Goal: Task Accomplishment & Management: Manage account settings

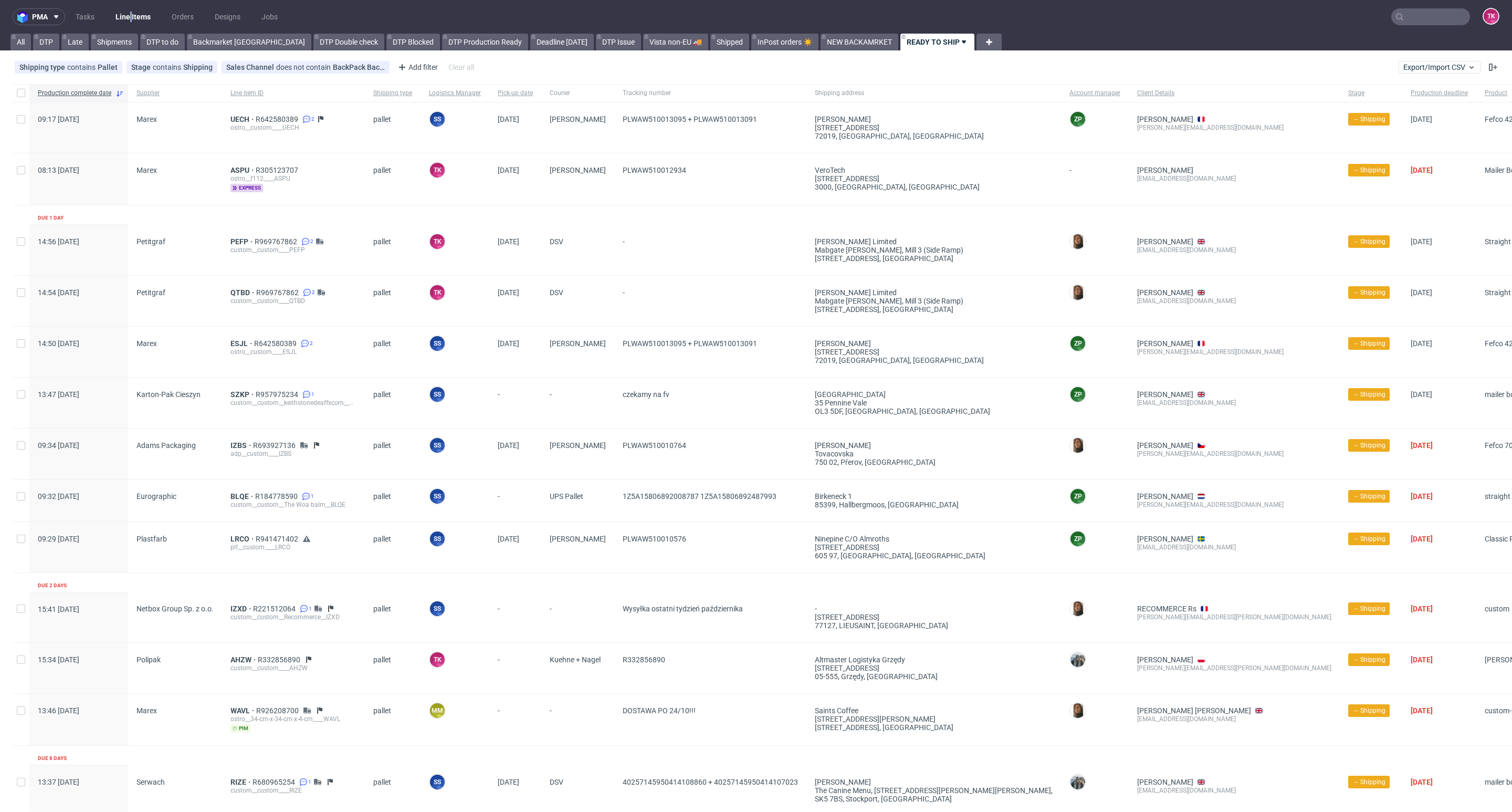
click at [147, 9] on link "Line Items" at bounding box center [133, 17] width 48 height 17
click at [144, 17] on link "Line Items" at bounding box center [133, 17] width 48 height 17
click at [117, 25] on nav "pma Tasks Line Items Orders Designs Jobs TK" at bounding box center [756, 17] width 1512 height 33
click at [117, 19] on link "Line Items" at bounding box center [133, 17] width 48 height 17
click at [136, 11] on link "Line Items" at bounding box center [133, 17] width 48 height 17
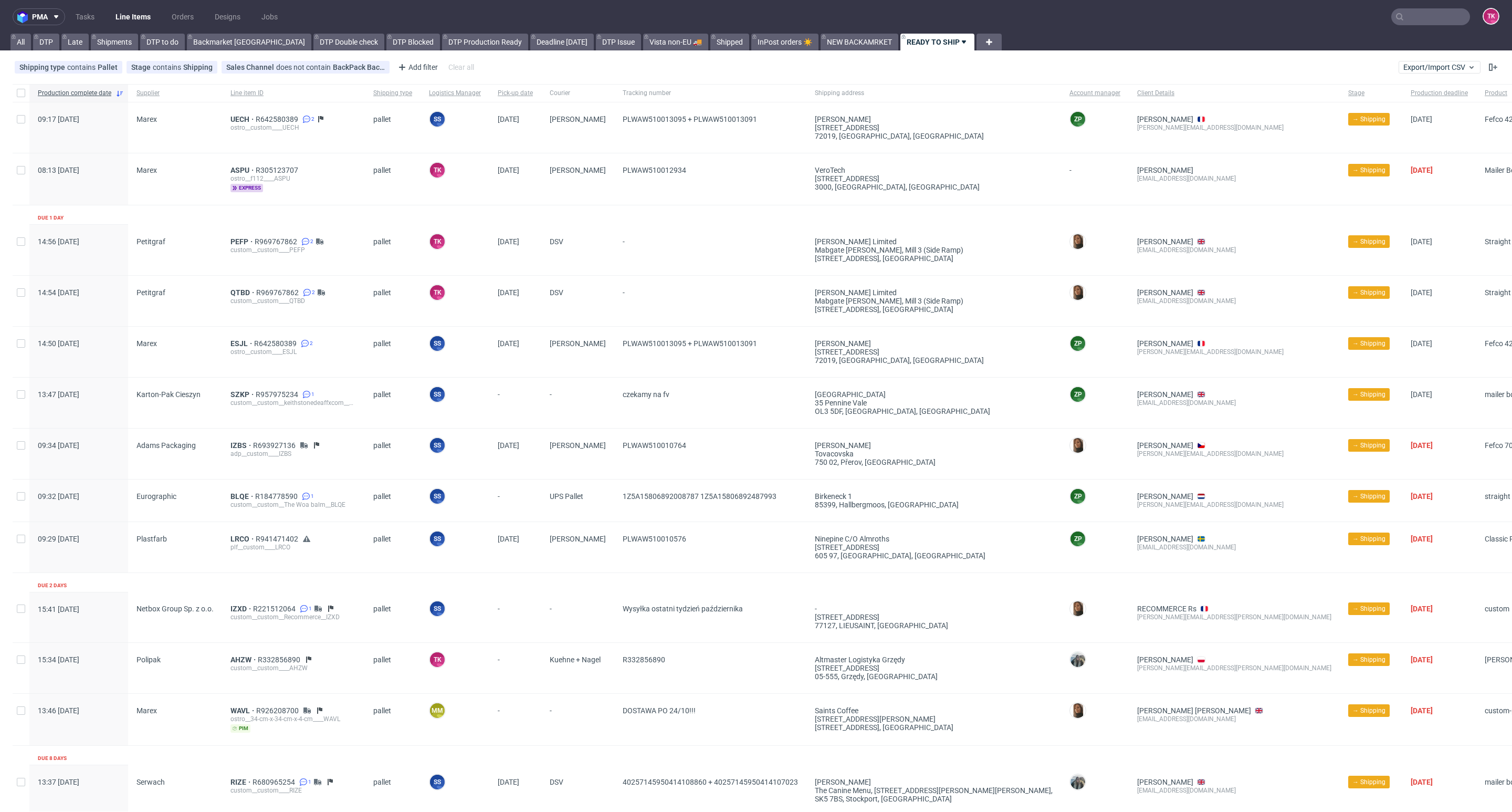
drag, startPoint x: 106, startPoint y: 35, endPoint x: 118, endPoint y: 20, distance: 19.2
click at [107, 31] on div "pma Tasks Line Items Orders Designs Jobs TK All DTP Late Shipments DTP to do Ba…" at bounding box center [756, 406] width 1512 height 812
click at [118, 19] on link "Line Items" at bounding box center [133, 17] width 48 height 17
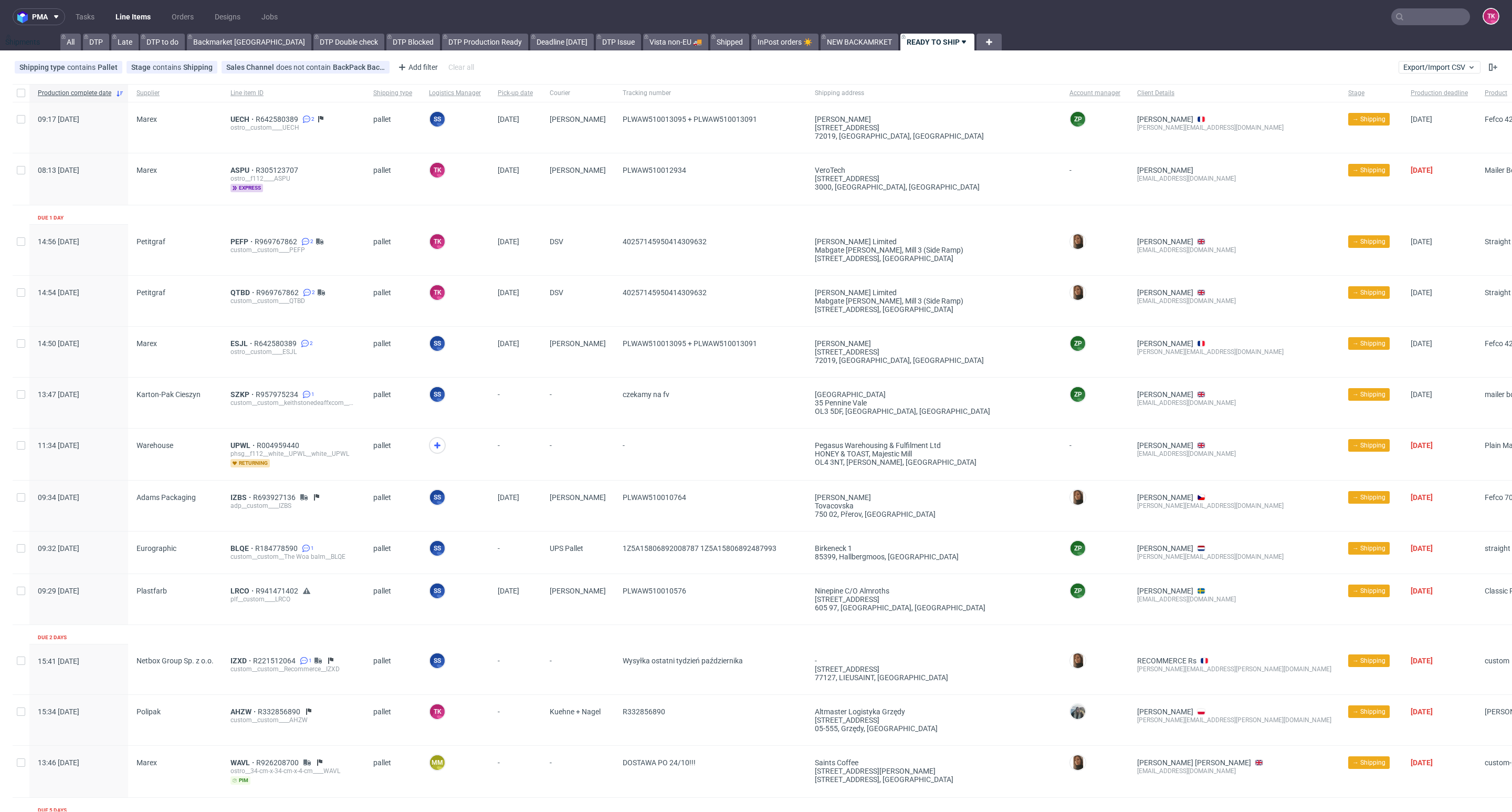
click at [129, 9] on link "Line Items" at bounding box center [133, 17] width 48 height 17
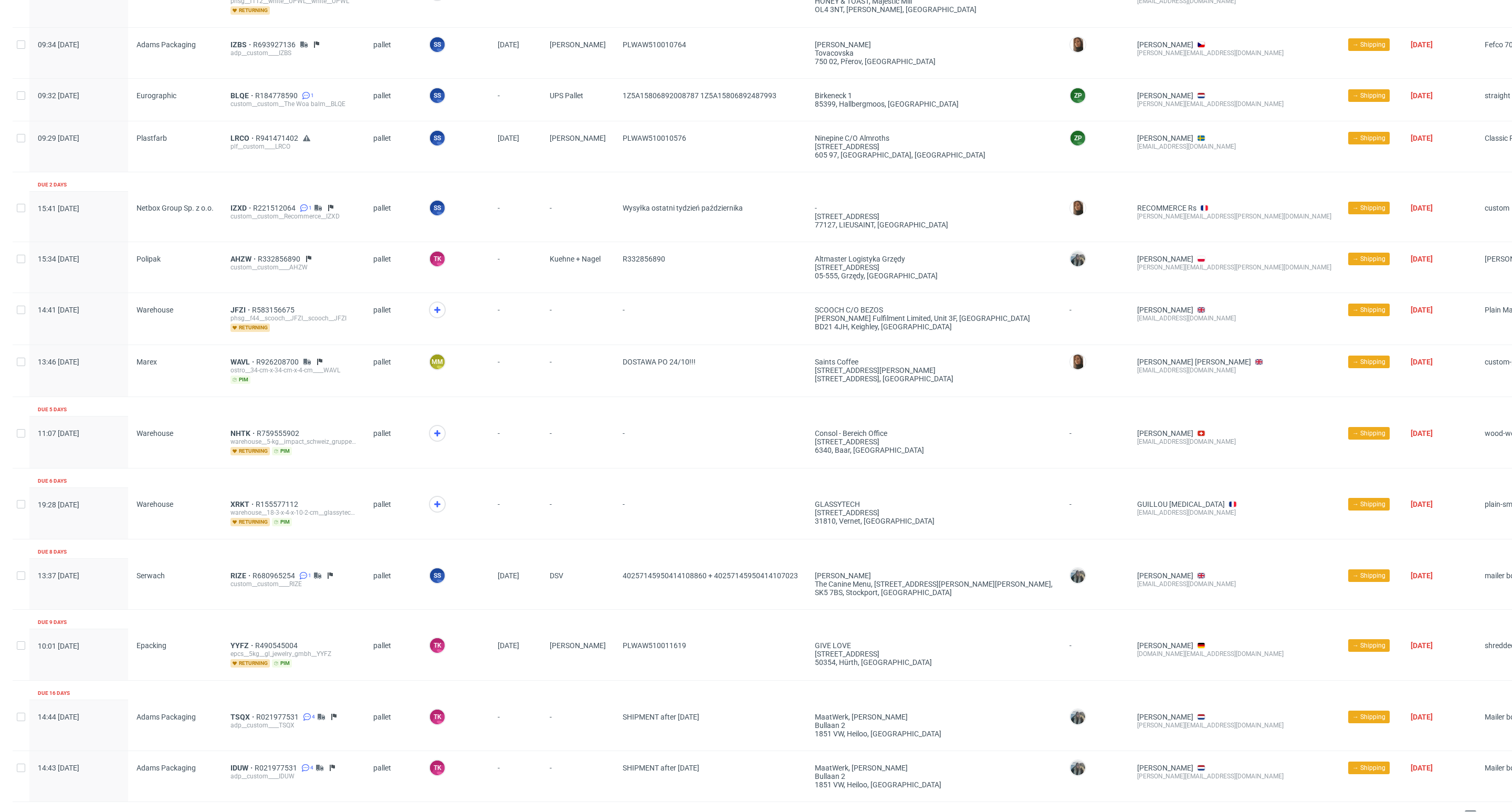
scroll to position [531, 0]
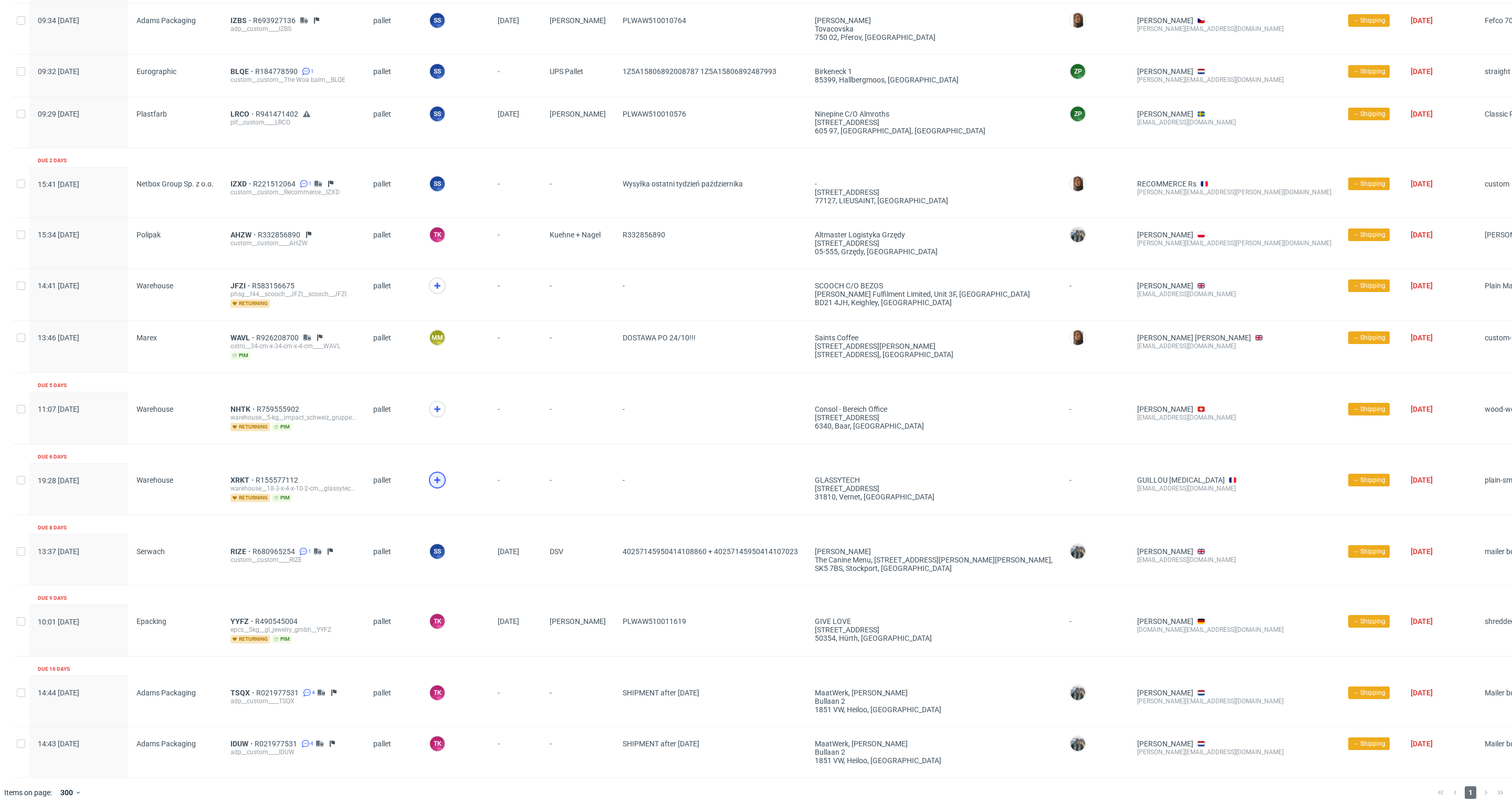
click at [431, 476] on icon at bounding box center [437, 479] width 12 height 12
click at [240, 478] on span "XRKT" at bounding box center [243, 480] width 25 height 9
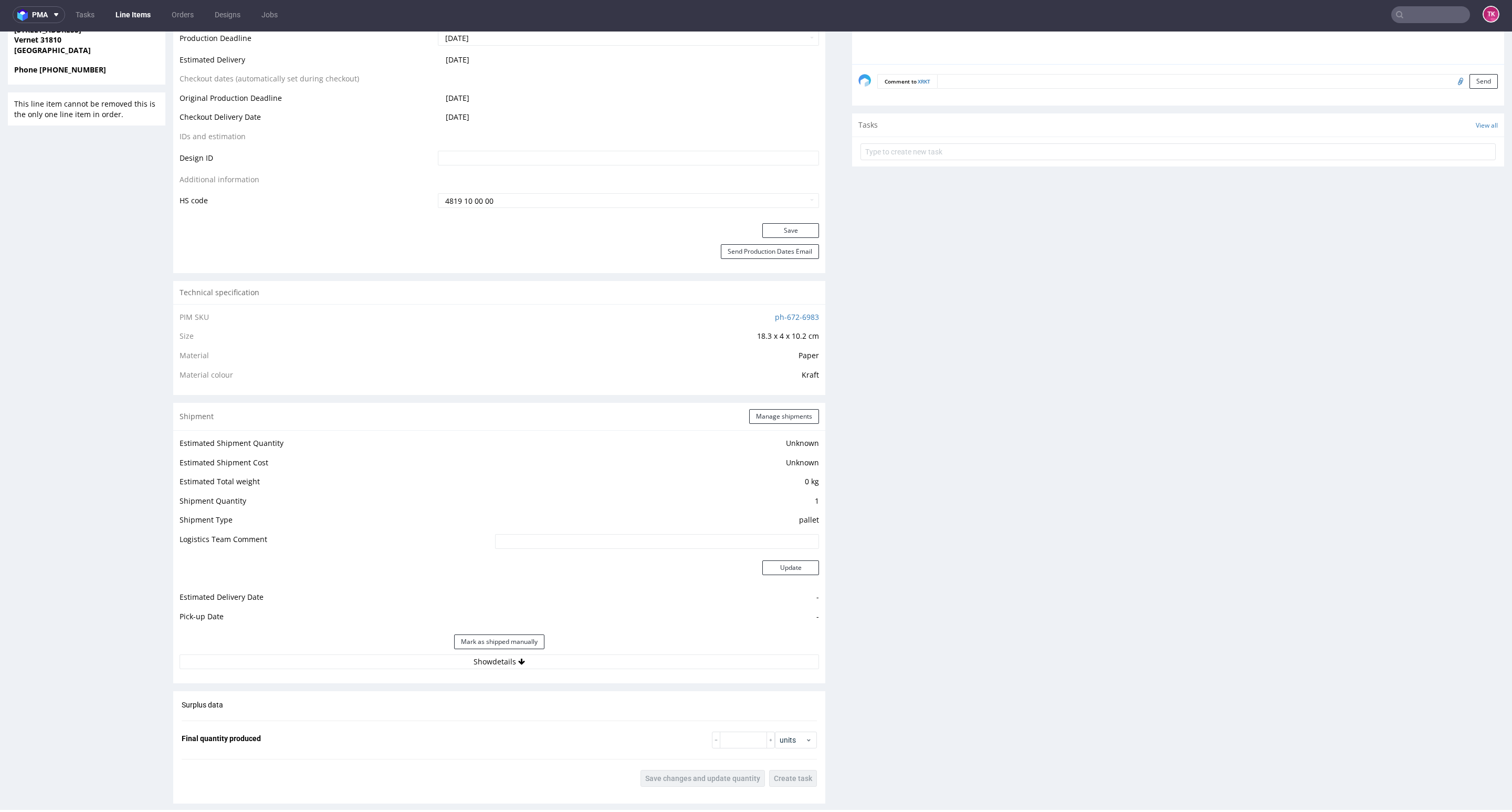
scroll to position [473, 0]
click at [575, 660] on button "Show details" at bounding box center [499, 660] width 640 height 15
click at [773, 414] on button "Manage shipments" at bounding box center [784, 415] width 70 height 15
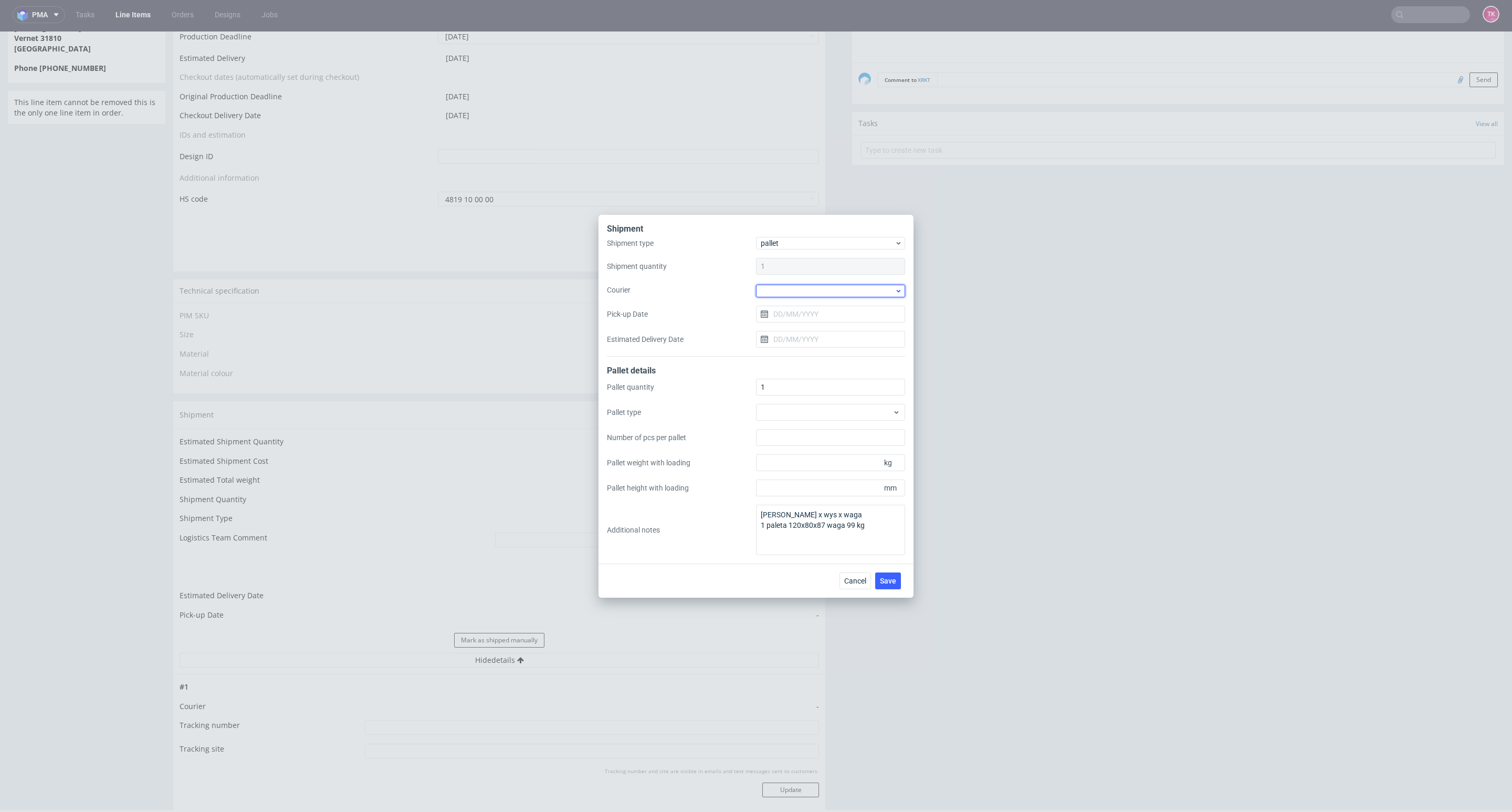
click at [804, 291] on div at bounding box center [830, 291] width 149 height 12
click at [799, 353] on div "DB Schenker" at bounding box center [831, 351] width 141 height 19
click at [800, 311] on input "Pick-up Date" at bounding box center [830, 312] width 149 height 17
click at [842, 405] on button "9" at bounding box center [848, 401] width 16 height 17
type input "[DATE]"
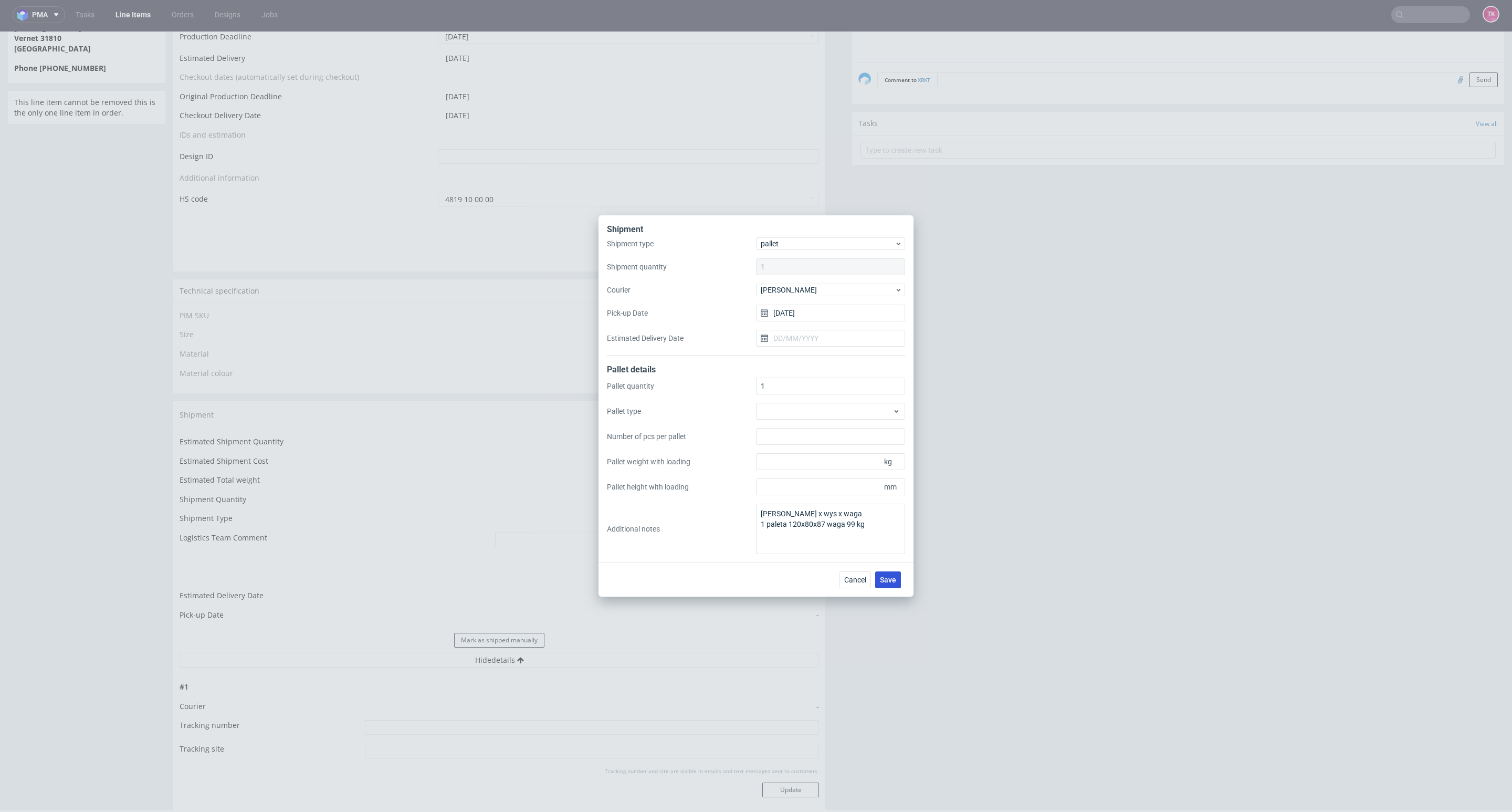
click at [895, 572] on button "Save" at bounding box center [887, 580] width 25 height 17
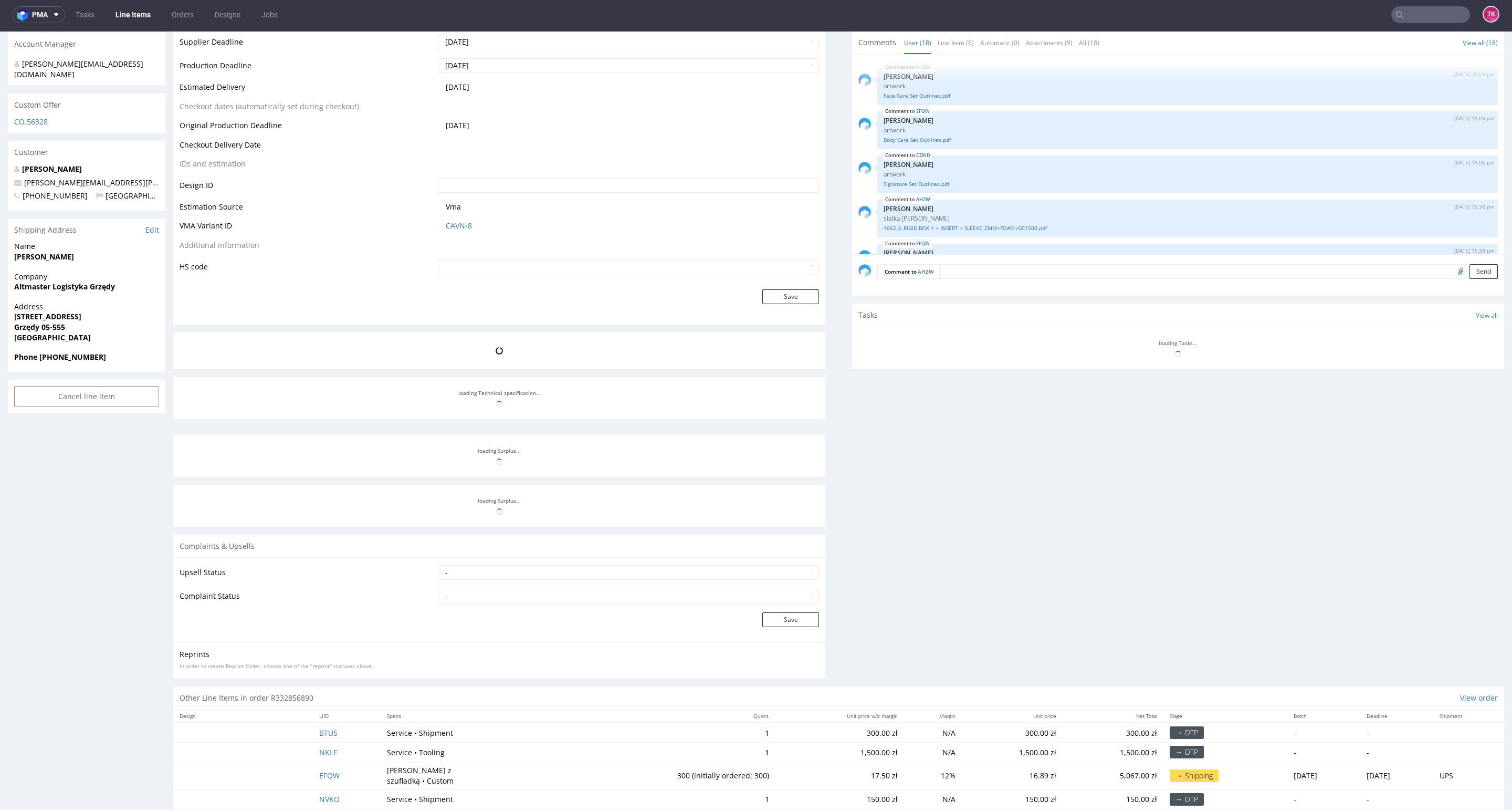
scroll to position [517, 0]
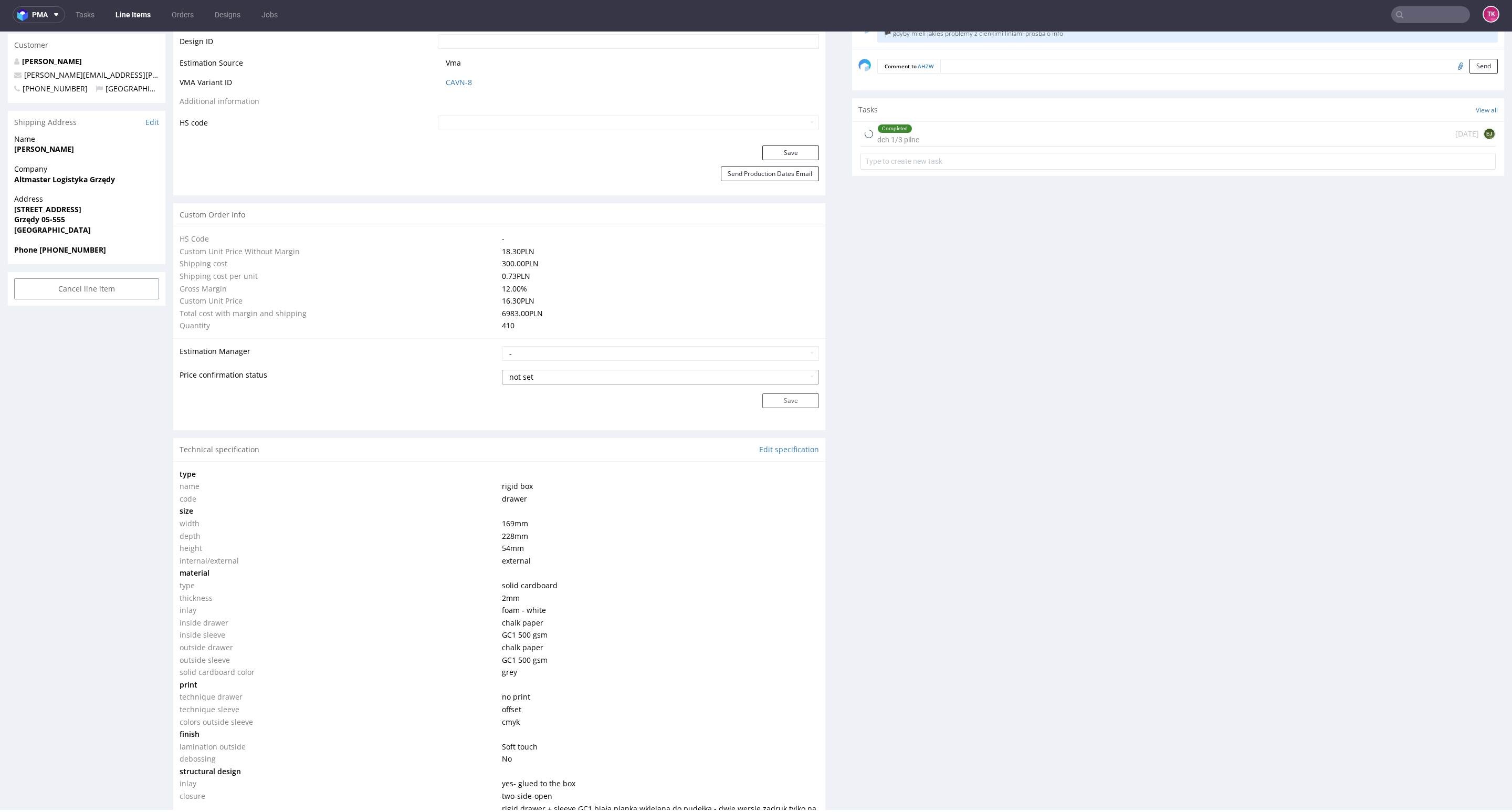
type input "410"
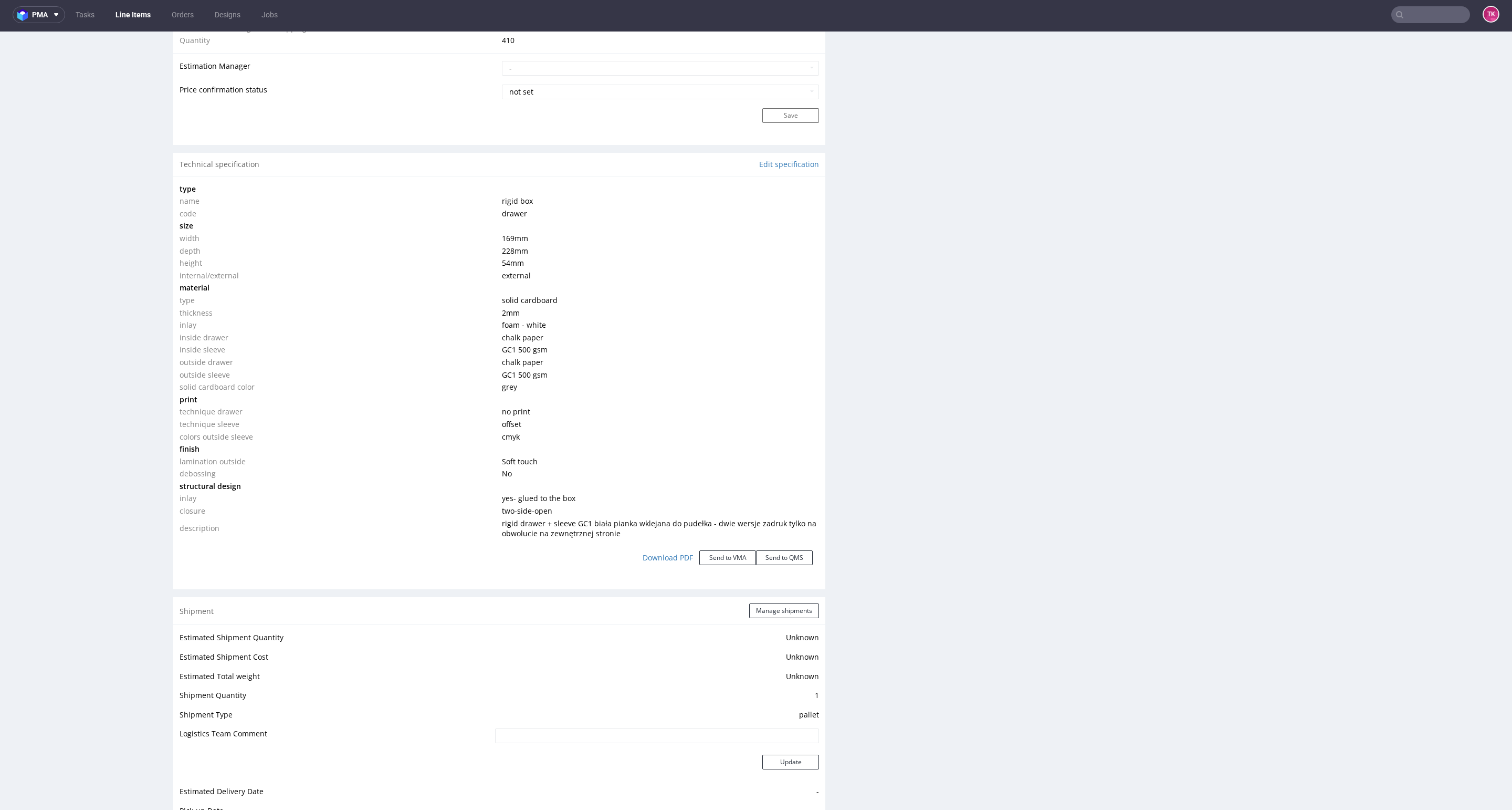
scroll to position [1113, 0]
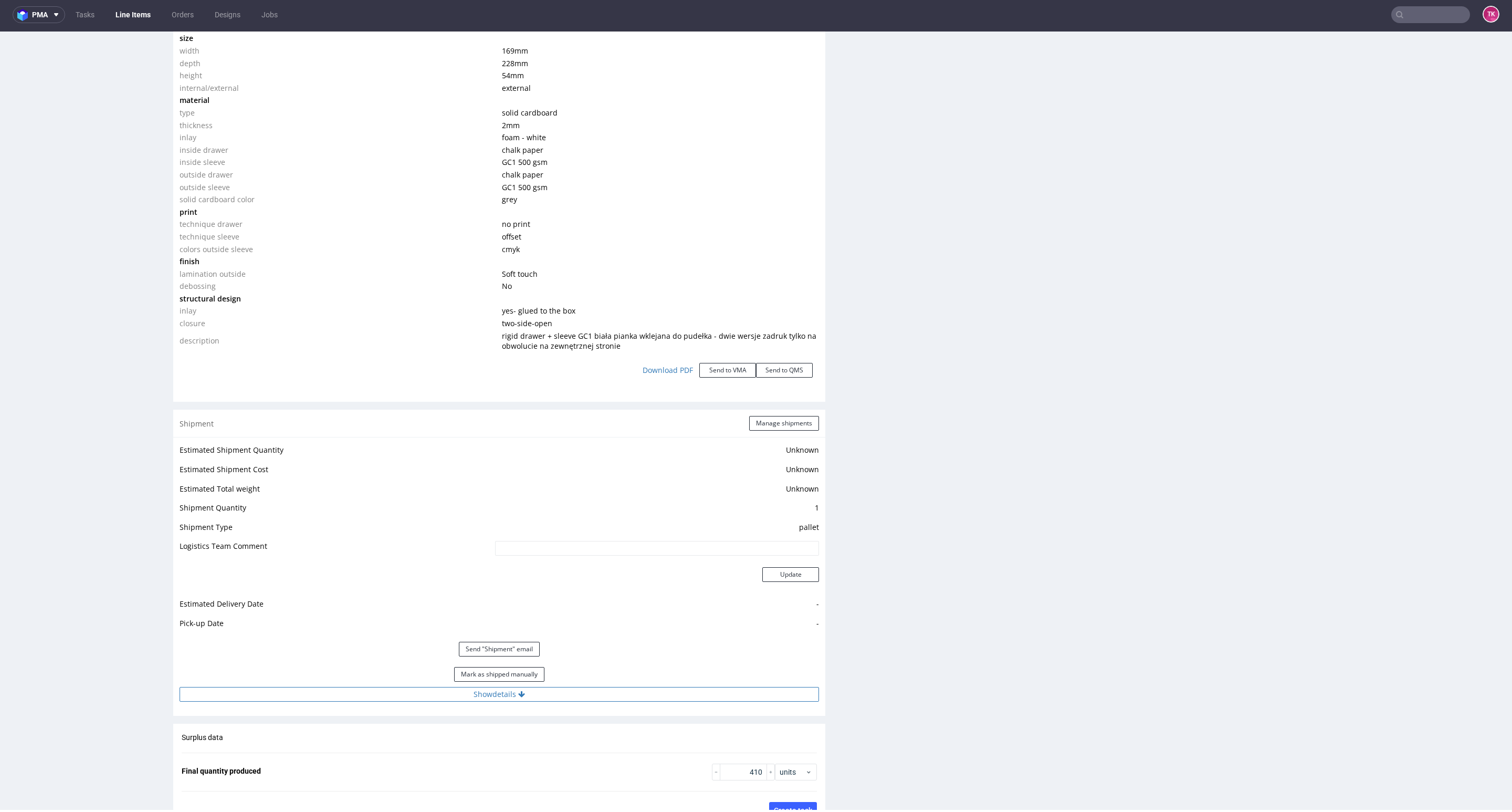
click at [582, 697] on button "Show details" at bounding box center [499, 694] width 640 height 15
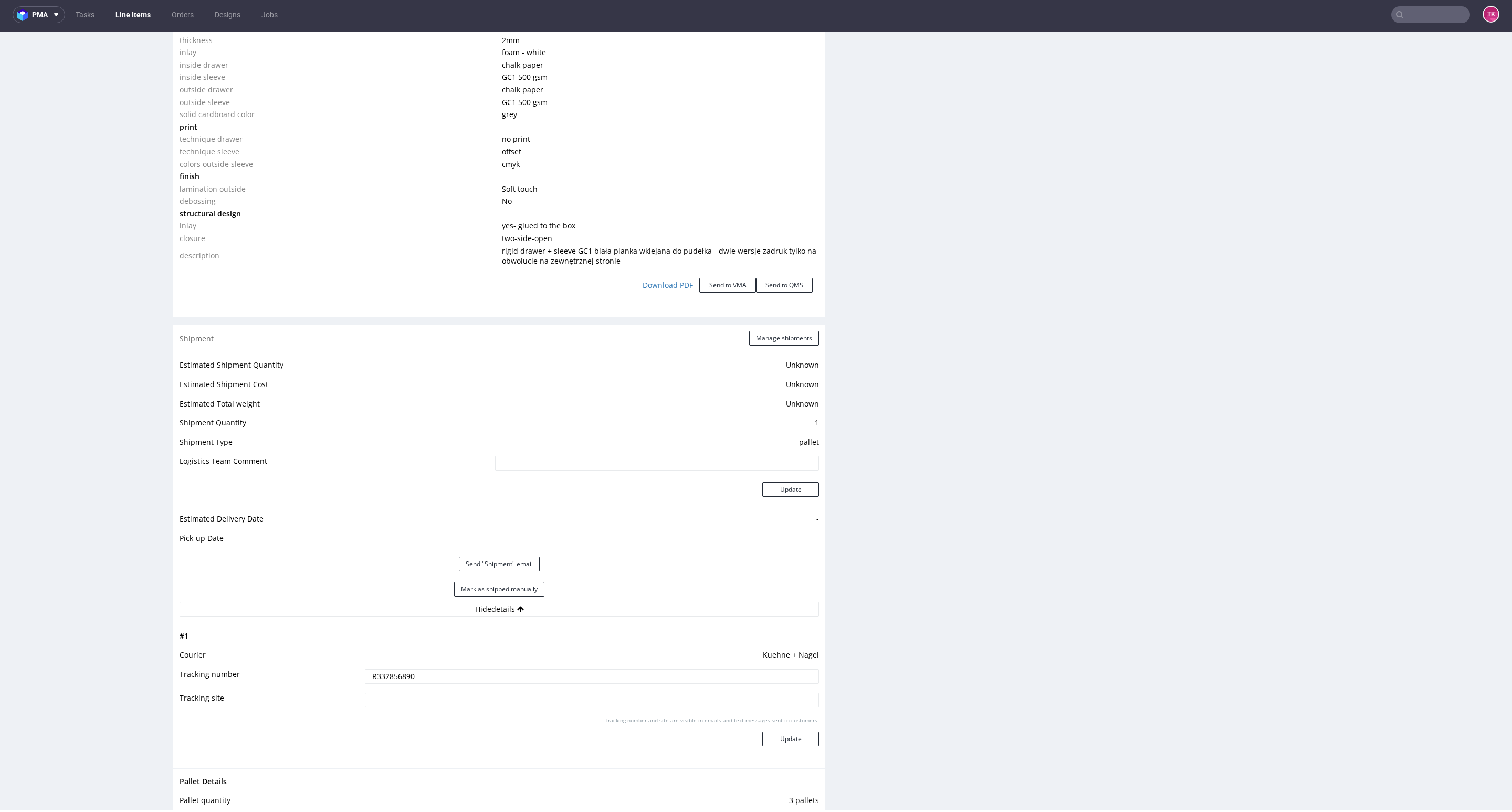
scroll to position [1350, 0]
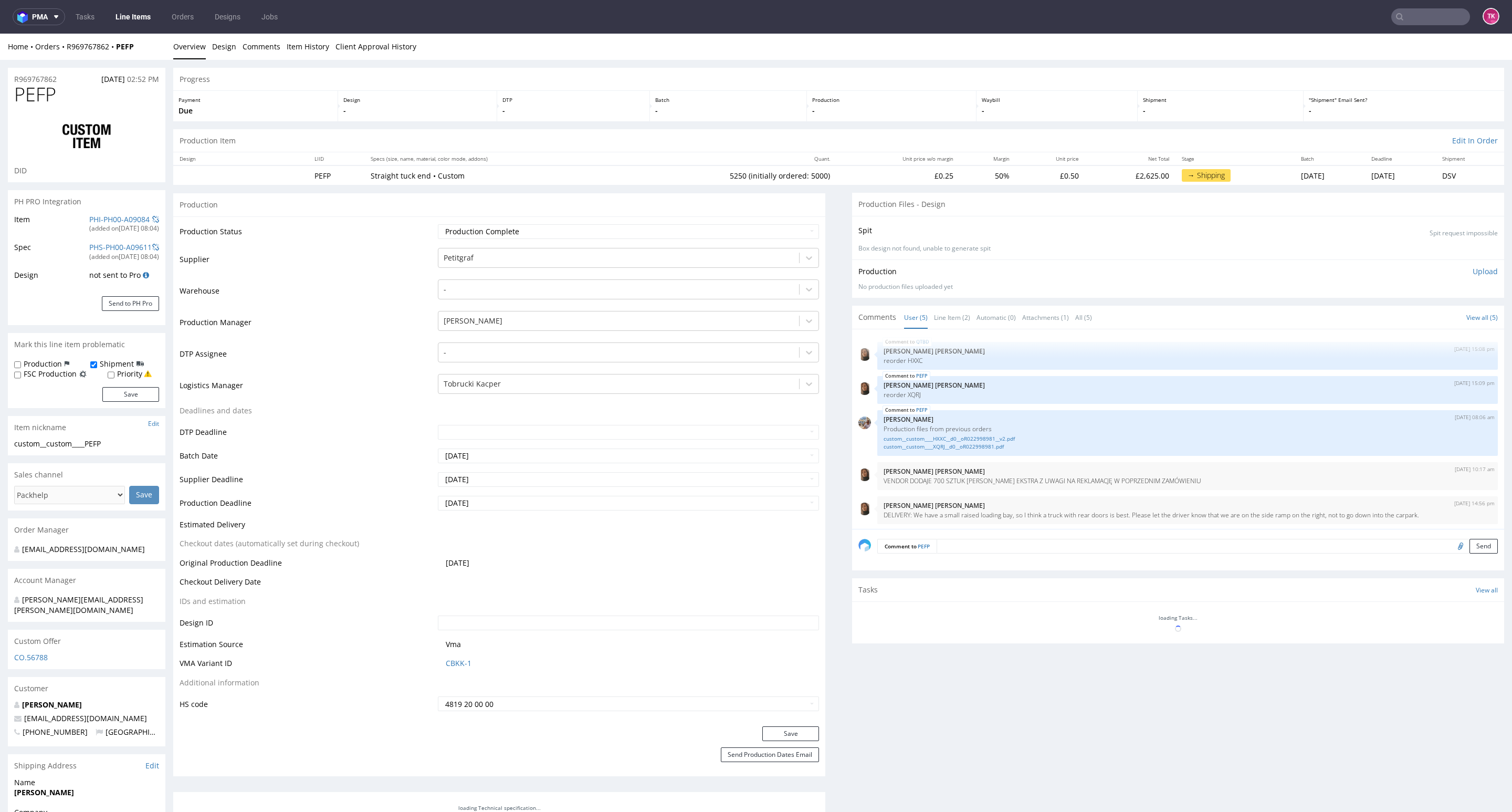
scroll to position [1, 0]
click at [947, 68] on div "Progress" at bounding box center [839, 79] width 1331 height 23
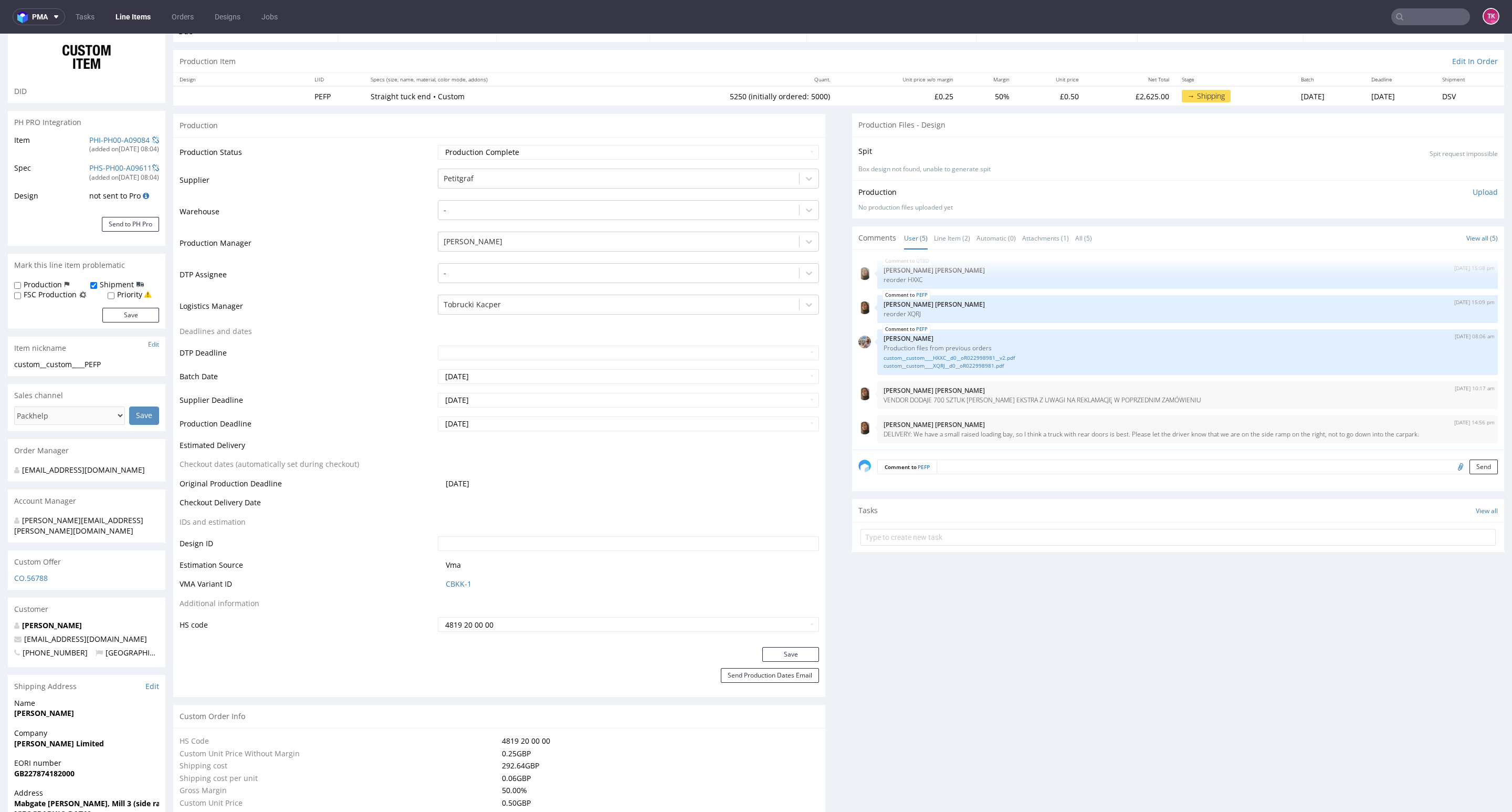
scroll to position [78, 0]
drag, startPoint x: 23, startPoint y: 728, endPoint x: 118, endPoint y: 731, distance: 95.0
click at [118, 739] on span "[PERSON_NAME] Limited" at bounding box center [87, 744] width 145 height 10
drag, startPoint x: 117, startPoint y: 731, endPoint x: 3, endPoint y: 736, distance: 114.1
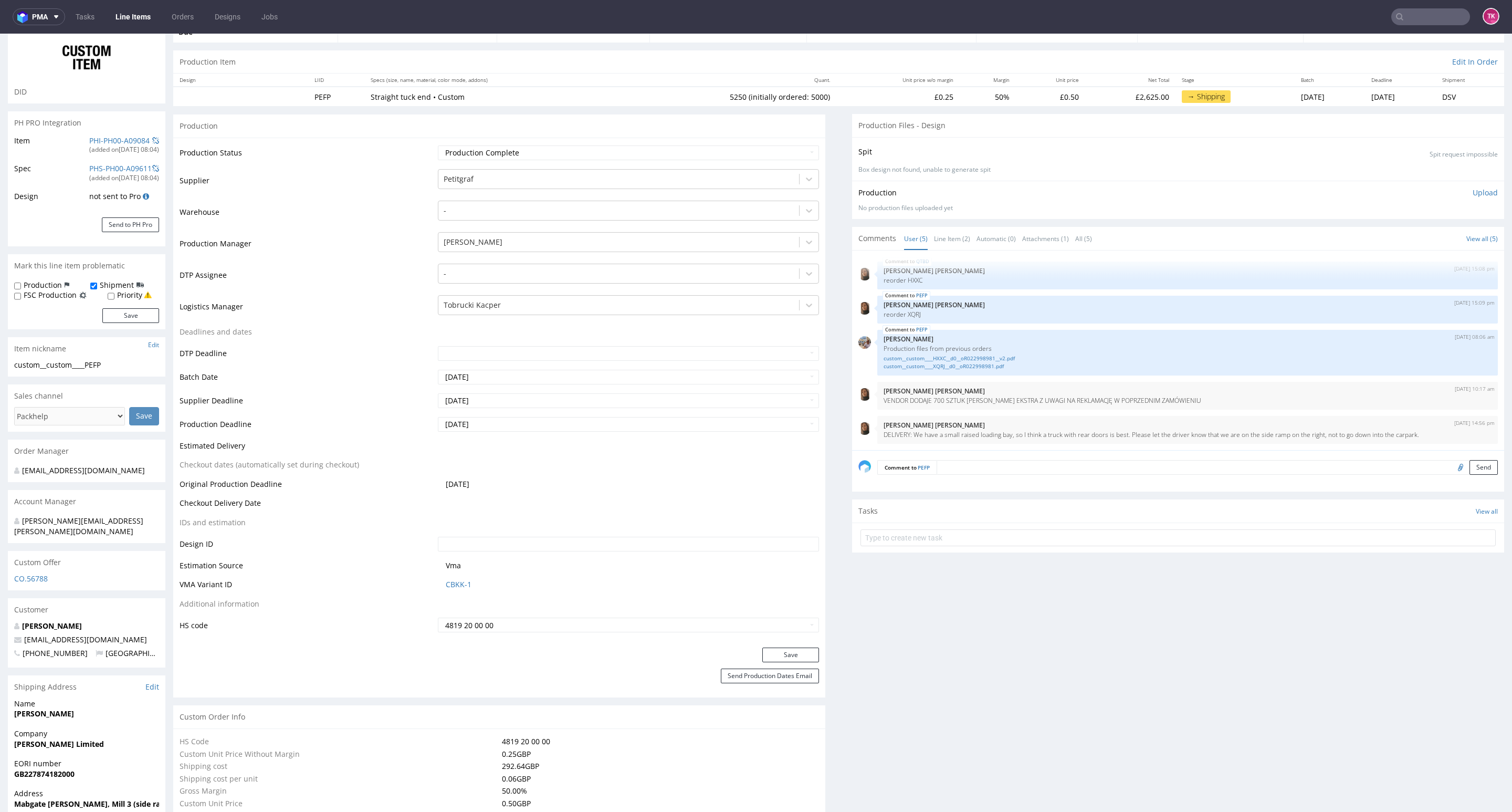
copy strong "[PERSON_NAME] Limited"
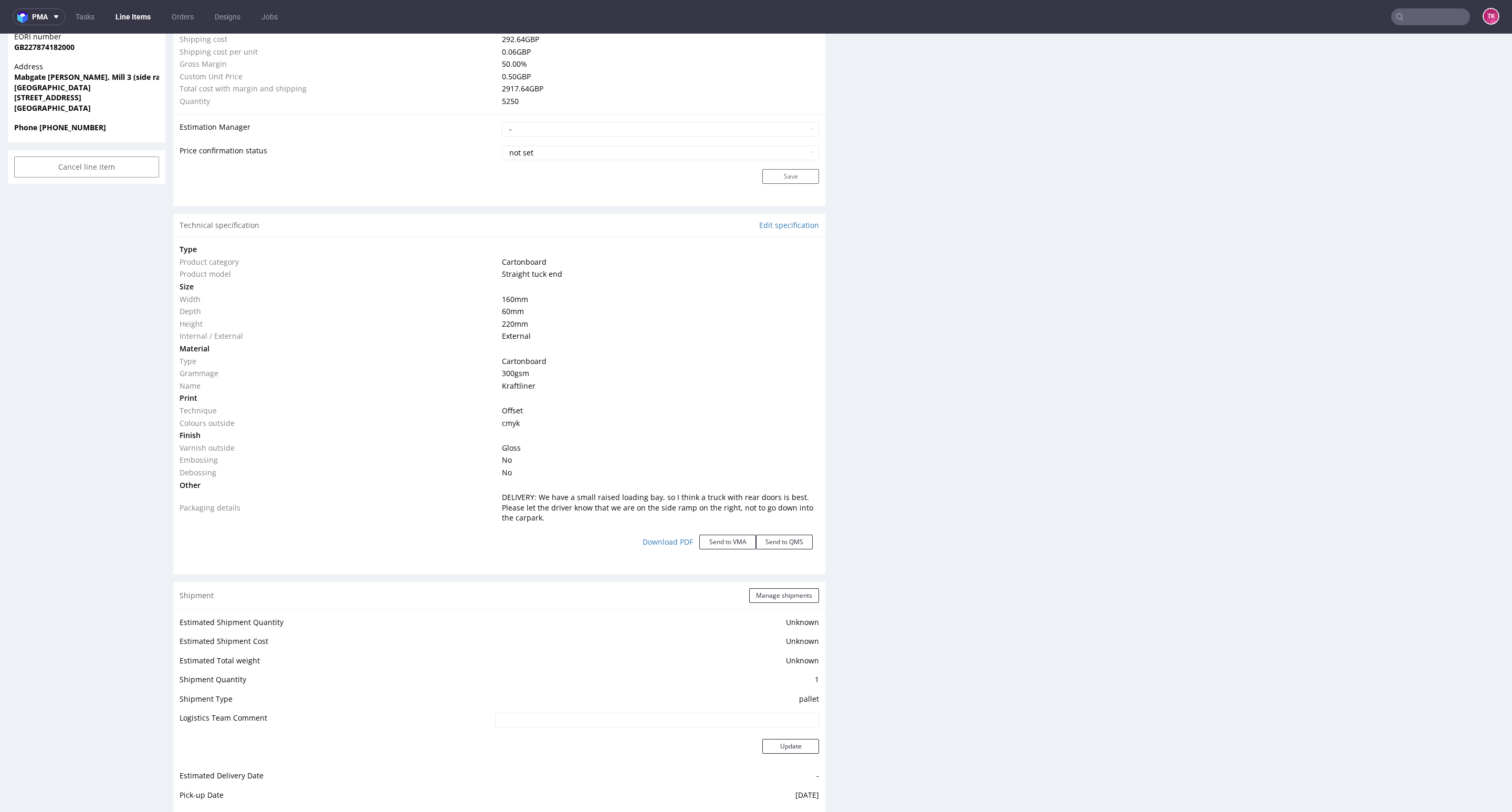
scroll to position [945, 0]
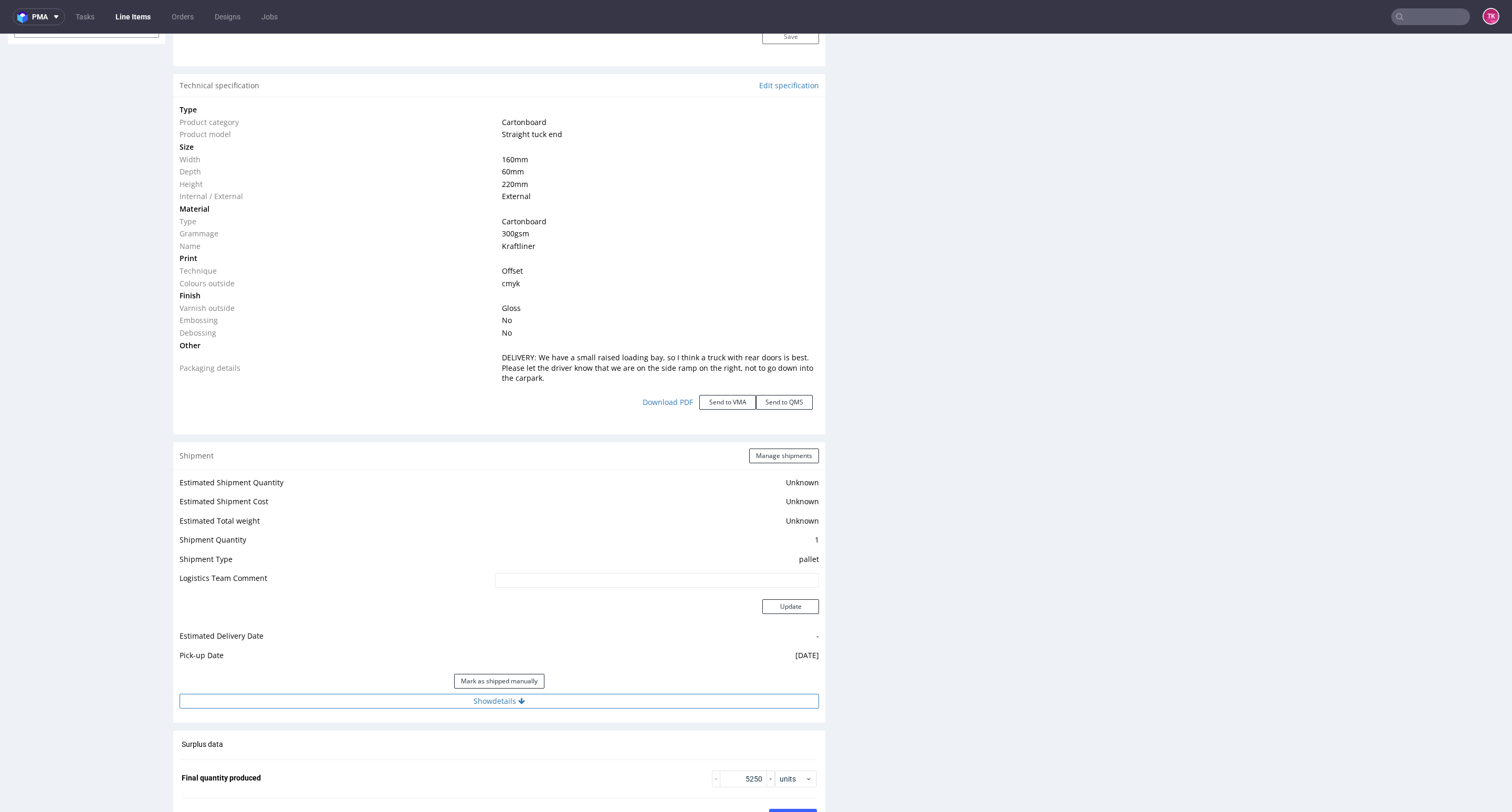
click at [602, 700] on button "Show details" at bounding box center [499, 701] width 640 height 15
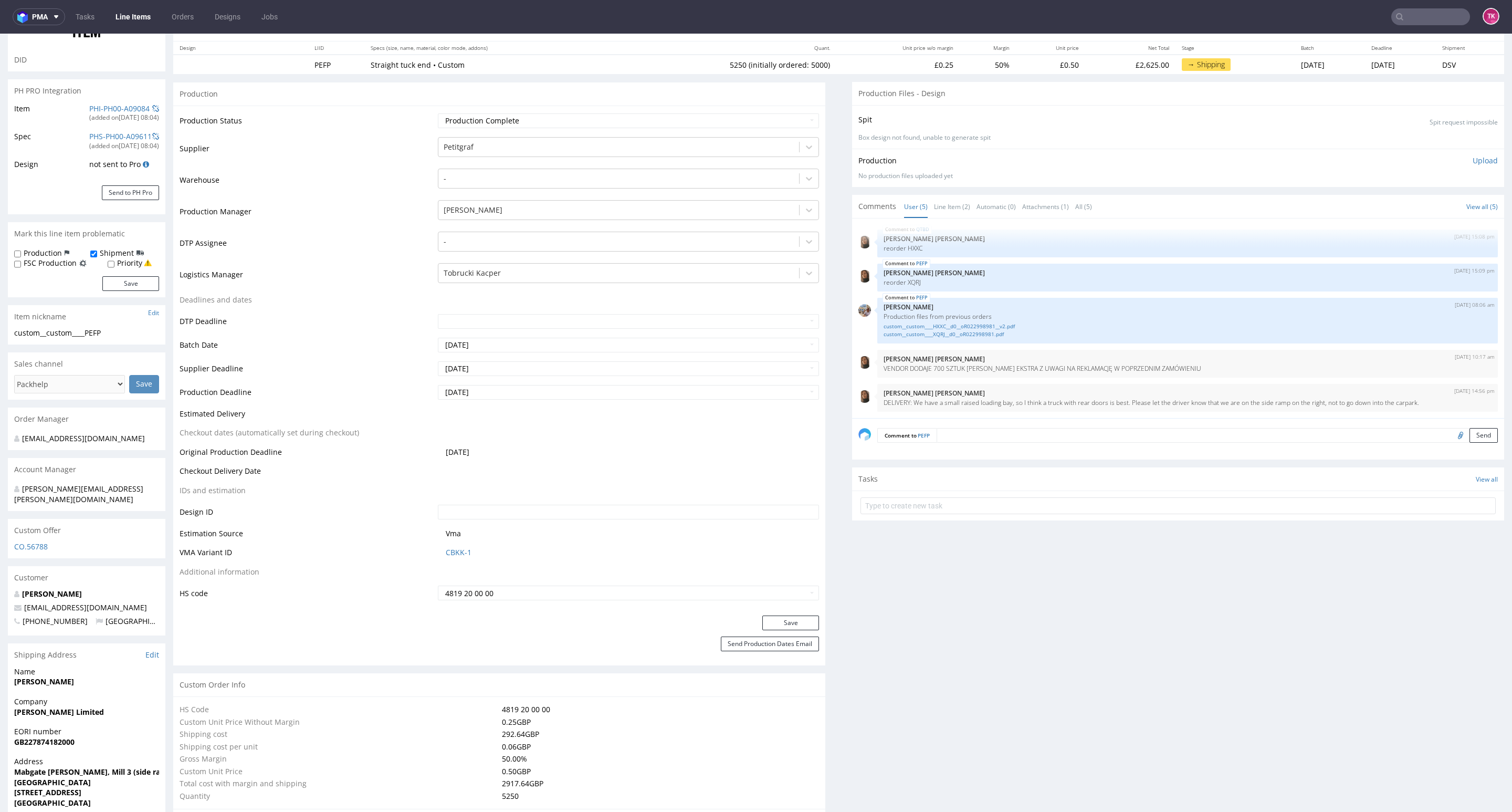
scroll to position [0, 0]
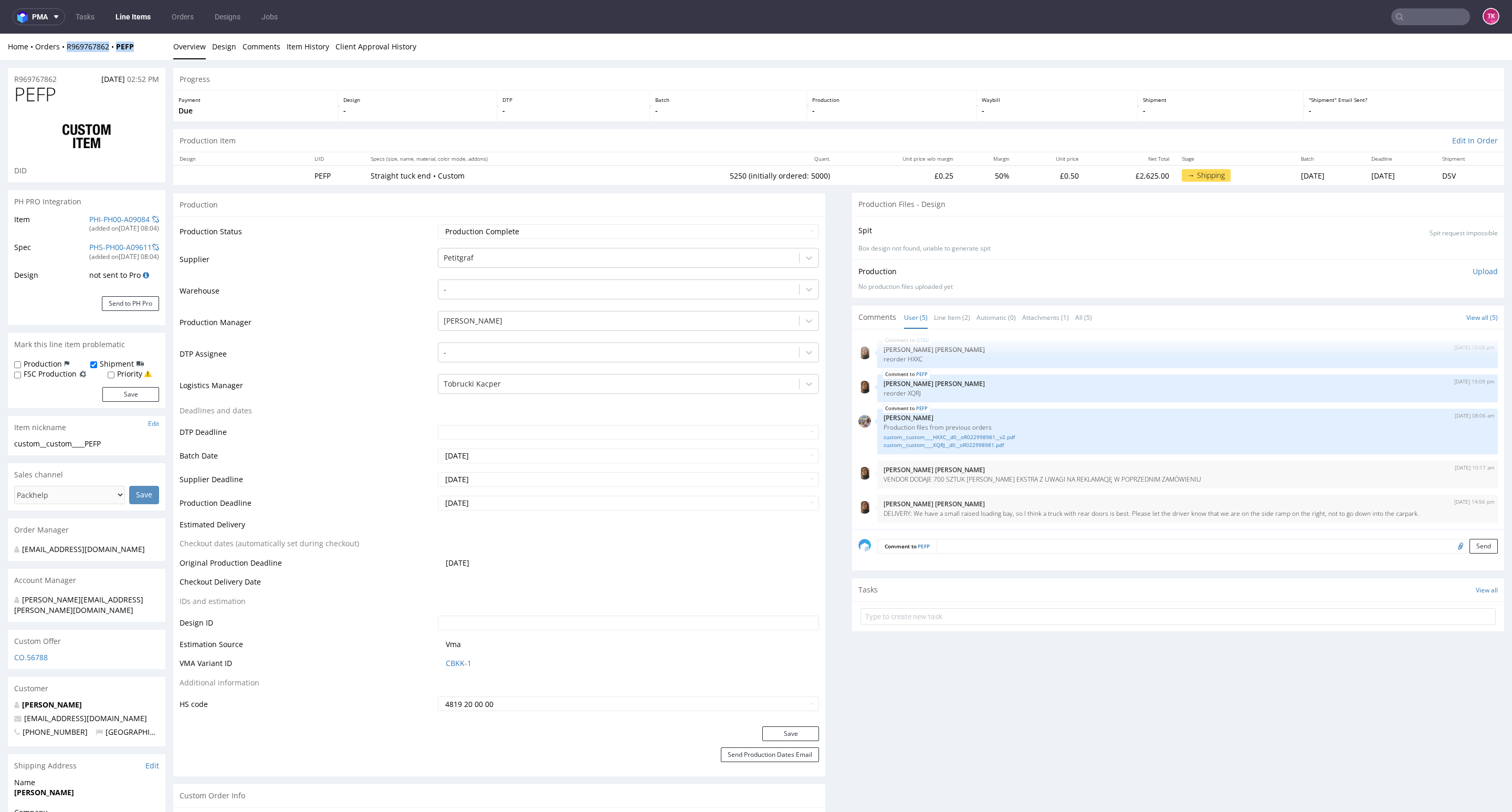
drag, startPoint x: 147, startPoint y: 49, endPoint x: 62, endPoint y: 57, distance: 85.4
click at [58, 56] on div "Home Orders R969767862 PEFP Overview Design Comments Item History Client Approv…" at bounding box center [756, 46] width 1512 height 26
copy div "R969767862 PEFP"
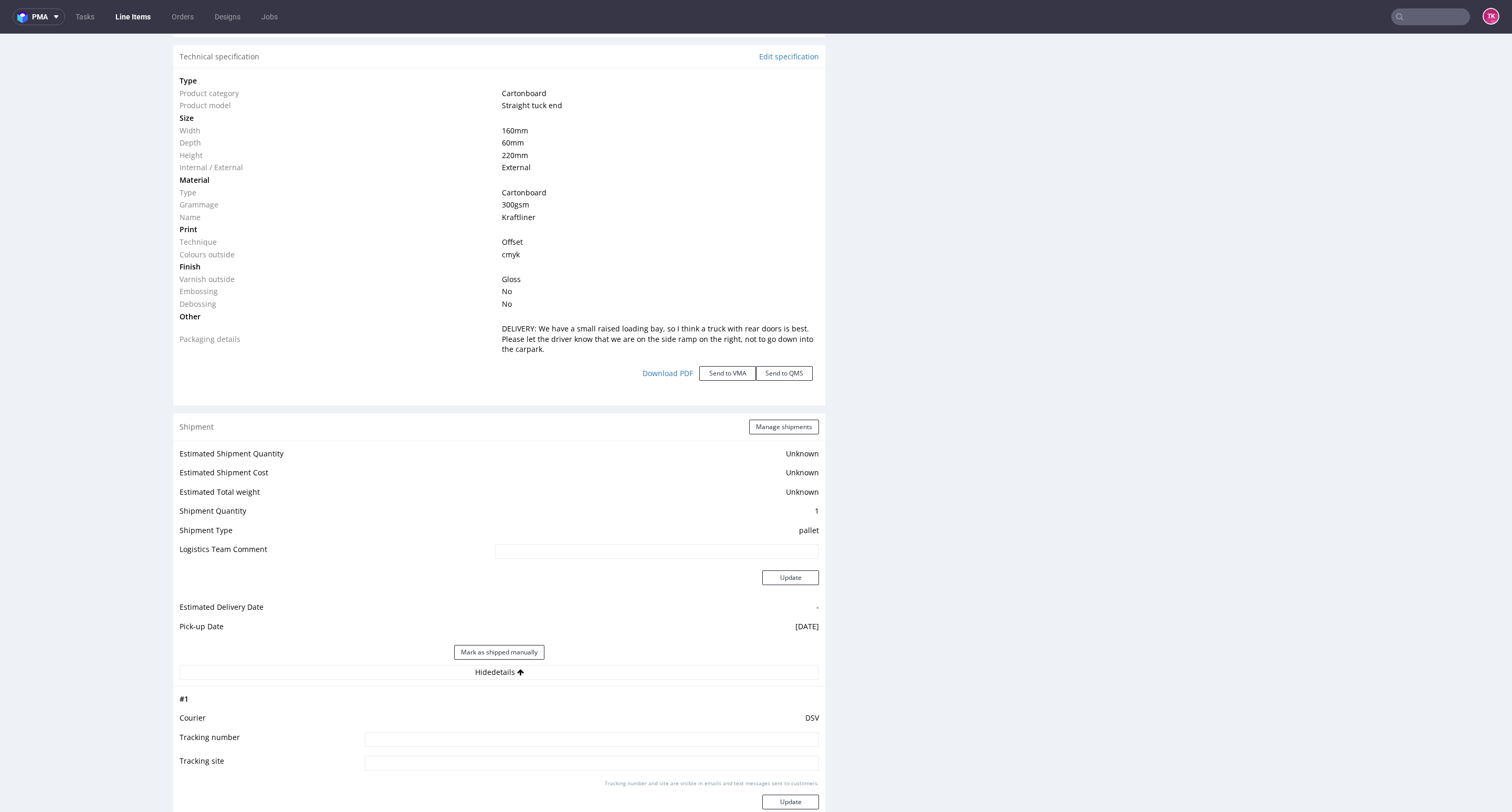
scroll to position [1024, 0]
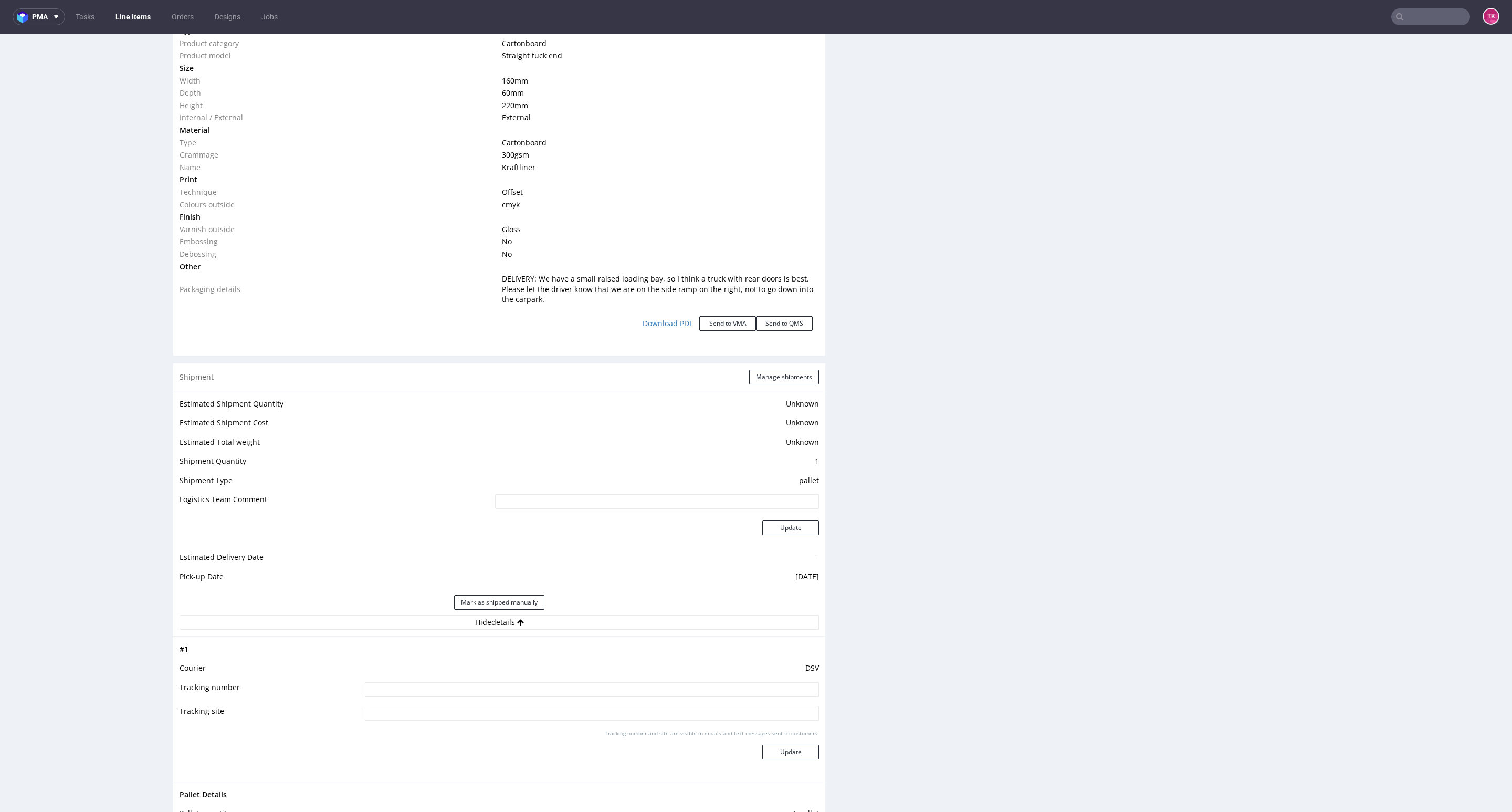
click at [618, 694] on input at bounding box center [591, 689] width 454 height 15
paste input "40257145950414309632"
type input "40257145950414309632"
click at [789, 747] on button "Update" at bounding box center [791, 752] width 57 height 15
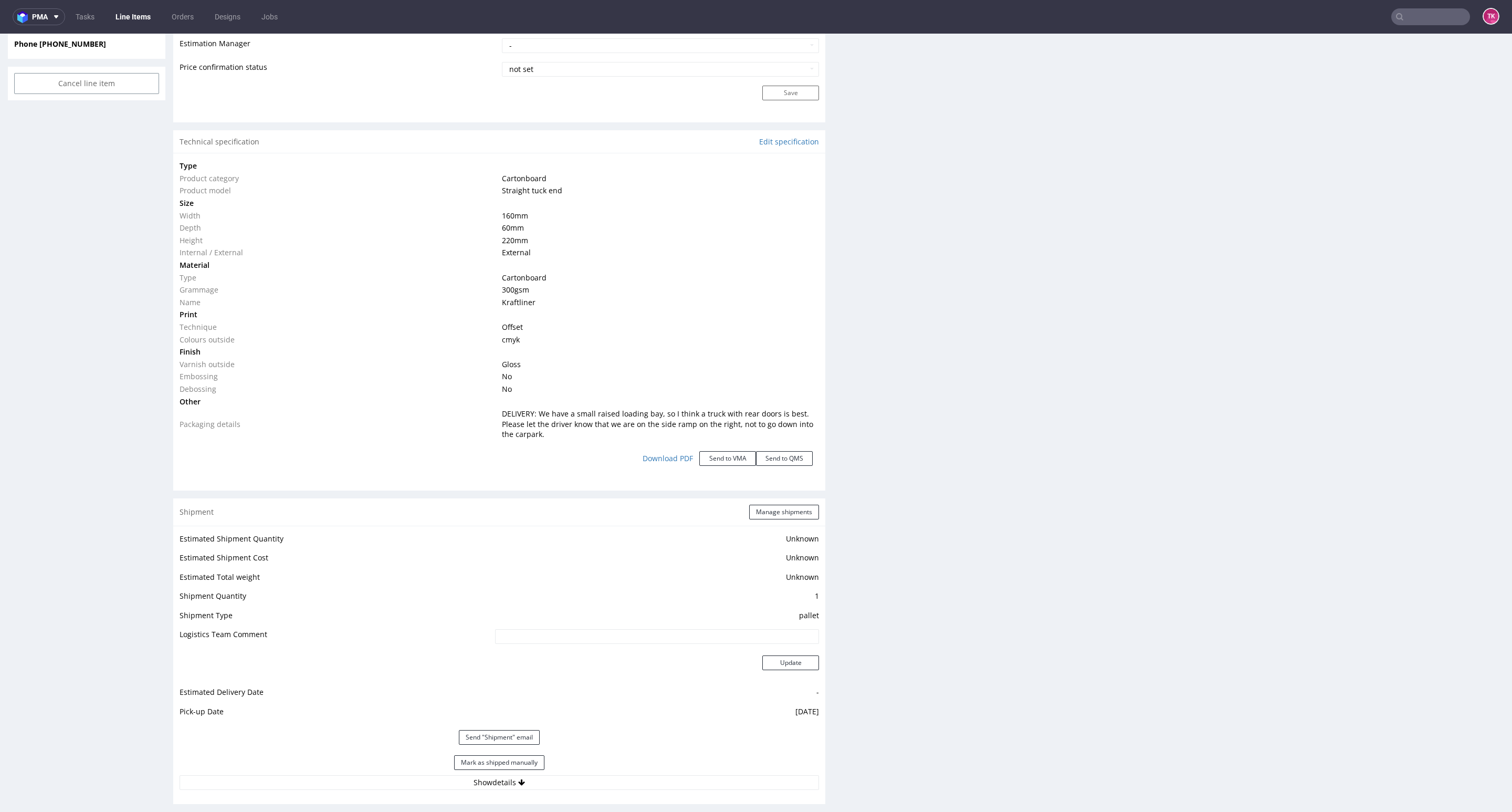
scroll to position [1, 0]
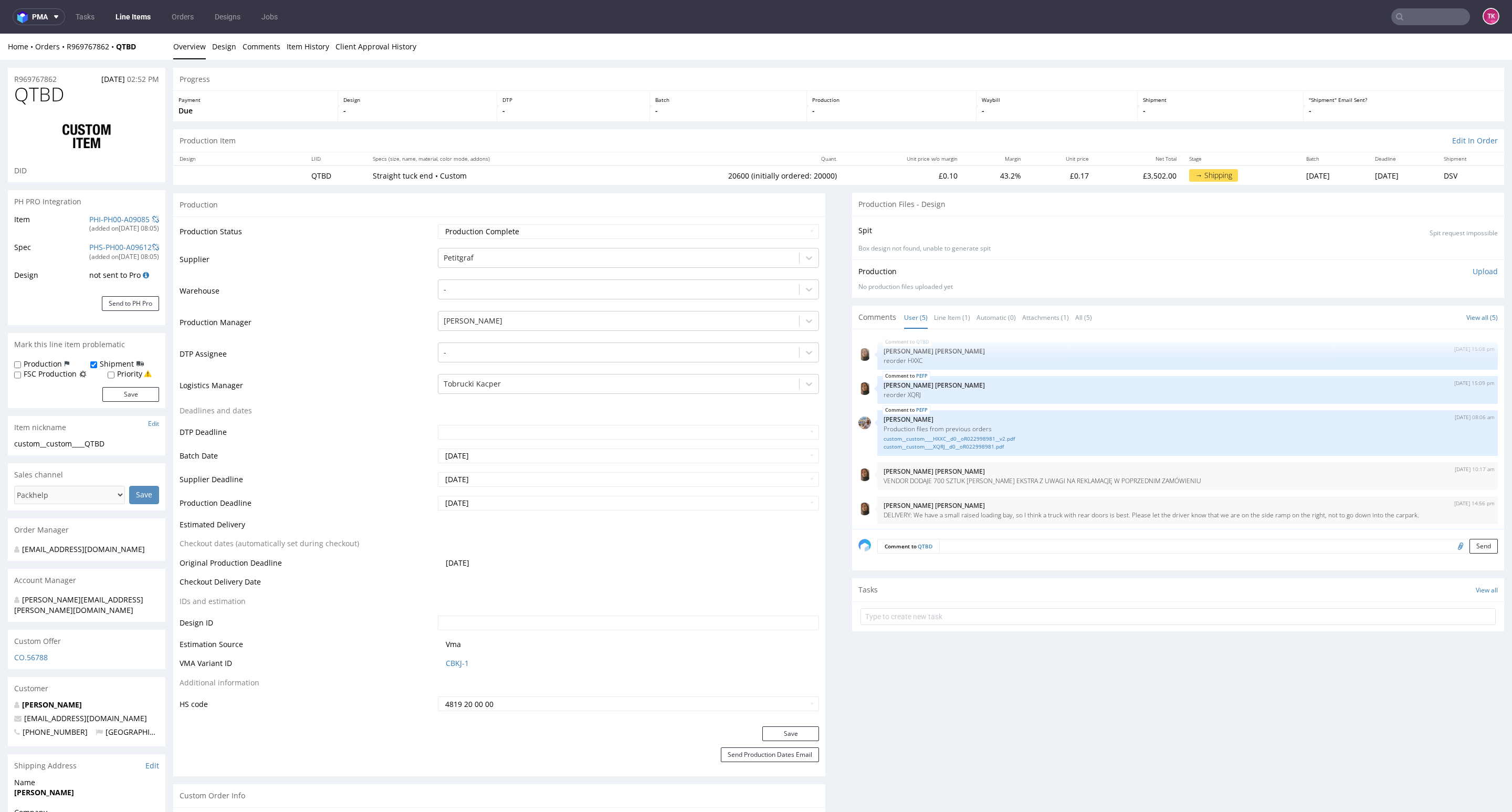
type input "20600"
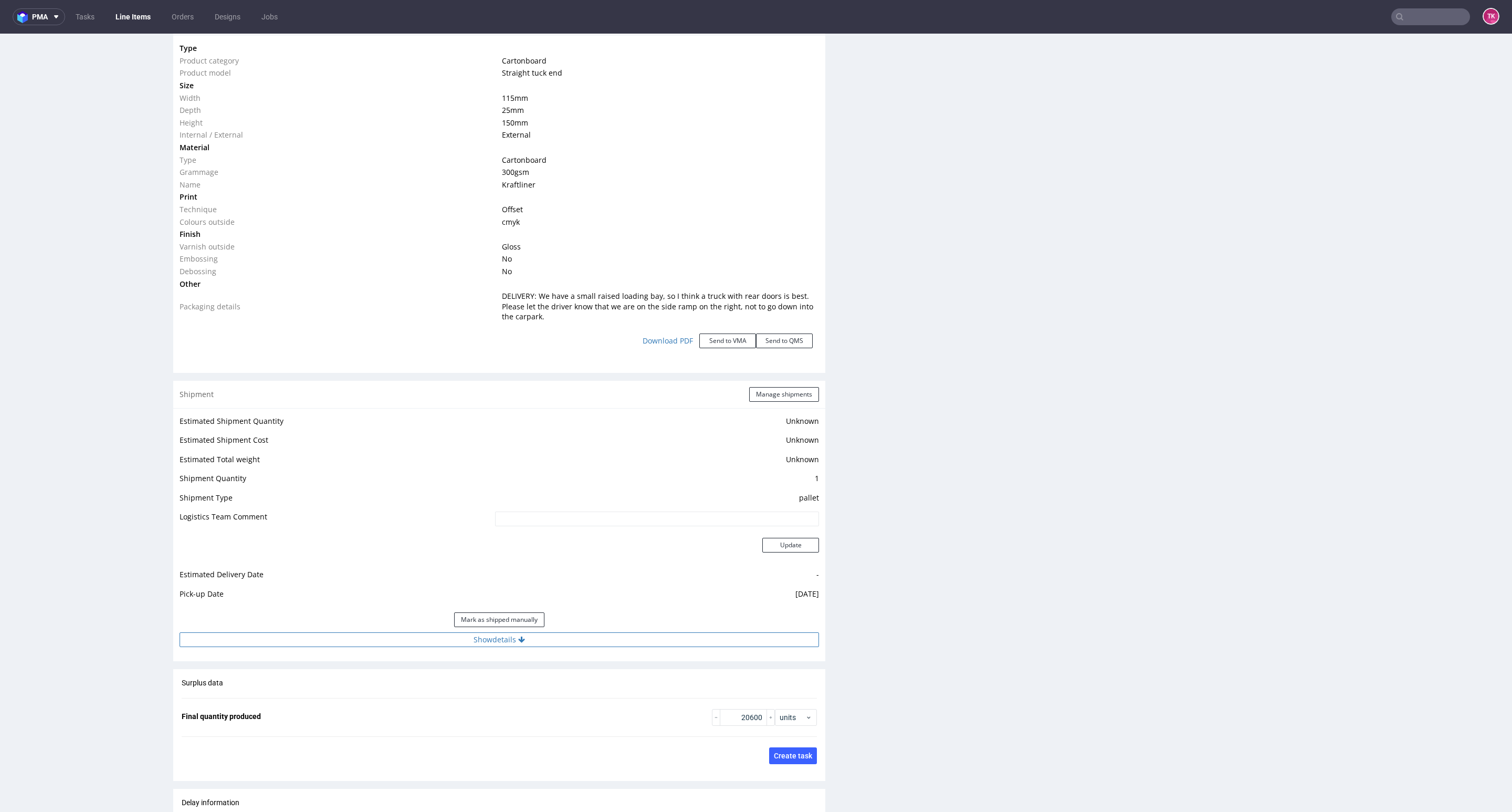
scroll to position [1024, 0]
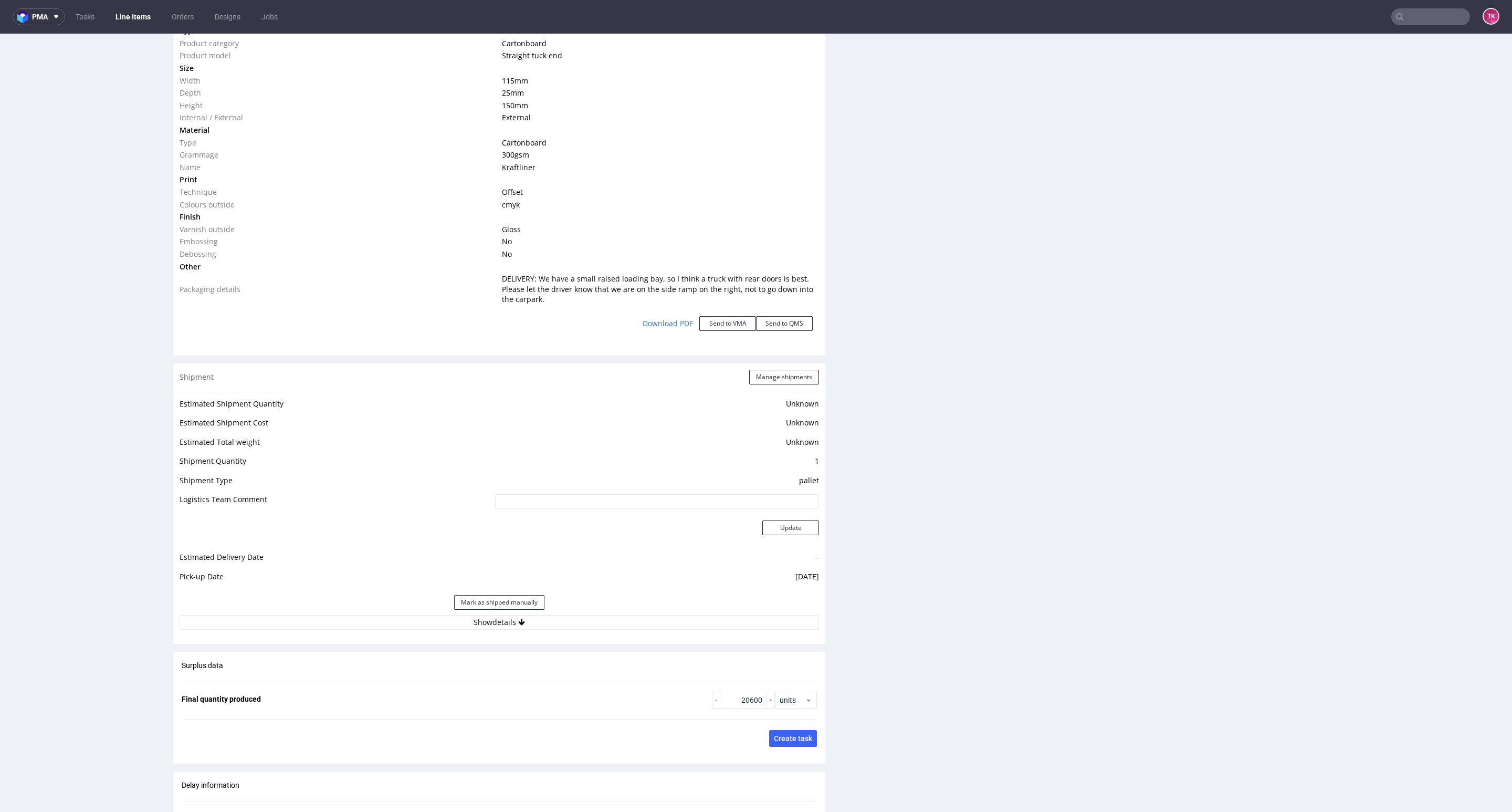
click at [619, 630] on div "Estimated Shipment Quantity Unknown Estimated Shipment Cost Unknown Estimated T…" at bounding box center [500, 513] width 652 height 245
click at [619, 617] on button "Show details" at bounding box center [499, 622] width 640 height 15
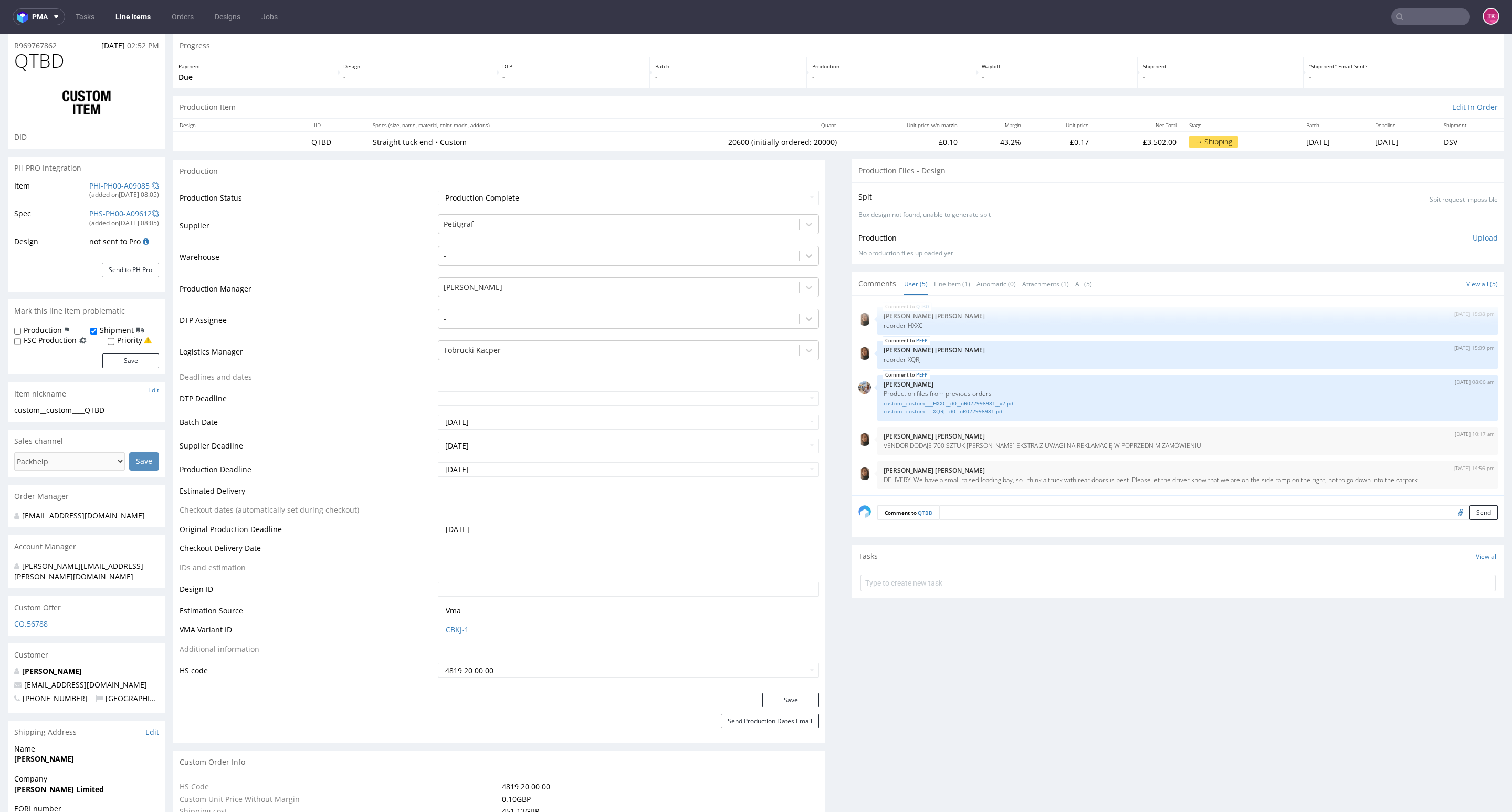
scroll to position [0, 0]
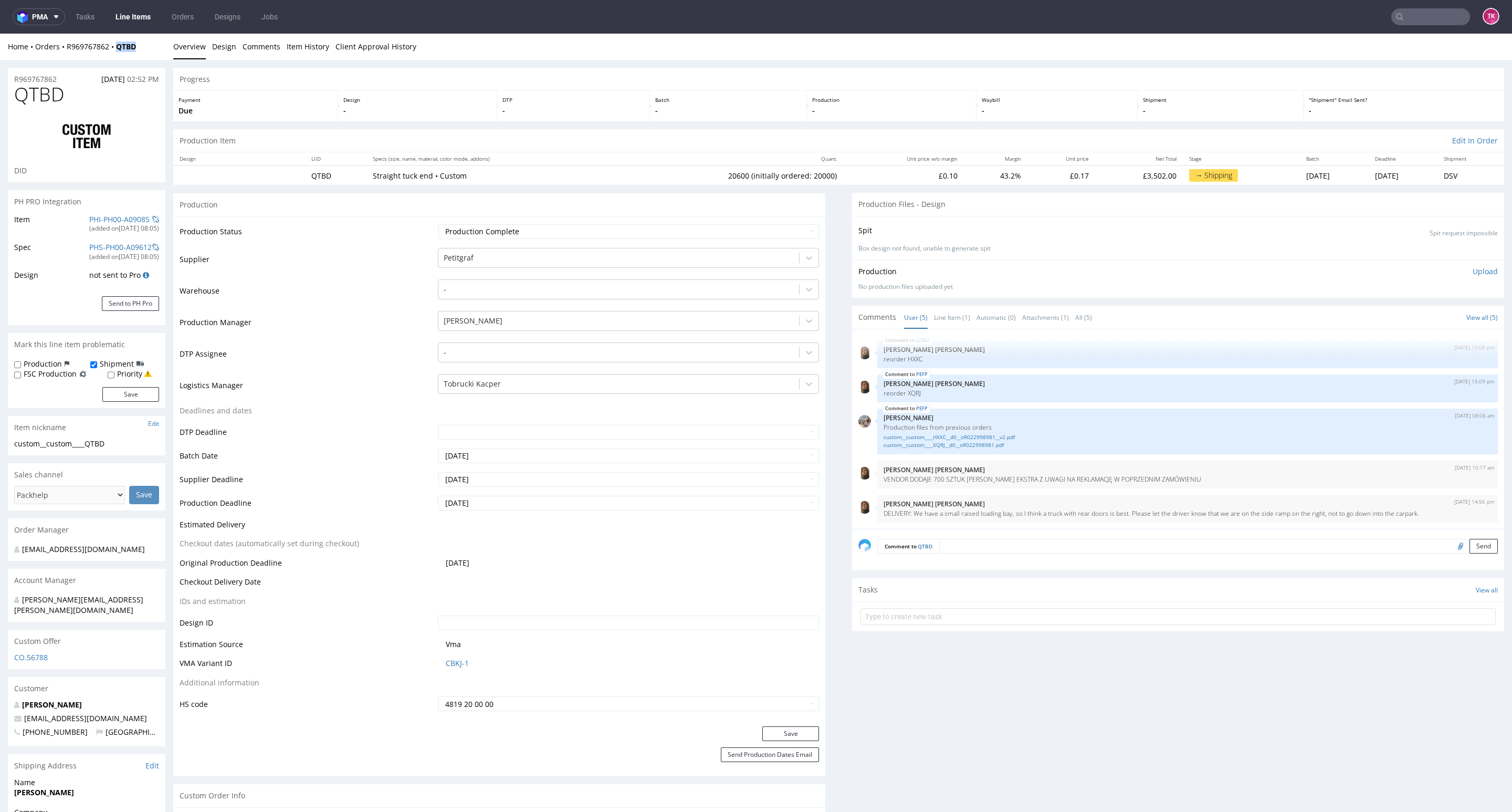
drag, startPoint x: 136, startPoint y: 52, endPoint x: 115, endPoint y: 54, distance: 21.1
click at [115, 54] on div "Home Orders R969767862 QTBD Overview Design Comments Item History Client Approv…" at bounding box center [756, 46] width 1512 height 26
copy strong "QTBD"
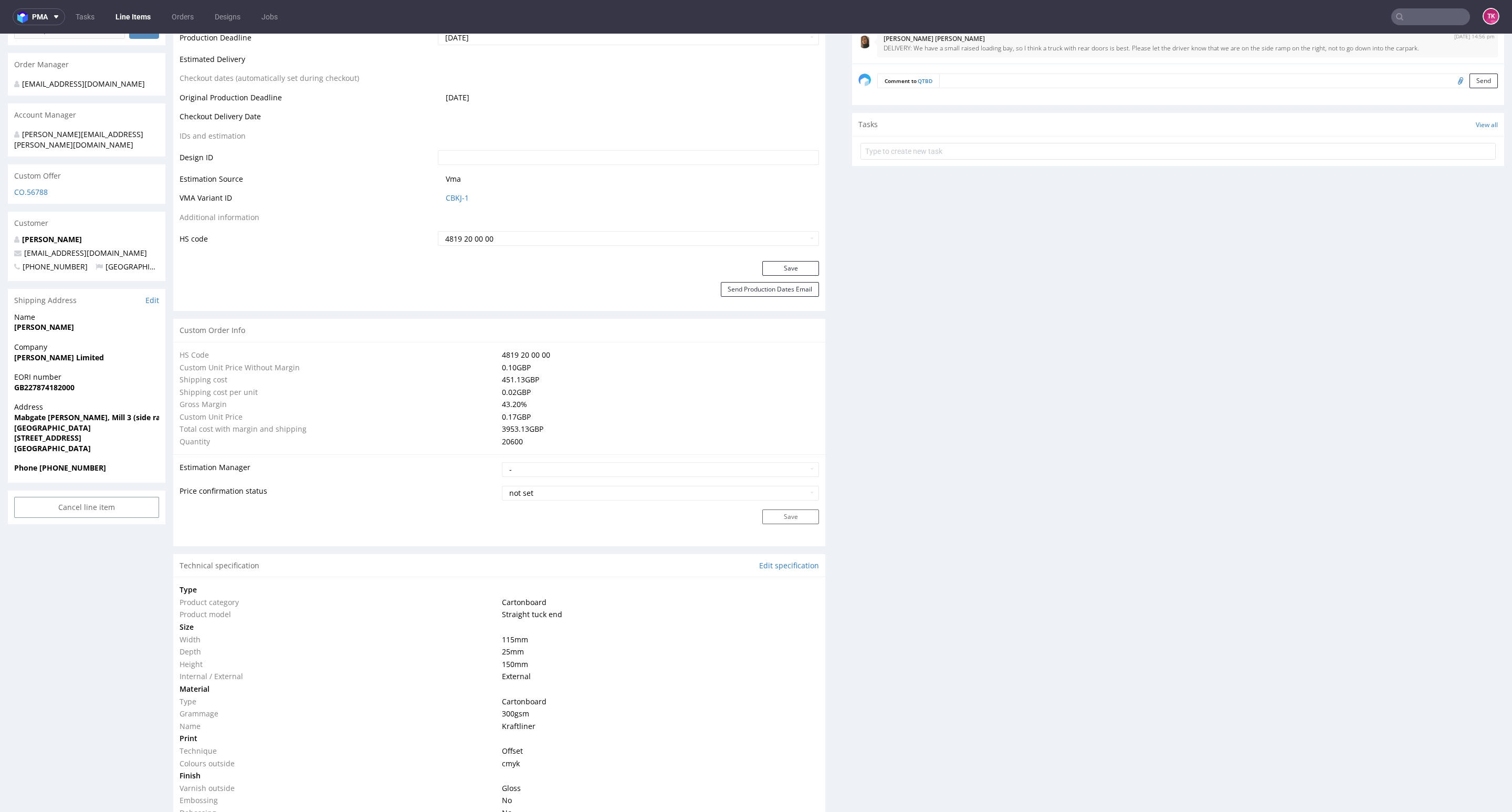
scroll to position [630, 0]
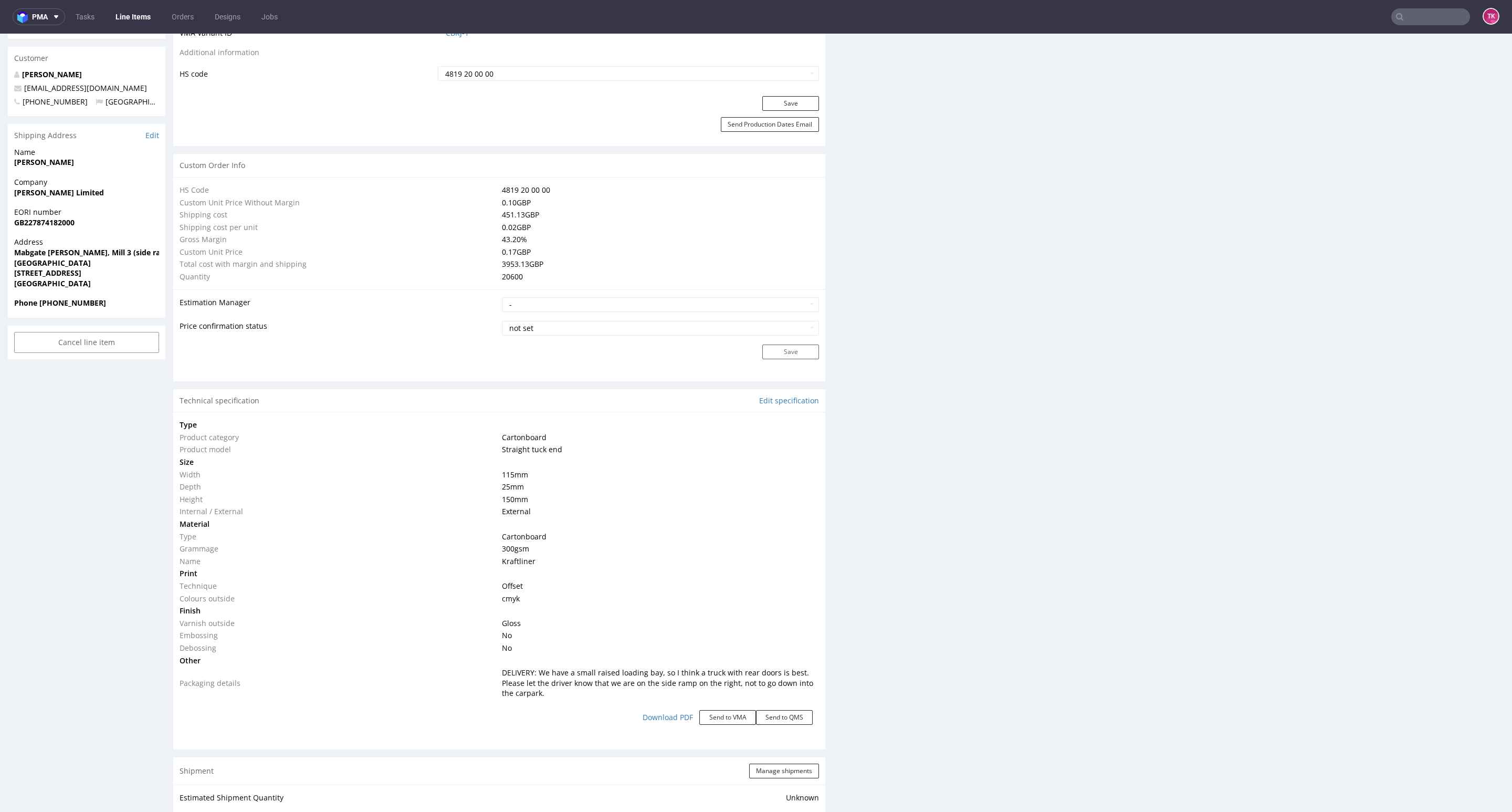
click at [528, 668] on td "DELIVERY: We have a small raised loading bay, so I think a truck with rear door…" at bounding box center [659, 683] width 320 height 33
click at [528, 668] on span "DELIVERY: We have a small raised loading bay, so I think a truck with rear door…" at bounding box center [657, 683] width 312 height 31
drag, startPoint x: 542, startPoint y: 710, endPoint x: 487, endPoint y: 670, distance: 68.0
click at [487, 670] on div "Type Product category Cartonboard Product model Straight tuck end Size Width 11…" at bounding box center [500, 576] width 652 height 329
copy tr "DELIVERY: We have a small raised loading bay, so I think a truck with rear door…"
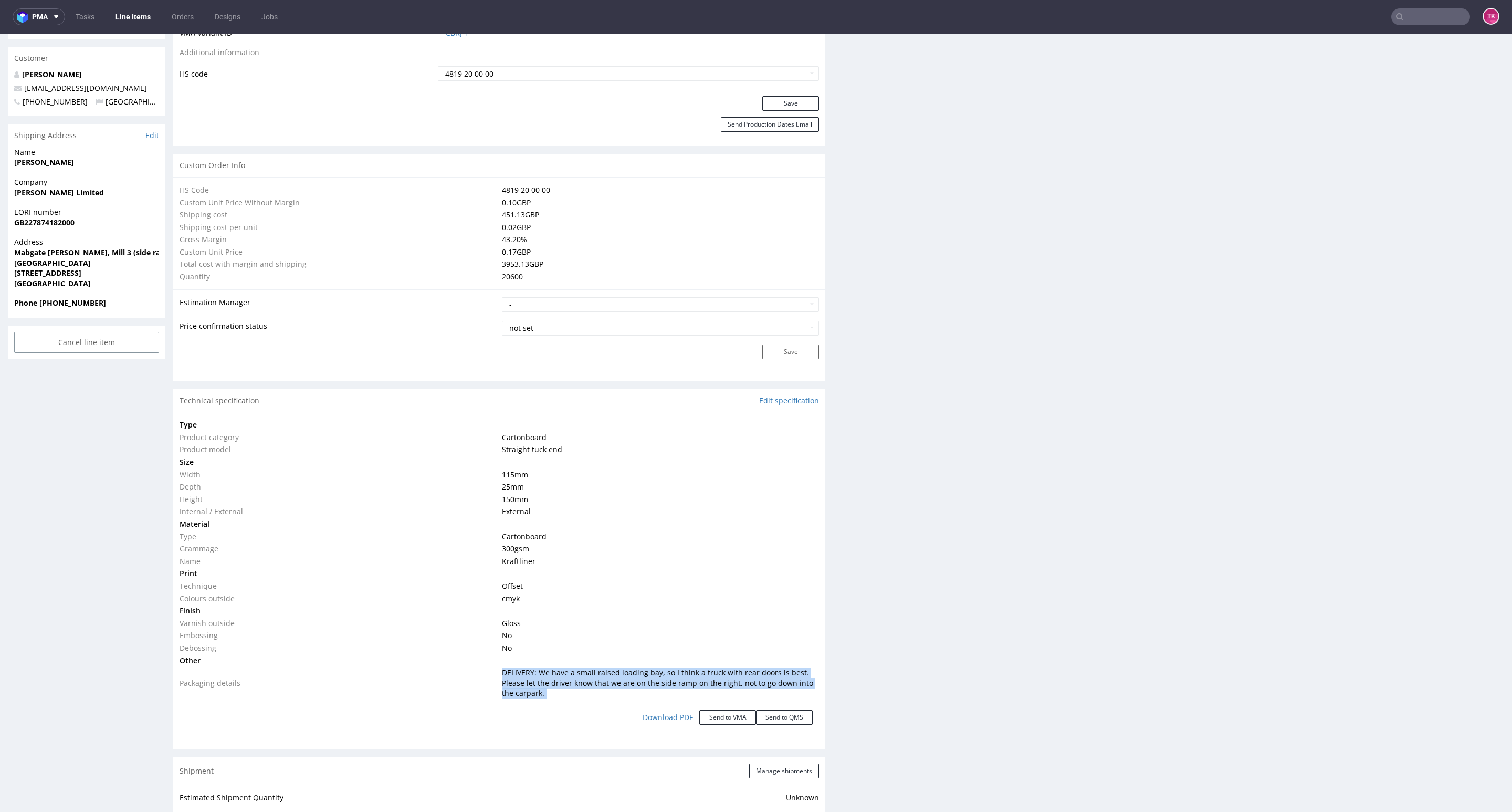
click at [768, 685] on span "DELIVERY: We have a small raised loading bay, so I think a truck with rear door…" at bounding box center [657, 683] width 312 height 31
drag, startPoint x: 784, startPoint y: 683, endPoint x: 791, endPoint y: 689, distance: 9.2
click at [791, 689] on td "DELIVERY: We have a small raised loading bay, so I think a truck with rear door…" at bounding box center [659, 683] width 320 height 33
copy span "into the carpark."
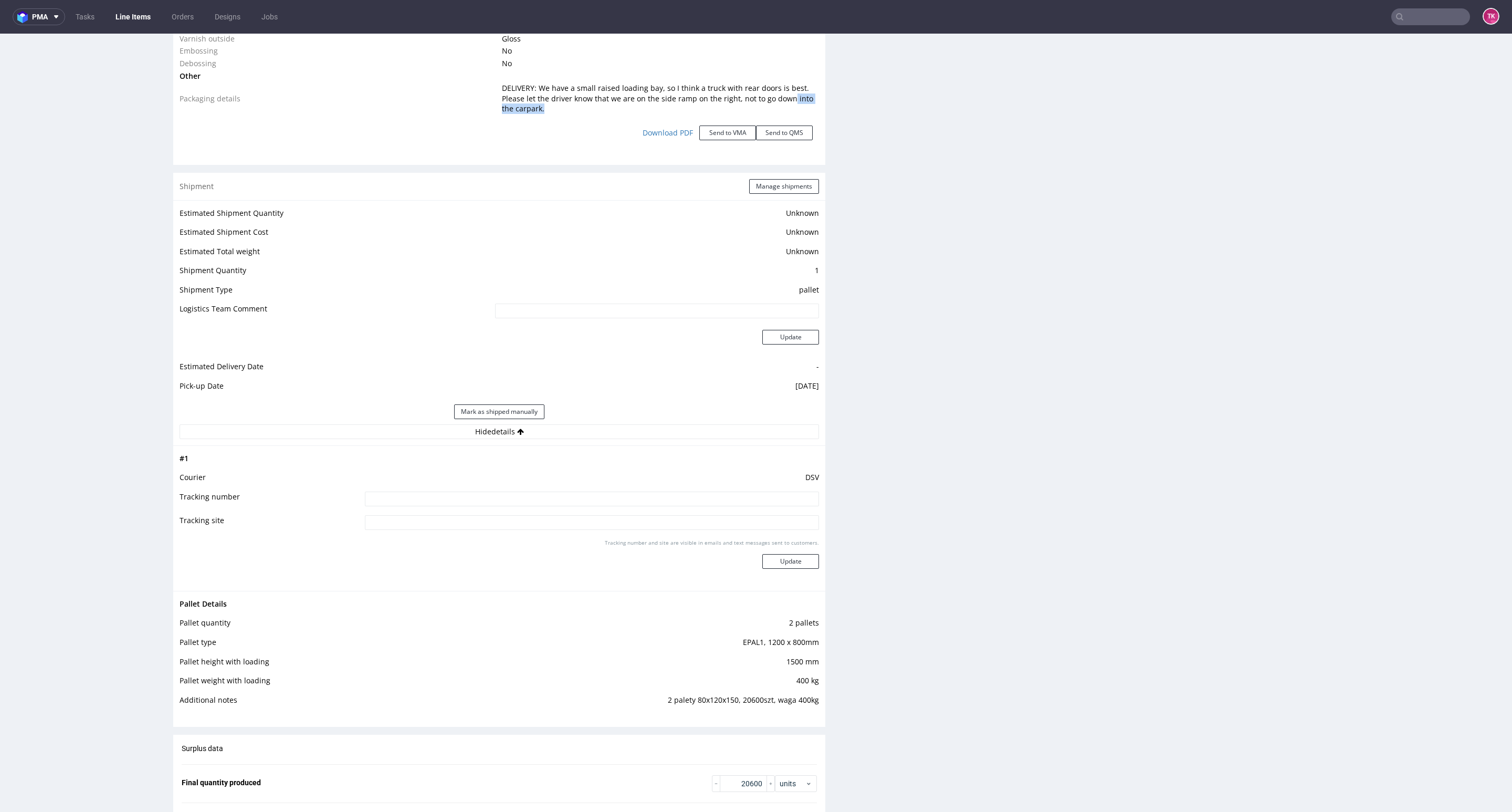
scroll to position [1418, 0]
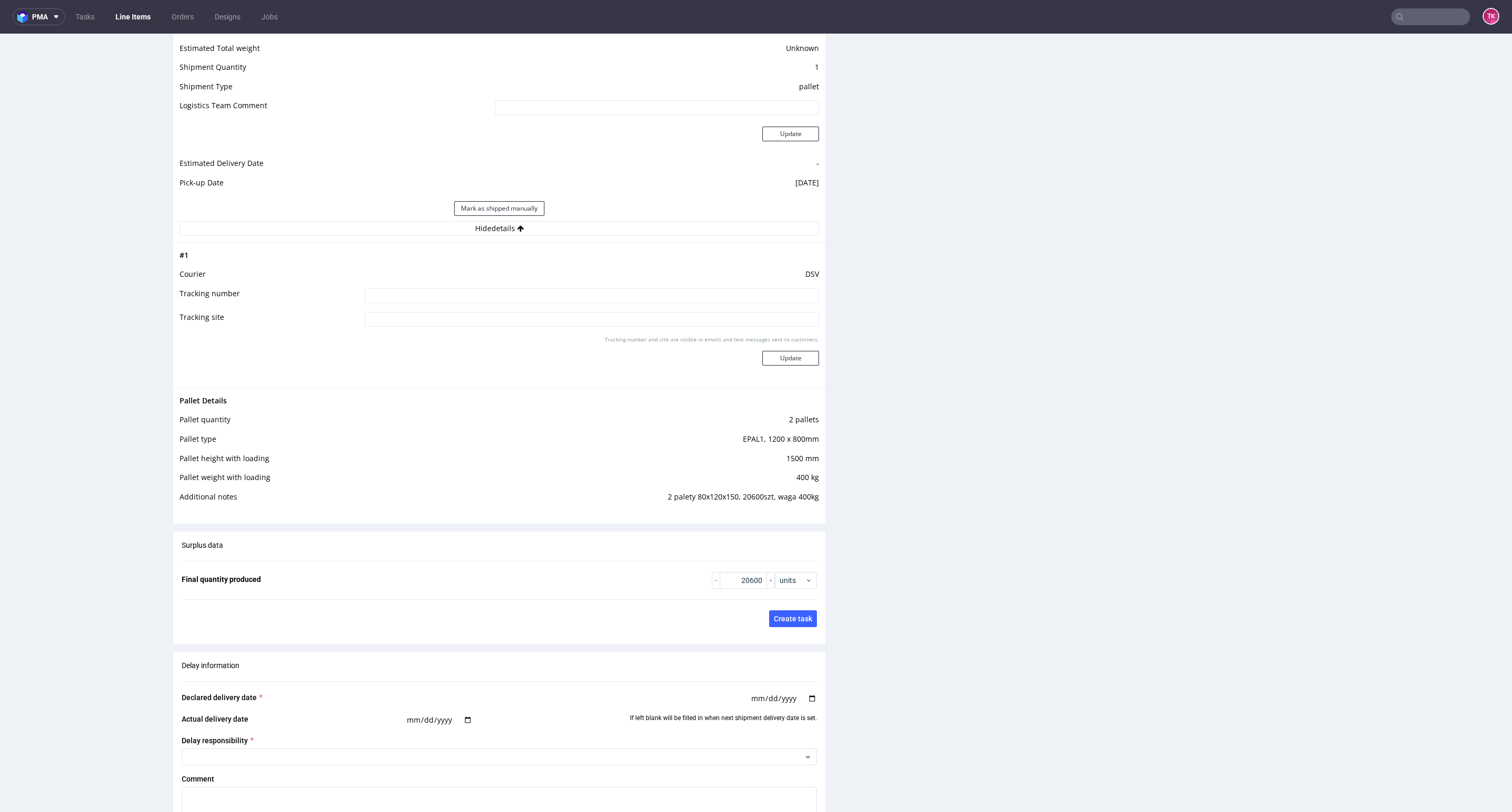
click at [662, 312] on input at bounding box center [591, 319] width 454 height 15
click at [662, 302] on input at bounding box center [591, 296] width 454 height 15
paste input "40257145950414309632"
type input "40257145950414309632"
click at [797, 361] on button "Update" at bounding box center [791, 358] width 57 height 15
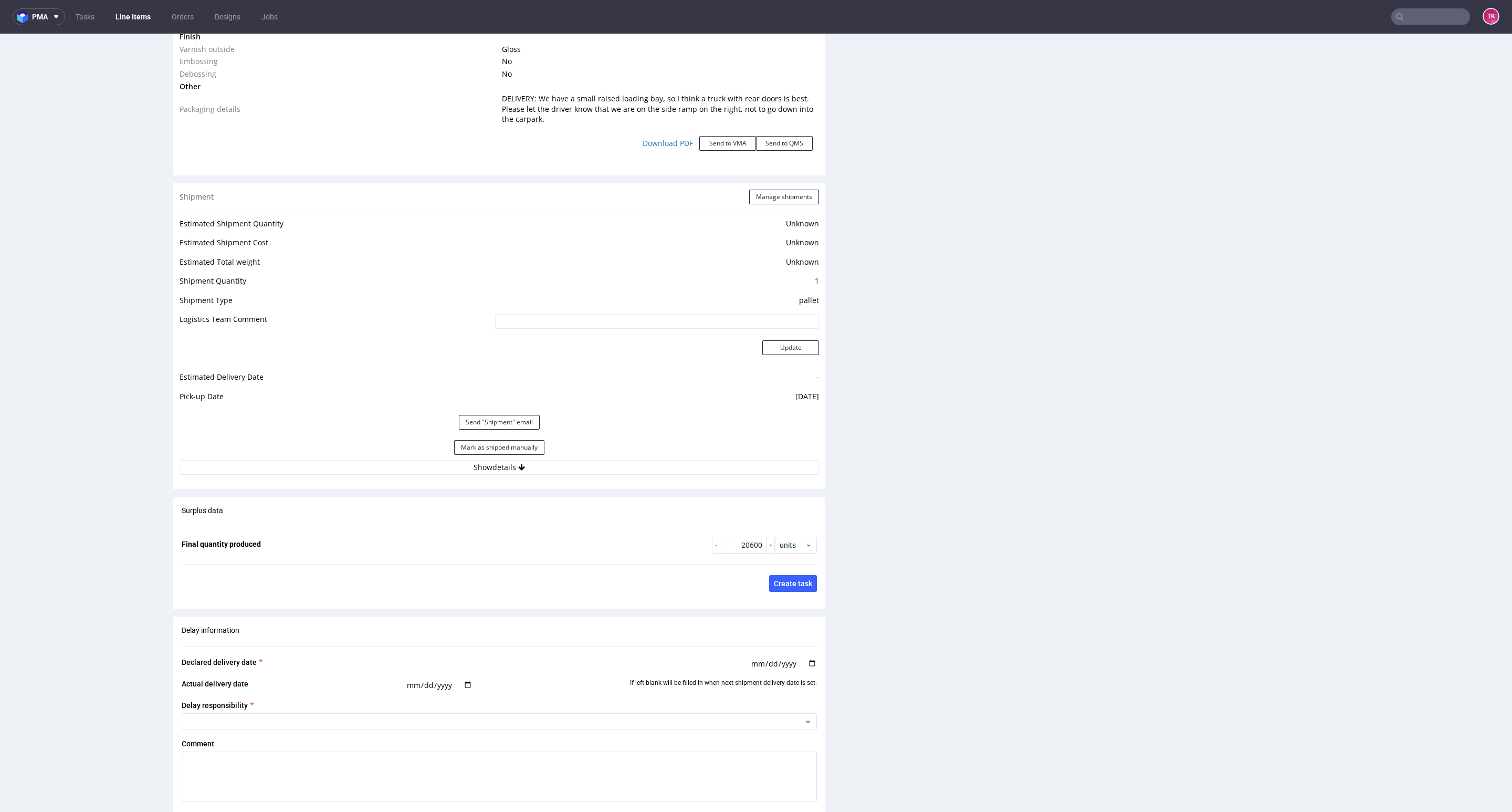
scroll to position [1283, 0]
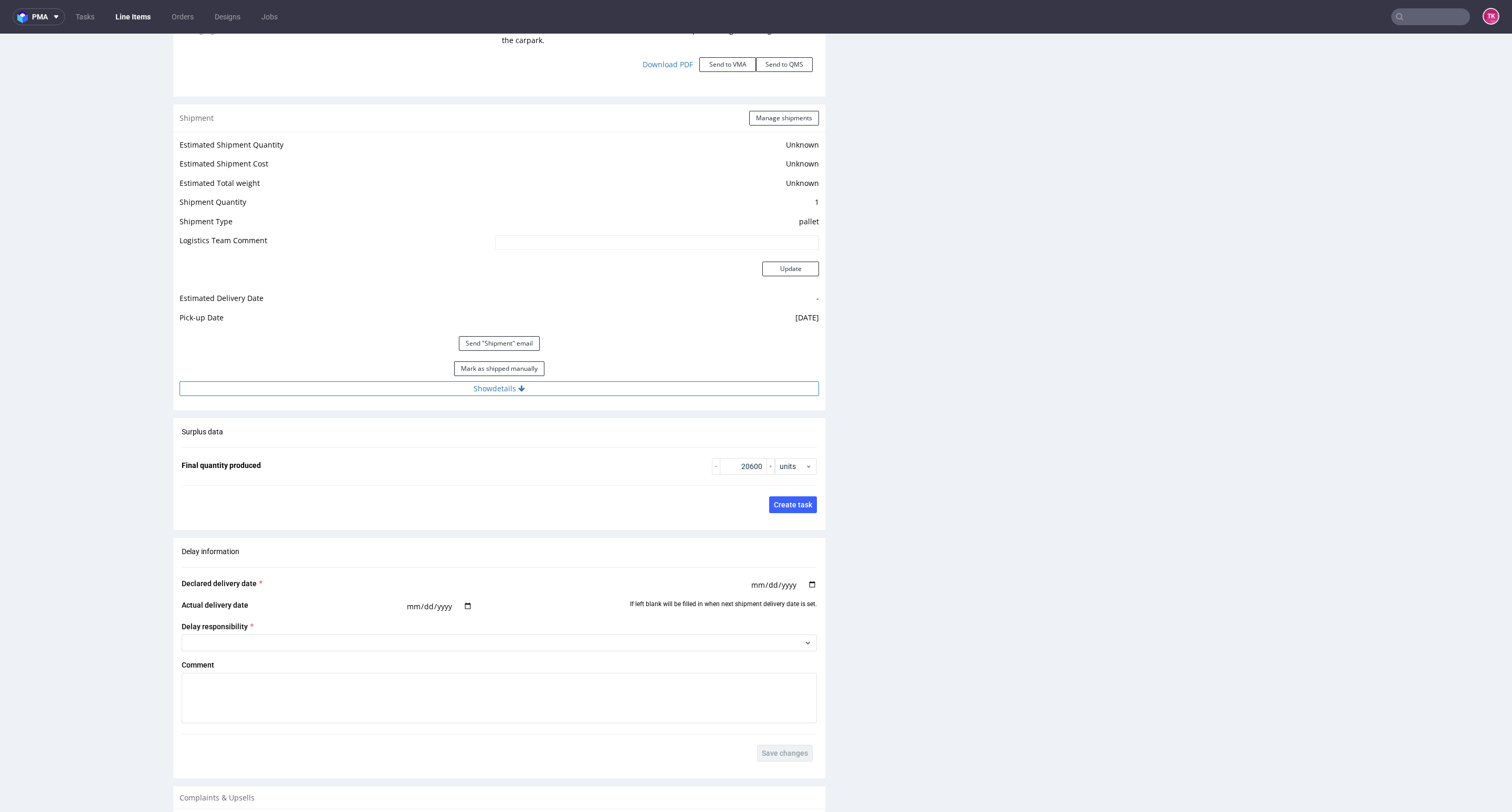
click at [671, 391] on button "Show details" at bounding box center [499, 389] width 640 height 15
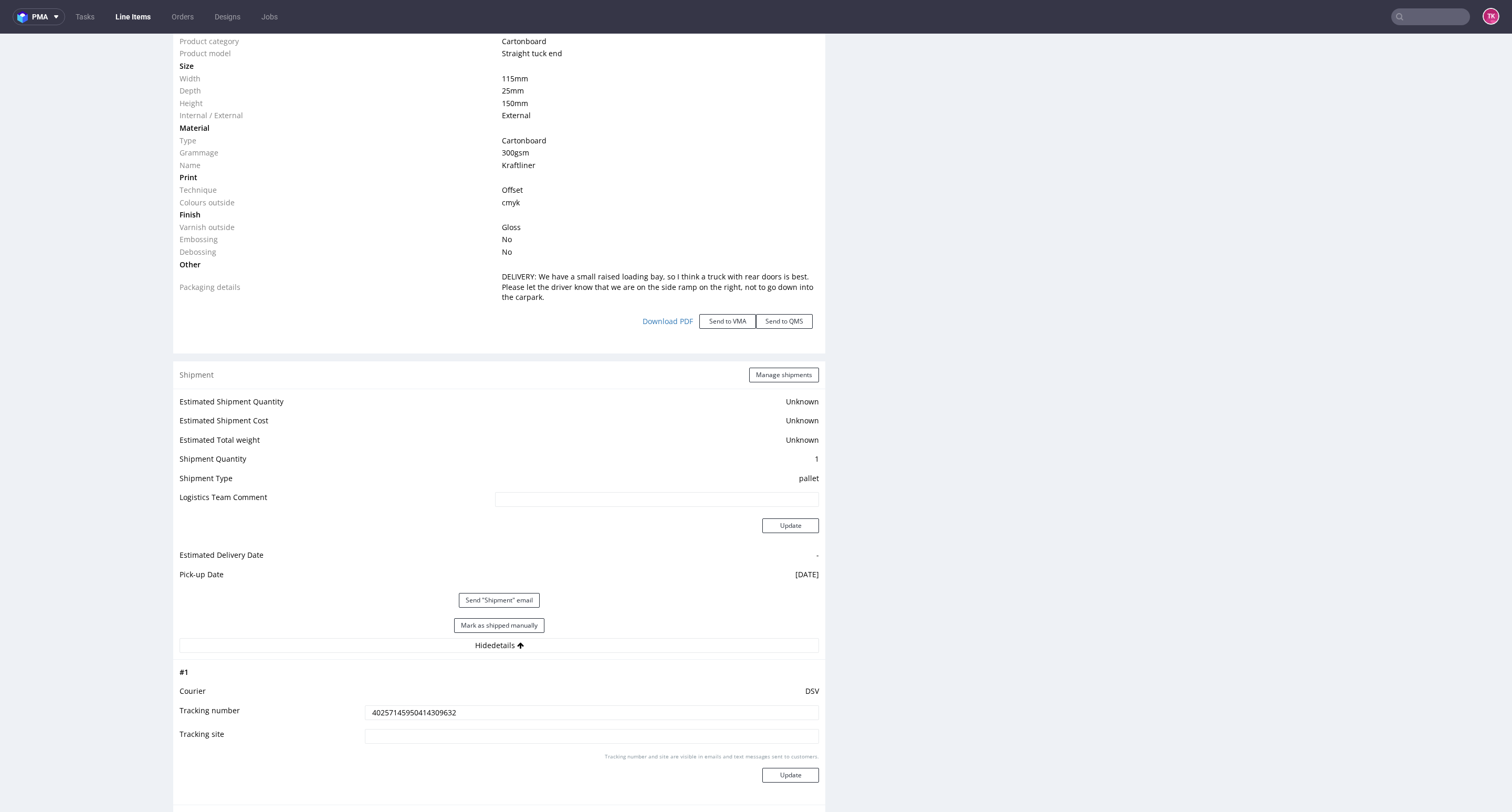
scroll to position [1047, 0]
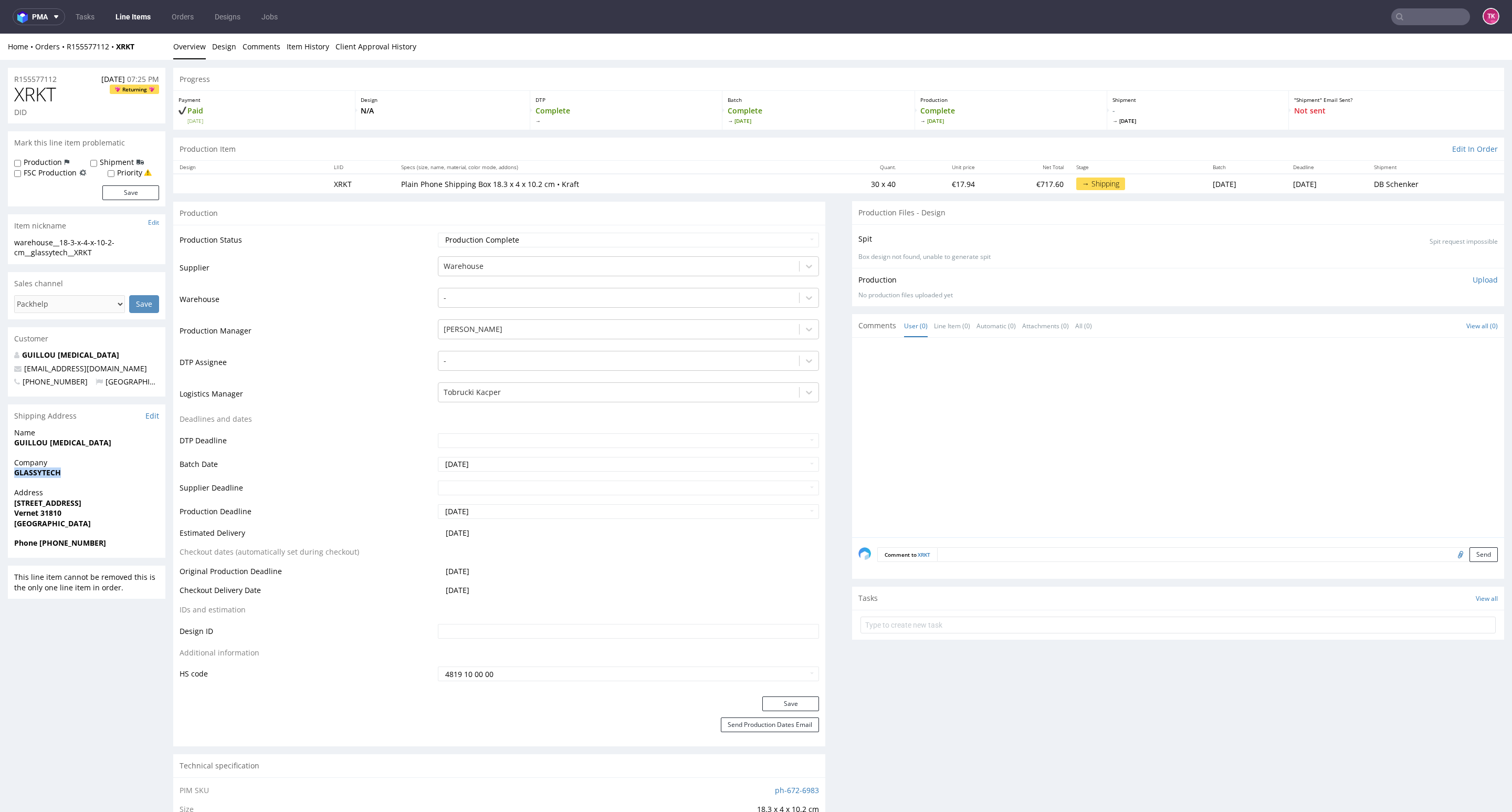
drag, startPoint x: 12, startPoint y: 469, endPoint x: 102, endPoint y: 471, distance: 90.0
click at [102, 471] on div "Company GLASSYTECH" at bounding box center [86, 472] width 158 height 30
copy strong "GLASSYTECH"
drag, startPoint x: 5, startPoint y: 448, endPoint x: 118, endPoint y: 444, distance: 113.1
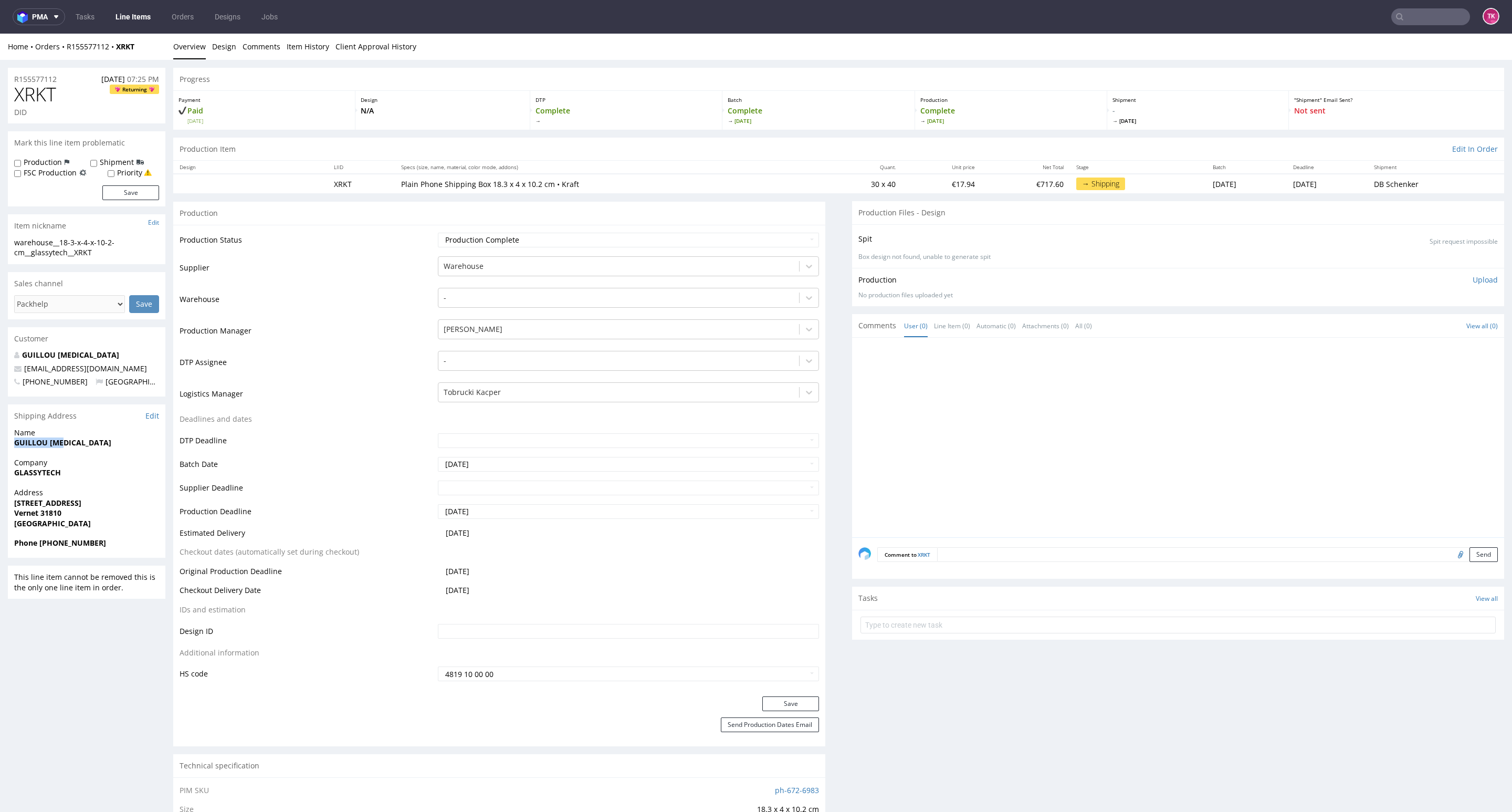
copy strong "GUILLOU Tao"
click at [54, 515] on strong "Vernet 31810" at bounding box center [38, 513] width 47 height 10
copy strong "31810"
drag, startPoint x: 115, startPoint y: 504, endPoint x: 0, endPoint y: 500, distance: 115.1
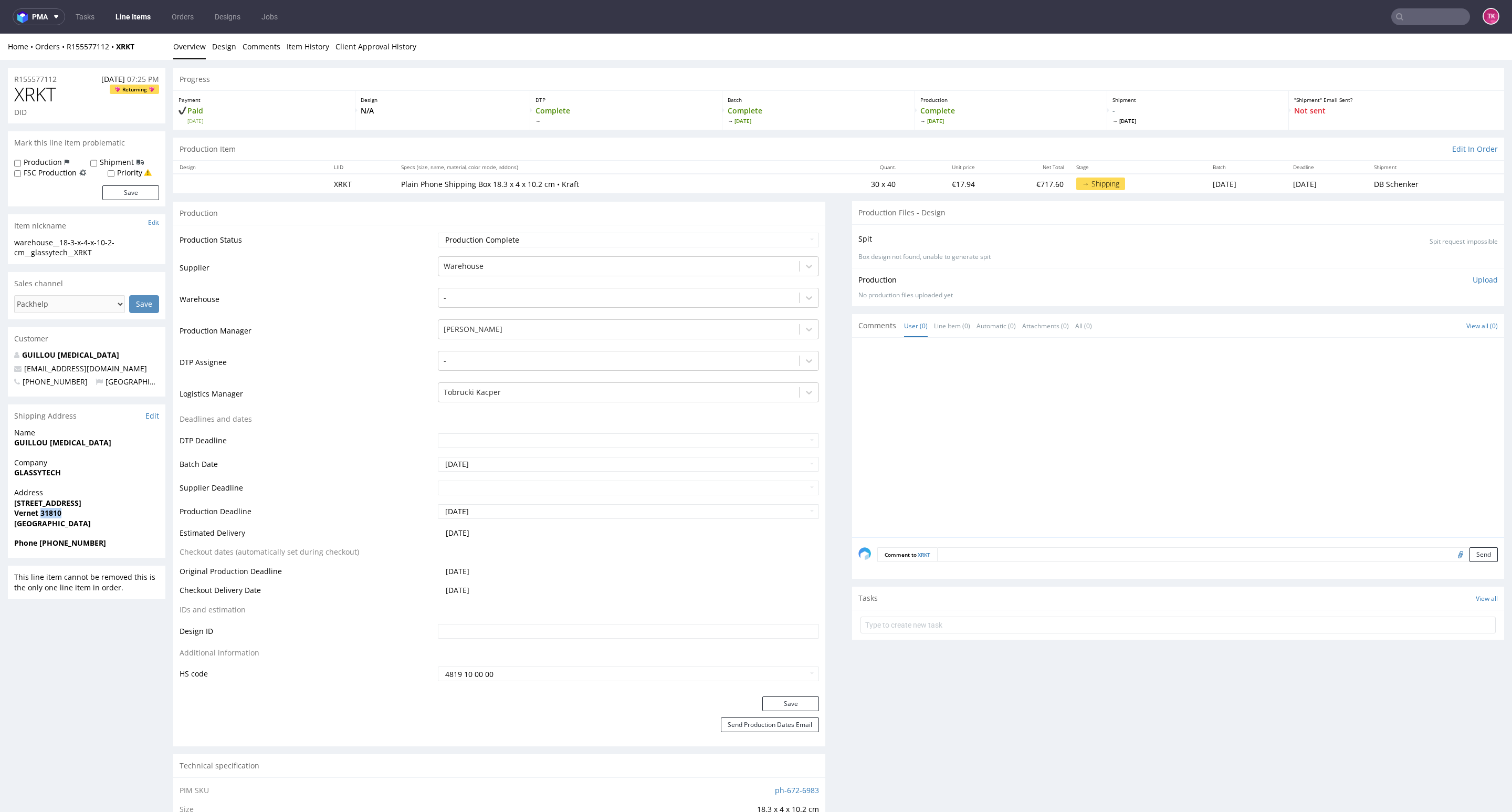
copy strong "971 avenue de Toulouse"
copy span "glassytech31@gmail.com"
drag, startPoint x: 43, startPoint y: 542, endPoint x: 131, endPoint y: 540, distance: 88.0
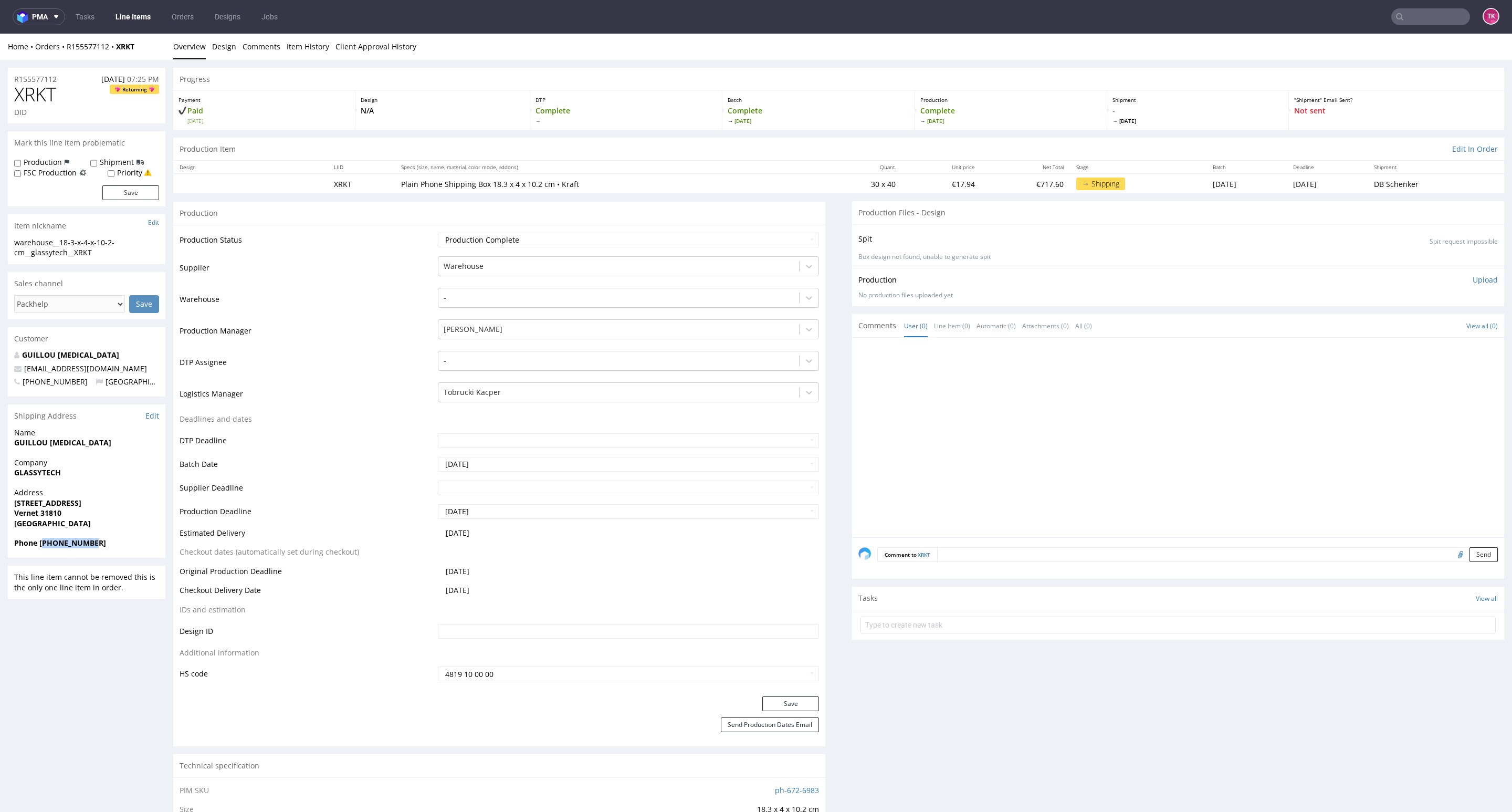
click at [131, 540] on span "Phone +33644070800" at bounding box center [87, 543] width 145 height 10
copy strong "33644070800"
drag, startPoint x: 147, startPoint y: 46, endPoint x: 58, endPoint y: 56, distance: 89.6
click at [58, 56] on div "Home Orders R155577112 XRKT Overview Design Comments Item History Client Approv…" at bounding box center [756, 46] width 1512 height 26
copy div "R155577112 XRKT"
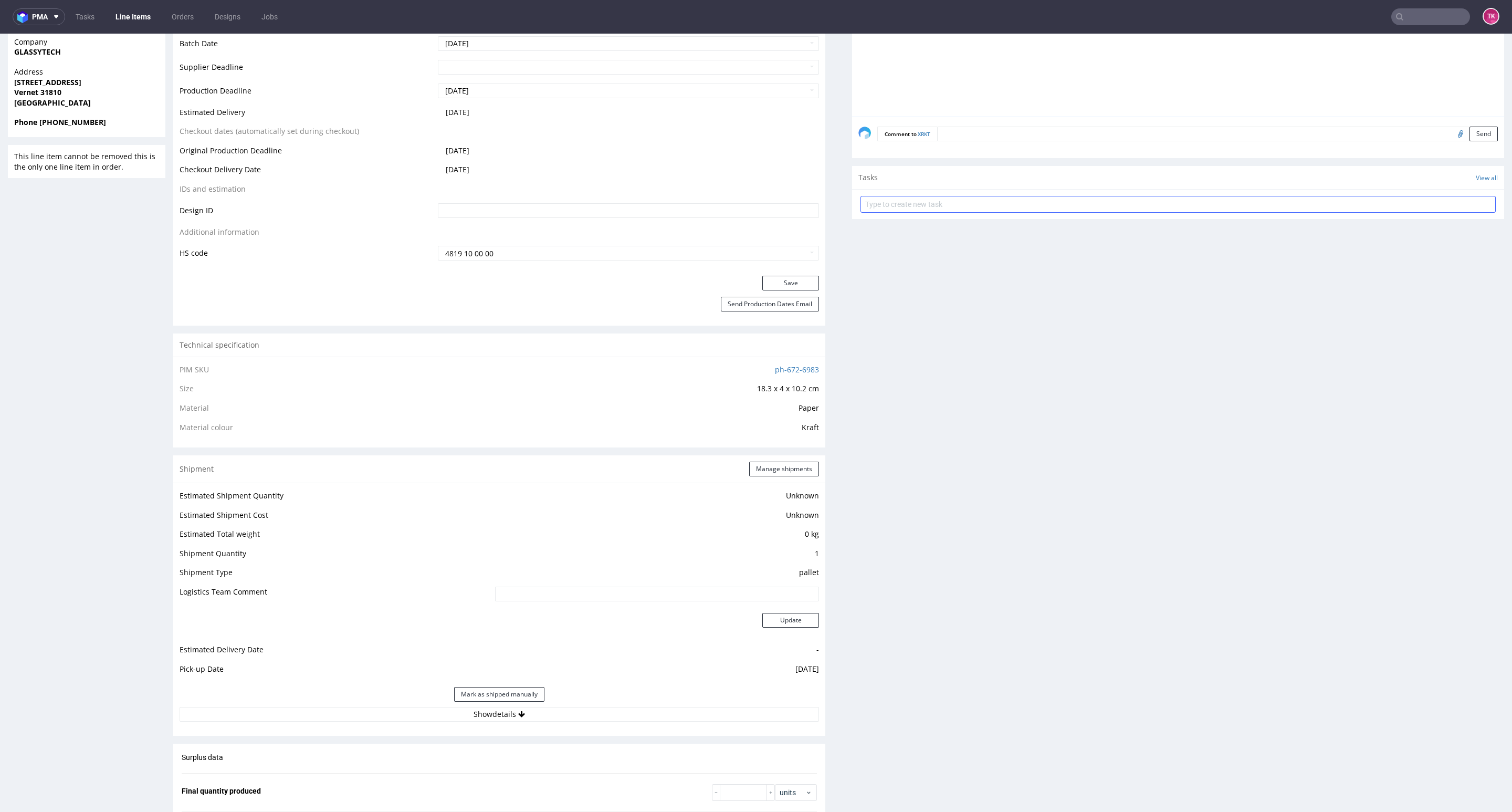
scroll to position [394, 0]
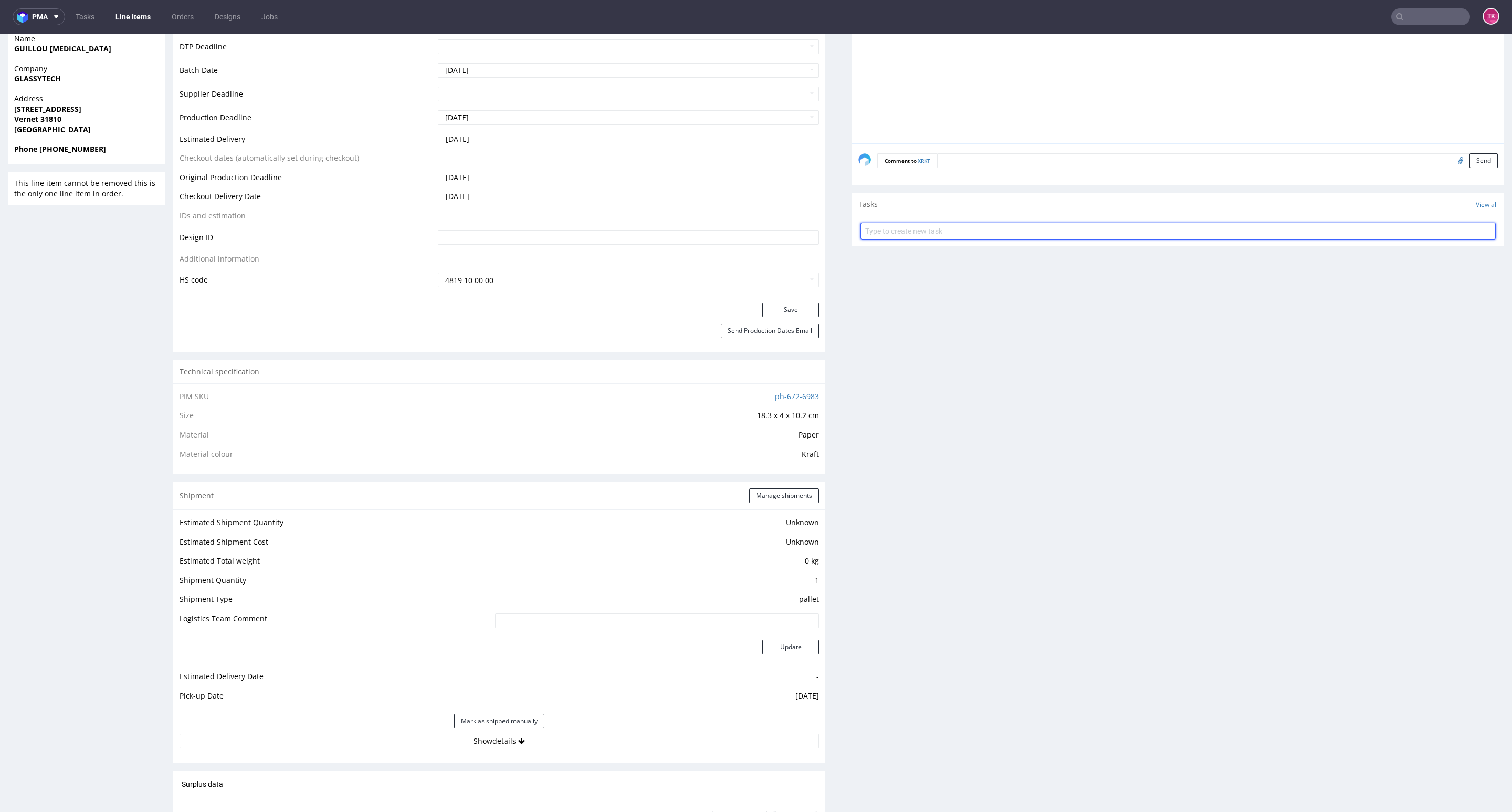
click at [971, 233] on input "text" at bounding box center [1178, 231] width 635 height 17
type input "etykiety"
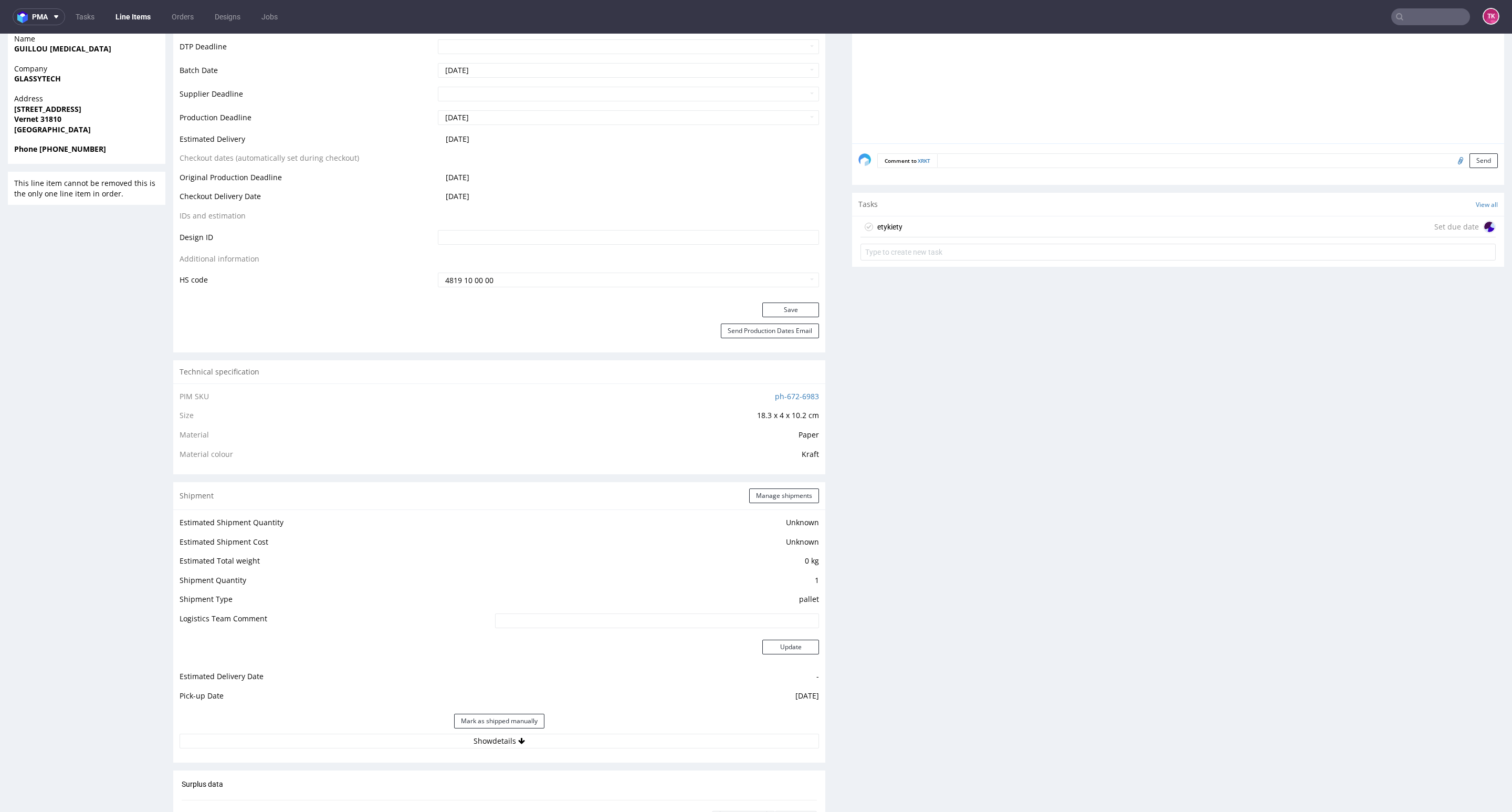
click at [956, 234] on div "etykiety Set due date" at bounding box center [1178, 227] width 635 height 21
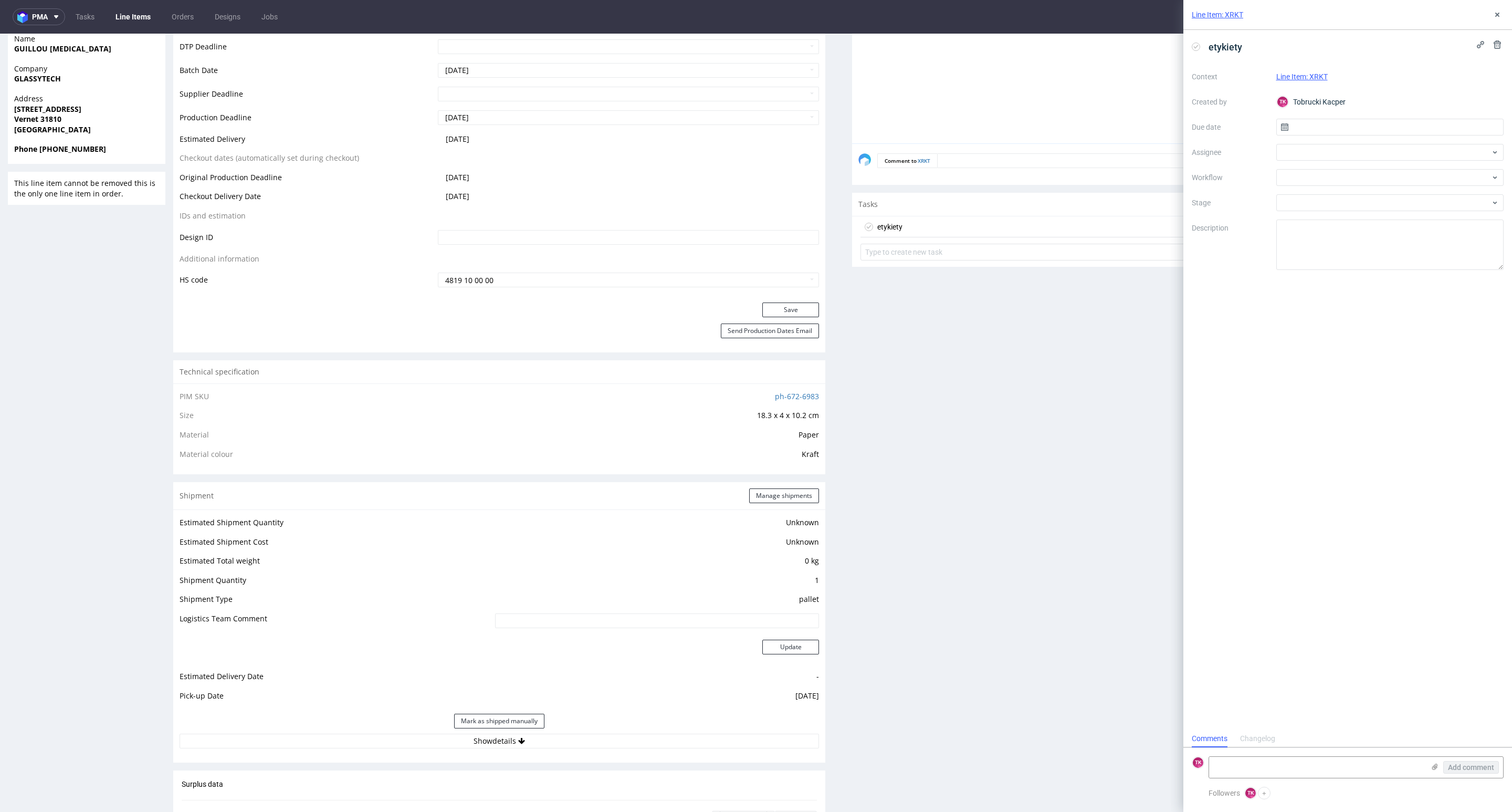
scroll to position [9, 0]
click at [1436, 766] on use at bounding box center [1435, 766] width 6 height 7
click at [0, 0] on input "file" at bounding box center [0, 0] width 0 height 0
drag, startPoint x: 1253, startPoint y: 700, endPoint x: 1253, endPoint y: 707, distance: 7.0
click at [1253, 701] on form "TK Add comment booking-barcode-251008-052734.pdf" at bounding box center [1348, 739] width 329 height 94
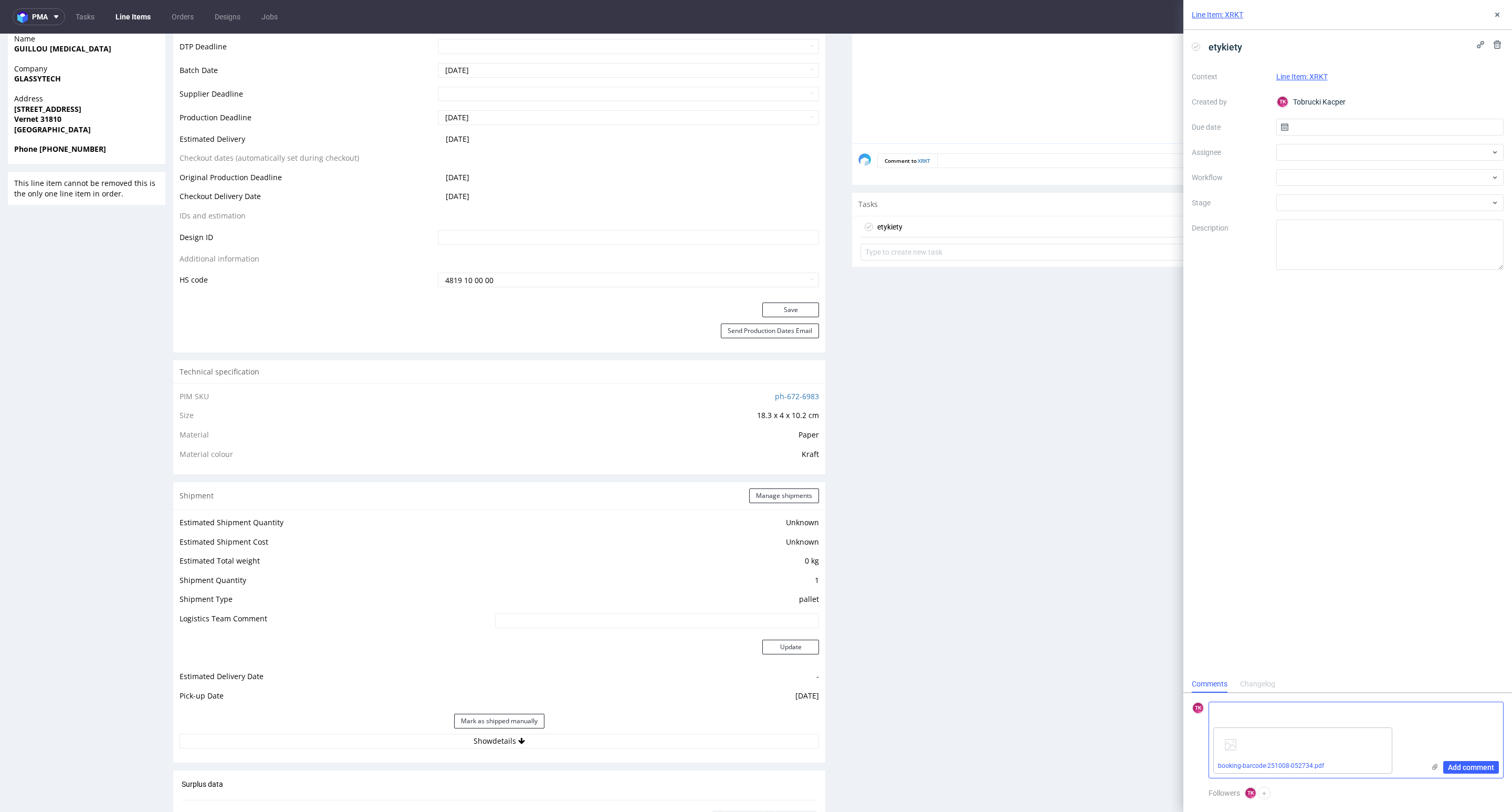
click at [1261, 725] on div "booking-barcode-251008-052734.pdf" at bounding box center [1317, 750] width 215 height 54
paste textarea "PLWAW510013518"
click at [1261, 710] on textarea "PLWAW510013518" at bounding box center [1317, 712] width 215 height 21
type textarea "PLWAW510013518 - 09.10"
click at [1466, 764] on span "Add comment" at bounding box center [1471, 767] width 46 height 7
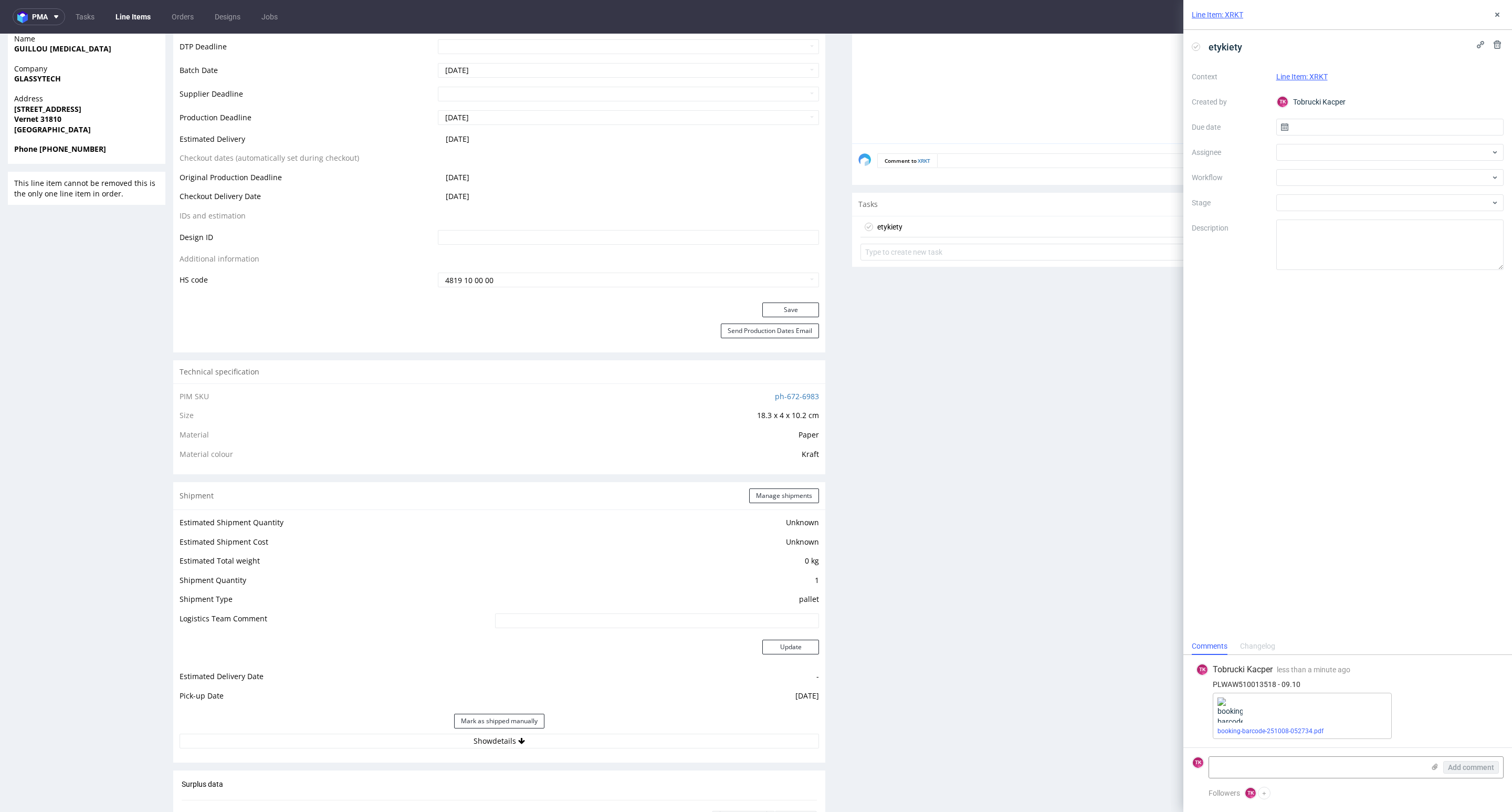
scroll to position [0, 0]
click at [1326, 145] on div at bounding box center [1391, 152] width 228 height 17
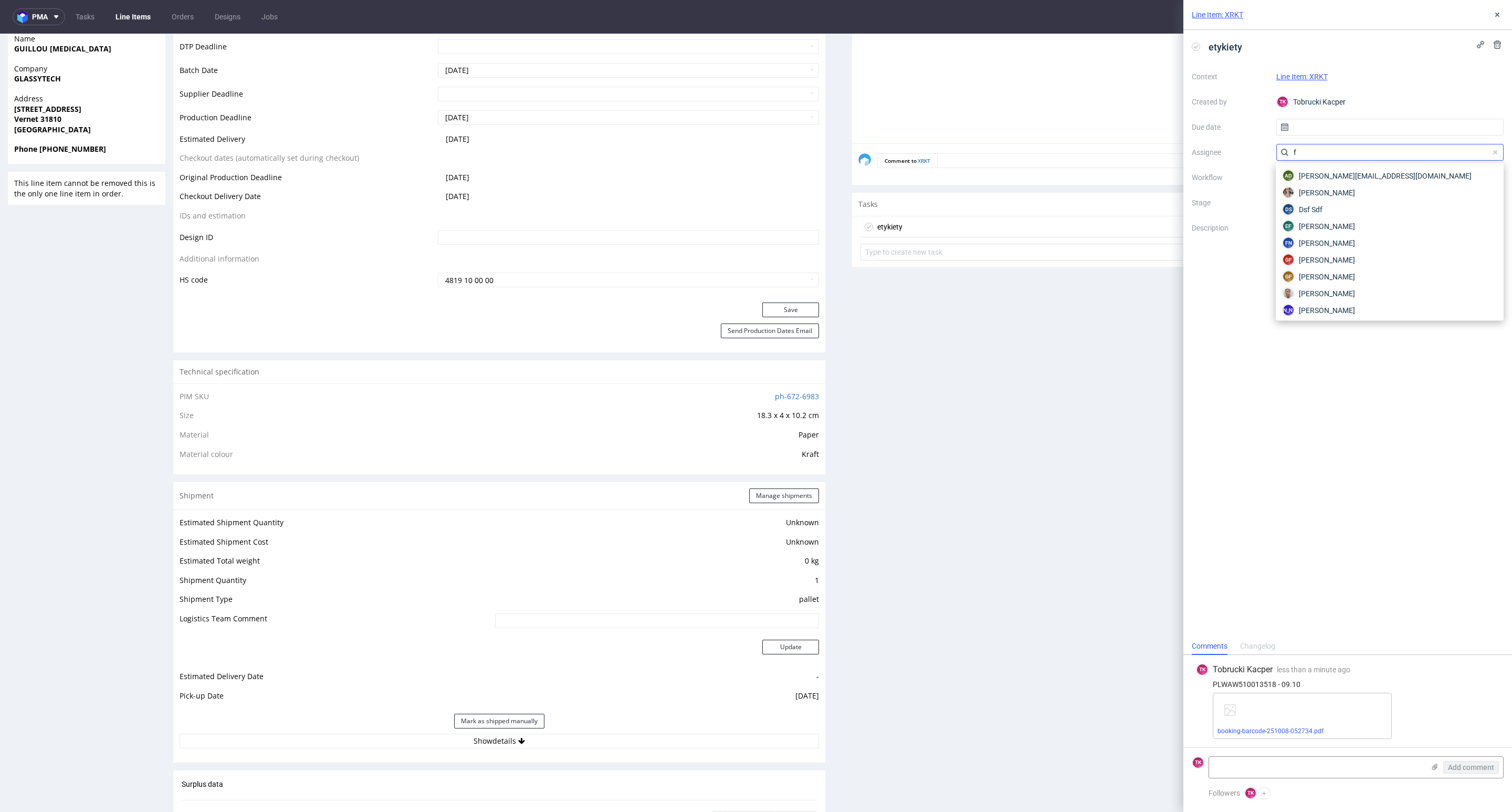
type input "fr"
click at [1319, 145] on input "fr" at bounding box center [1391, 152] width 228 height 17
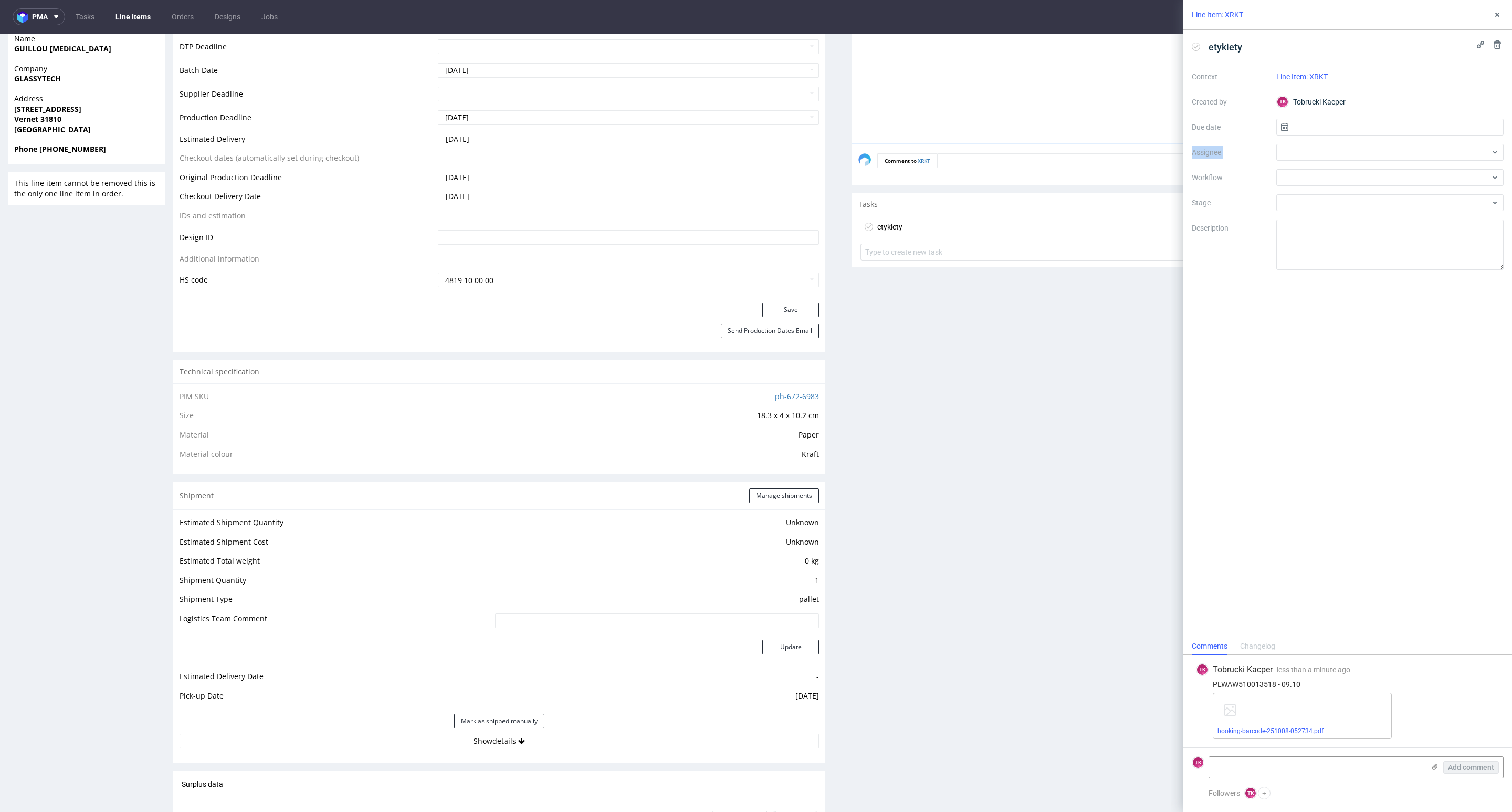
click at [1221, 134] on div "Context Line Item: XRKT Created by TK Tobrucki Kacper Due date Assignee Workflo…" at bounding box center [1347, 169] width 312 height 202
click at [1330, 153] on div at bounding box center [1391, 152] width 228 height 17
type input "fe"
click at [1319, 174] on span "[PERSON_NAME]" at bounding box center [1327, 176] width 56 height 10
click at [1312, 134] on input "text" at bounding box center [1391, 126] width 228 height 17
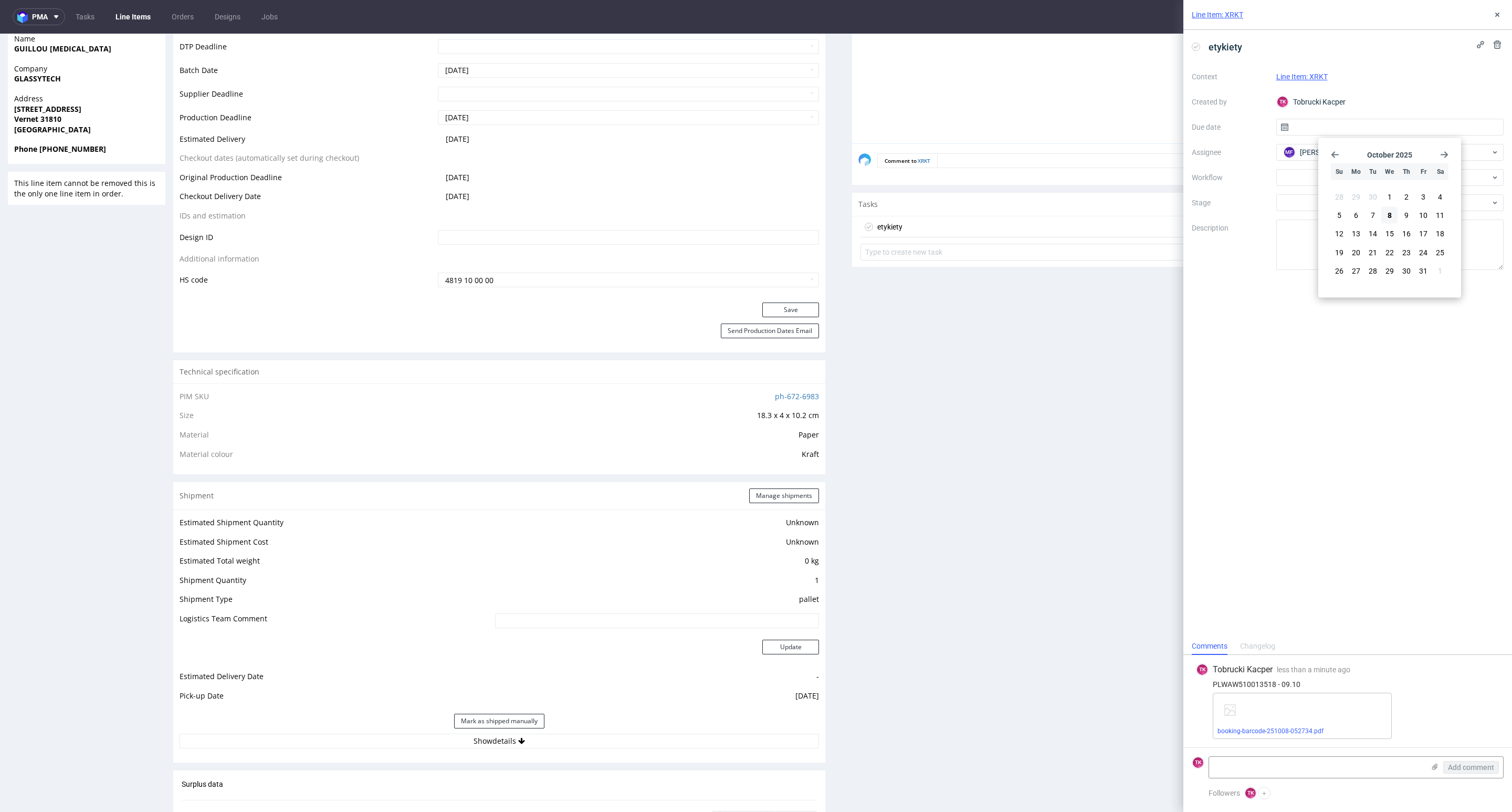
drag, startPoint x: 1396, startPoint y: 218, endPoint x: 1402, endPoint y: 218, distance: 6.0
click at [1396, 218] on button "8" at bounding box center [1389, 215] width 16 height 17
type input "[DATE]"
click at [1367, 126] on input "[DATE]" at bounding box center [1391, 126] width 228 height 17
drag, startPoint x: 1076, startPoint y: 350, endPoint x: 1131, endPoint y: 320, distance: 62.6
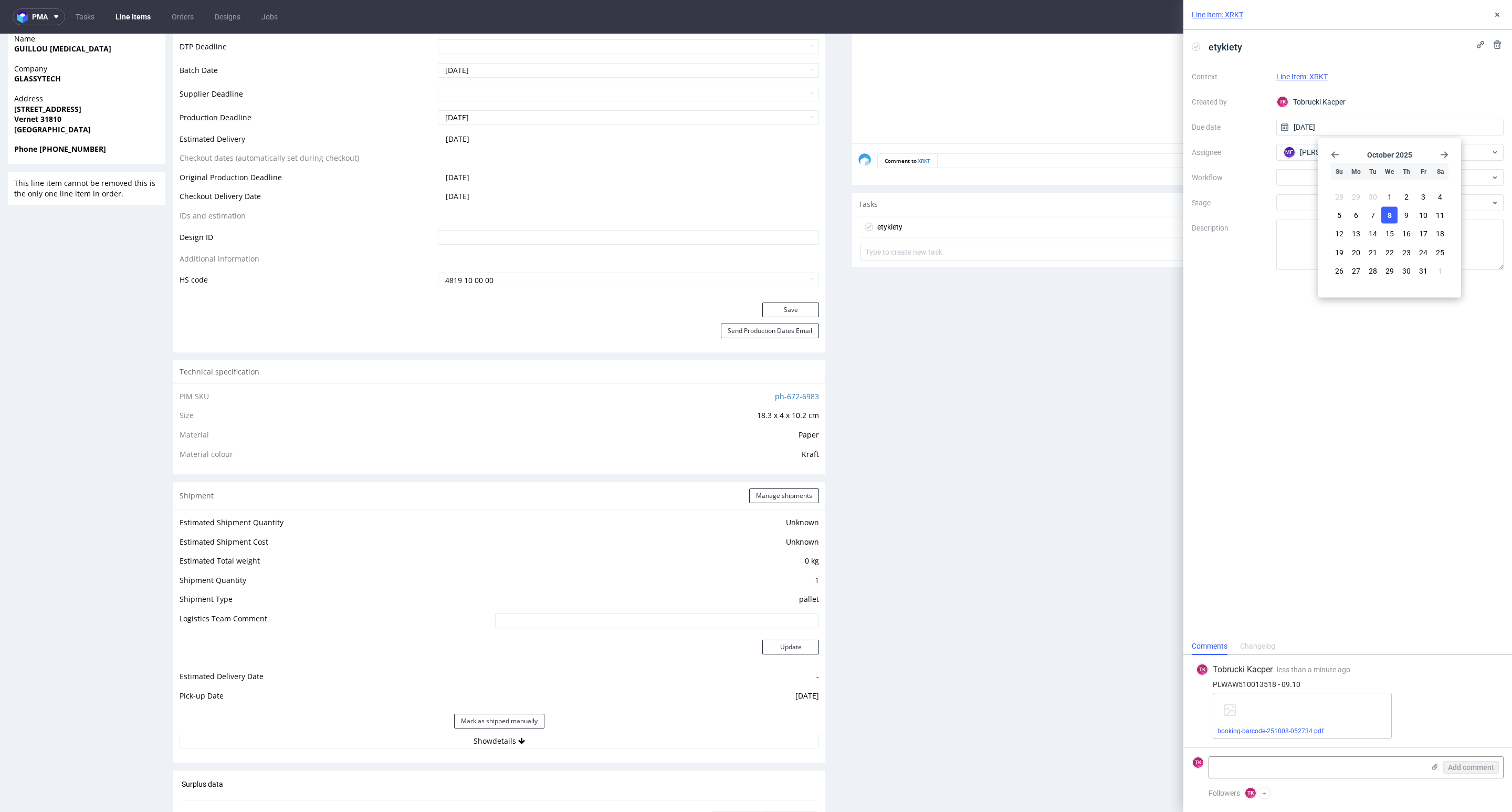
click at [1087, 346] on div "Production Files - Design Spit Spit request impossible Box design not found, un…" at bounding box center [1178, 549] width 652 height 1483
click at [1500, 12] on icon at bounding box center [1497, 15] width 9 height 9
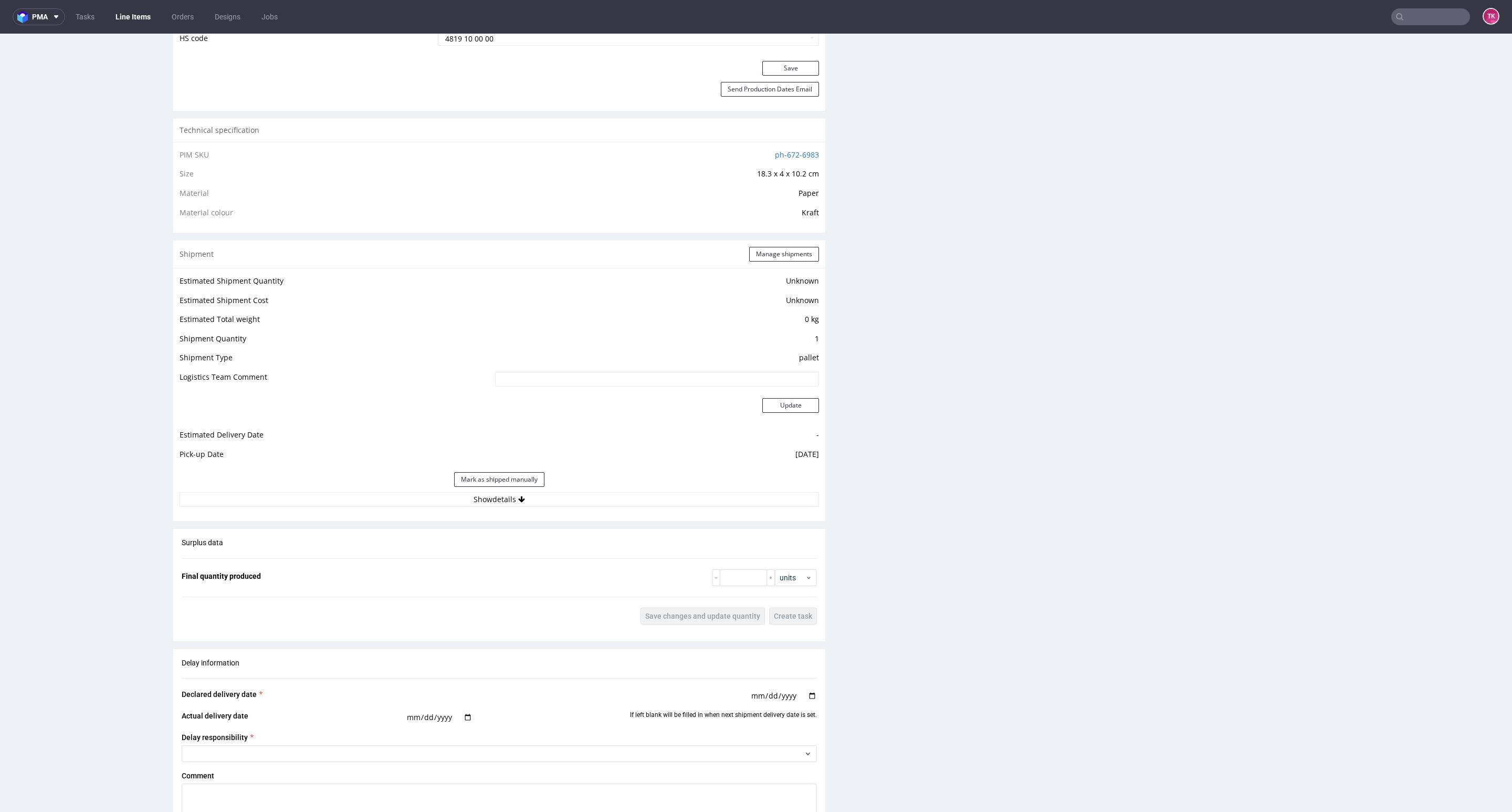
scroll to position [866, 0]
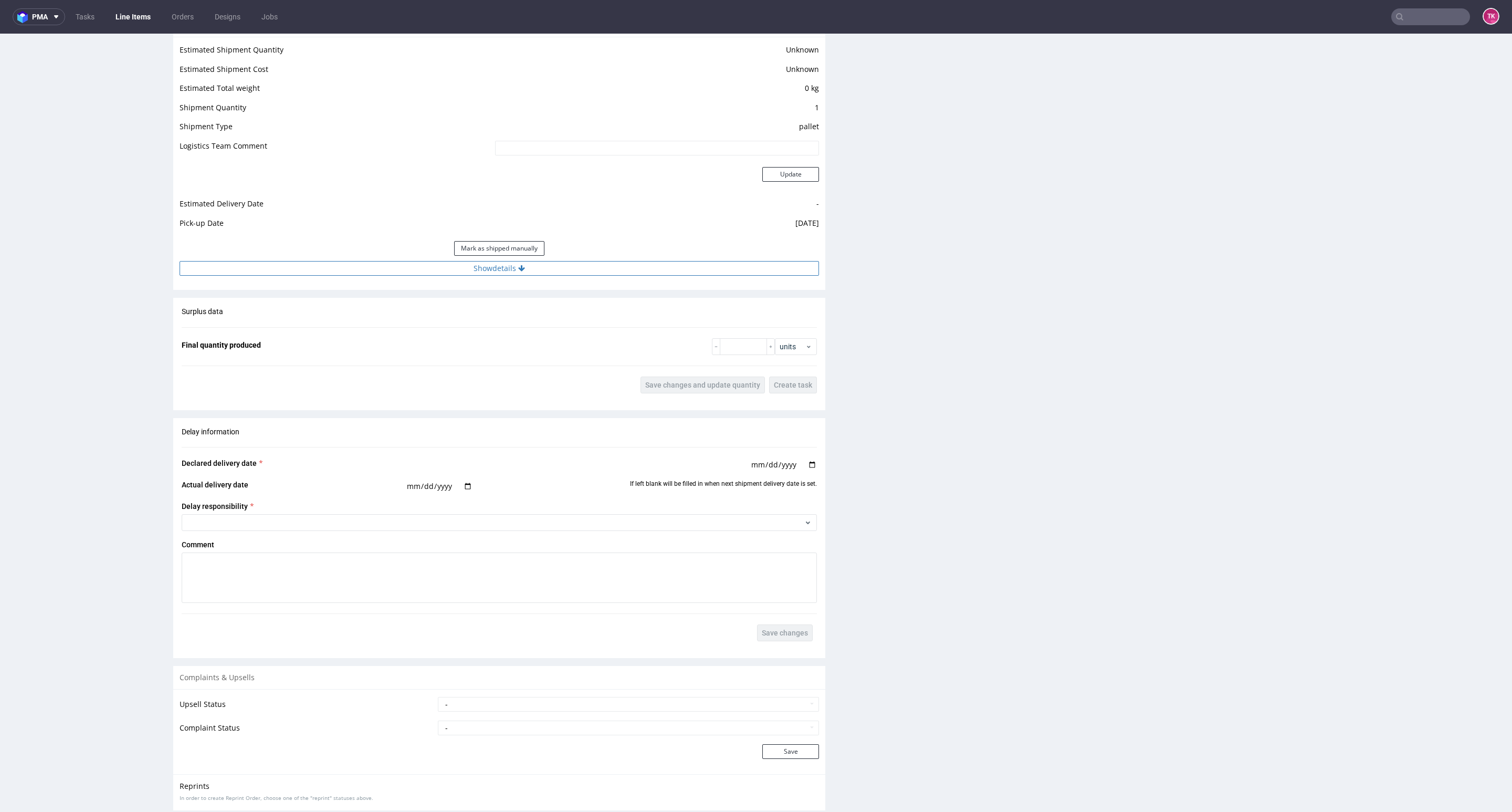
click at [481, 272] on button "Show details" at bounding box center [499, 268] width 640 height 15
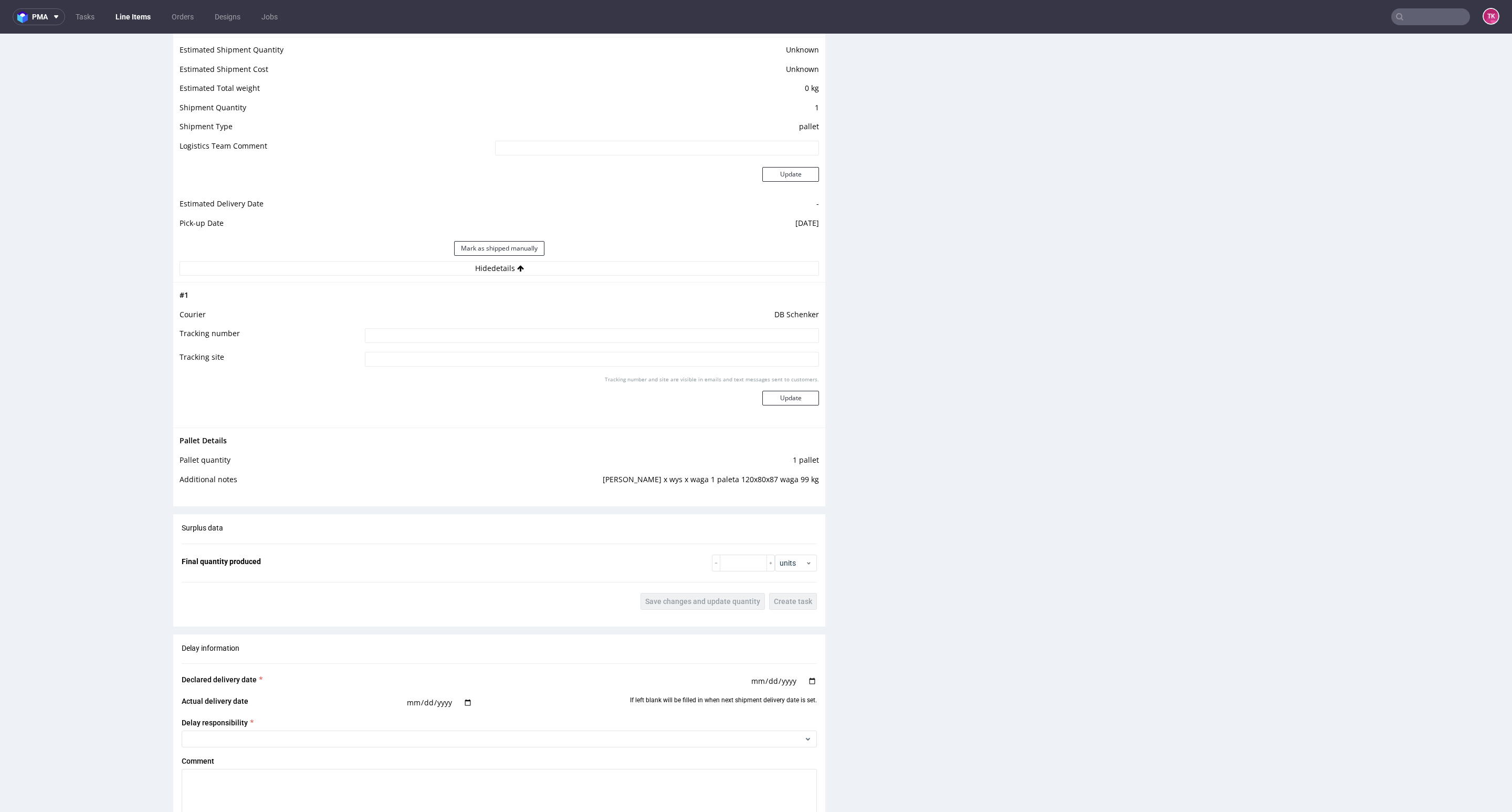
click at [500, 330] on input at bounding box center [591, 336] width 454 height 15
paste input "PLWAW510013518"
type input "PLWAW510013518"
click at [784, 399] on button "Update" at bounding box center [791, 398] width 57 height 15
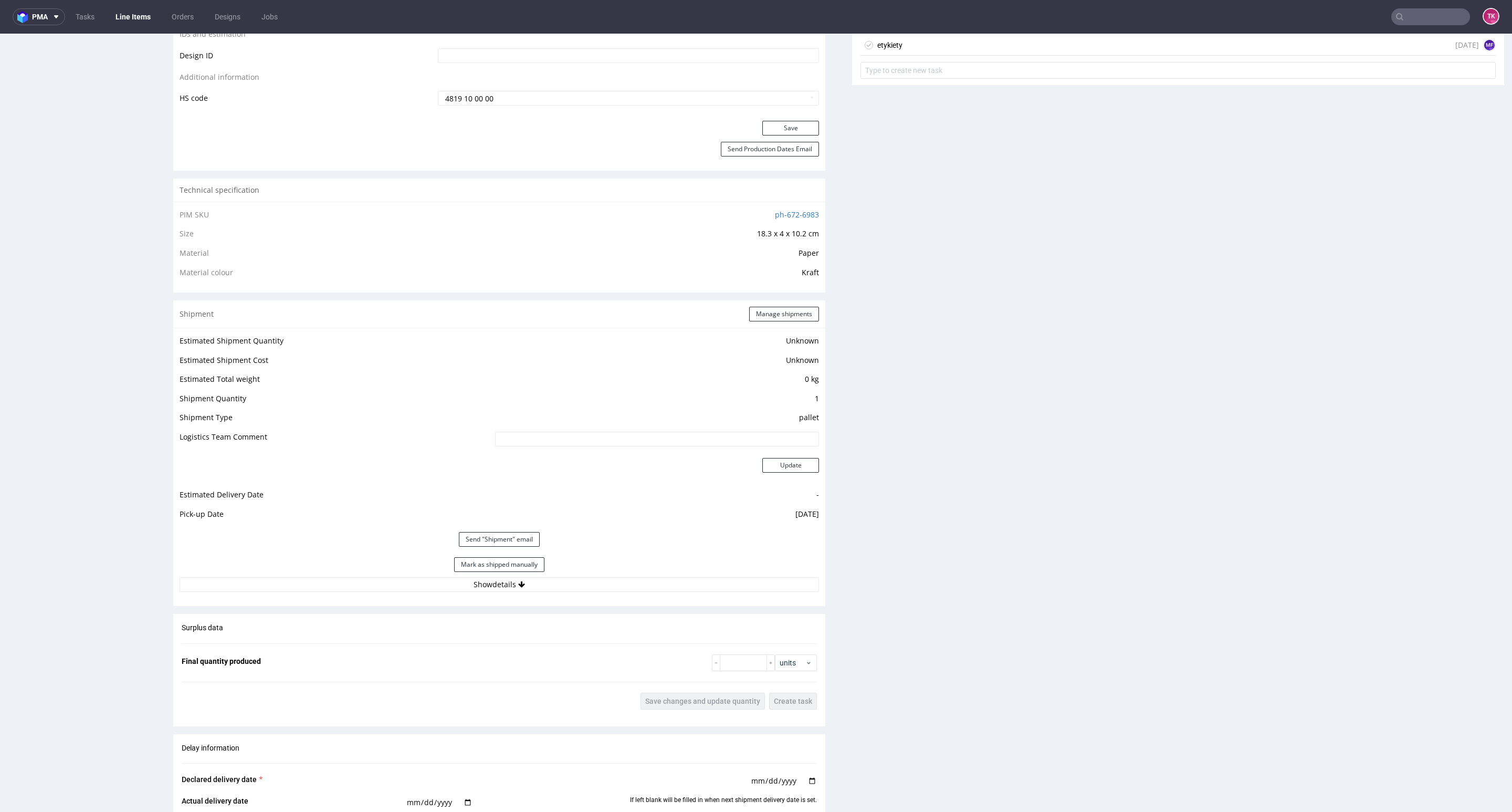
scroll to position [742, 0]
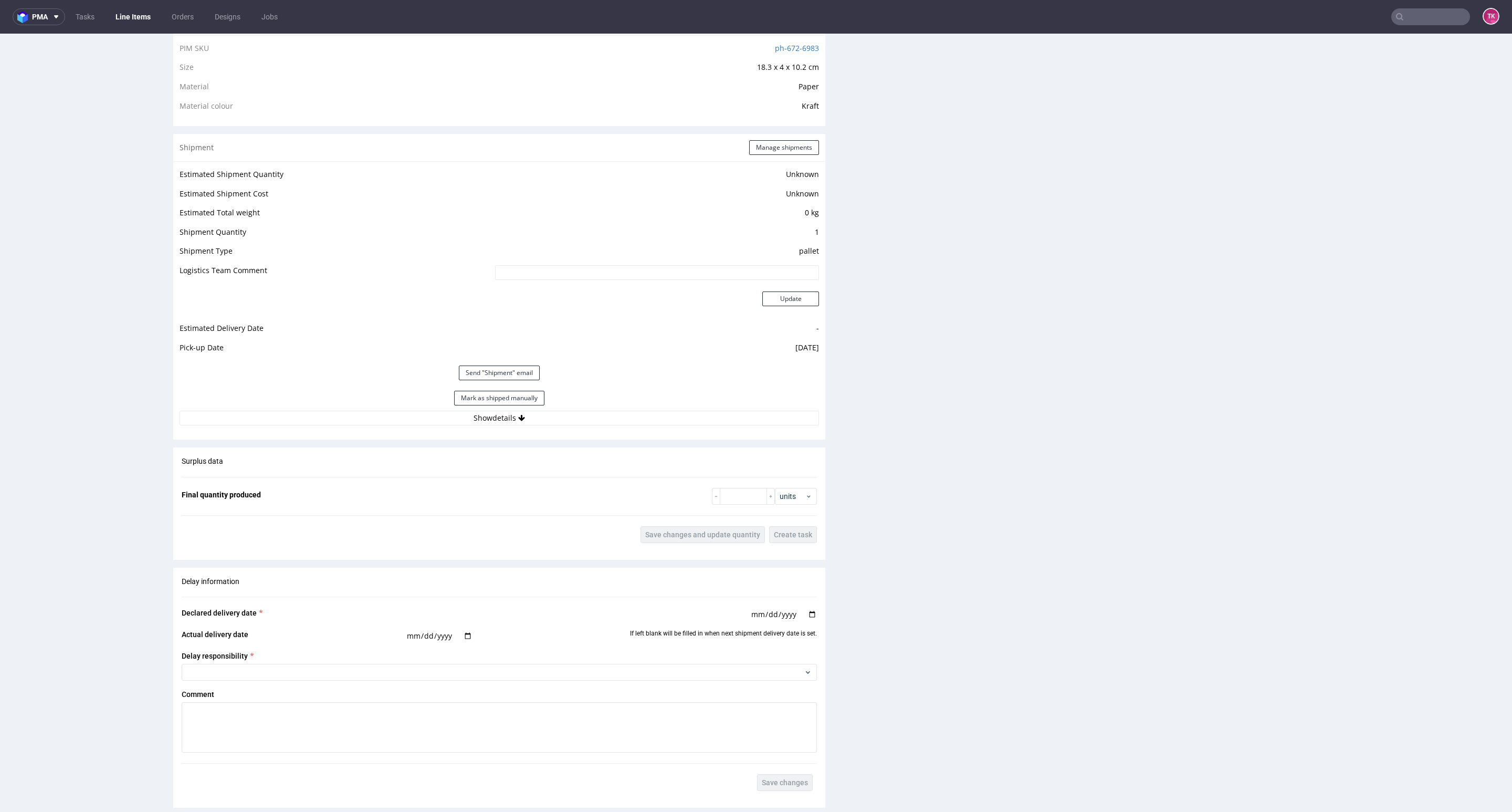
click at [621, 458] on div "Surplus data Final quantity produced units Save changes and update quantity Cre…" at bounding box center [500, 499] width 652 height 104
click at [615, 411] on button "Show details" at bounding box center [499, 418] width 640 height 15
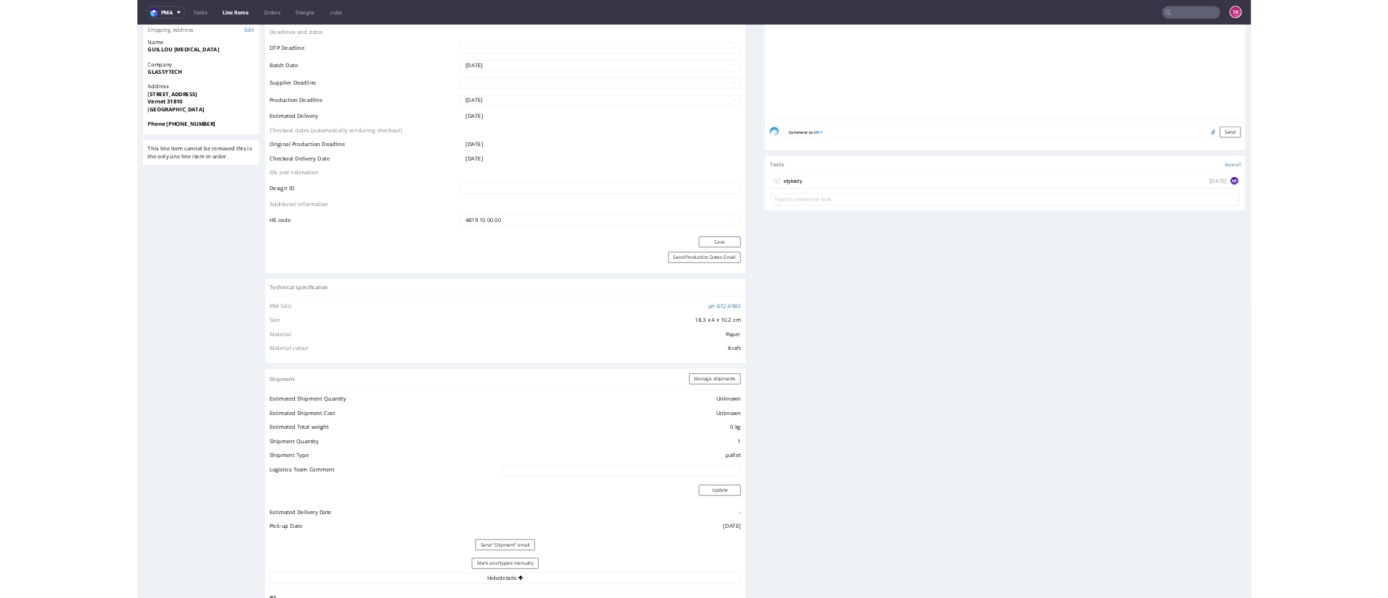
scroll to position [479, 0]
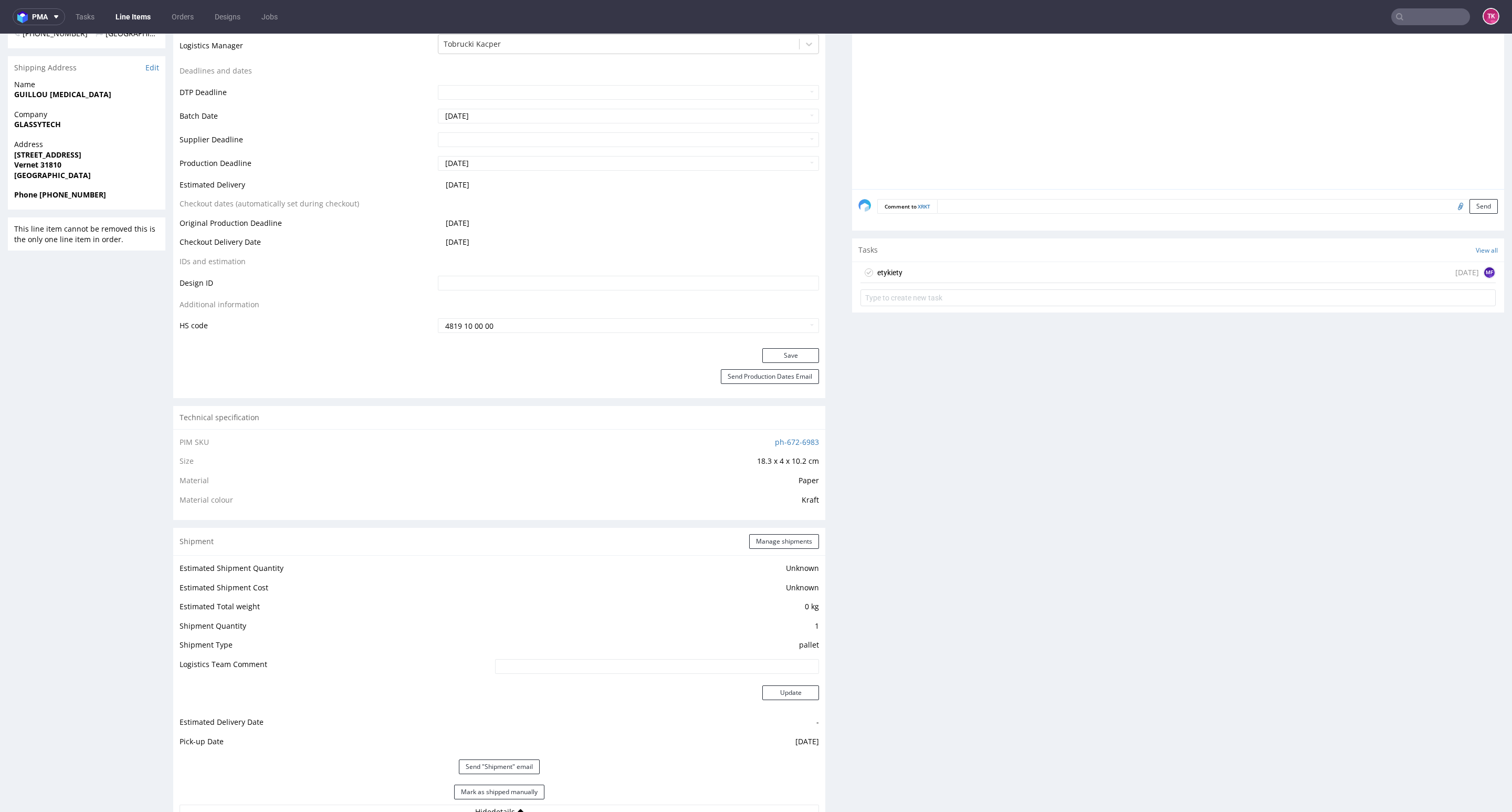
click at [123, 12] on link "Line Items" at bounding box center [133, 17] width 48 height 17
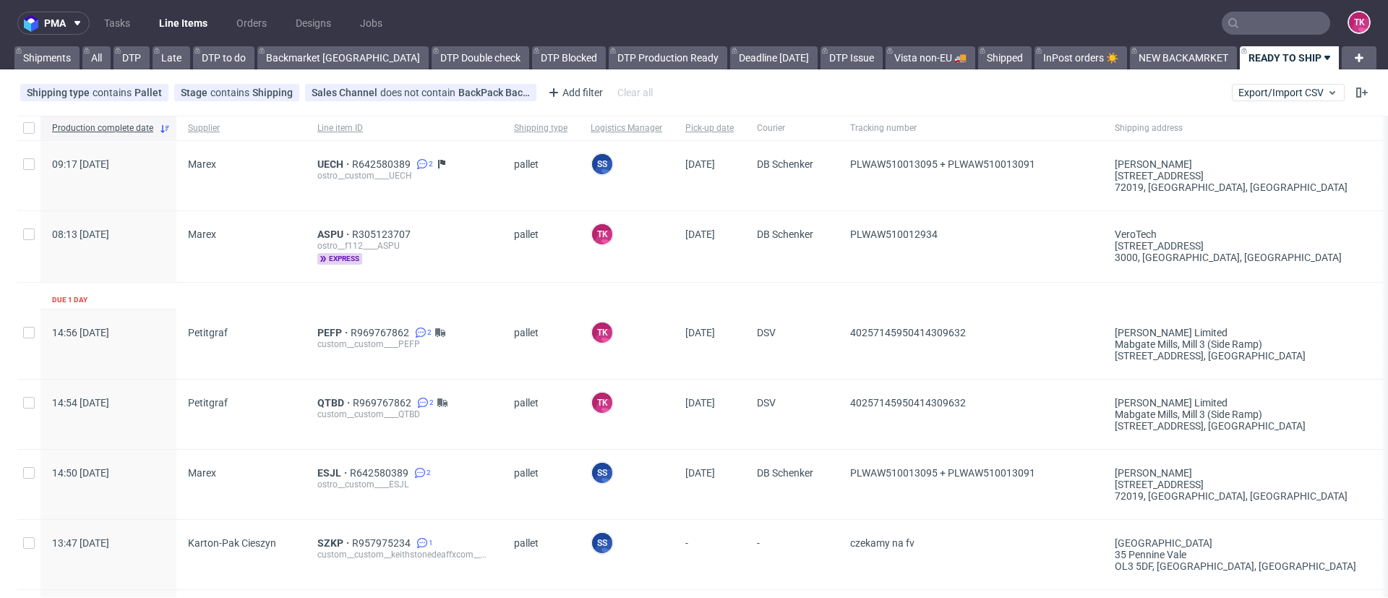
click at [202, 26] on link "Line Items" at bounding box center [183, 23] width 66 height 23
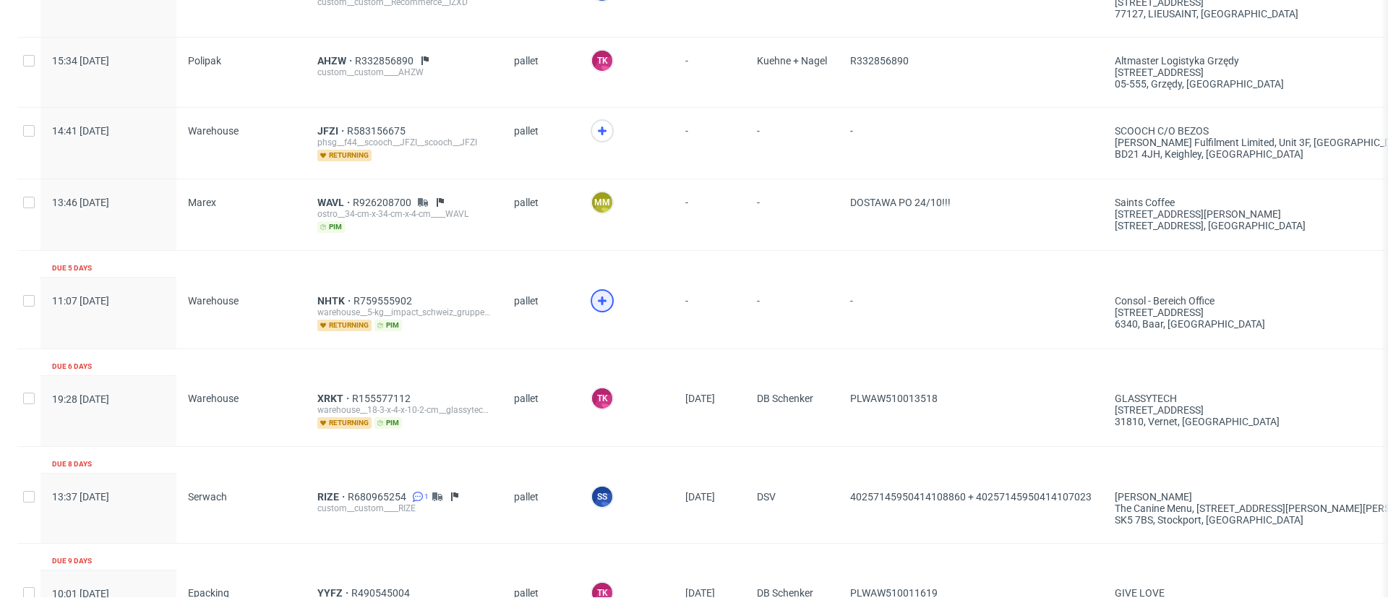
scroll to position [1061, 0]
click at [599, 298] on use at bounding box center [602, 302] width 9 height 9
click at [333, 296] on span "NHTK" at bounding box center [335, 302] width 36 height 12
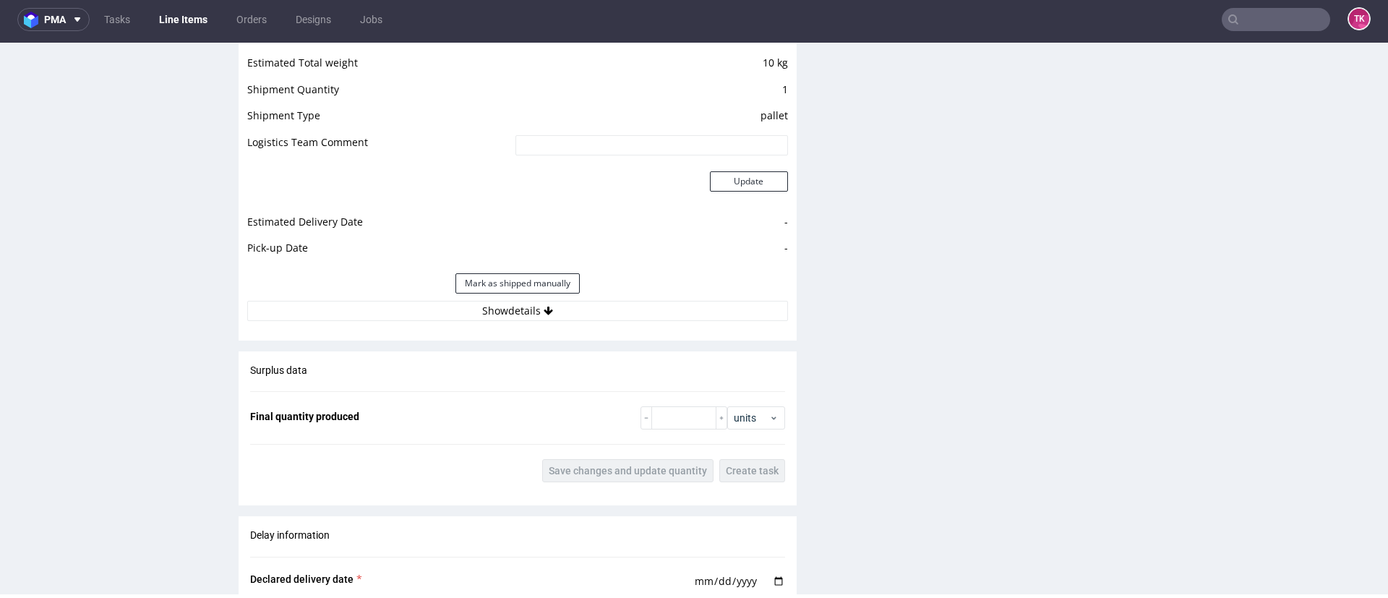
scroll to position [1280, 0]
click at [462, 325] on div "Estimated Shipment Quantity Unknown Estimated Shipment Cost Unknown Estimated T…" at bounding box center [518, 160] width 558 height 338
click at [479, 317] on button "Show details" at bounding box center [517, 310] width 541 height 20
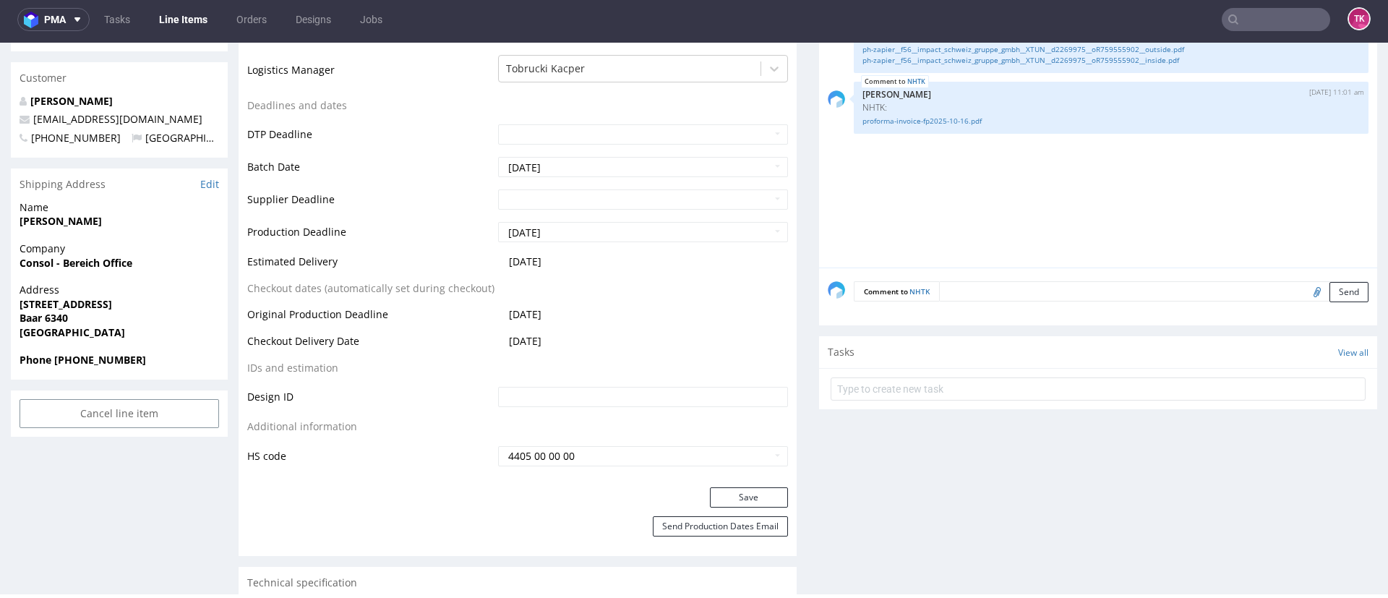
scroll to position [423, 0]
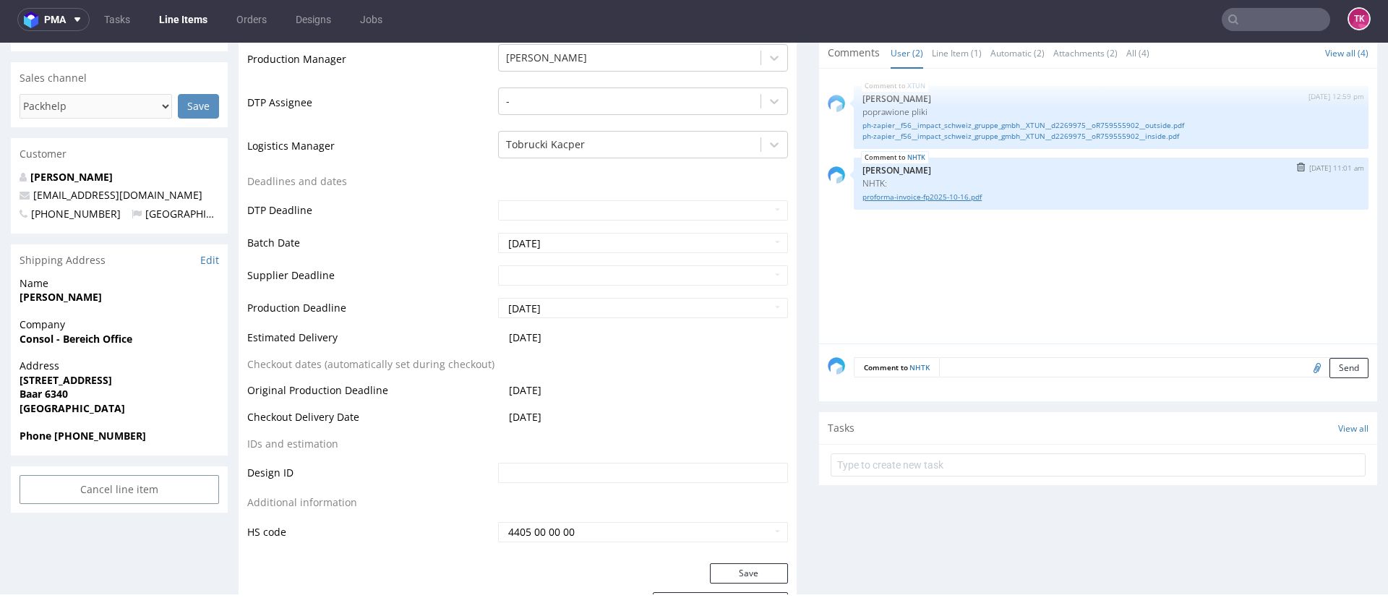
click at [928, 199] on link "proforma-invoice-fp2025-10-16.pdf" at bounding box center [1111, 197] width 497 height 11
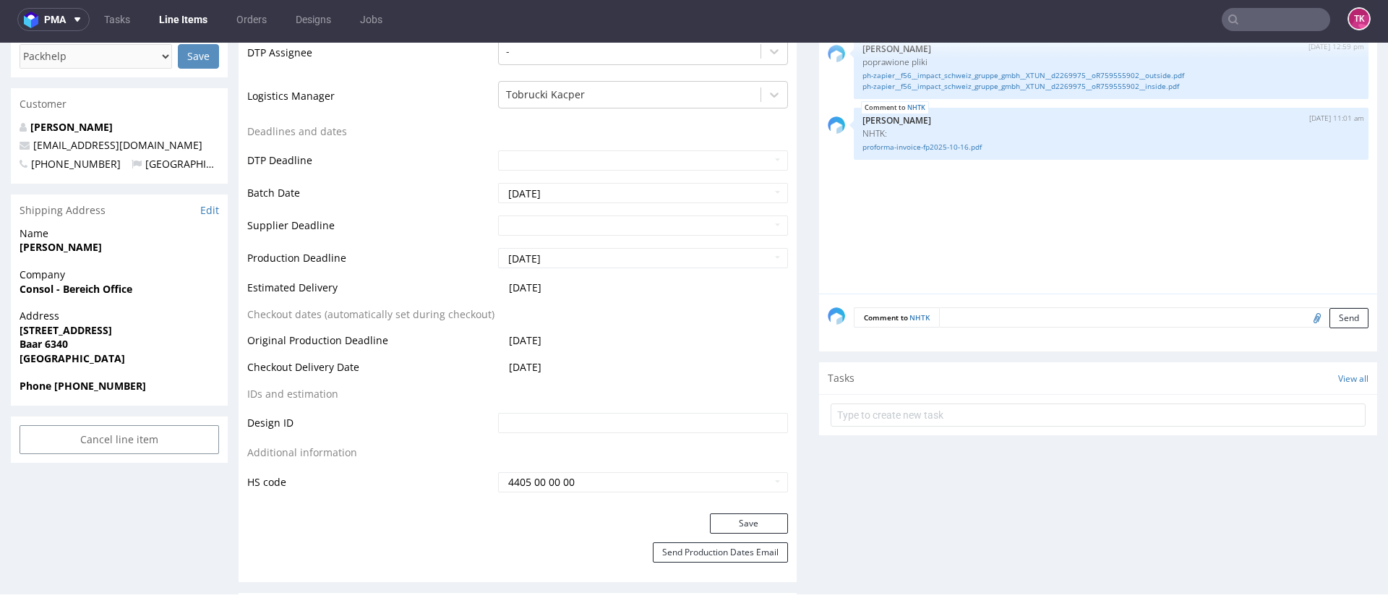
scroll to position [466, 0]
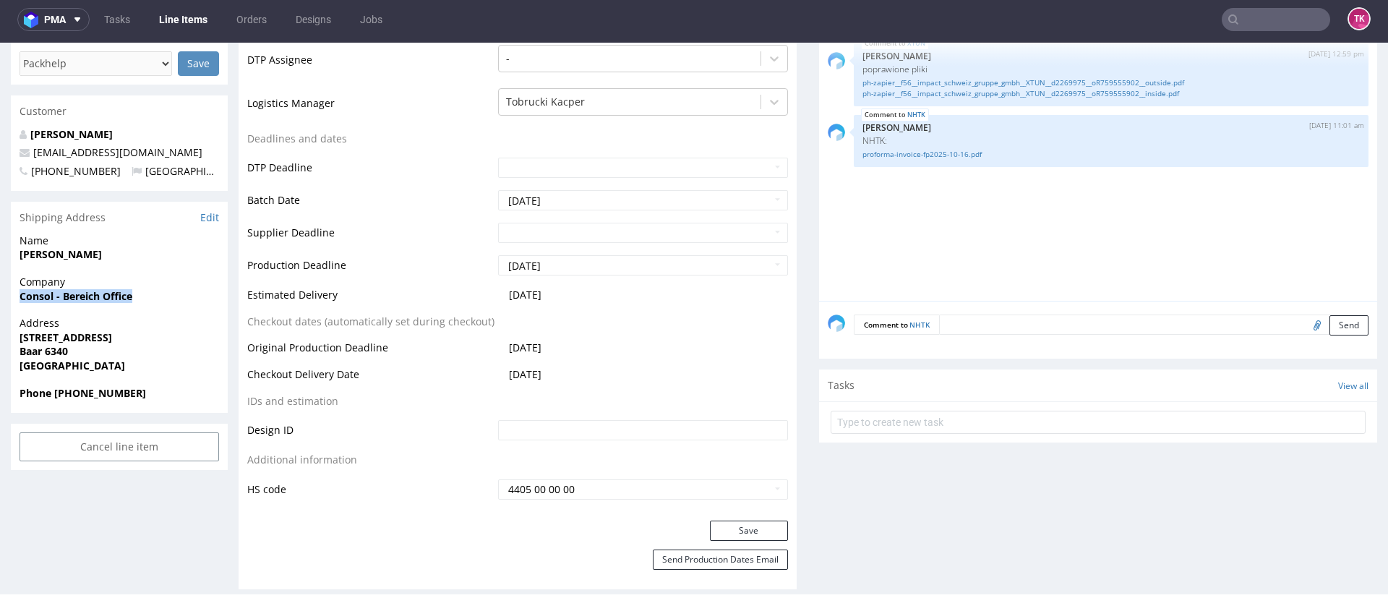
drag, startPoint x: 9, startPoint y: 278, endPoint x: 196, endPoint y: 279, distance: 186.5
copy strong "Consol - Bereich Office"
drag, startPoint x: 14, startPoint y: 322, endPoint x: 96, endPoint y: 336, distance: 82.8
click at [96, 336] on div "Address Inwilerriedstrasse 61 Baar 6340 Switzerland" at bounding box center [119, 350] width 217 height 69
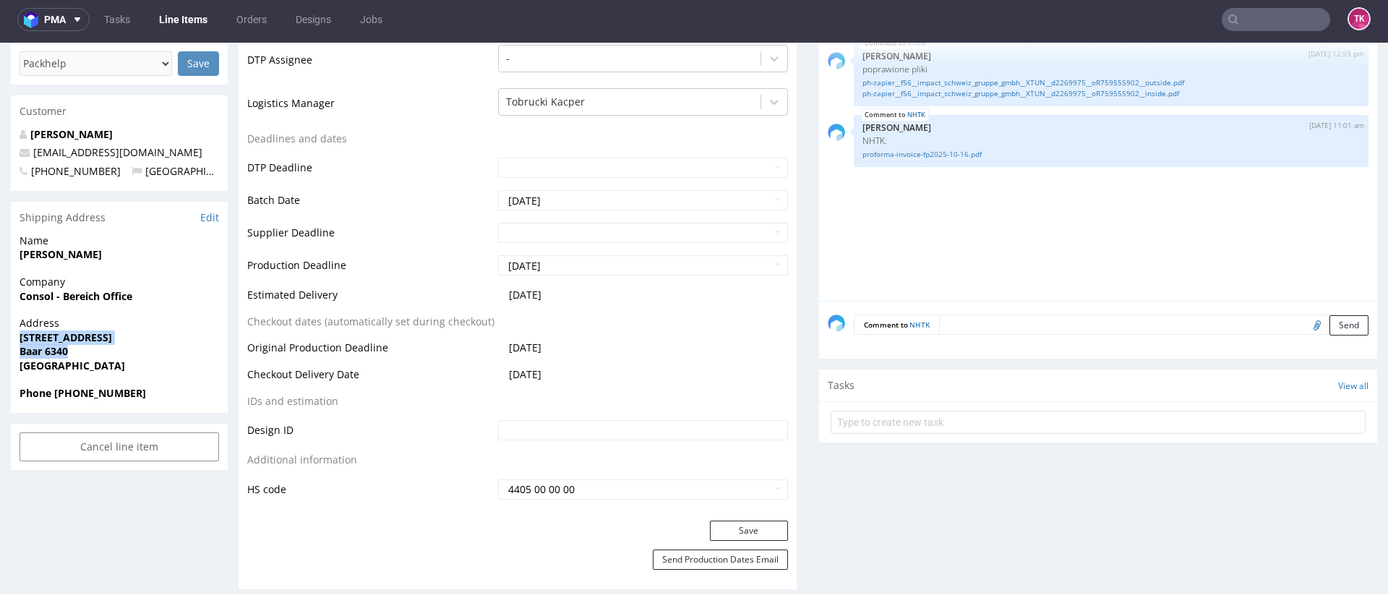
copy p "Inwilerriedstrasse 61 Baar 6340"
drag, startPoint x: 137, startPoint y: 230, endPoint x: 151, endPoint y: 252, distance: 25.7
click at [151, 252] on div "Name Widmer Benjamin" at bounding box center [119, 254] width 217 height 41
copy p "Widmer Benjamin"
drag, startPoint x: 132, startPoint y: 369, endPoint x: 63, endPoint y: 381, distance: 69.8
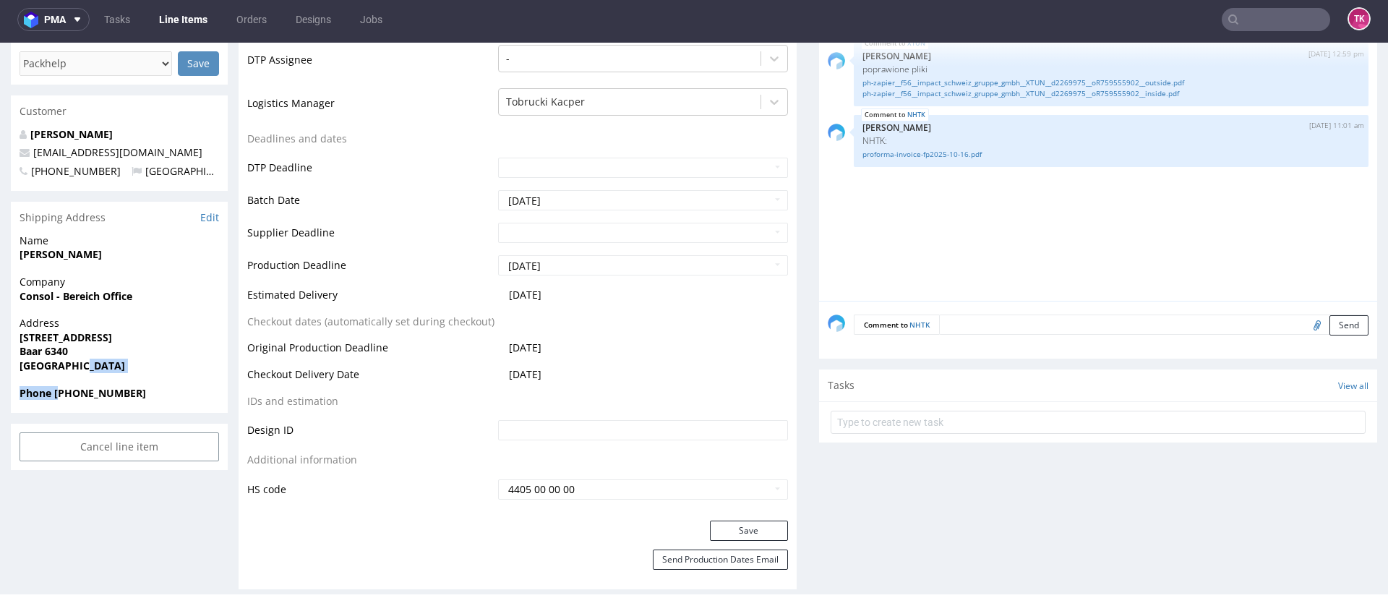
click at [63, 381] on section "Shipping Address Edit Name Widmer Benjamin Company Consol - Bereich Office Addr…" at bounding box center [119, 307] width 217 height 211
click at [160, 398] on div "Phone +41798277877" at bounding box center [119, 399] width 217 height 27
drag, startPoint x: 163, startPoint y: 385, endPoint x: 54, endPoint y: 396, distance: 109.7
click at [54, 396] on div "Phone +41798277877" at bounding box center [119, 399] width 217 height 27
drag, startPoint x: 168, startPoint y: 140, endPoint x: 86, endPoint y: 52, distance: 120.2
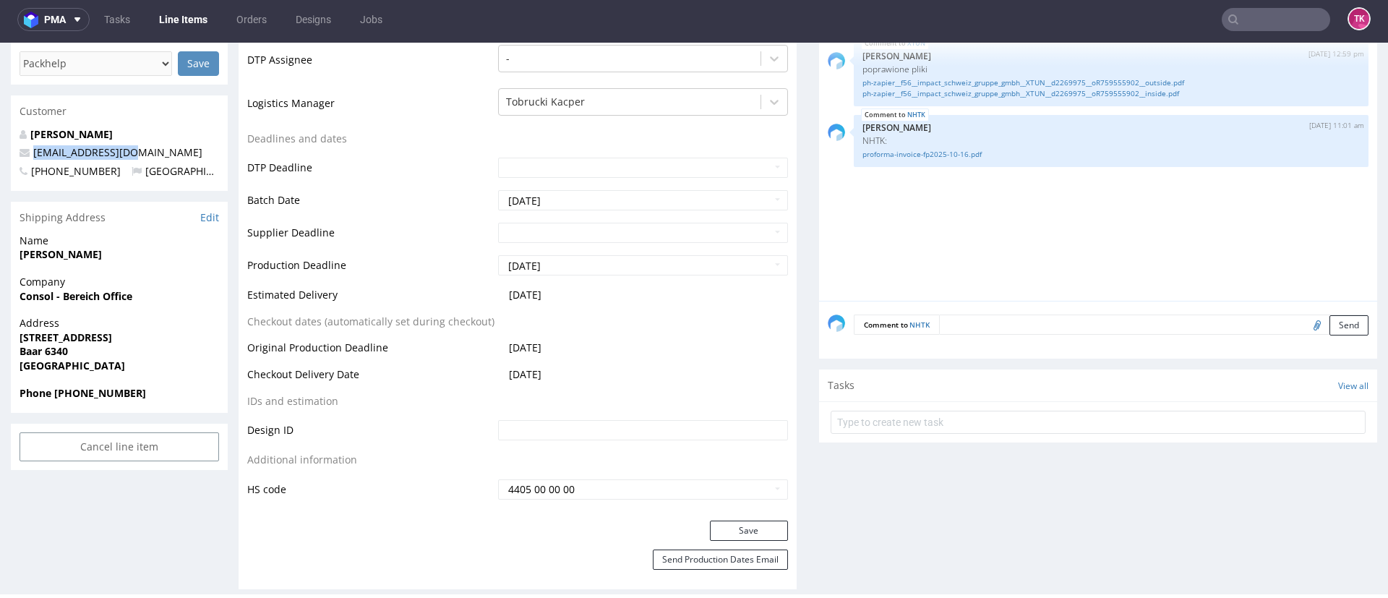
click at [28, 145] on p "widmeben@gmail.com" at bounding box center [120, 152] width 200 height 14
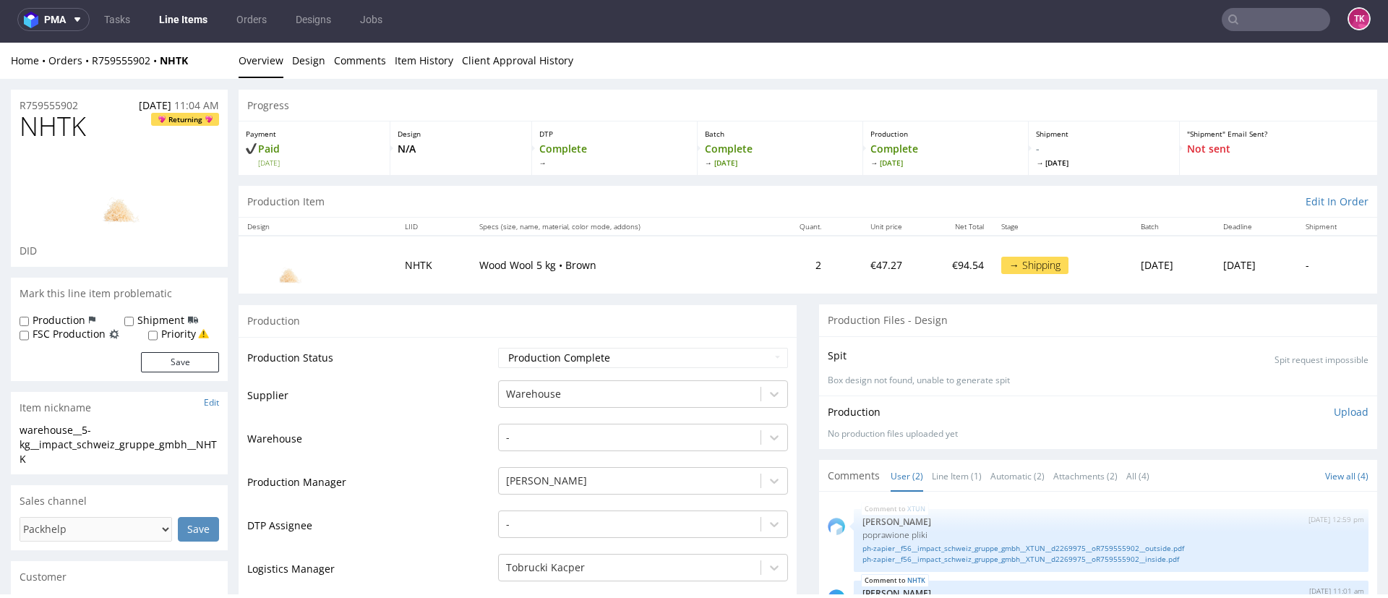
scroll to position [0, 0]
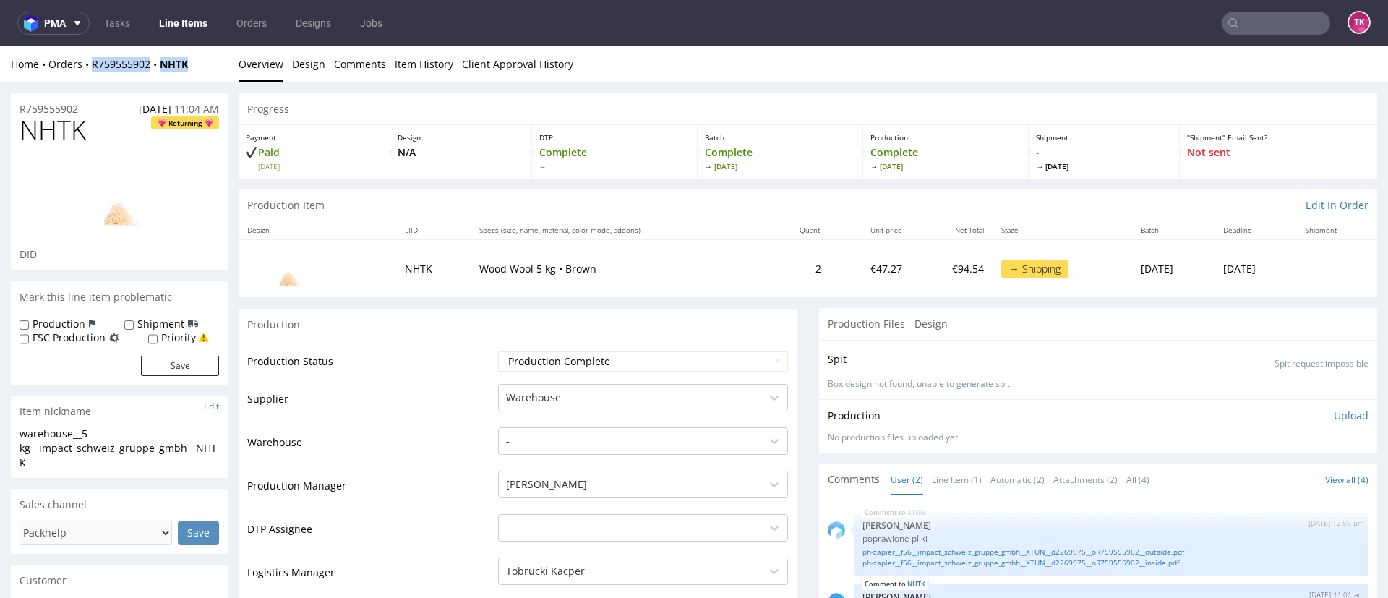
drag, startPoint x: 217, startPoint y: 77, endPoint x: 90, endPoint y: 78, distance: 126.5
click at [90, 78] on div "Home Orders R759555902 NHTK Overview Design Comments Item History Client Approv…" at bounding box center [694, 64] width 1388 height 36
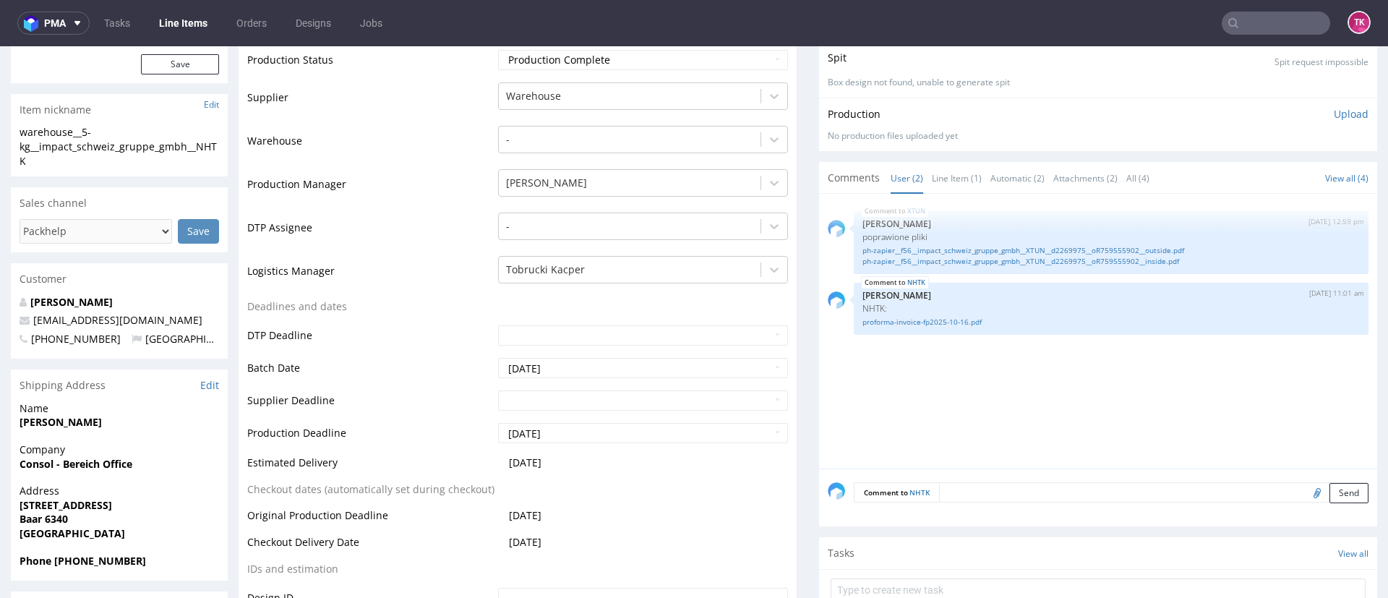
scroll to position [432, 0]
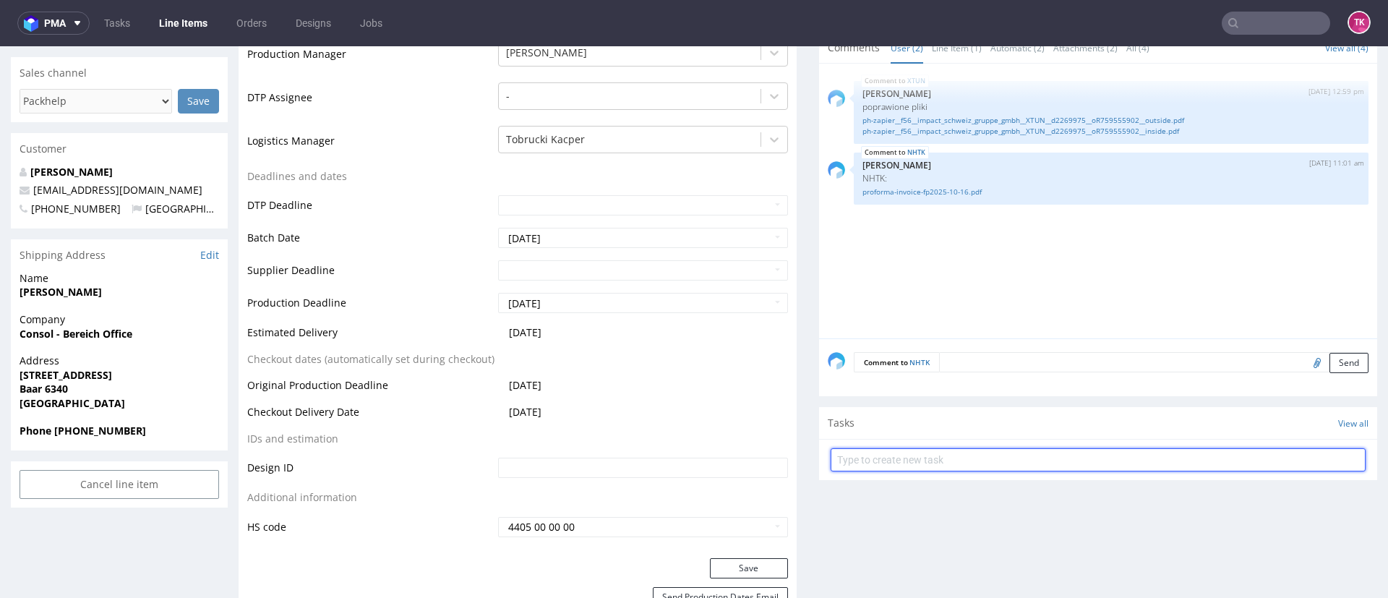
click at [917, 465] on input "text" at bounding box center [1098, 459] width 535 height 23
type input "etykiety"
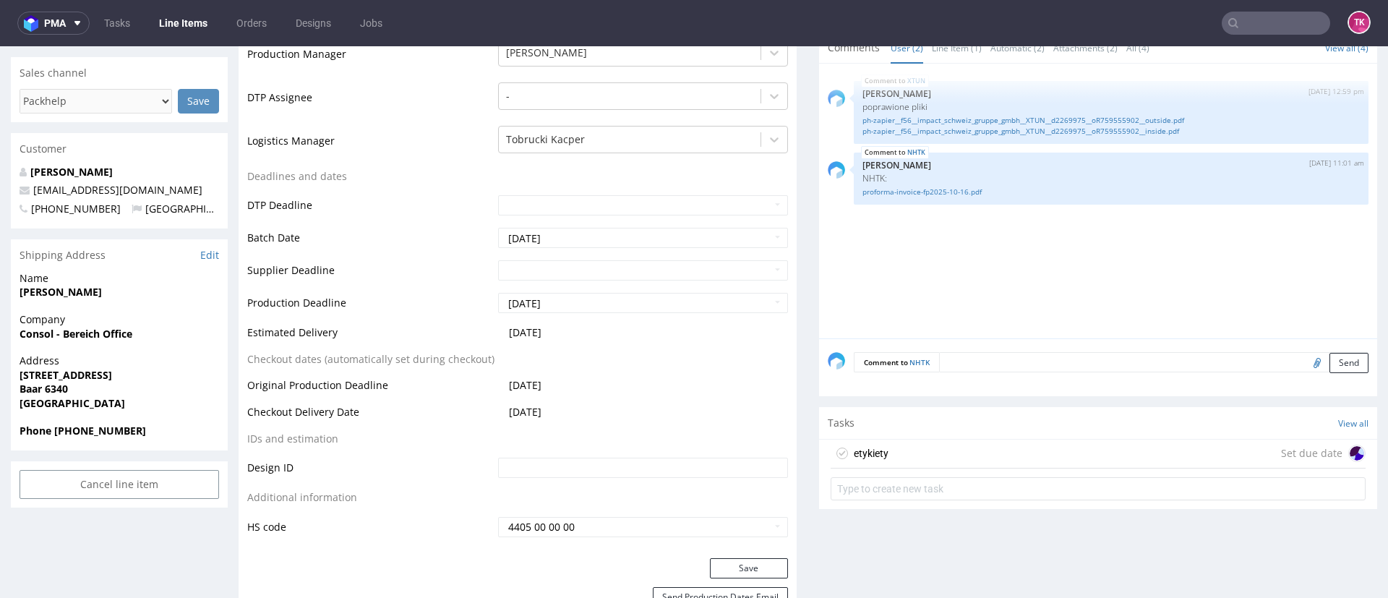
click at [930, 447] on div "etykiety Set due date" at bounding box center [1098, 454] width 535 height 29
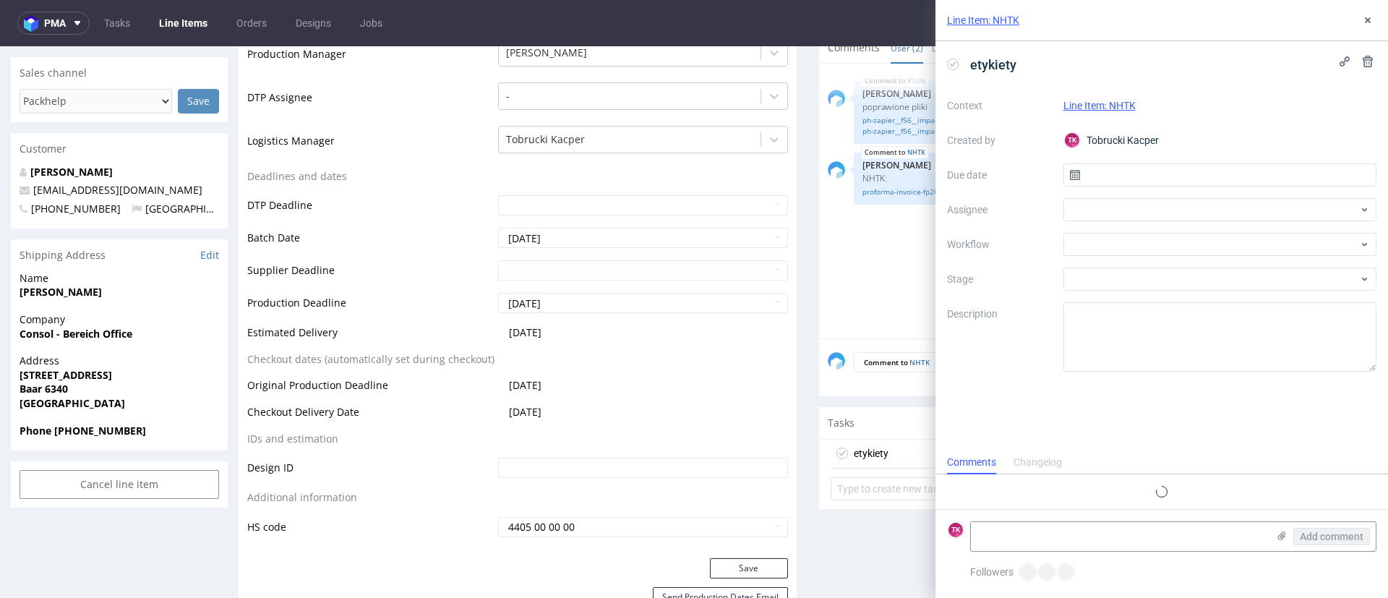
scroll to position [12, 0]
click at [1030, 526] on textarea at bounding box center [1119, 536] width 296 height 29
paste textarea "1Z5A15800499576879 1Z5A15800496153269"
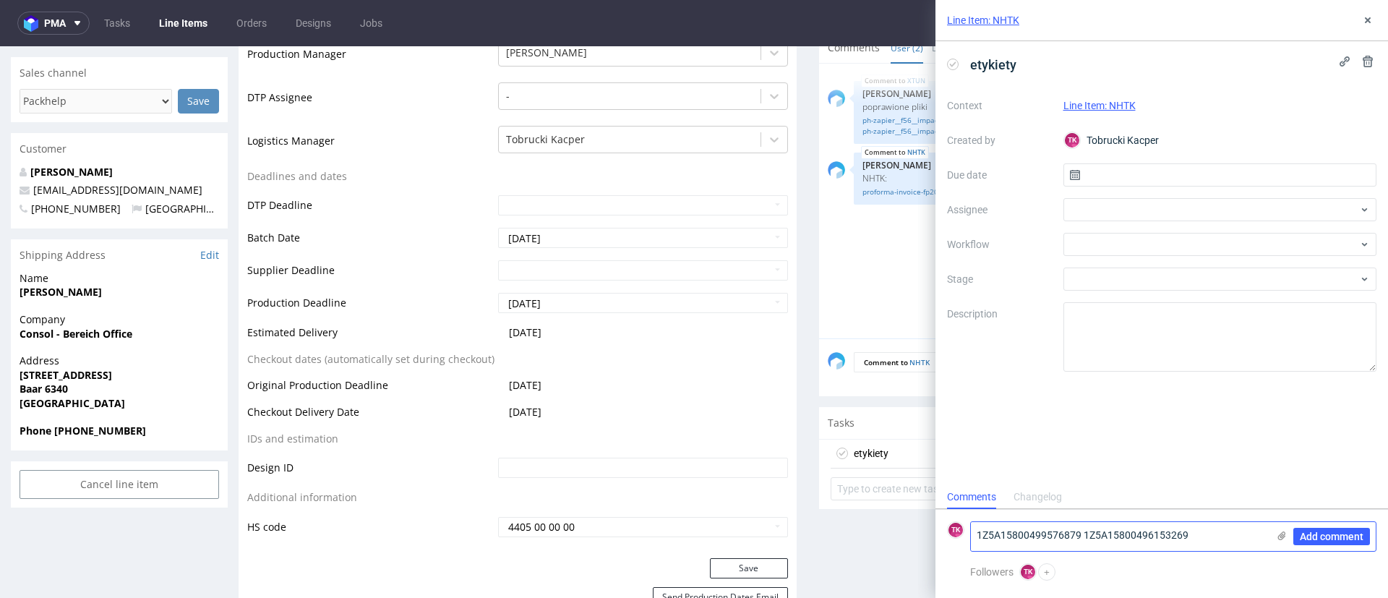
type textarea "1Z5A15800499576879 1Z5A15800496153269"
click at [1281, 536] on use at bounding box center [1282, 535] width 8 height 9
click at [0, 0] on input "file" at bounding box center [0, 0] width 0 height 0
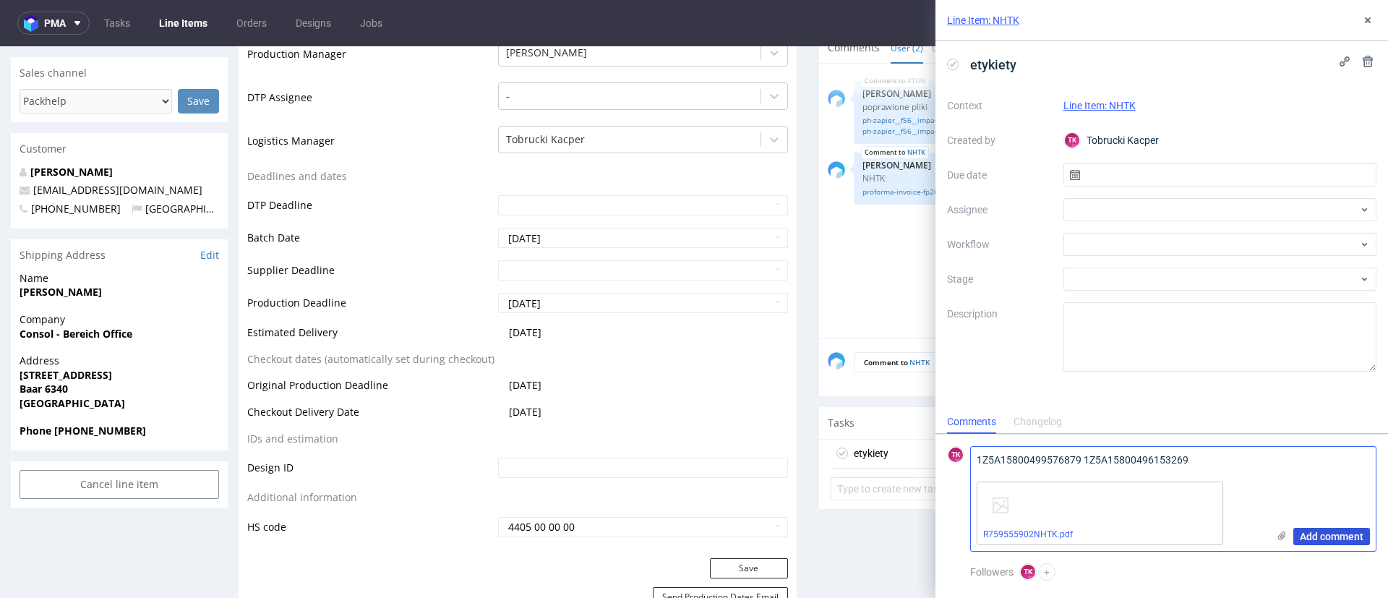
click at [1351, 536] on span "Add comment" at bounding box center [1332, 536] width 64 height 10
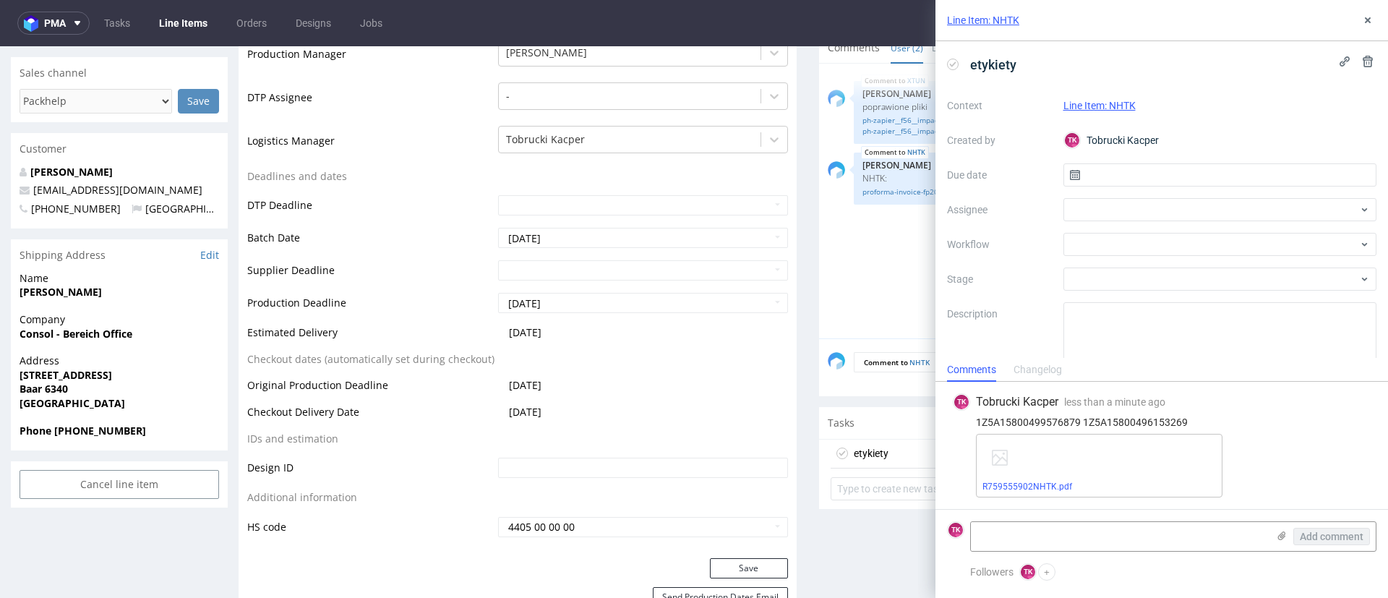
click at [1073, 179] on use at bounding box center [1075, 175] width 10 height 10
click at [1066, 216] on div at bounding box center [1221, 209] width 314 height 23
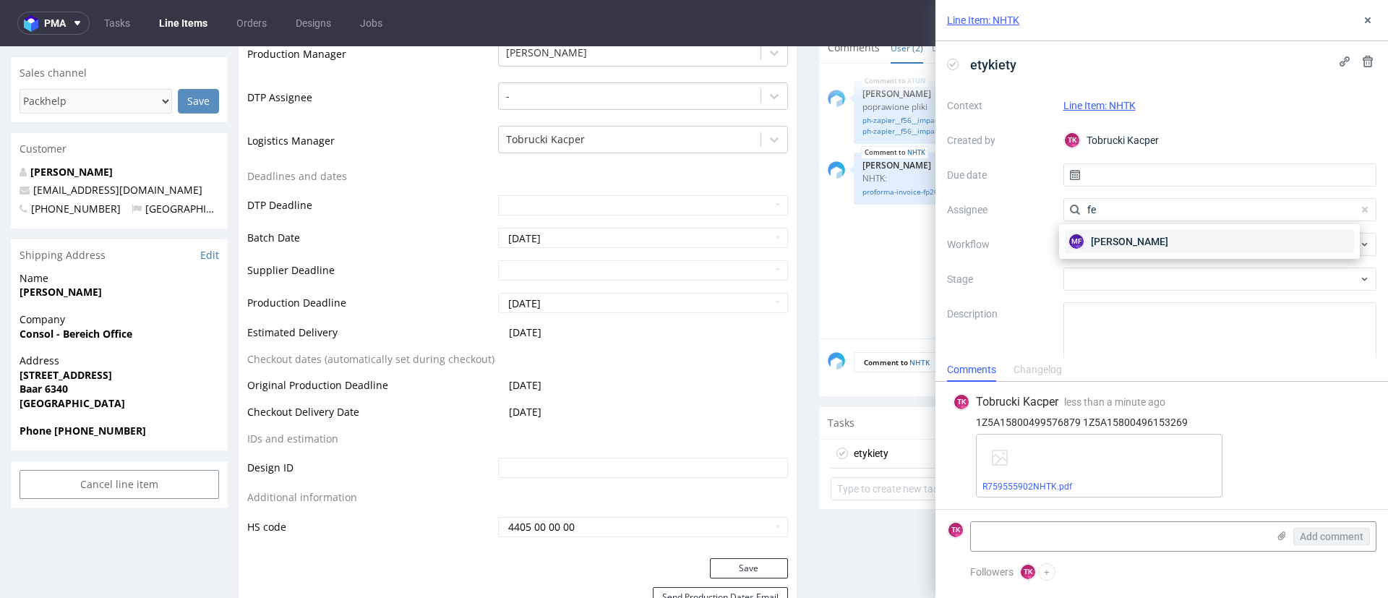
type input "fe"
click at [1178, 249] on div "MF Michał Fedorowicz" at bounding box center [1209, 241] width 289 height 23
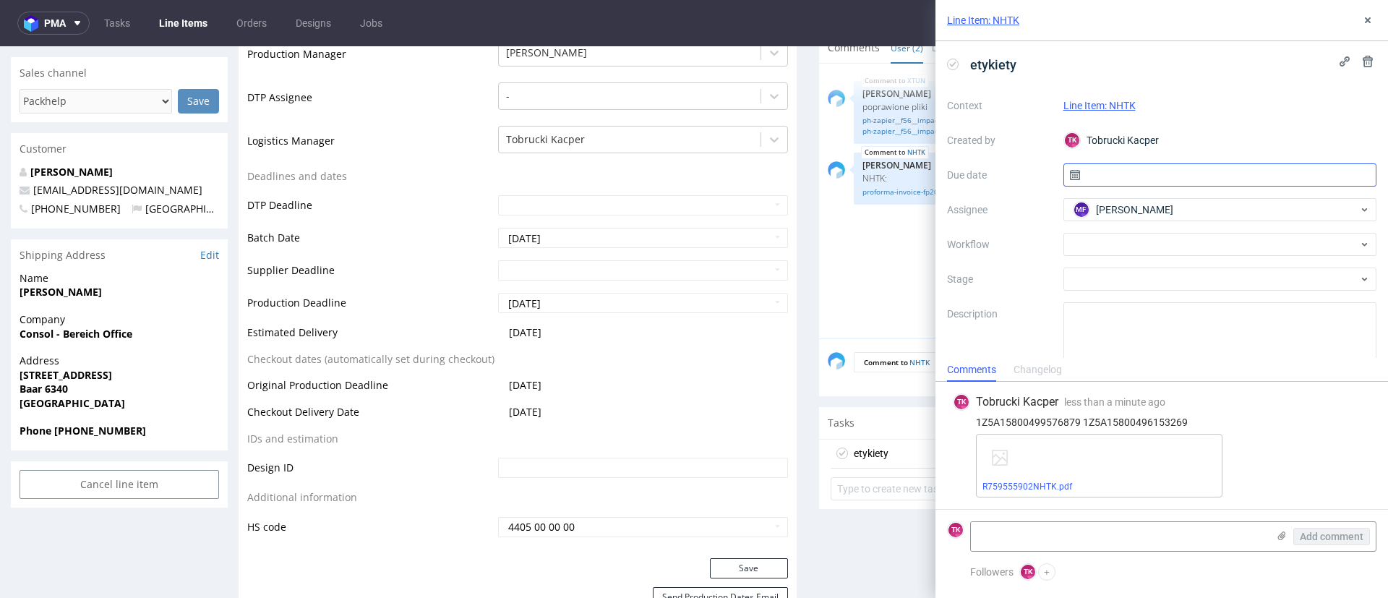
click at [1102, 169] on input "text" at bounding box center [1221, 174] width 314 height 23
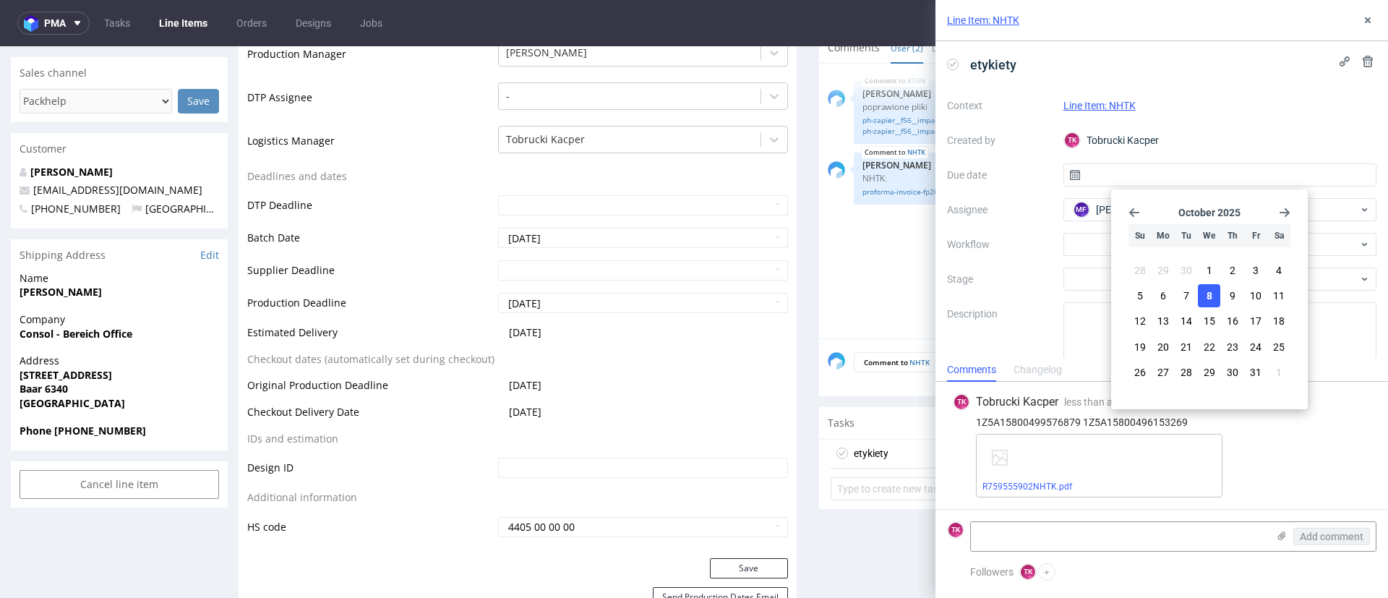
click at [1216, 300] on button "8" at bounding box center [1209, 295] width 22 height 23
type input "08/10/2025"
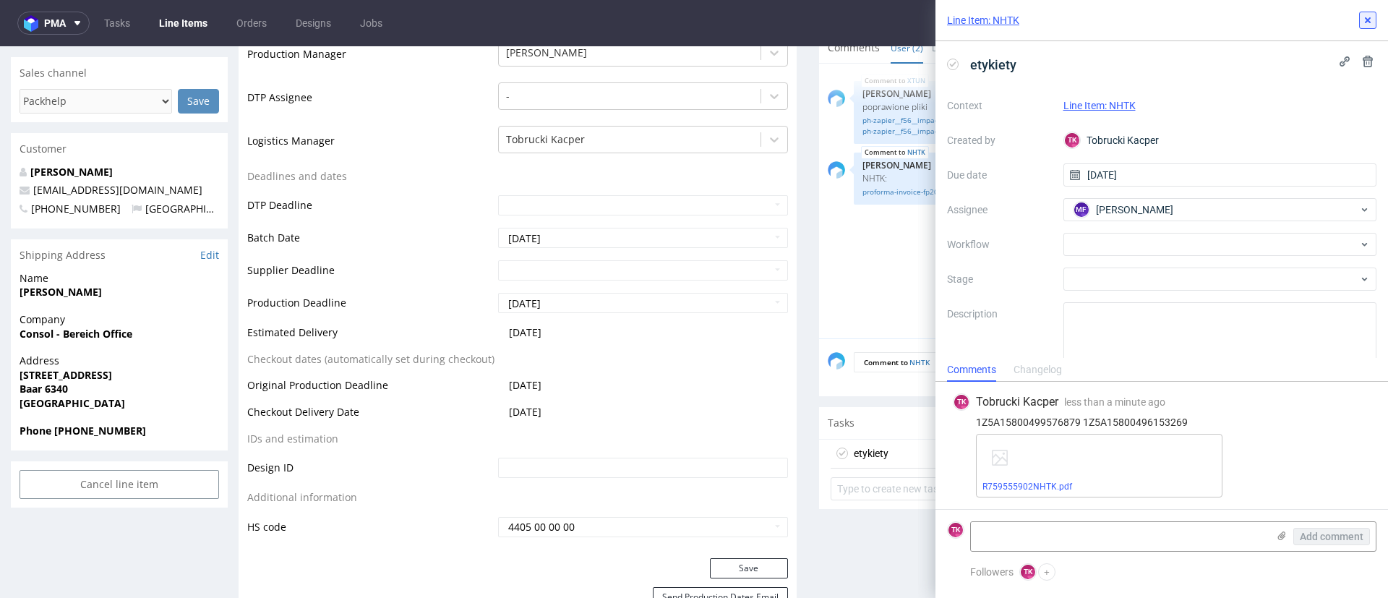
click at [1370, 18] on use at bounding box center [1368, 20] width 6 height 6
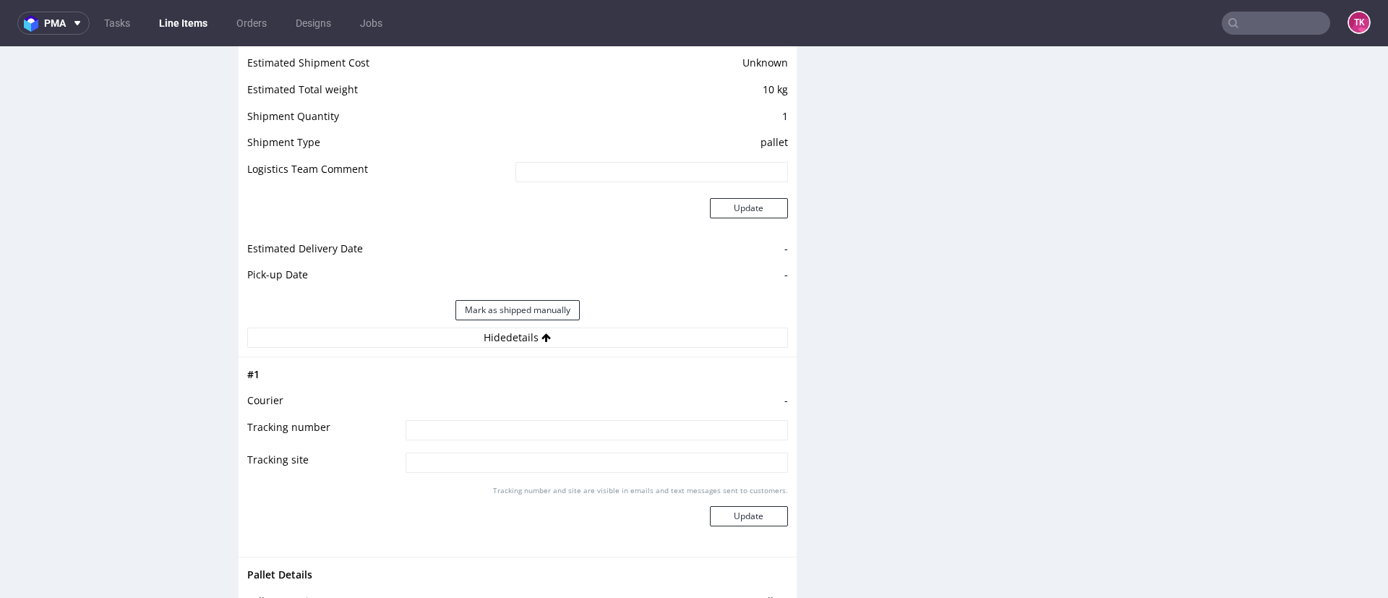
scroll to position [1275, 0]
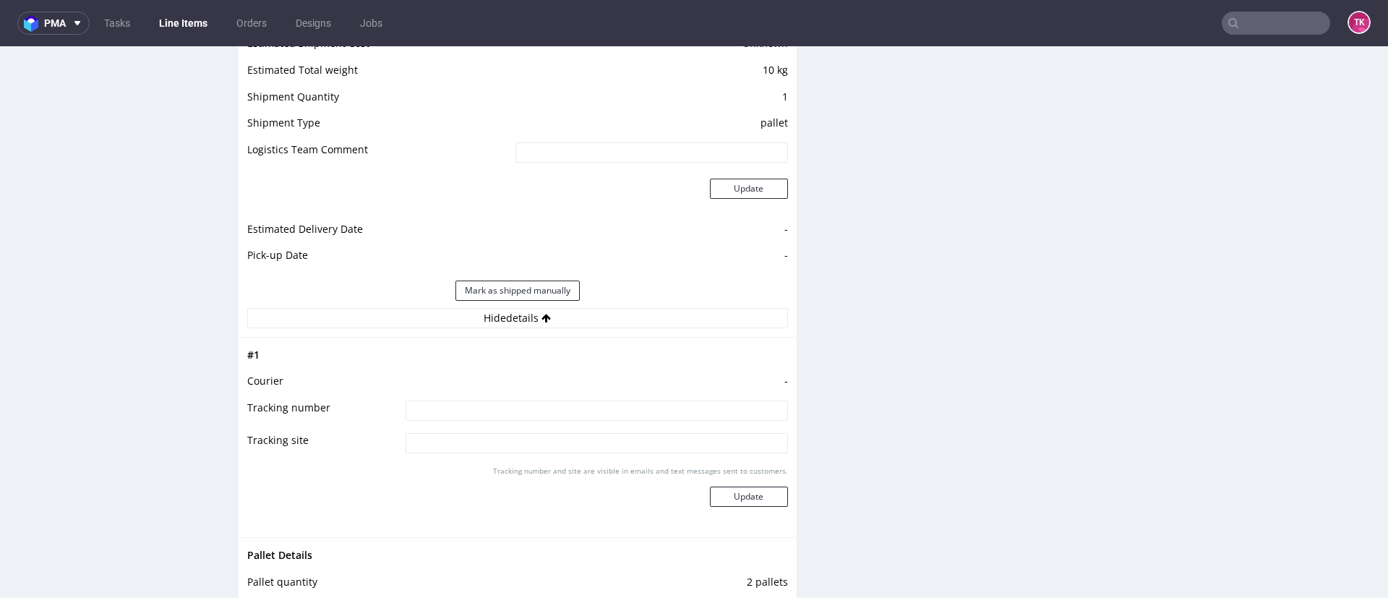
click at [622, 414] on input at bounding box center [597, 411] width 382 height 20
type input "1Z5A15800499576879 1Z5A15800496153269"
click at [710, 492] on button "Update" at bounding box center [749, 497] width 78 height 20
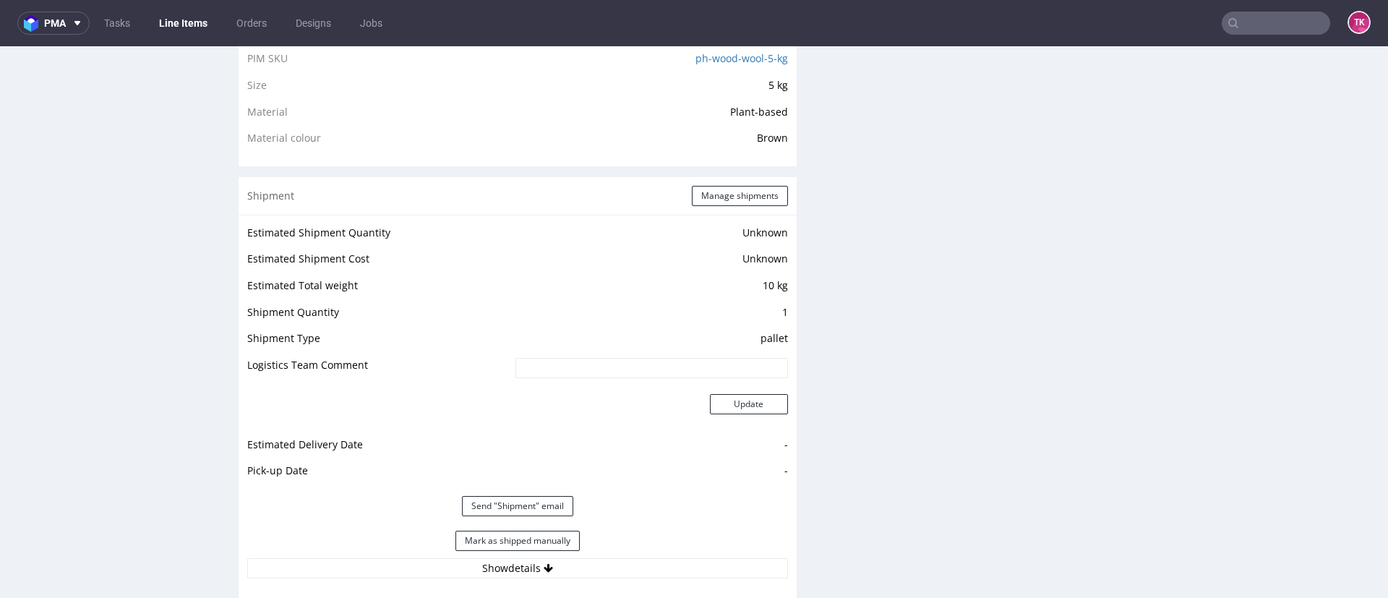
scroll to position [1012, 0]
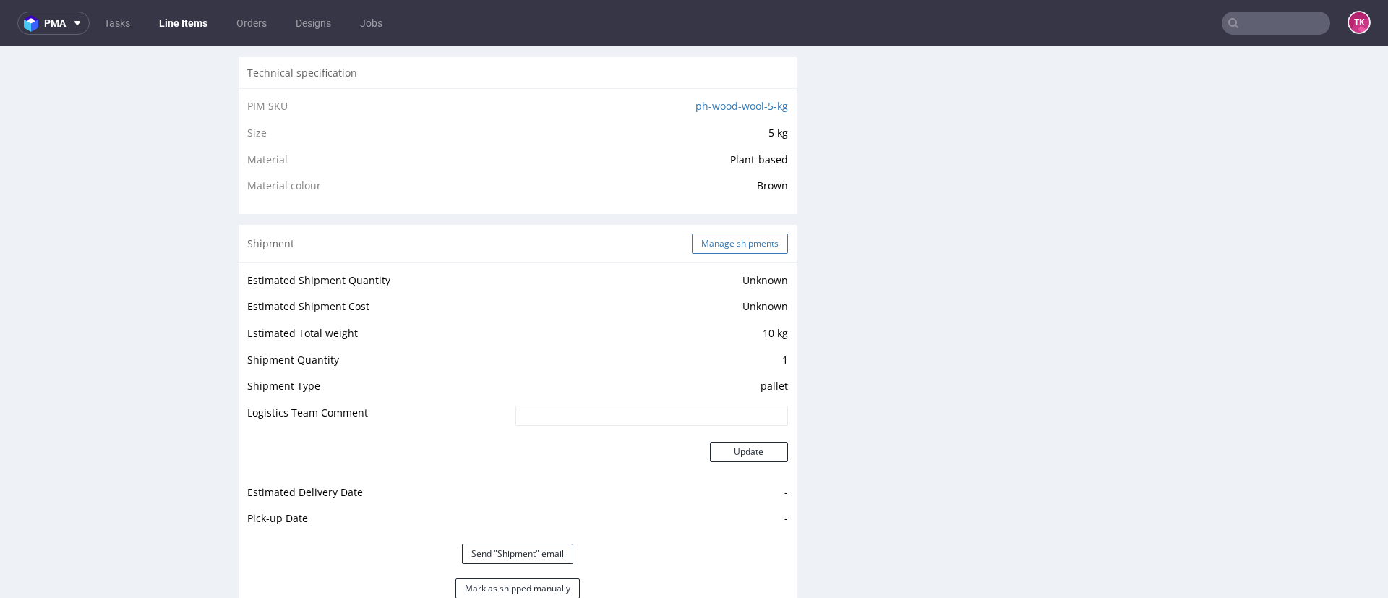
click at [744, 248] on button "Manage shipments" at bounding box center [740, 244] width 96 height 20
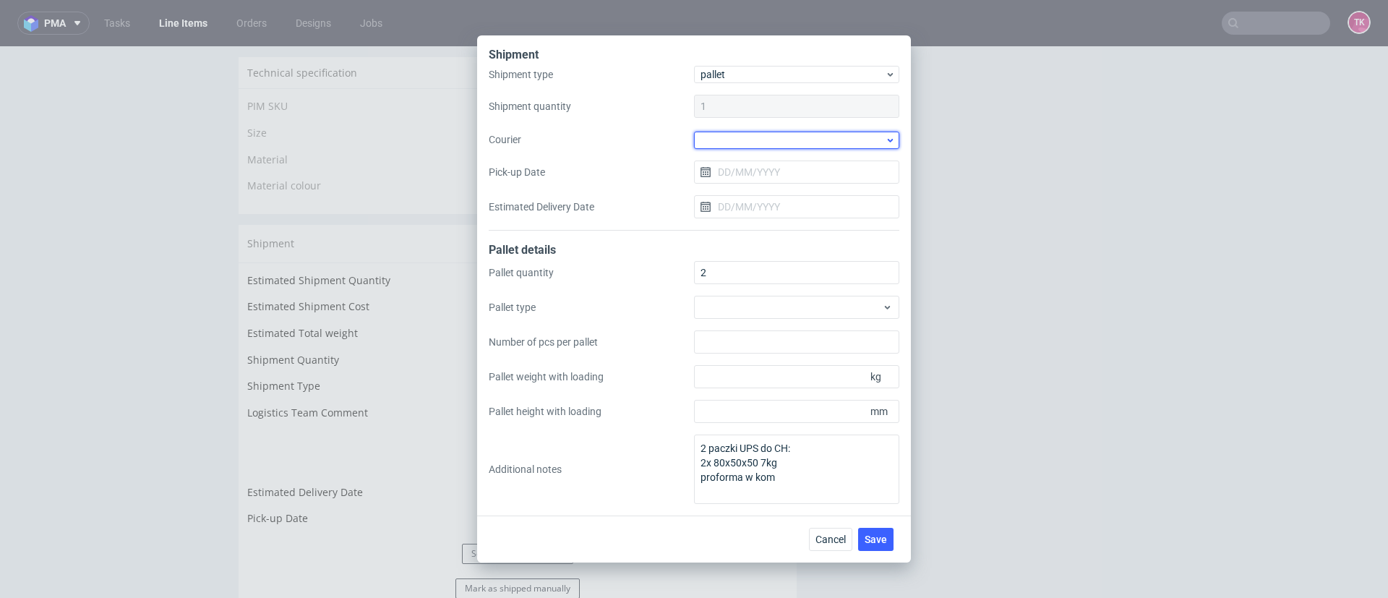
click at [810, 136] on div at bounding box center [796, 140] width 205 height 17
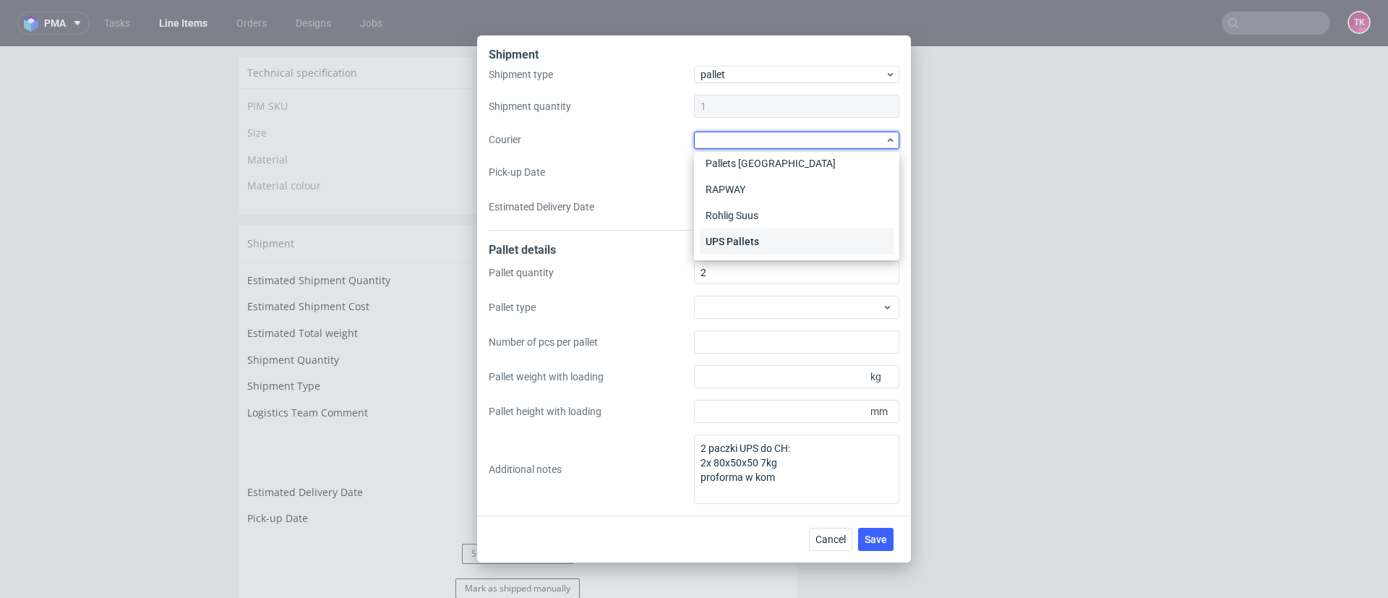
click at [761, 241] on div "UPS Pallets" at bounding box center [797, 241] width 194 height 26
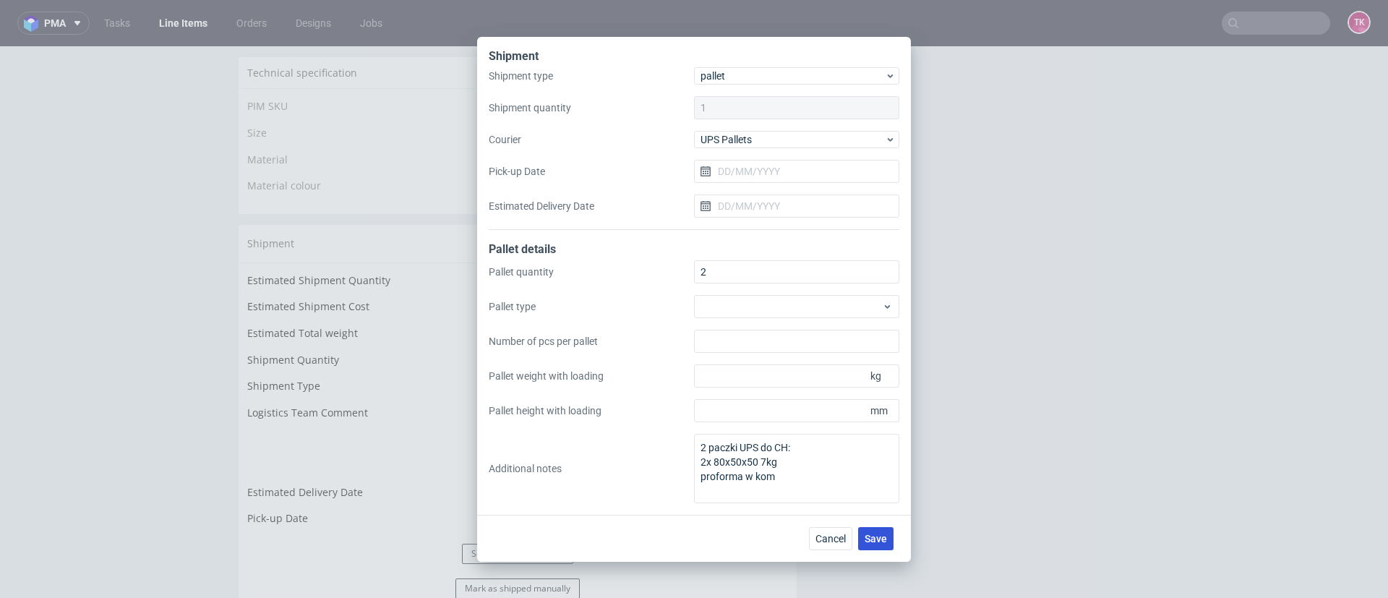
click at [878, 539] on span "Save" at bounding box center [876, 539] width 22 height 10
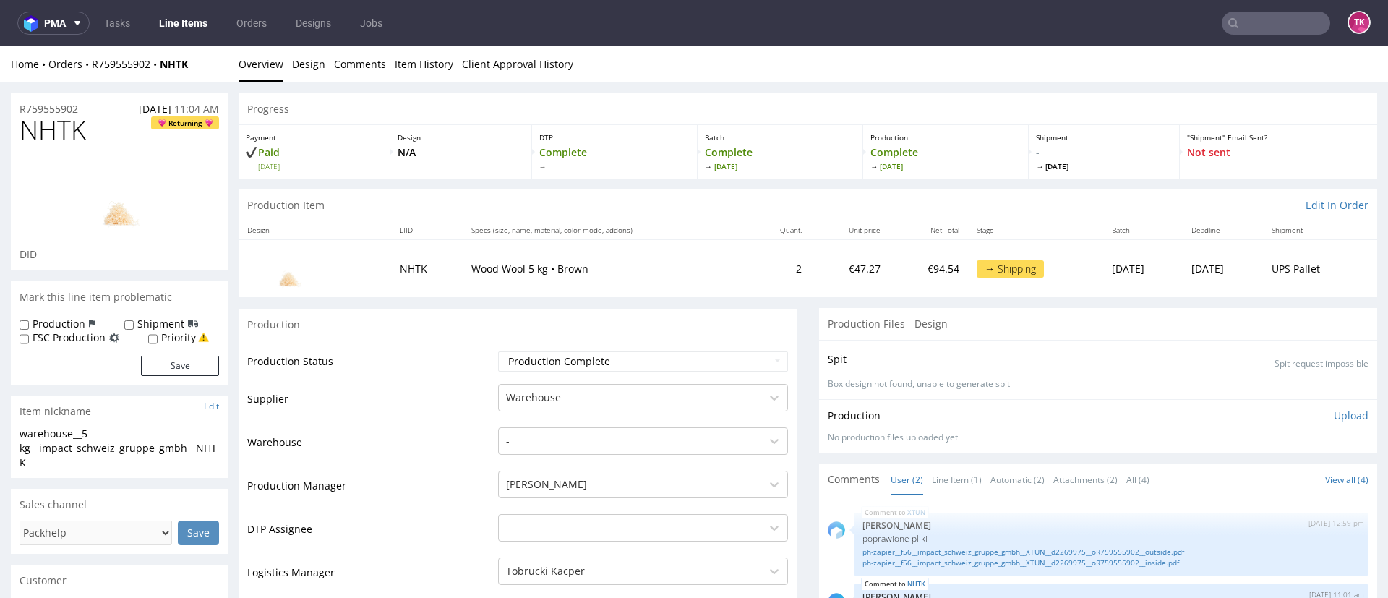
click at [159, 17] on link "Line Items" at bounding box center [183, 23] width 66 height 23
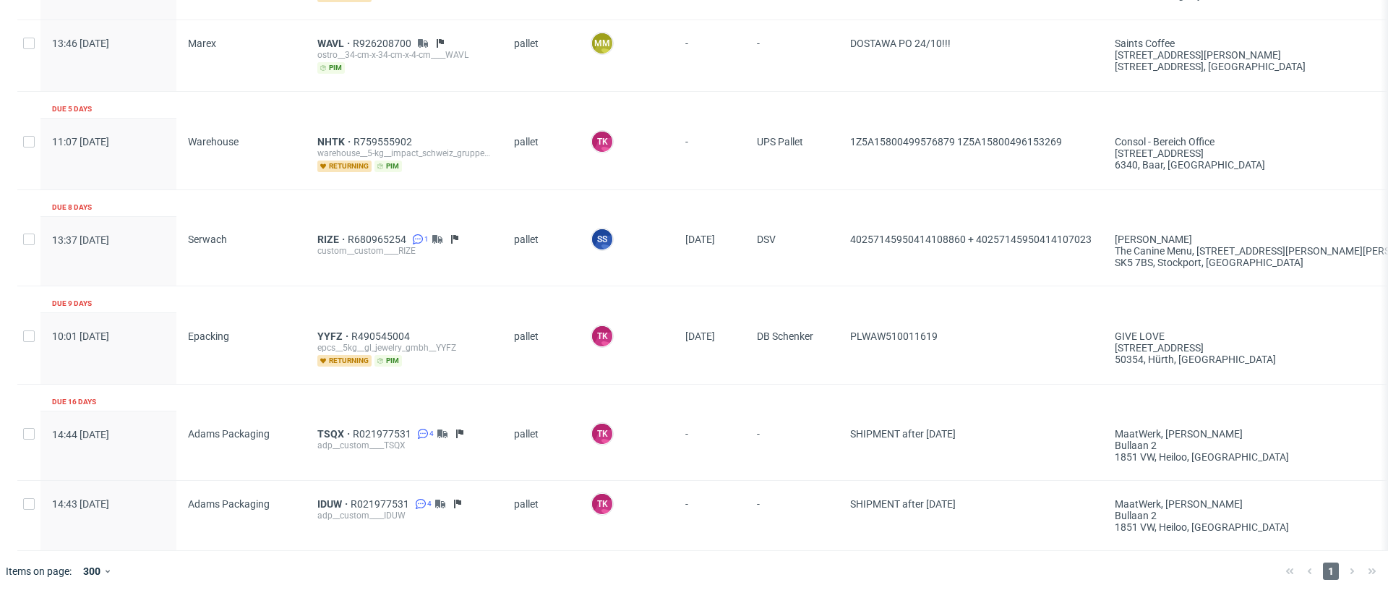
scroll to position [876, 0]
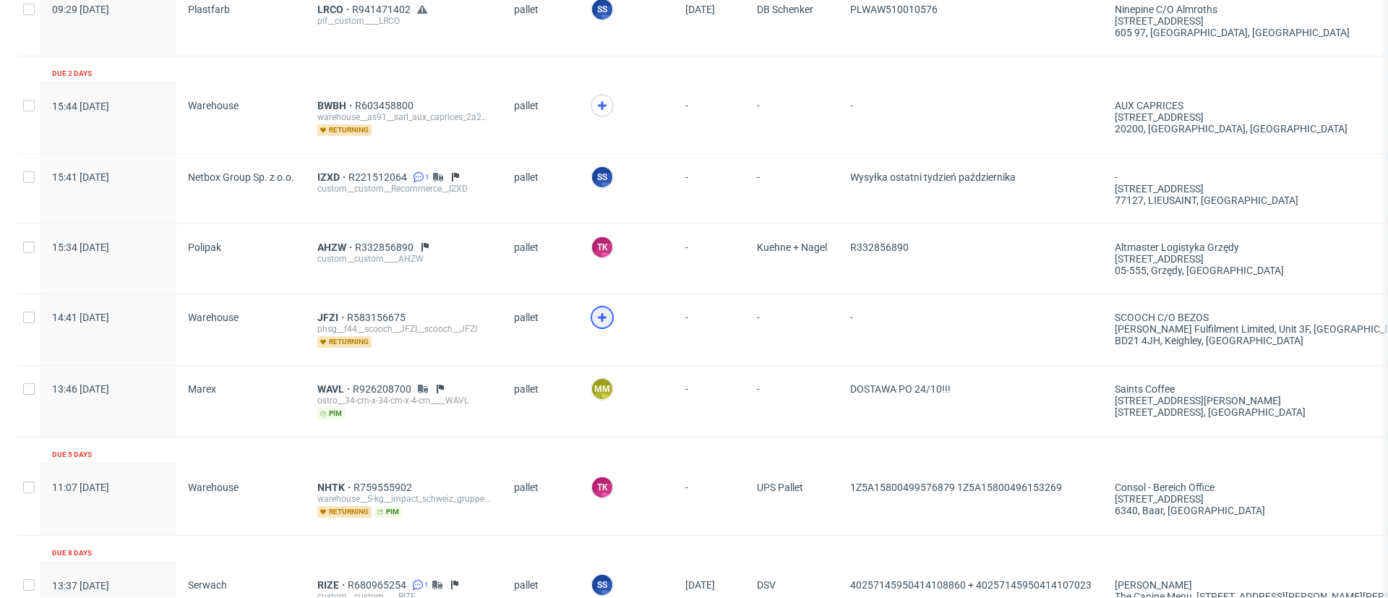
click at [597, 311] on icon at bounding box center [602, 317] width 17 height 17
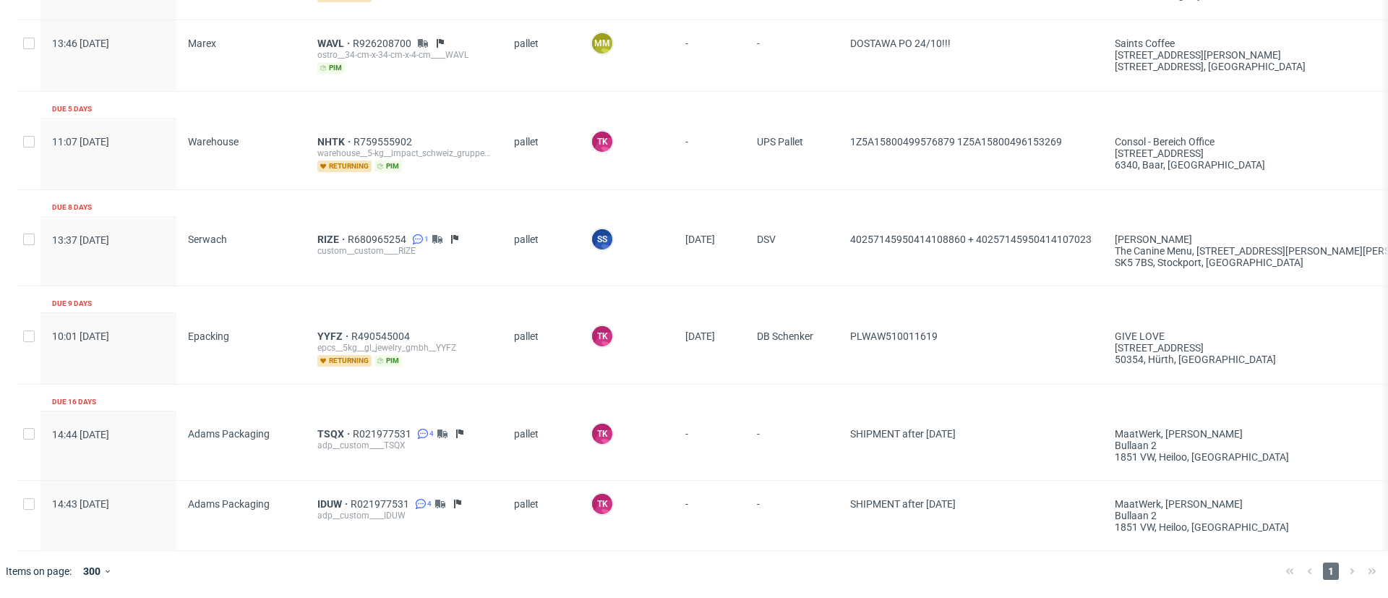
scroll to position [0, 0]
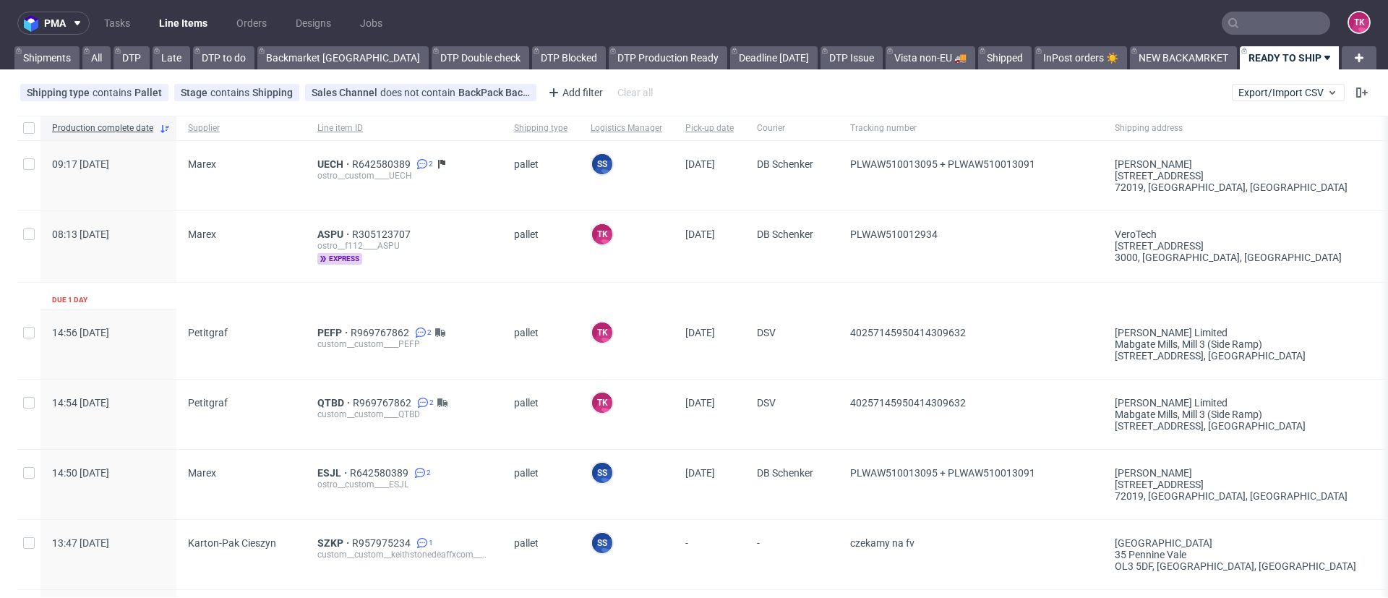
click at [191, 27] on link "Line Items" at bounding box center [183, 23] width 66 height 23
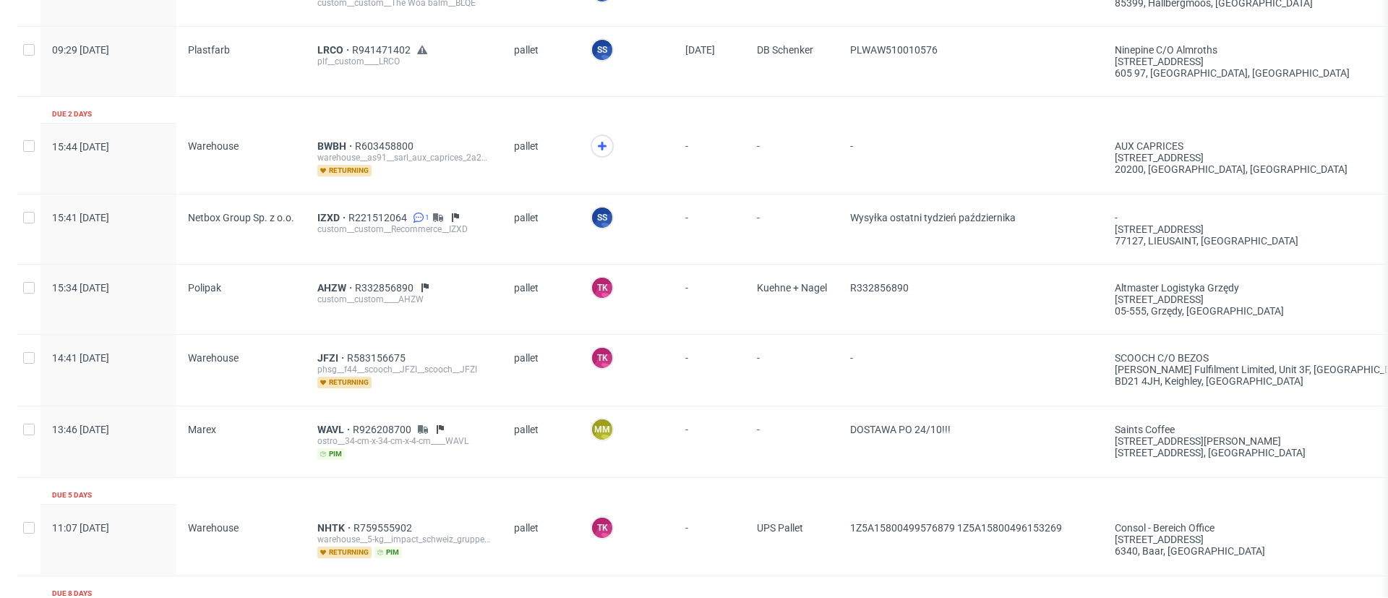
scroll to position [951, 0]
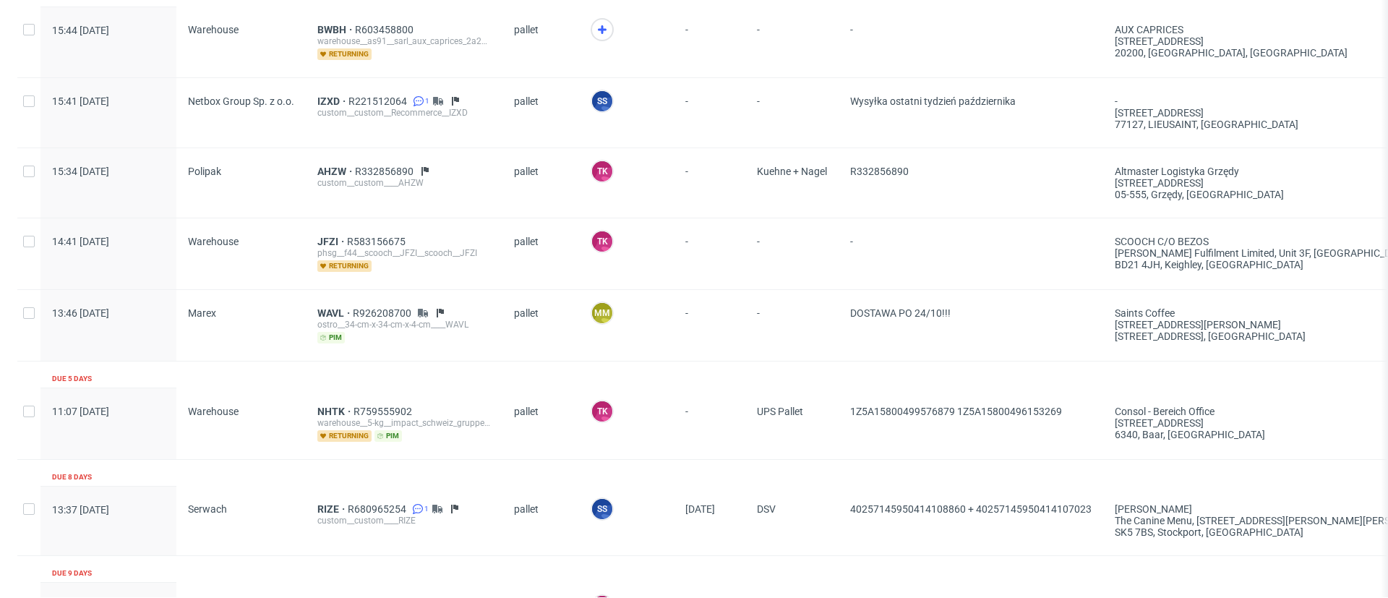
click at [329, 229] on div "JFZI R583156675 phsg__f44__scooch__JFZI__scooch__JFZI returning" at bounding box center [404, 253] width 197 height 71
click at [324, 240] on span "JFZI" at bounding box center [332, 242] width 30 height 12
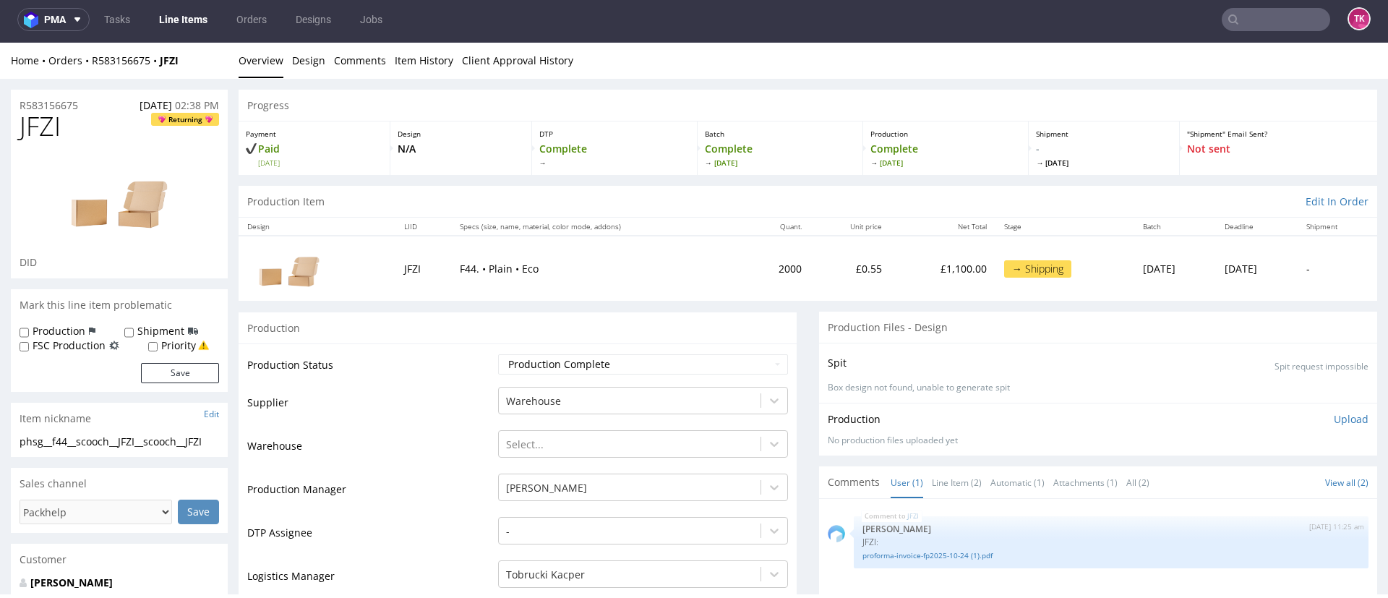
scroll to position [115, 0]
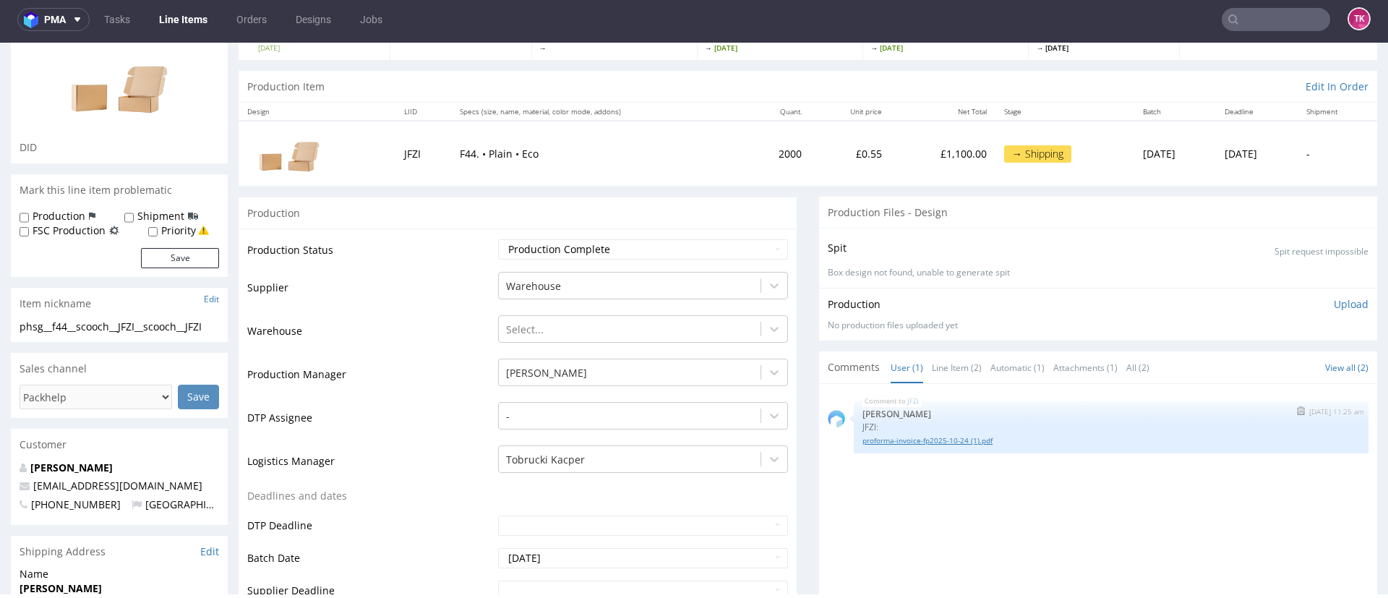
click at [863, 441] on link "proforma-invoice-fp2025-10-24 (1).pdf" at bounding box center [1111, 440] width 497 height 11
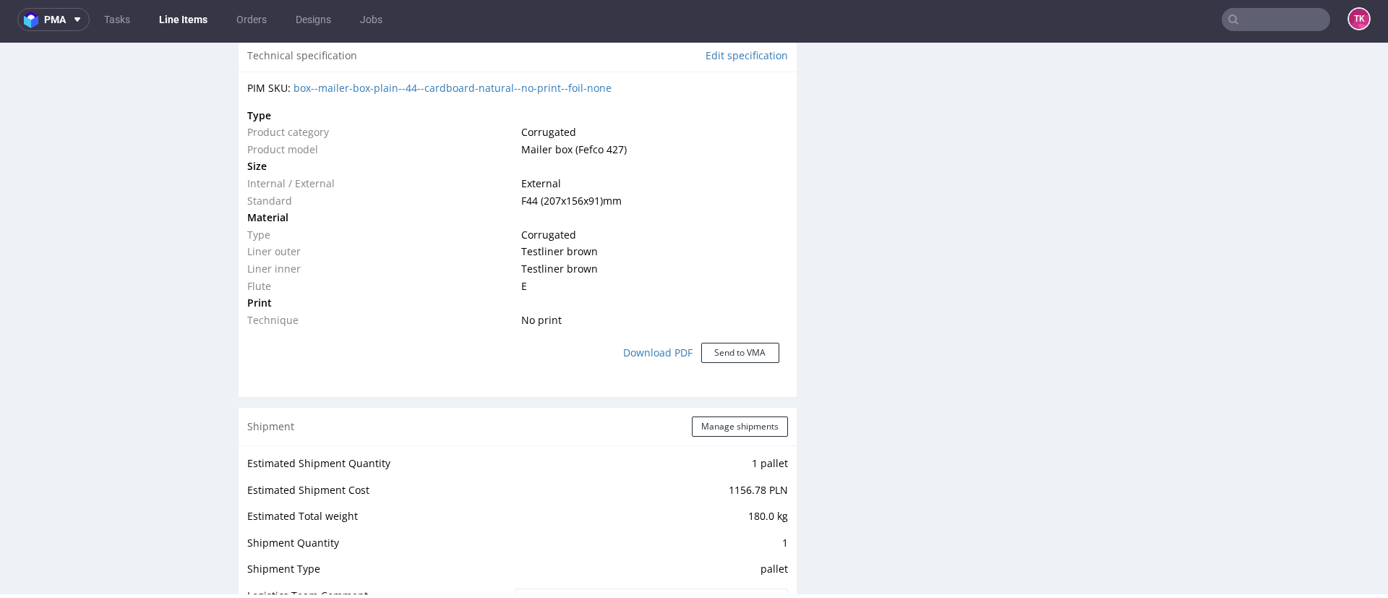
scroll to position [1379, 0]
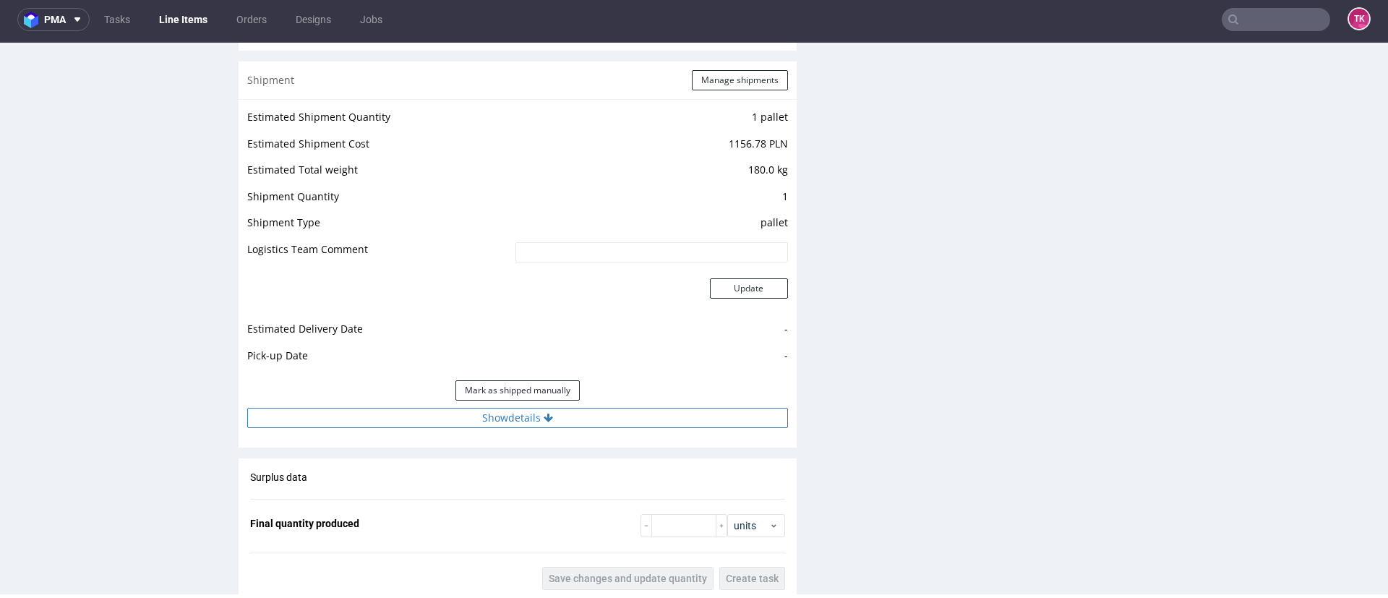
click at [544, 427] on button "Show details" at bounding box center [517, 418] width 541 height 20
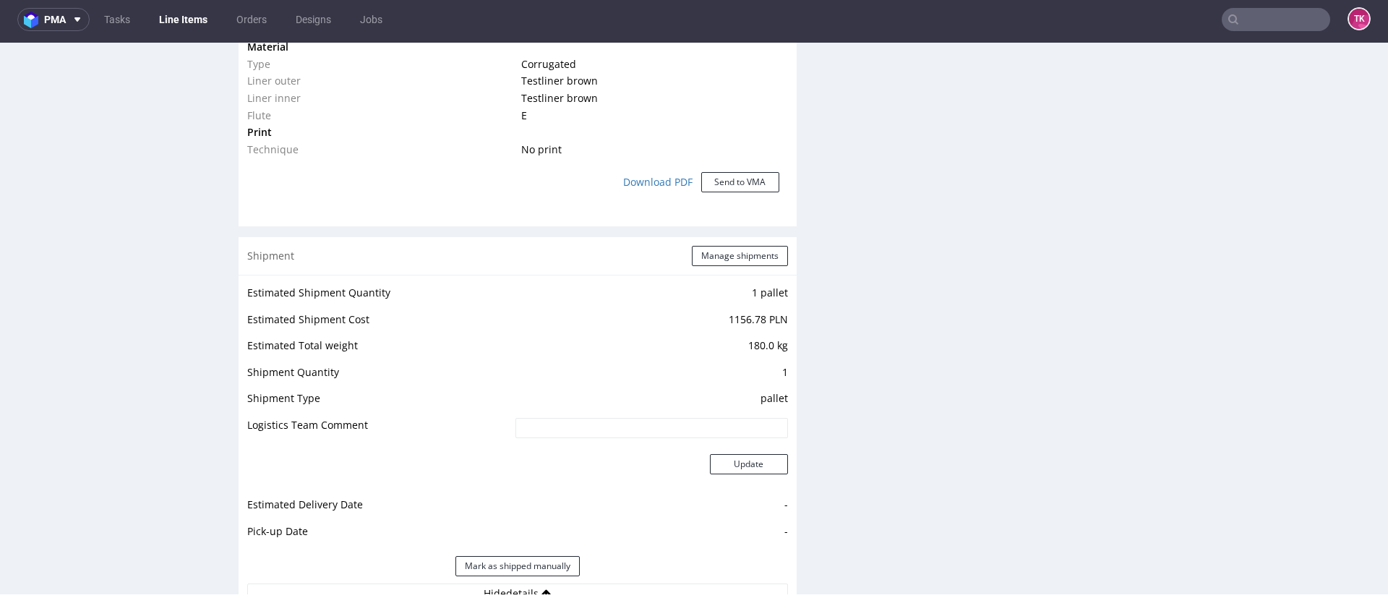
scroll to position [1348, 0]
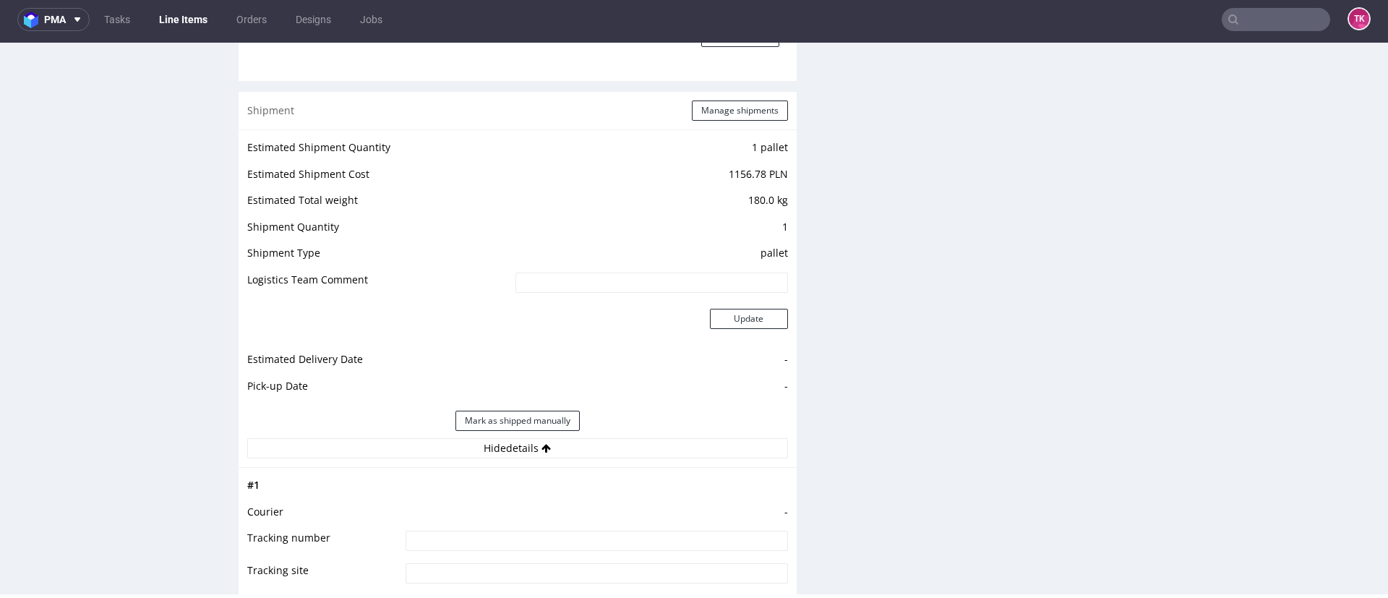
click at [599, 538] on input at bounding box center [597, 541] width 382 height 20
type input "czekam na FV"
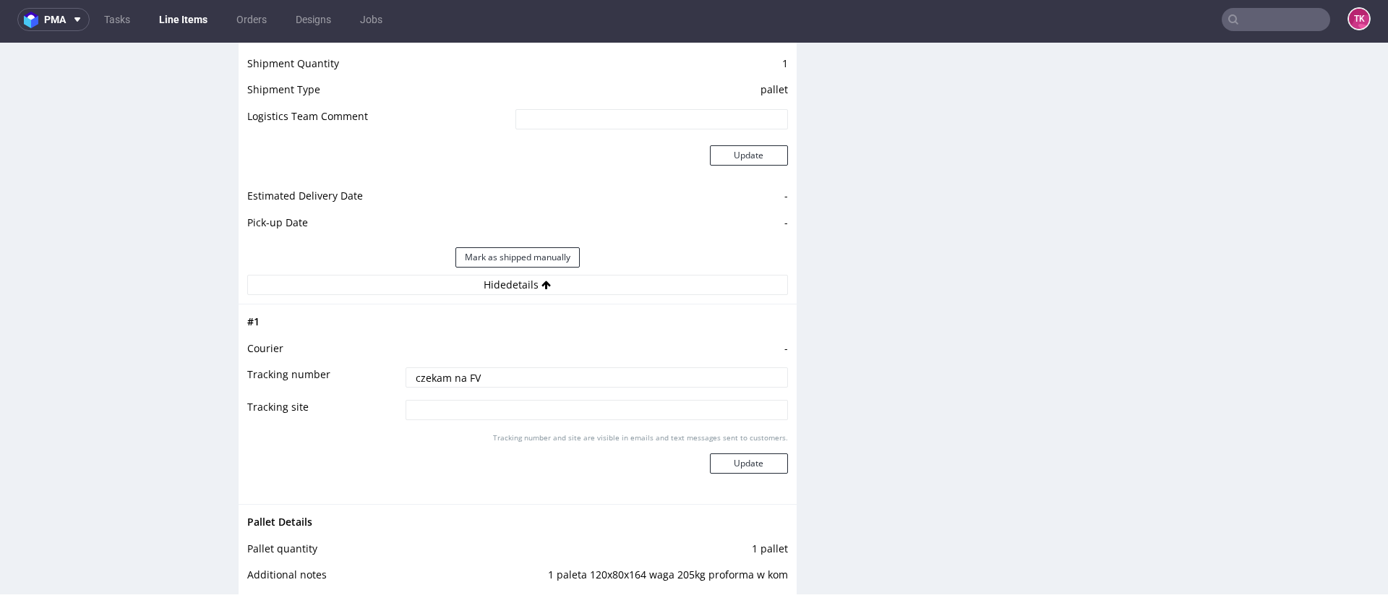
scroll to position [1515, 0]
click at [768, 468] on button "Update" at bounding box center [749, 460] width 78 height 20
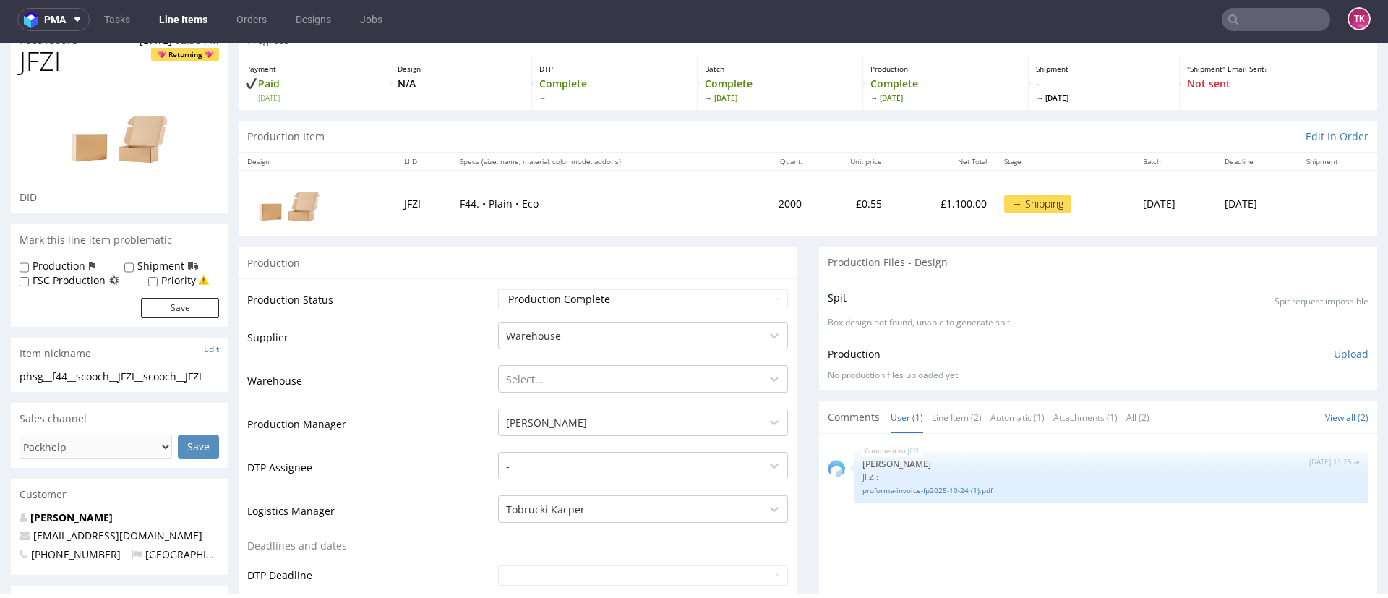
scroll to position [0, 0]
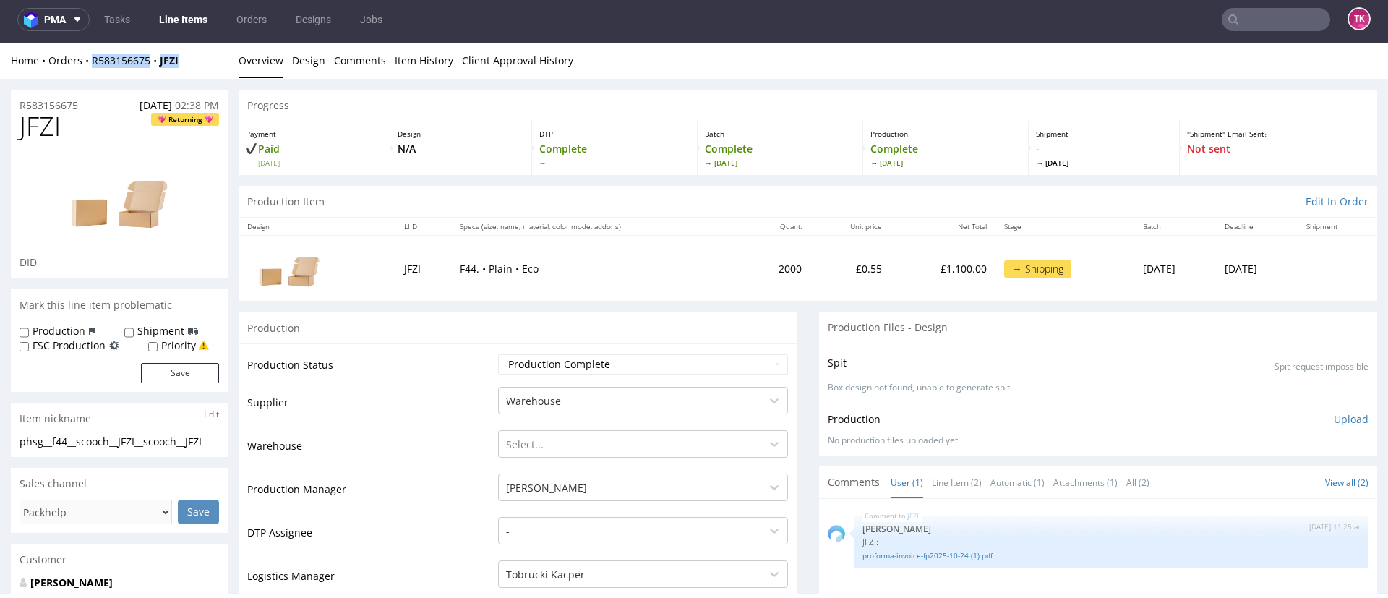
drag, startPoint x: 182, startPoint y: 60, endPoint x: 85, endPoint y: 76, distance: 98.9
click at [85, 76] on div "Home Orders R583156675 JFZI Overview Design Comments Item History Client Approv…" at bounding box center [694, 61] width 1388 height 36
copy div "R583156675 JFZI"
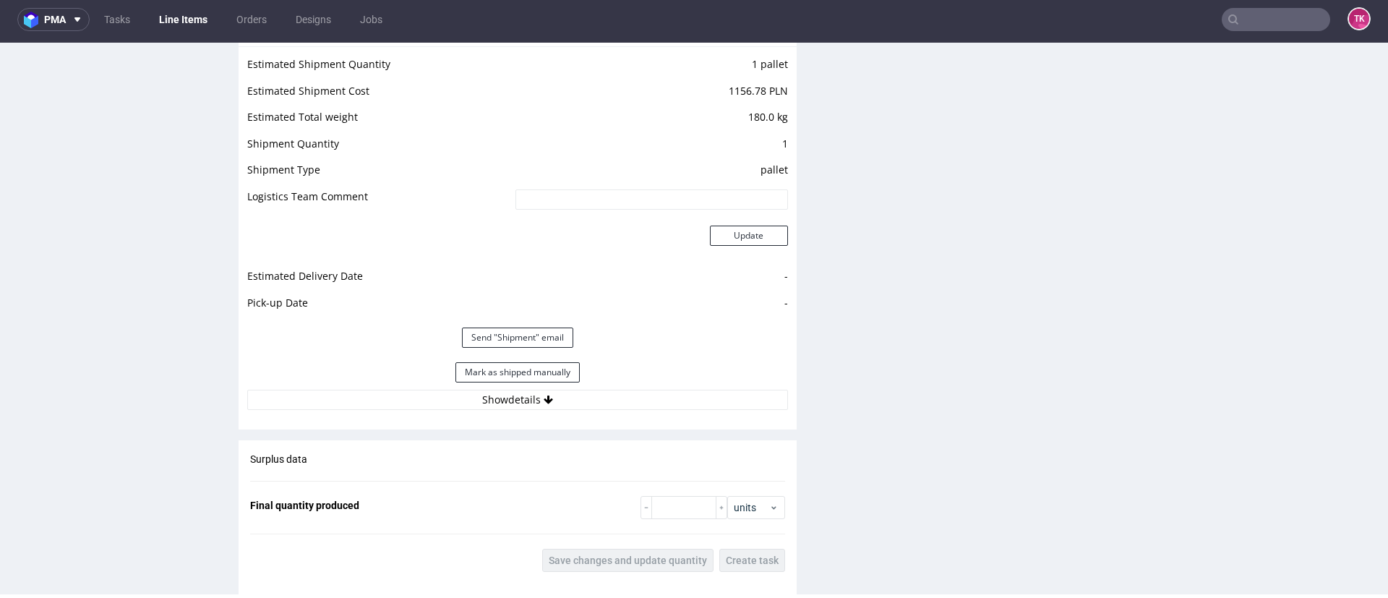
scroll to position [1477, 0]
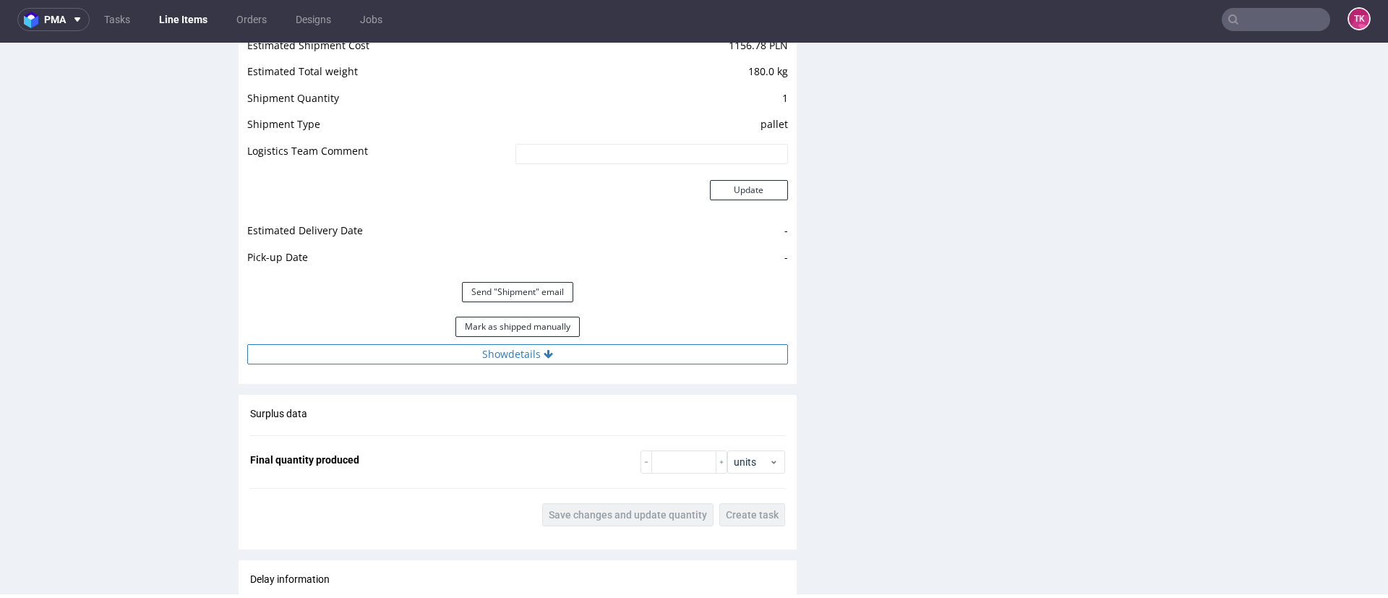
click at [641, 359] on button "Show details" at bounding box center [517, 354] width 541 height 20
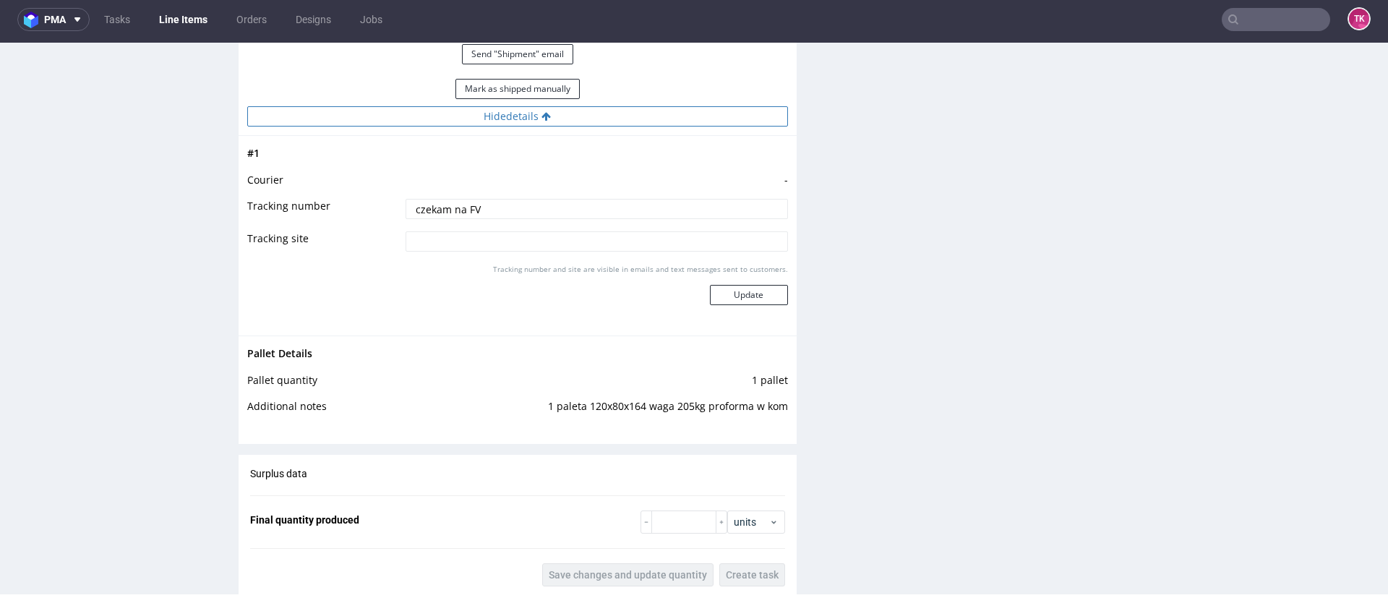
scroll to position [1713, 0]
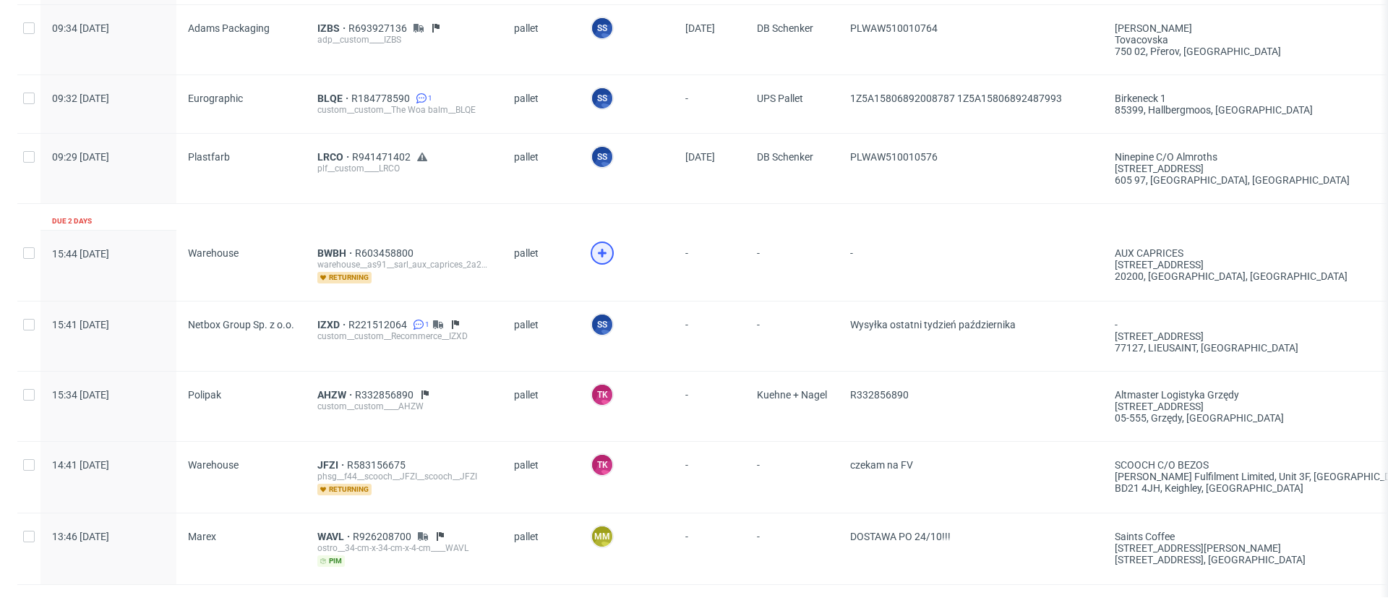
click at [594, 254] on icon at bounding box center [602, 252] width 17 height 17
click at [320, 260] on div "warehouse__as91__sarl_aux_caprices_2a2b__BWBH" at bounding box center [404, 265] width 174 height 12
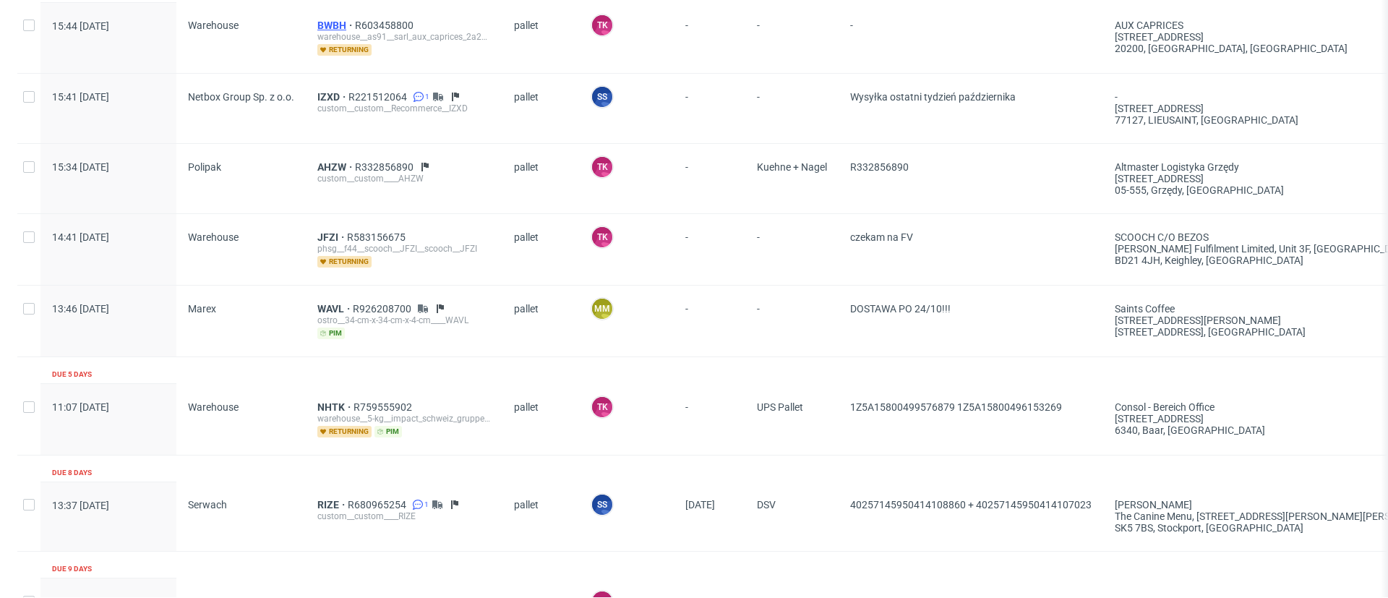
scroll to position [956, 0]
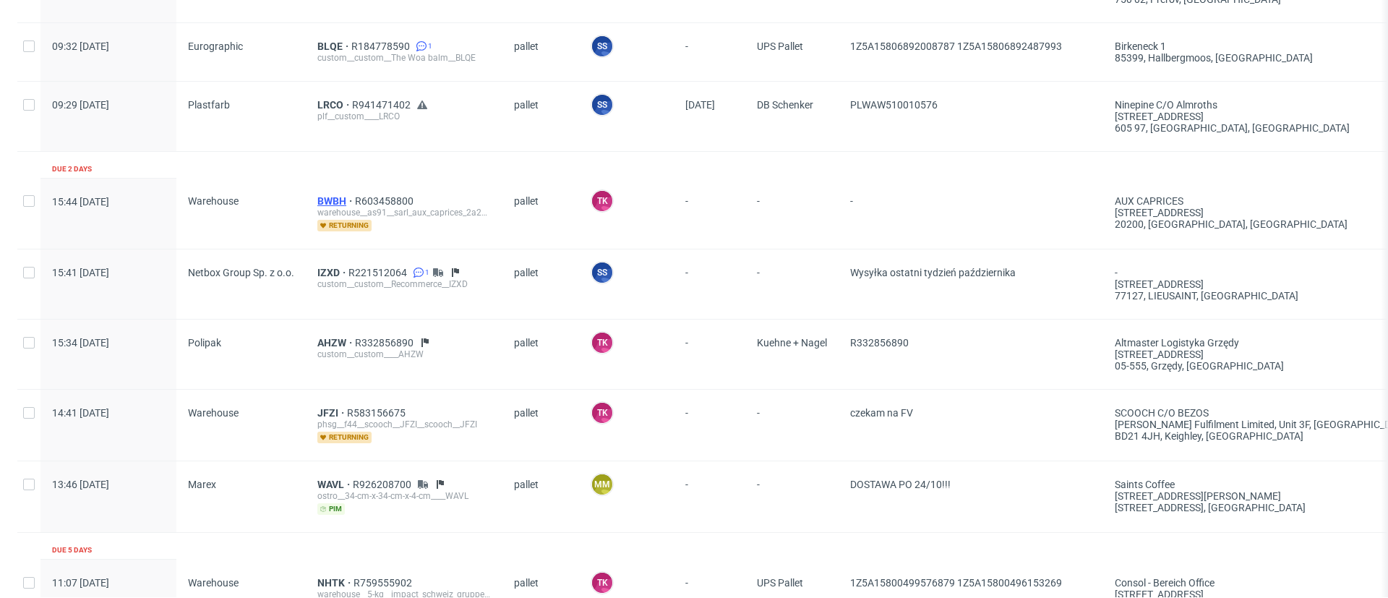
click at [344, 200] on span "BWBH" at bounding box center [336, 201] width 38 height 12
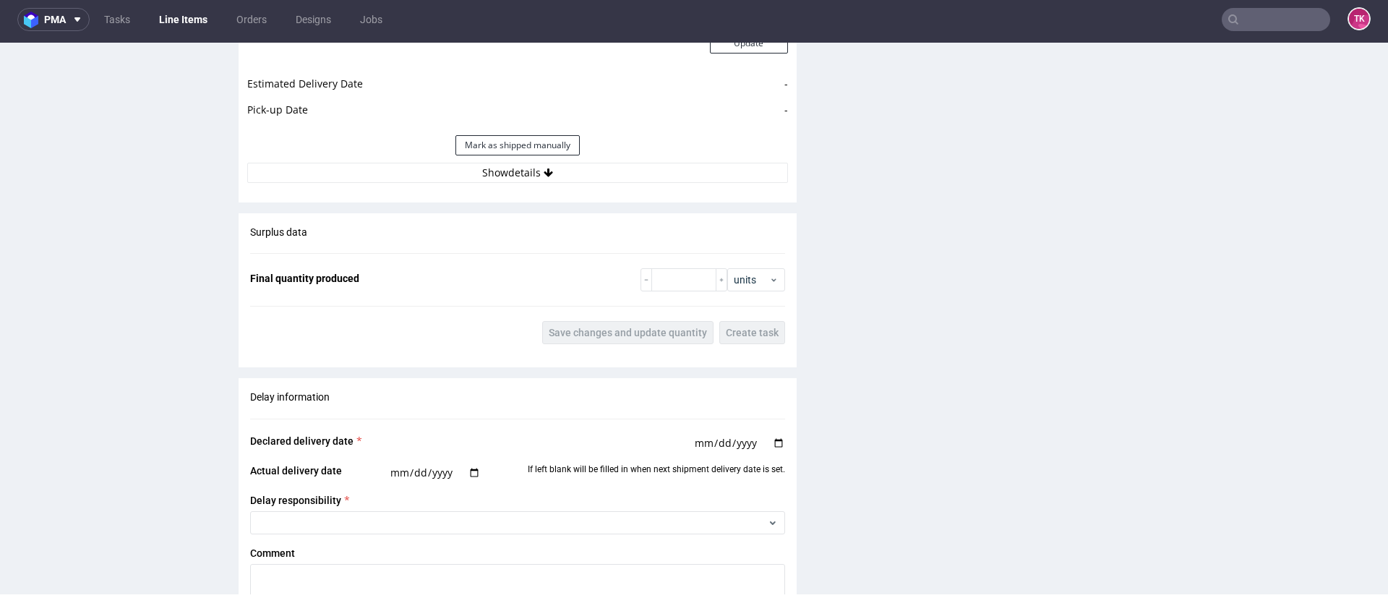
scroll to position [1719, 0]
click at [635, 171] on button "Show details" at bounding box center [517, 174] width 541 height 20
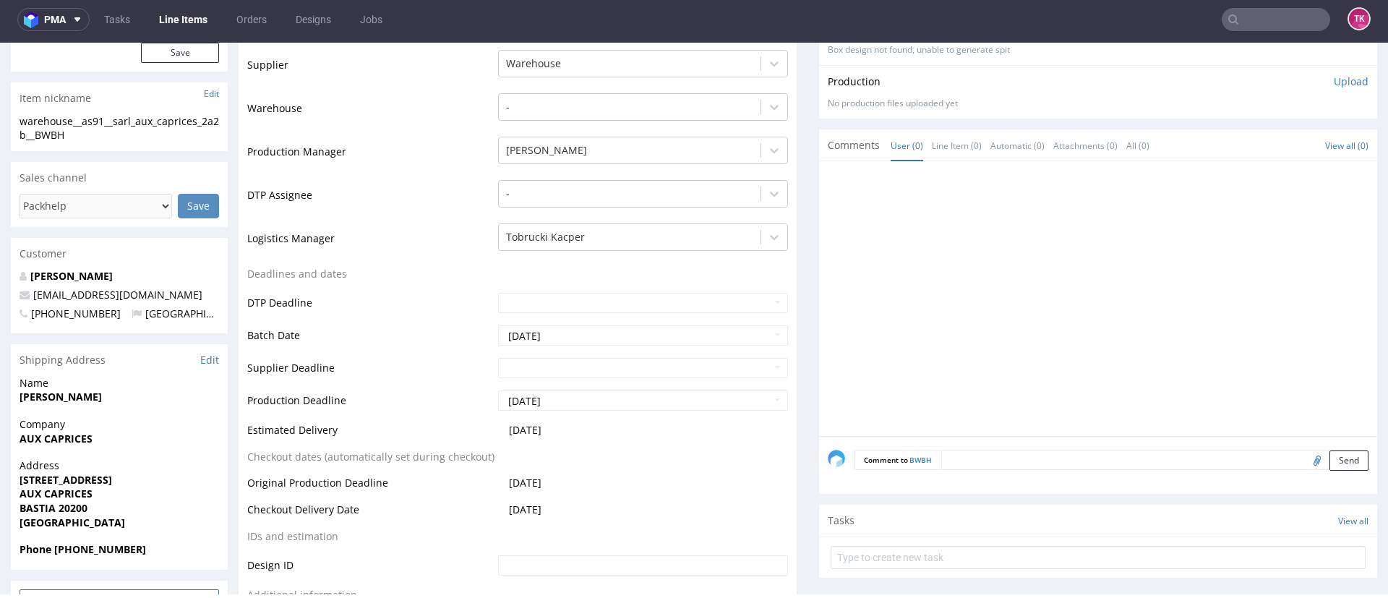
scroll to position [367, 0]
drag, startPoint x: 81, startPoint y: 518, endPoint x: 11, endPoint y: 507, distance: 71.0
click at [11, 507] on div "Address [STREET_ADDRESS]" at bounding box center [119, 499] width 217 height 84
copy p "BASTIA 20200 France"
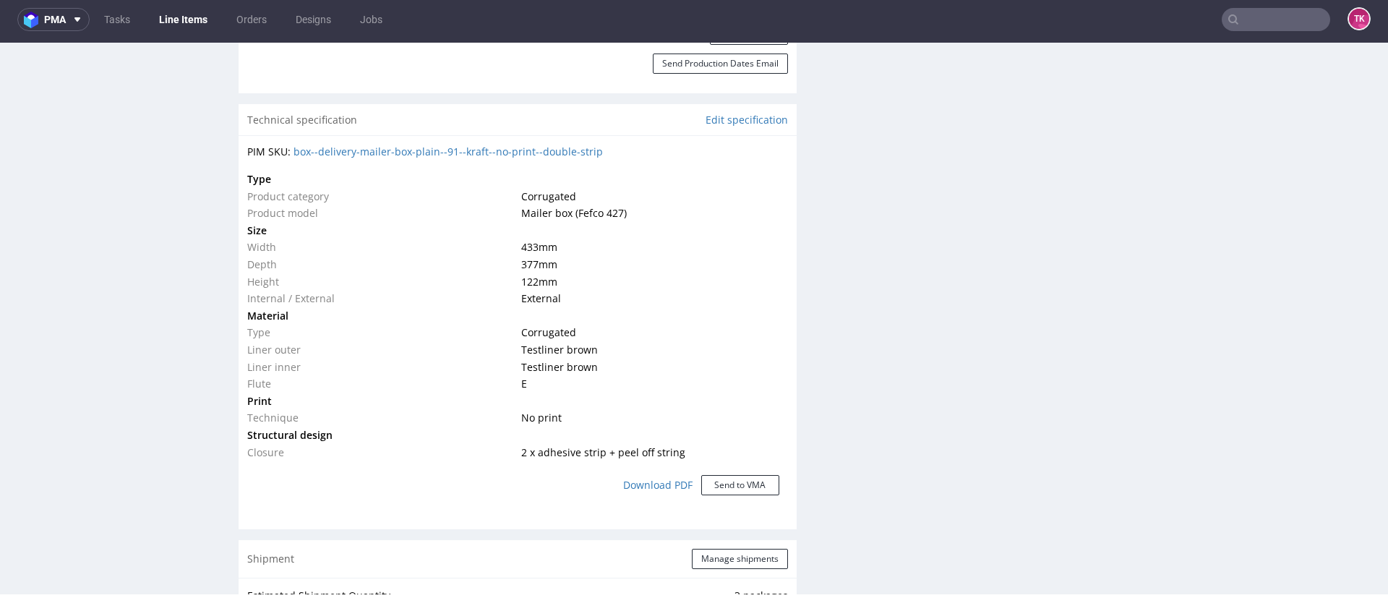
scroll to position [1492, 0]
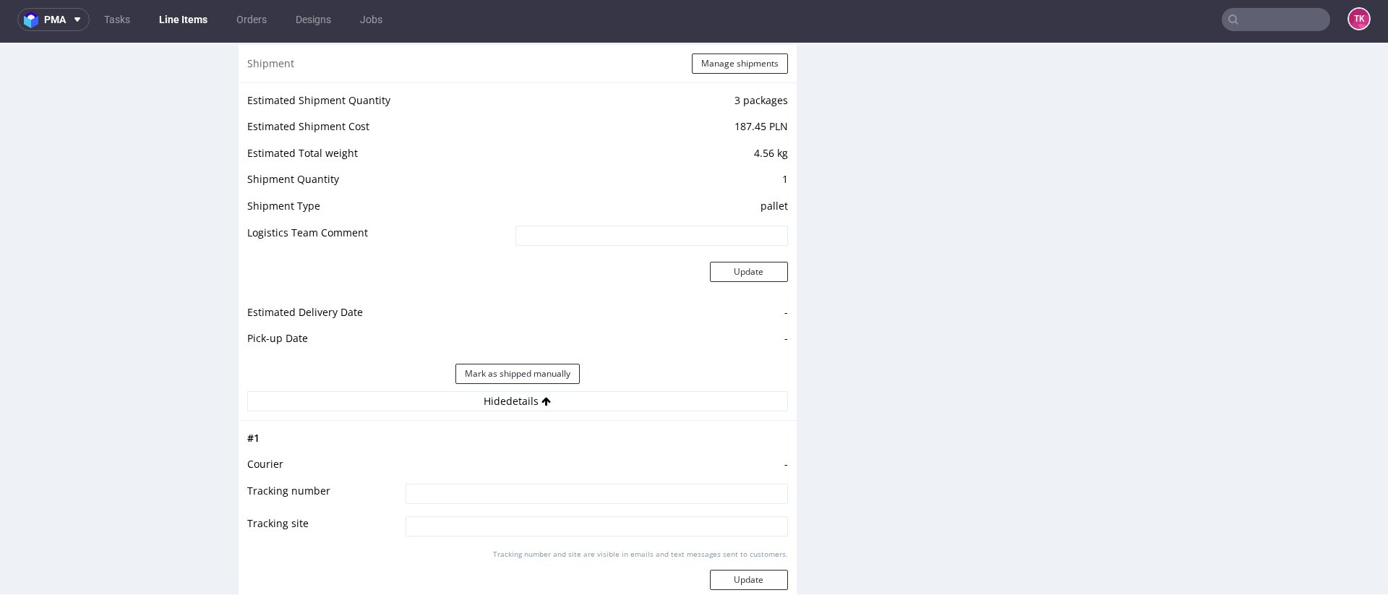
click at [734, 77] on div "Shipment Manage shipments" at bounding box center [518, 64] width 558 height 38
click at [761, 55] on button "Manage shipments" at bounding box center [740, 64] width 96 height 20
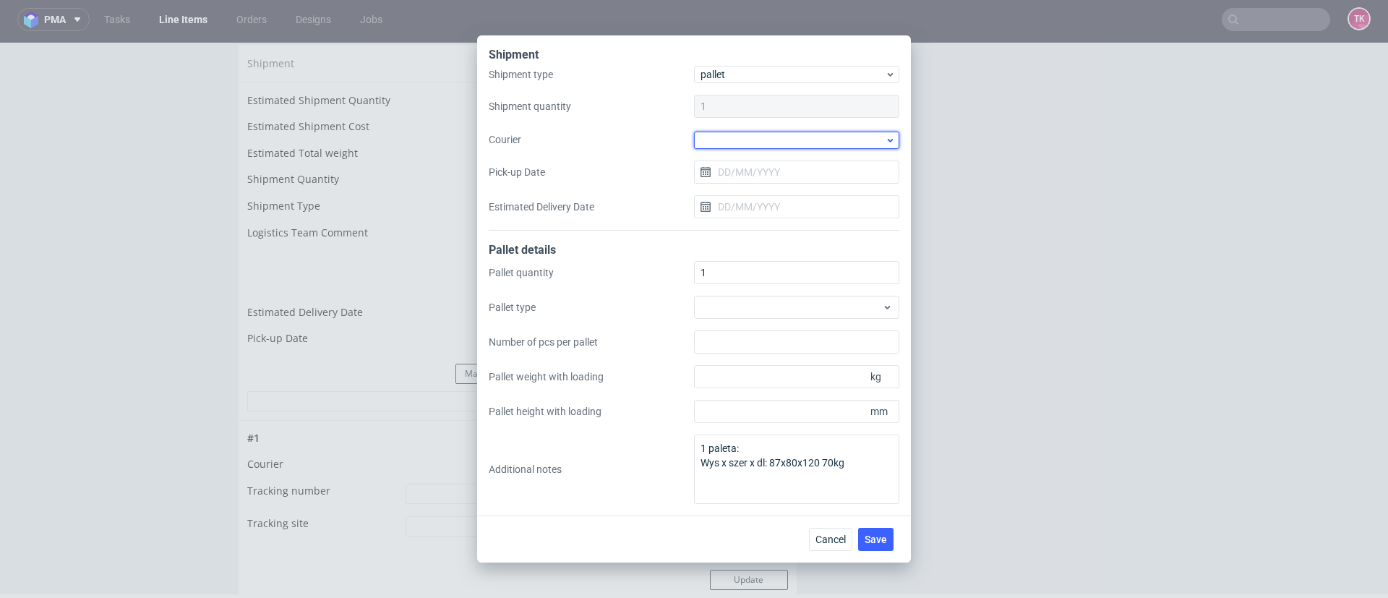
click at [743, 133] on div at bounding box center [796, 140] width 205 height 17
click at [734, 225] on div "DB Schenker" at bounding box center [797, 223] width 194 height 26
click at [772, 166] on input "Pick-up Date" at bounding box center [796, 171] width 205 height 23
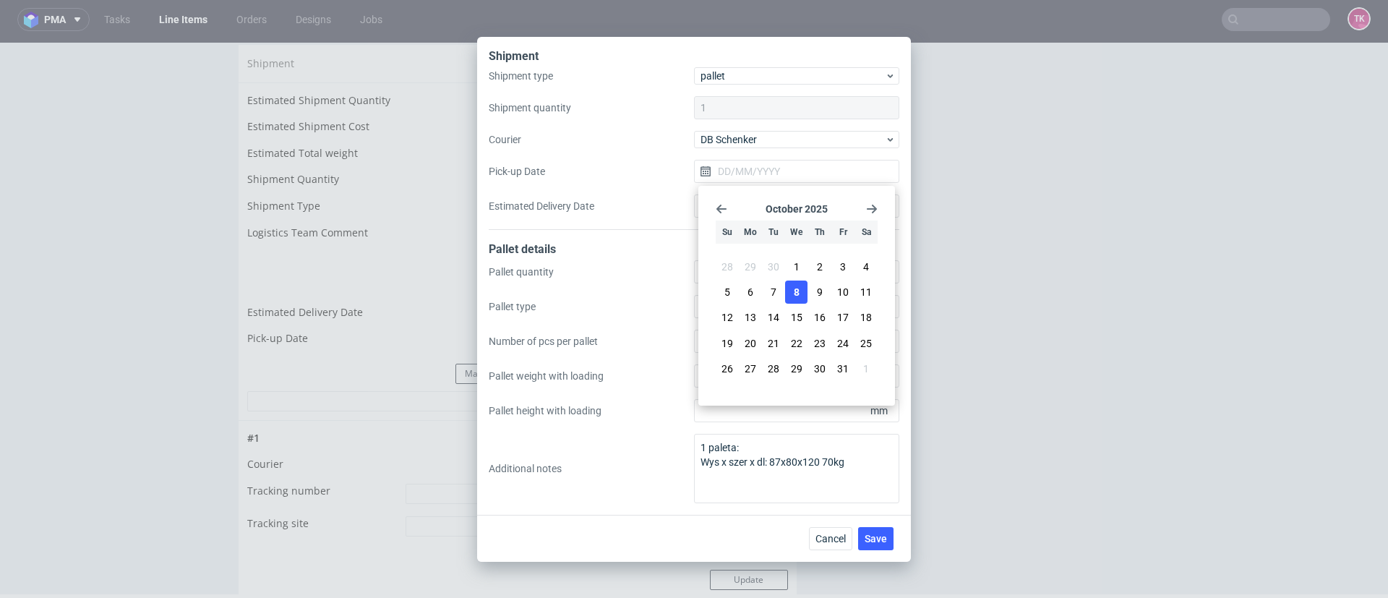
click at [803, 294] on button "8" at bounding box center [796, 292] width 22 height 23
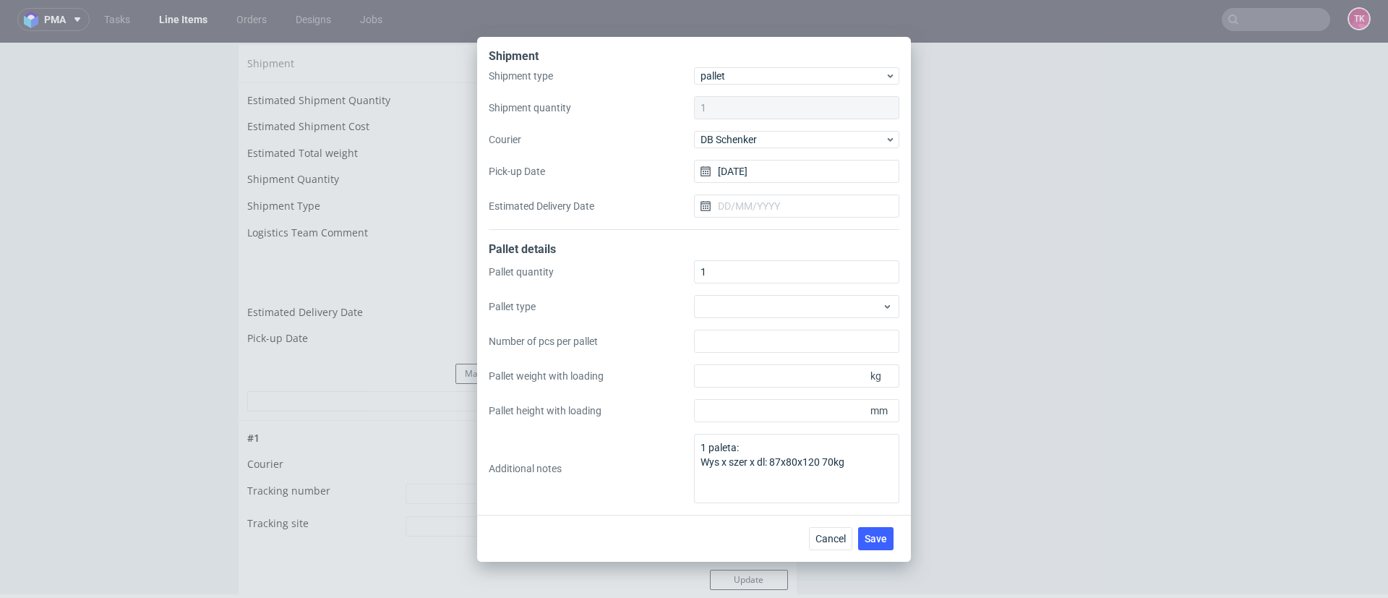
click at [873, 155] on div "Shipment type pallet Shipment quantity 1 Courier DB Schenker Pick-up Date 08/10…" at bounding box center [694, 148] width 411 height 163
click at [862, 181] on input "[DATE]" at bounding box center [796, 171] width 205 height 23
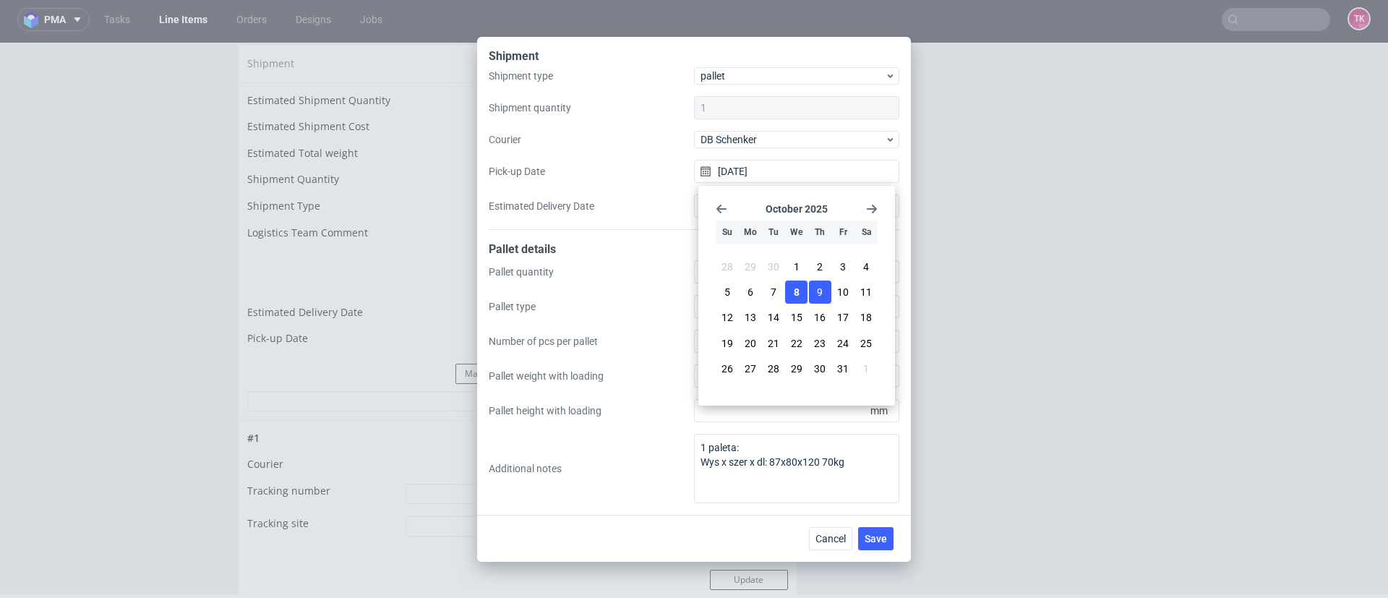
click at [823, 291] on span "9" at bounding box center [820, 292] width 6 height 14
type input "[DATE]"
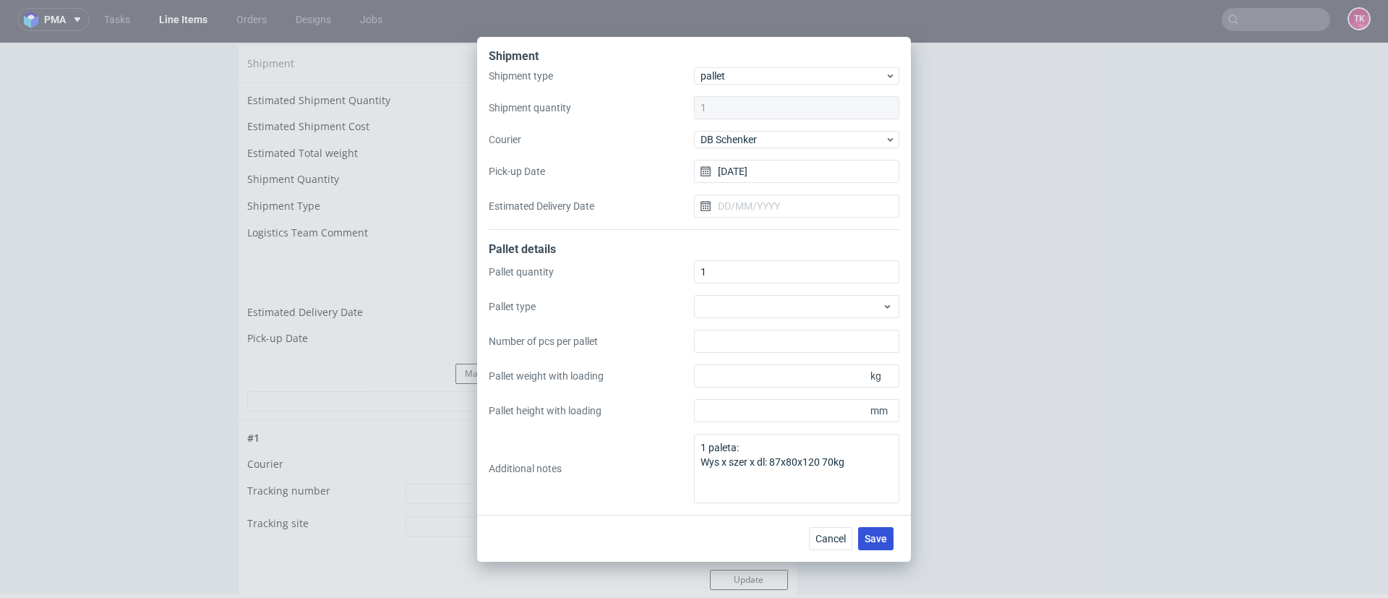
click at [888, 538] on button "Save" at bounding box center [875, 538] width 35 height 23
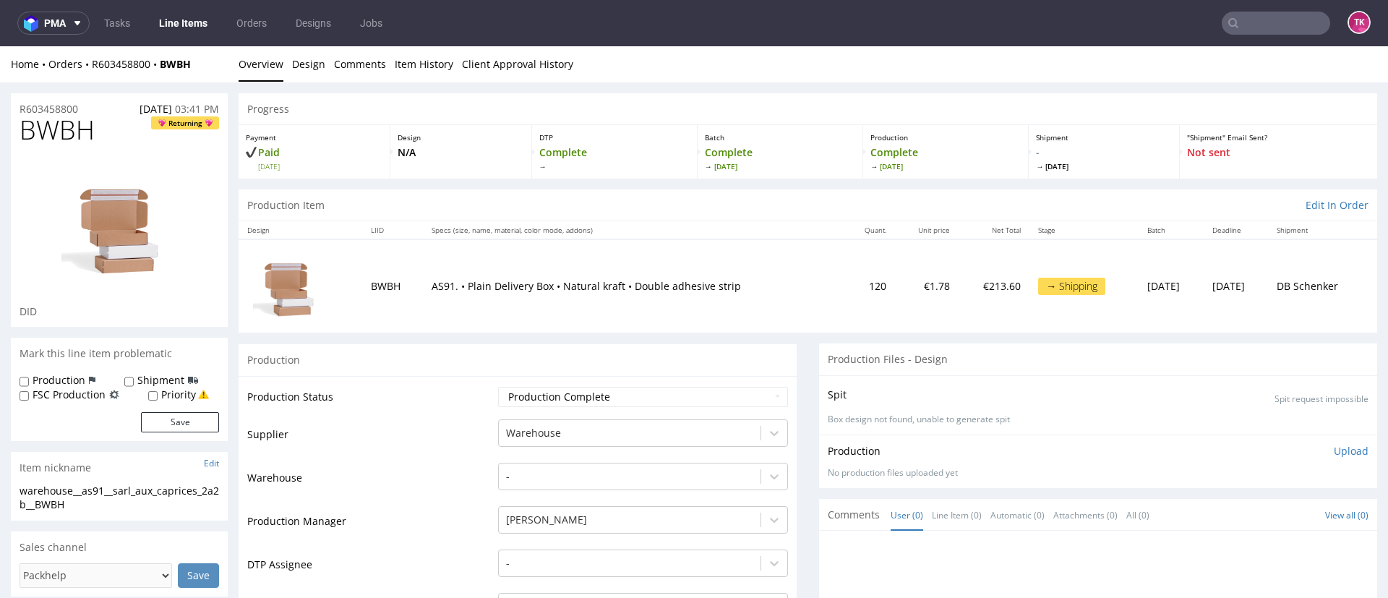
scroll to position [496, 0]
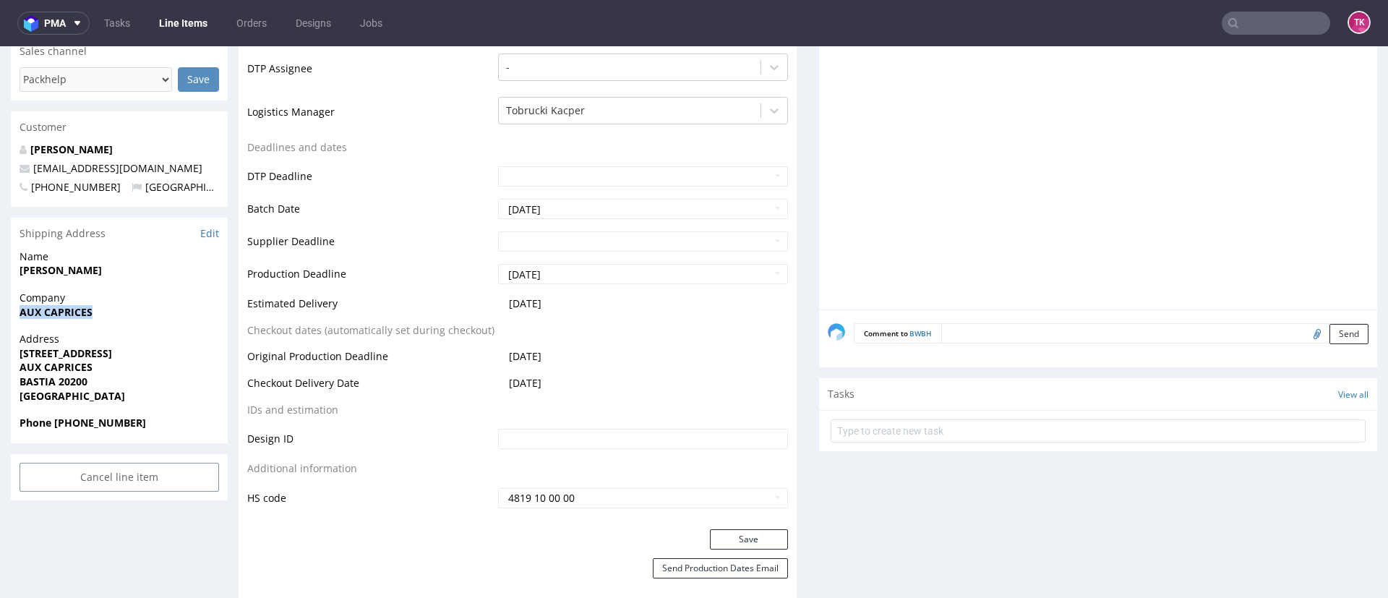
drag, startPoint x: 114, startPoint y: 311, endPoint x: 16, endPoint y: 314, distance: 97.6
click at [16, 314] on div "Company AUX CAPRICES" at bounding box center [119, 311] width 217 height 41
copy strong "AUX CAPRICES"
drag, startPoint x: 149, startPoint y: 264, endPoint x: 14, endPoint y: 283, distance: 136.5
click at [14, 283] on div "Name [PERSON_NAME]" at bounding box center [119, 269] width 217 height 41
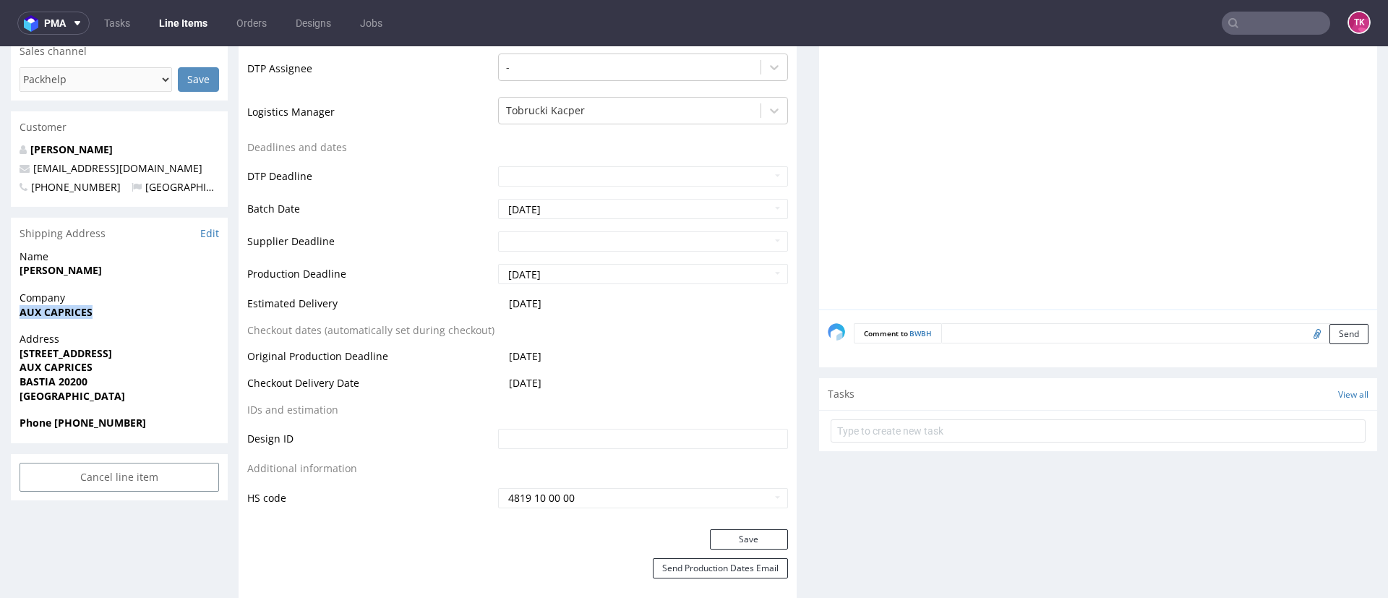
copy strong "[PERSON_NAME]"
click at [40, 377] on strong "BASTIA 20200" at bounding box center [54, 382] width 68 height 14
copy strong "BASTIA"
drag, startPoint x: 17, startPoint y: 345, endPoint x: 153, endPoint y: 361, distance: 136.1
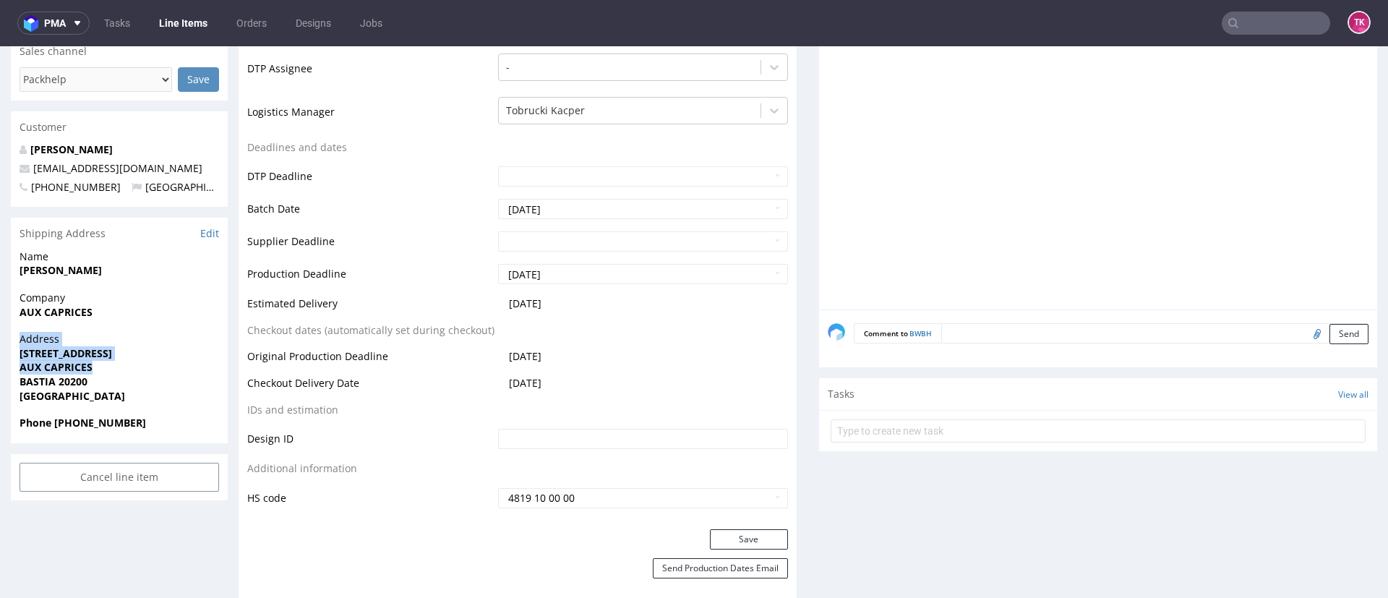
click at [153, 361] on div "Address [STREET_ADDRESS]" at bounding box center [119, 374] width 217 height 84
click at [153, 361] on span "AUX CAPRICES" at bounding box center [120, 367] width 200 height 14
drag, startPoint x: 15, startPoint y: 355, endPoint x: 133, endPoint y: 368, distance: 118.6
click at [133, 368] on div "Address [STREET_ADDRESS]" at bounding box center [119, 374] width 217 height 84
copy p "[STREET_ADDRESS] AUX CAPRICES"
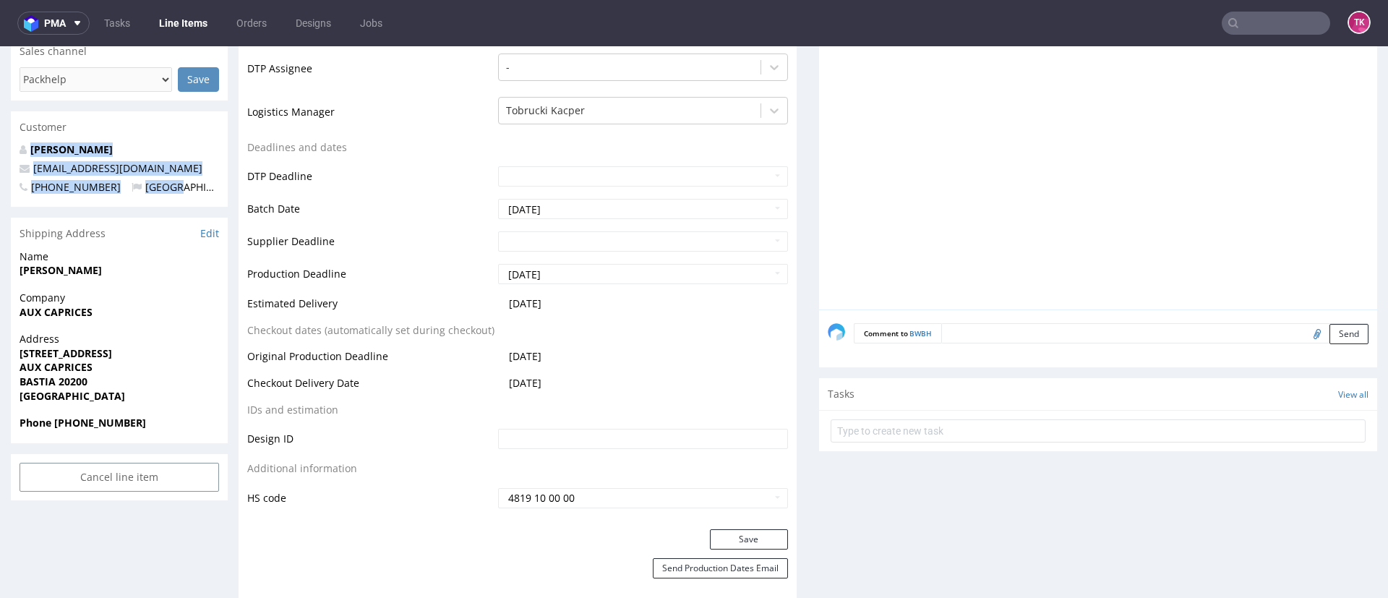
drag, startPoint x: 194, startPoint y: 176, endPoint x: 11, endPoint y: 153, distance: 185.0
click at [11, 153] on div "[PERSON_NAME] [EMAIL_ADDRESS][DOMAIN_NAME] [PHONE_NUMBER] [GEOGRAPHIC_DATA]" at bounding box center [119, 174] width 217 height 64
drag, startPoint x: 199, startPoint y: 155, endPoint x: 3, endPoint y: 178, distance: 197.2
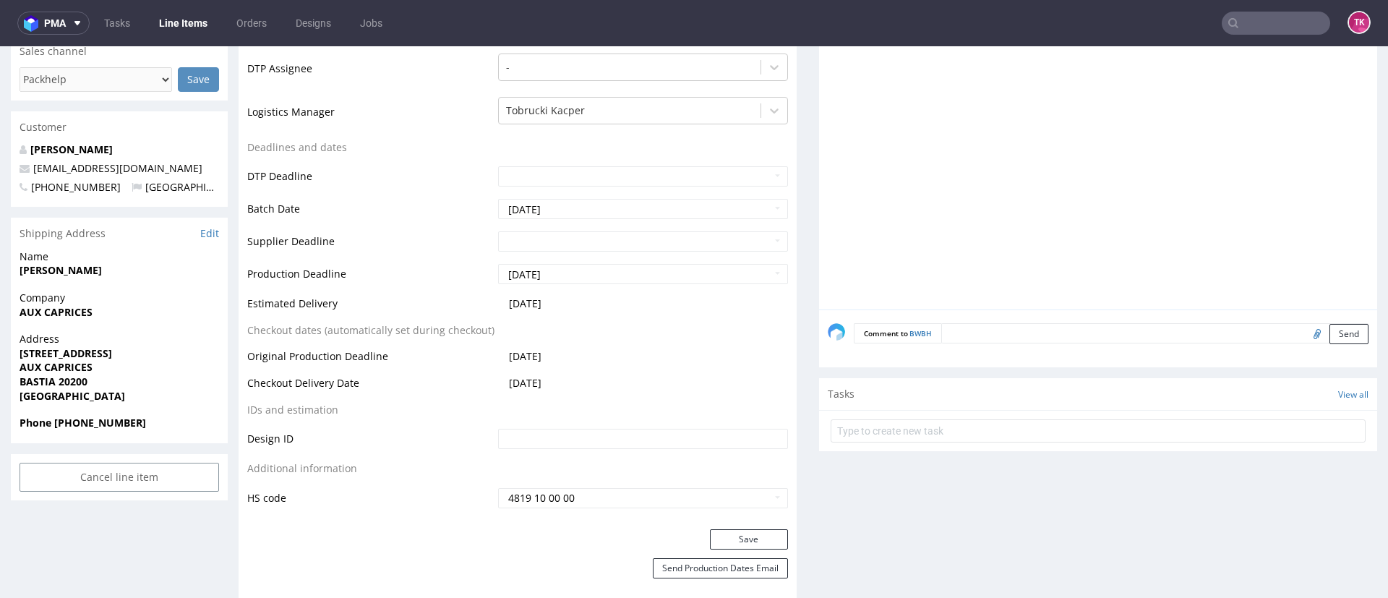
copy div "[EMAIL_ADDRESS][DOMAIN_NAME]"
drag, startPoint x: 53, startPoint y: 423, endPoint x: 170, endPoint y: 443, distance: 118.9
copy strong "[PHONE_NUMBER]"
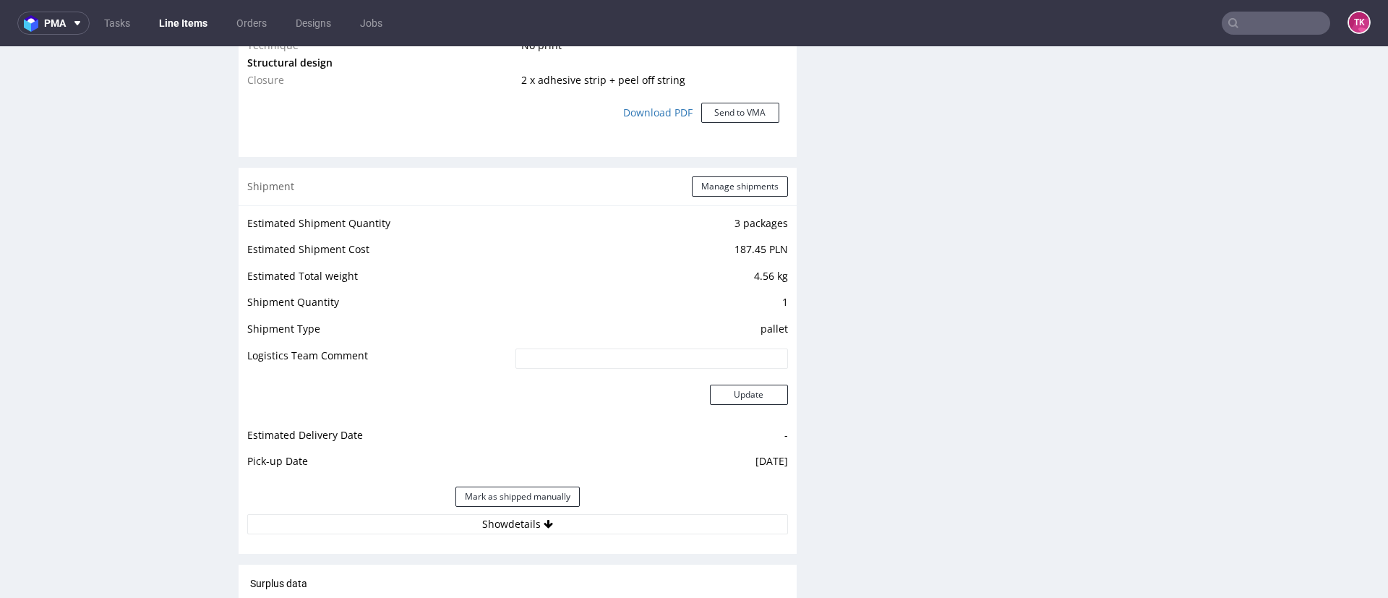
scroll to position [1375, 0]
click at [355, 528] on button "Show details" at bounding box center [517, 522] width 541 height 20
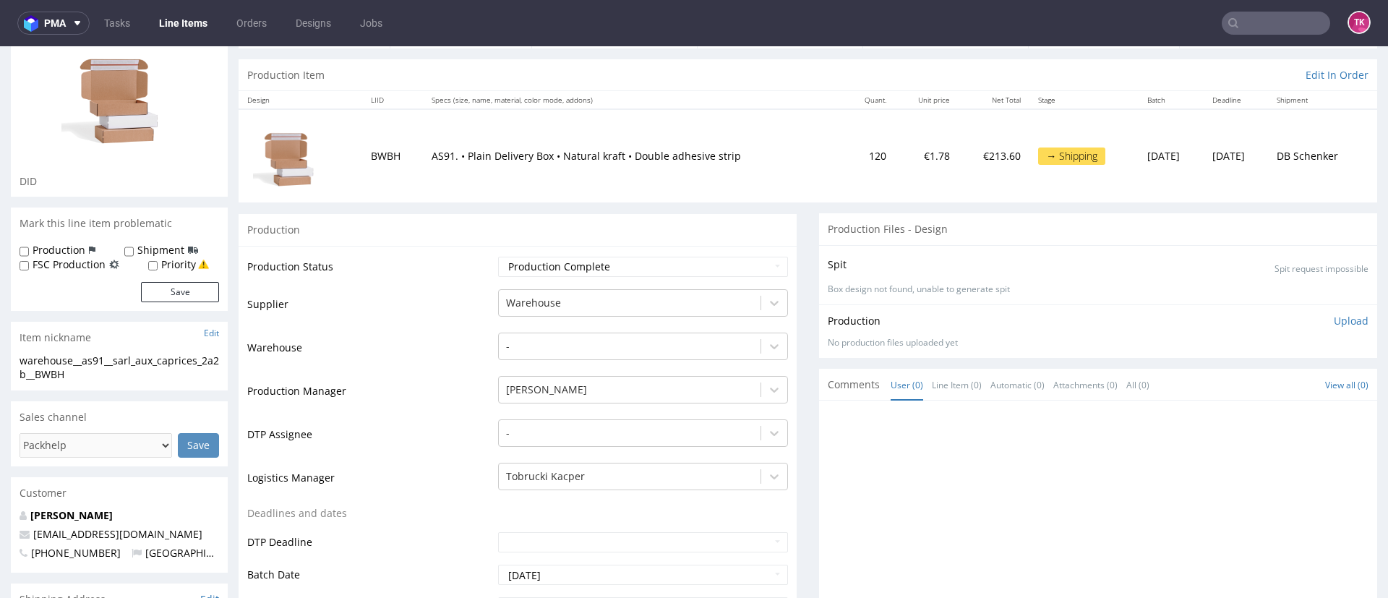
scroll to position [0, 0]
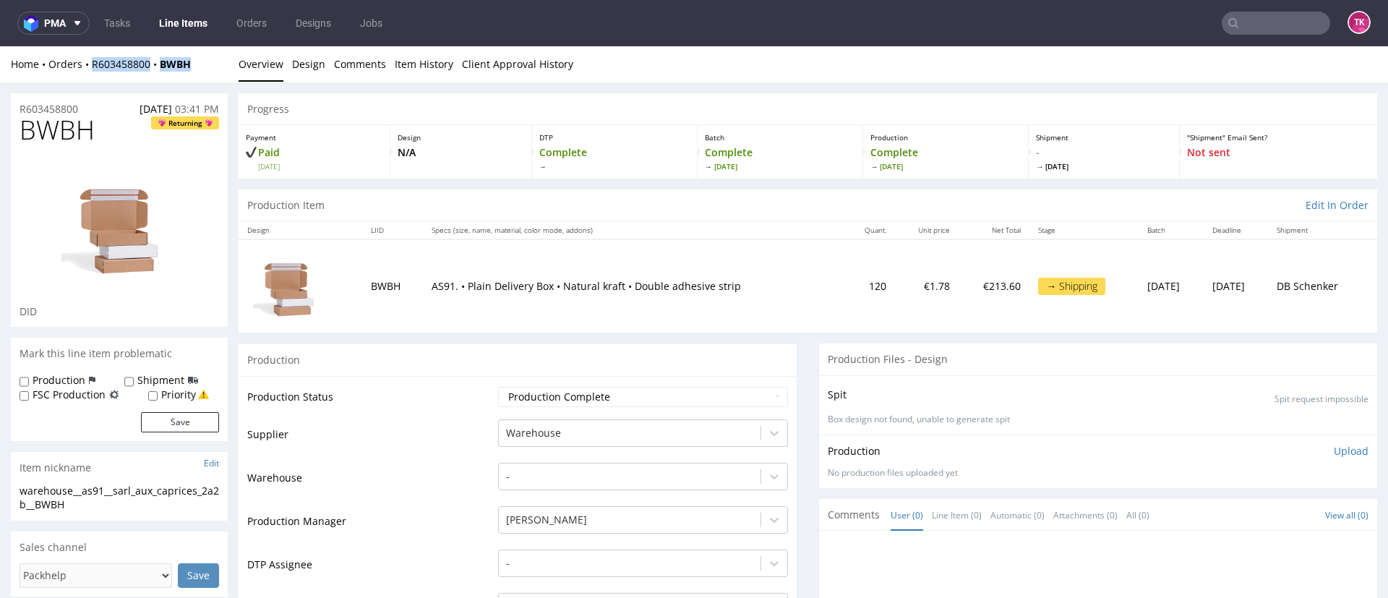
drag, startPoint x: 210, startPoint y: 70, endPoint x: 87, endPoint y: 76, distance: 123.0
click at [87, 76] on div "Home Orders R603458800 BWBH Overview Design Comments Item History Client Approv…" at bounding box center [694, 64] width 1388 height 36
copy div "R603458800 BWBH"
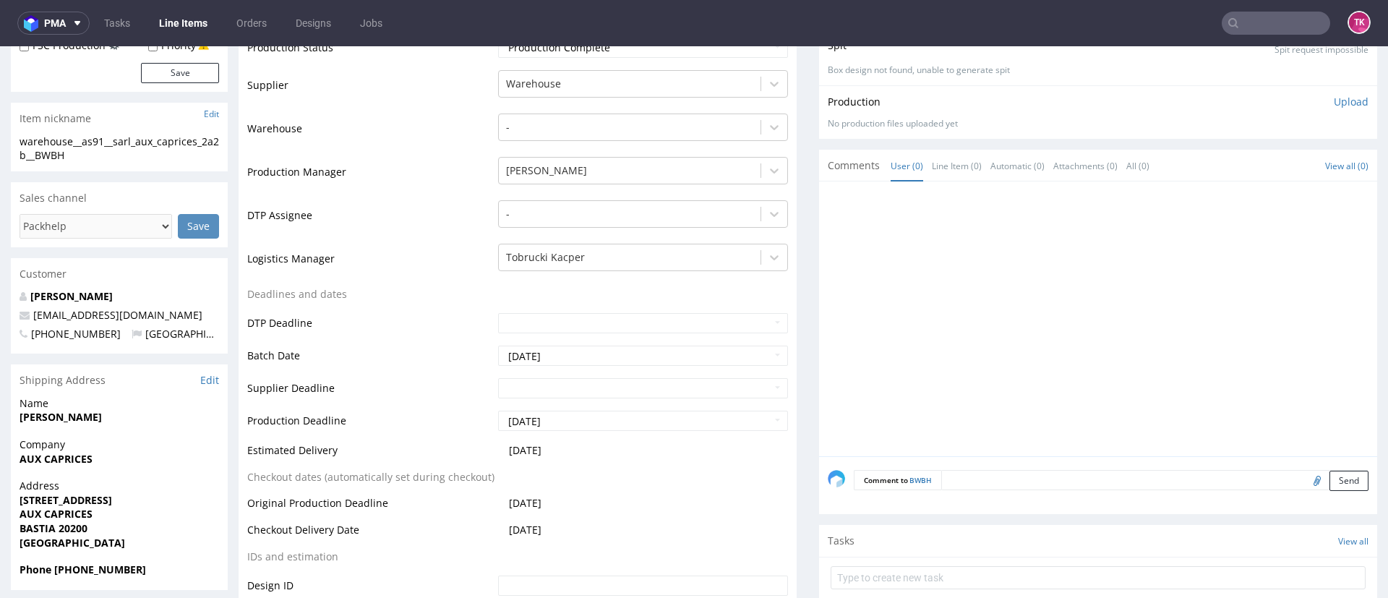
scroll to position [354, 0]
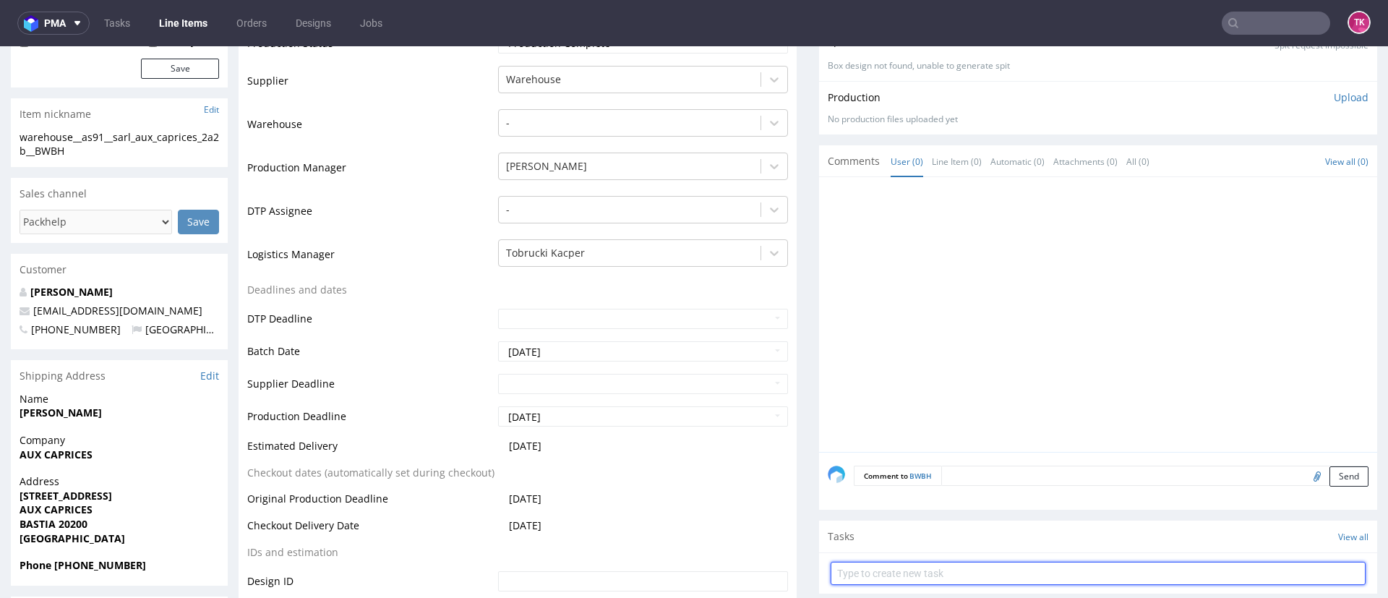
click at [938, 565] on input "text" at bounding box center [1098, 573] width 535 height 23
type input "etykiety"
click at [938, 565] on div "etykiety Set due date" at bounding box center [1098, 567] width 535 height 29
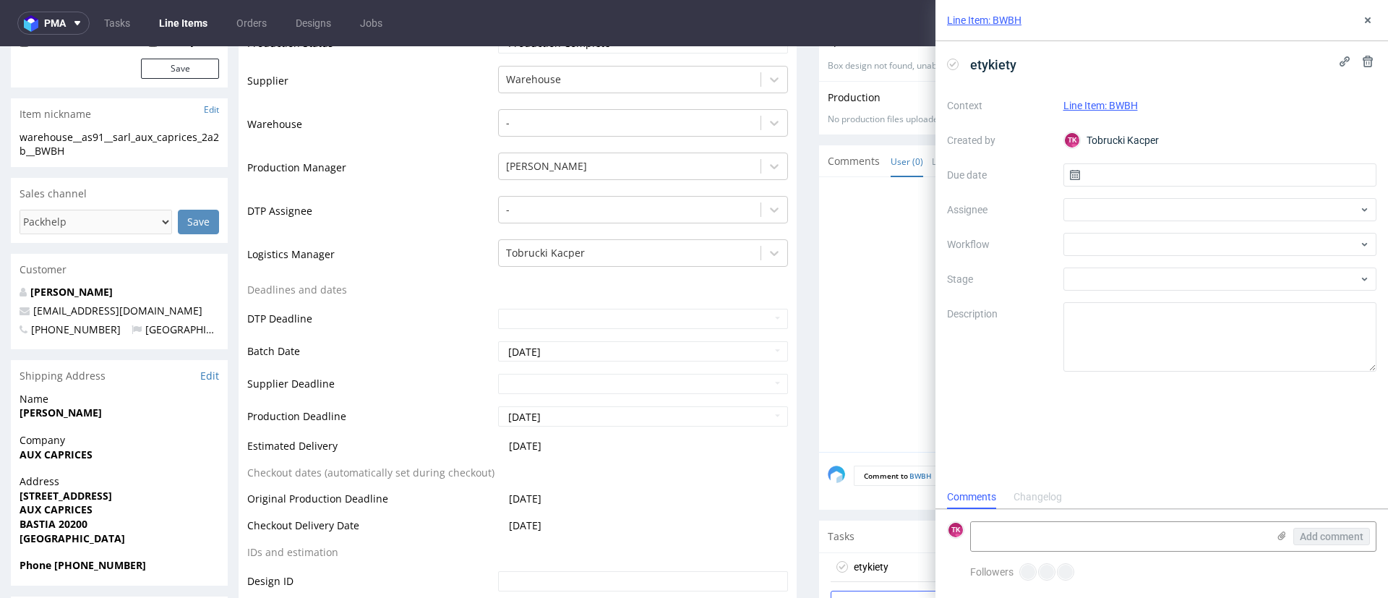
scroll to position [12, 0]
click at [1280, 530] on icon at bounding box center [1282, 536] width 12 height 12
click at [0, 0] on input "file" at bounding box center [0, 0] width 0 height 0
click at [1157, 172] on input "text" at bounding box center [1221, 174] width 314 height 23
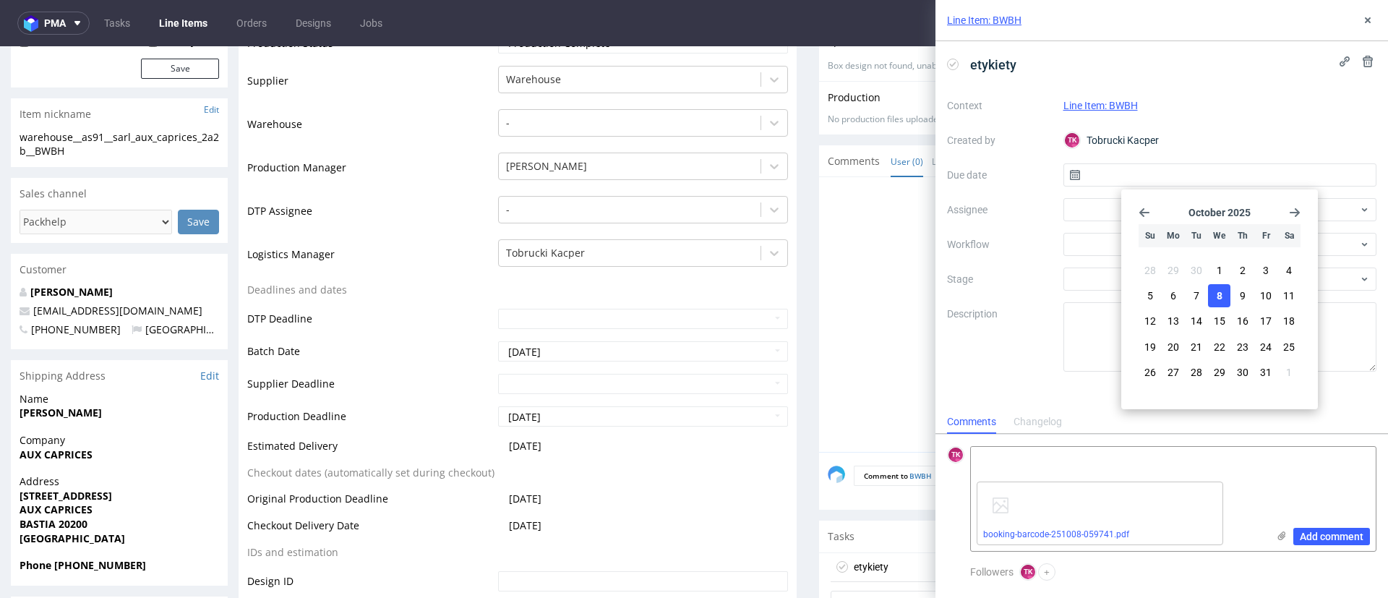
click at [1229, 296] on button "8" at bounding box center [1219, 295] width 22 height 23
type input "[DATE]"
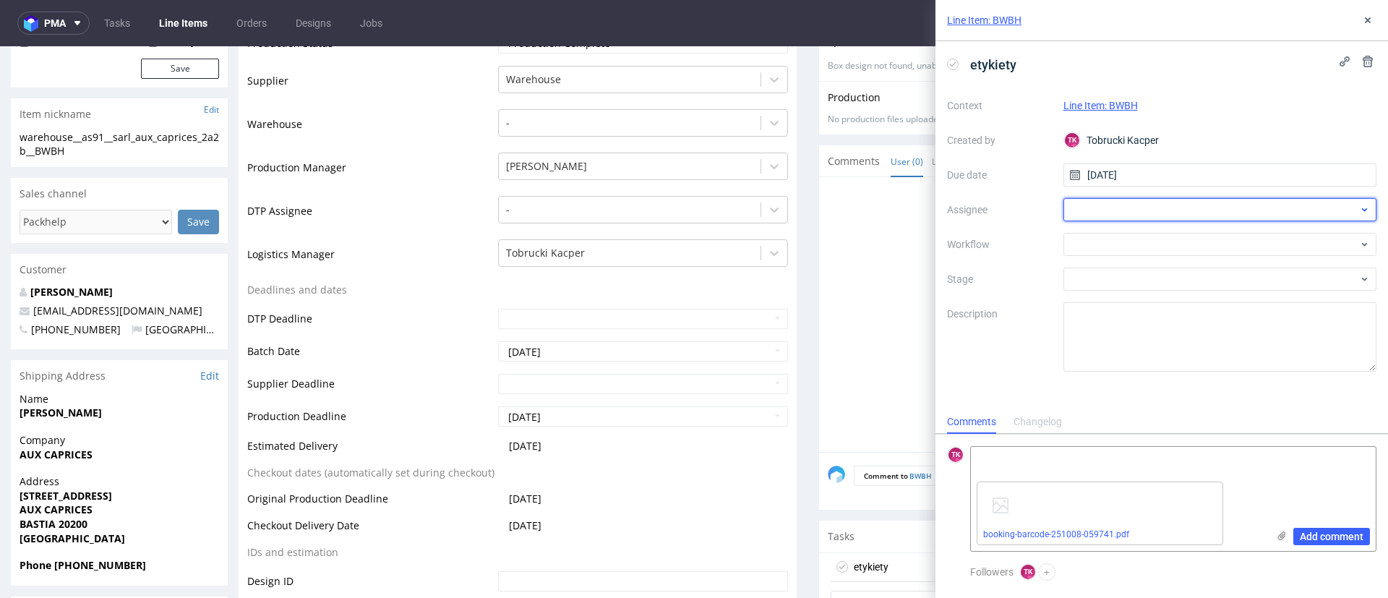
click at [1193, 210] on div at bounding box center [1221, 209] width 314 height 23
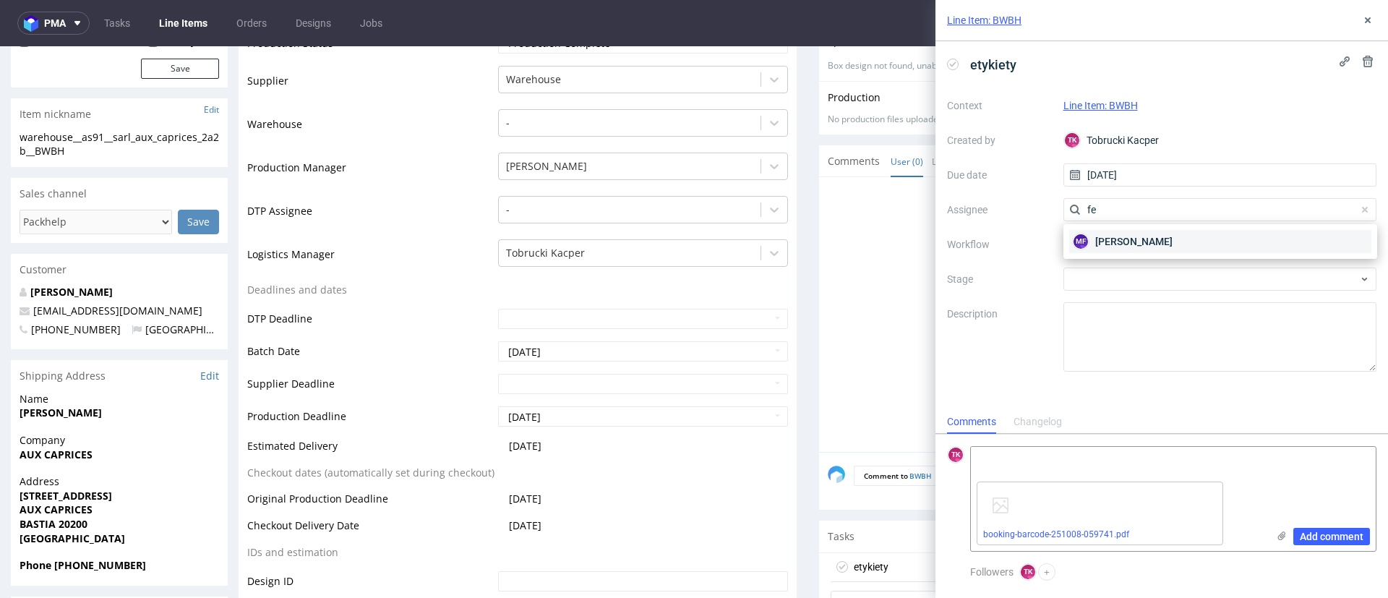
type input "fe"
click at [1169, 236] on span "[PERSON_NAME]" at bounding box center [1133, 241] width 77 height 14
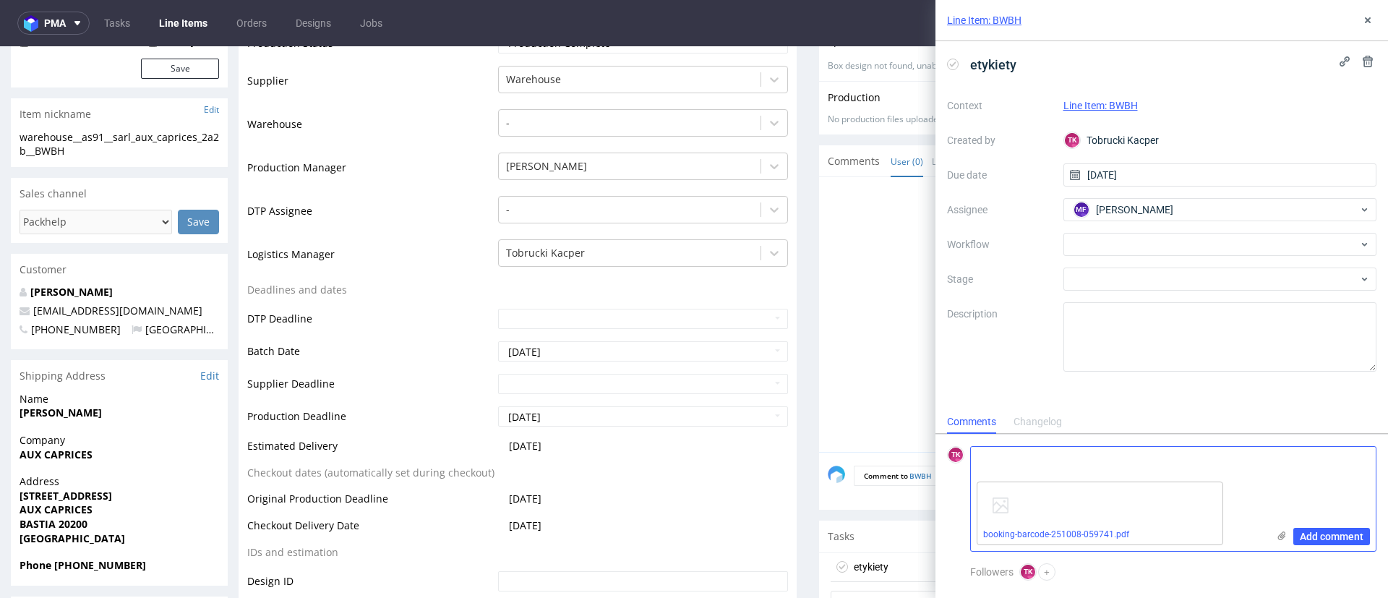
click at [993, 460] on textarea at bounding box center [1119, 461] width 296 height 29
paste textarea "PLWAW510013790"
type textarea "PLWAW510013790 0 odbiór 09.10"
click at [1329, 547] on div "Add comment" at bounding box center [1321, 499] width 108 height 104
click at [1330, 538] on span "Add comment" at bounding box center [1332, 536] width 64 height 10
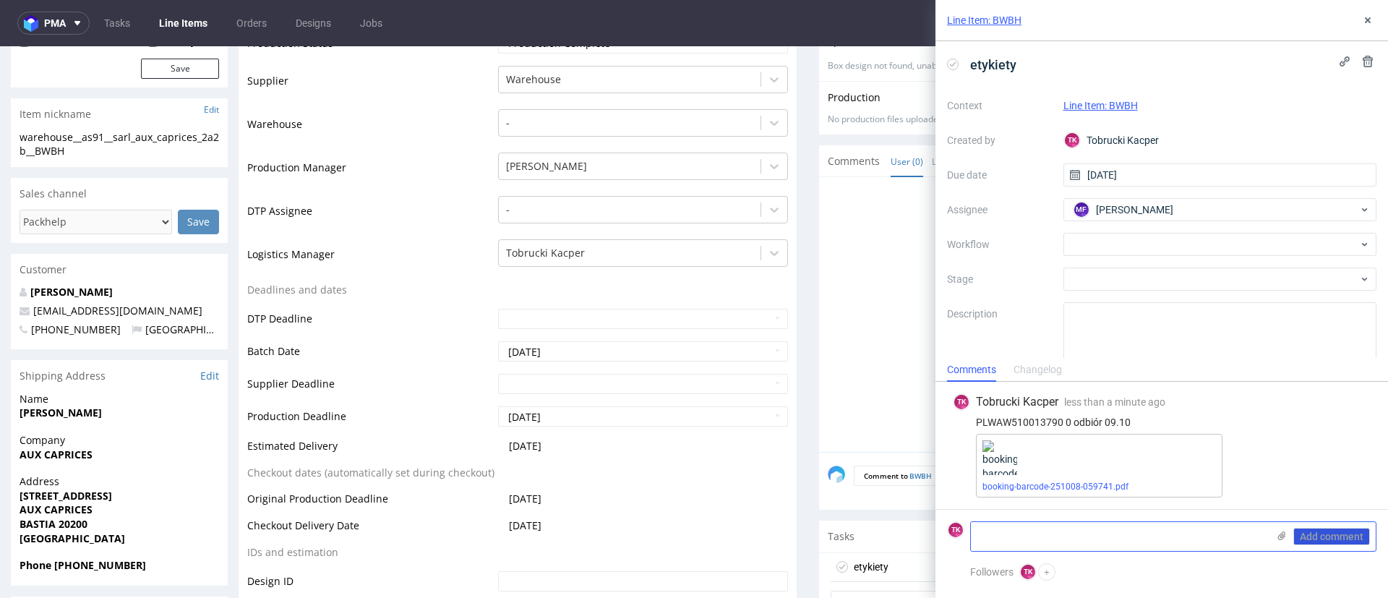
scroll to position [0, 0]
click at [1367, 20] on use at bounding box center [1368, 20] width 6 height 6
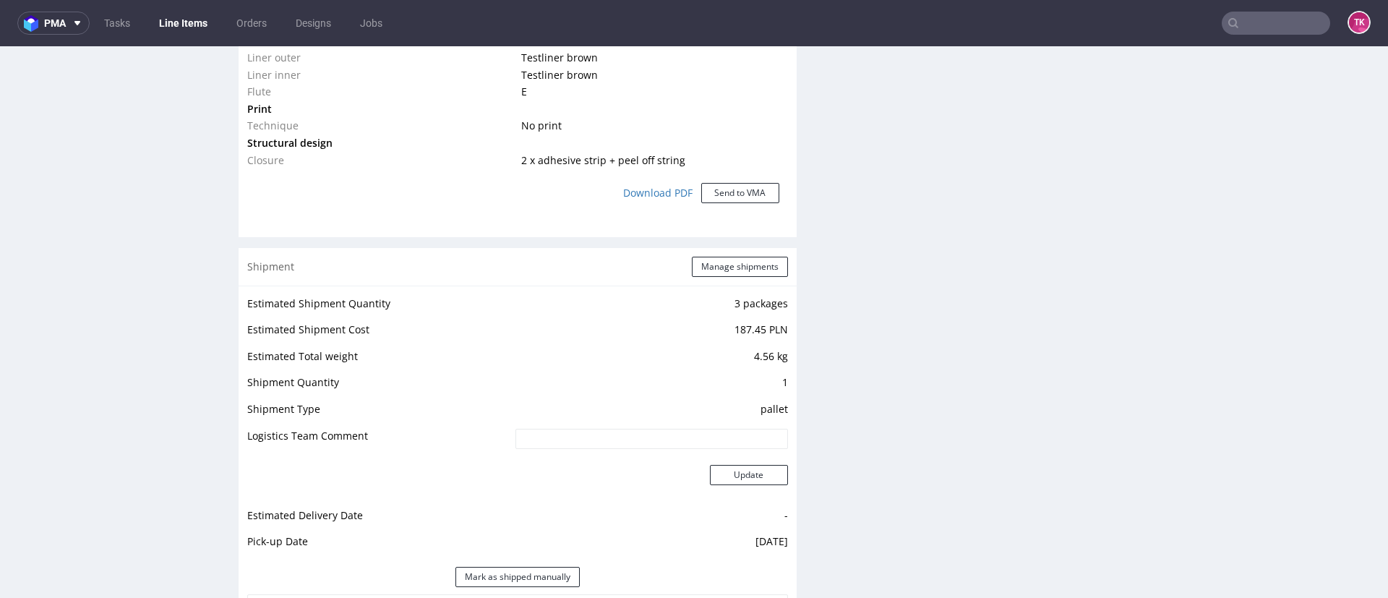
scroll to position [1427, 0]
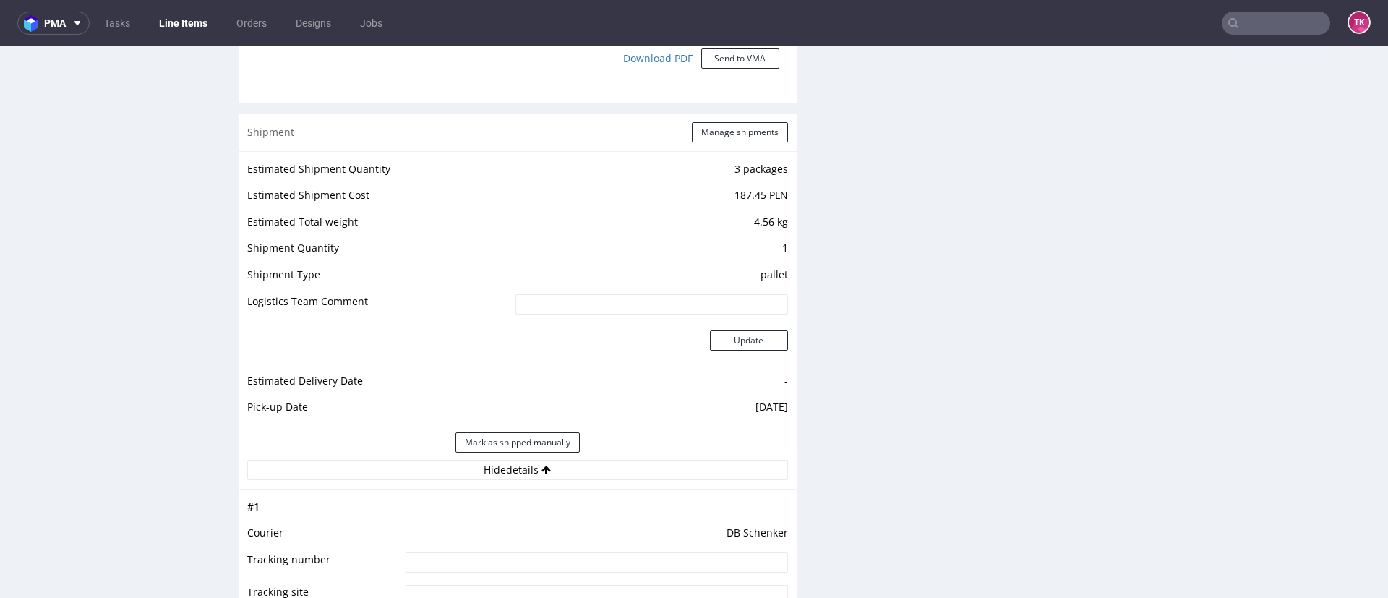
click at [610, 556] on input at bounding box center [597, 562] width 382 height 20
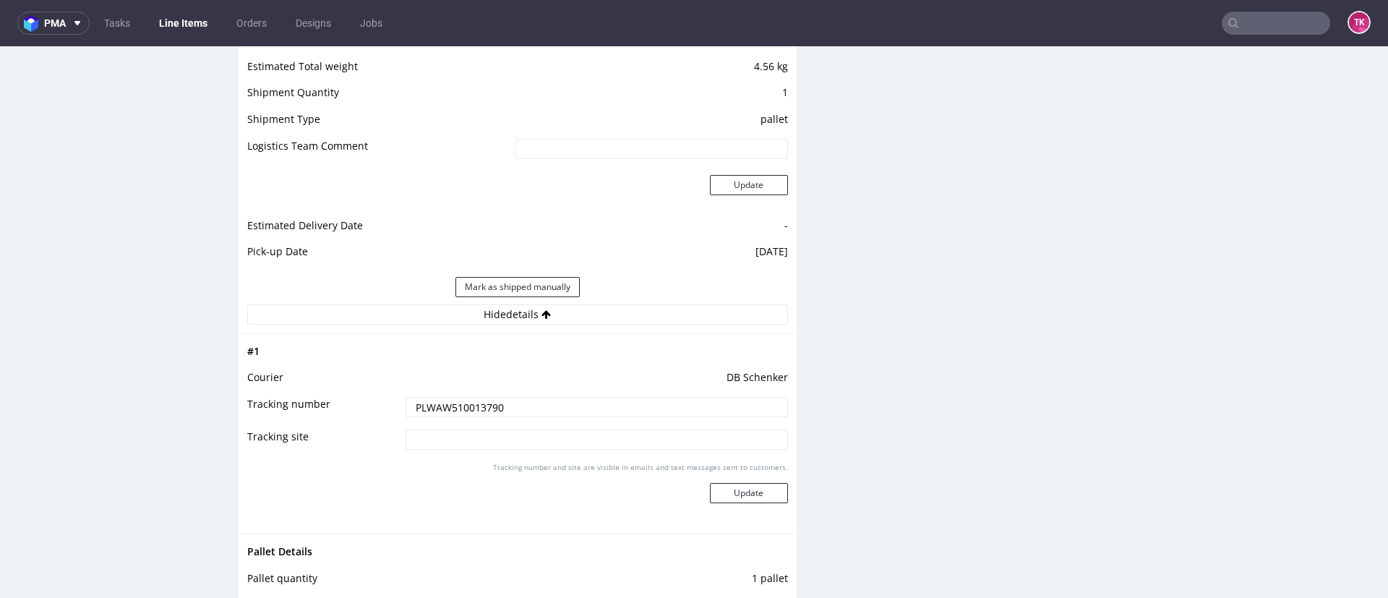
scroll to position [1585, 0]
type input "PLWAW510013790"
click at [716, 487] on button "Update" at bounding box center [749, 491] width 78 height 20
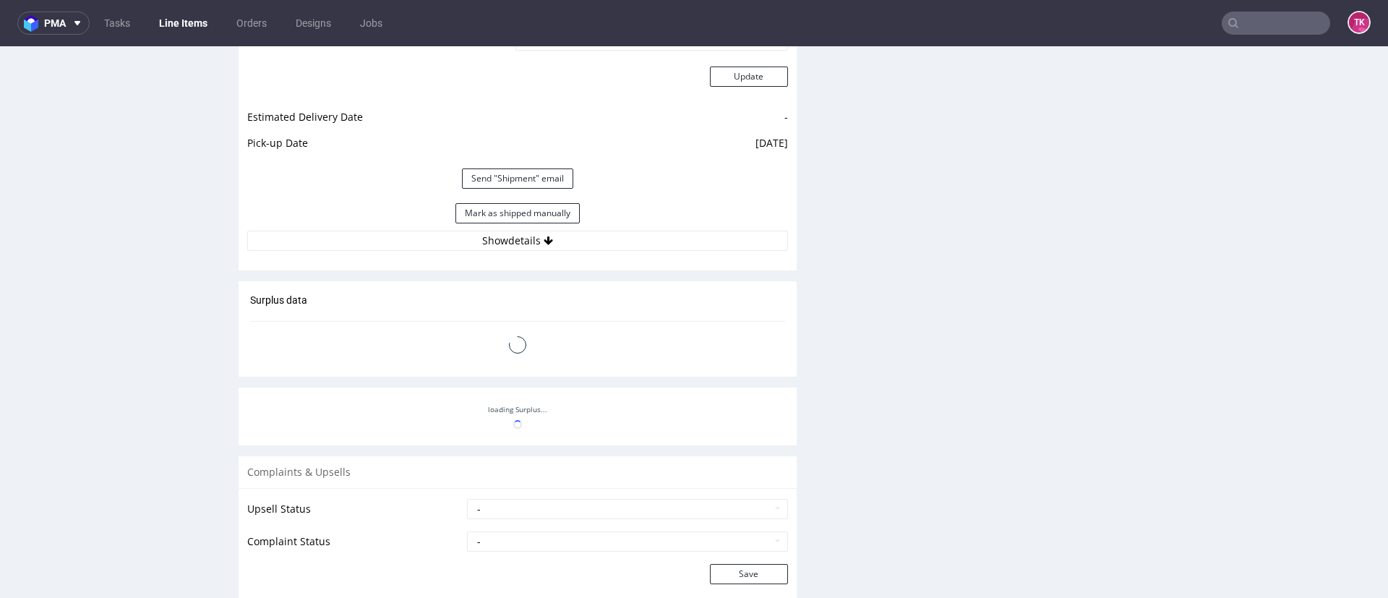
scroll to position [1520, 0]
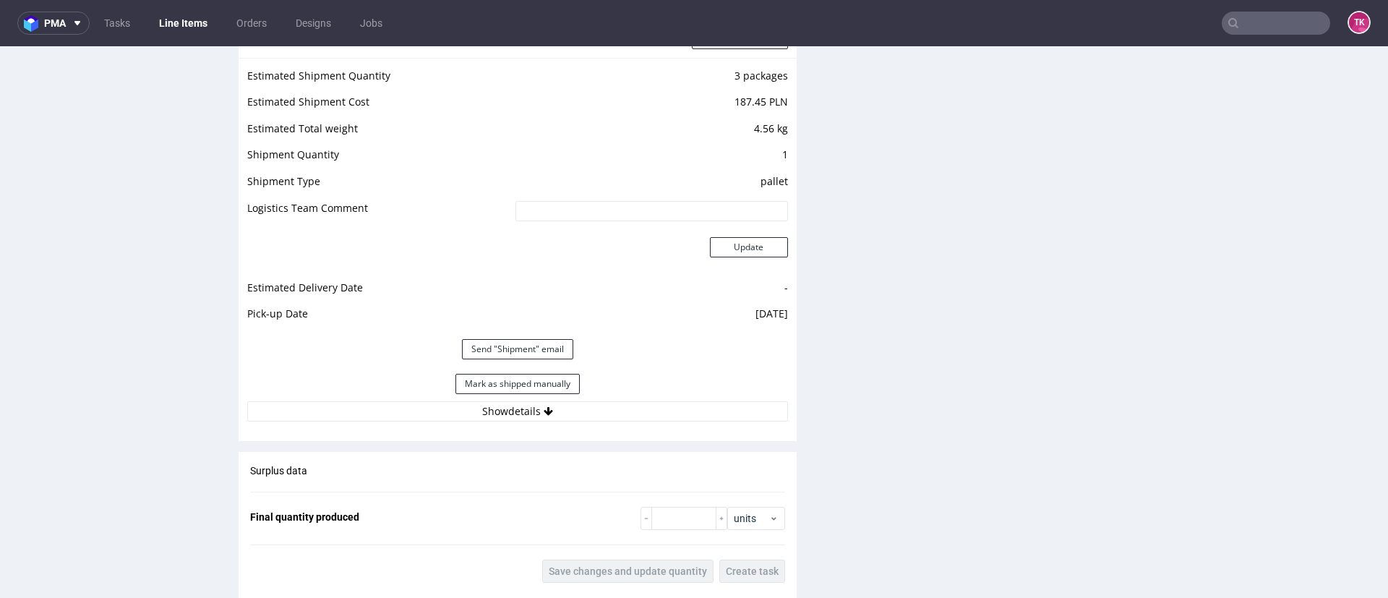
click at [179, 22] on link "Line Items" at bounding box center [183, 23] width 66 height 23
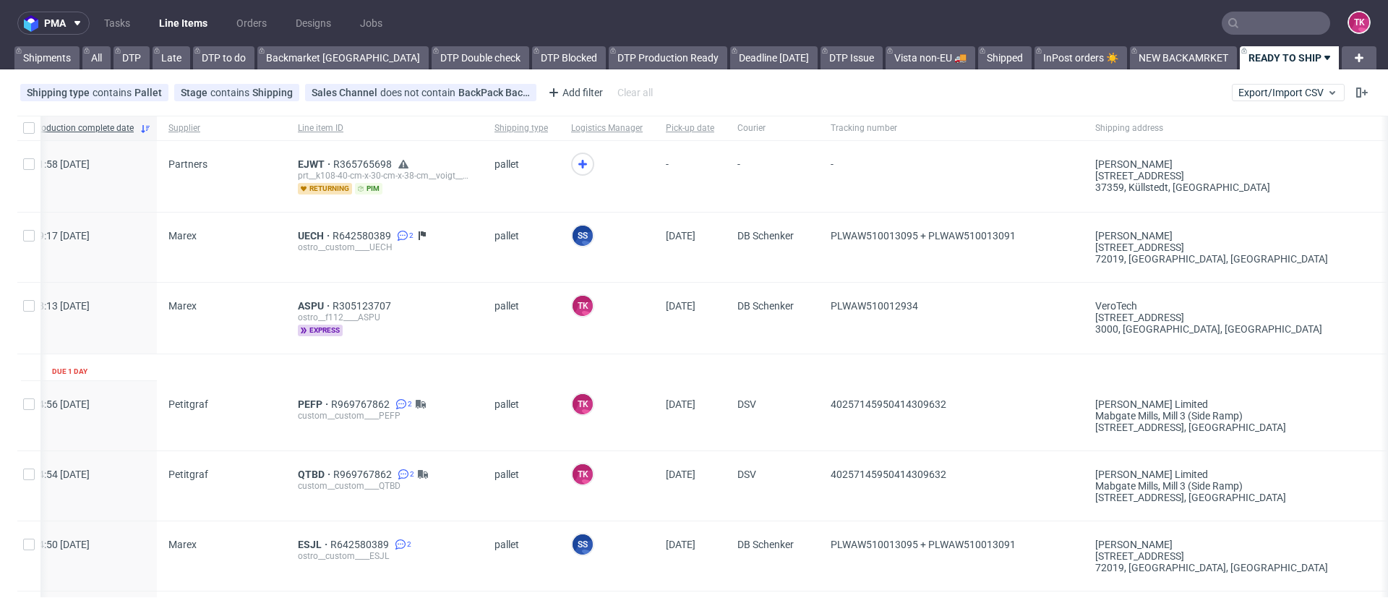
click at [167, 27] on link "Line Items" at bounding box center [183, 23] width 66 height 23
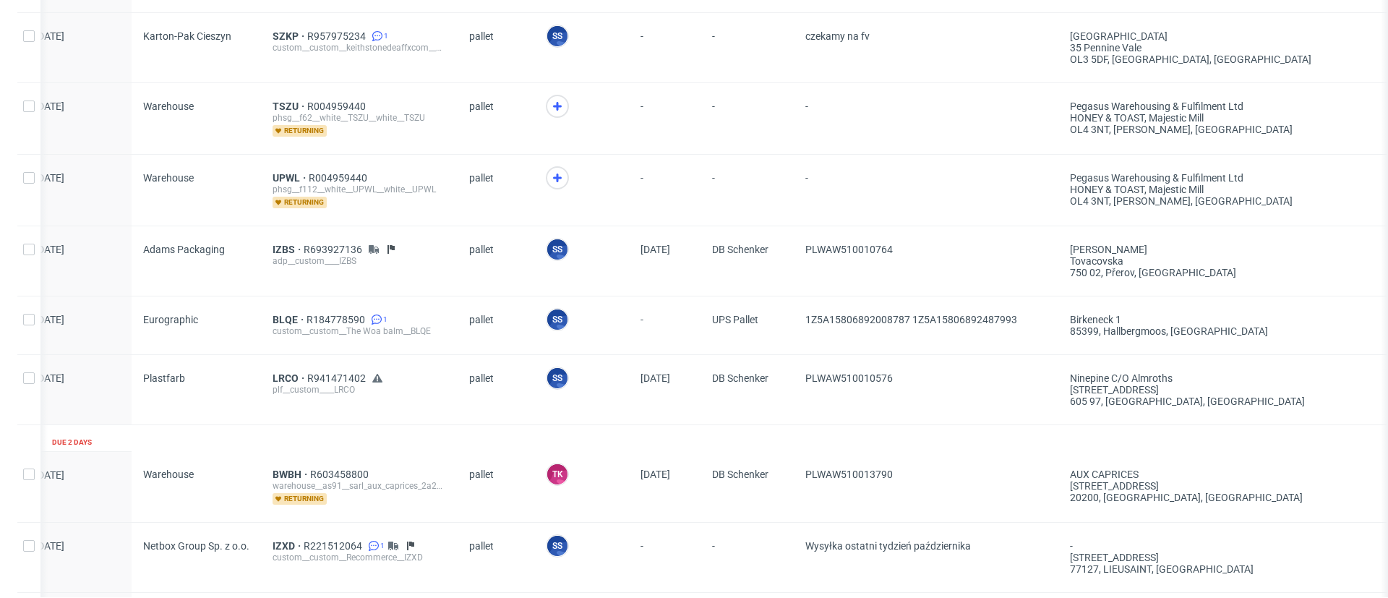
scroll to position [0, 45]
click at [552, 174] on icon at bounding box center [557, 177] width 17 height 17
click at [556, 104] on use at bounding box center [557, 106] width 9 height 9
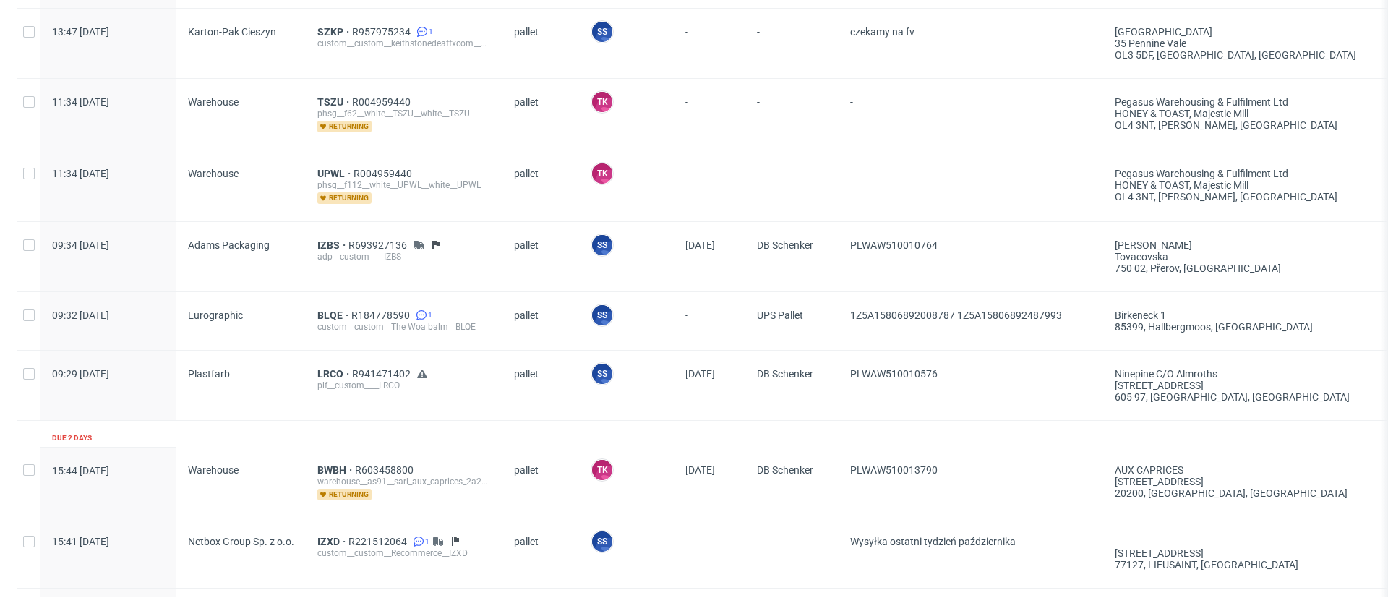
scroll to position [0, 9]
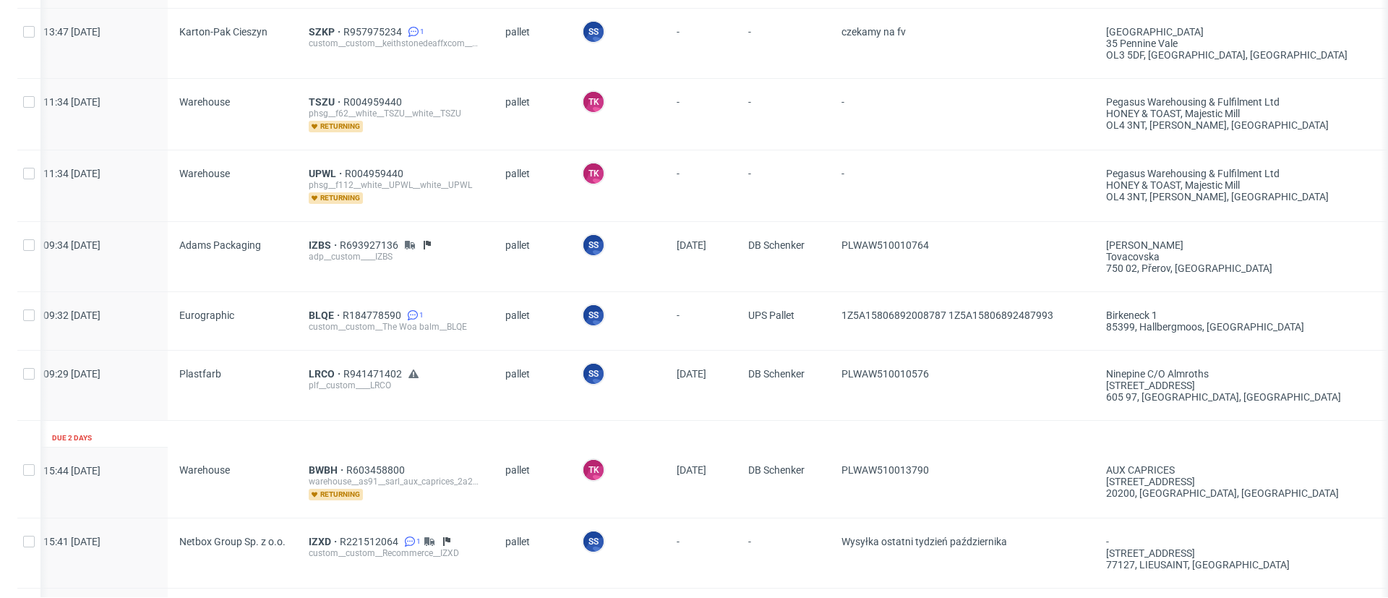
click at [308, 164] on div "UPWL R004959440 phsg__f112__white__UPWL__white__UPWL returning" at bounding box center [395, 185] width 197 height 71
click at [311, 168] on span "UPWL" at bounding box center [327, 174] width 36 height 12
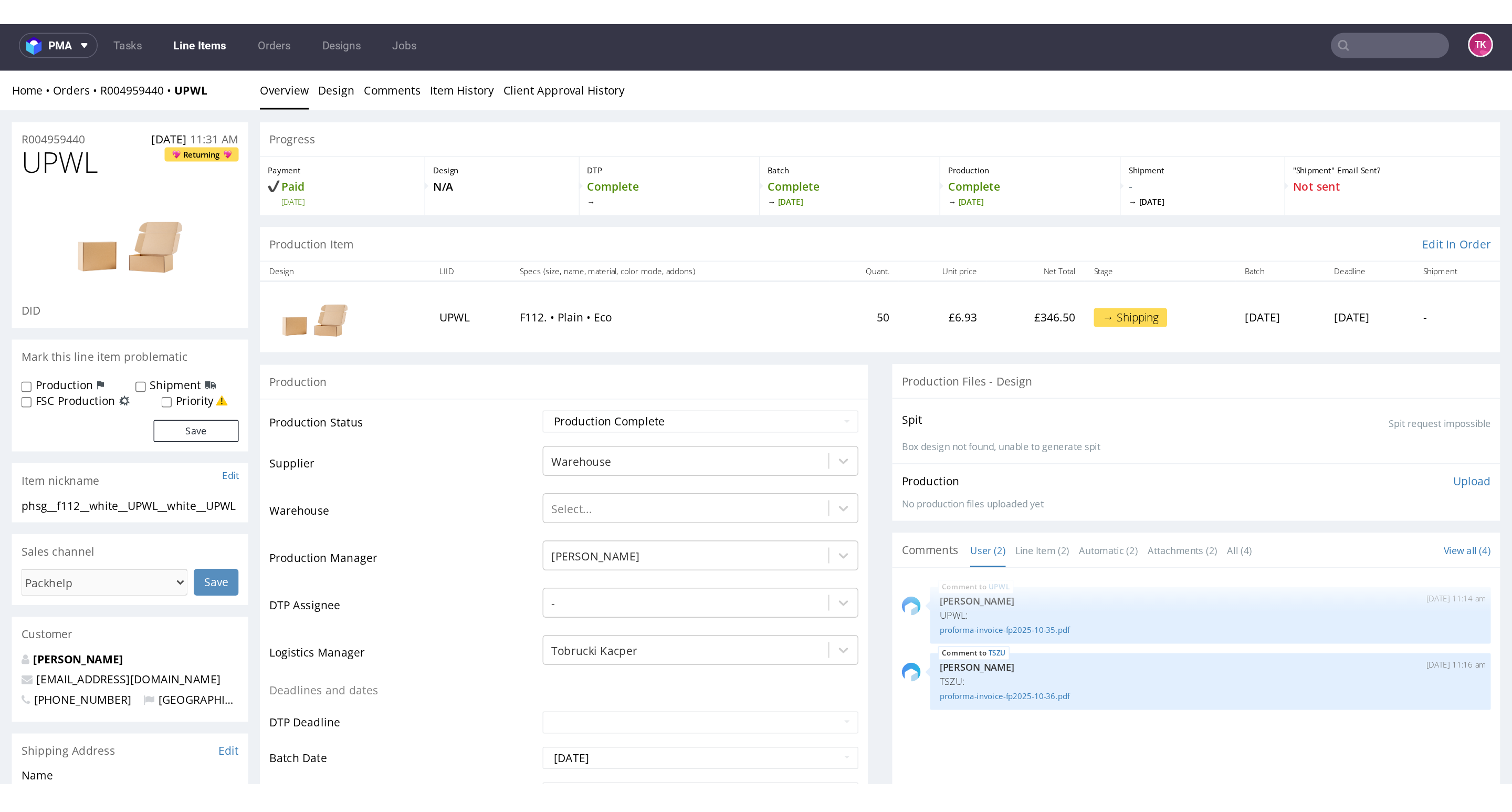
scroll to position [2, 0]
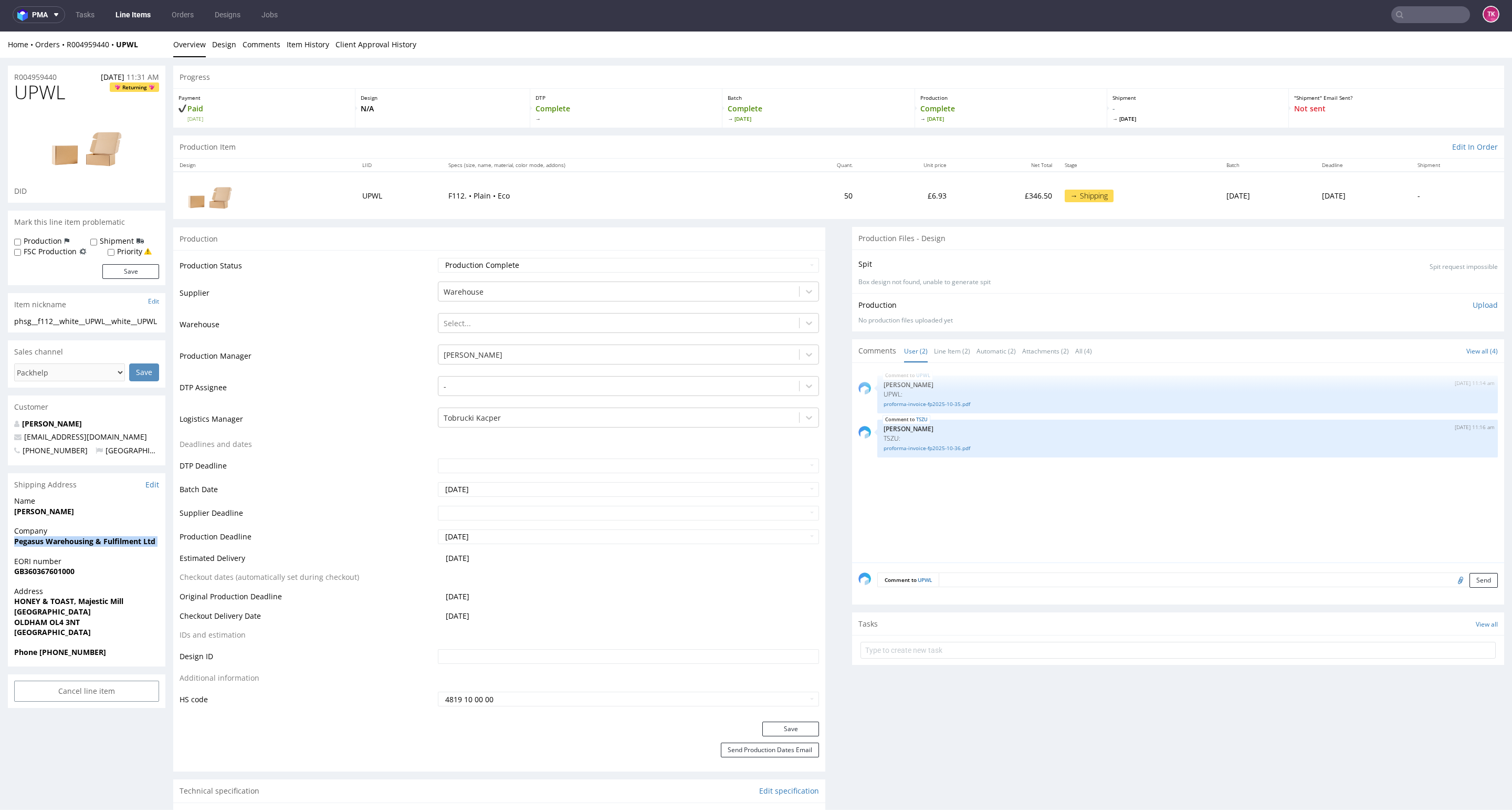
drag, startPoint x: 3, startPoint y: 543, endPoint x: 2, endPoint y: 557, distance: 14.0
copy strong "Pegasus Warehousing & Fulfilment Ltd"
drag, startPoint x: 5, startPoint y: 603, endPoint x: 107, endPoint y: 614, distance: 102.6
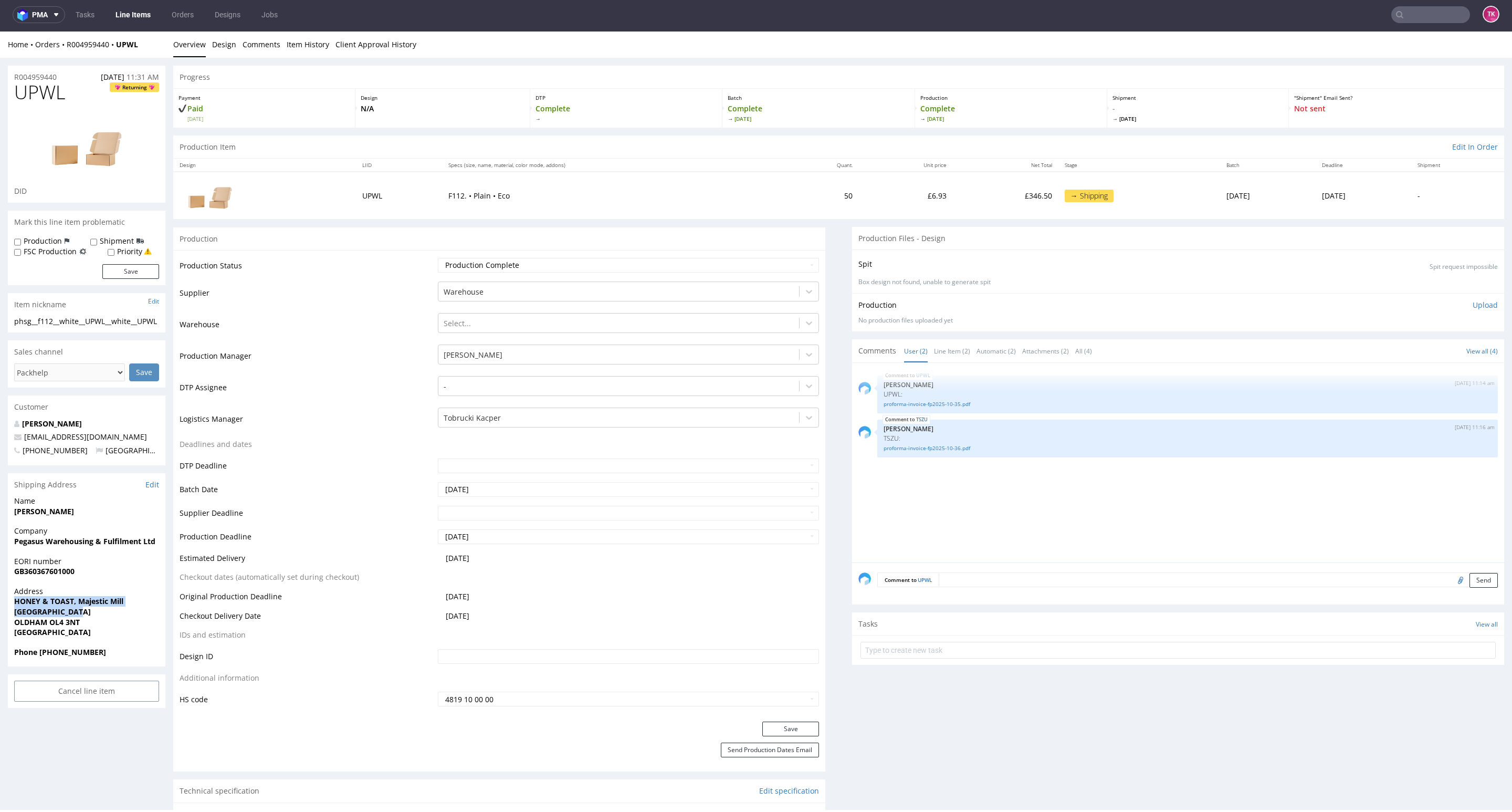
copy p "HONEY & TOAST, Majestic Mill Greenacres Road"
drag, startPoint x: 1, startPoint y: 627, endPoint x: 92, endPoint y: 619, distance: 91.4
drag, startPoint x: 38, startPoint y: 652, endPoint x: 179, endPoint y: 654, distance: 141.0
click at [121, 434] on span "Phone +447866371901" at bounding box center [87, 652] width 145 height 10
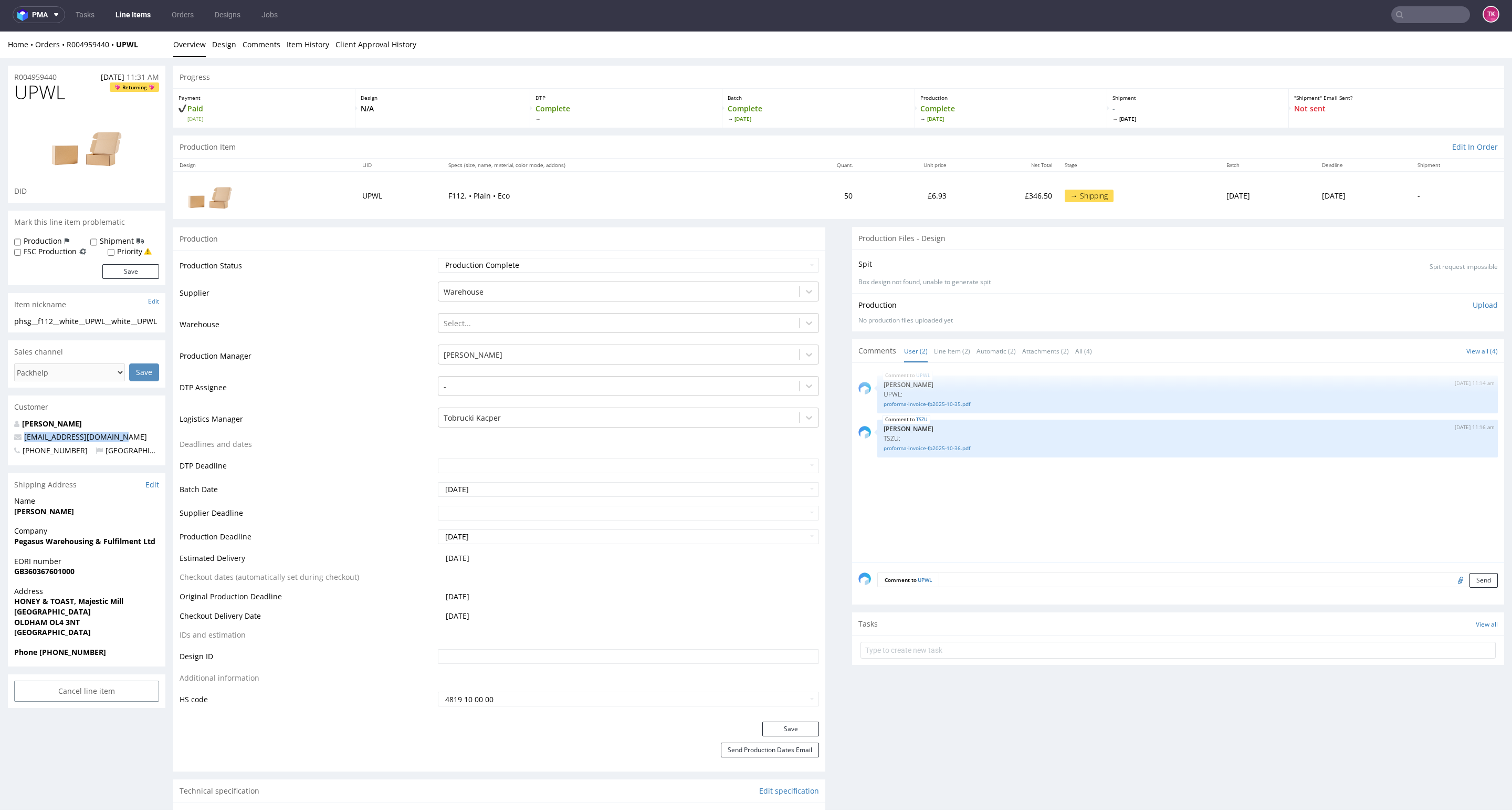
drag, startPoint x: 126, startPoint y: 437, endPoint x: 0, endPoint y: 434, distance: 126.0
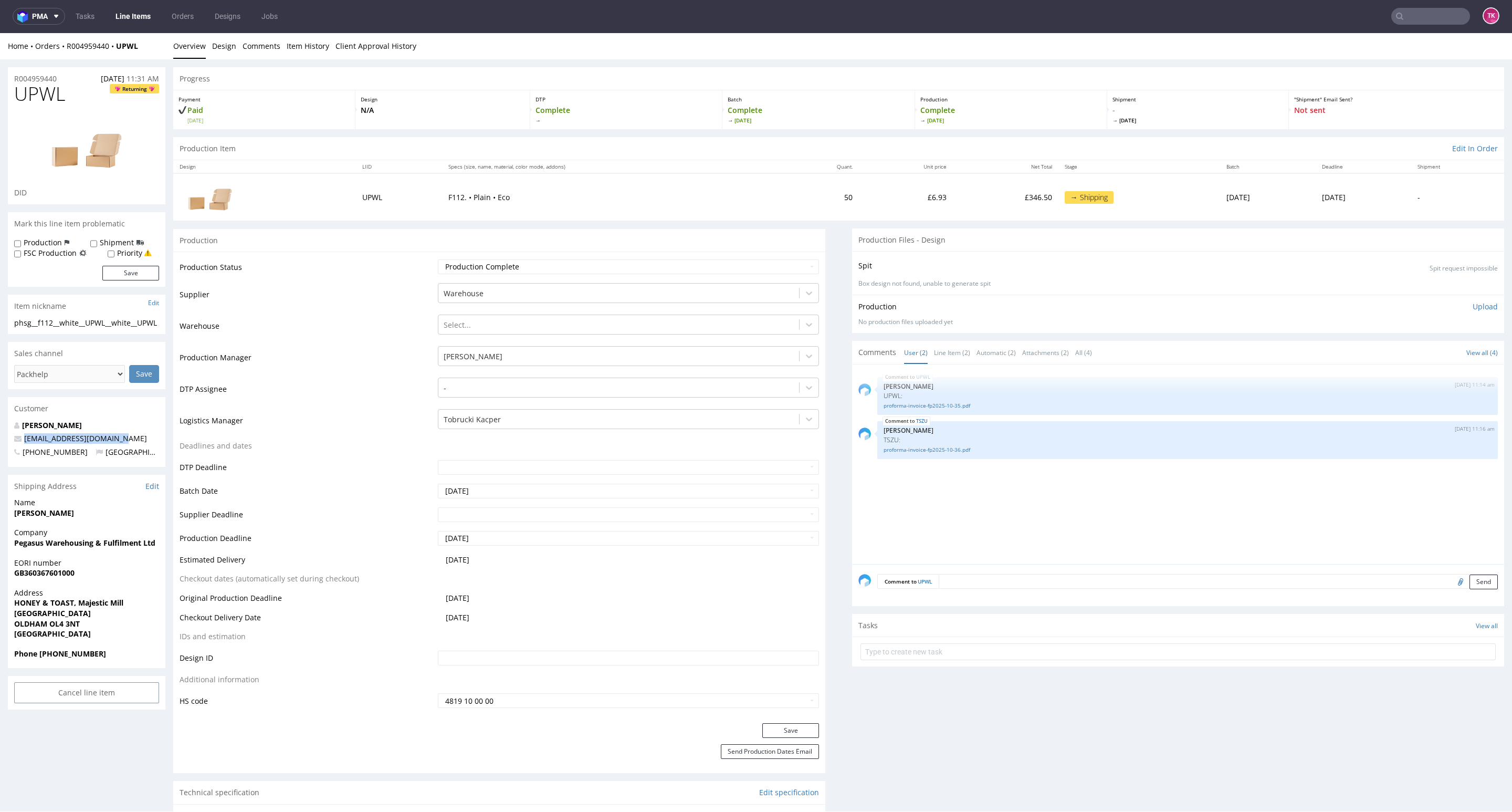
scroll to position [0, 0]
click at [911, 407] on link "proforma-invoice-fp2025-10-35.pdf" at bounding box center [1187, 406] width 608 height 8
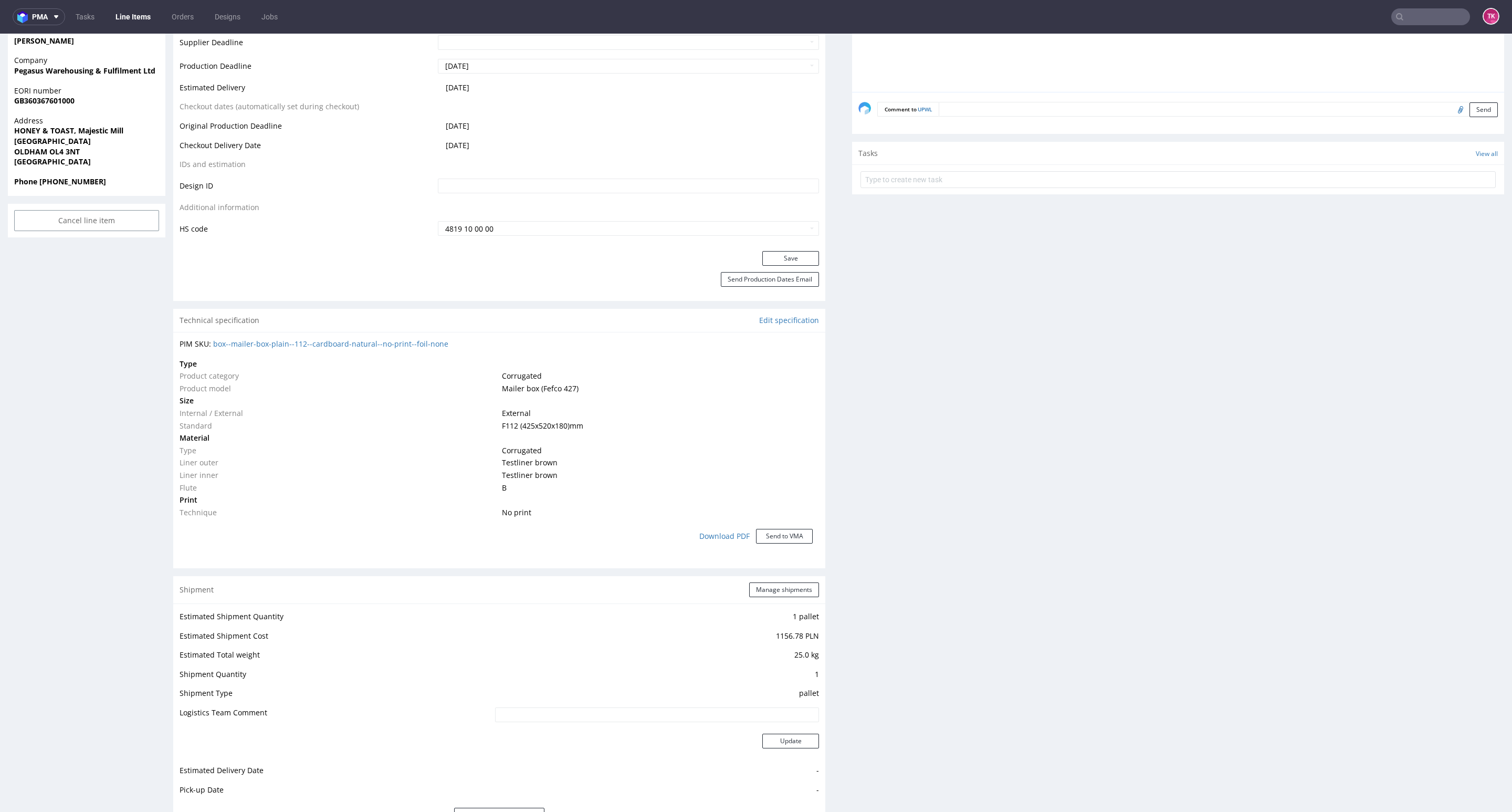
scroll to position [866, 0]
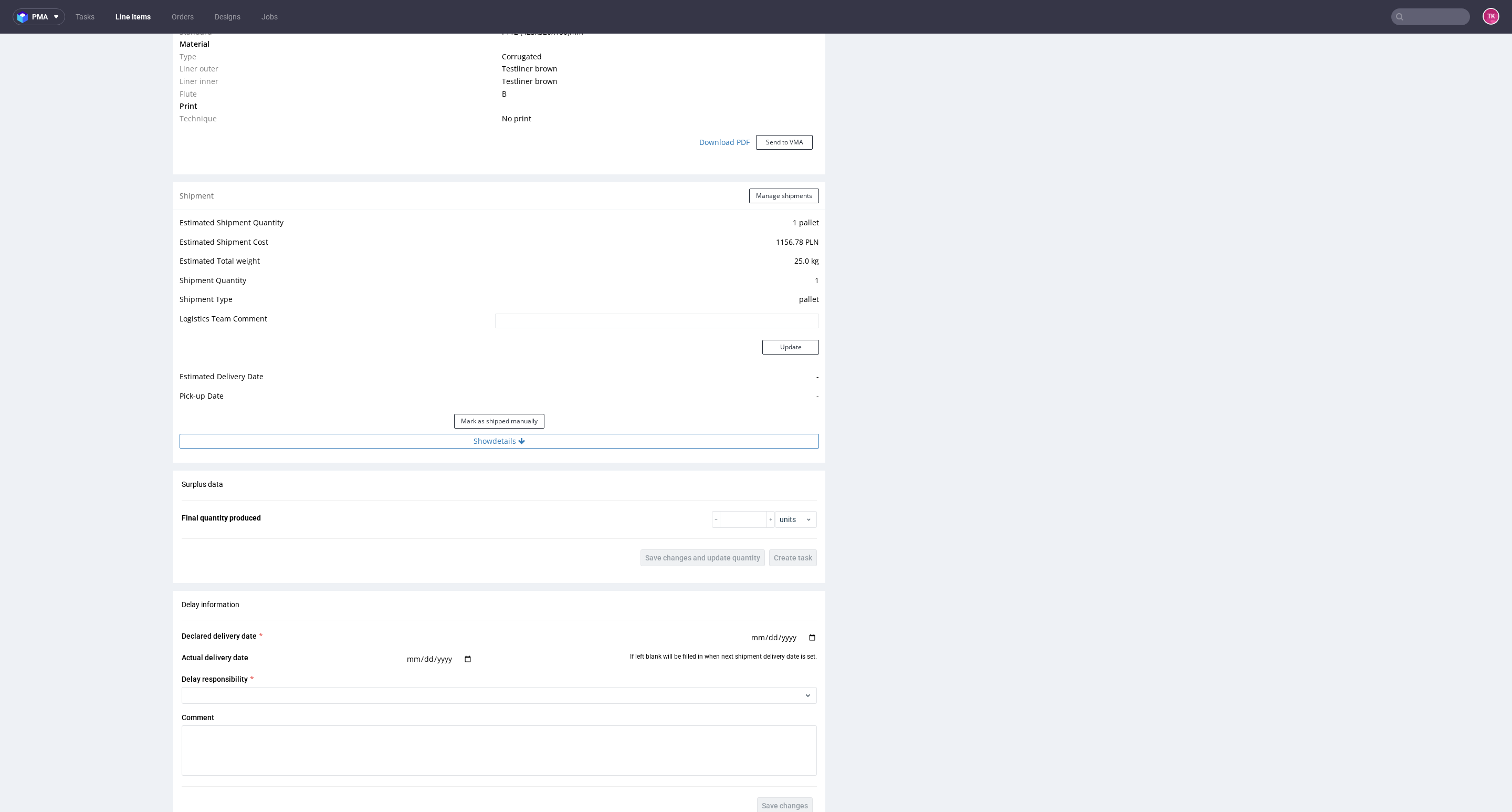
click at [588, 434] on button "Show details" at bounding box center [499, 441] width 640 height 15
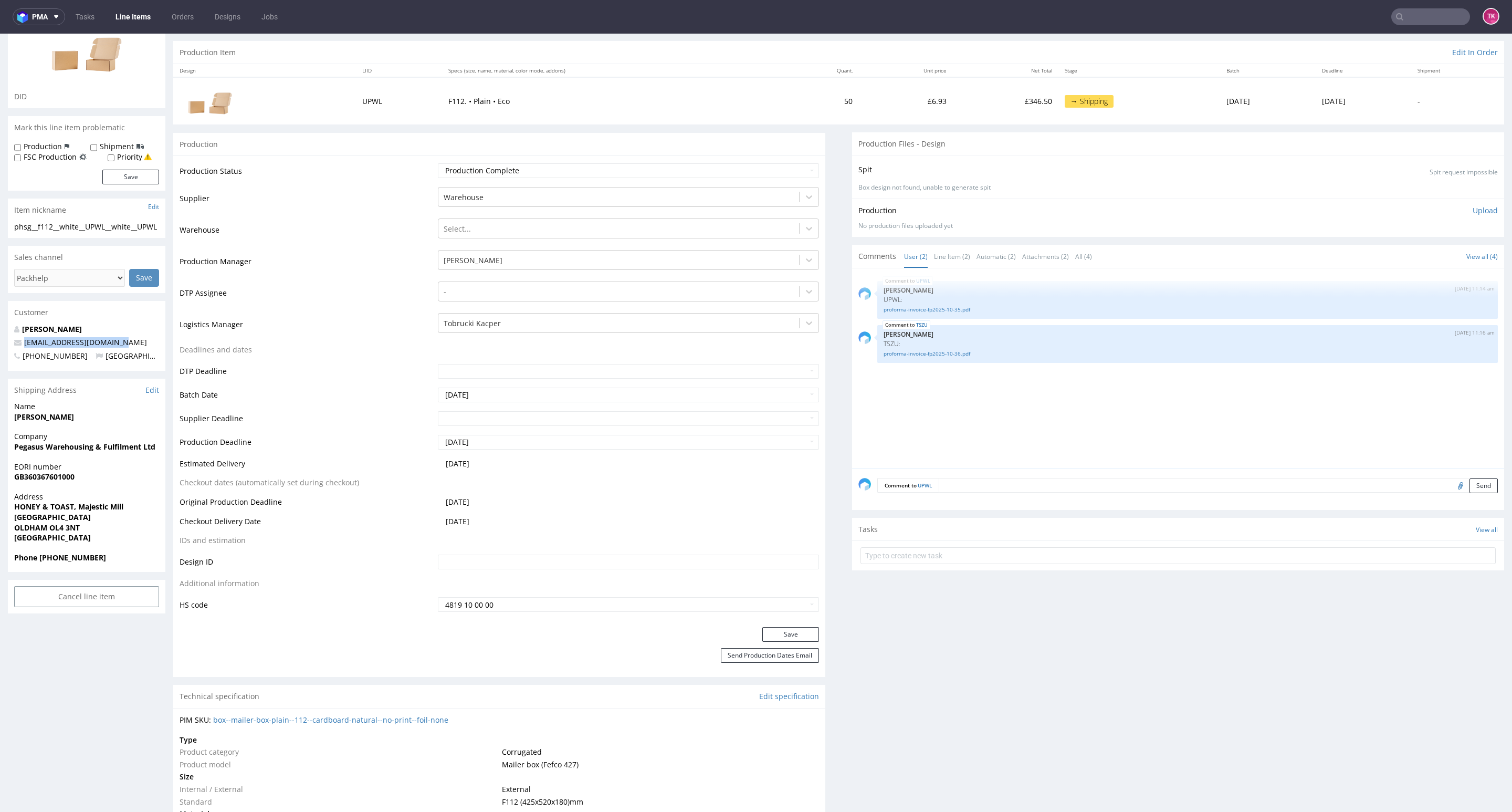
scroll to position [0, 0]
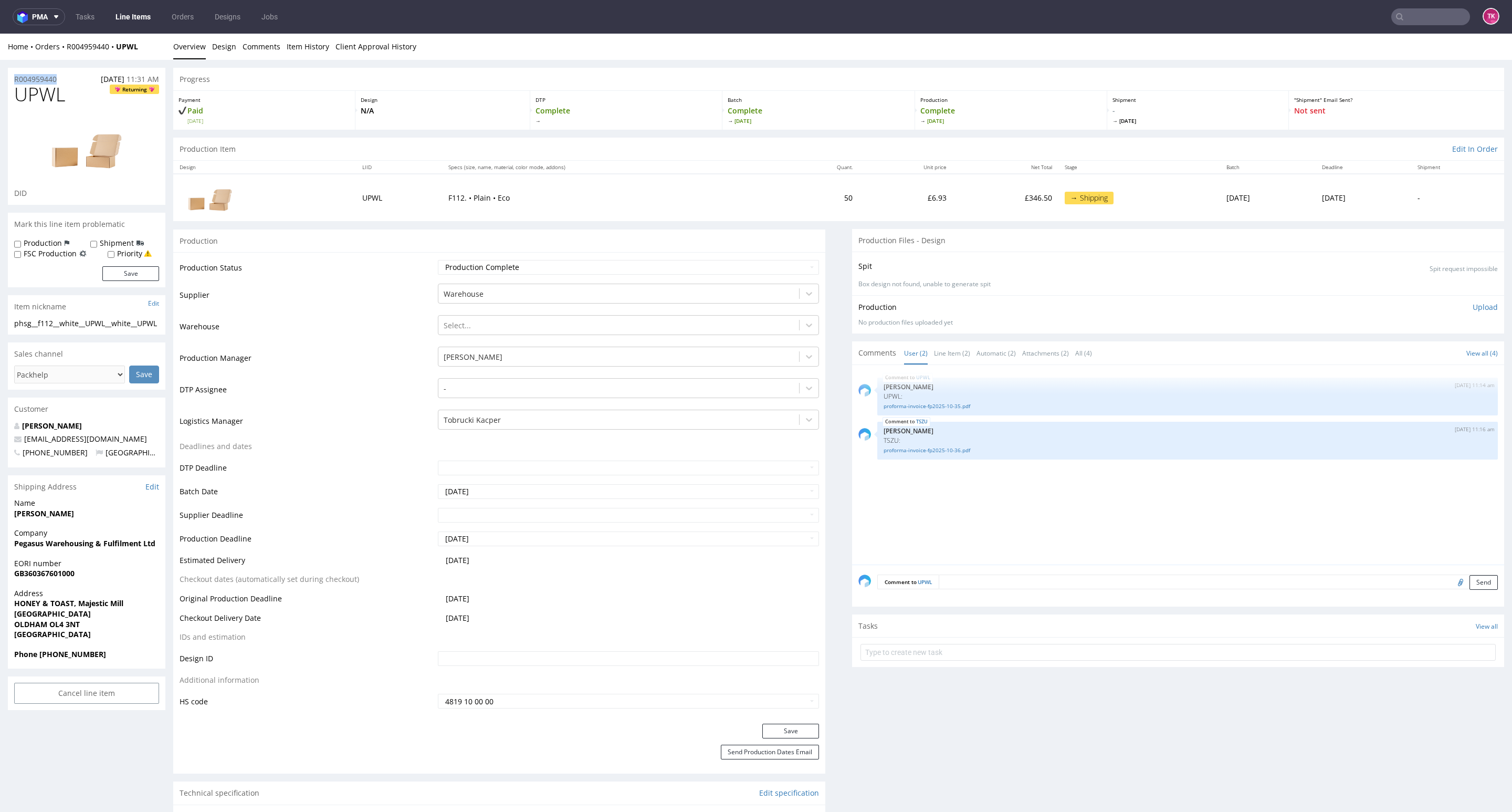
drag, startPoint x: 136, startPoint y: 49, endPoint x: 62, endPoint y: 57, distance: 74.4
drag, startPoint x: 63, startPoint y: 56, endPoint x: 147, endPoint y: 46, distance: 84.6
click at [147, 46] on div "Home Orders R004959440 UPWL Overview Design Comments Item History Client Approv…" at bounding box center [756, 46] width 1512 height 26
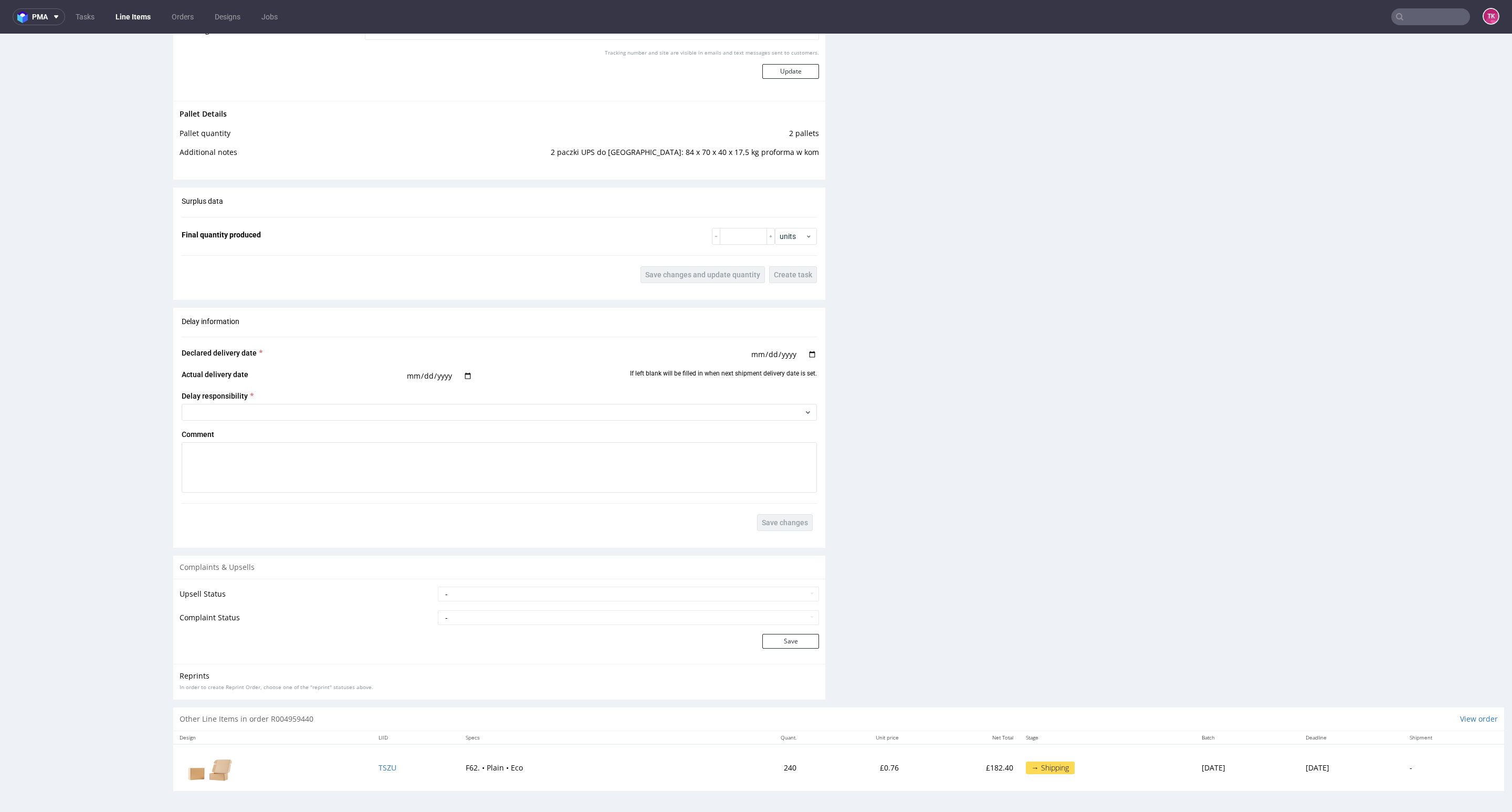
scroll to position [2, 0]
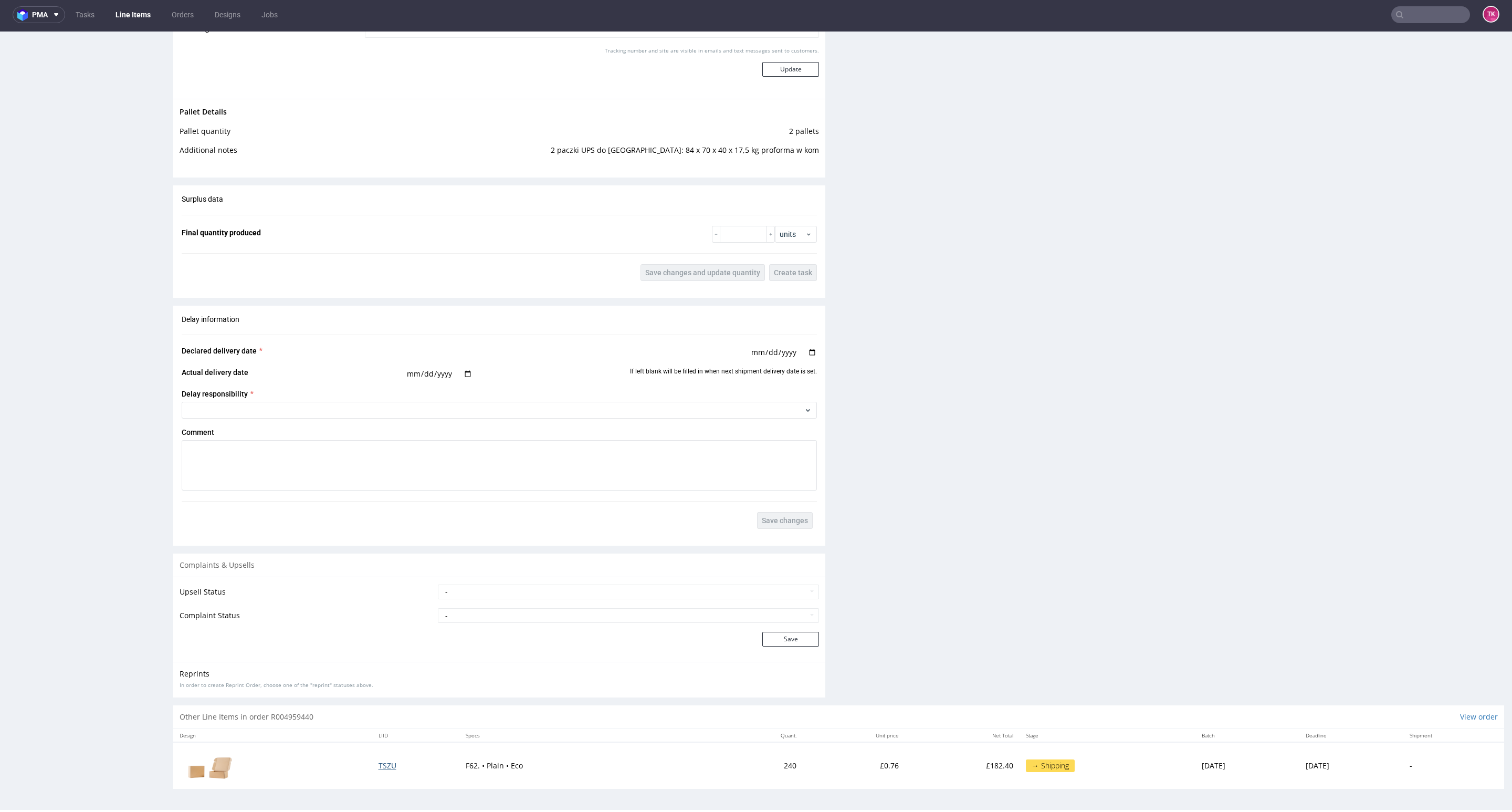
click at [378, 434] on span "TSZU" at bounding box center [387, 766] width 18 height 10
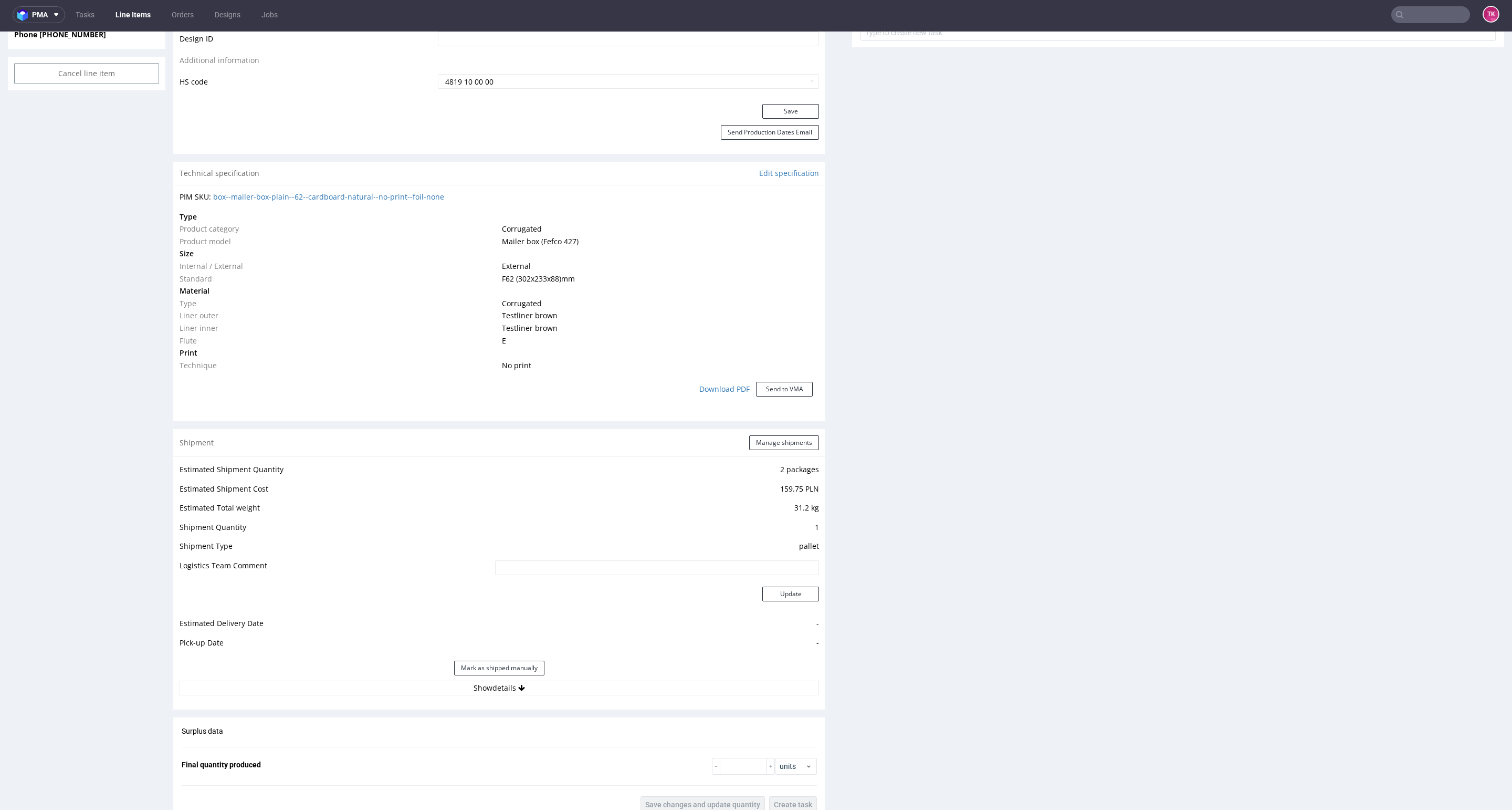
scroll to position [780, 0]
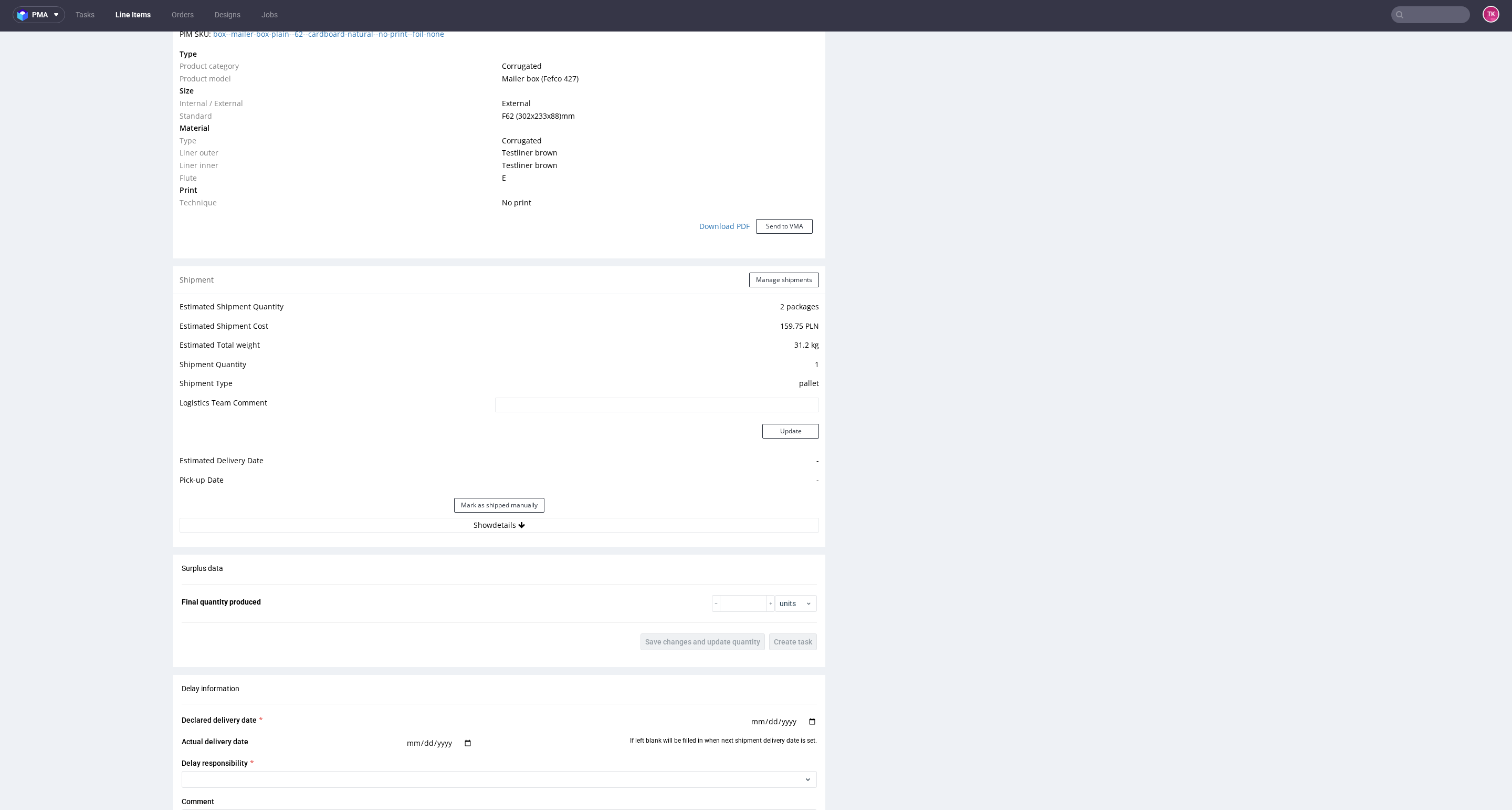
click at [558, 434] on div "Estimated Shipment Quantity 2 packages Estimated Shipment Cost 159.75 PLN Estim…" at bounding box center [500, 416] width 652 height 245
click at [558, 434] on button "Show details" at bounding box center [499, 525] width 640 height 15
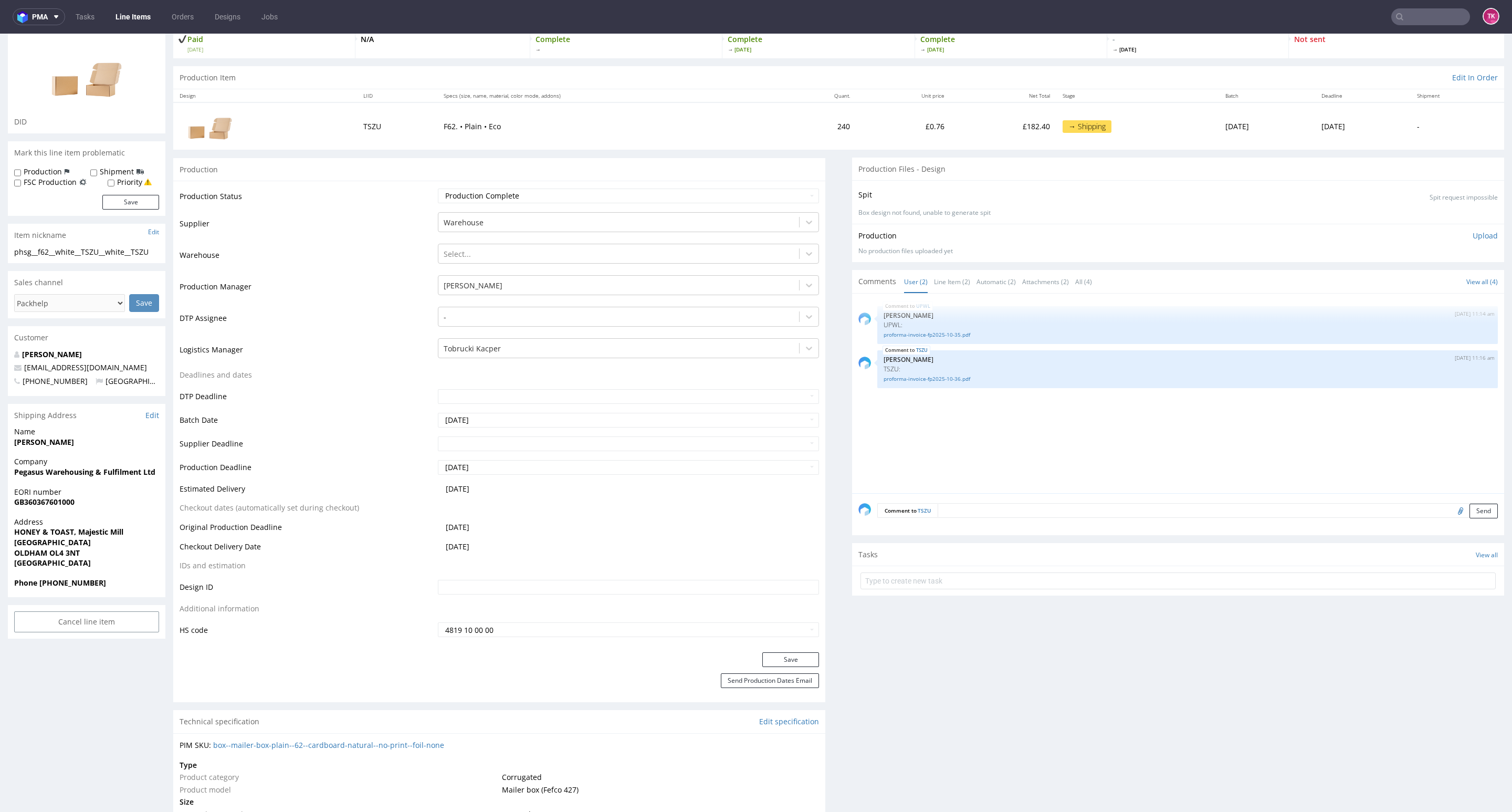
scroll to position [0, 0]
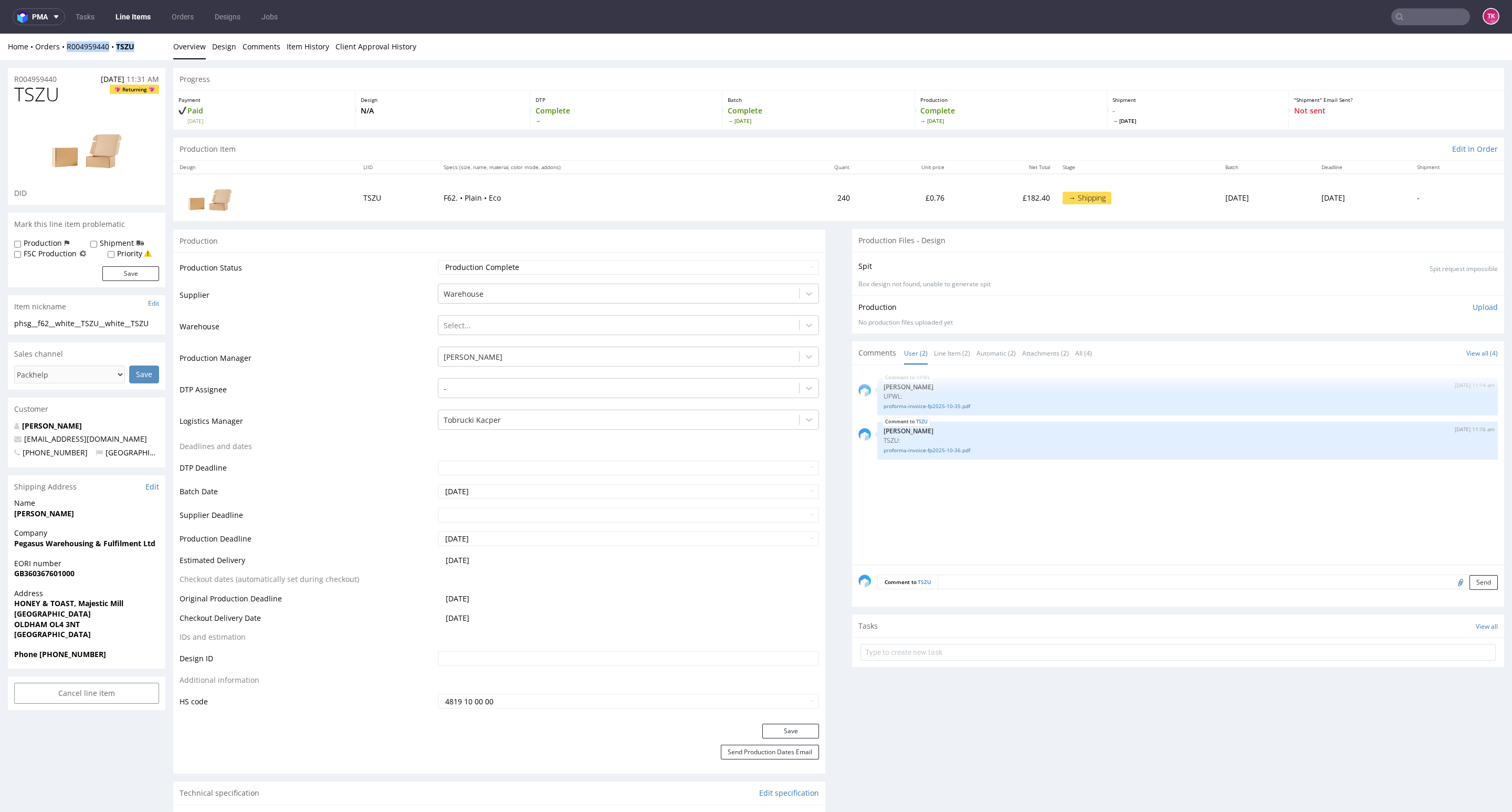
drag, startPoint x: 147, startPoint y: 46, endPoint x: 87, endPoint y: 126, distance: 100.0
click at [63, 54] on div "Home Orders R004959440 TSZU Overview Design Comments Item History Client Approv…" at bounding box center [756, 46] width 1512 height 26
click at [140, 20] on link "Line Items" at bounding box center [133, 17] width 48 height 17
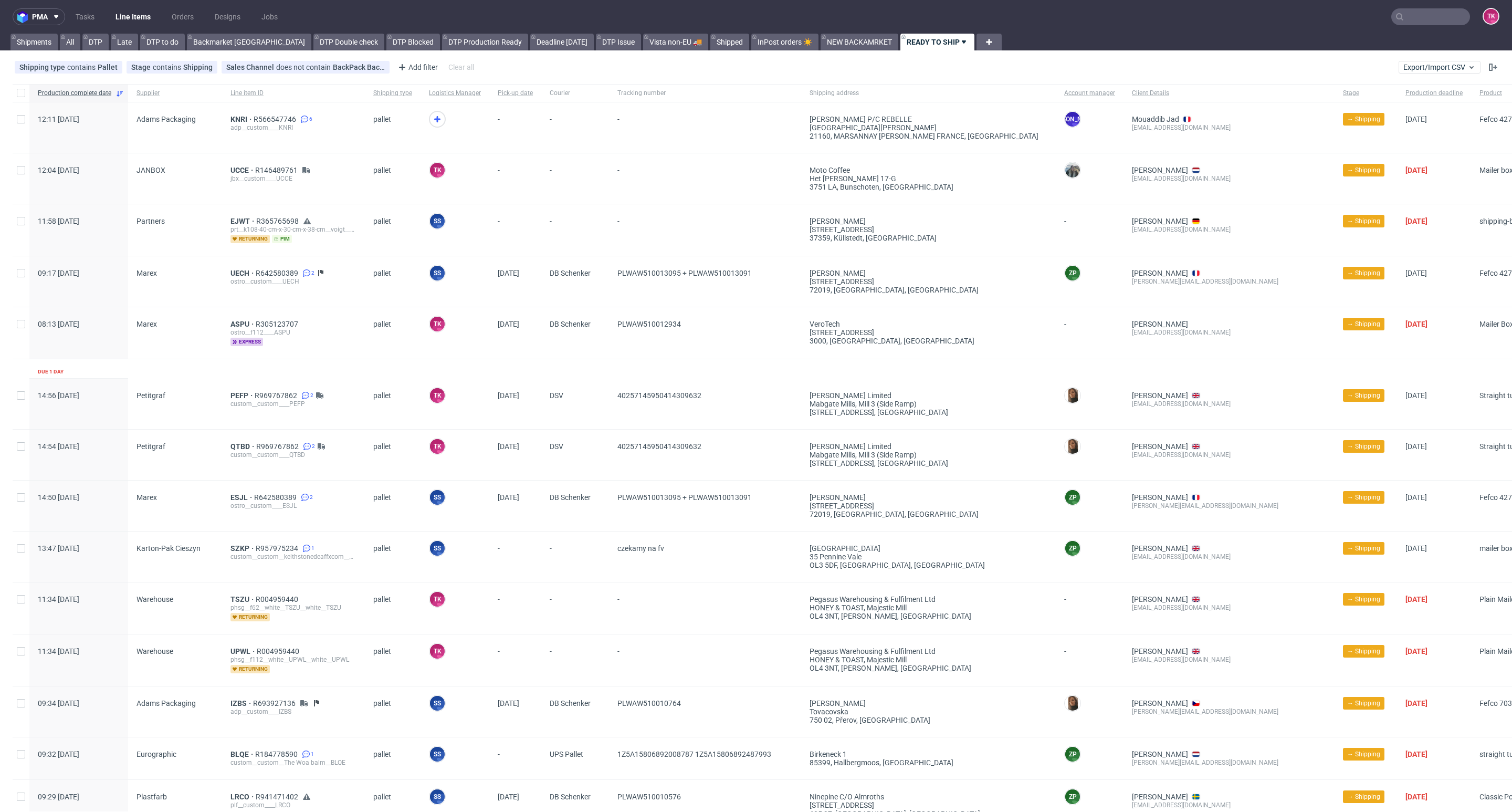
click at [136, 15] on link "Line Items" at bounding box center [133, 17] width 48 height 17
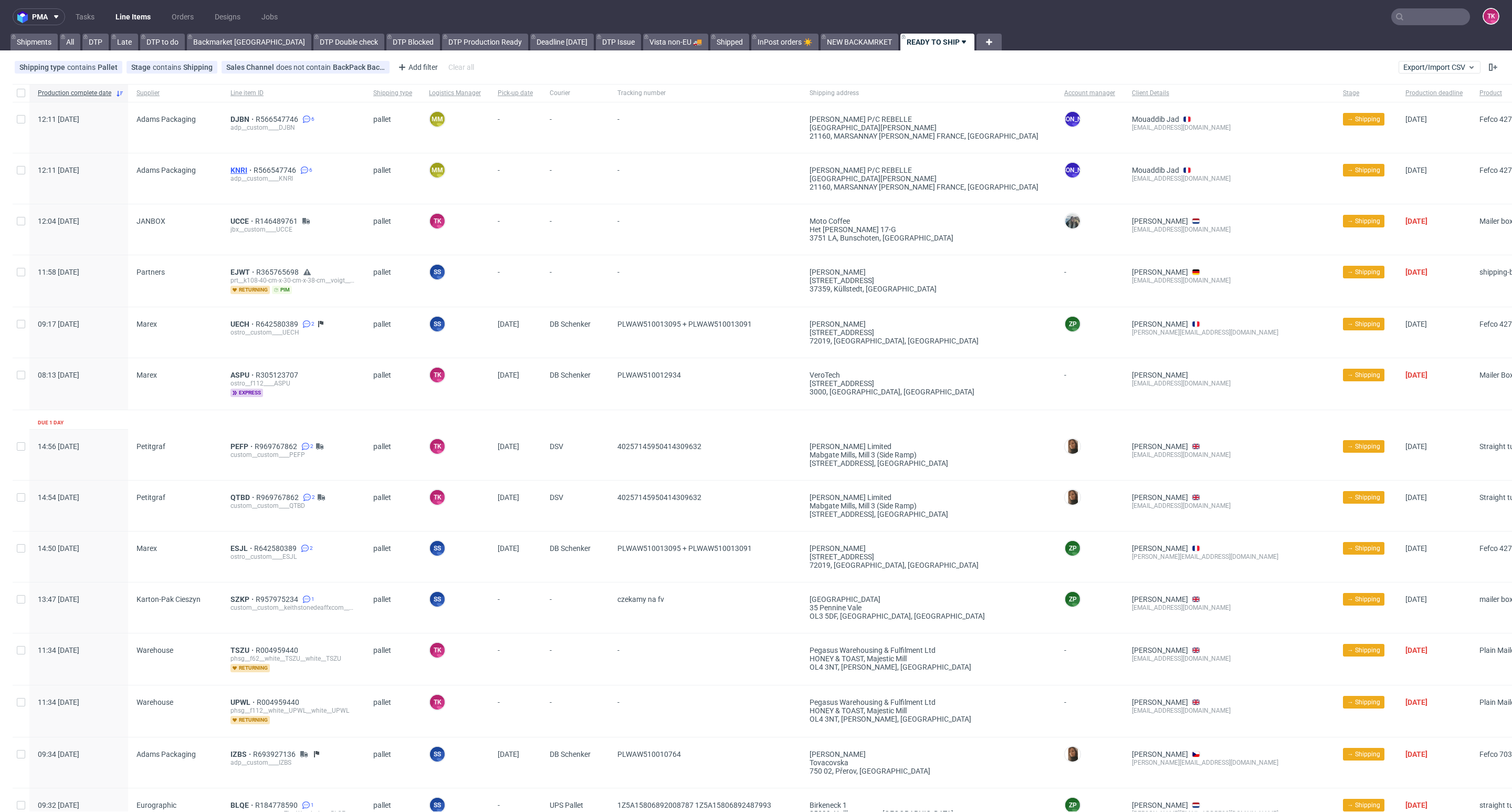
drag, startPoint x: 227, startPoint y: 171, endPoint x: 235, endPoint y: 169, distance: 8.2
click at [139, 20] on link "Line Items" at bounding box center [133, 17] width 48 height 17
drag, startPoint x: 227, startPoint y: 166, endPoint x: 238, endPoint y: 156, distance: 14.9
click at [236, 150] on div "DJBN R566547746 6 adp__custom____DJBN" at bounding box center [293, 127] width 143 height 50
drag, startPoint x: 237, startPoint y: 171, endPoint x: 264, endPoint y: 183, distance: 29.5
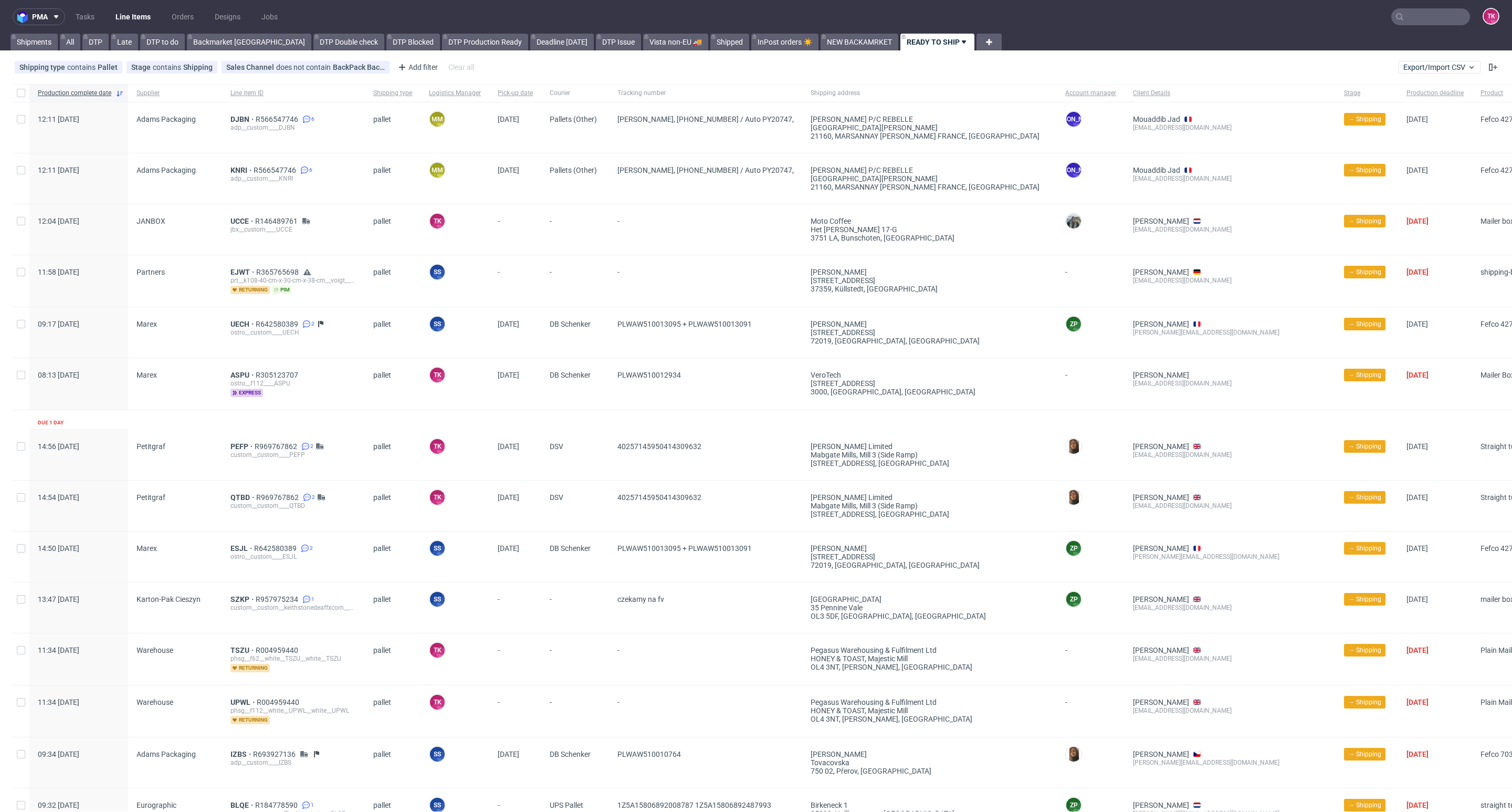
click at [264, 181] on div "adp__custom____KNRI" at bounding box center [293, 179] width 126 height 9
click at [137, 7] on nav "pma Tasks Line Items Orders Designs Jobs TK" at bounding box center [756, 17] width 1512 height 33
click at [139, 11] on link "Line Items" at bounding box center [133, 17] width 48 height 17
click at [234, 221] on span "UCCE" at bounding box center [243, 222] width 25 height 9
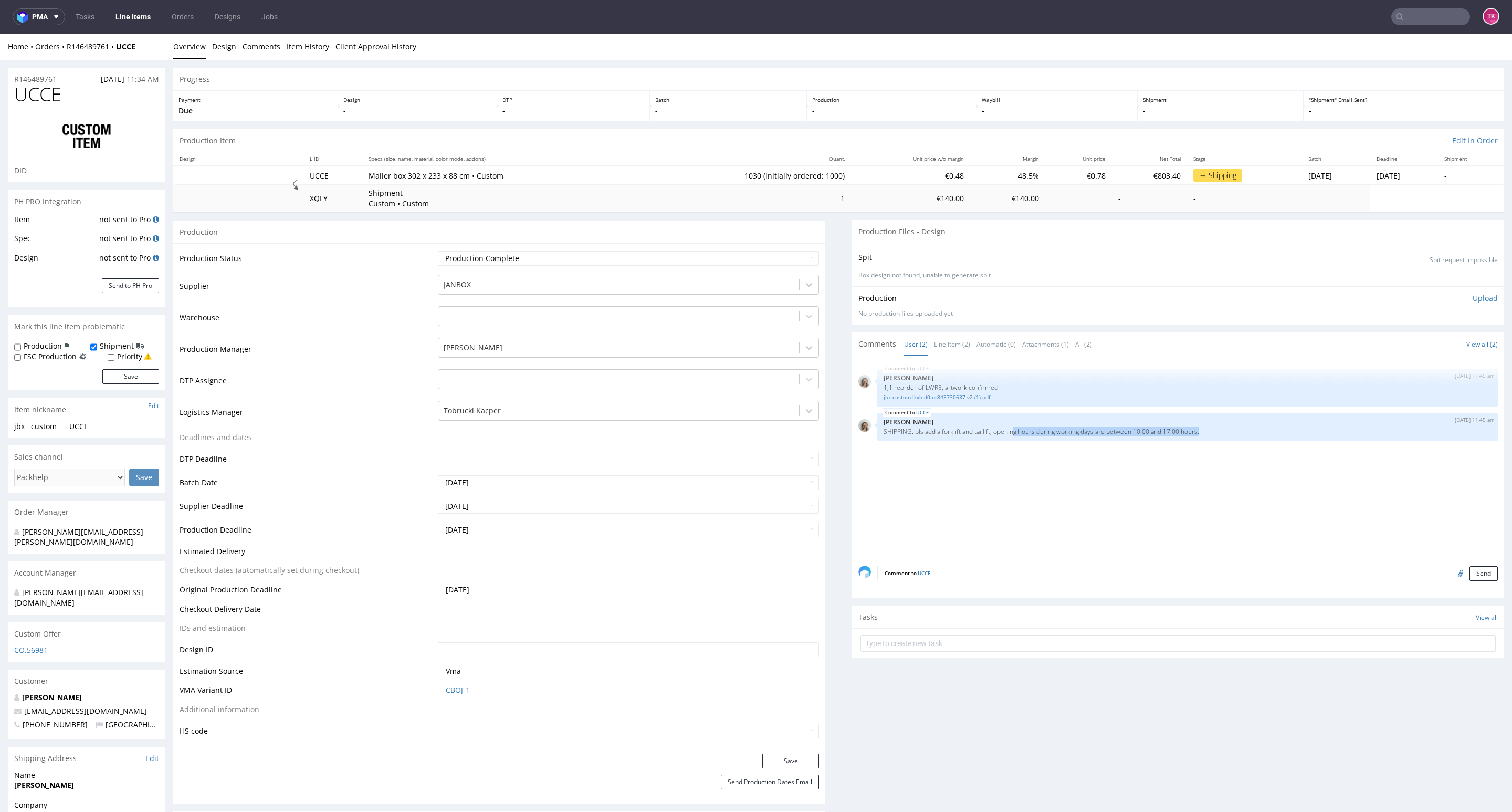
drag, startPoint x: 1186, startPoint y: 424, endPoint x: 997, endPoint y: 459, distance: 192.2
click at [999, 434] on div "UCCE 30th Sep 25 | 11:45 am Monika Poźniak 1;1 reorder of LWRE, artwork confirm…" at bounding box center [1181, 459] width 646 height 193
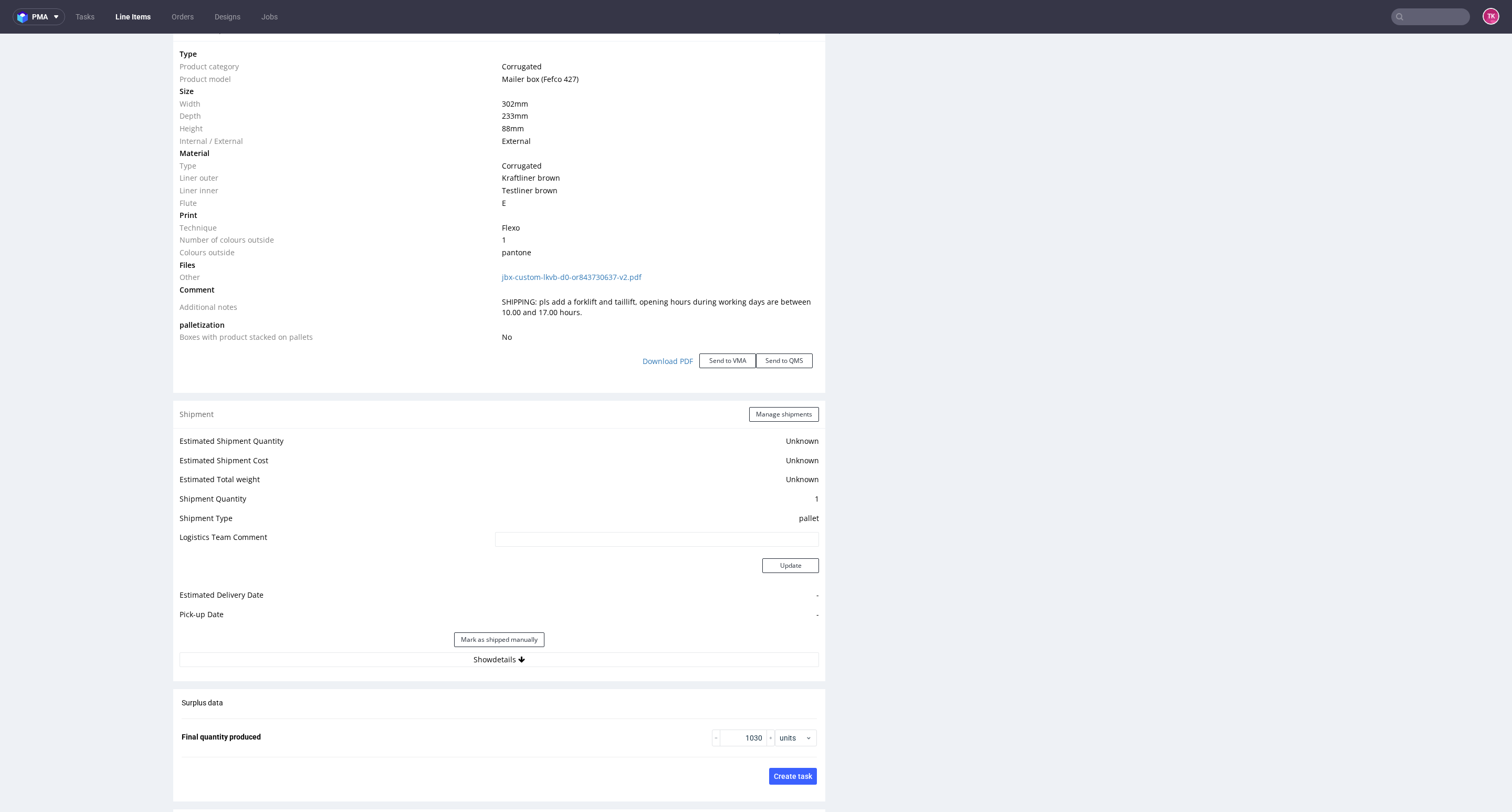
scroll to position [1182, 0]
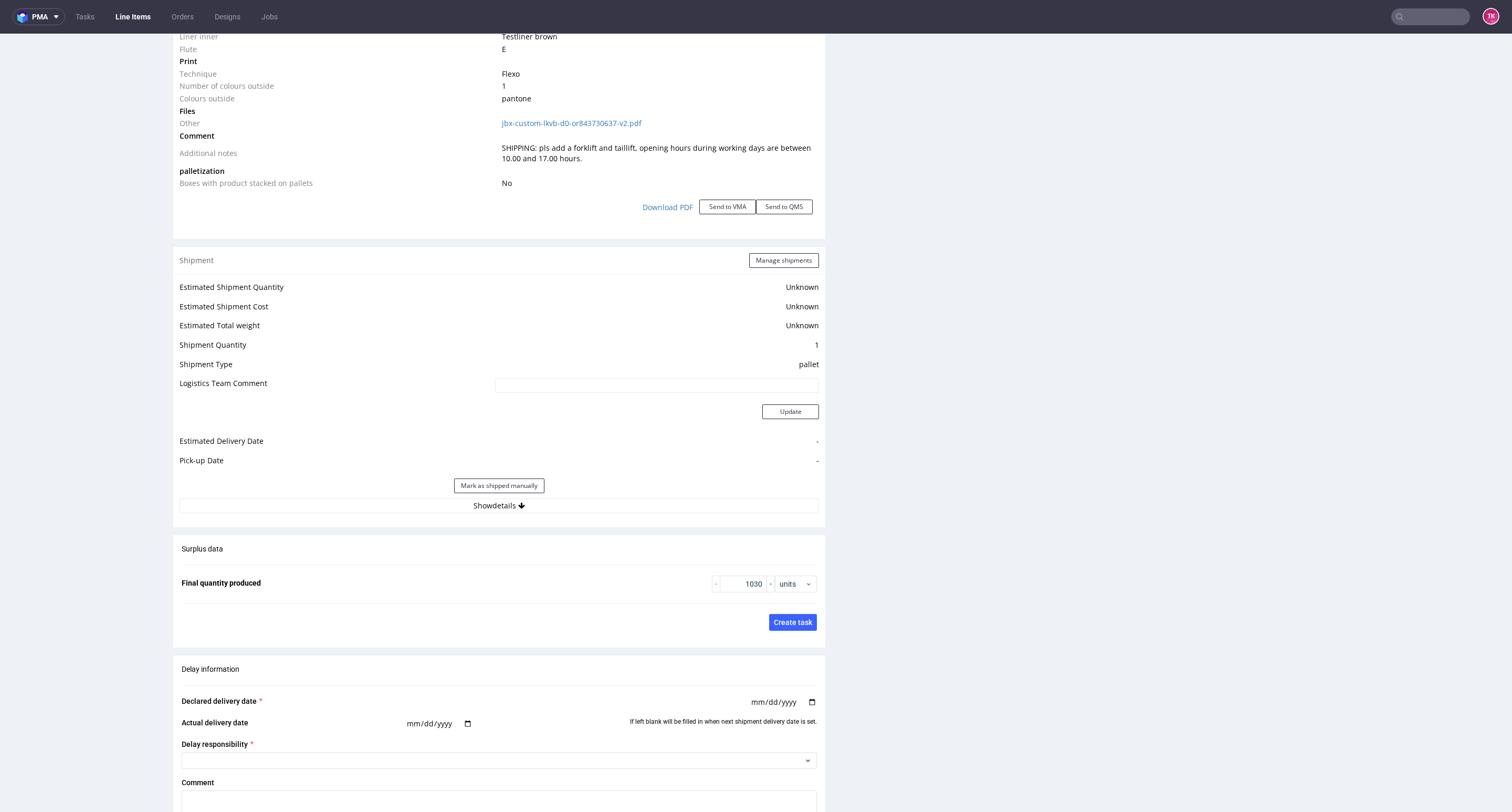
click at [622, 434] on div "Estimated Shipment Quantity Unknown Estimated Shipment Cost Unknown Estimated T…" at bounding box center [500, 397] width 652 height 245
click at [613, 434] on div "Mark as shipped manually" at bounding box center [499, 485] width 640 height 25
click at [643, 434] on button "Show details" at bounding box center [499, 506] width 640 height 15
click at [778, 262] on button "Manage shipments" at bounding box center [784, 260] width 70 height 15
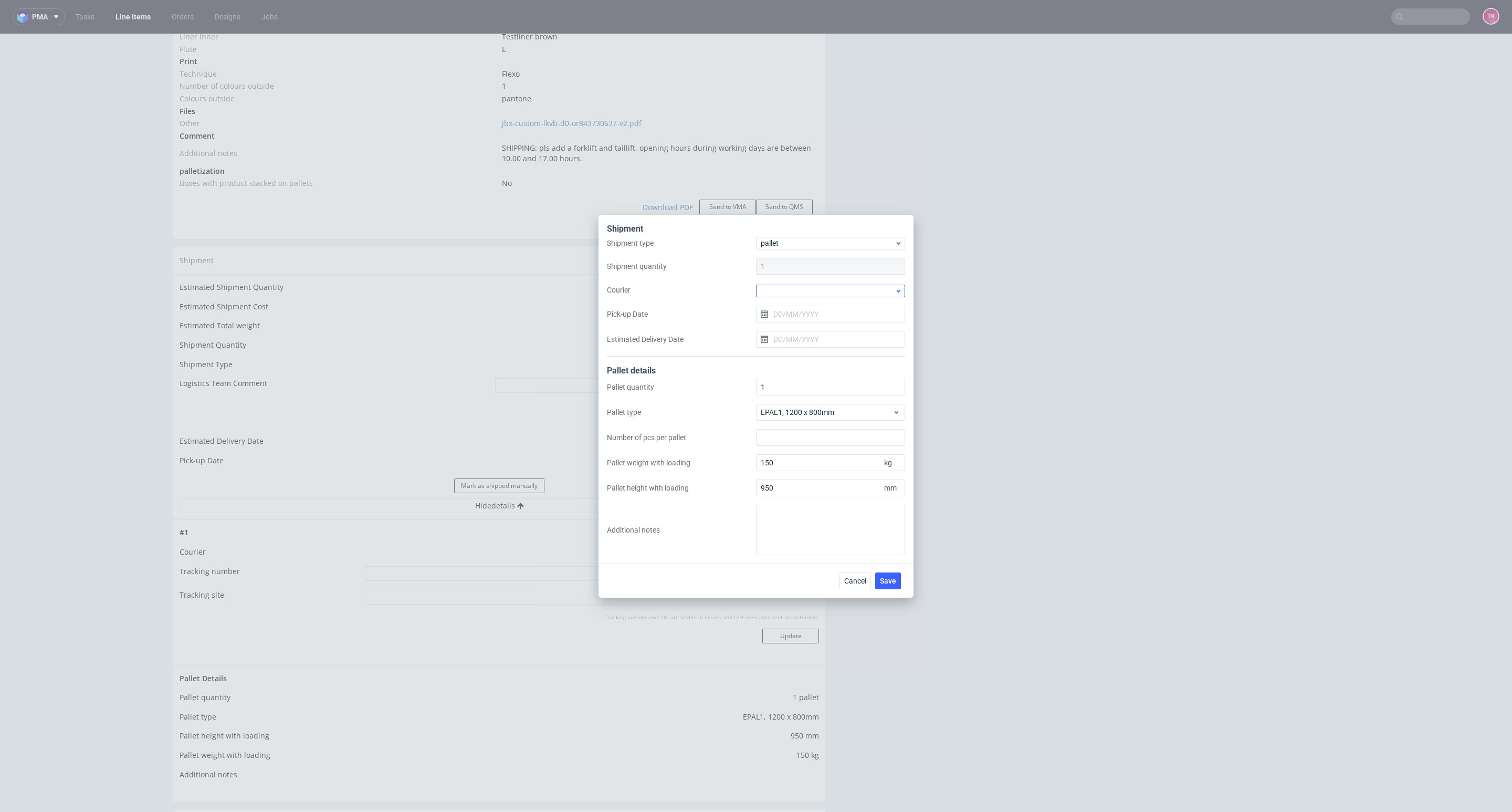
click at [818, 287] on div at bounding box center [830, 291] width 149 height 12
drag, startPoint x: 1084, startPoint y: 608, endPoint x: 1079, endPoint y: 612, distance: 6.4
click at [1007, 434] on div "Shipment Shipment type pallet Shipment quantity 1 Courier Pick-up Date Estimate…" at bounding box center [756, 406] width 1512 height 812
click at [846, 434] on button "Cancel" at bounding box center [855, 580] width 31 height 17
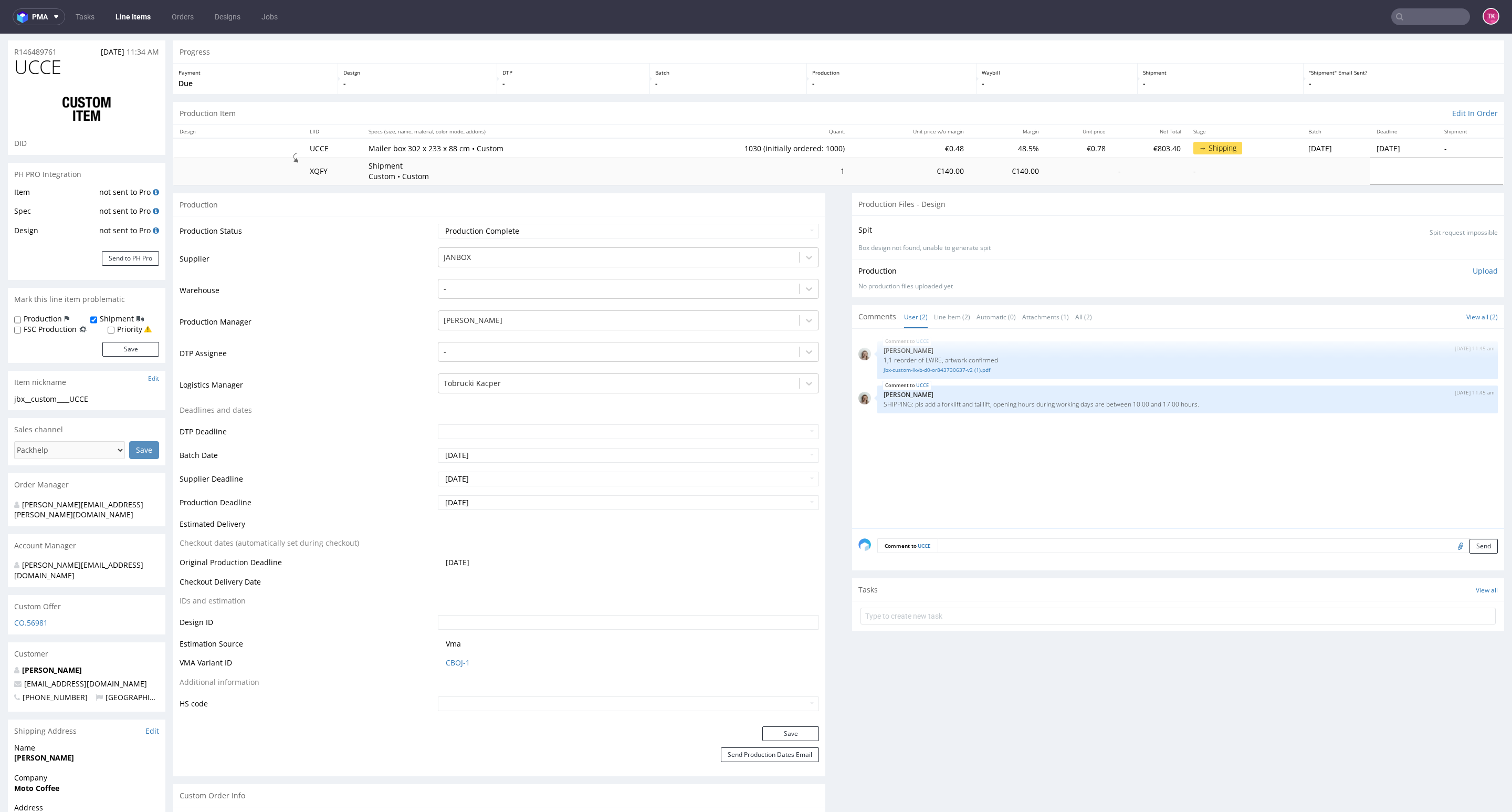
scroll to position [0, 0]
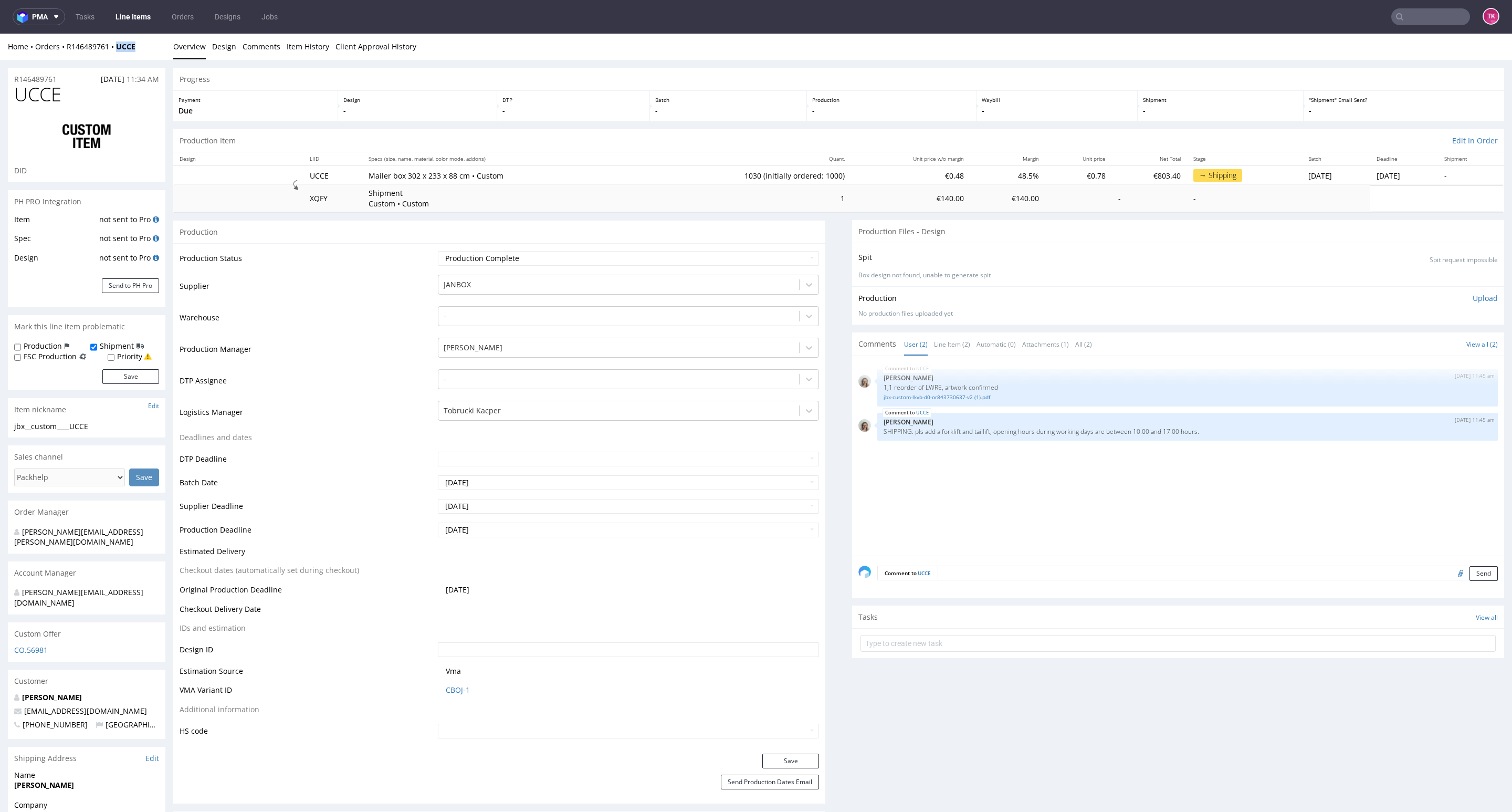
drag, startPoint x: 136, startPoint y: 41, endPoint x: 129, endPoint y: 328, distance: 287.1
click at [117, 50] on div "Home Orders R146489761 UCCE Overview Design Comments Item History Client Approv…" at bounding box center [756, 46] width 1512 height 26
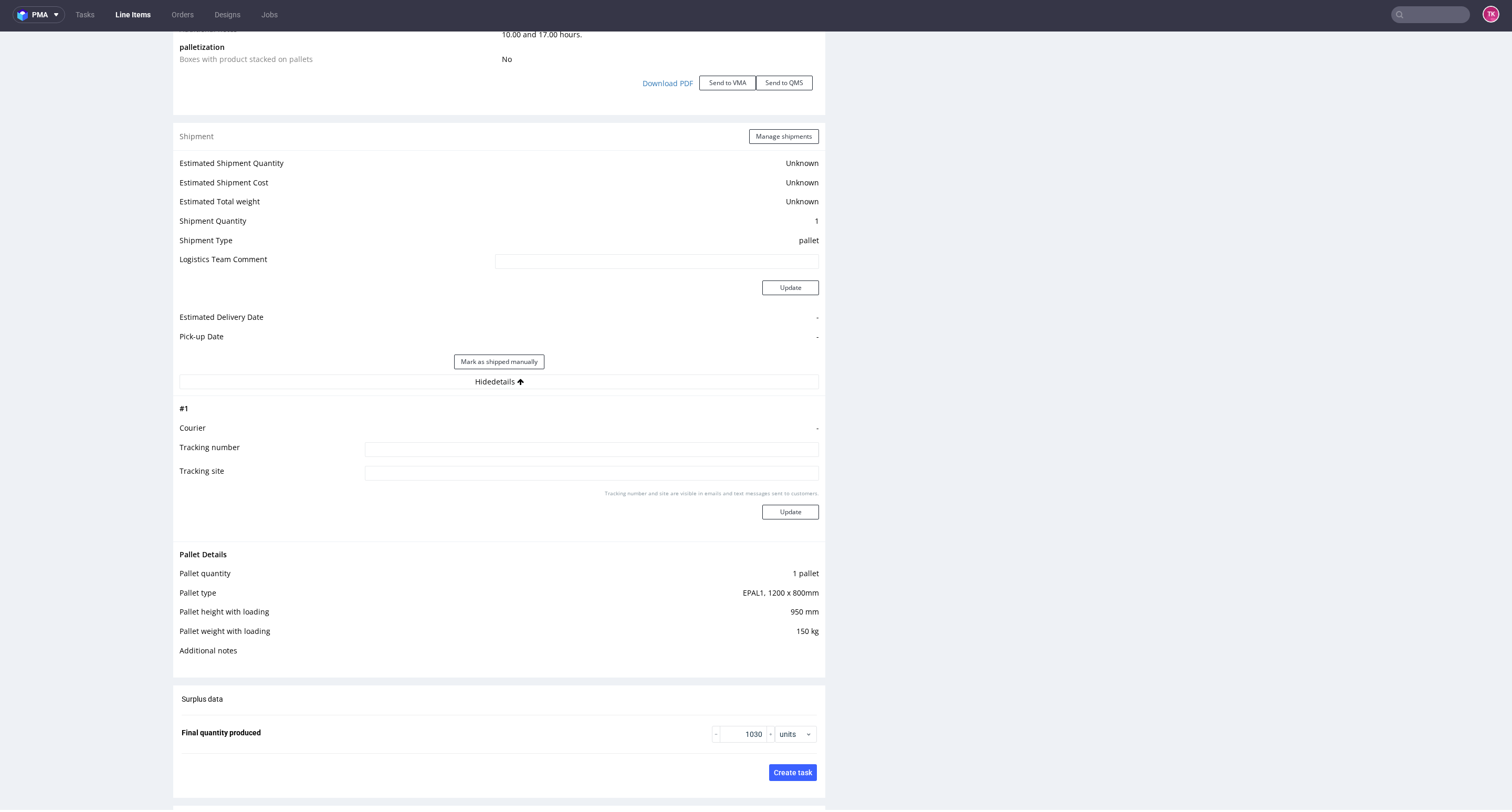
scroll to position [1299, 0]
click at [778, 148] on div "Shipment Manage shipments" at bounding box center [500, 140] width 652 height 28
click at [780, 145] on button "Manage shipments" at bounding box center [784, 140] width 70 height 15
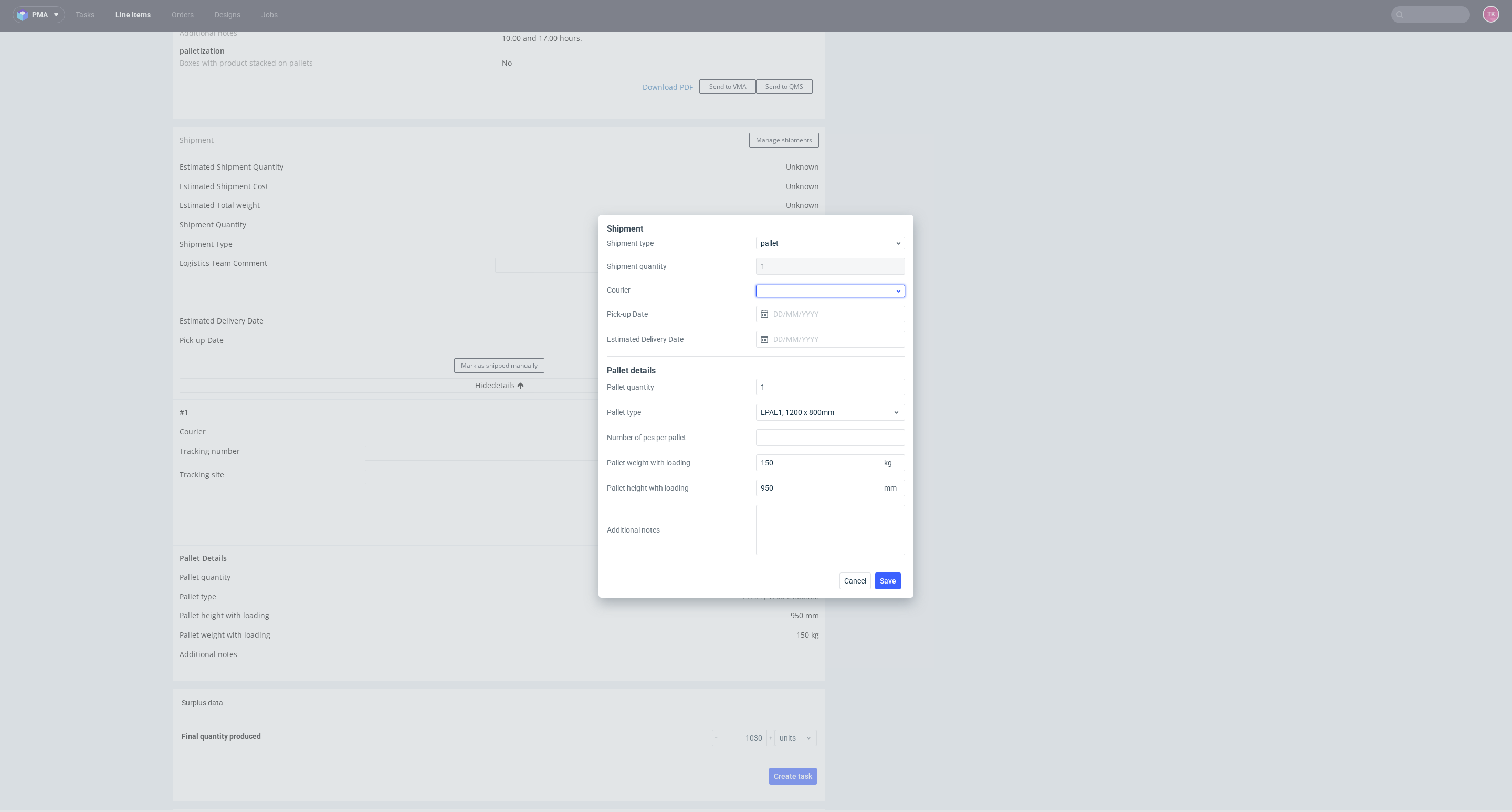
click at [768, 287] on div at bounding box center [830, 291] width 149 height 12
drag, startPoint x: 793, startPoint y: 317, endPoint x: 794, endPoint y: 302, distance: 15.0
click at [793, 317] on div "DSV" at bounding box center [831, 310] width 141 height 19
click at [794, 302] on div "Shipment type pallet Shipment quantity 1 Courier DSV Pick-up Date Estimated Del…" at bounding box center [756, 296] width 298 height 118
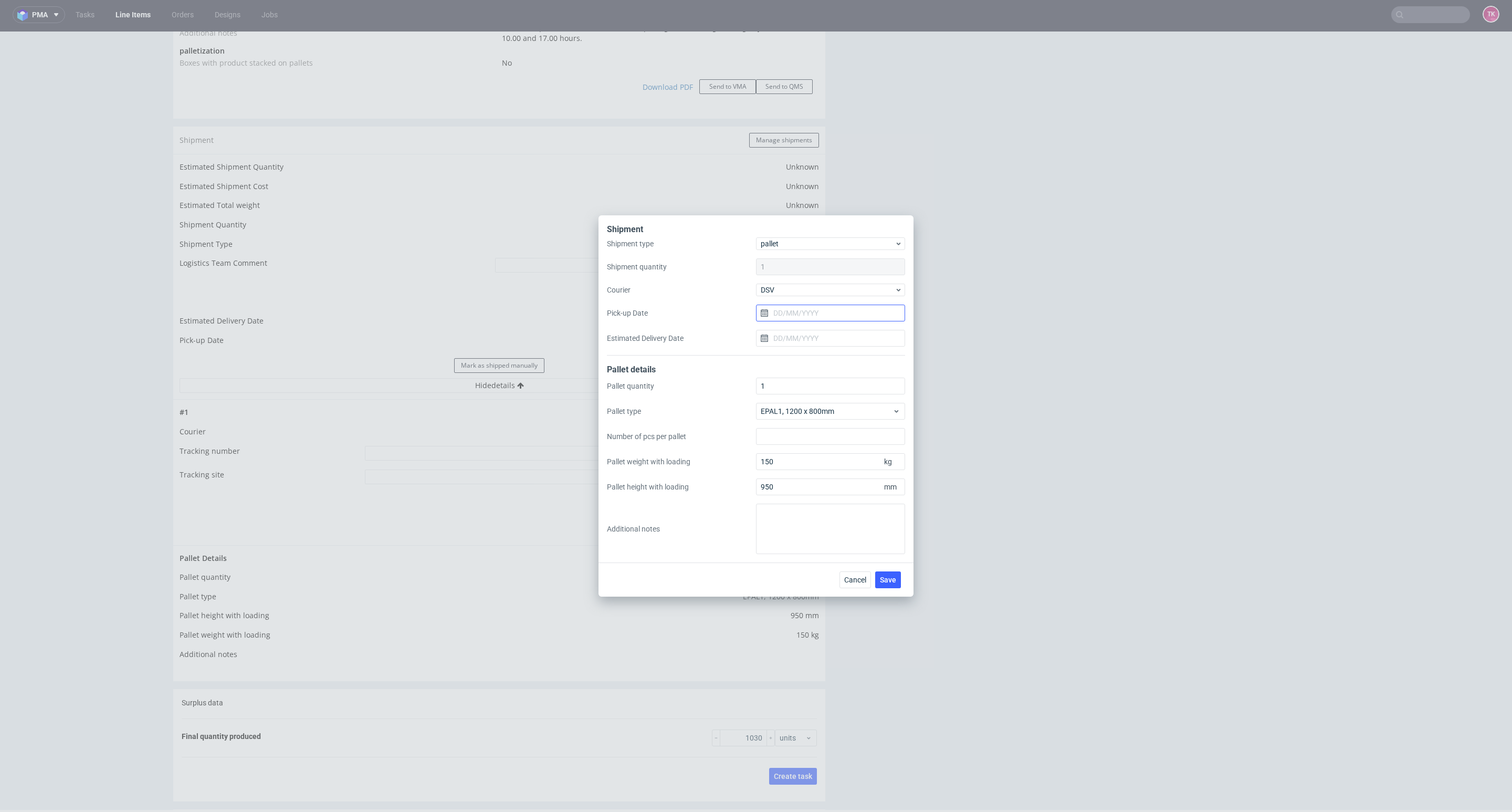
click at [794, 316] on input "Pick-up Date" at bounding box center [830, 312] width 149 height 17
click at [850, 401] on button "9" at bounding box center [848, 401] width 16 height 17
type input "[DATE]"
click at [835, 341] on input "Estimated Delivery Date" at bounding box center [830, 338] width 149 height 17
click at [884, 434] on button "Save" at bounding box center [887, 580] width 25 height 17
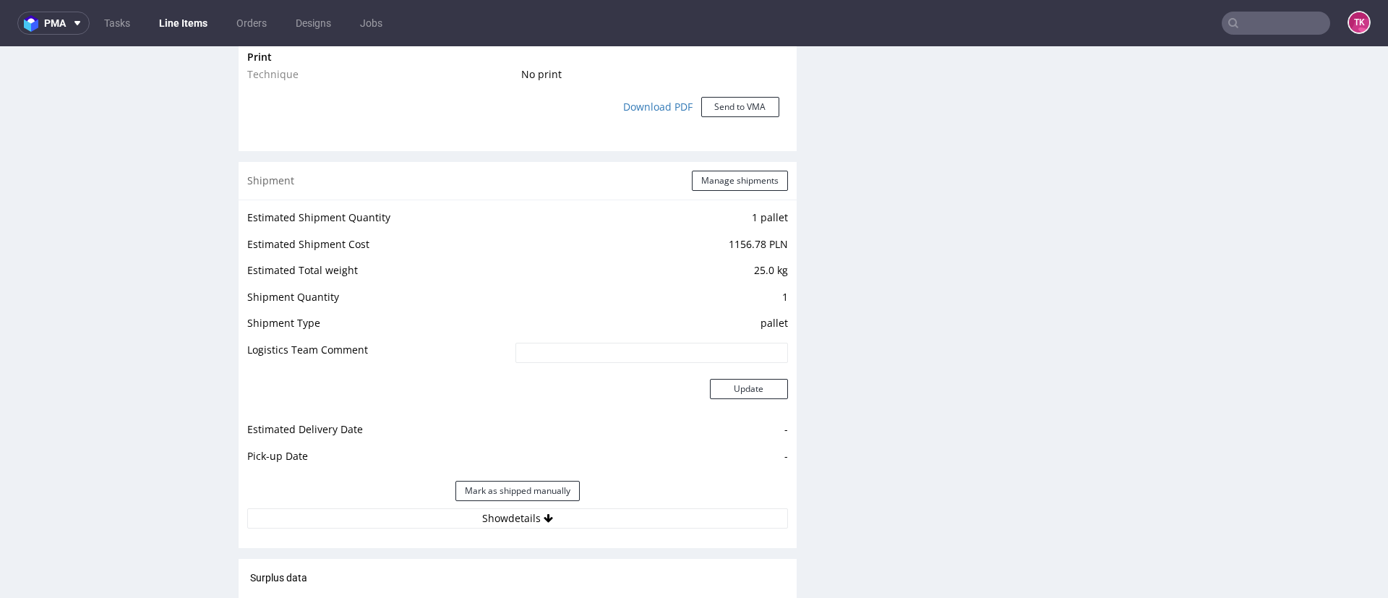
scroll to position [1499, 0]
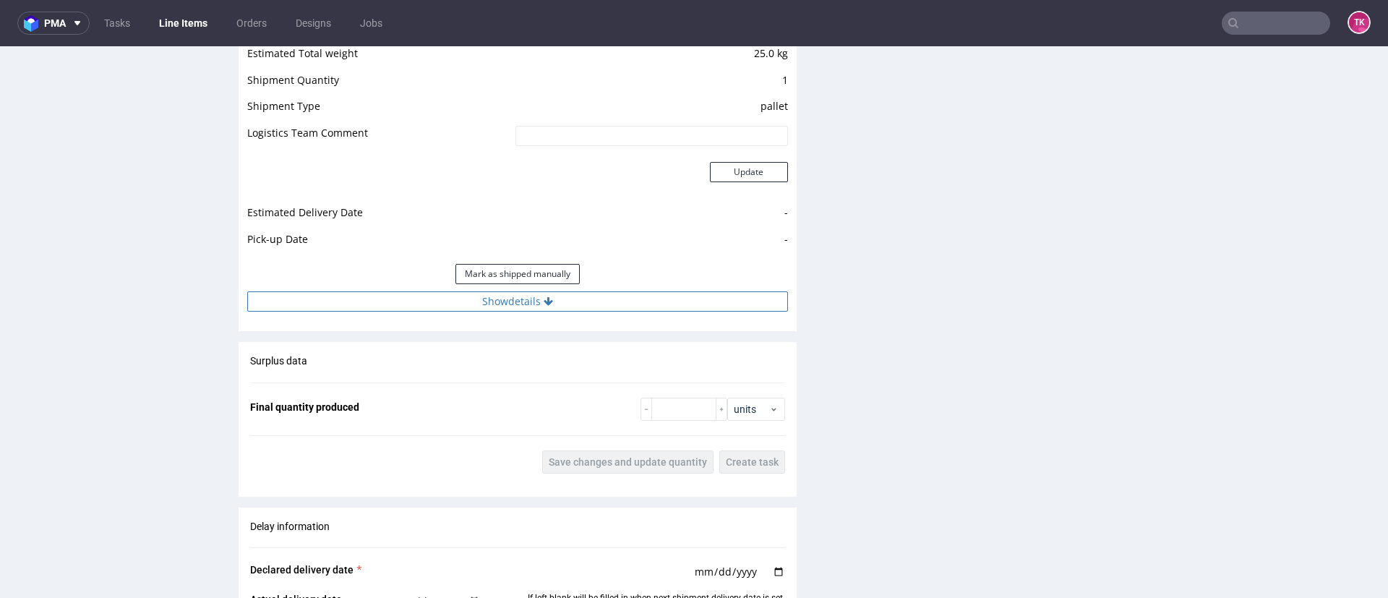
click at [688, 301] on button "Show details" at bounding box center [517, 301] width 541 height 20
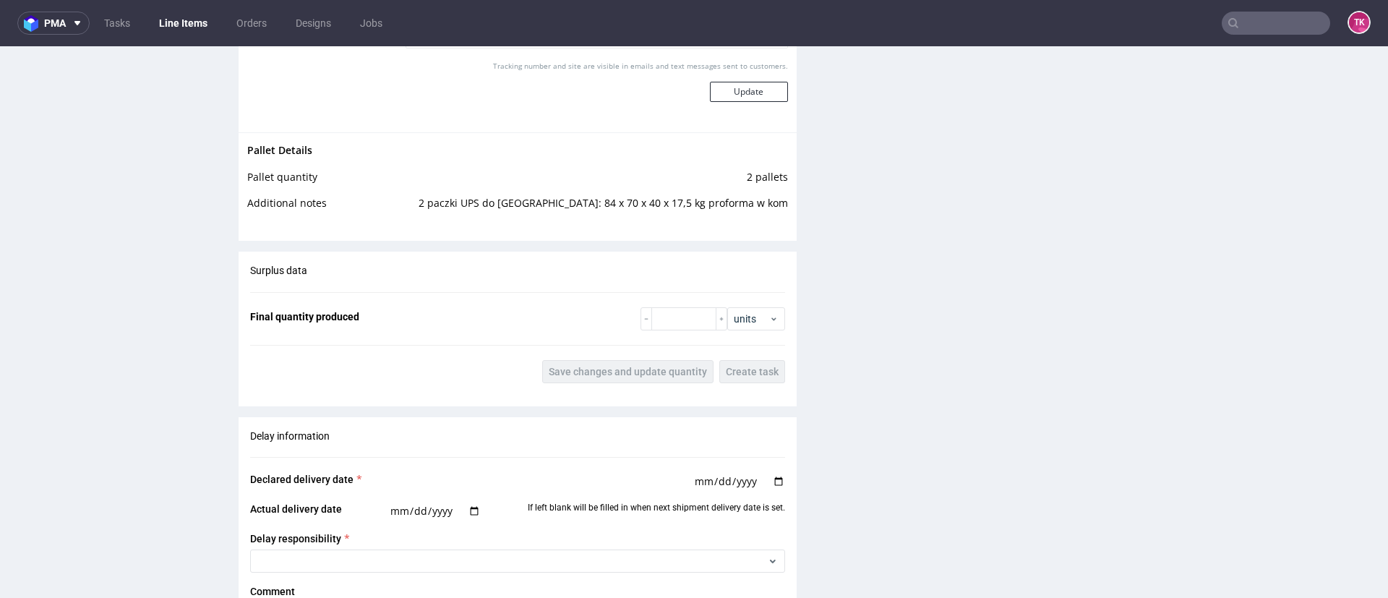
scroll to position [1711, 0]
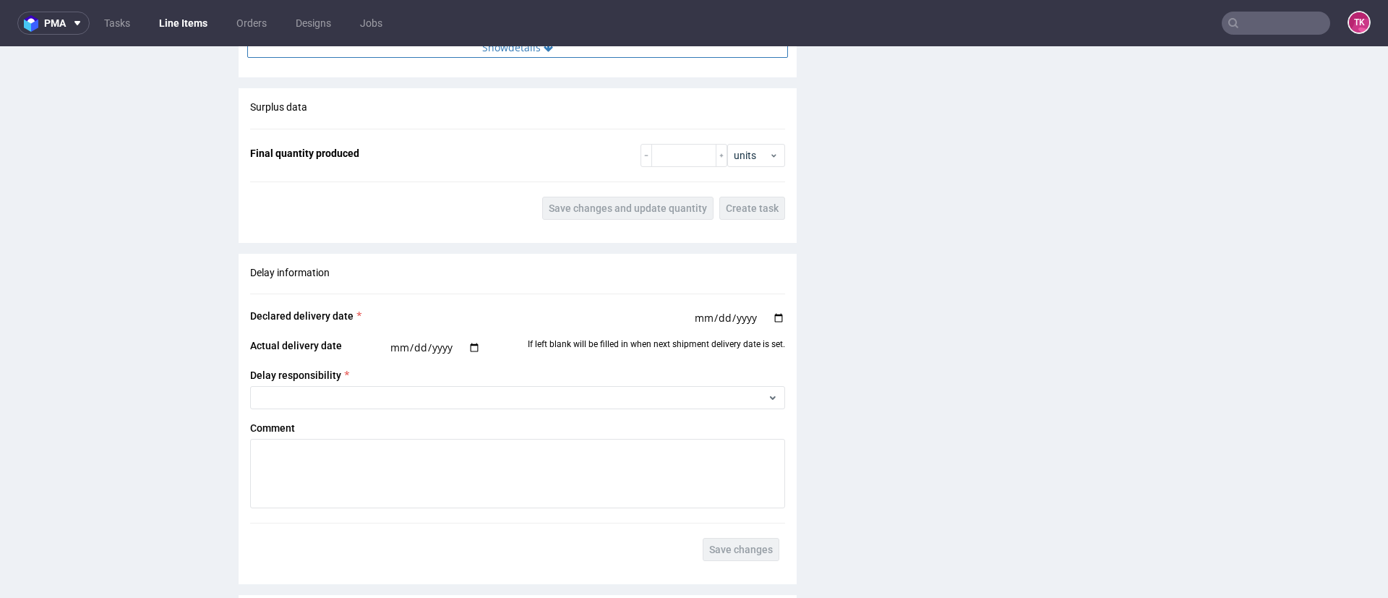
scroll to position [1580, 0]
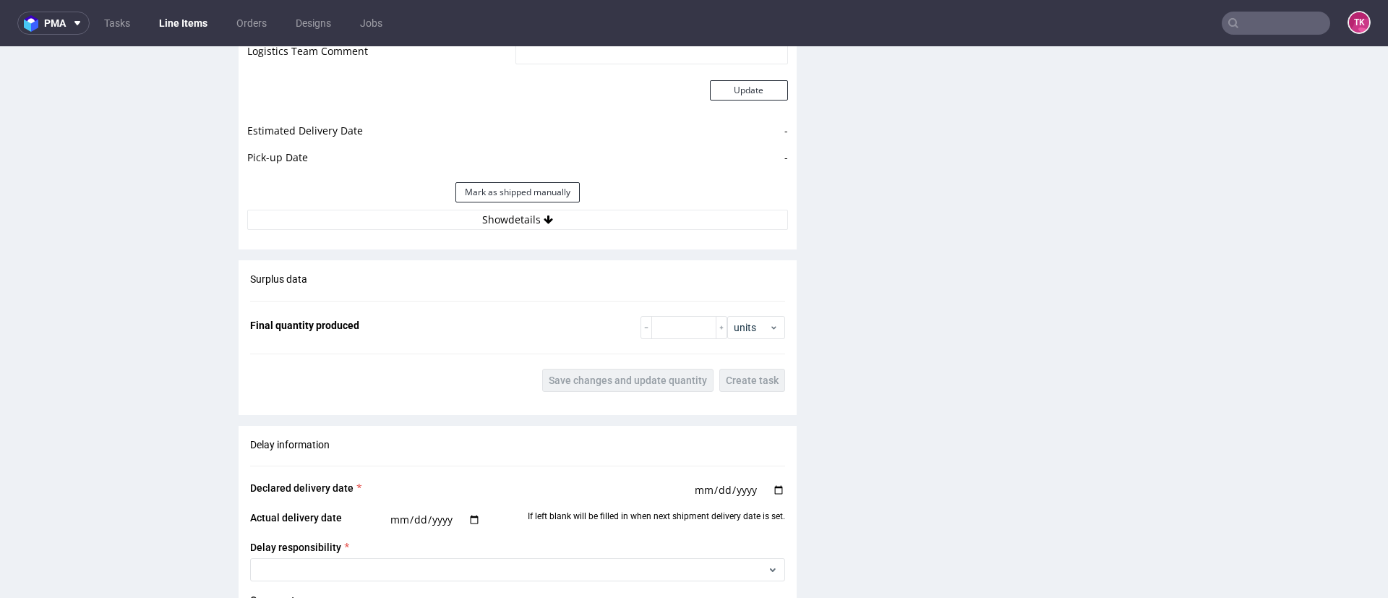
click at [649, 205] on div "Mark as shipped manually" at bounding box center [517, 192] width 541 height 35
click at [640, 236] on div "Estimated Shipment Quantity 2 packages Estimated Shipment Cost 159.75 PLN Estim…" at bounding box center [518, 70] width 558 height 338
click at [640, 232] on div "Estimated Shipment Quantity 2 packages Estimated Shipment Cost 159.75 PLN Estim…" at bounding box center [518, 70] width 558 height 338
click at [643, 223] on button "Show details" at bounding box center [517, 220] width 541 height 20
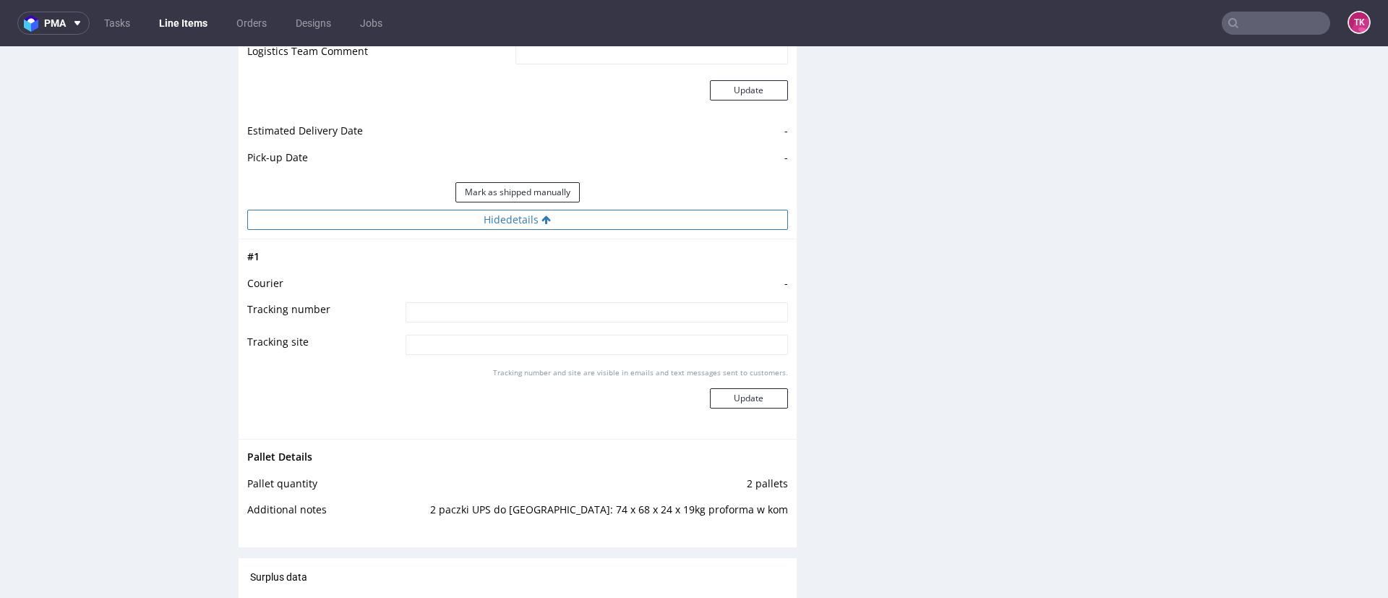
scroll to position [1611, 0]
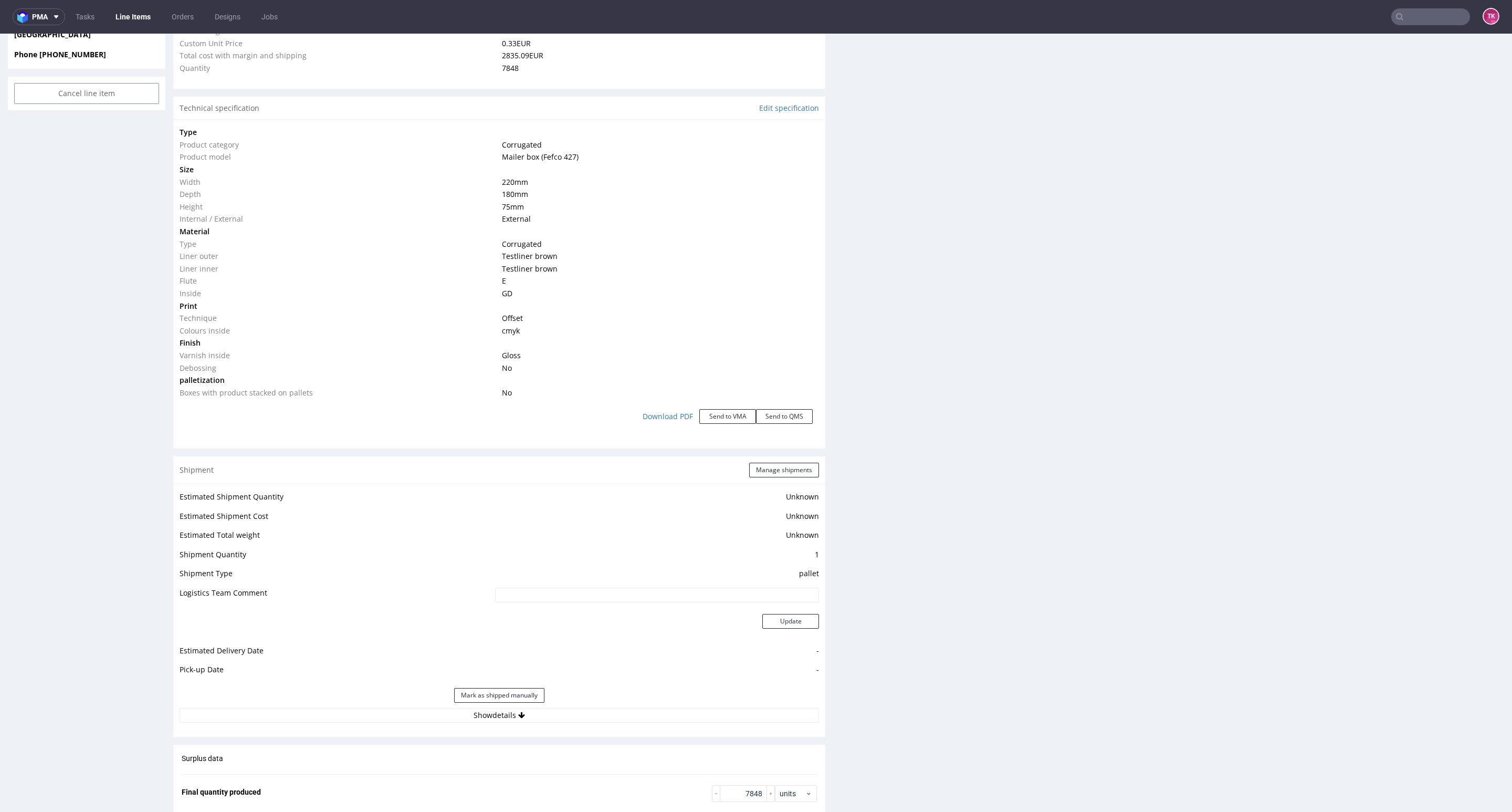
scroll to position [866, 0]
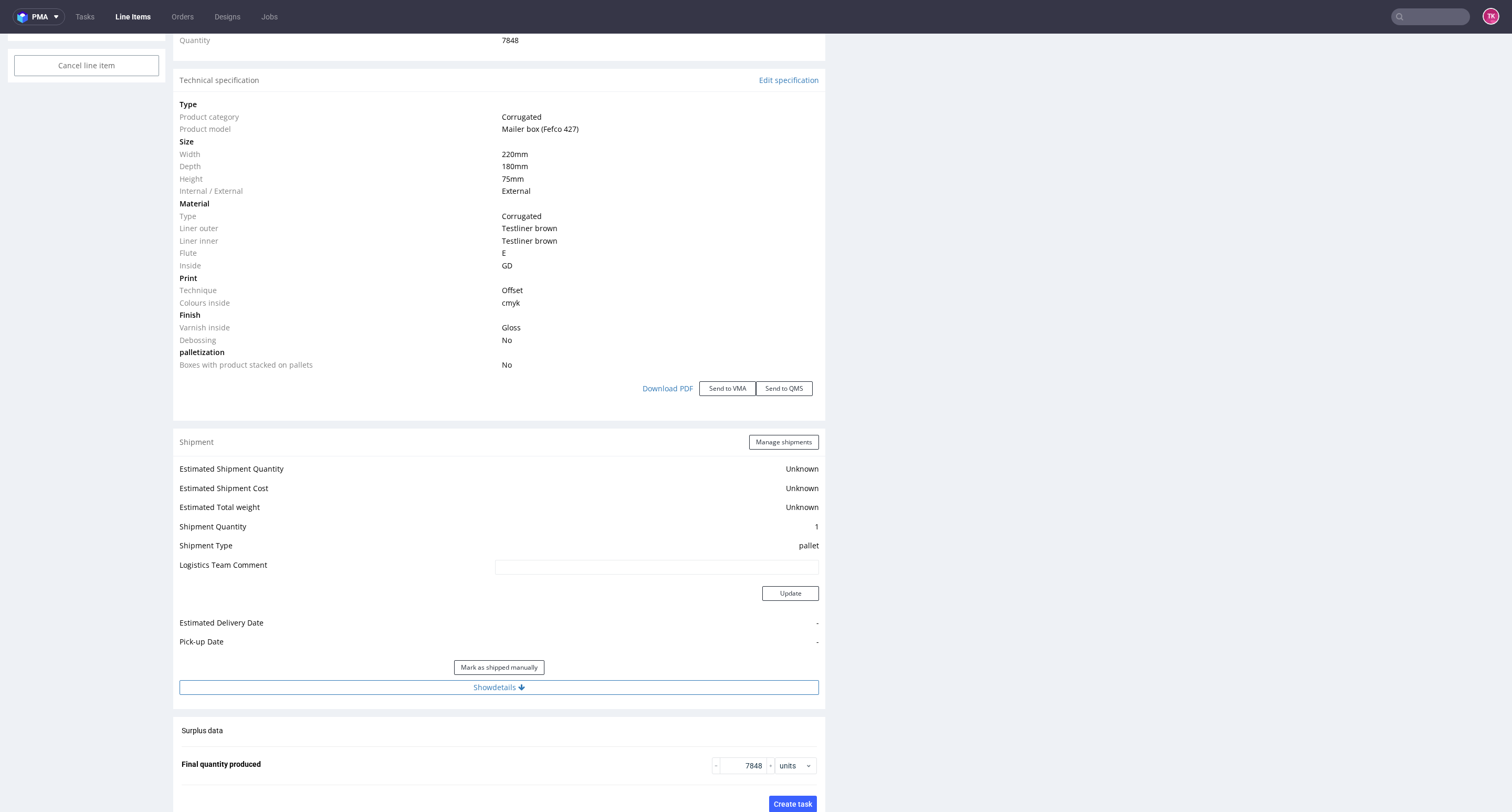
click at [587, 687] on button "Show details" at bounding box center [499, 687] width 640 height 15
click at [519, 750] on input at bounding box center [591, 755] width 454 height 15
paste input "[PERSON_NAME], [PHONE_NUMBER] / Auto PY20747,"
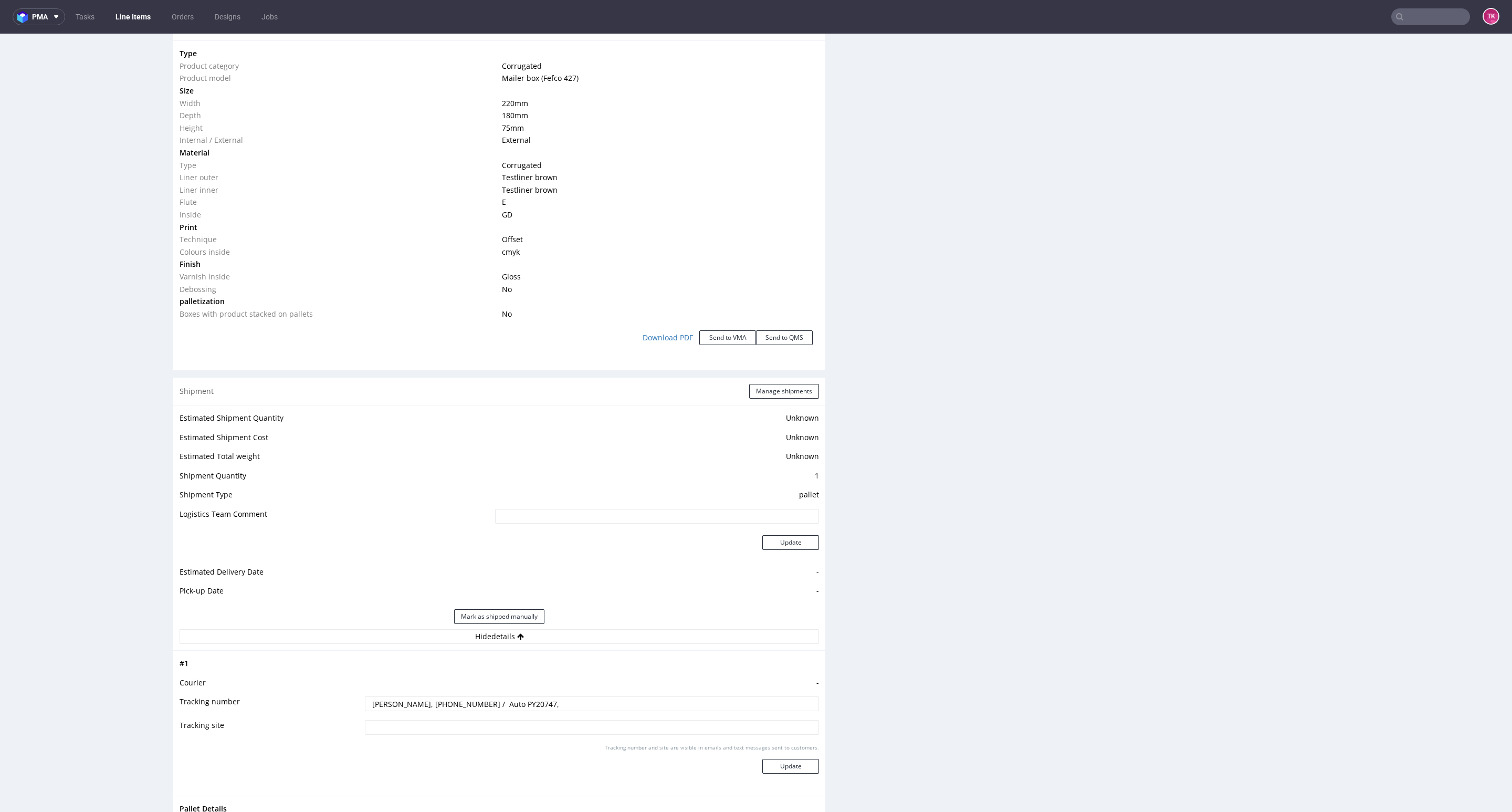
scroll to position [945, 0]
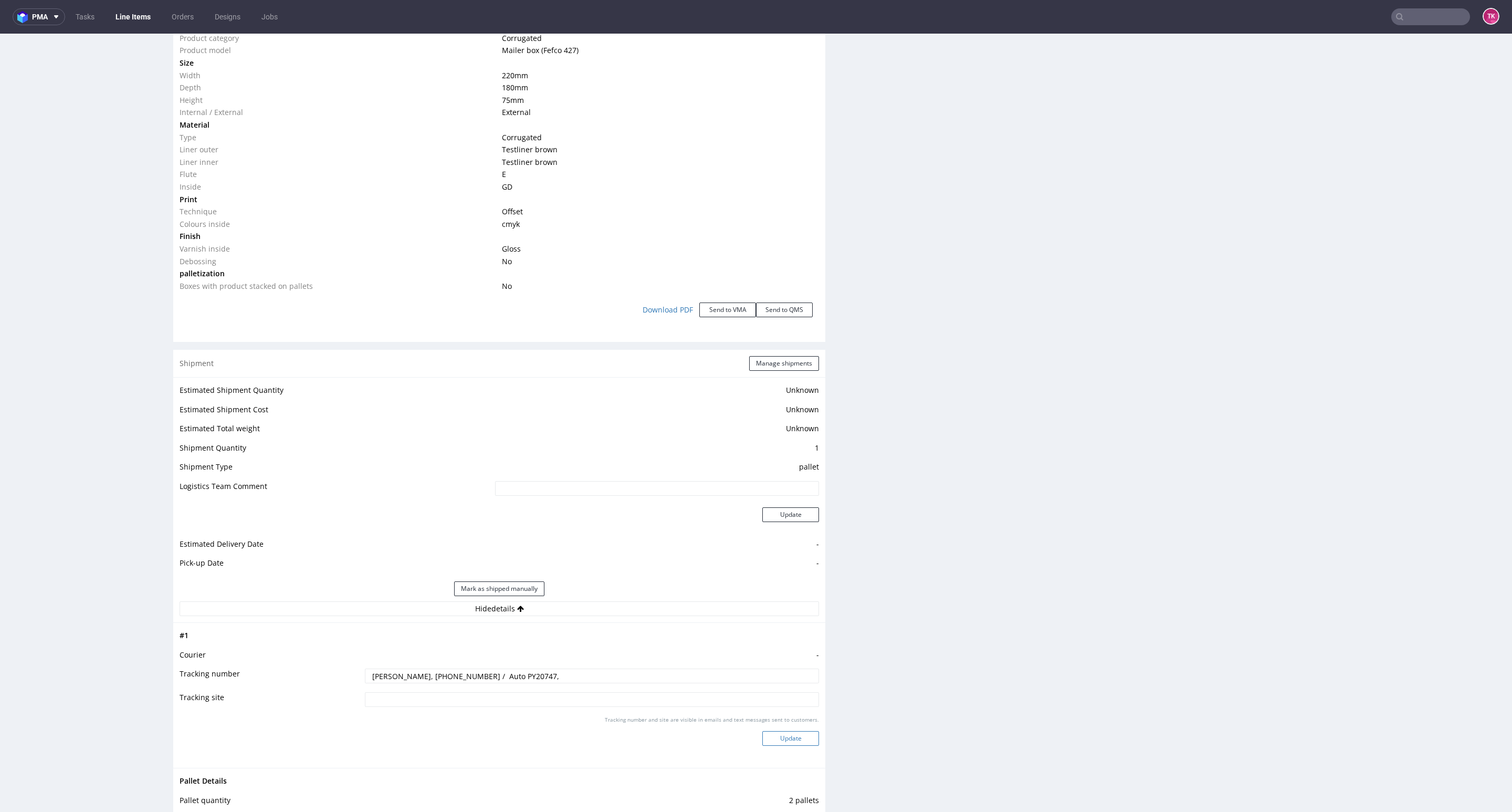
type input "[PERSON_NAME], [PHONE_NUMBER] / Auto PY20747,"
click at [784, 738] on button "Update" at bounding box center [791, 738] width 57 height 15
click at [763, 365] on button "Manage shipments" at bounding box center [784, 363] width 70 height 15
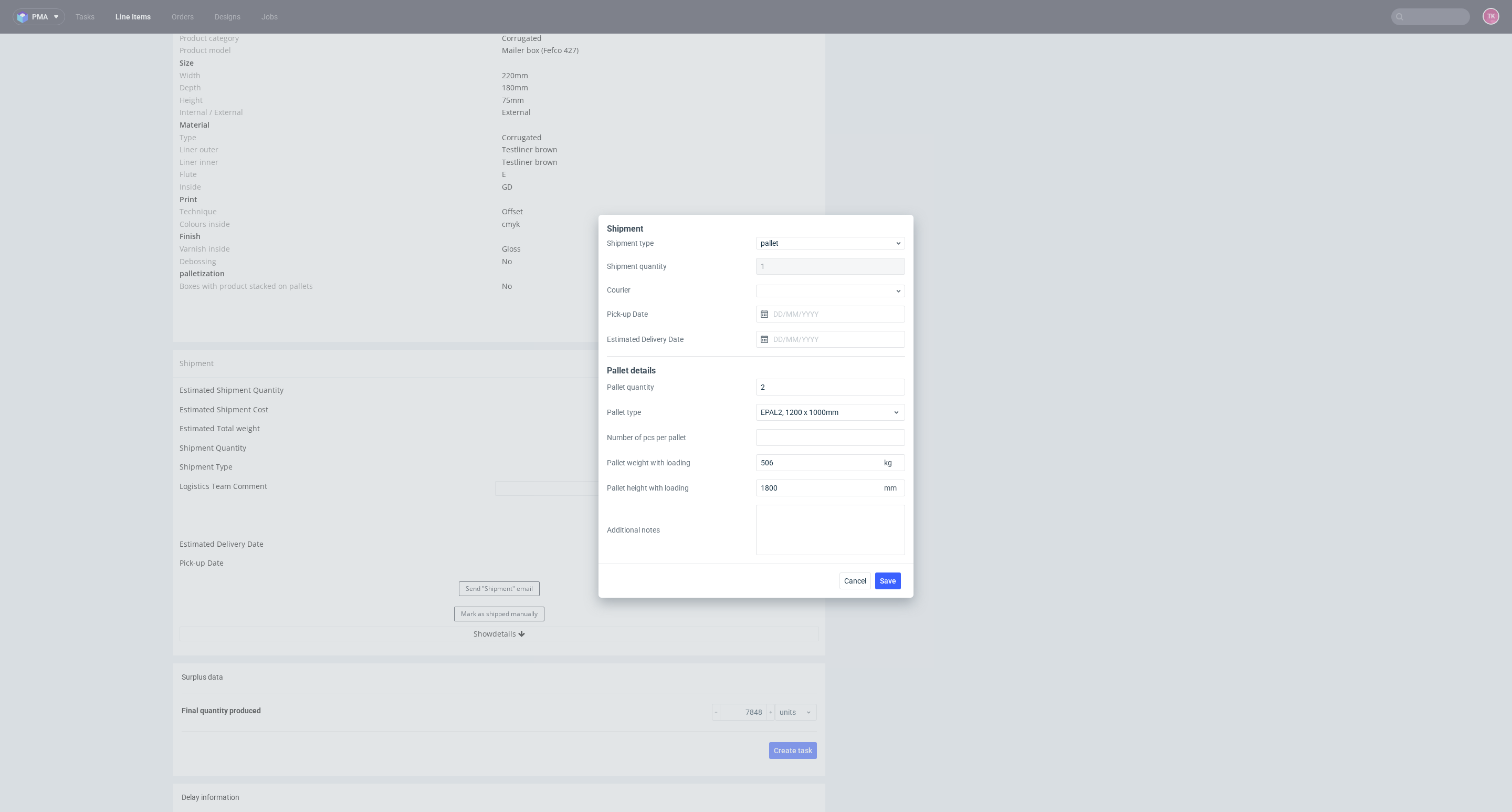
drag, startPoint x: 795, startPoint y: 299, endPoint x: 795, endPoint y: 291, distance: 8.0
click at [795, 299] on div "Shipment type pallet Shipment quantity 1 Courier Pick-up Date Estimated Deliver…" at bounding box center [756, 296] width 298 height 120
click at [794, 293] on div at bounding box center [830, 291] width 149 height 12
click at [797, 304] on div "Other" at bounding box center [831, 306] width 141 height 19
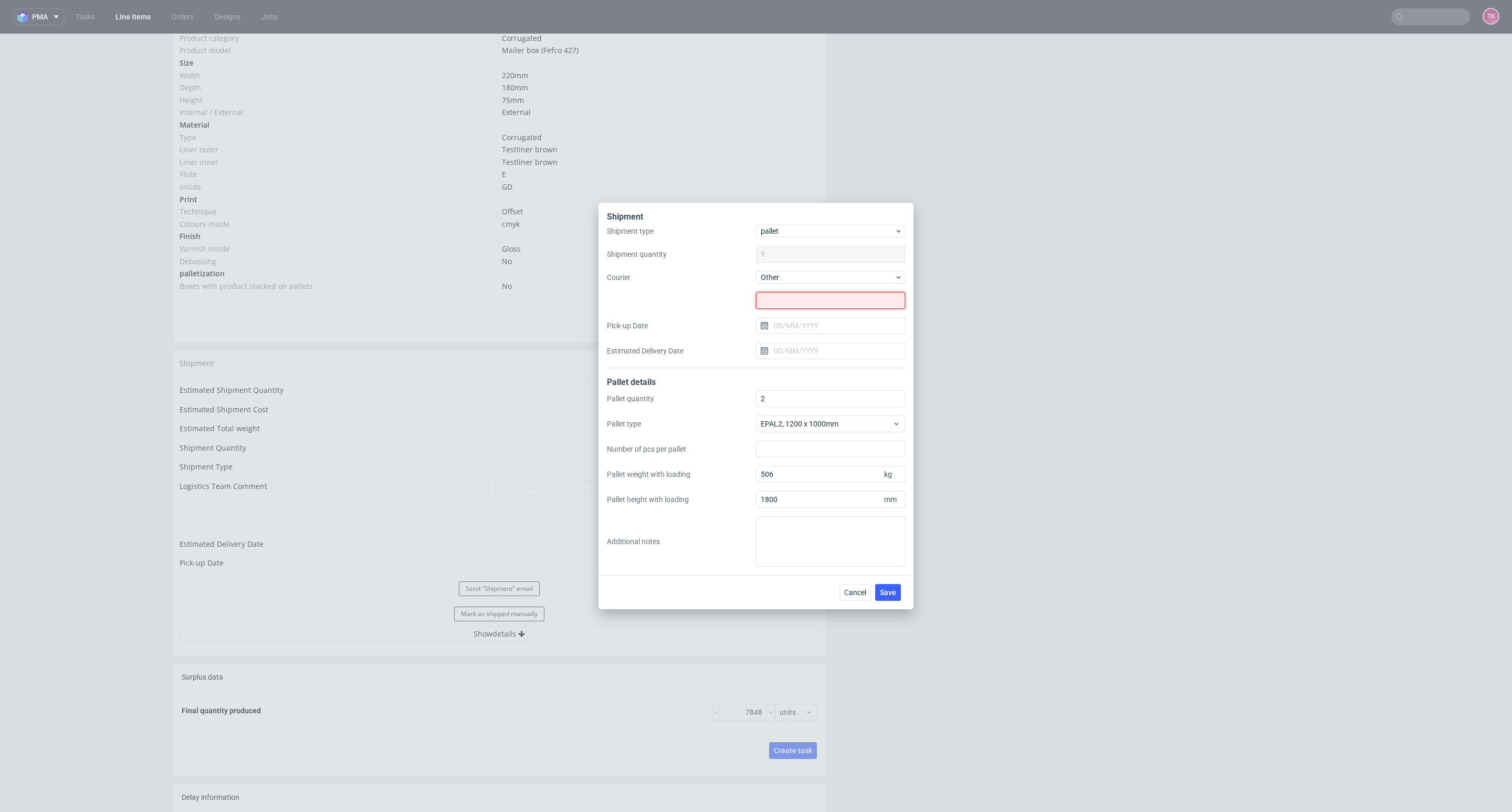
click at [797, 301] on input "text" at bounding box center [830, 300] width 149 height 17
paste input "Worldtrans Spółka z Ograniczoną Odpowiedzialnością"
type input "Worldtrans Spółka z Ograniczoną Odpowiedzialnością"
click at [785, 333] on input "Pick-up Date" at bounding box center [830, 325] width 149 height 17
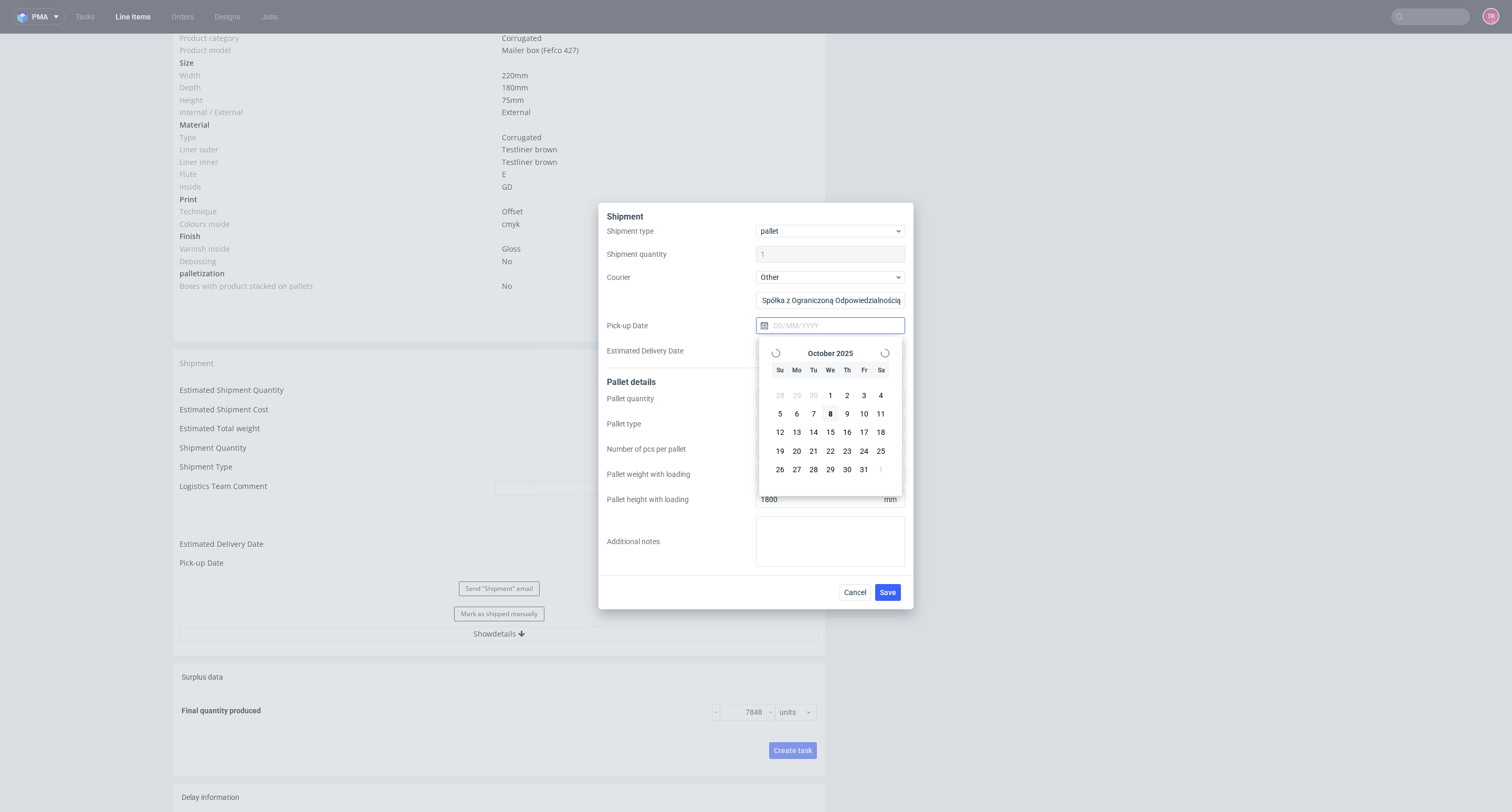
scroll to position [0, 0]
click at [786, 326] on input "Pick-up Date" at bounding box center [830, 325] width 149 height 17
click at [806, 325] on input "Pick-up Date" at bounding box center [830, 325] width 149 height 17
click at [833, 413] on button "8" at bounding box center [830, 413] width 16 height 17
type input "[DATE]"
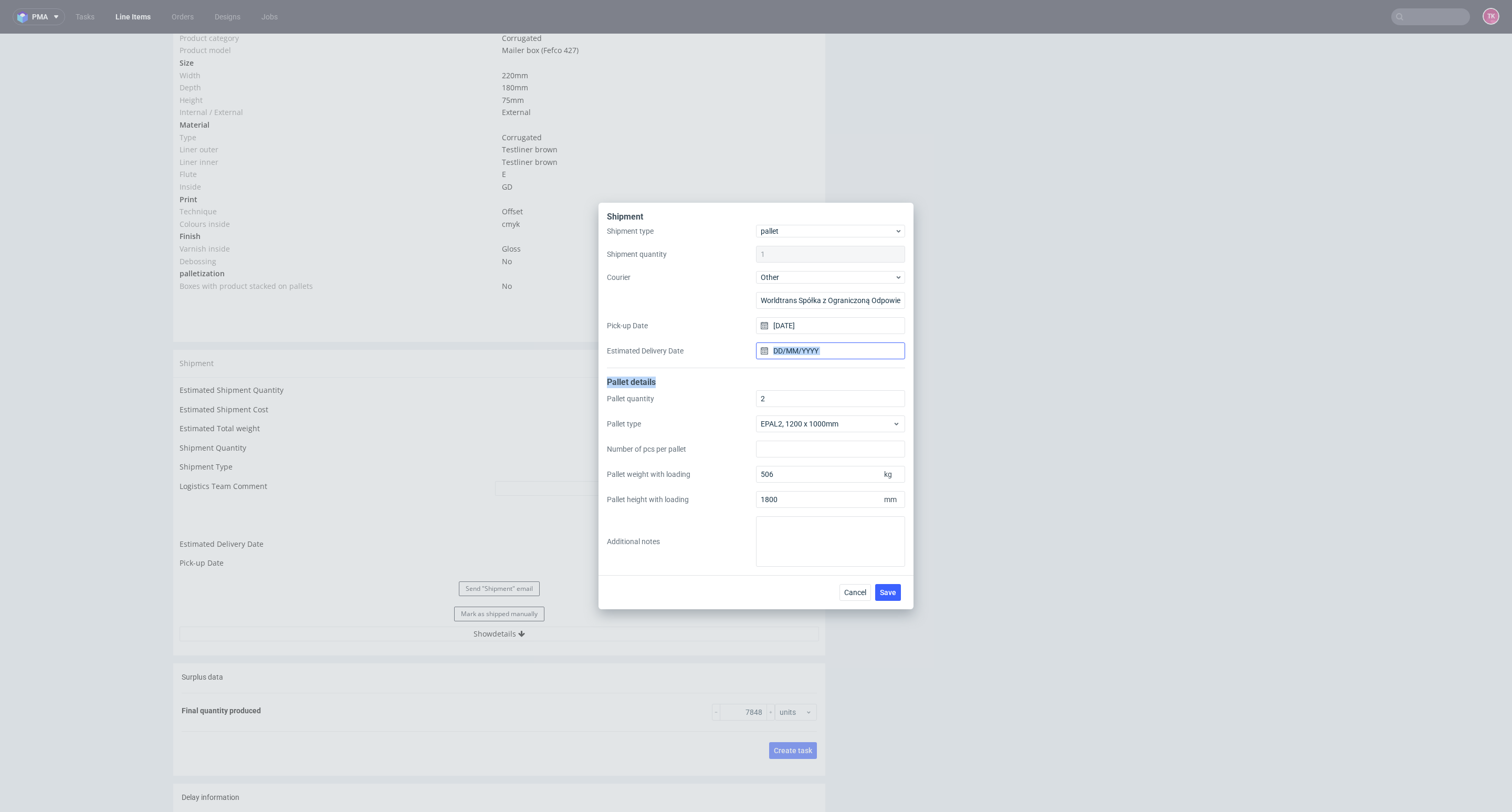
drag, startPoint x: 824, startPoint y: 369, endPoint x: 819, endPoint y: 352, distance: 17.7
click at [819, 356] on form "Shipment type pallet Shipment quantity 1 Courier Other Worldtrans Spółka z Ogra…" at bounding box center [756, 395] width 298 height 342
click at [821, 353] on input "Estimated Delivery Date" at bounding box center [830, 350] width 149 height 17
drag, startPoint x: 862, startPoint y: 437, endPoint x: 865, endPoint y: 449, distance: 12.4
click at [863, 437] on span "10" at bounding box center [864, 439] width 9 height 10
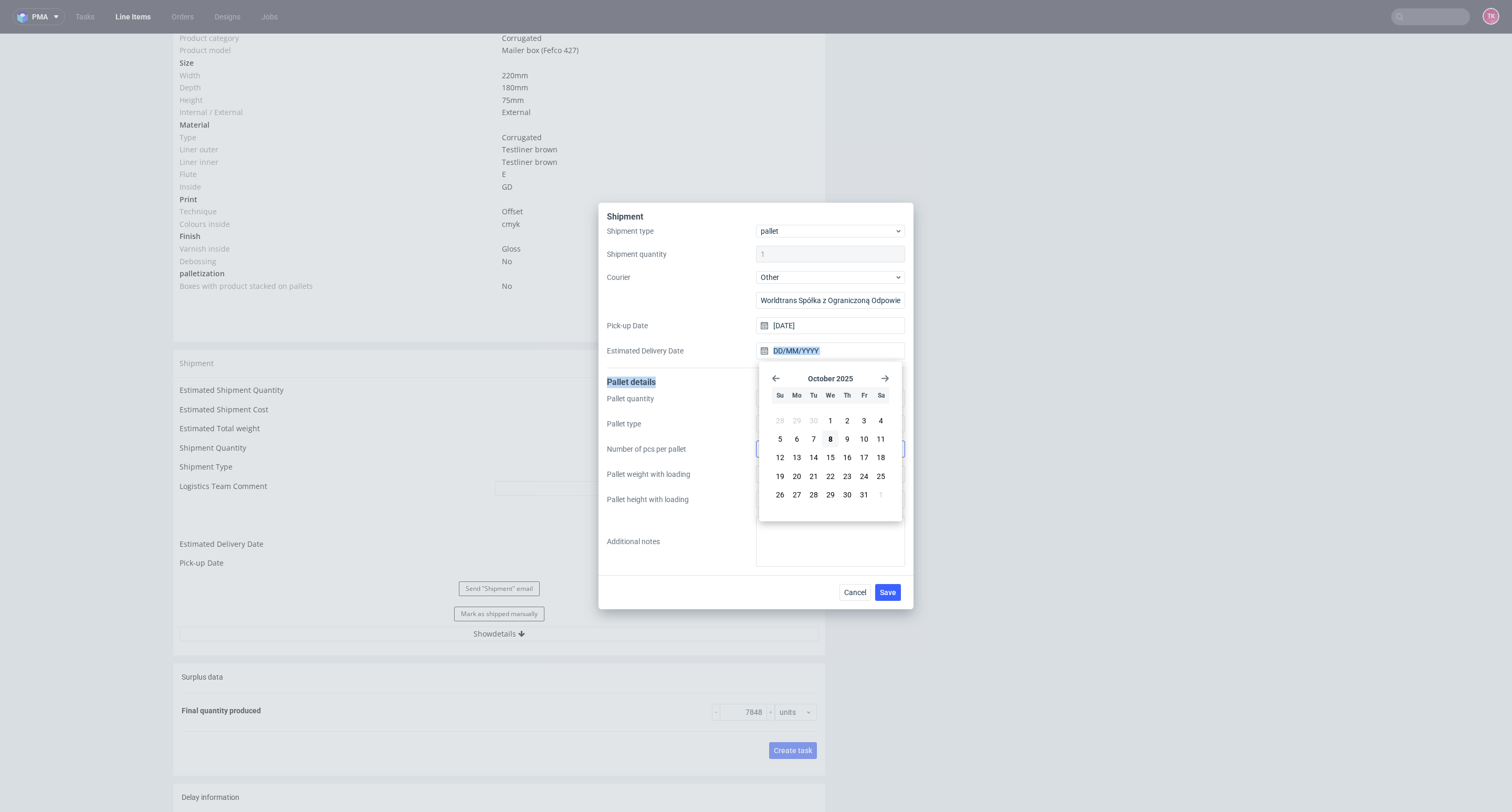
type input "[DATE]"
click at [898, 598] on button "Save" at bounding box center [887, 592] width 25 height 17
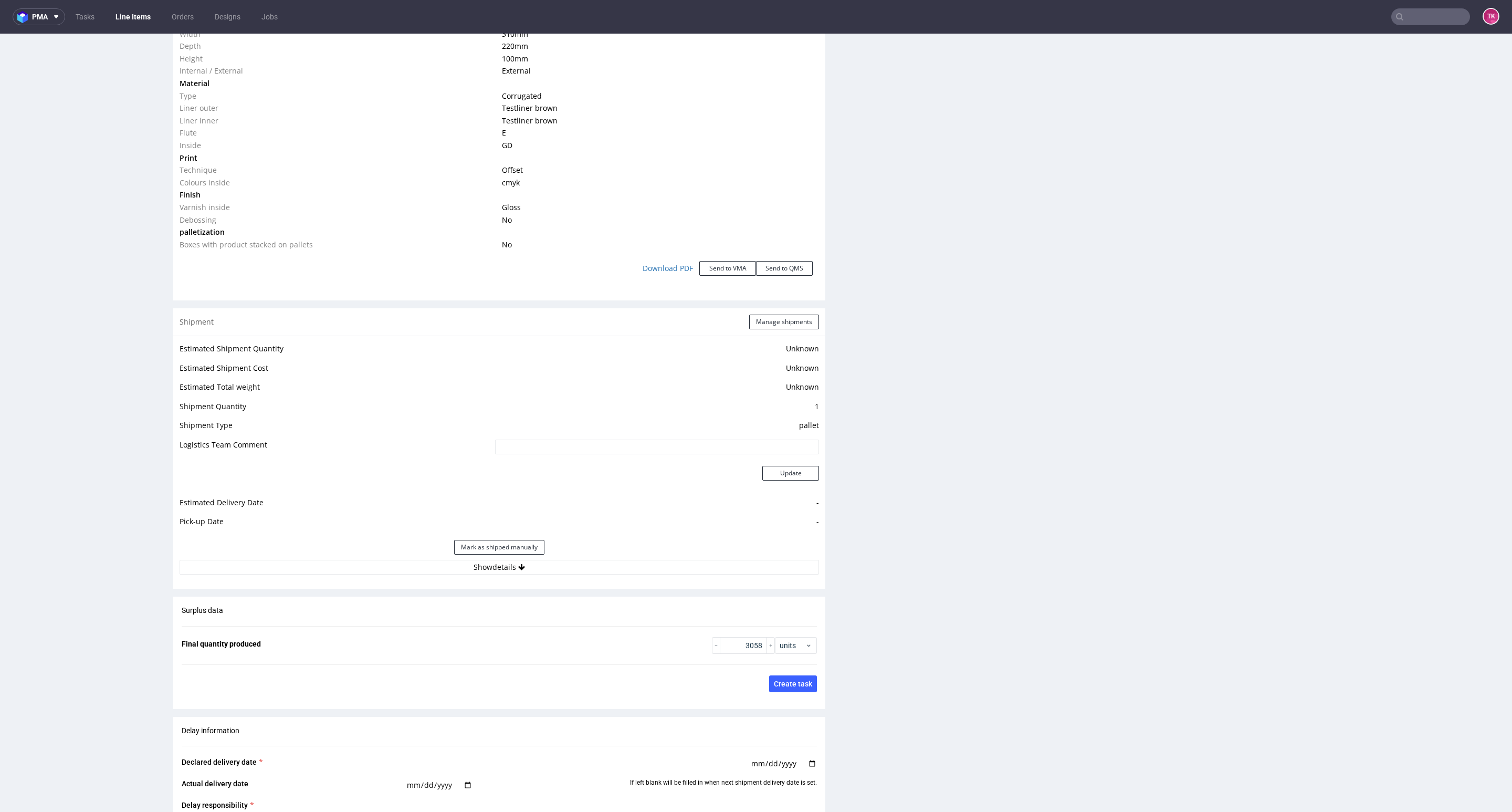
scroll to position [1182, 0]
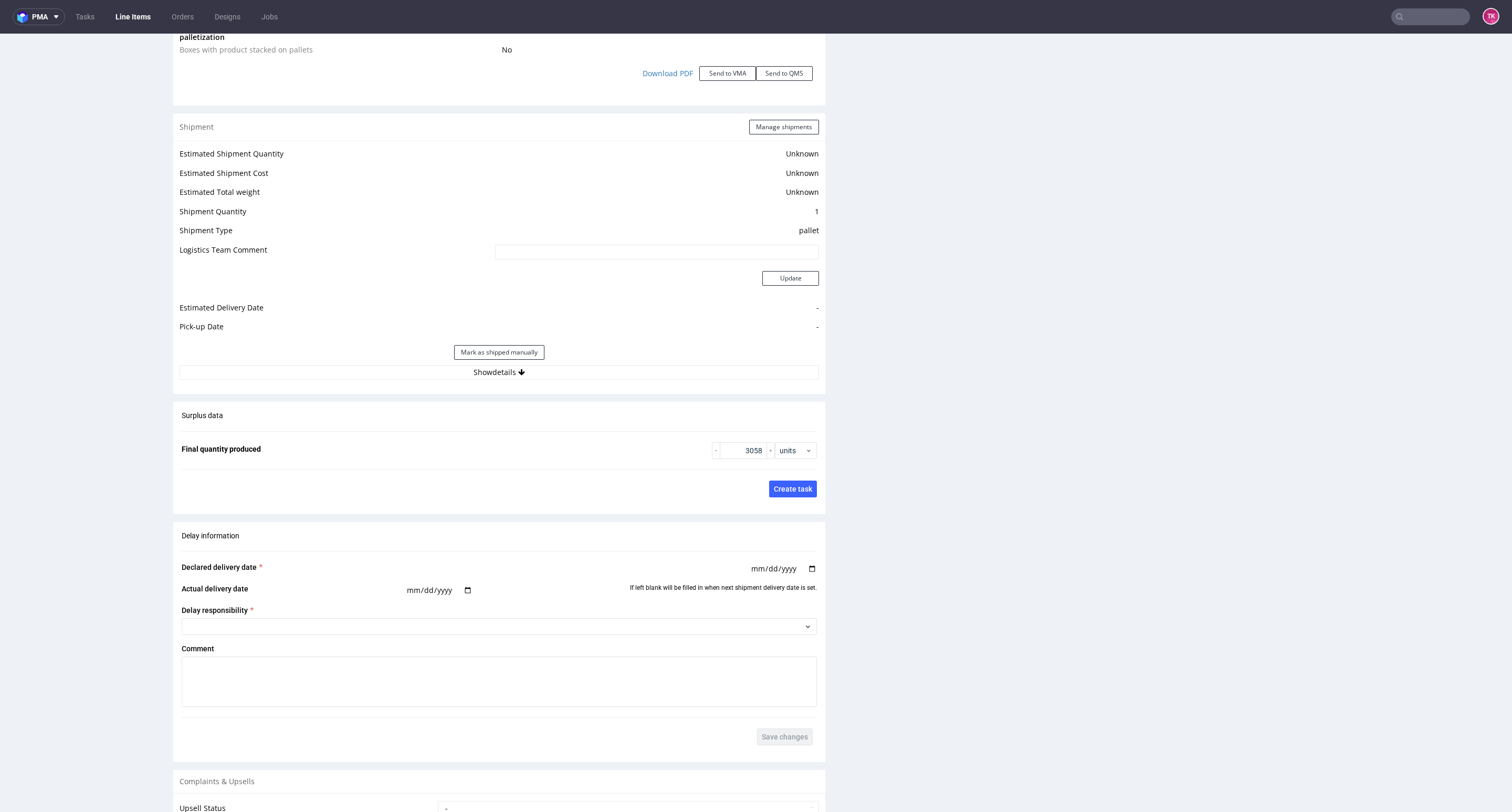
click at [427, 381] on div "Estimated Shipment Quantity Unknown Estimated Shipment Cost Unknown Estimated T…" at bounding box center [500, 264] width 652 height 245
drag, startPoint x: 403, startPoint y: 377, endPoint x: 393, endPoint y: 373, distance: 10.8
click at [402, 377] on button "Show details" at bounding box center [499, 372] width 640 height 15
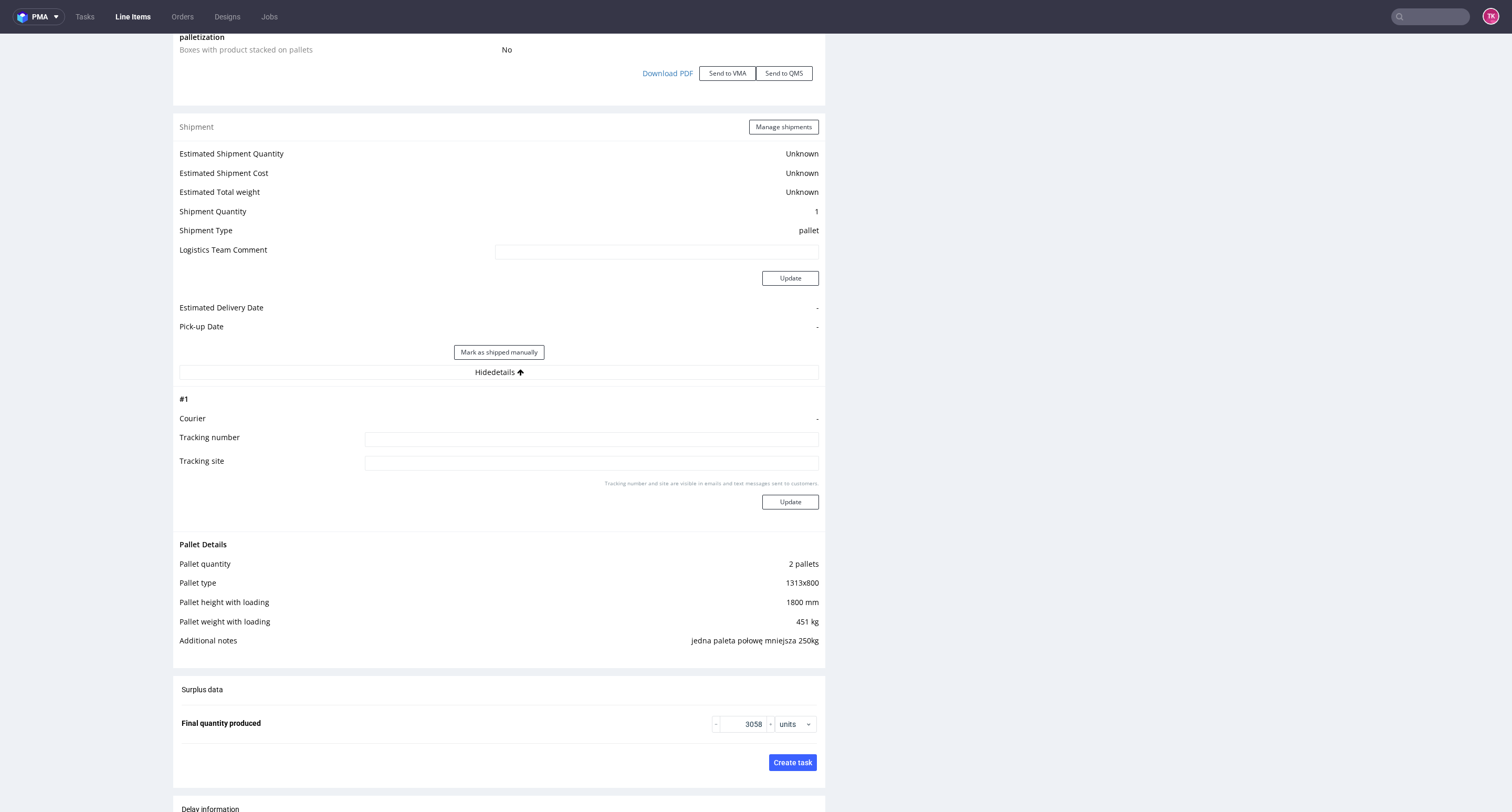
click at [410, 447] on td at bounding box center [590, 443] width 457 height 24
drag, startPoint x: 410, startPoint y: 438, endPoint x: 418, endPoint y: 439, distance: 8.1
click at [412, 439] on input at bounding box center [591, 439] width 454 height 15
click at [454, 439] on input at bounding box center [591, 439] width 454 height 15
paste input "[PERSON_NAME], [PHONE_NUMBER] / ETA load +- 12:00 Auto PY20747,"
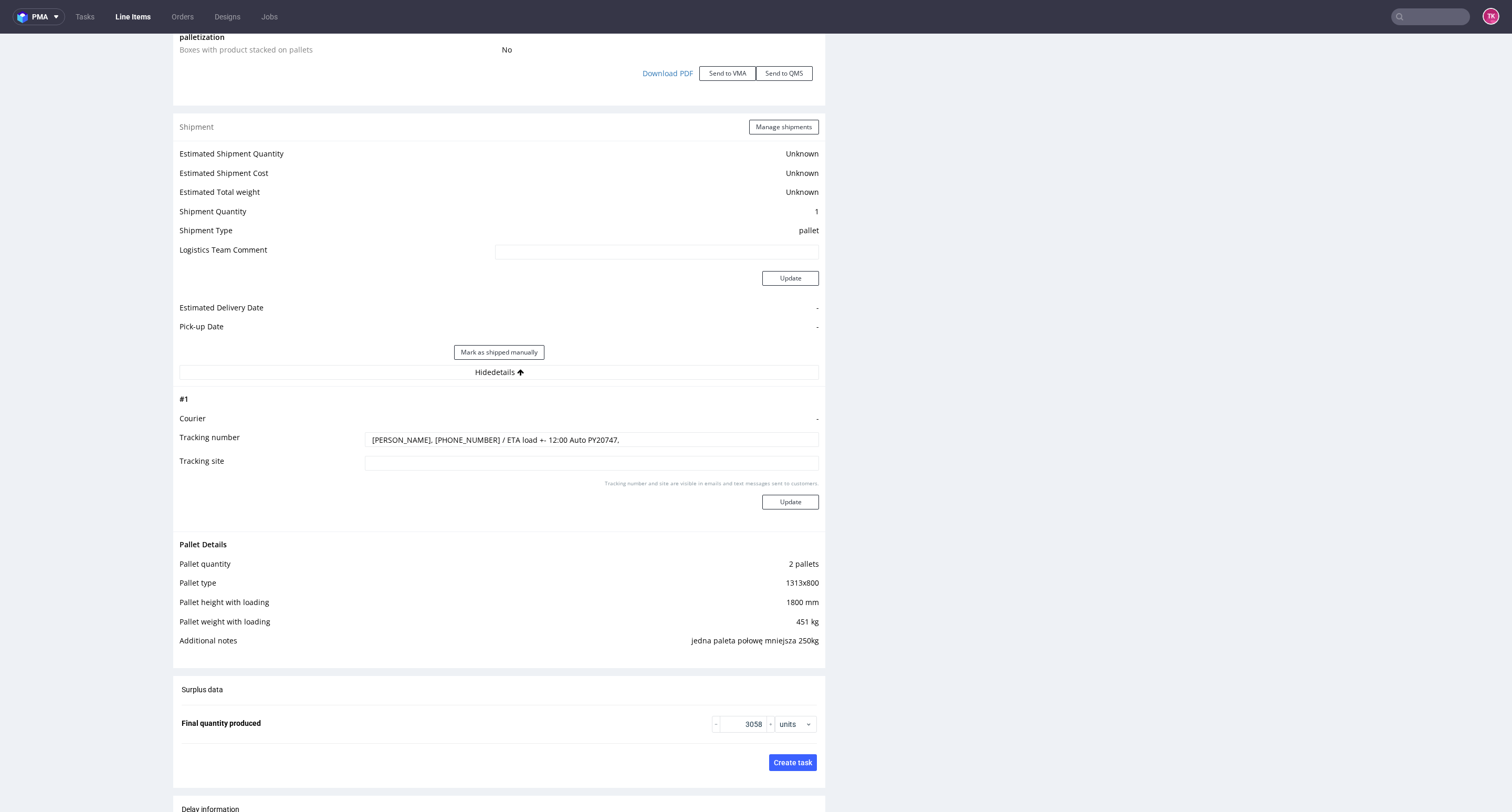
drag, startPoint x: 519, startPoint y: 440, endPoint x: 486, endPoint y: 448, distance: 34.0
click at [479, 448] on td "[PERSON_NAME], [PHONE_NUMBER] / ETA load +- 12:00 Auto PY20747," at bounding box center [590, 443] width 457 height 24
drag, startPoint x: 535, startPoint y: 442, endPoint x: 506, endPoint y: 443, distance: 29.0
click at [484, 443] on input "[PERSON_NAME], [PHONE_NUMBER] / ETA load +- 12:00 Auto PY20747," at bounding box center [591, 439] width 454 height 15
type input "[PERSON_NAME], [PHONE_NUMBER] / Auto PY20747,"
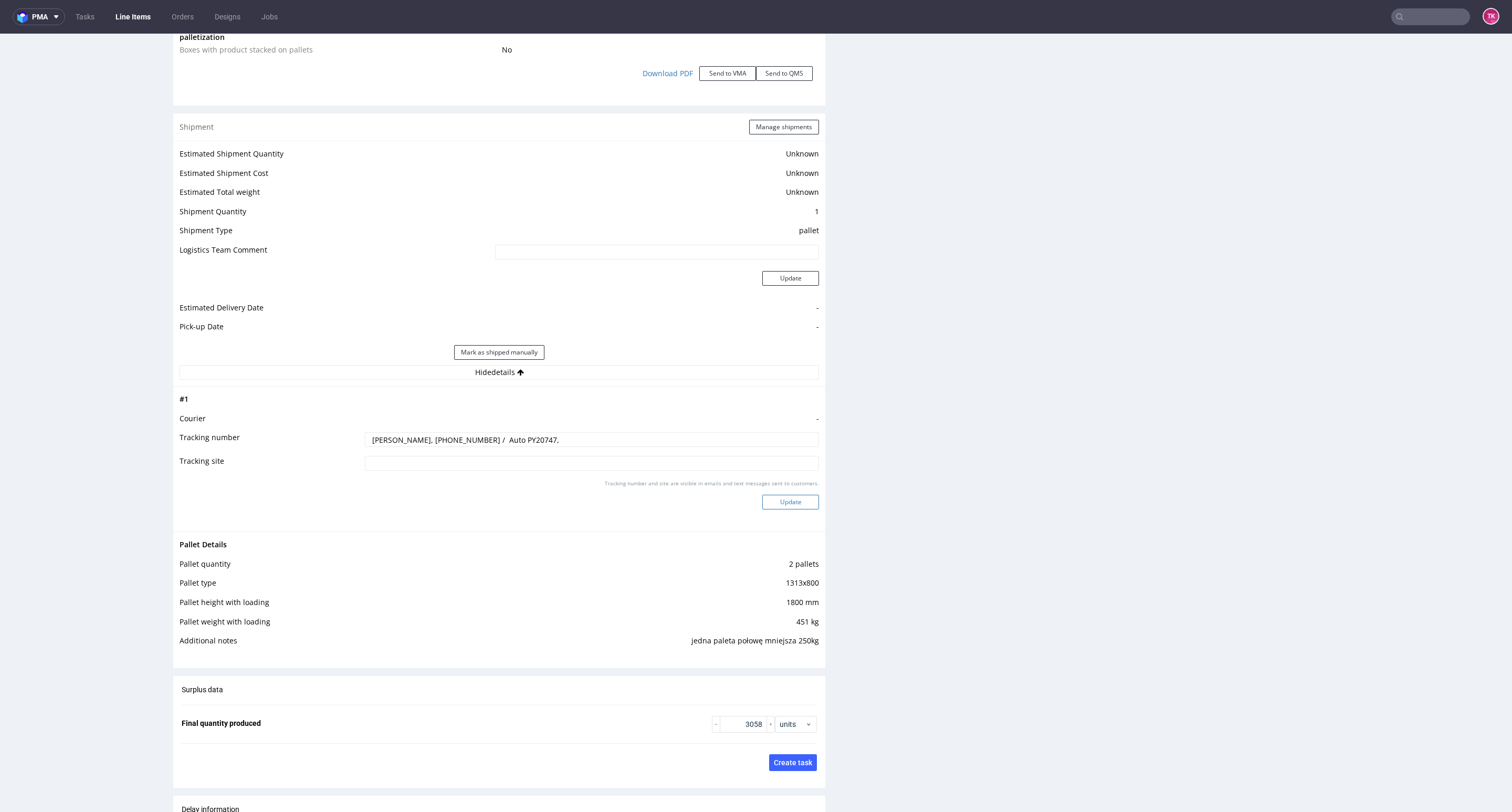
click at [777, 505] on button "Update" at bounding box center [791, 502] width 57 height 15
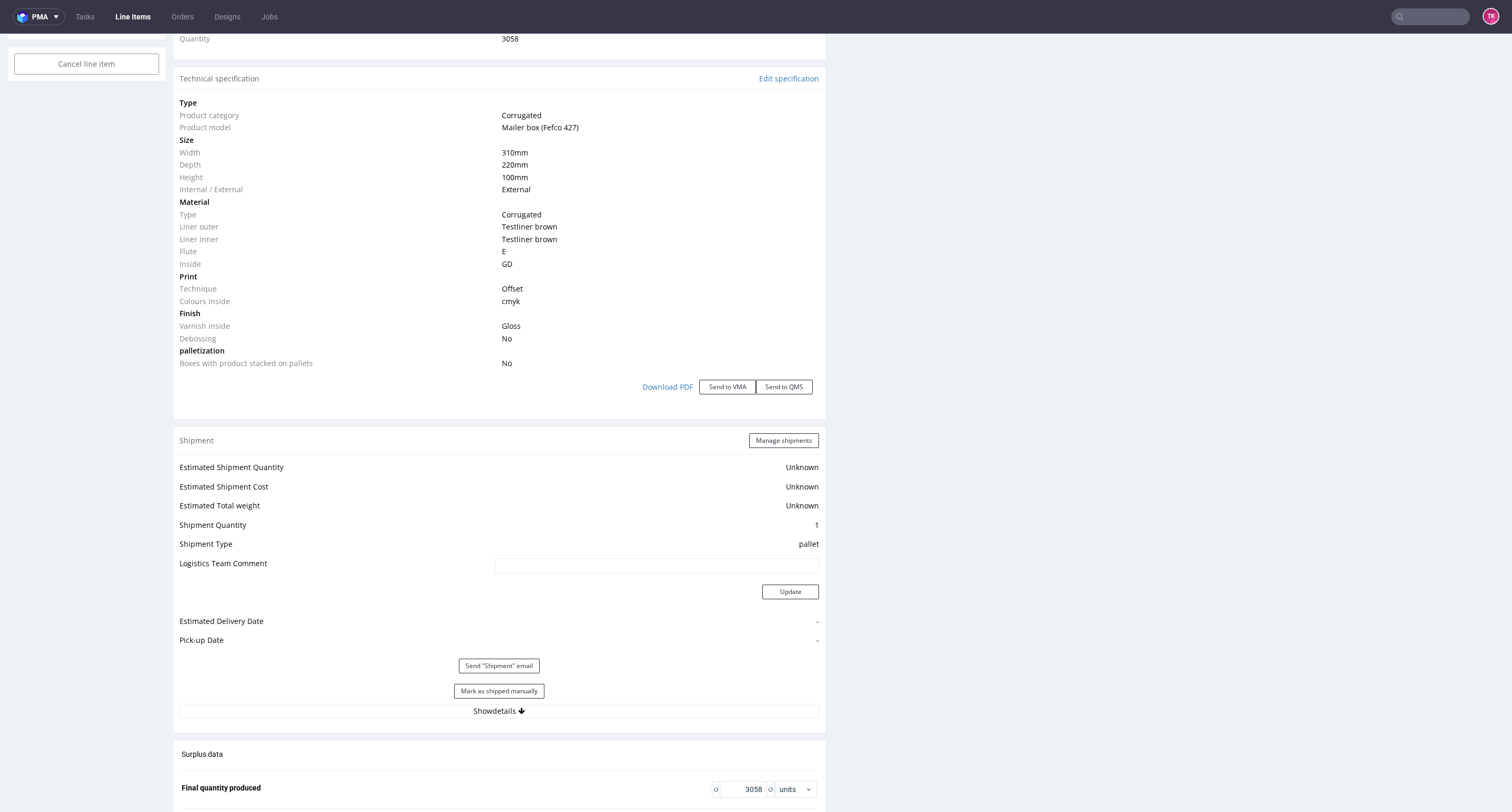
scroll to position [964, 0]
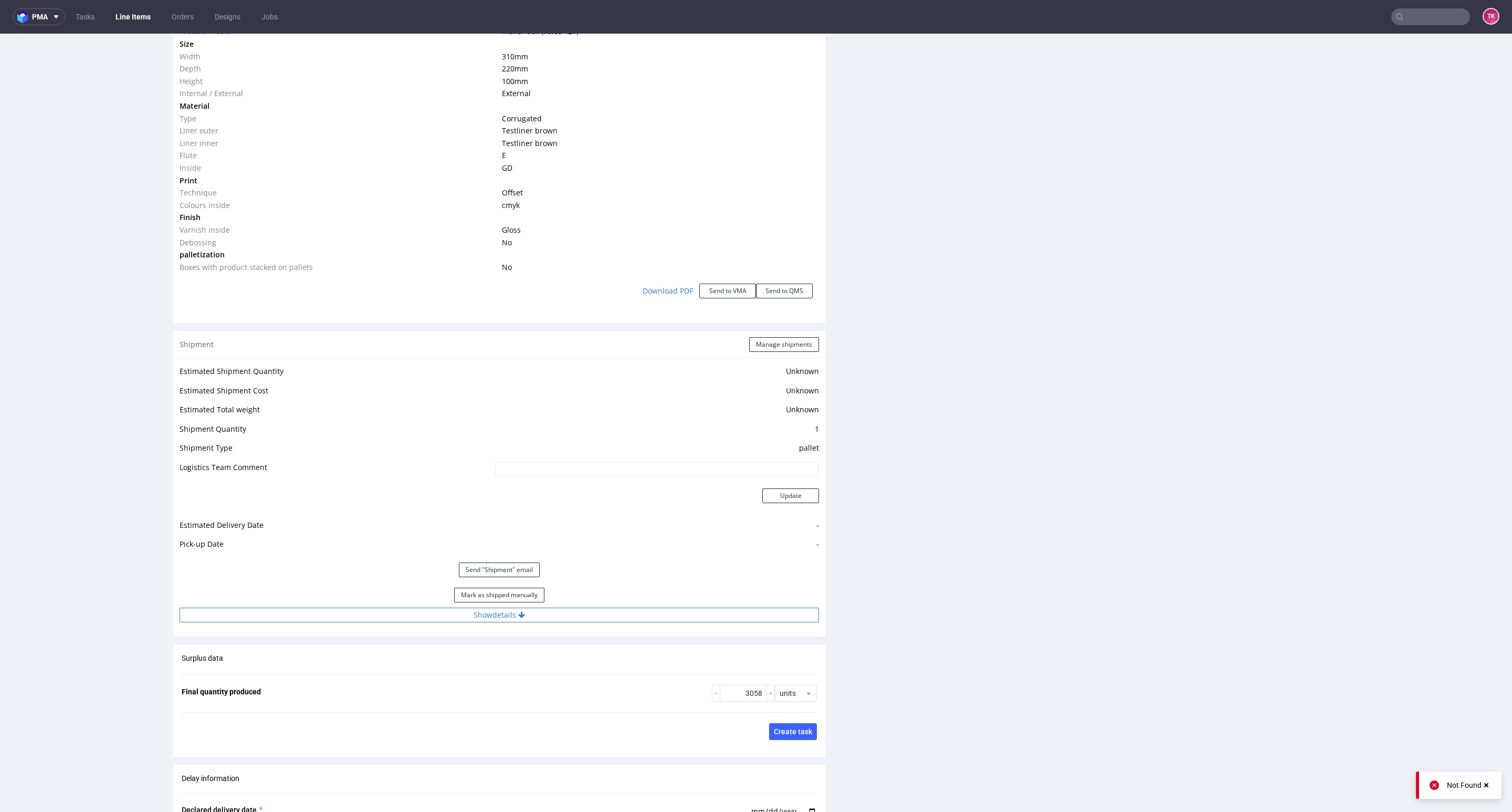
drag, startPoint x: 585, startPoint y: 604, endPoint x: 585, endPoint y: 609, distance: 5.0
click at [585, 606] on div "Mark as shipped manually" at bounding box center [499, 595] width 640 height 25
click at [580, 615] on button "Show details" at bounding box center [499, 614] width 640 height 15
click at [479, 686] on input "[PERSON_NAME], [PHONE_NUMBER] / Auto PY20747," at bounding box center [591, 682] width 454 height 15
click at [752, 354] on div "Shipment Manage shipments" at bounding box center [500, 344] width 652 height 28
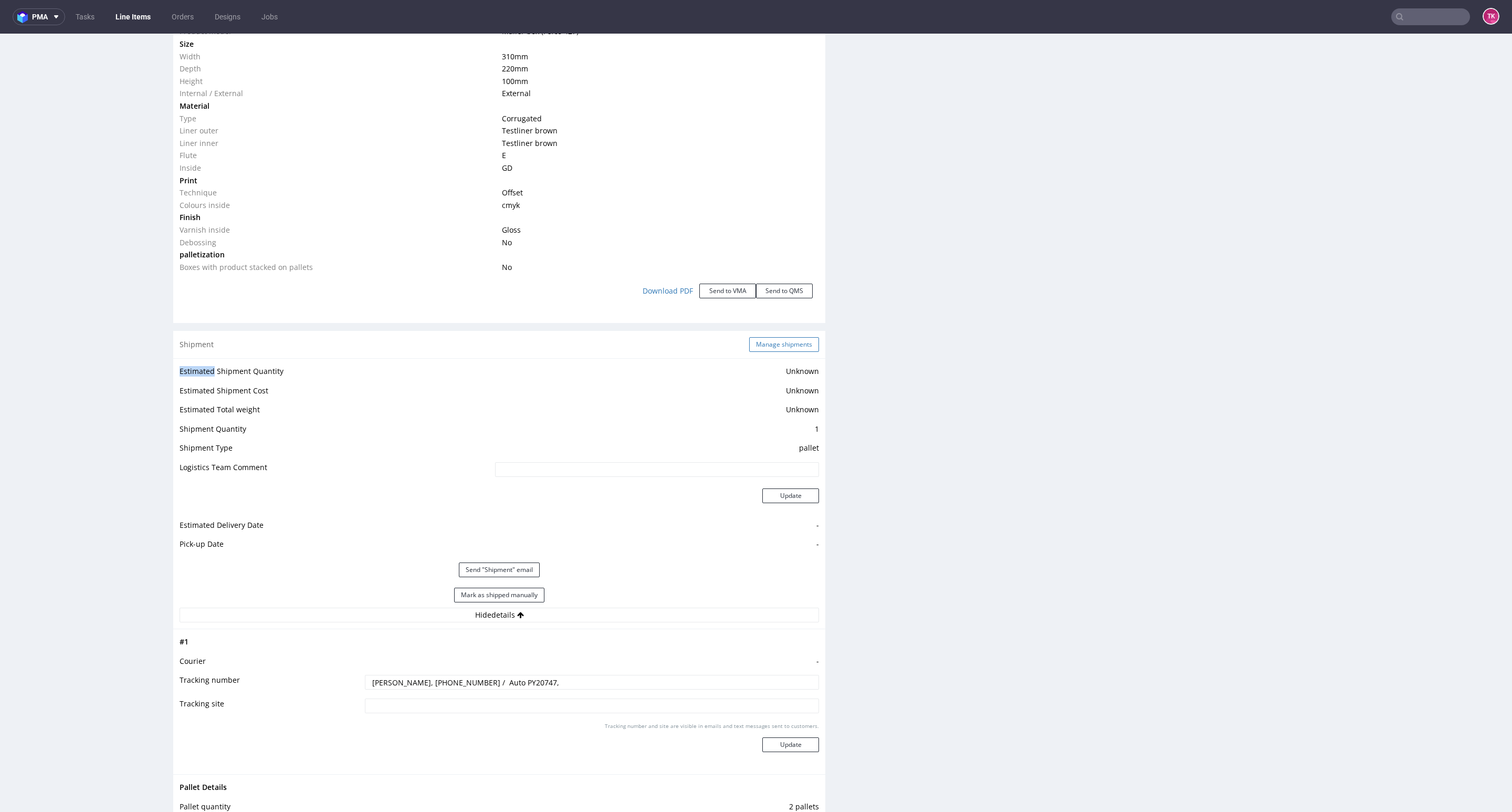
click at [752, 353] on div "Shipment Manage shipments" at bounding box center [500, 344] width 652 height 28
click at [753, 350] on button "Manage shipments" at bounding box center [784, 344] width 70 height 15
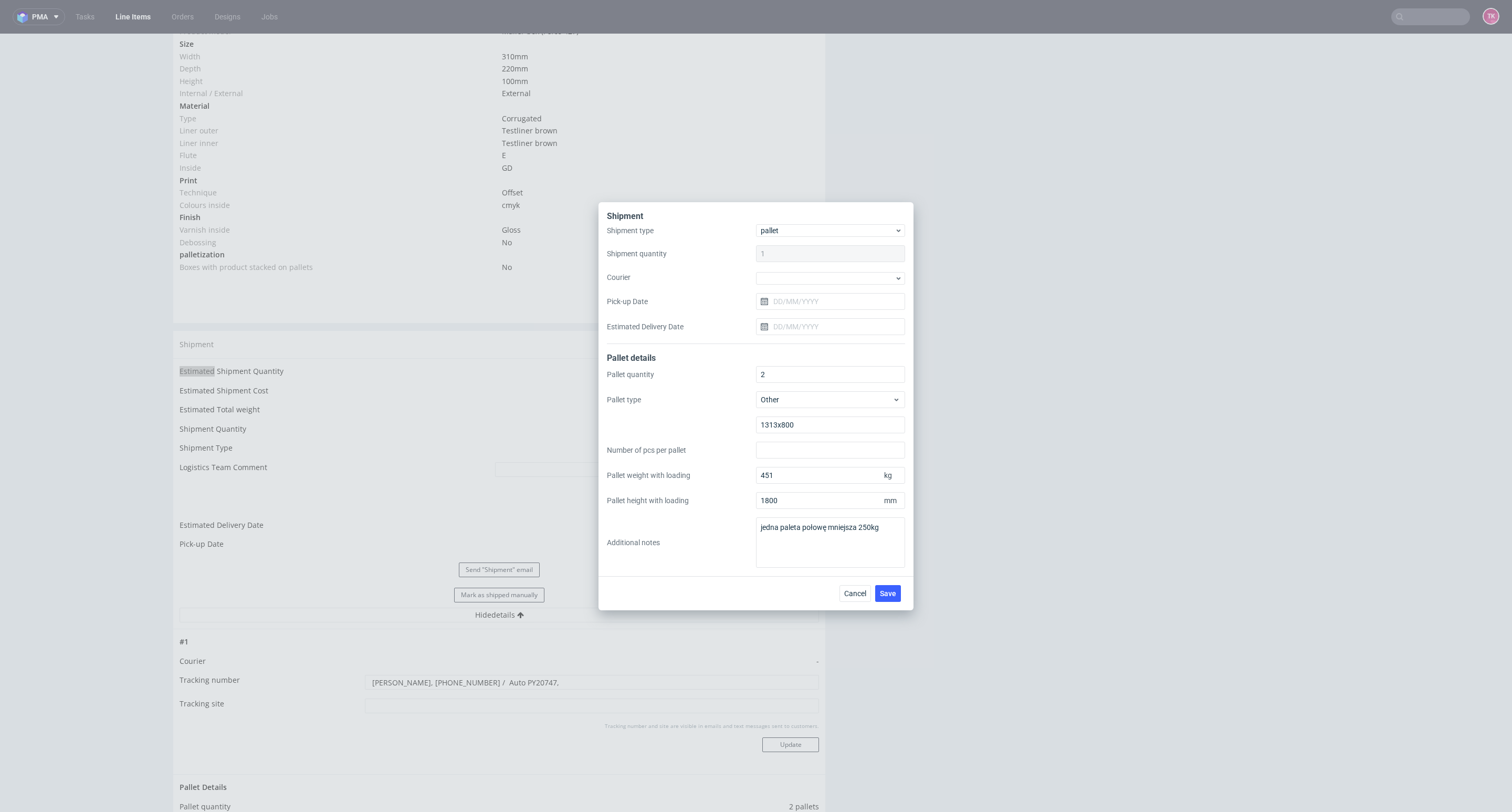
click at [829, 285] on div "Shipment type pallet Shipment quantity 1 Courier Pick-up Date Estimated Deliver…" at bounding box center [756, 284] width 298 height 120
click at [832, 276] on div at bounding box center [830, 278] width 149 height 12
click at [794, 300] on div "Other" at bounding box center [831, 294] width 141 height 19
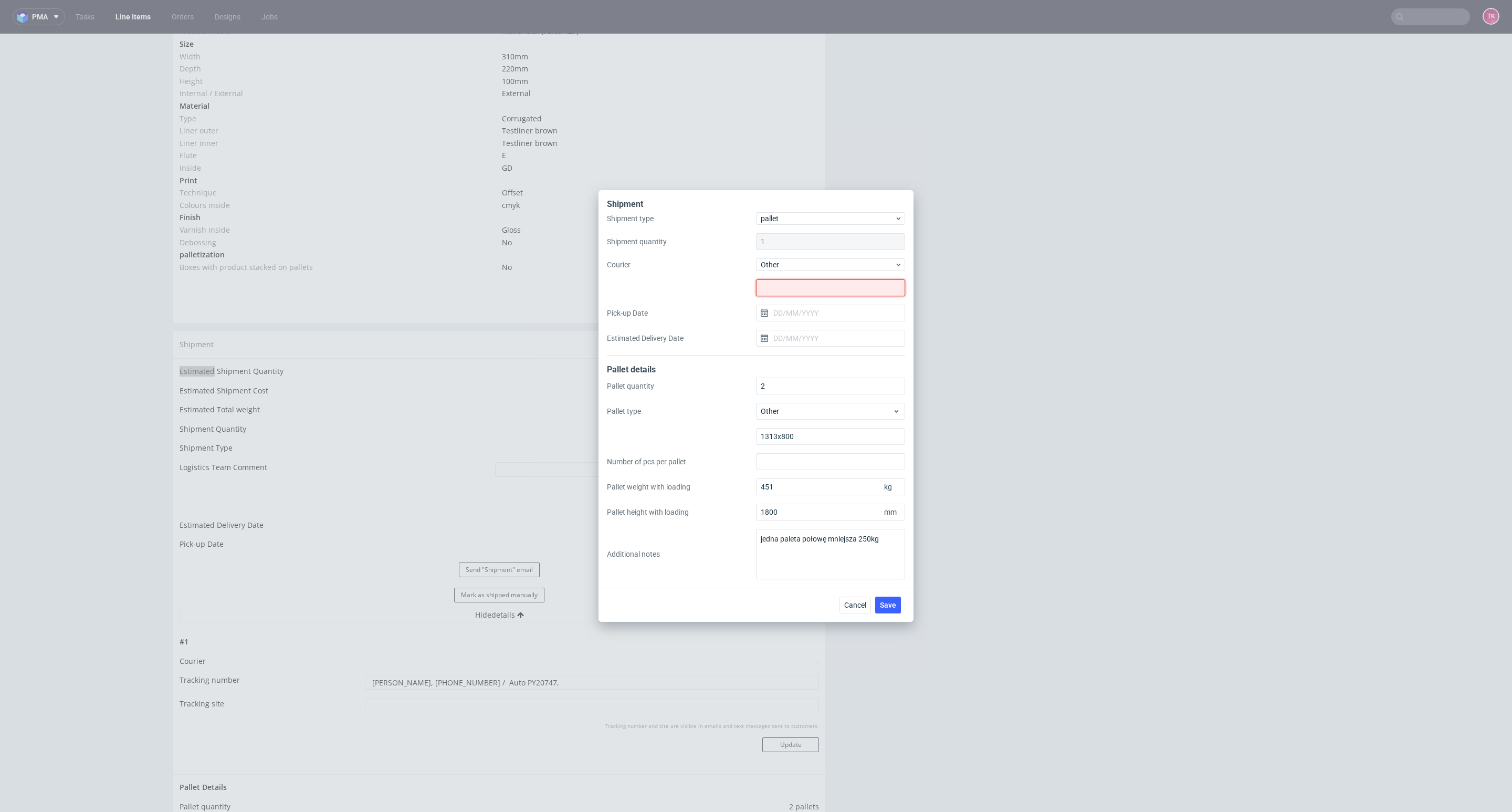
click at [794, 295] on input "text" at bounding box center [830, 288] width 149 height 17
paste input "Worldtrans Spółka z Ograniczoną Odpowiedzialnością"
type input "Worldtrans Spółka z Ograniczoną Odpowiedzialnością"
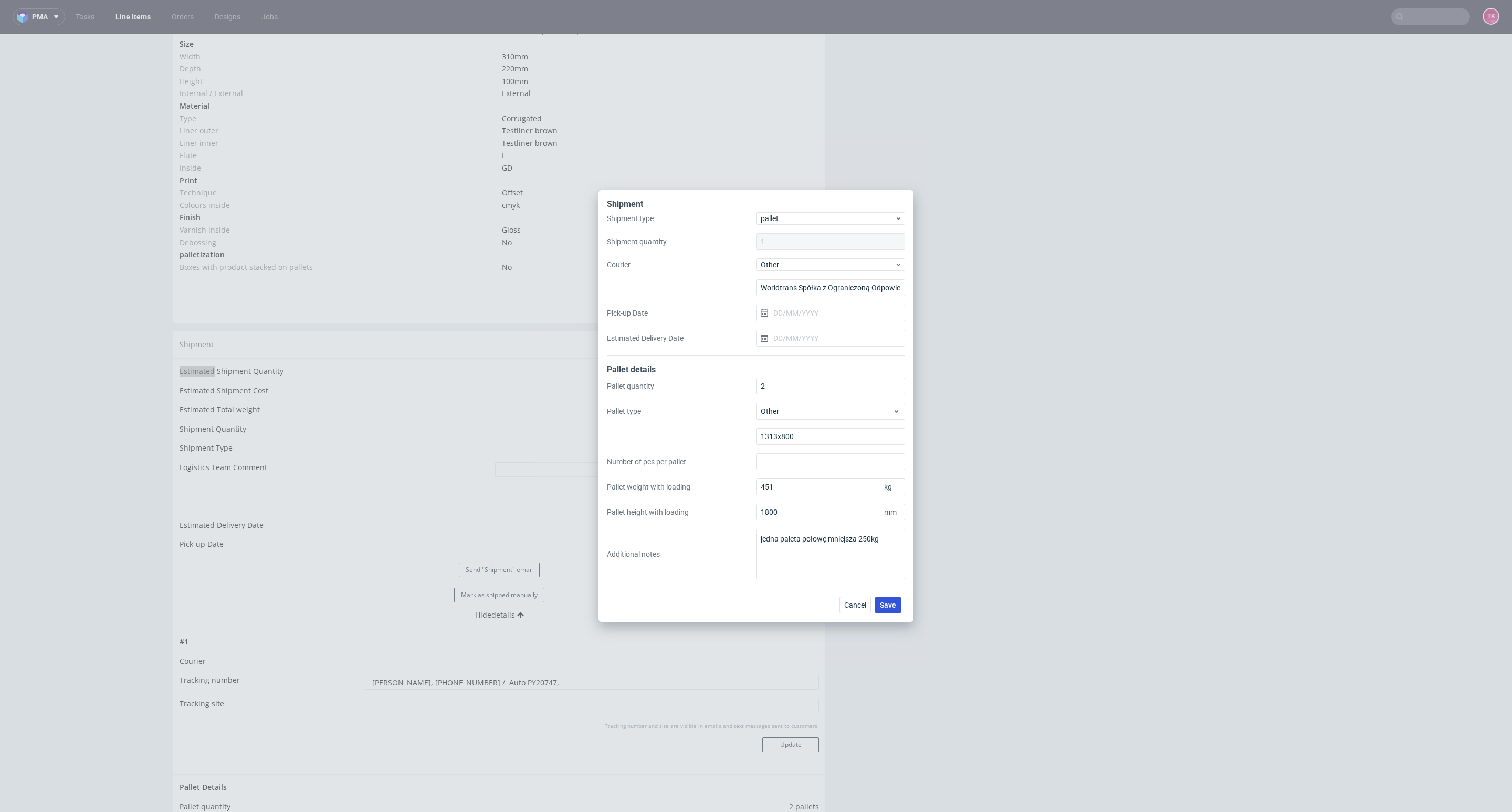
click at [887, 606] on span "Save" at bounding box center [888, 605] width 16 height 7
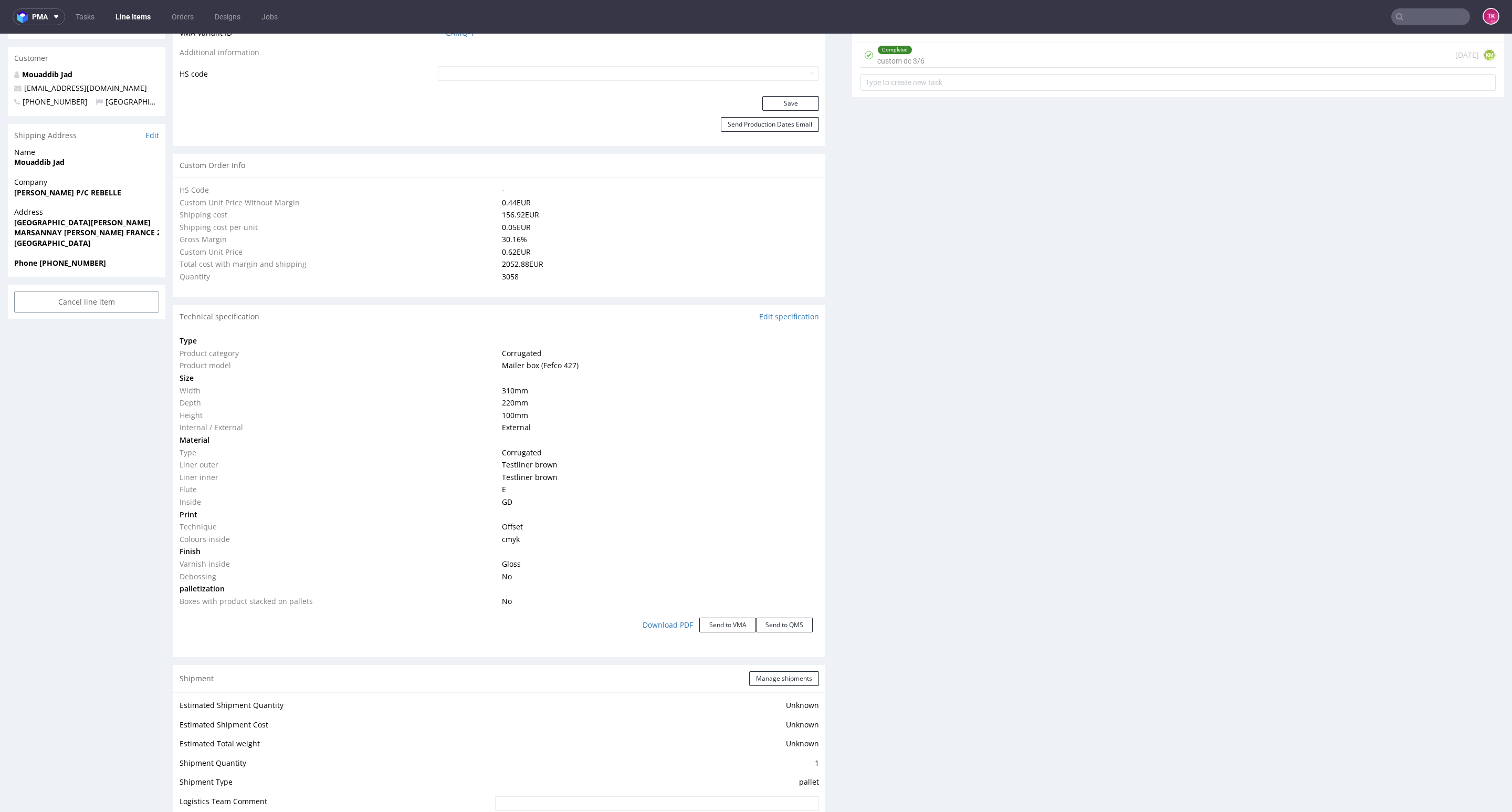
scroll to position [1024, 0]
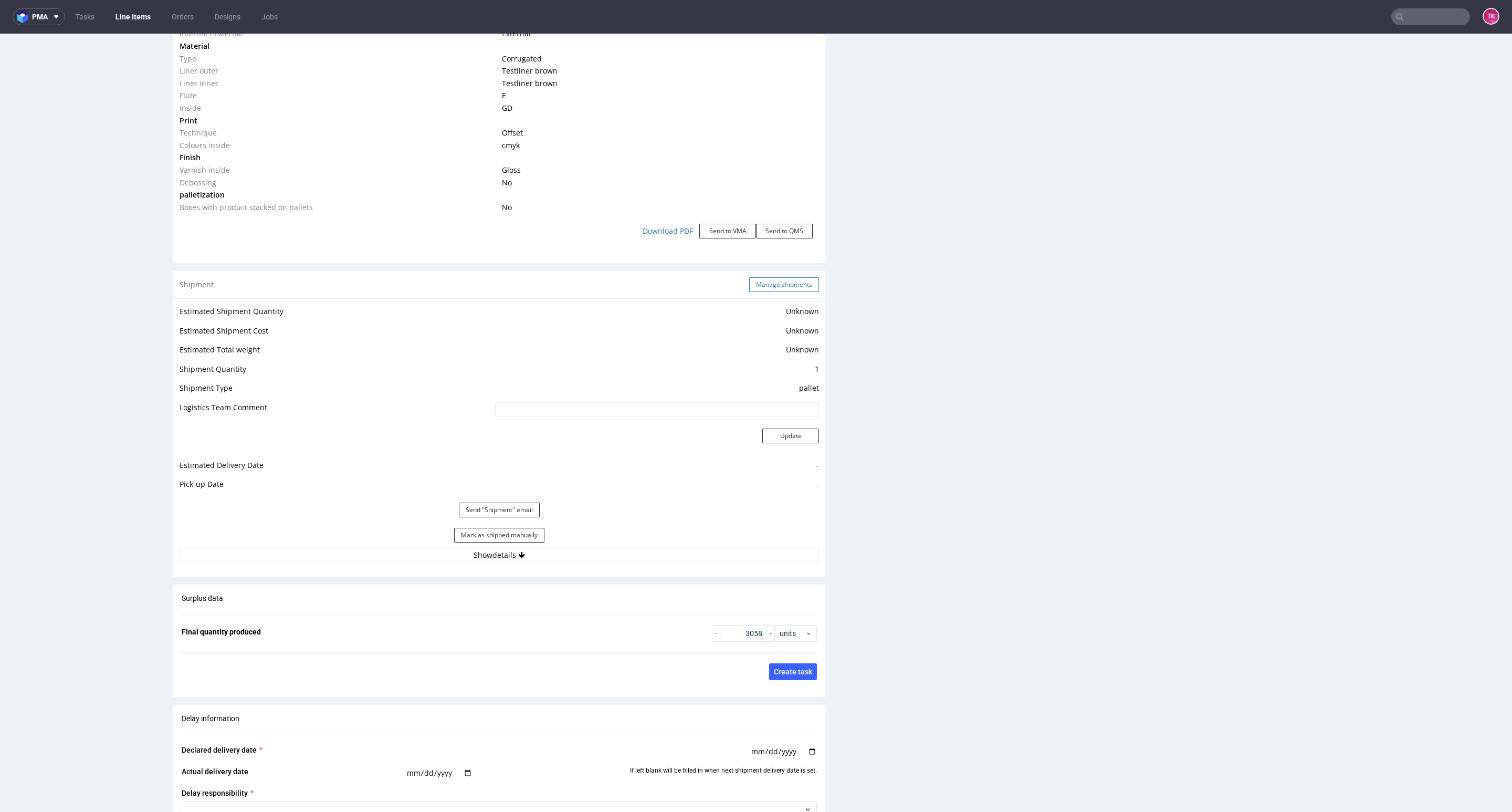
click at [803, 277] on button "Manage shipments" at bounding box center [784, 285] width 70 height 15
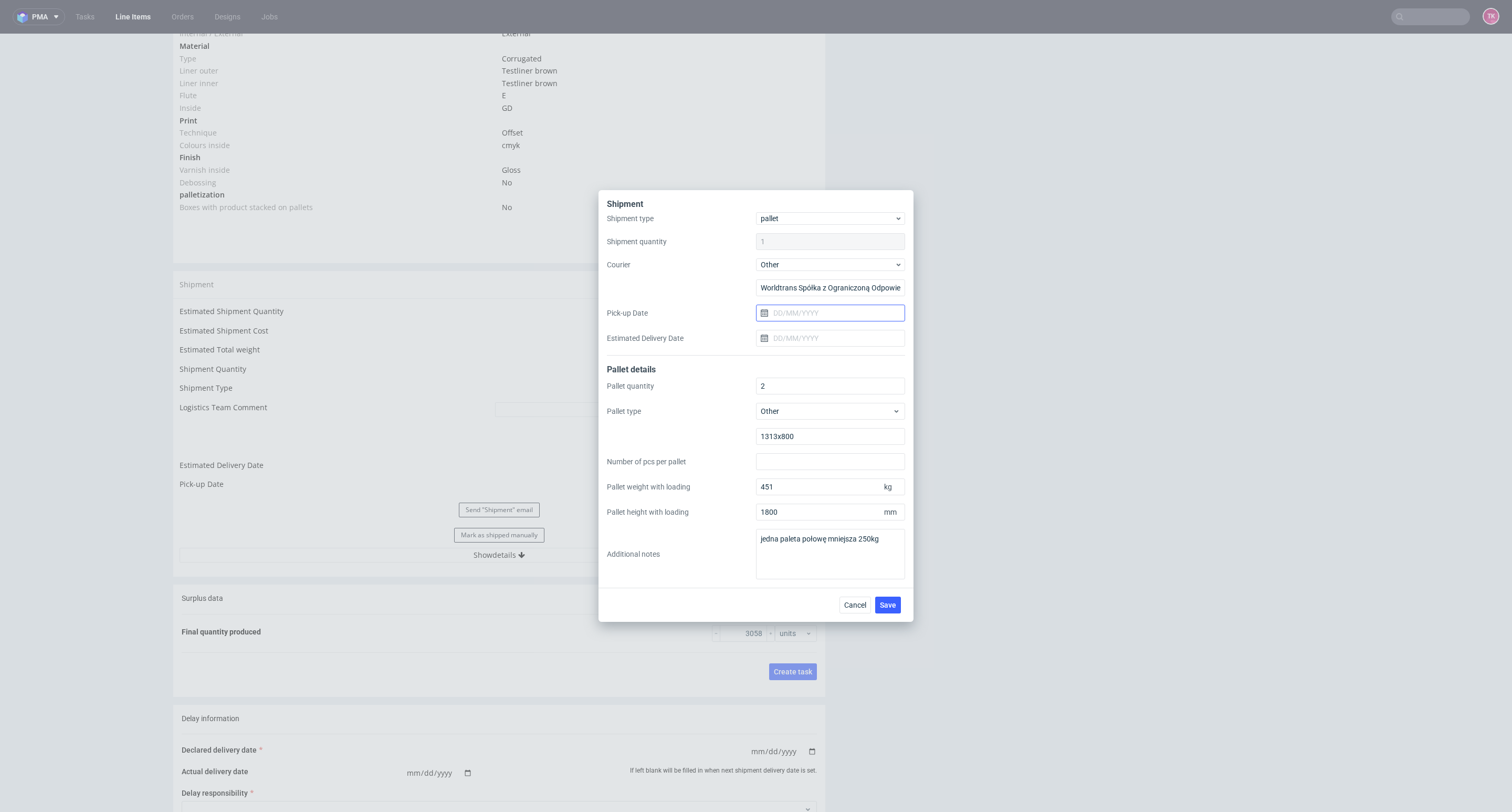
click at [826, 309] on input "Pick-up Date" at bounding box center [830, 312] width 149 height 17
click at [837, 397] on button "8" at bounding box center [830, 401] width 16 height 17
type input "[DATE]"
click at [839, 335] on input "Estimated Delivery Date" at bounding box center [830, 338] width 149 height 17
click at [863, 420] on button "10" at bounding box center [864, 426] width 16 height 17
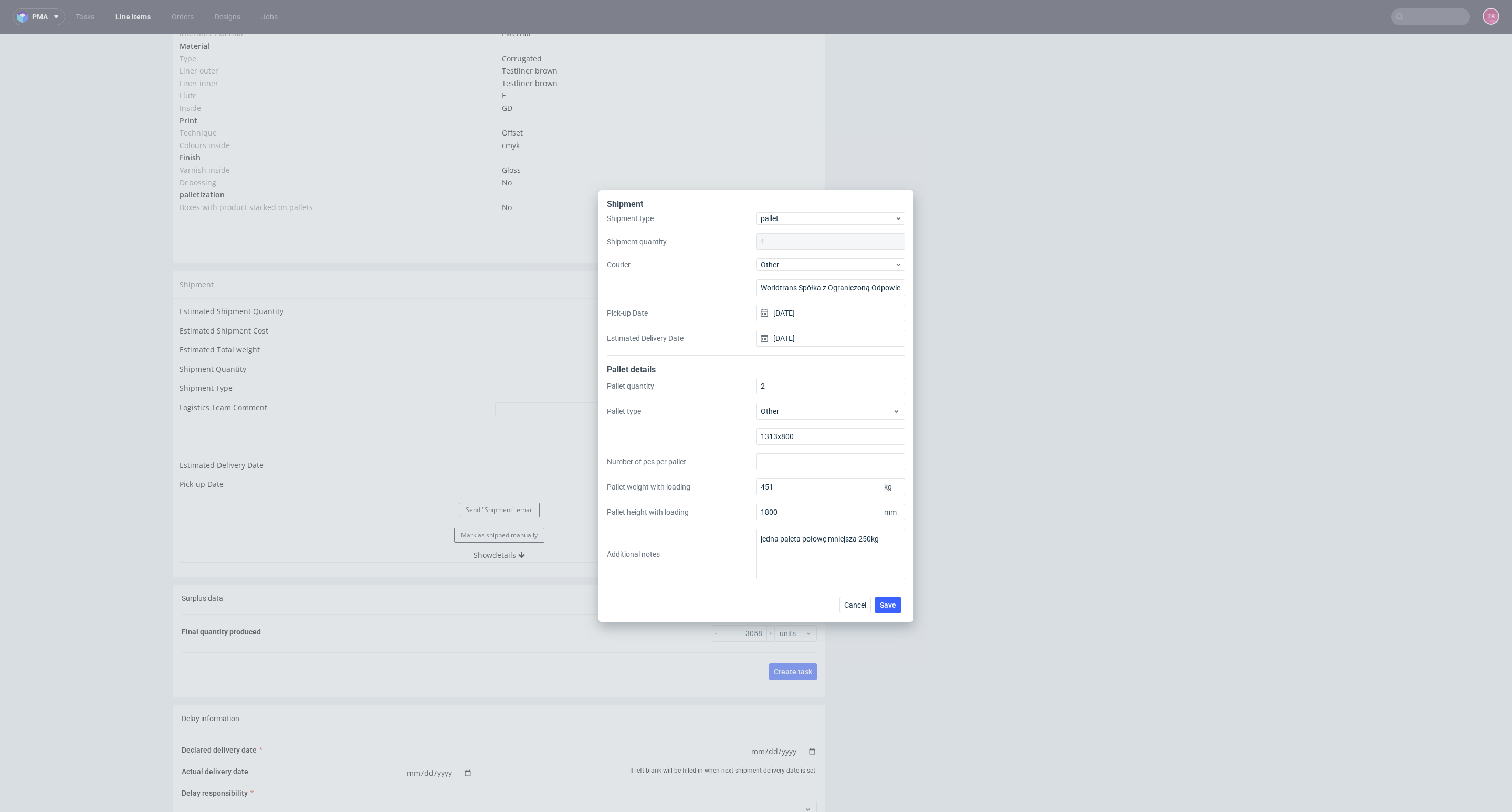
type input "10/10/2025"
click at [884, 607] on span "Save" at bounding box center [888, 605] width 16 height 7
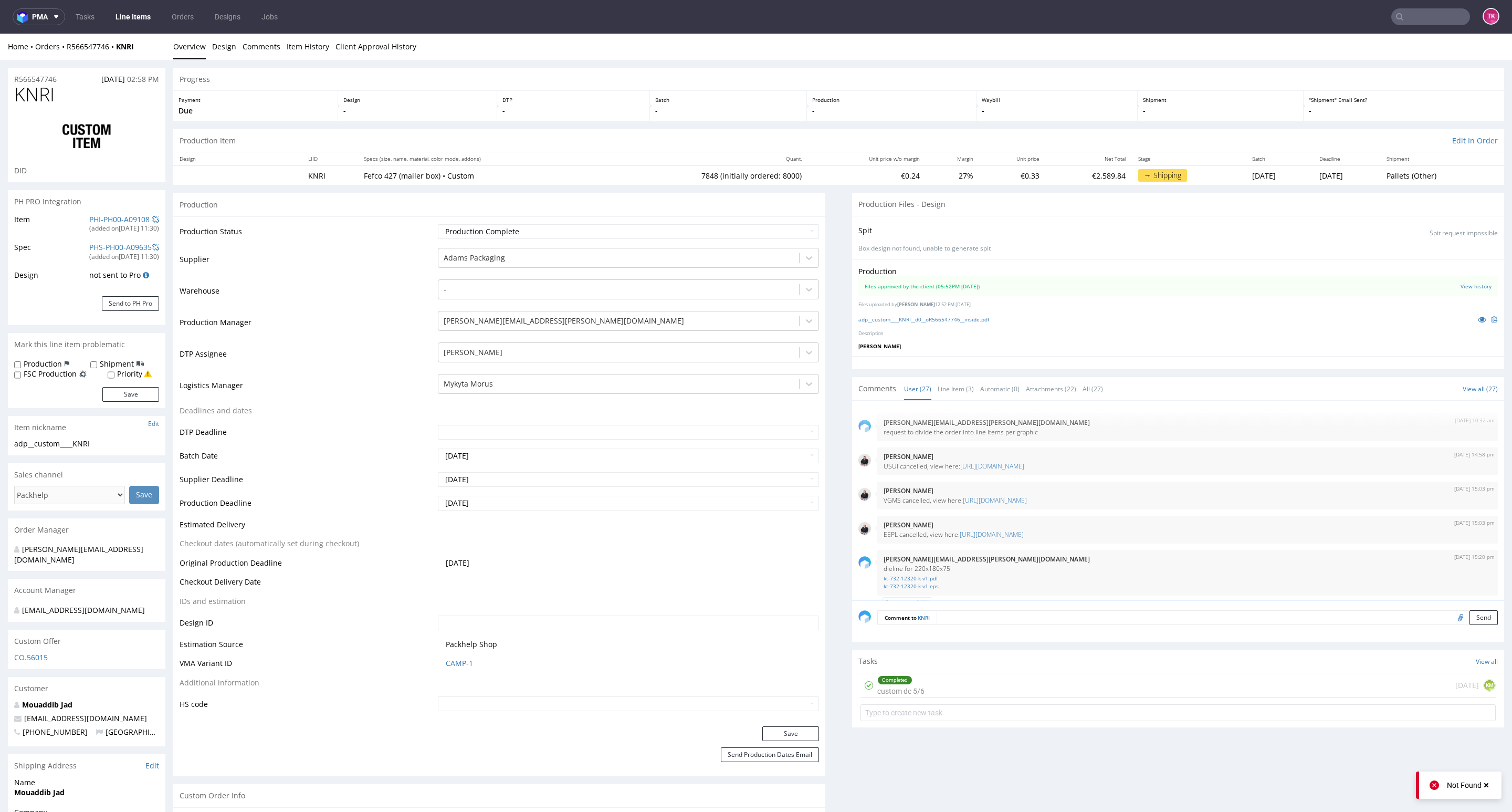
scroll to position [1161, 0]
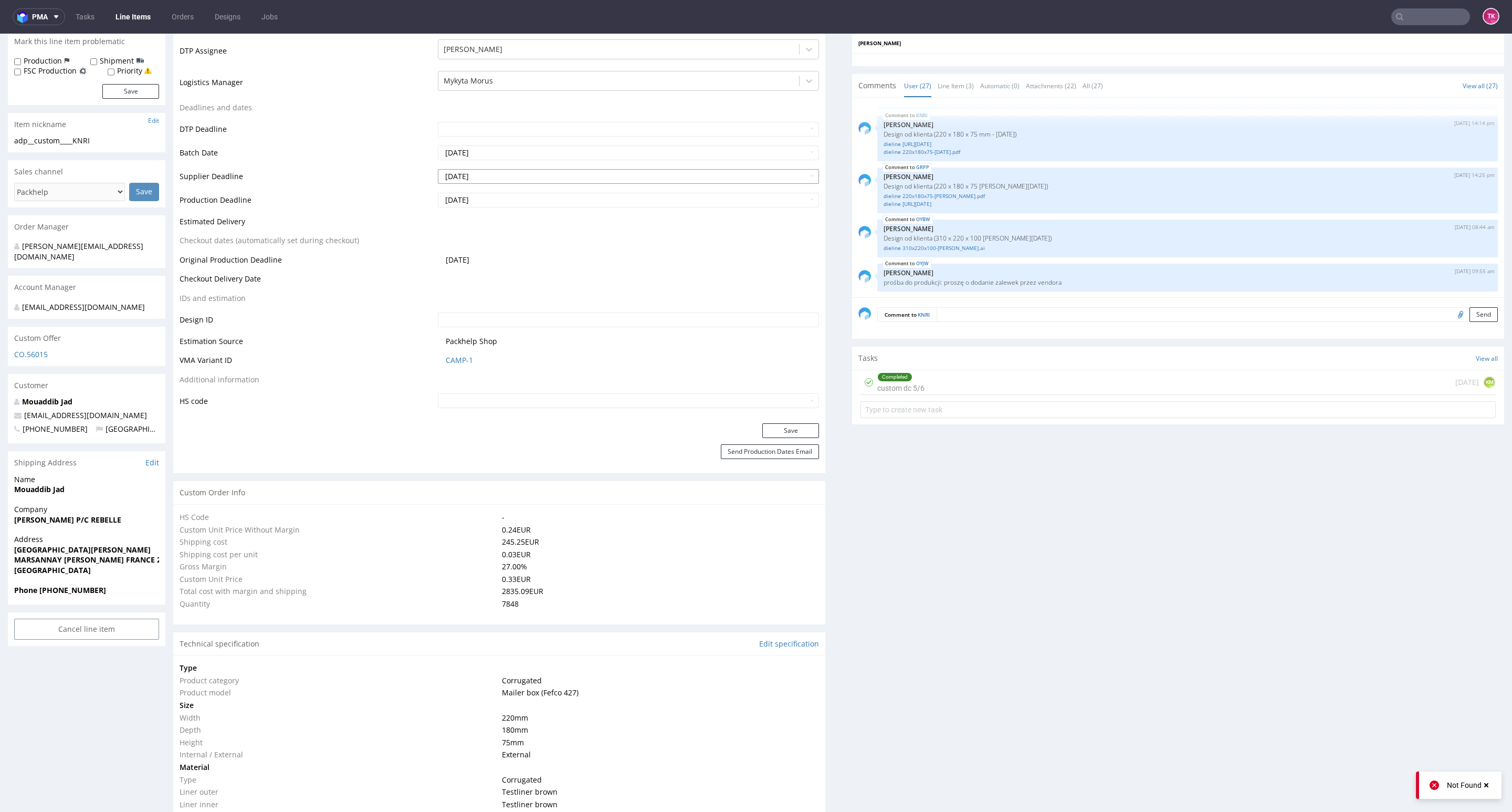
scroll to position [97, 0]
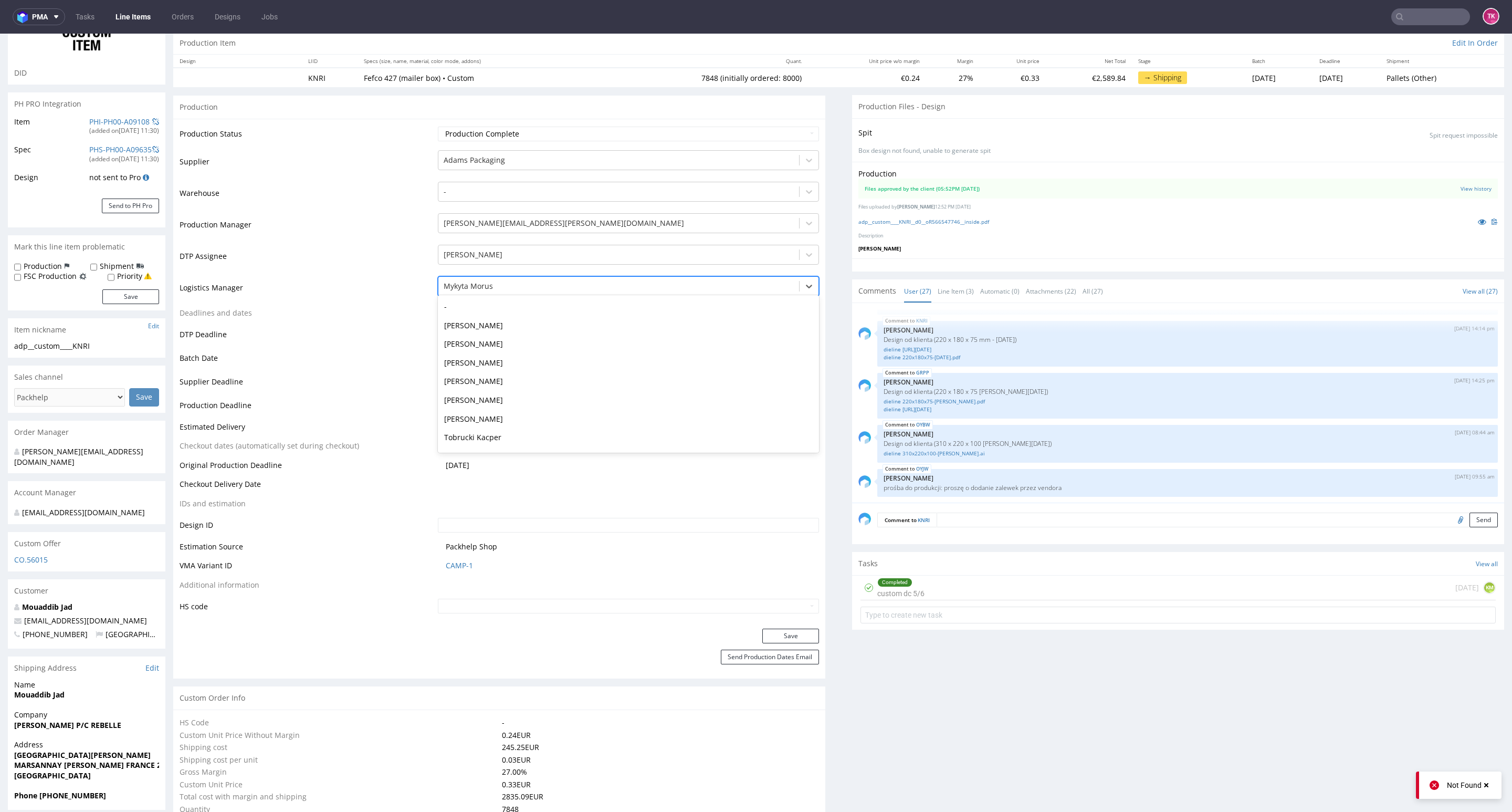
click at [505, 283] on div at bounding box center [619, 285] width 350 height 12
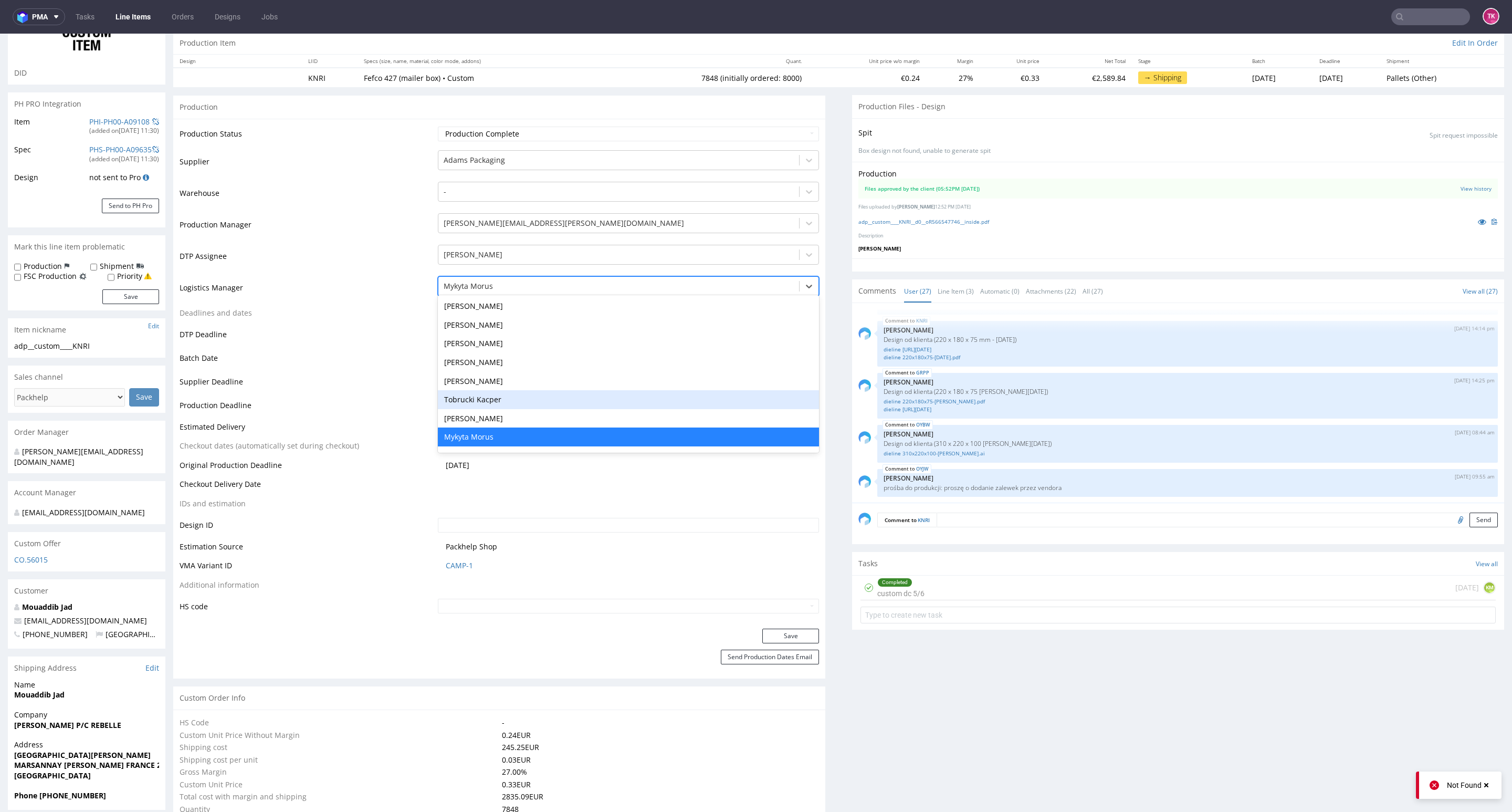
drag, startPoint x: 484, startPoint y: 399, endPoint x: 481, endPoint y: 405, distance: 6.7
click at [481, 403] on div "Tobrucki Kacper" at bounding box center [628, 399] width 381 height 19
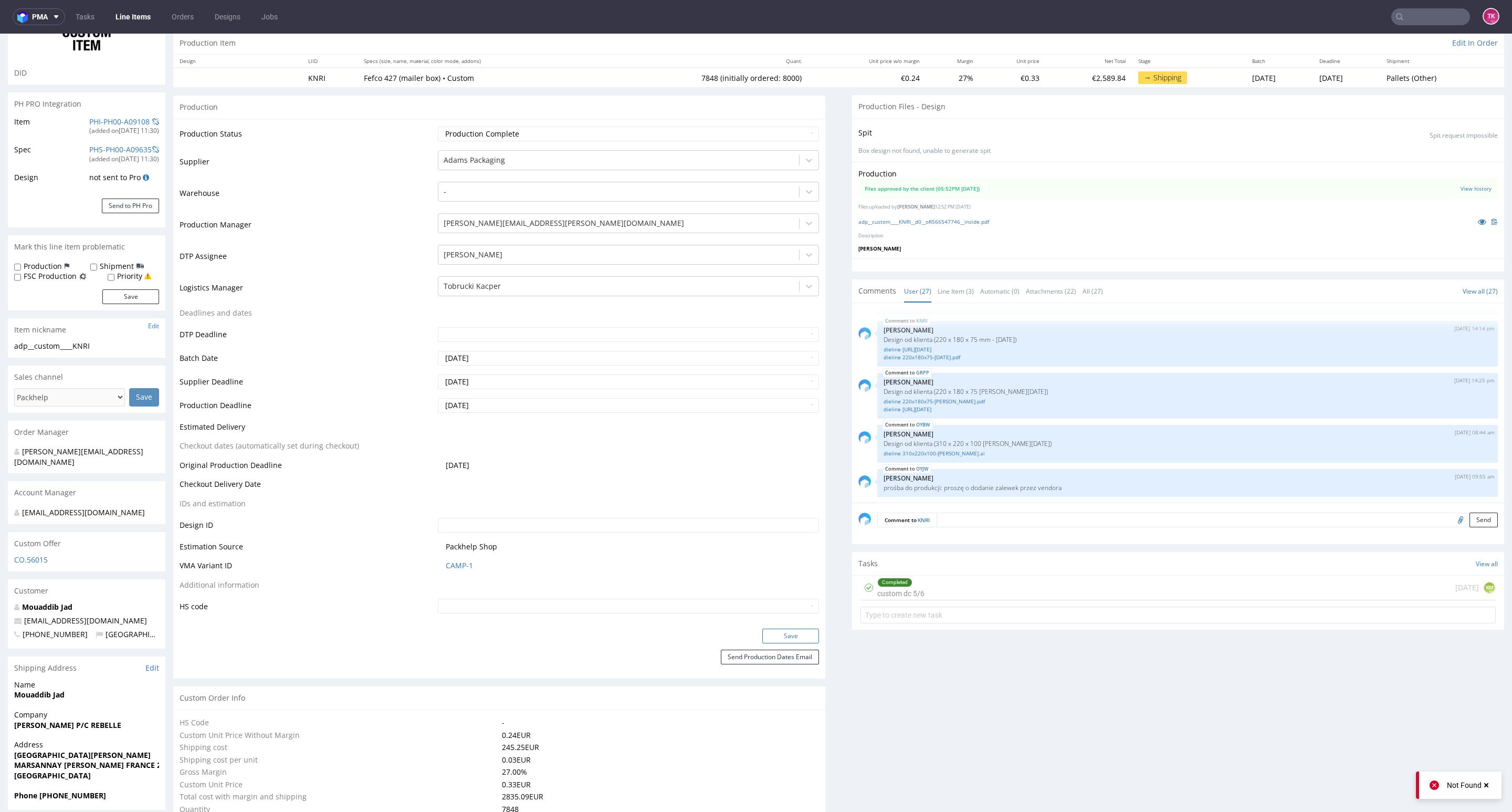
click at [771, 638] on button "Save" at bounding box center [791, 636] width 57 height 15
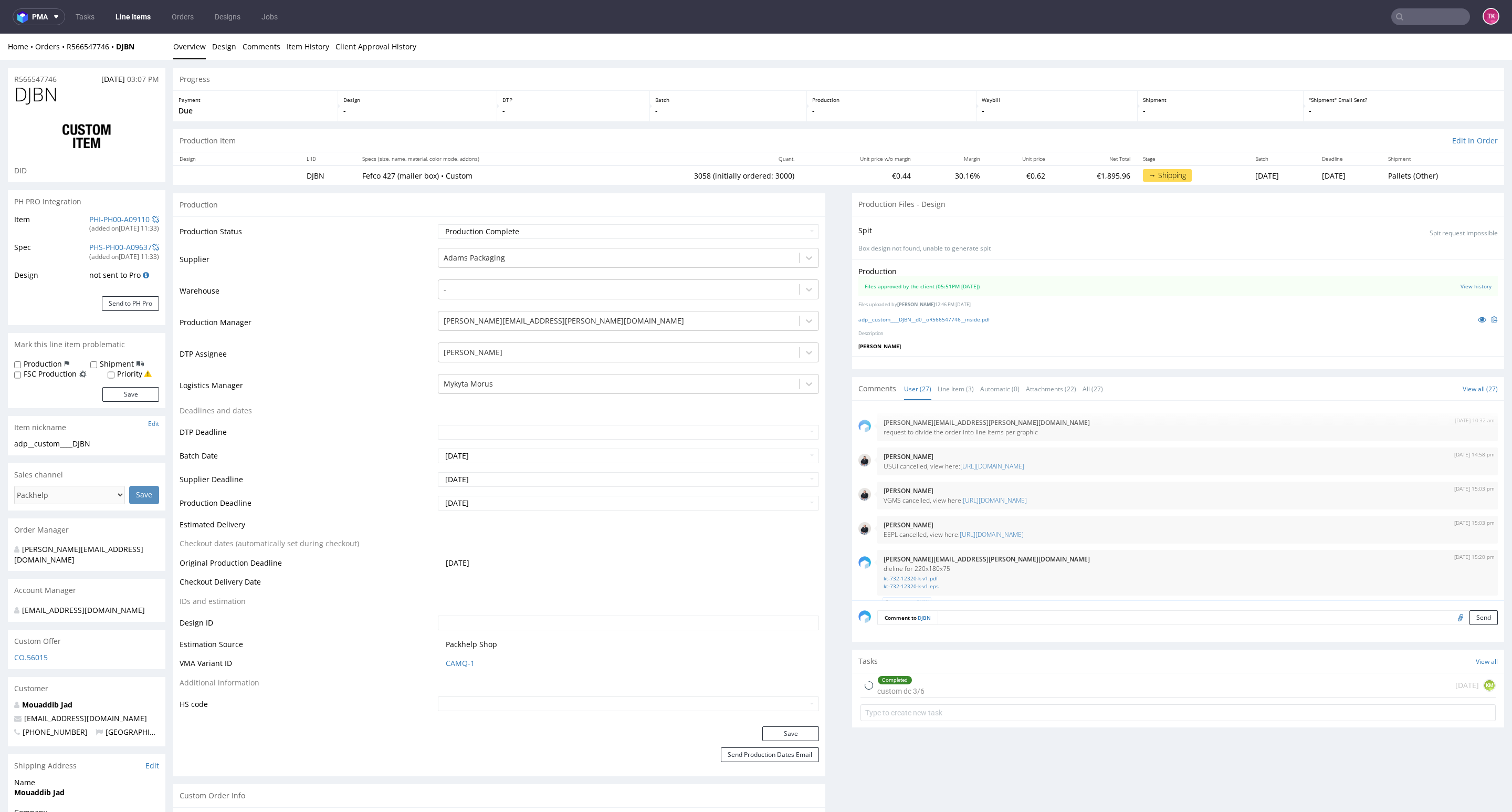
type input "3058"
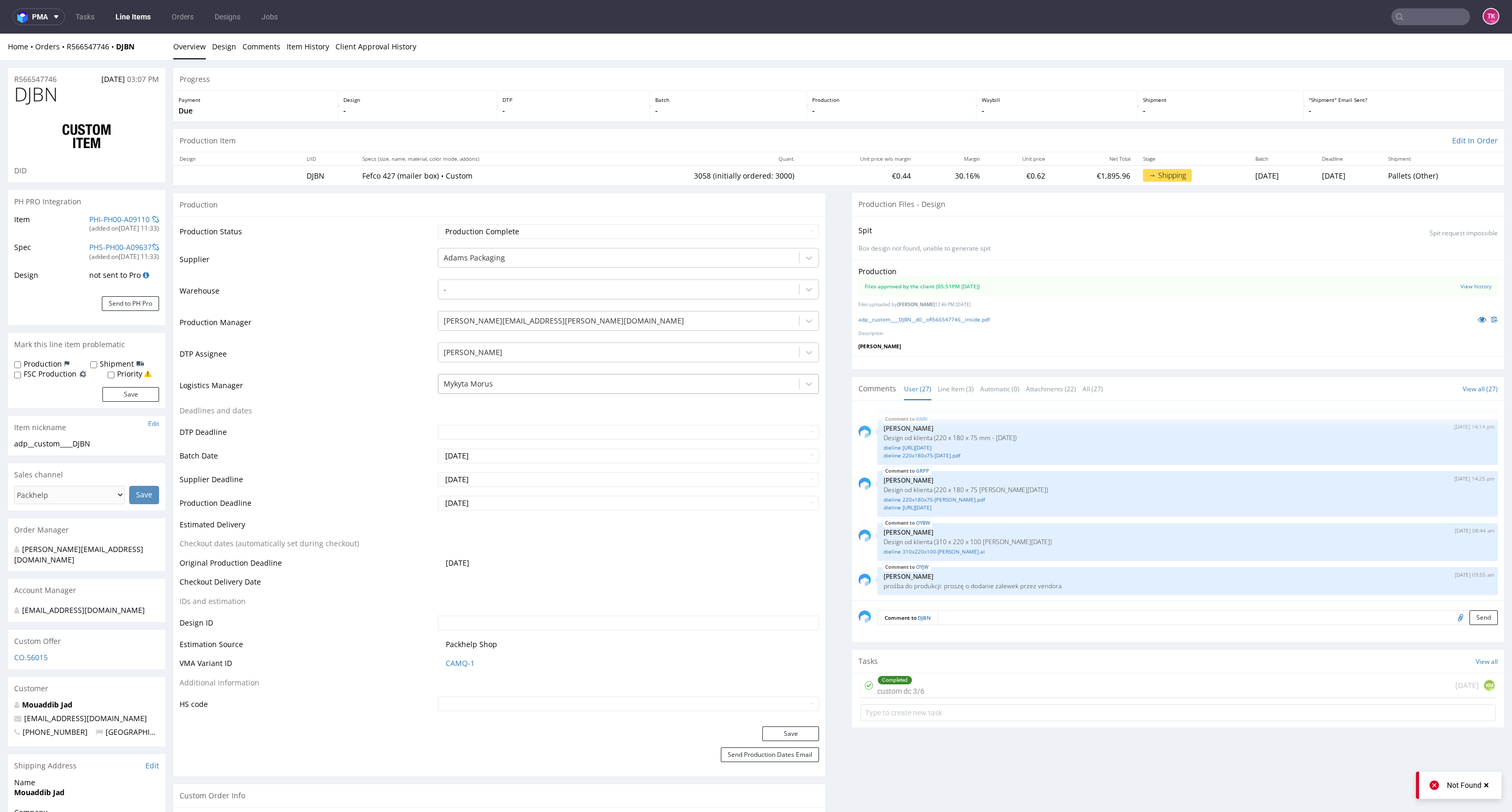
click at [482, 389] on div "Mykyta Morus" at bounding box center [628, 381] width 381 height 15
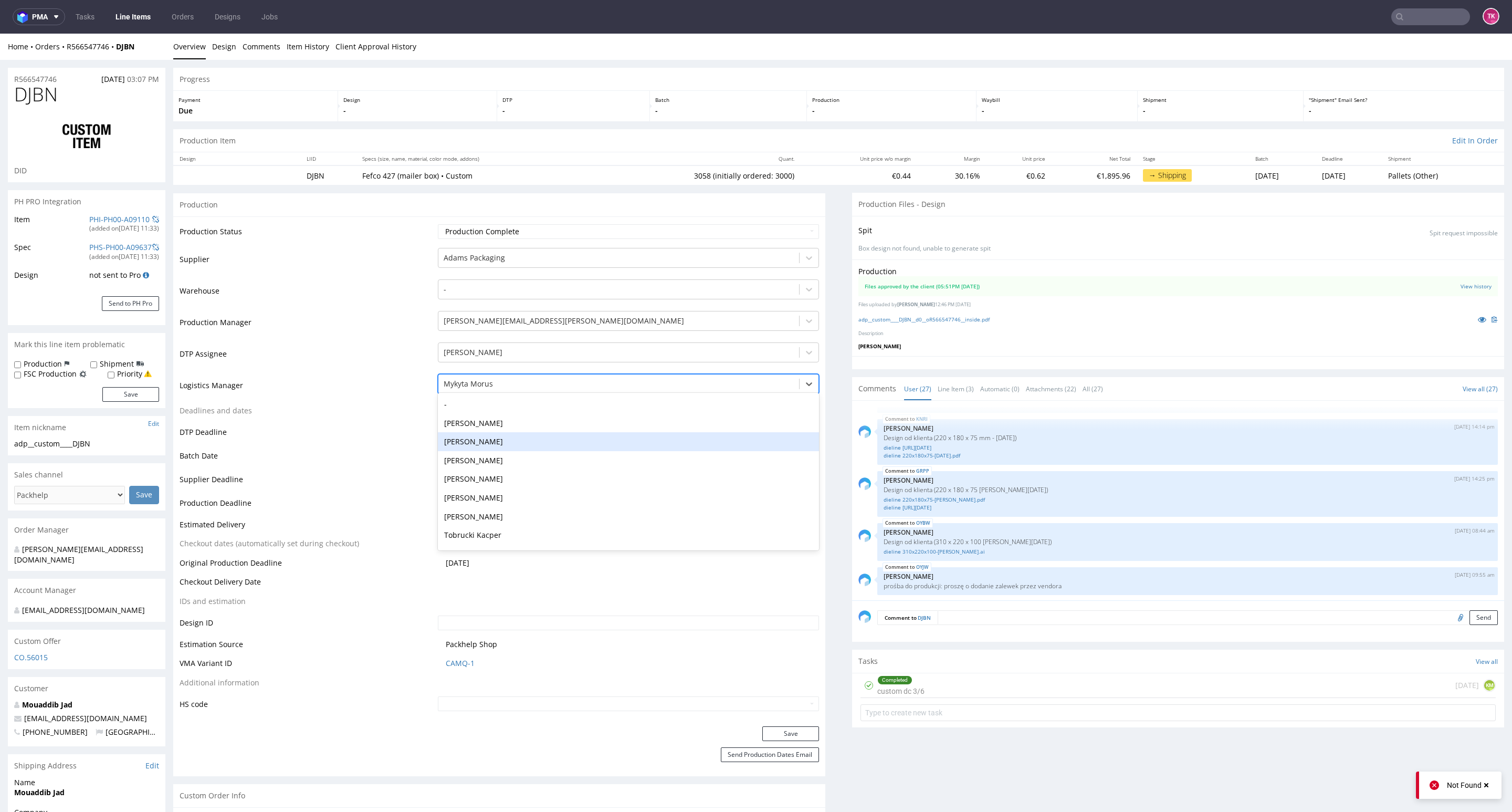
scroll to position [38, 0]
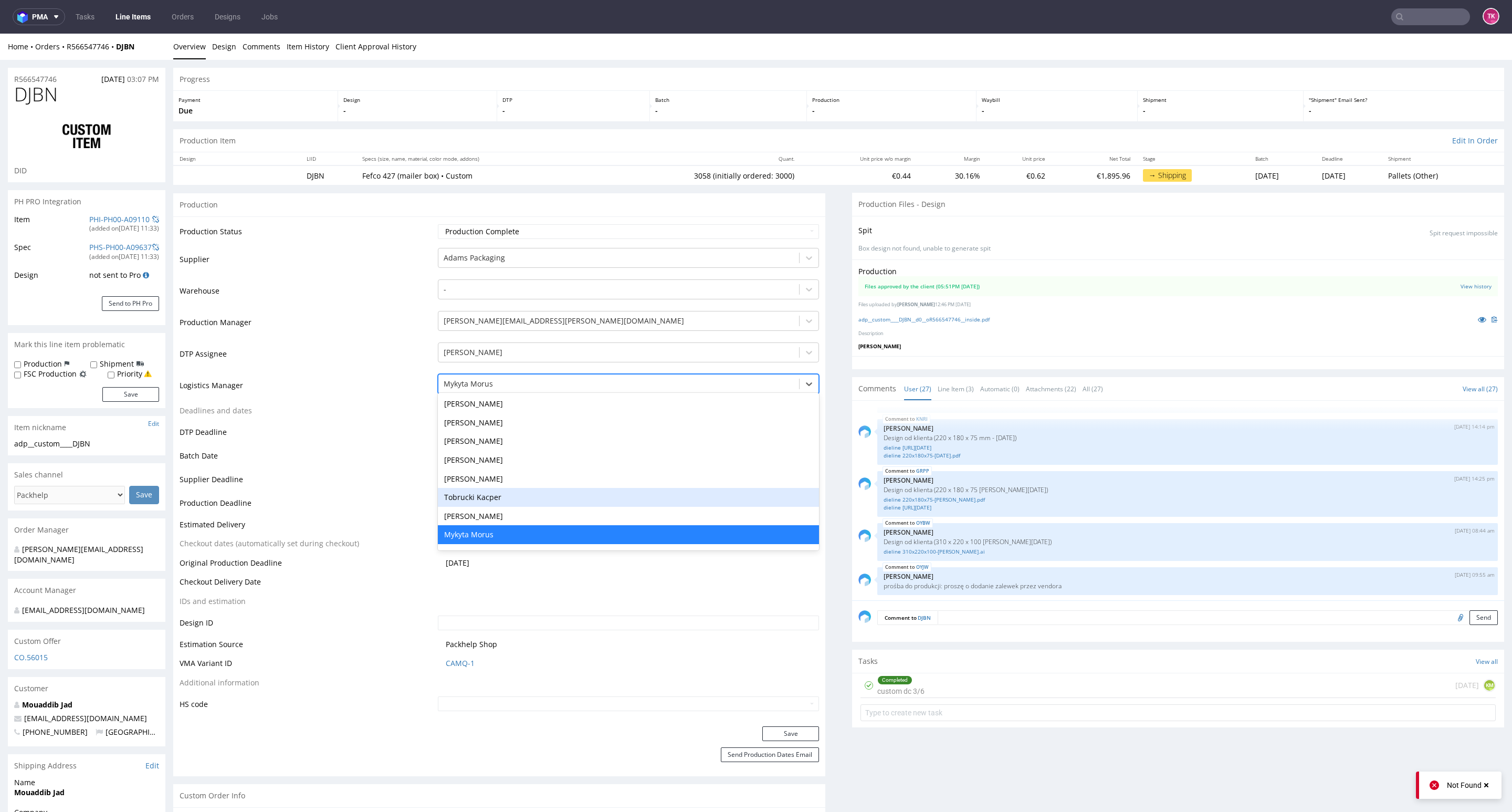
drag, startPoint x: 482, startPoint y: 495, endPoint x: 488, endPoint y: 498, distance: 6.7
click at [482, 495] on div "Tobrucki Kacper" at bounding box center [628, 498] width 381 height 19
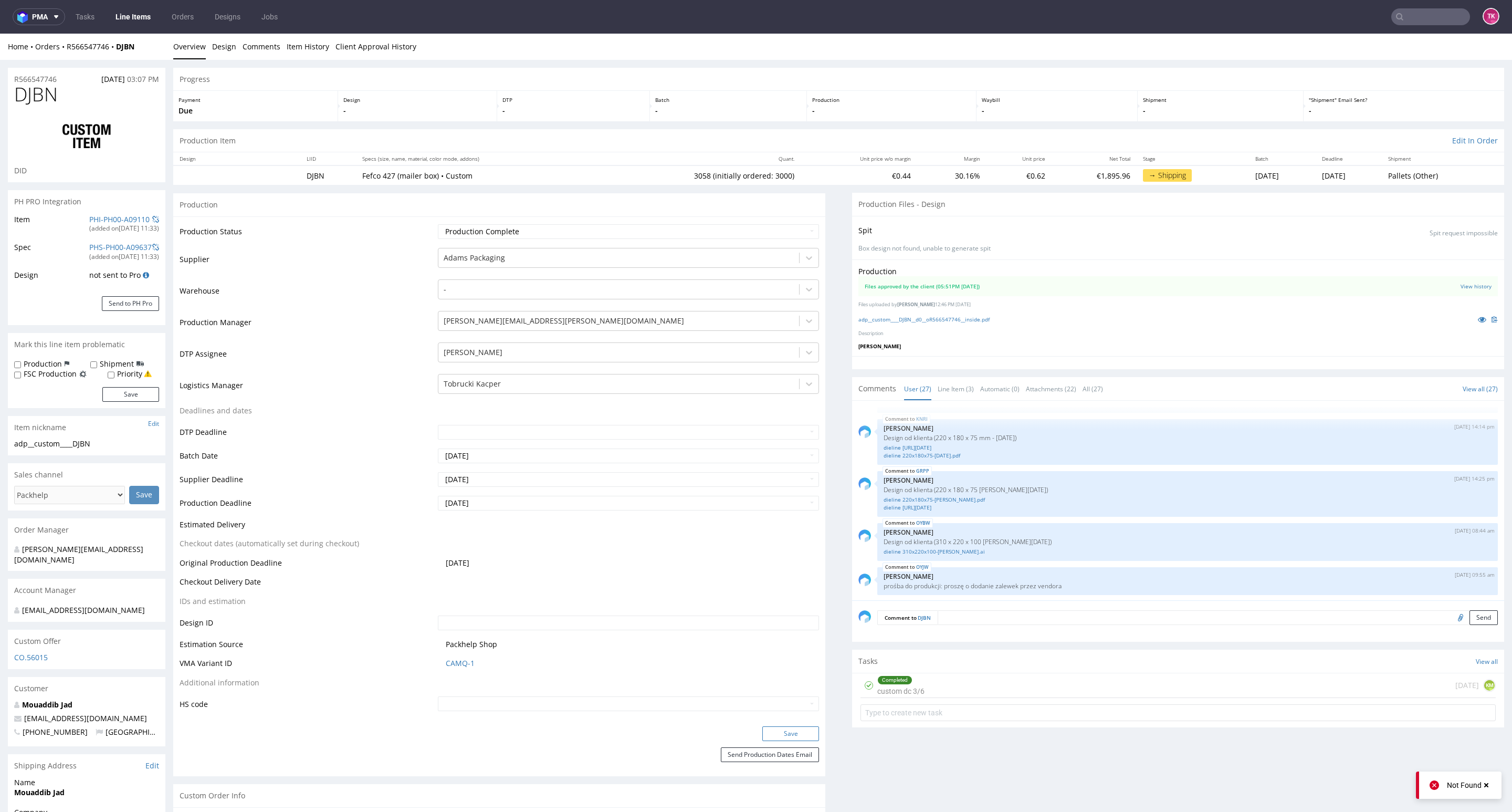
click at [789, 734] on button "Save" at bounding box center [791, 734] width 57 height 15
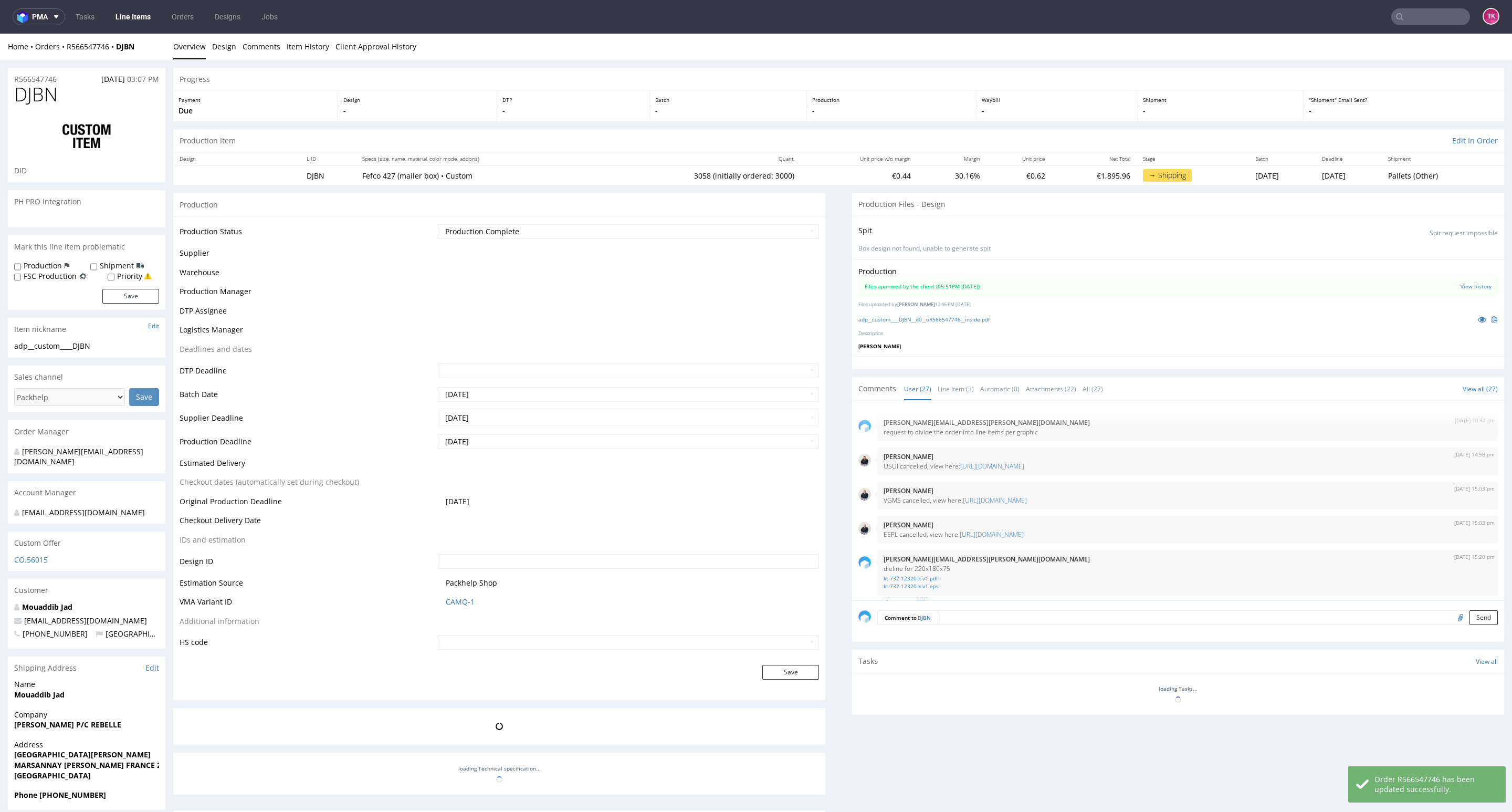
scroll to position [1161, 0]
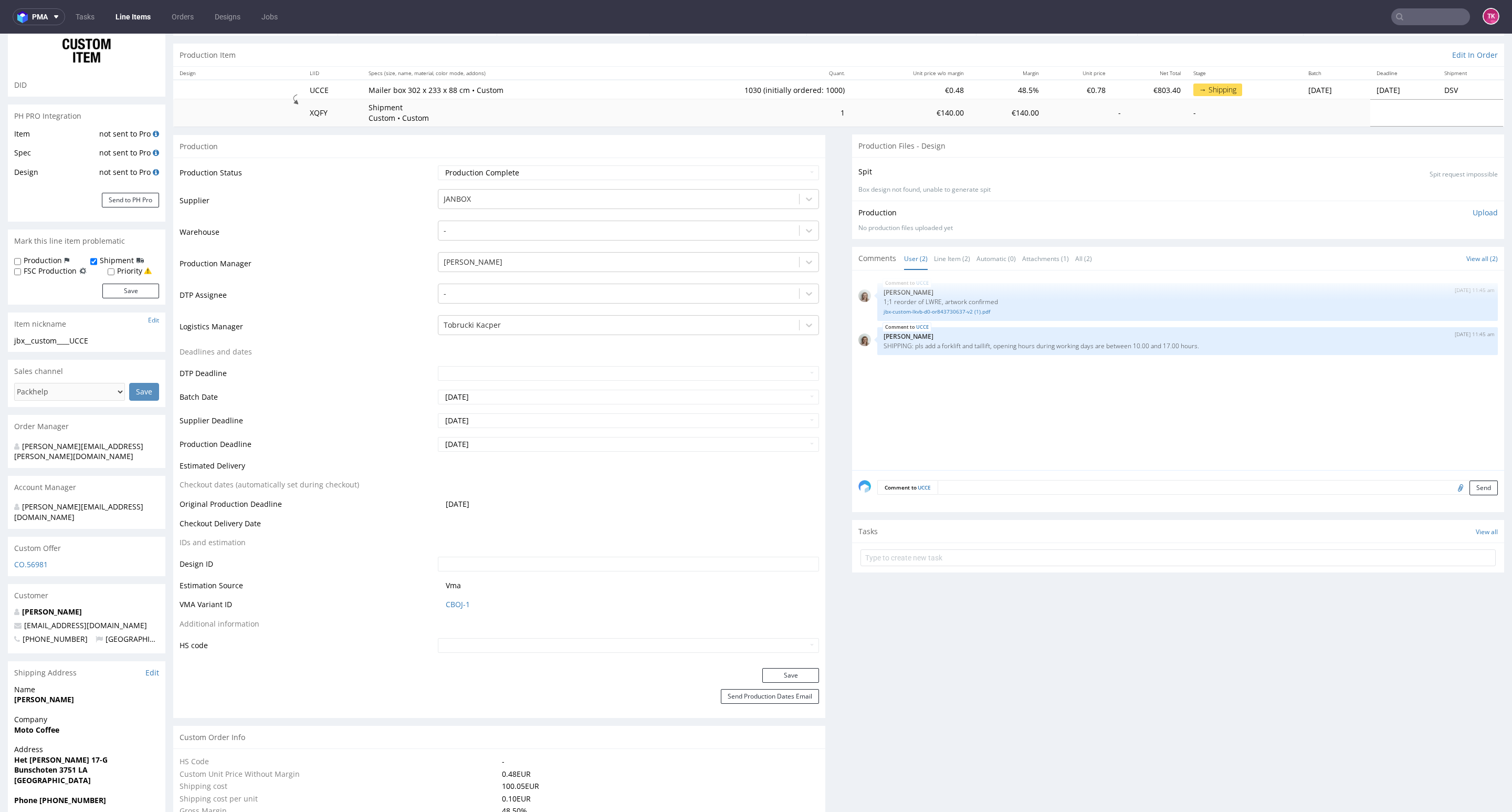
scroll to position [315, 0]
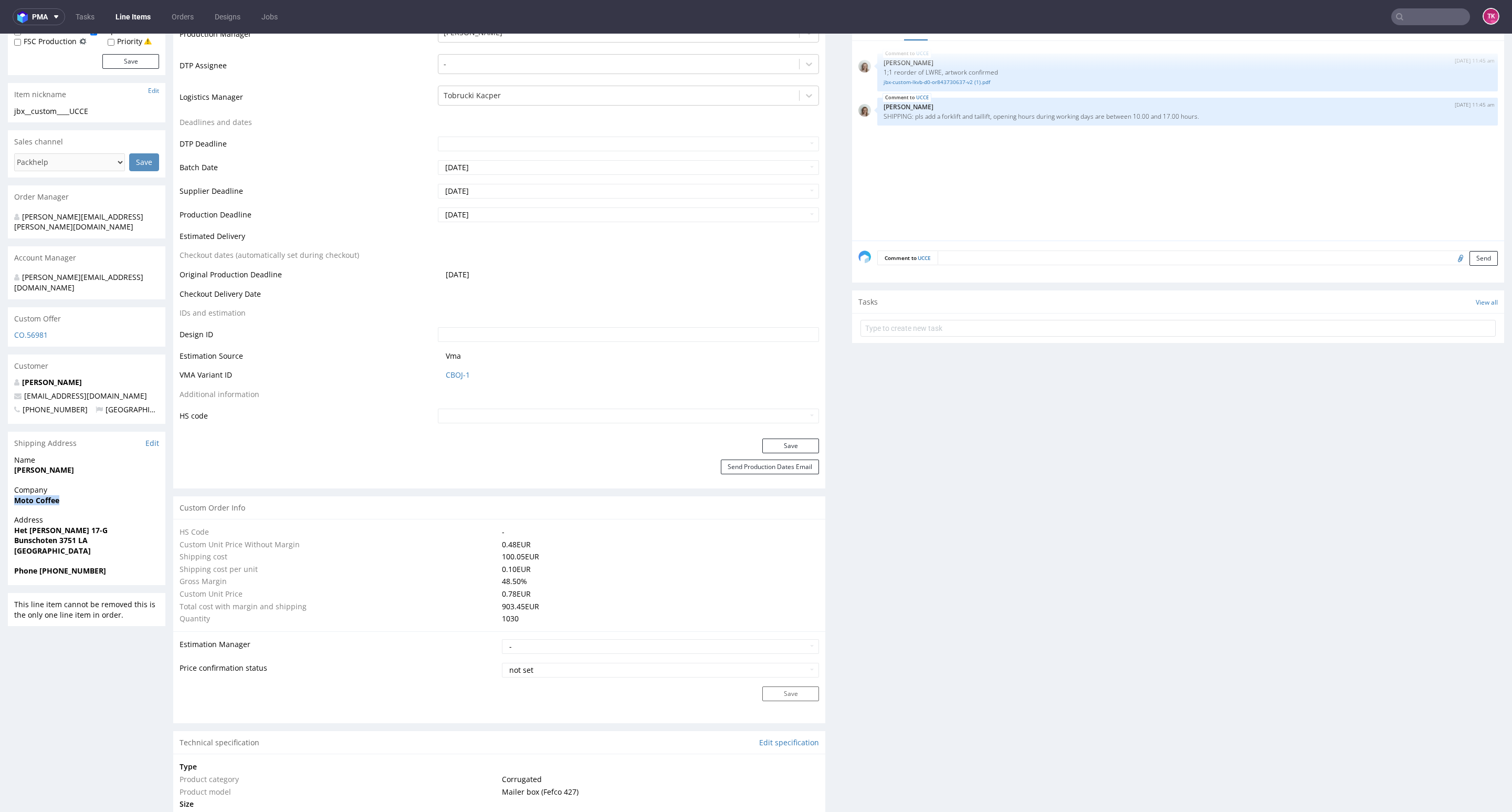
drag, startPoint x: 5, startPoint y: 481, endPoint x: 74, endPoint y: 493, distance: 70.0
copy strong "Moto Coffee"
drag, startPoint x: 10, startPoint y: 505, endPoint x: 117, endPoint y: 516, distance: 107.6
click at [117, 516] on div "Address Het Steenland 17-G Bunschoten 3751 LA Netherlands" at bounding box center [86, 540] width 158 height 50
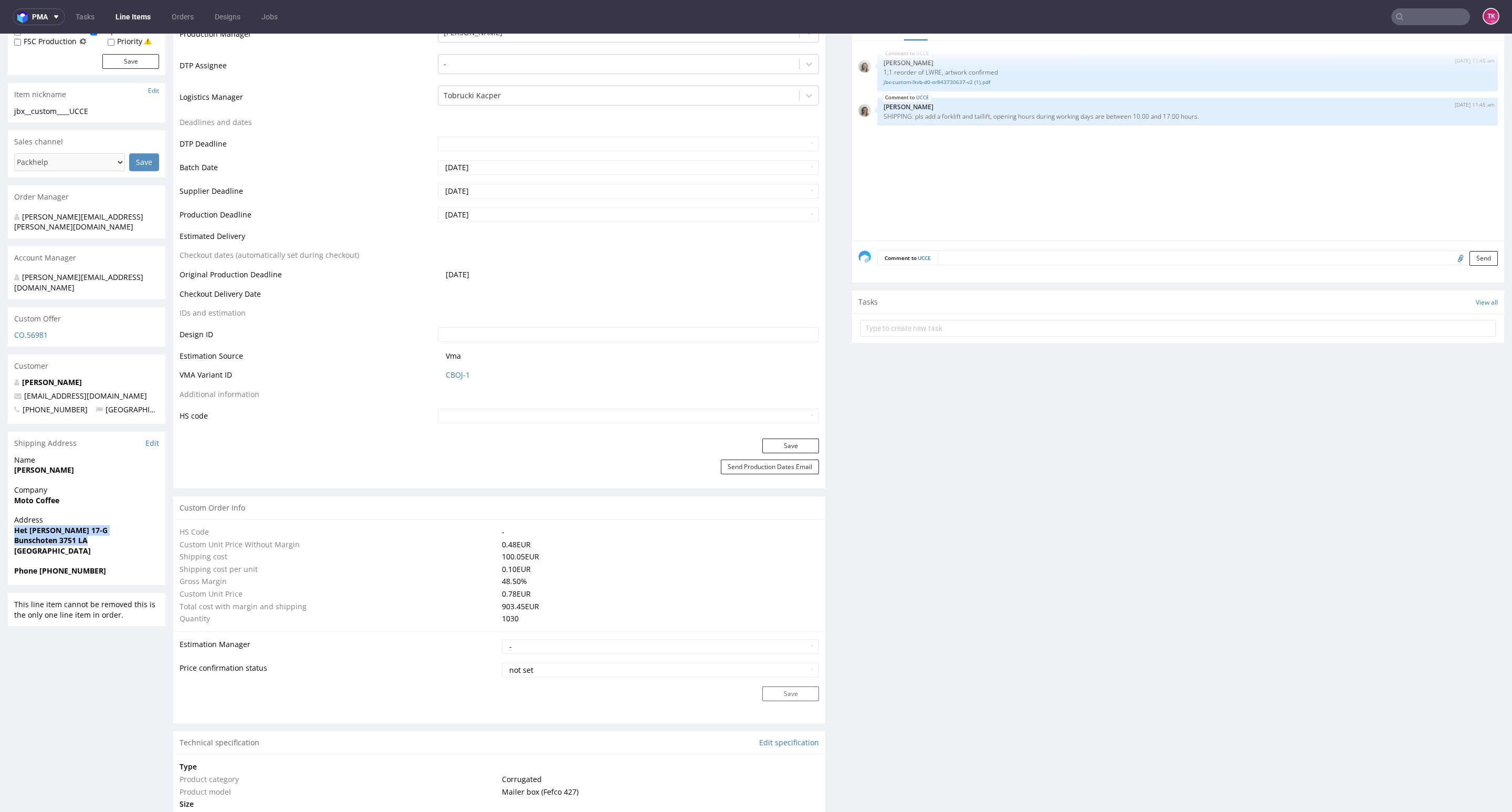
copy p "Het Steenland 17-G Bunschoten 3751 LA"
drag, startPoint x: 86, startPoint y: 452, endPoint x: 0, endPoint y: 448, distance: 86.1
copy strong "Willem van Oordt"
drag, startPoint x: 113, startPoint y: 374, endPoint x: 123, endPoint y: 437, distance: 63.8
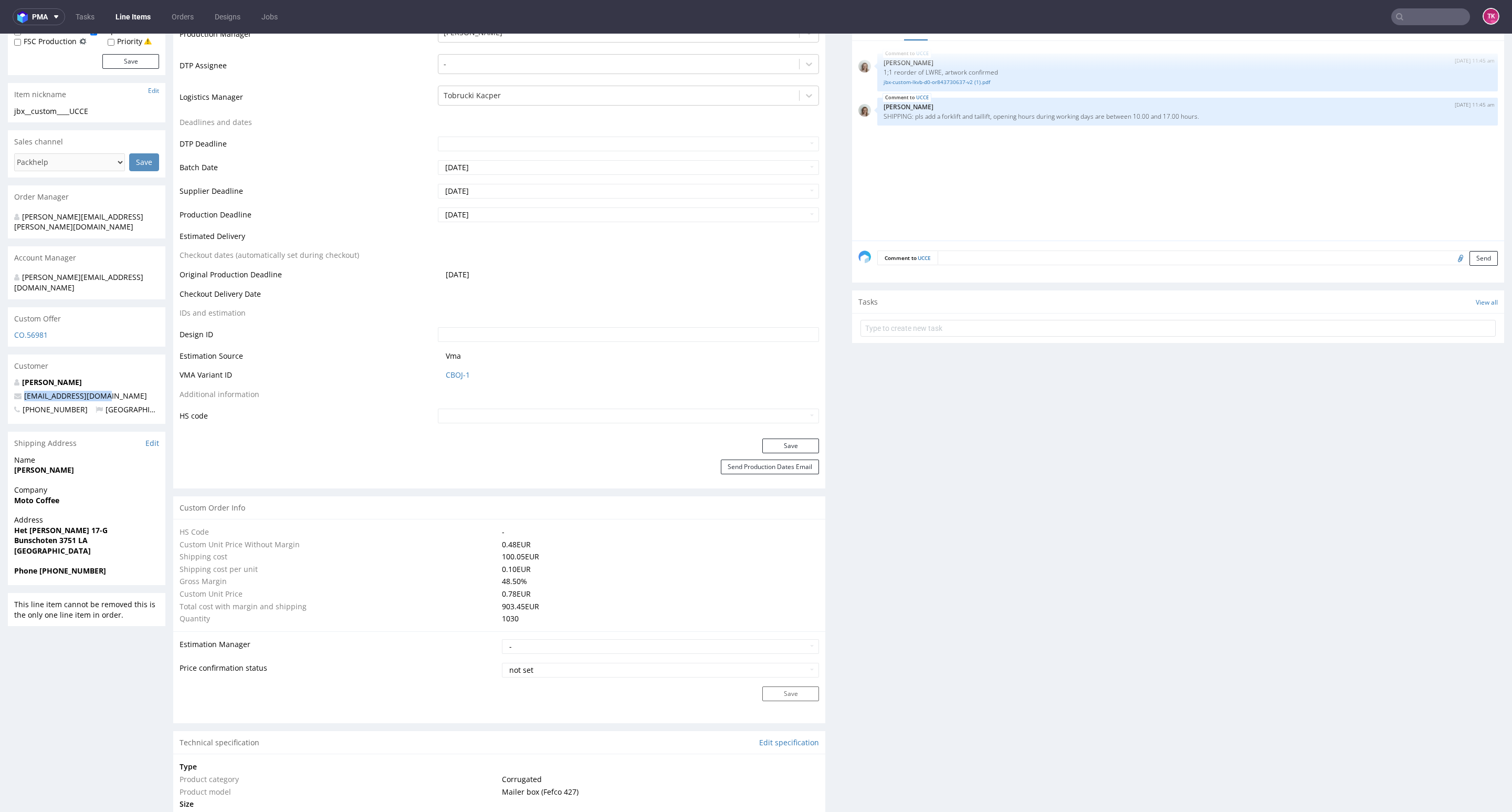
click at [12, 380] on div "Willem van Oordt willem@motocoffee.nl +31611157795 Netherlands" at bounding box center [86, 400] width 158 height 46
copy span "[EMAIL_ADDRESS][DOMAIN_NAME]"
drag, startPoint x: 49, startPoint y: 545, endPoint x: 113, endPoint y: 555, distance: 64.8
click at [113, 566] on div "Phone +31611157795" at bounding box center [86, 575] width 158 height 20
copy strong "31611157795"
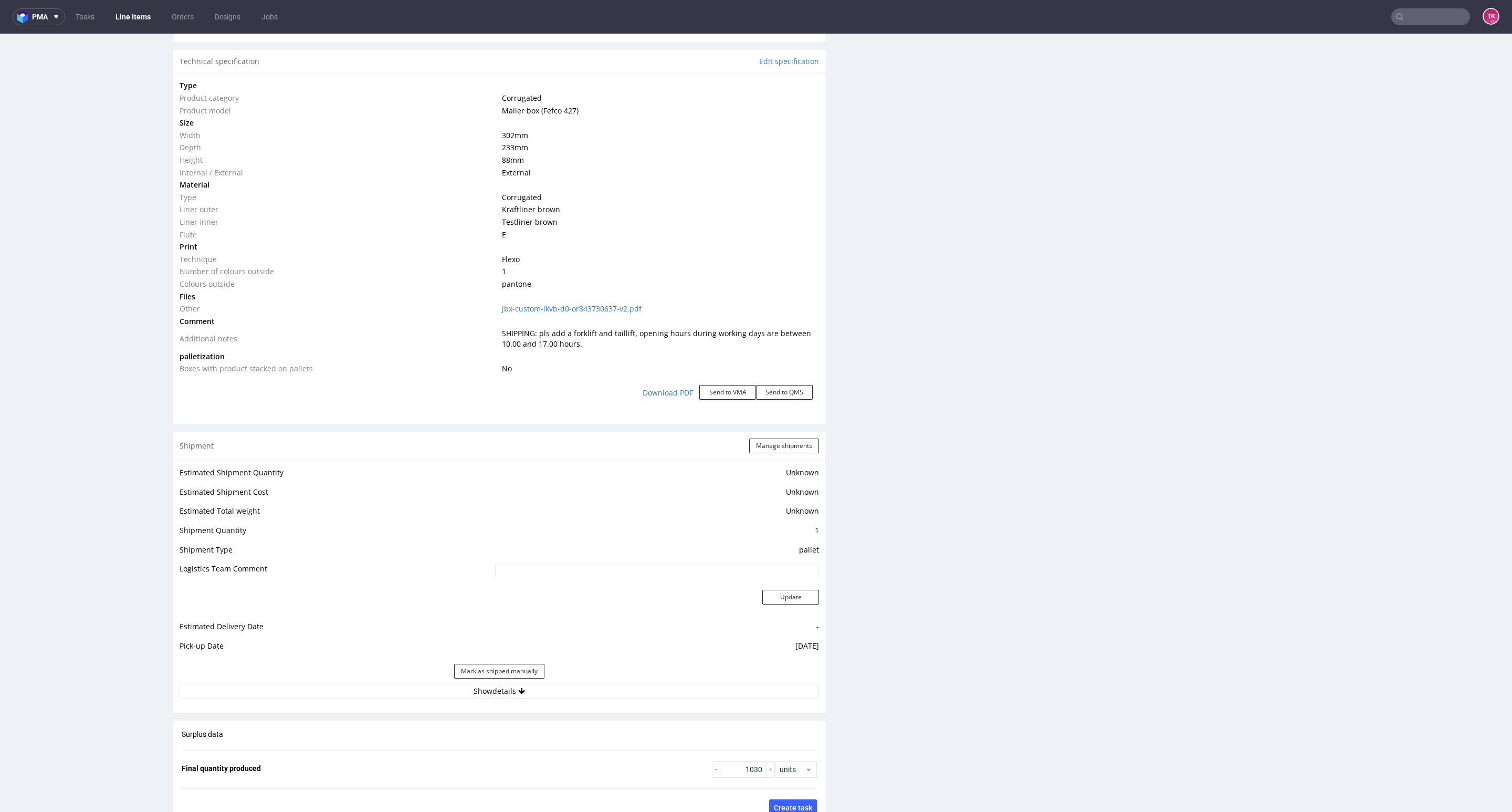
scroll to position [1024, 0]
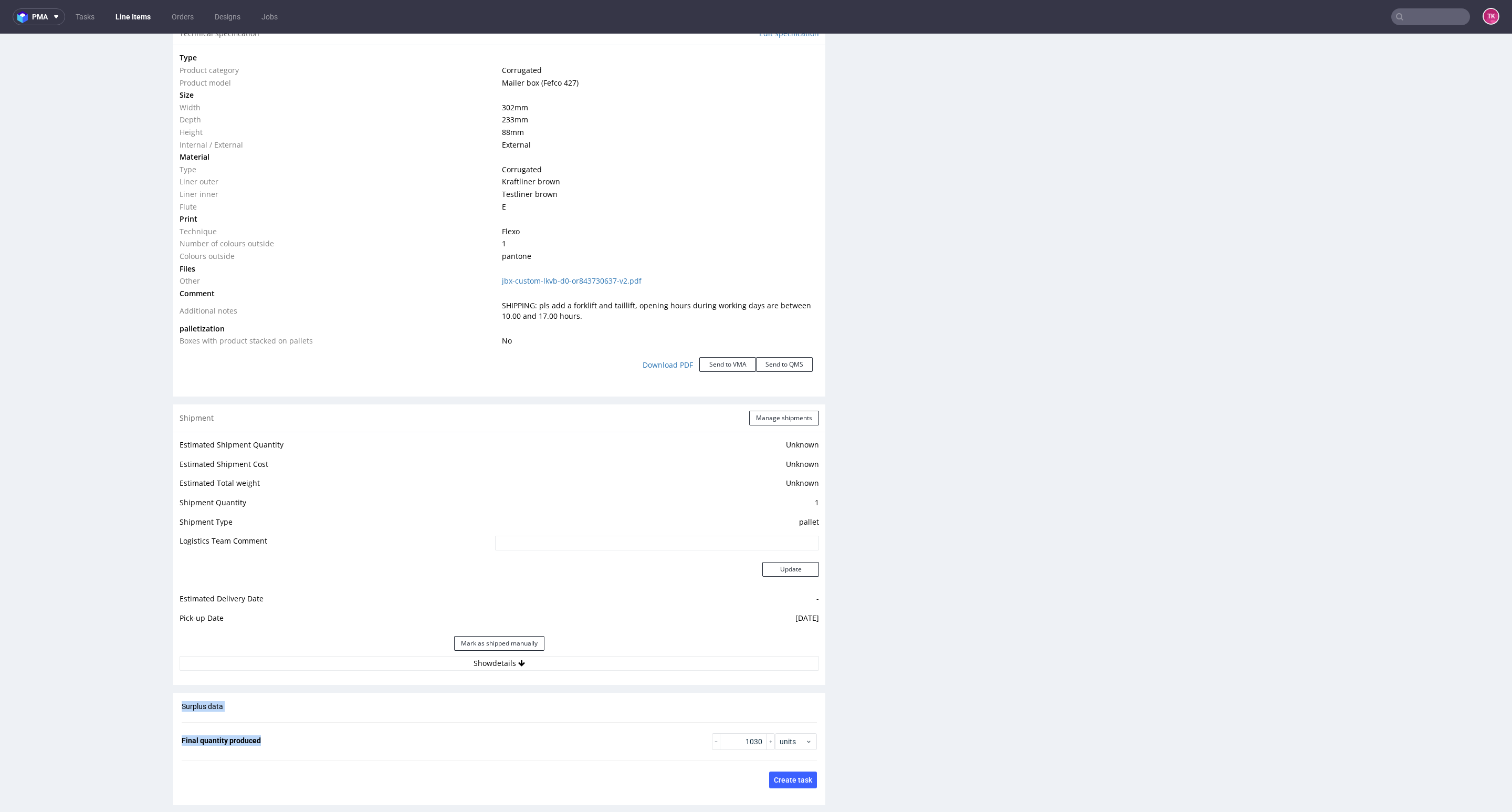
drag, startPoint x: 654, startPoint y: 740, endPoint x: 661, endPoint y: 684, distance: 56.4
click at [654, 728] on div "Production Production Status Waiting for Artwork Waiting for Diecut Waiting for…" at bounding box center [500, 204] width 652 height 2017
drag, startPoint x: 671, startPoint y: 635, endPoint x: 664, endPoint y: 659, distance: 25.0
click at [672, 643] on div "Mark as shipped manually" at bounding box center [499, 643] width 640 height 25
click at [665, 659] on button "Show details" at bounding box center [499, 663] width 640 height 15
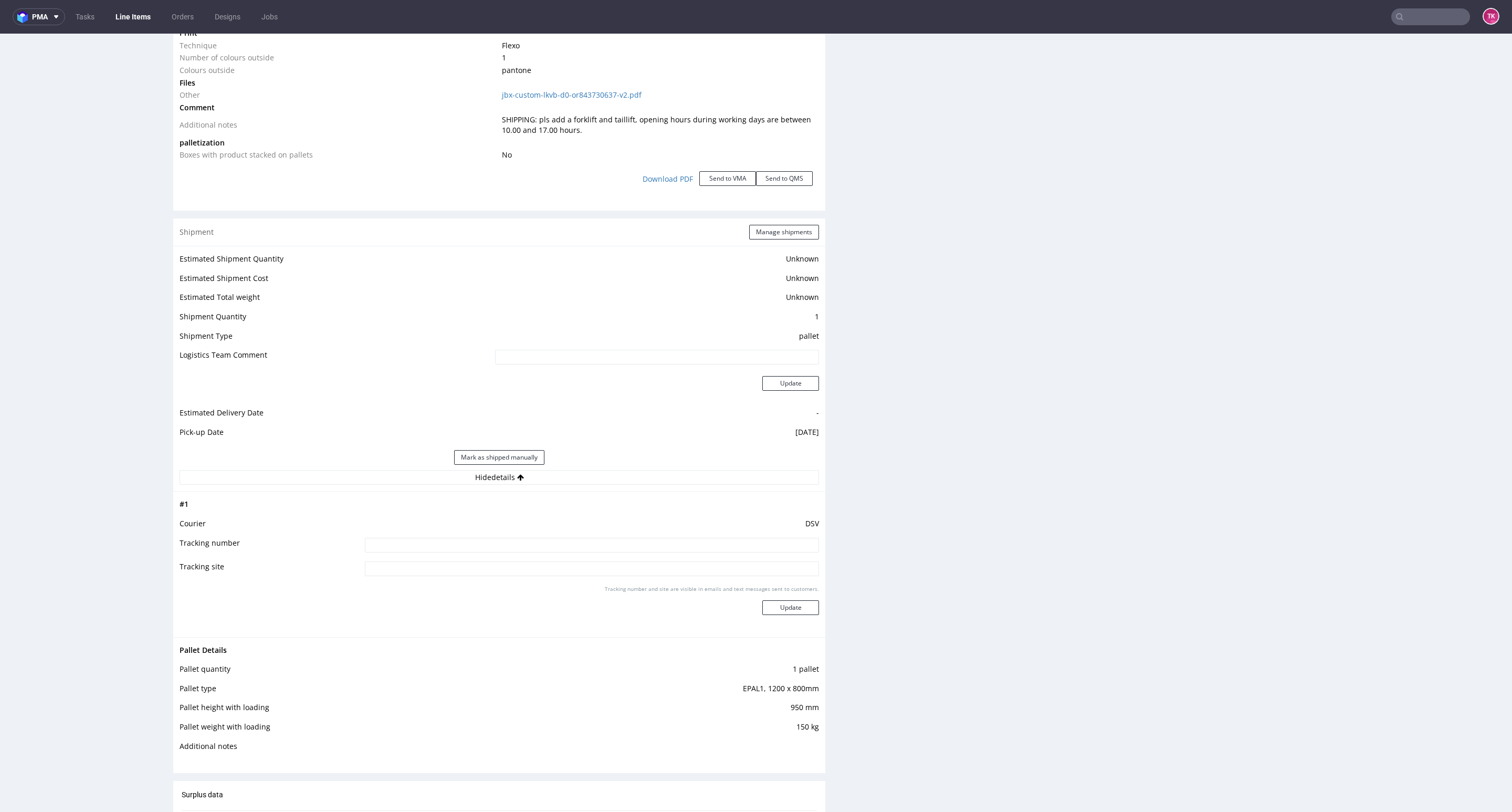
scroll to position [0, 0]
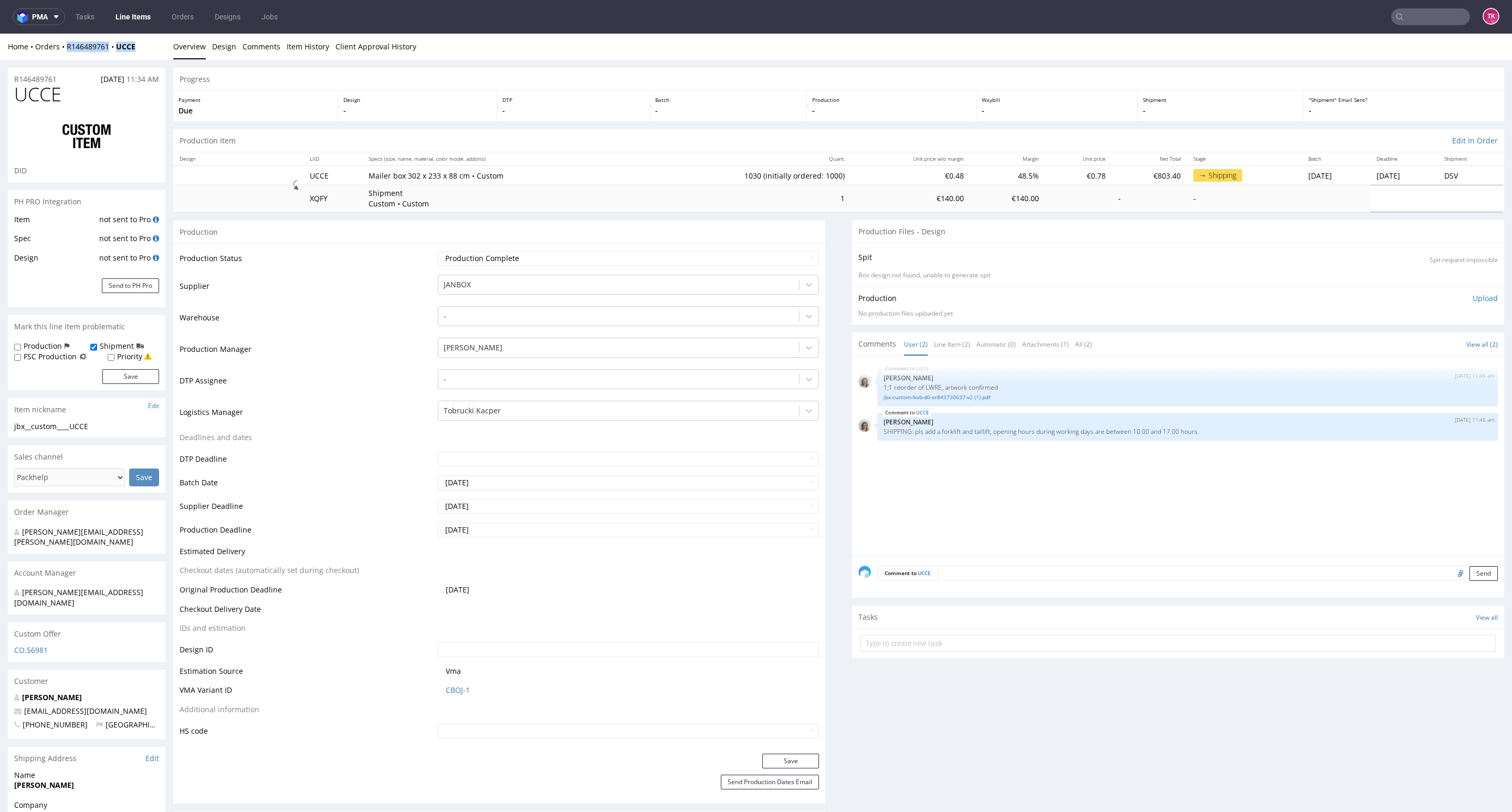
drag, startPoint x: 156, startPoint y: 44, endPoint x: 63, endPoint y: 57, distance: 93.9
click at [65, 57] on div "Home Orders R146489761 UCCE Overview Design Comments Item History Client Approv…" at bounding box center [756, 46] width 1512 height 26
copy div "R146489761 UCCE"
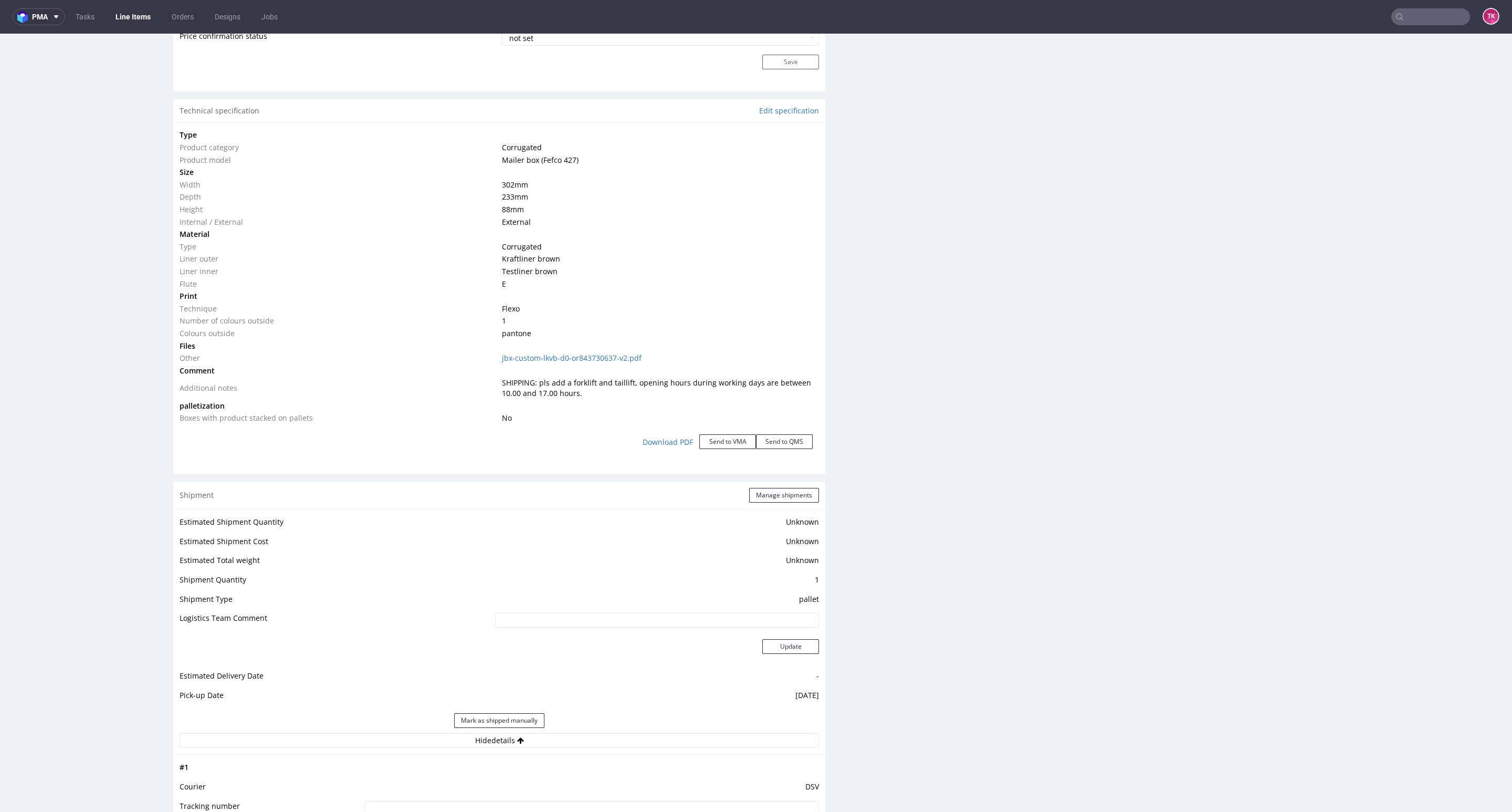
scroll to position [1024, 0]
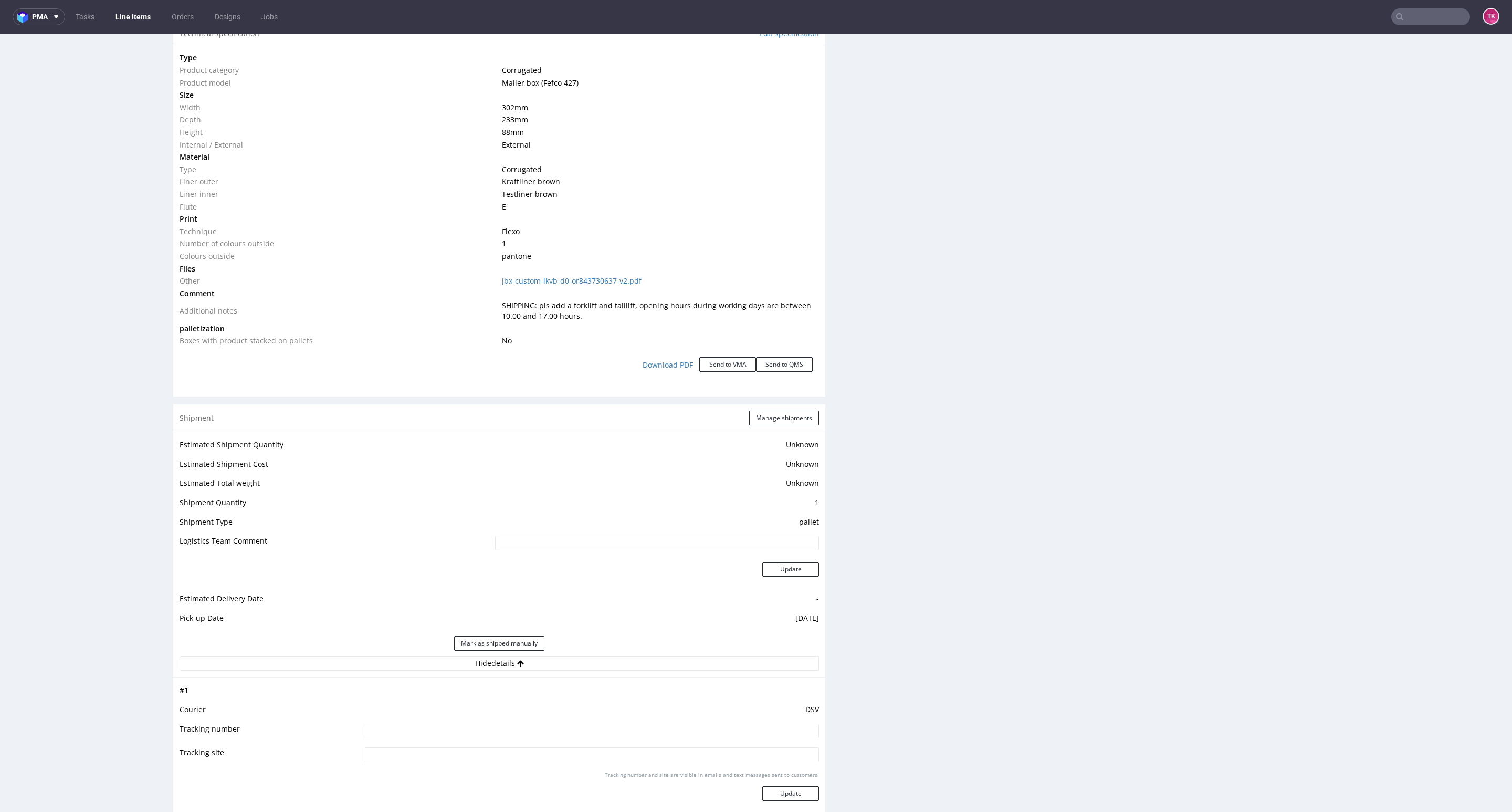
click at [552, 723] on td at bounding box center [590, 734] width 457 height 24
click at [547, 727] on input at bounding box center [591, 731] width 454 height 15
paste input "40257145950414348488"
type input "40257145950414348488"
click at [752, 796] on div "Tracking number and site are visible in emails and text messages sent to custom…" at bounding box center [591, 789] width 454 height 38
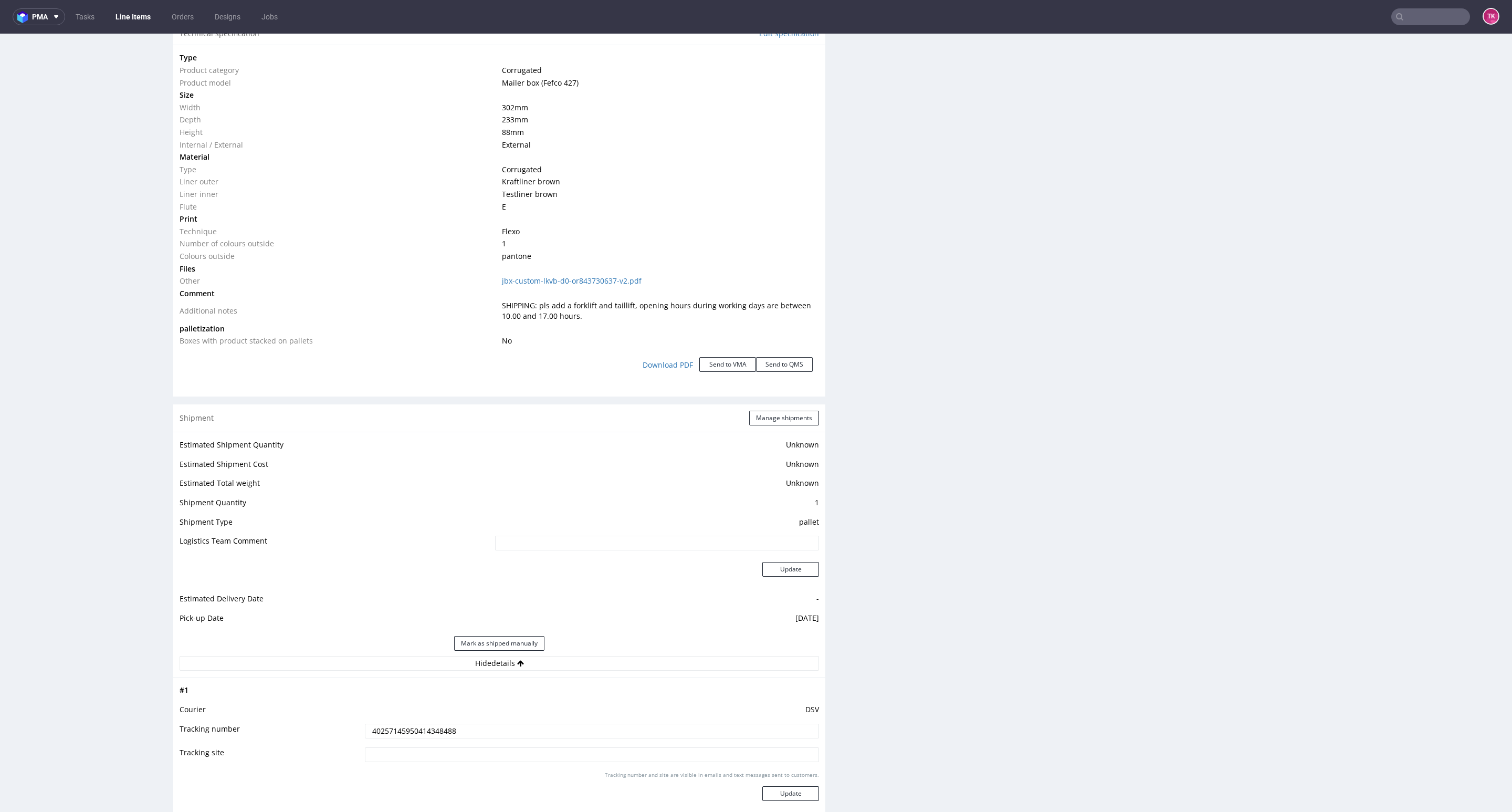
click at [766, 804] on div "Tracking number and site are visible in emails and text messages sent to custom…" at bounding box center [591, 789] width 454 height 38
click at [766, 795] on button "Update" at bounding box center [791, 793] width 57 height 15
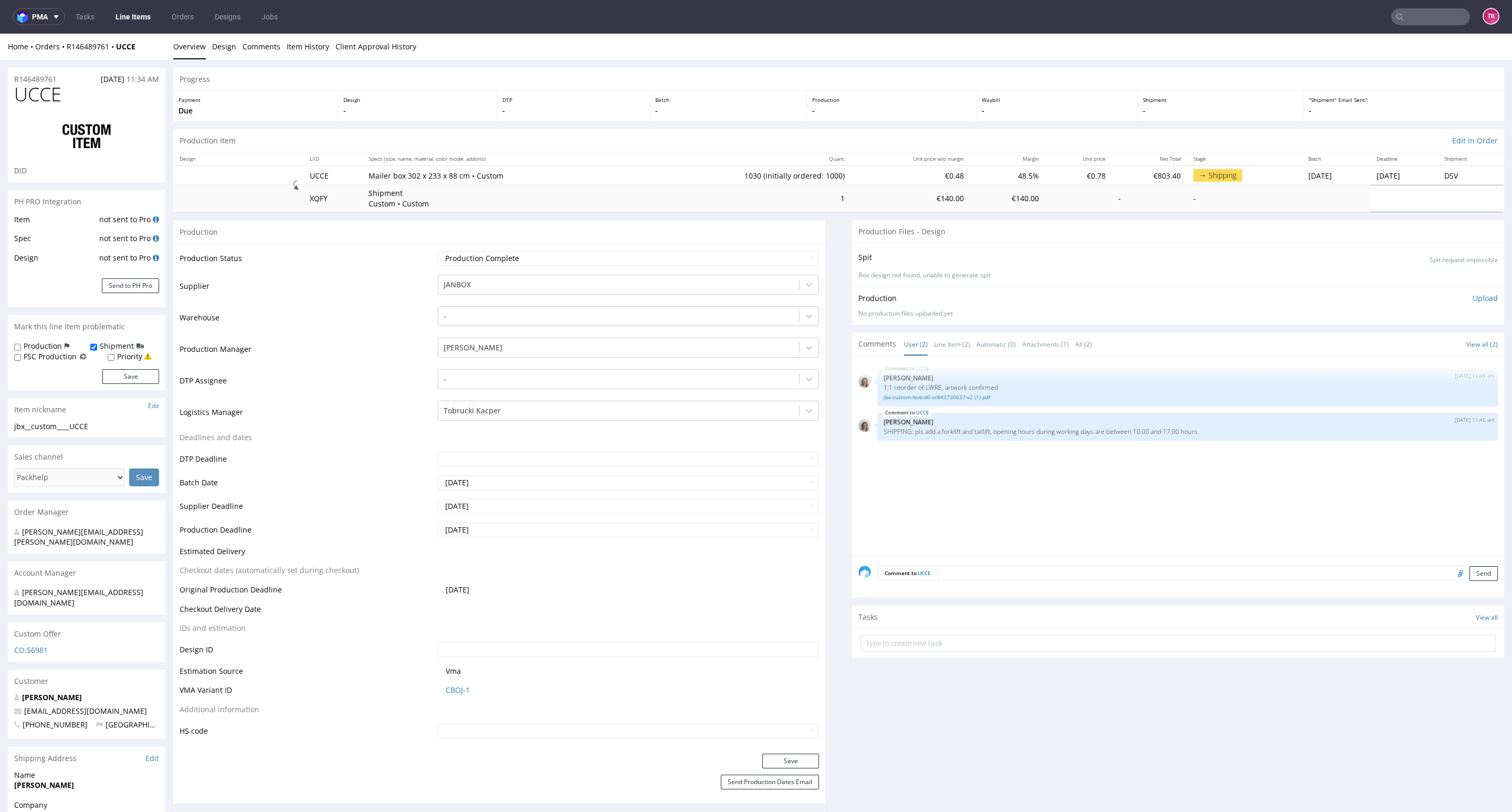
scroll to position [435, 0]
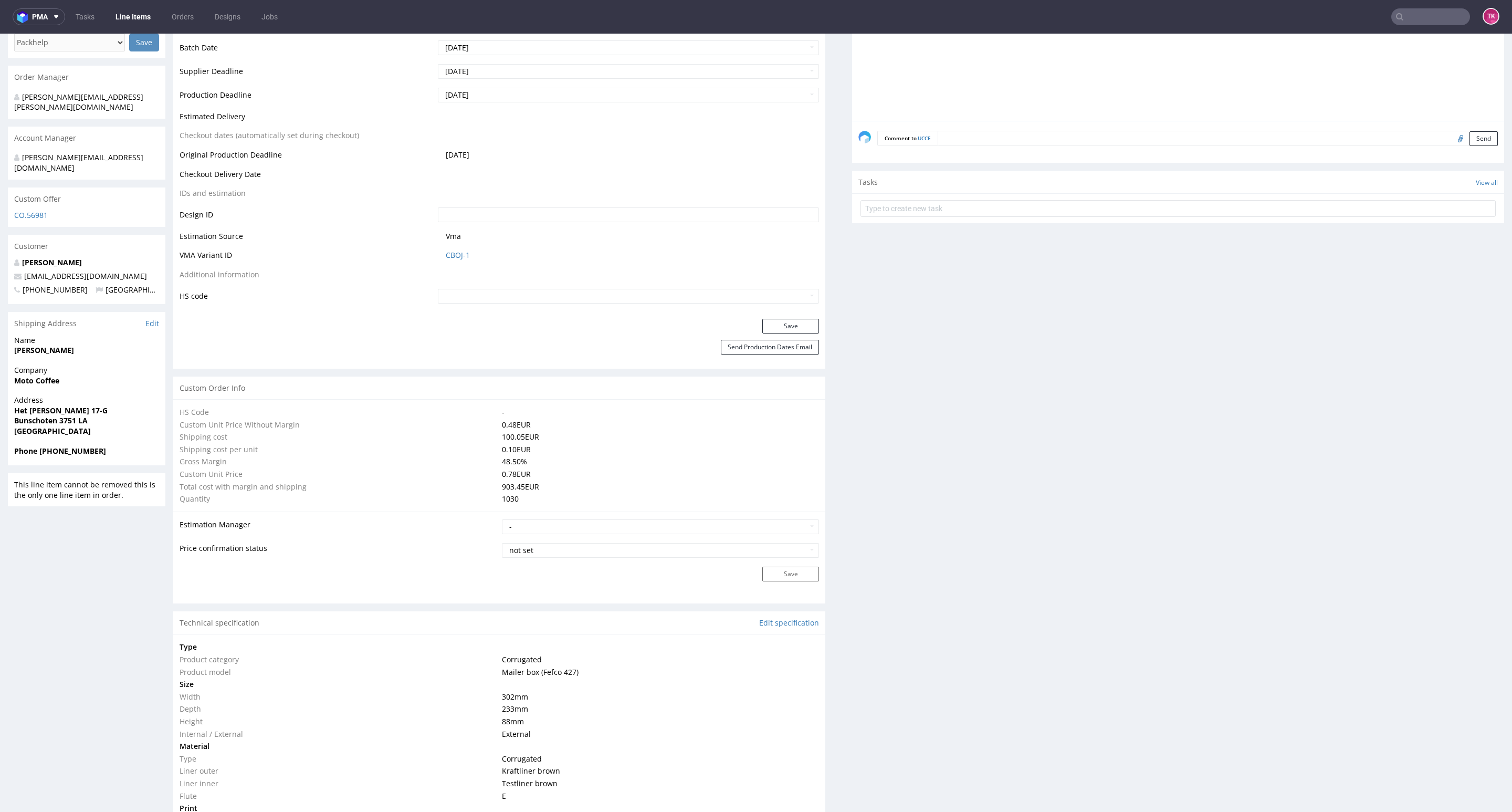
click at [125, 27] on nav "pma Tasks Line Items Orders Designs Jobs TK" at bounding box center [756, 17] width 1512 height 33
click at [125, 23] on link "Line Items" at bounding box center [133, 17] width 48 height 17
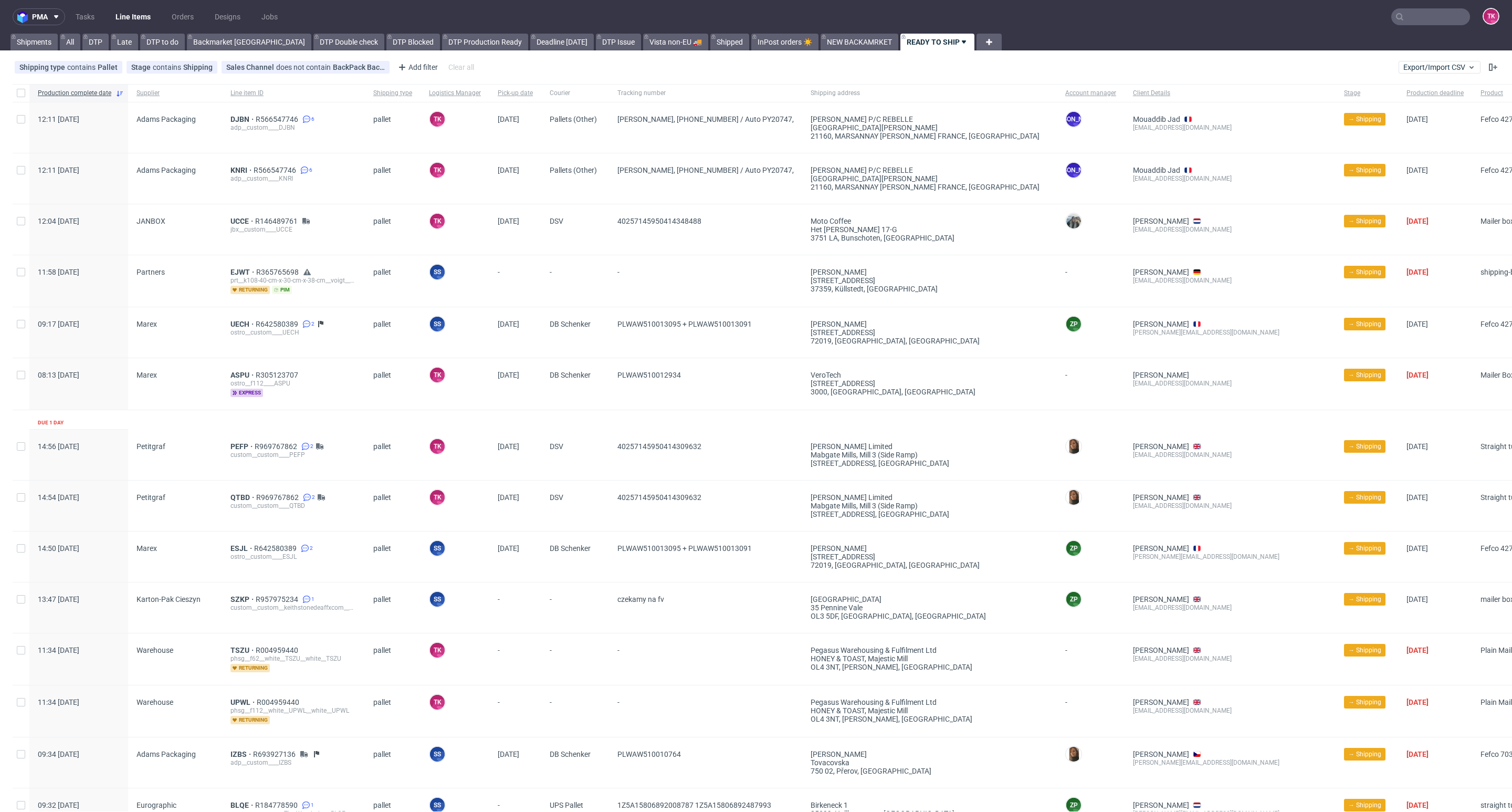
click at [134, 19] on link "Line Items" at bounding box center [133, 17] width 48 height 17
click at [144, 17] on link "Line Items" at bounding box center [133, 17] width 48 height 17
click at [123, 16] on link "Line Items" at bounding box center [133, 17] width 48 height 17
click at [137, 21] on link "Line Items" at bounding box center [133, 17] width 48 height 17
click at [120, 15] on link "Line Items" at bounding box center [133, 17] width 48 height 17
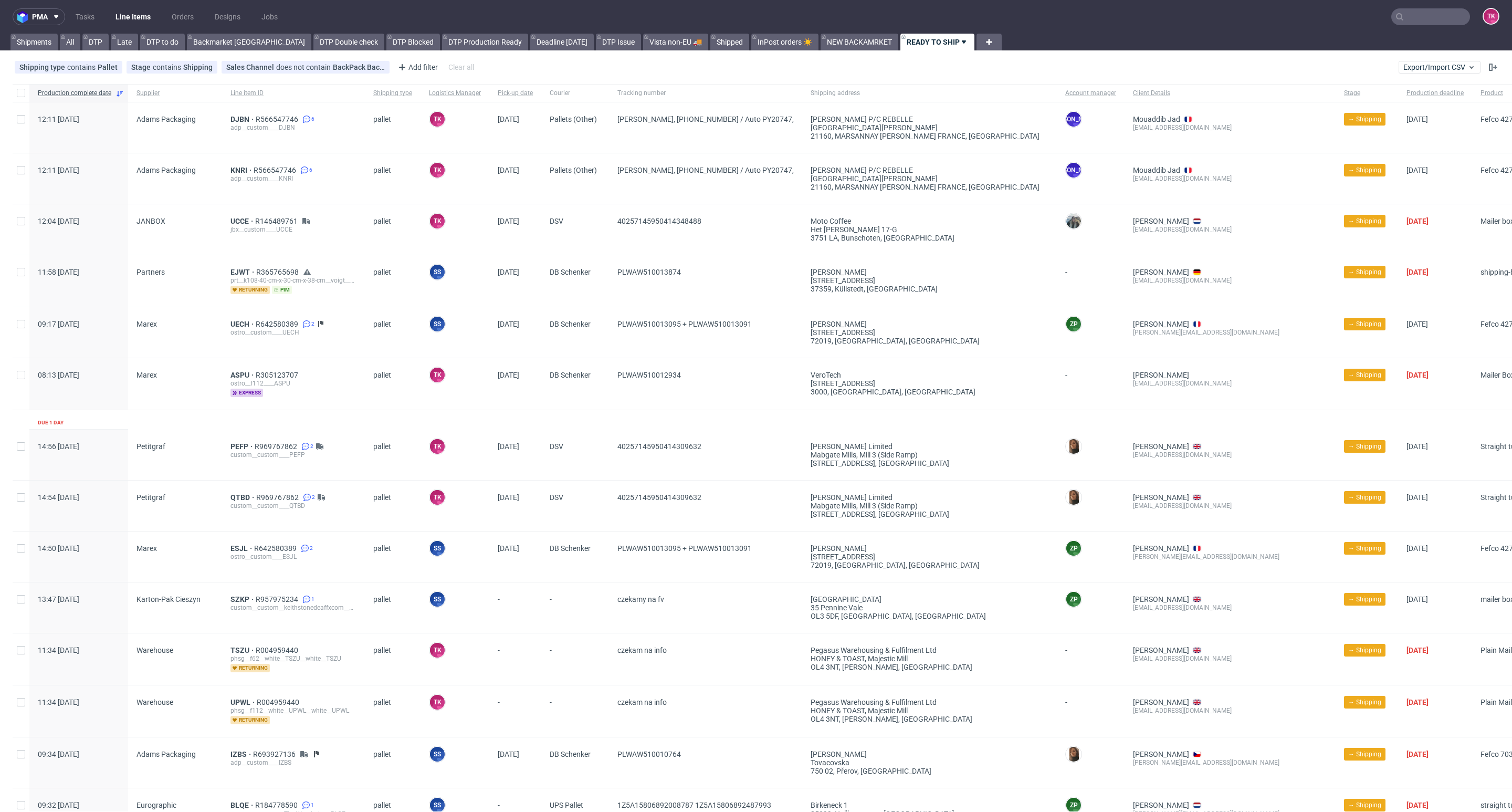
click at [130, 16] on link "Line Items" at bounding box center [133, 17] width 48 height 17
click at [143, 3] on nav "pma Tasks Line Items Orders Designs Jobs TK" at bounding box center [756, 17] width 1512 height 33
click at [140, 20] on link "Line Items" at bounding box center [133, 17] width 48 height 17
click at [141, 18] on link "Line Items" at bounding box center [133, 17] width 48 height 17
click at [140, 5] on nav "pma Tasks Line Items Orders Designs Jobs TK" at bounding box center [756, 17] width 1512 height 33
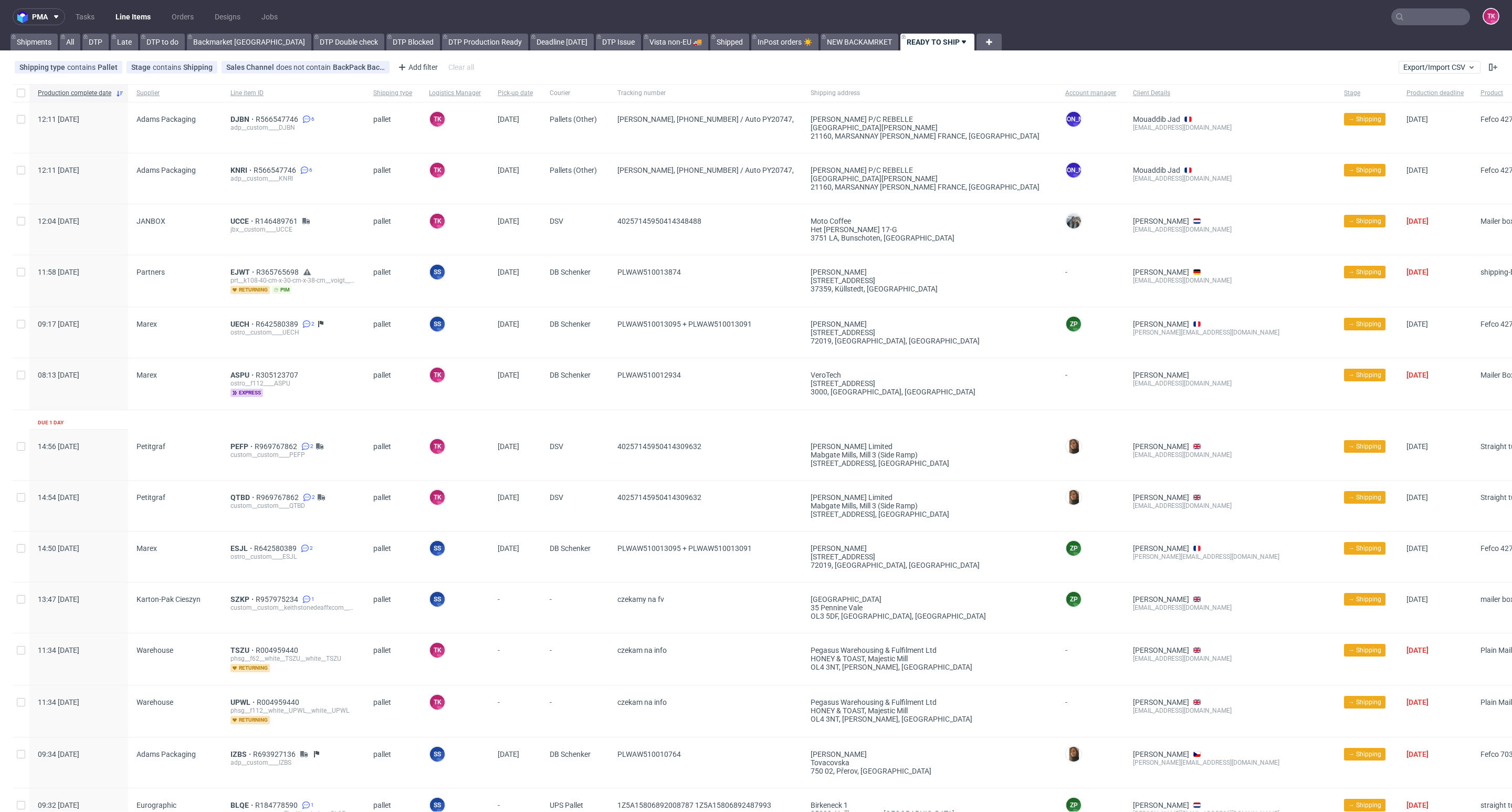
click at [136, 12] on link "Line Items" at bounding box center [133, 17] width 48 height 17
click at [136, 19] on link "Line Items" at bounding box center [133, 17] width 48 height 17
click at [125, 20] on link "Line Items" at bounding box center [133, 17] width 48 height 17
click at [131, 22] on link "Line Items" at bounding box center [133, 17] width 48 height 17
click at [140, 20] on link "Line Items" at bounding box center [133, 17] width 48 height 17
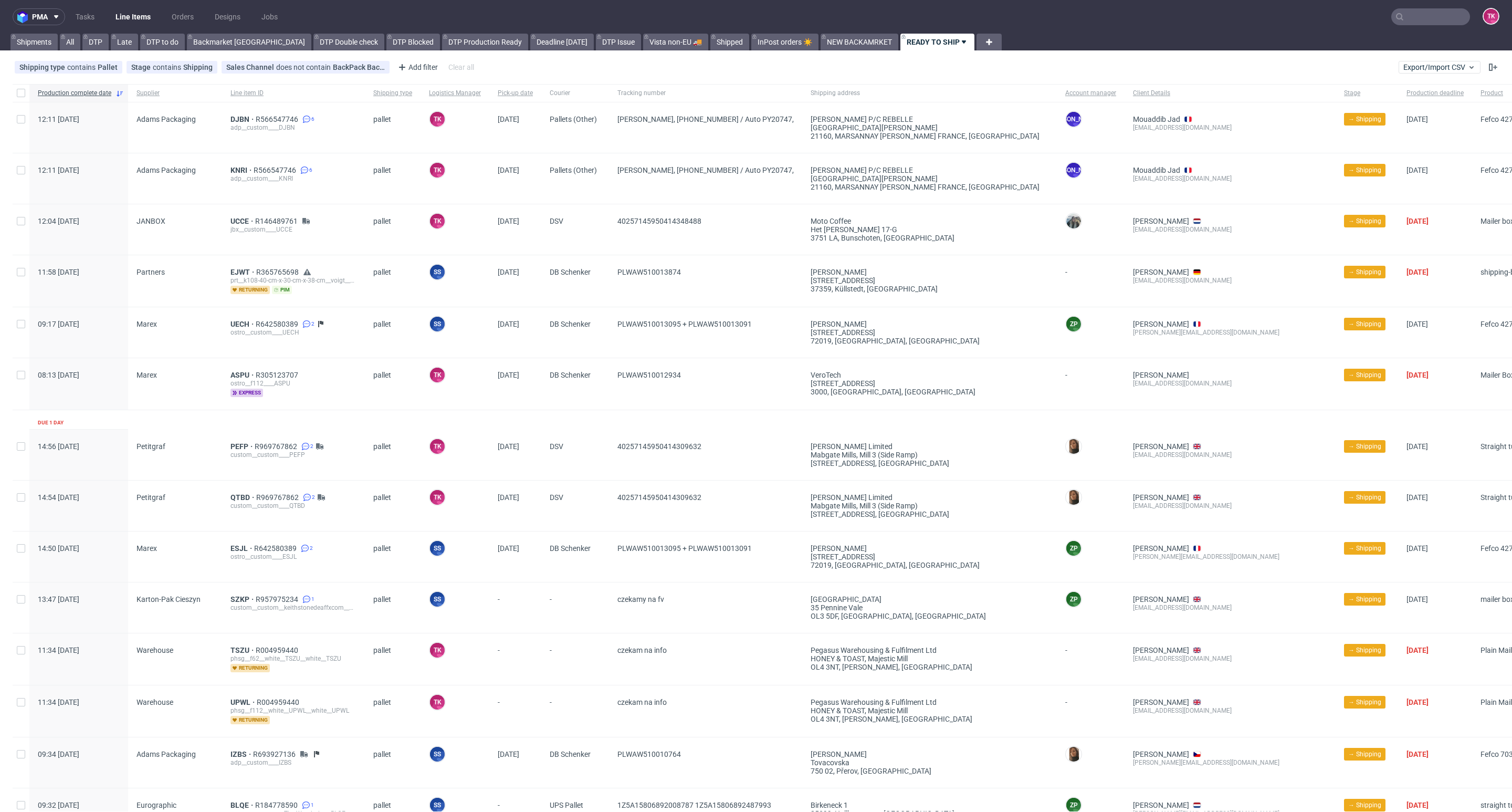
click at [155, 16] on link "Line Items" at bounding box center [133, 17] width 48 height 17
click at [131, 19] on link "Line Items" at bounding box center [133, 17] width 48 height 17
click at [131, 21] on link "Line Items" at bounding box center [133, 17] width 48 height 17
click at [113, 18] on link "Line Items" at bounding box center [133, 17] width 48 height 17
click at [118, 13] on link "Line Items" at bounding box center [133, 17] width 48 height 17
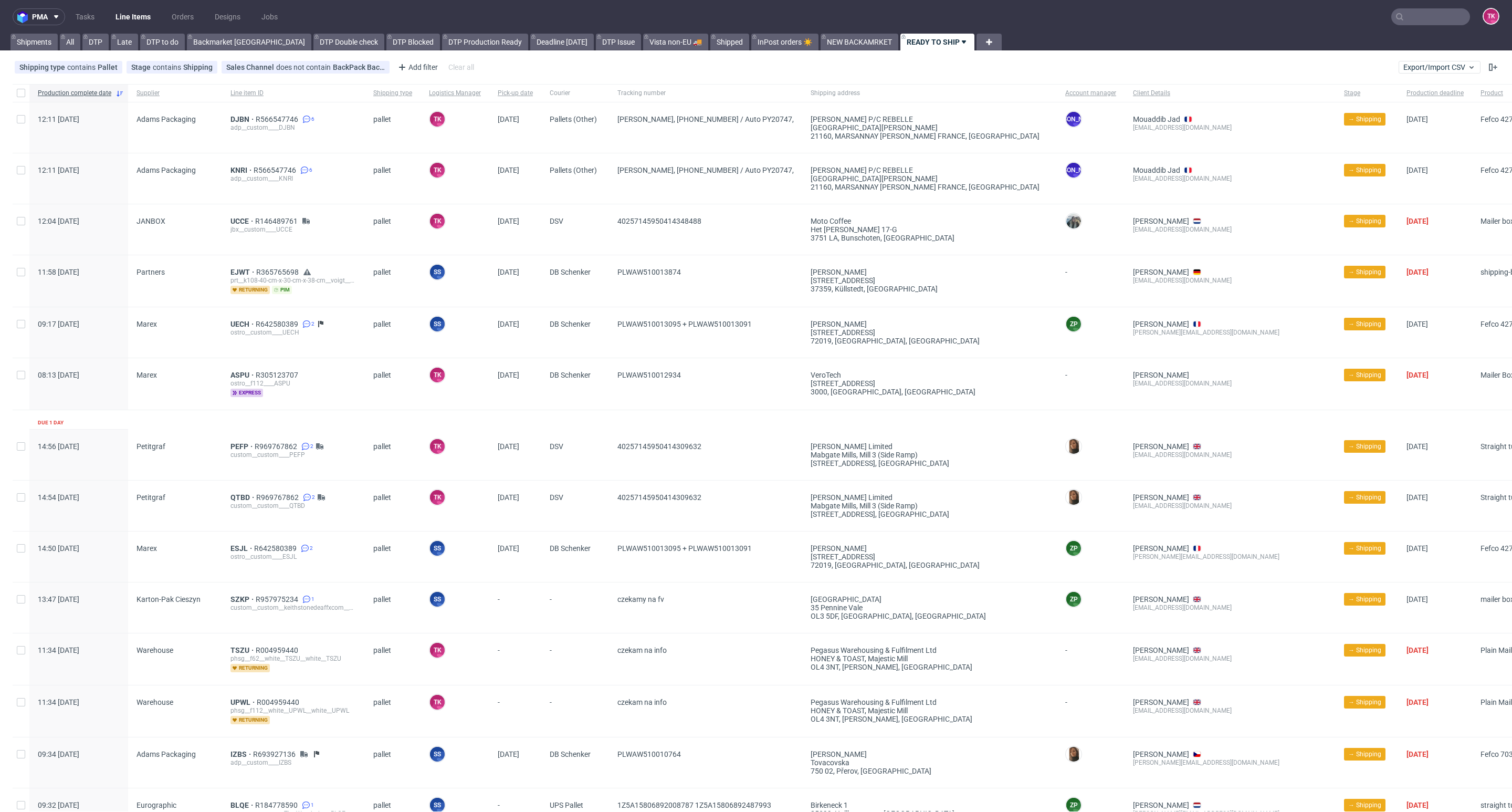
click at [125, 27] on nav "pma Tasks Line Items Orders Designs Jobs TK" at bounding box center [756, 17] width 1512 height 33
click at [125, 24] on link "Line Items" at bounding box center [133, 17] width 48 height 17
click at [133, 11] on link "Line Items" at bounding box center [133, 17] width 48 height 17
click at [126, 17] on link "Line Items" at bounding box center [133, 17] width 48 height 17
click at [147, 15] on link "Line Items" at bounding box center [133, 17] width 48 height 17
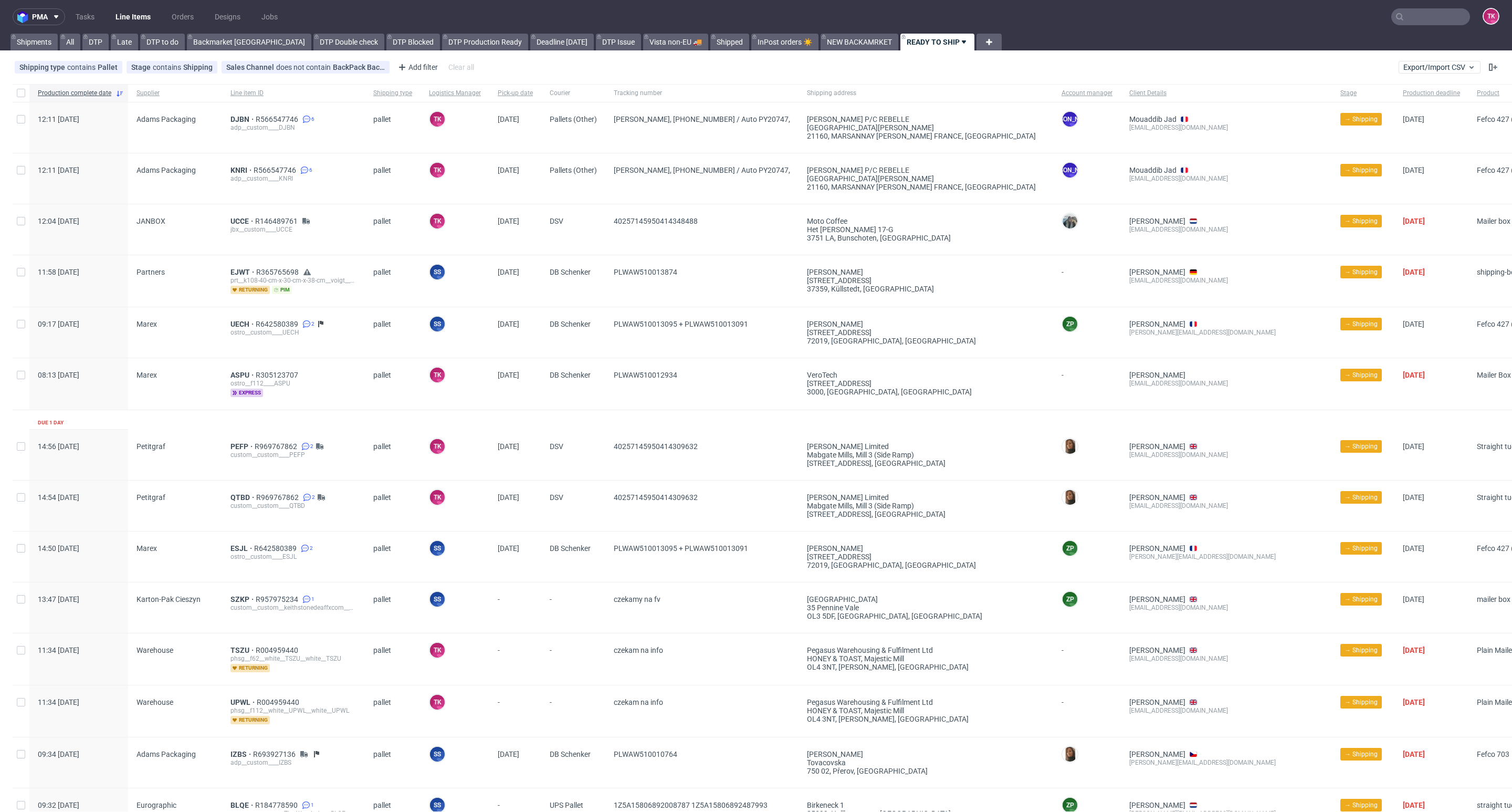
click at [155, 15] on link "Line Items" at bounding box center [133, 17] width 48 height 17
click at [122, 11] on link "Line Items" at bounding box center [133, 17] width 48 height 17
click at [131, 16] on link "Line Items" at bounding box center [133, 17] width 48 height 17
click at [123, 9] on link "Line Items" at bounding box center [133, 17] width 48 height 17
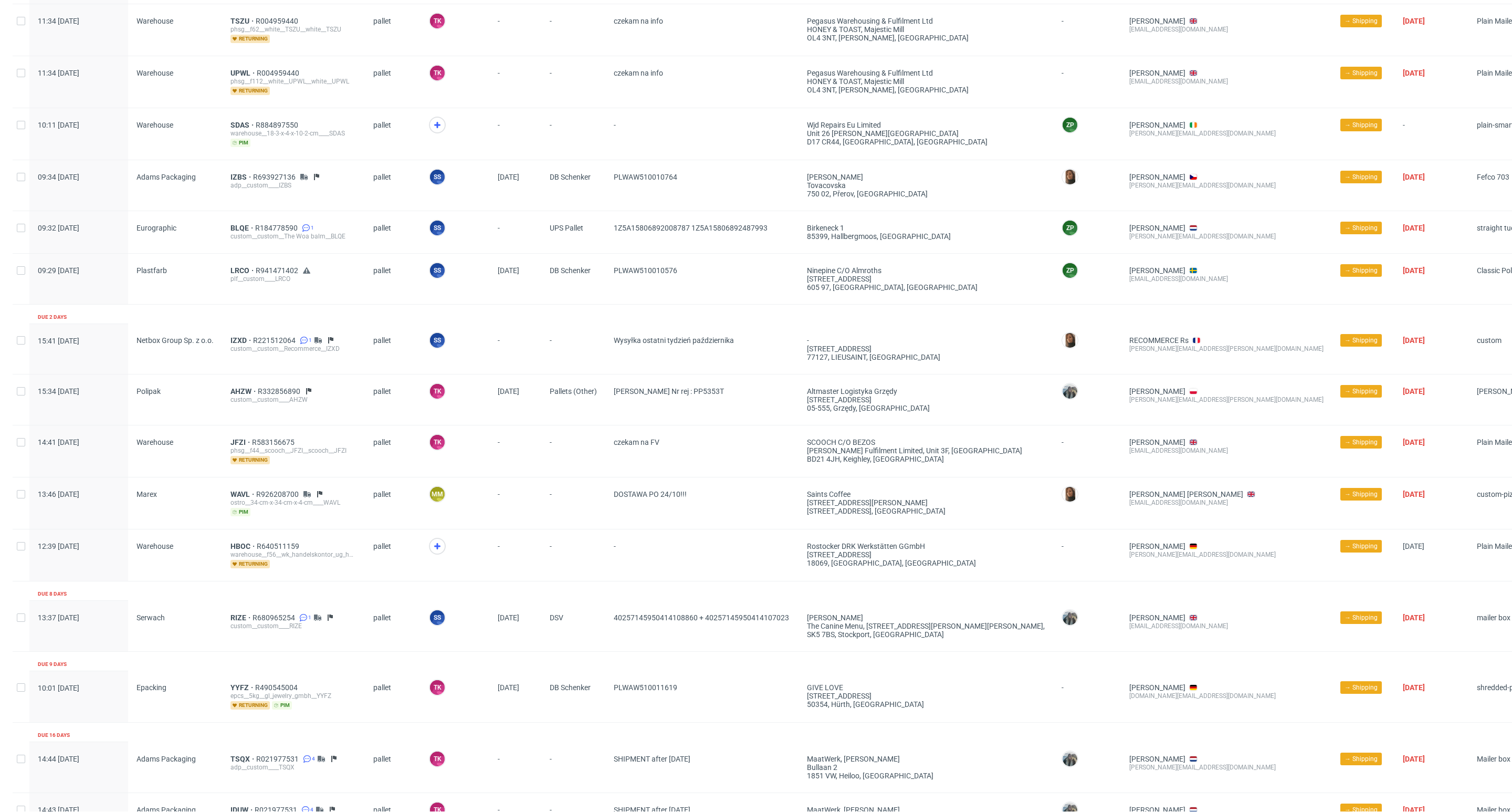
scroll to position [540, 0]
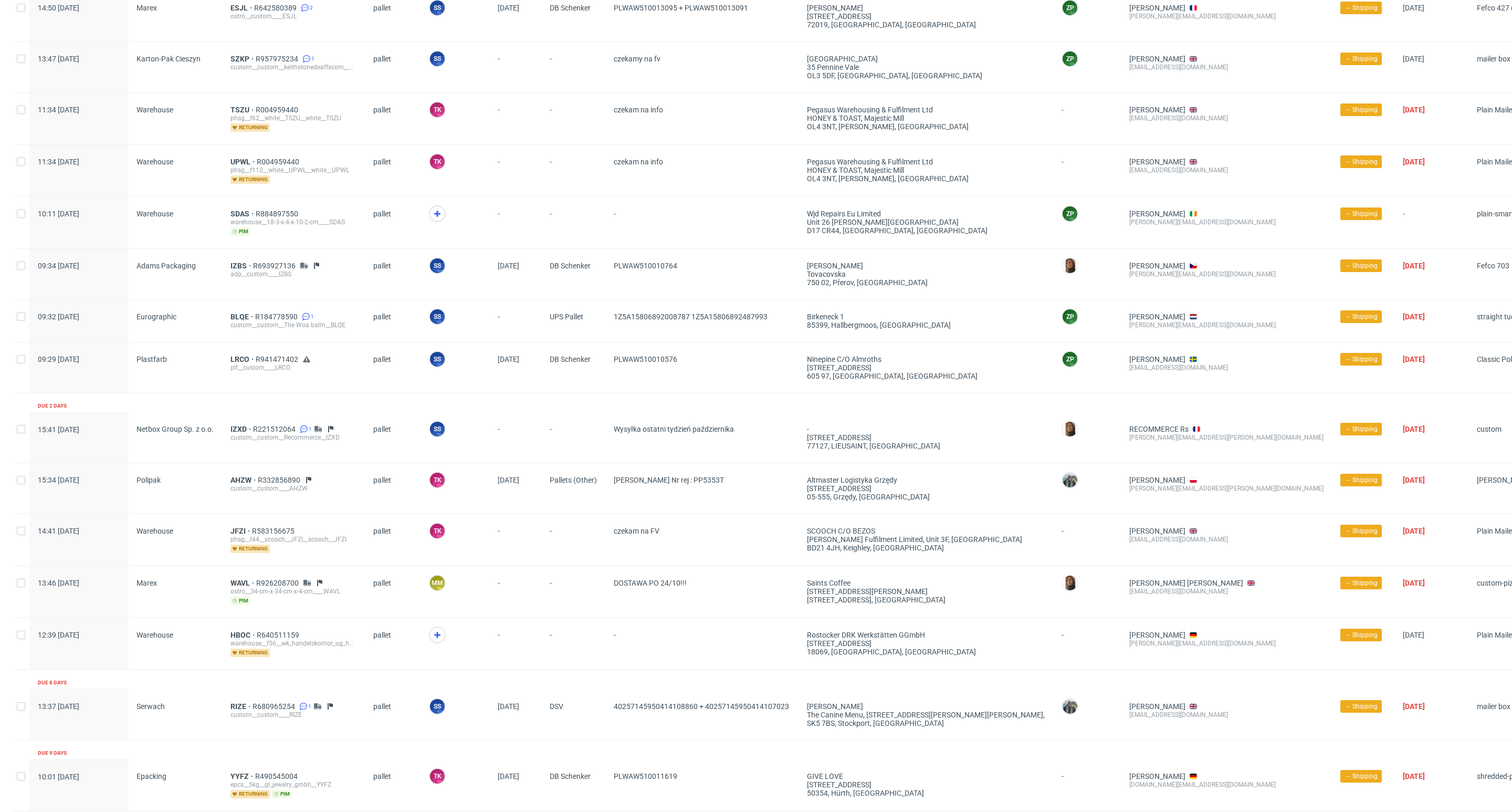
click at [242, 219] on div "warehouse__18-3-x-4-x-10-2-cm____SDAS" at bounding box center [293, 222] width 126 height 9
click at [242, 213] on span "SDAS" at bounding box center [243, 214] width 25 height 9
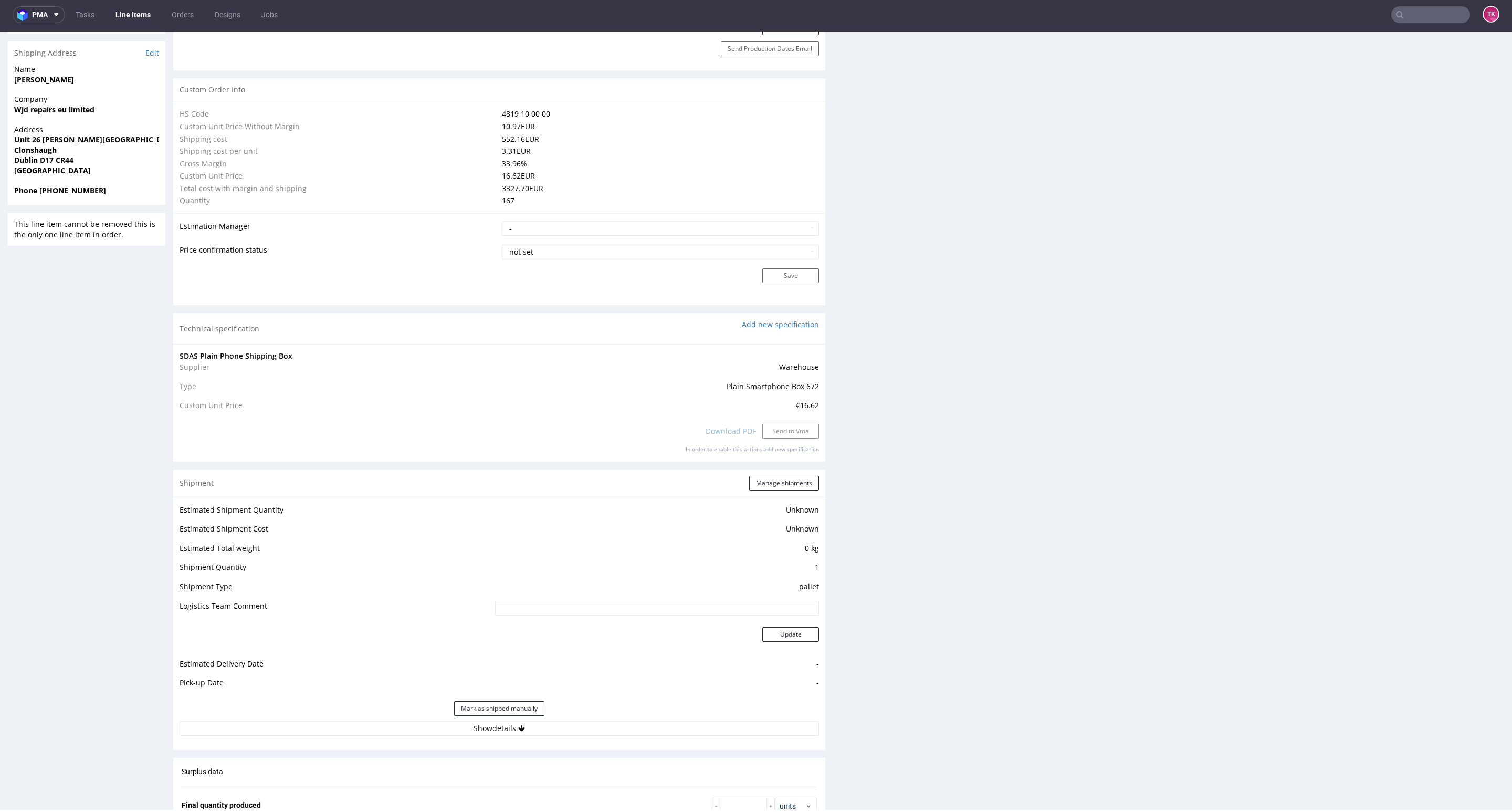
scroll to position [866, 0]
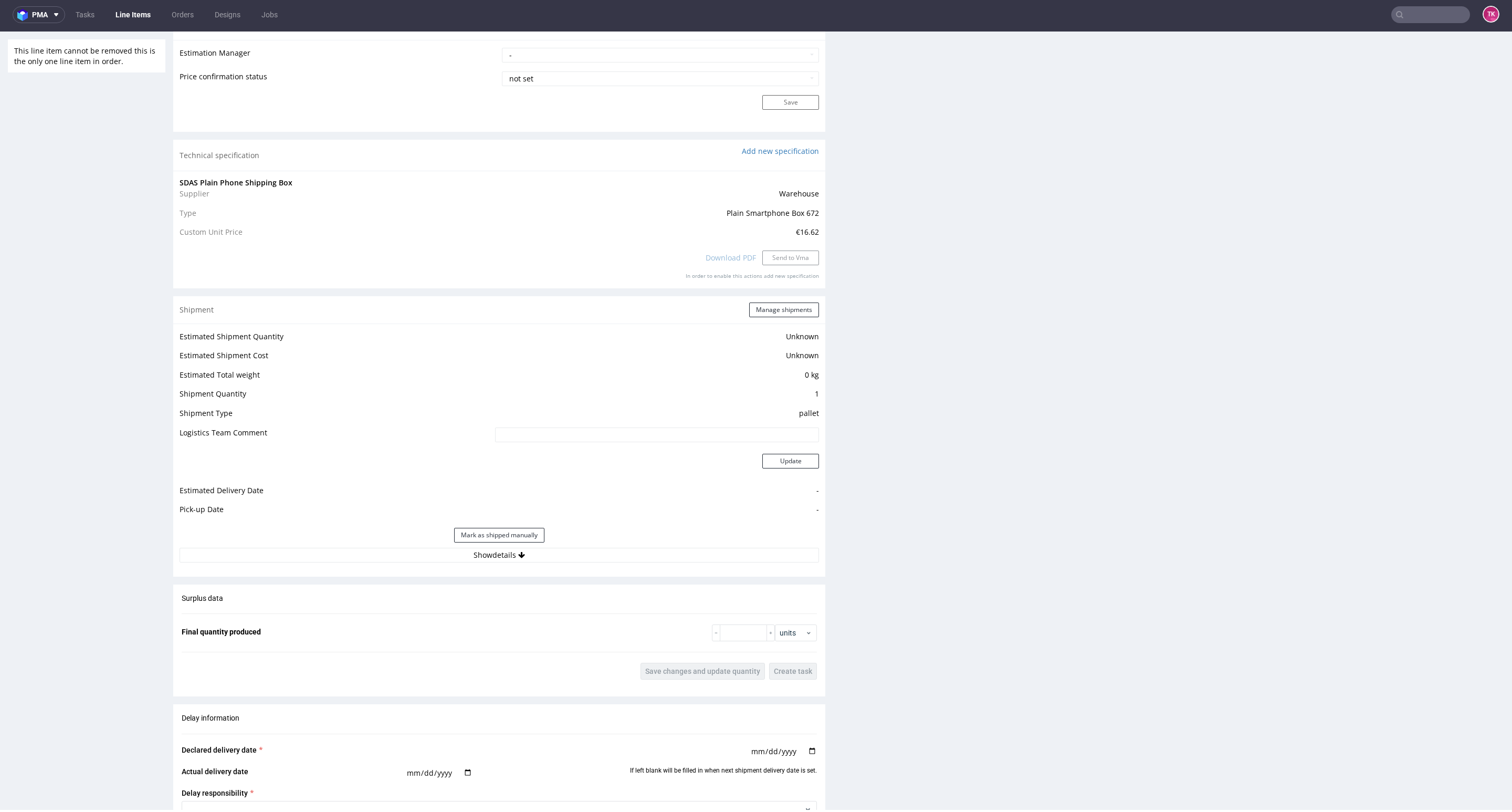
click at [415, 543] on div "Mark as shipped manually" at bounding box center [499, 535] width 640 height 25
click at [413, 548] on button "Show details" at bounding box center [499, 555] width 640 height 15
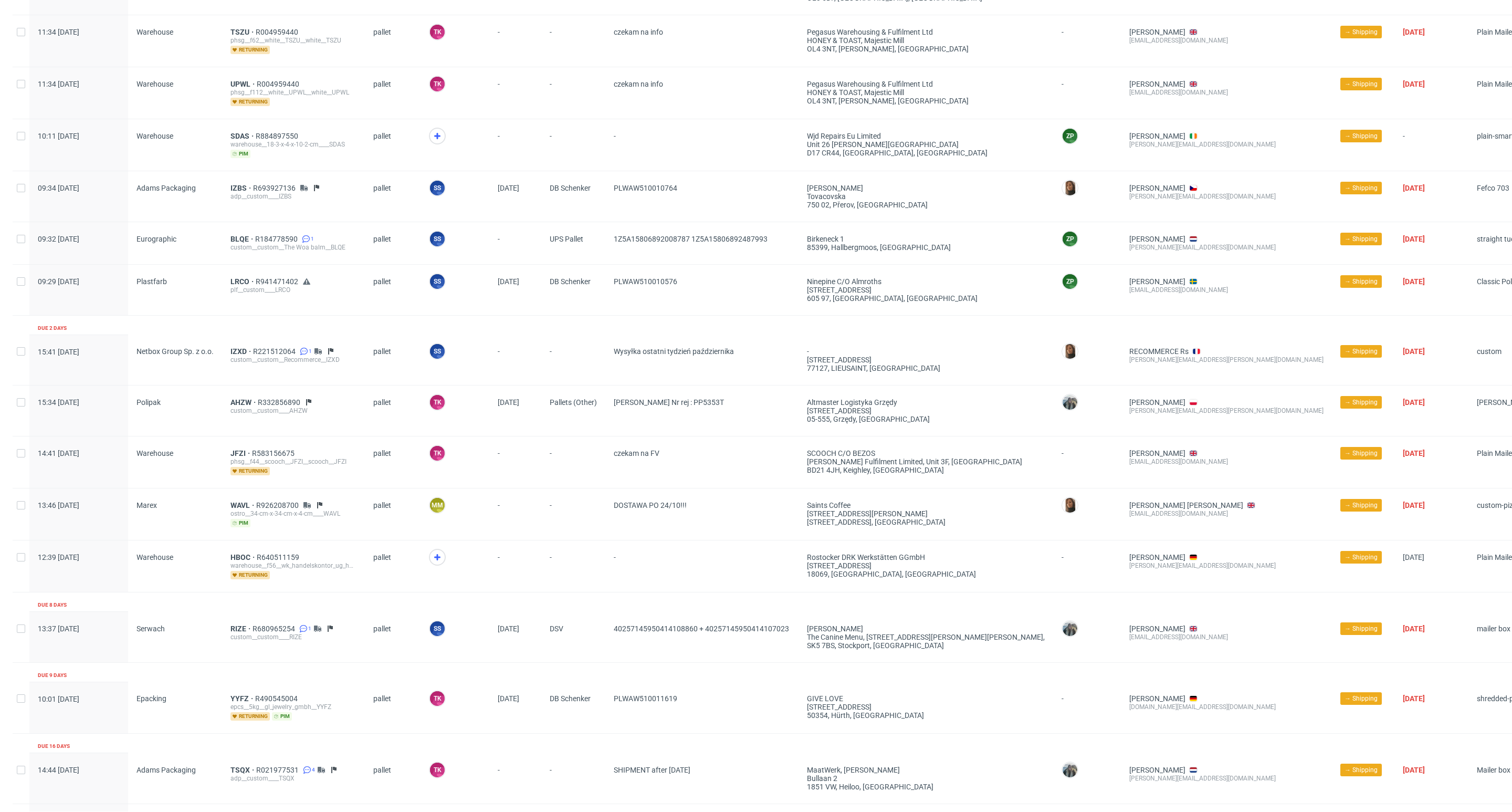
scroll to position [698, 0]
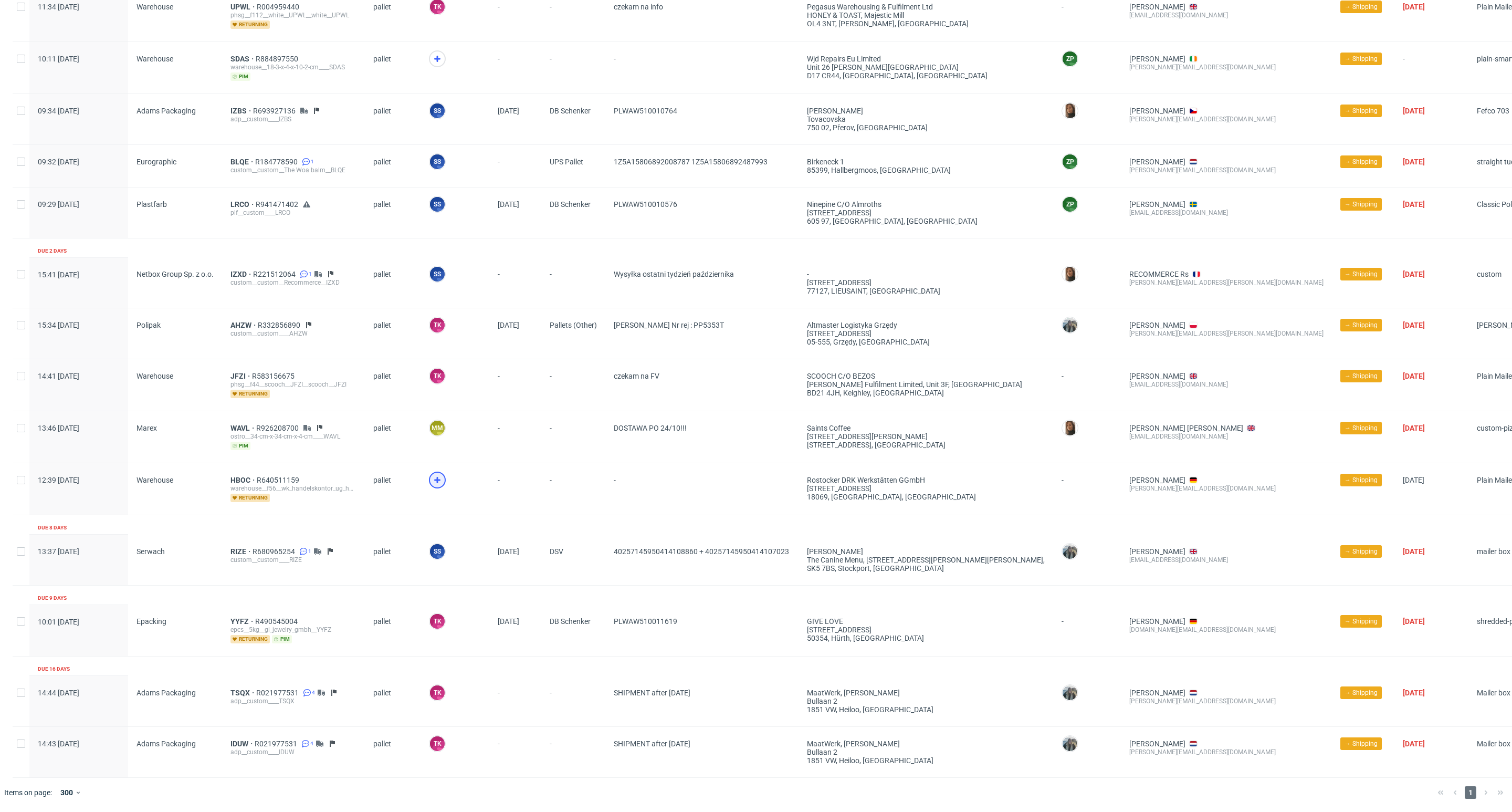
click at [442, 479] on div at bounding box center [437, 479] width 17 height 17
click at [237, 479] on span "HBOC" at bounding box center [243, 480] width 26 height 9
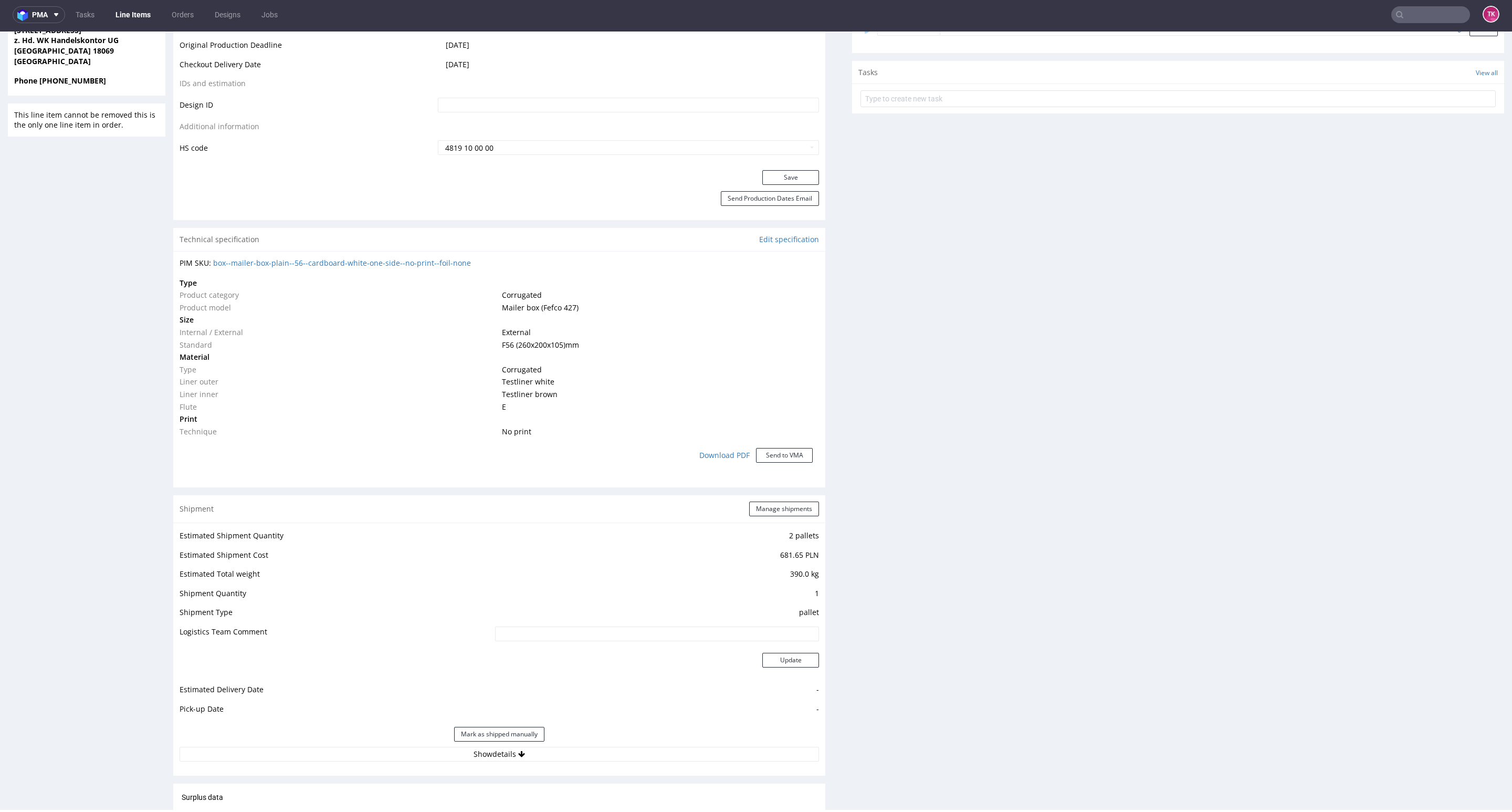
scroll to position [709, 0]
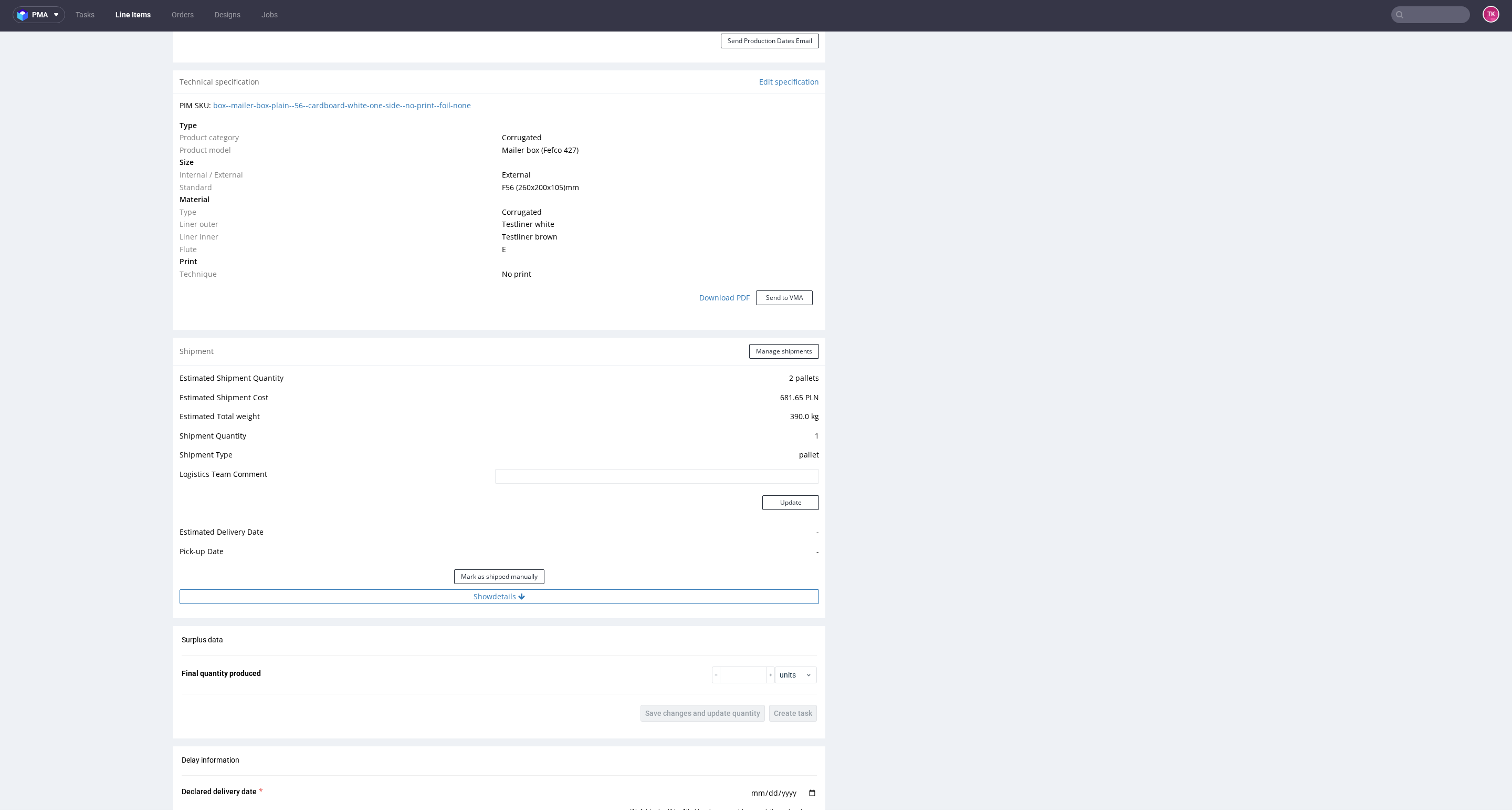
click at [611, 592] on button "Show details" at bounding box center [499, 596] width 640 height 15
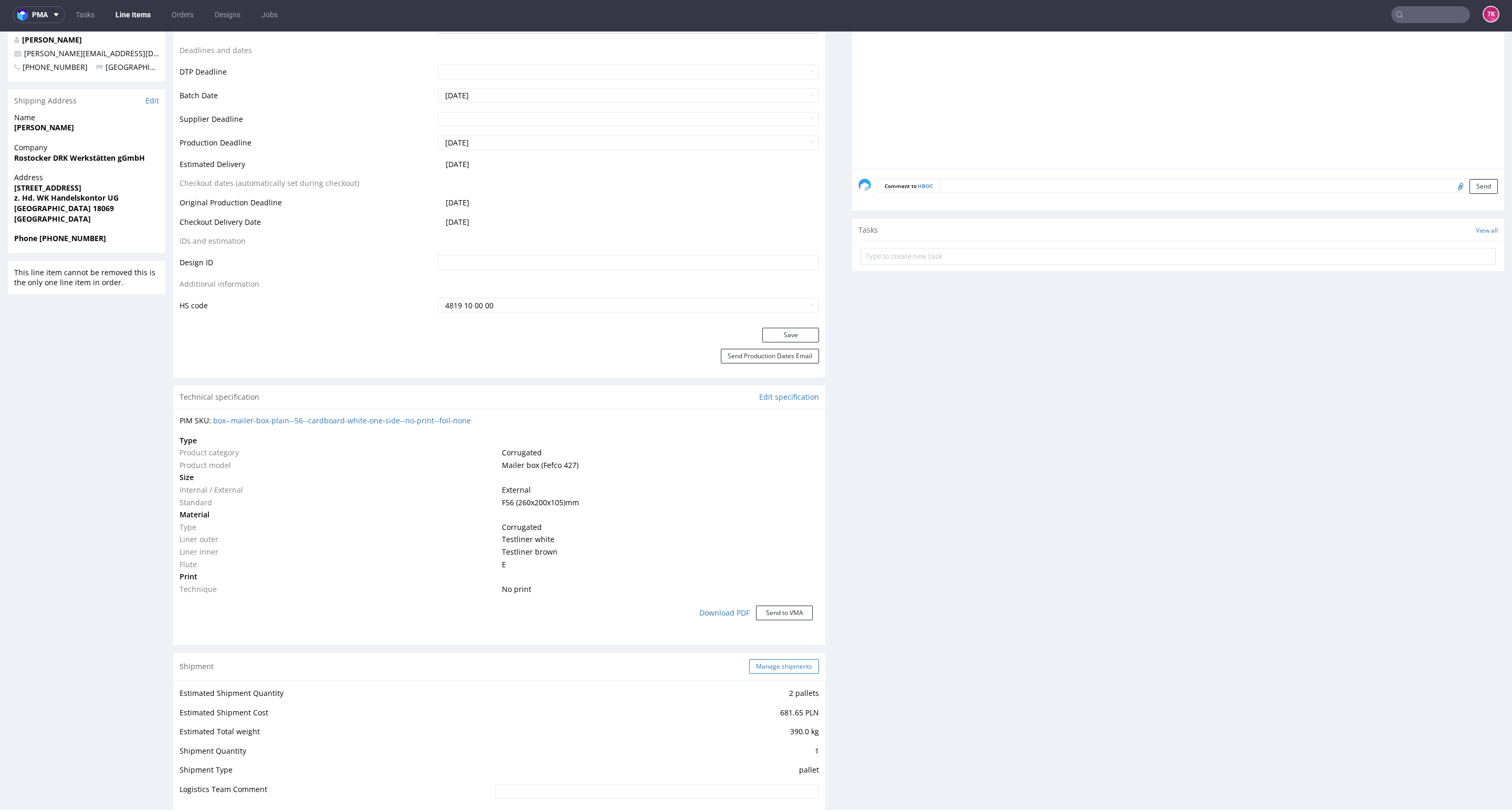
drag, startPoint x: 752, startPoint y: 655, endPoint x: 752, endPoint y: 662, distance: 7.0
click at [752, 662] on div "Shipment Manage shipments" at bounding box center [500, 667] width 652 height 28
click at [756, 662] on button "Manage shipments" at bounding box center [784, 666] width 70 height 15
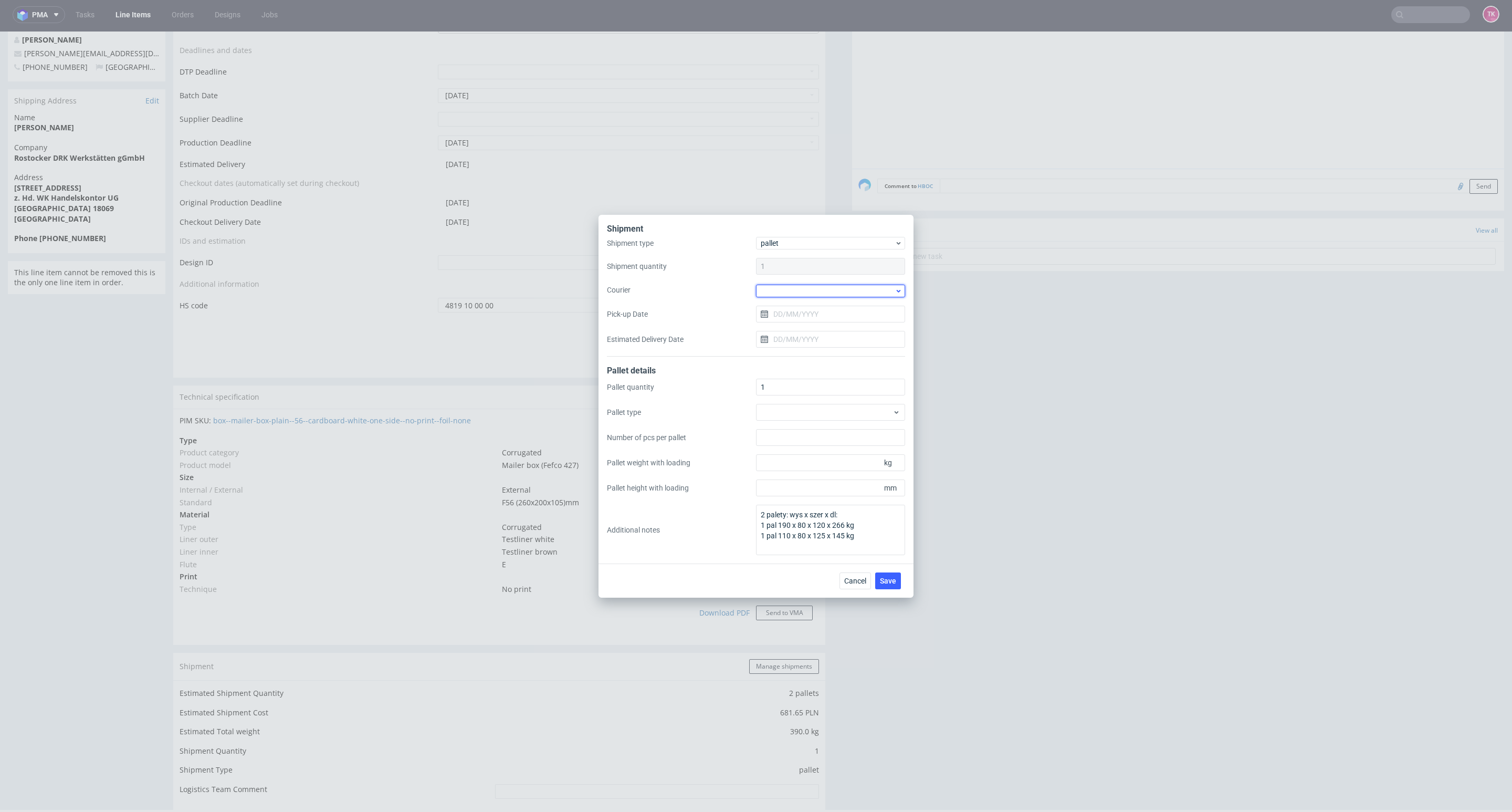
click at [840, 291] on div at bounding box center [830, 291] width 149 height 12
click at [816, 350] on div "DB Schenker" at bounding box center [831, 351] width 141 height 19
click at [807, 312] on input "Pick-up Date" at bounding box center [830, 312] width 149 height 17
click at [846, 400] on span "9" at bounding box center [848, 401] width 4 height 10
type input "09/10/2025"
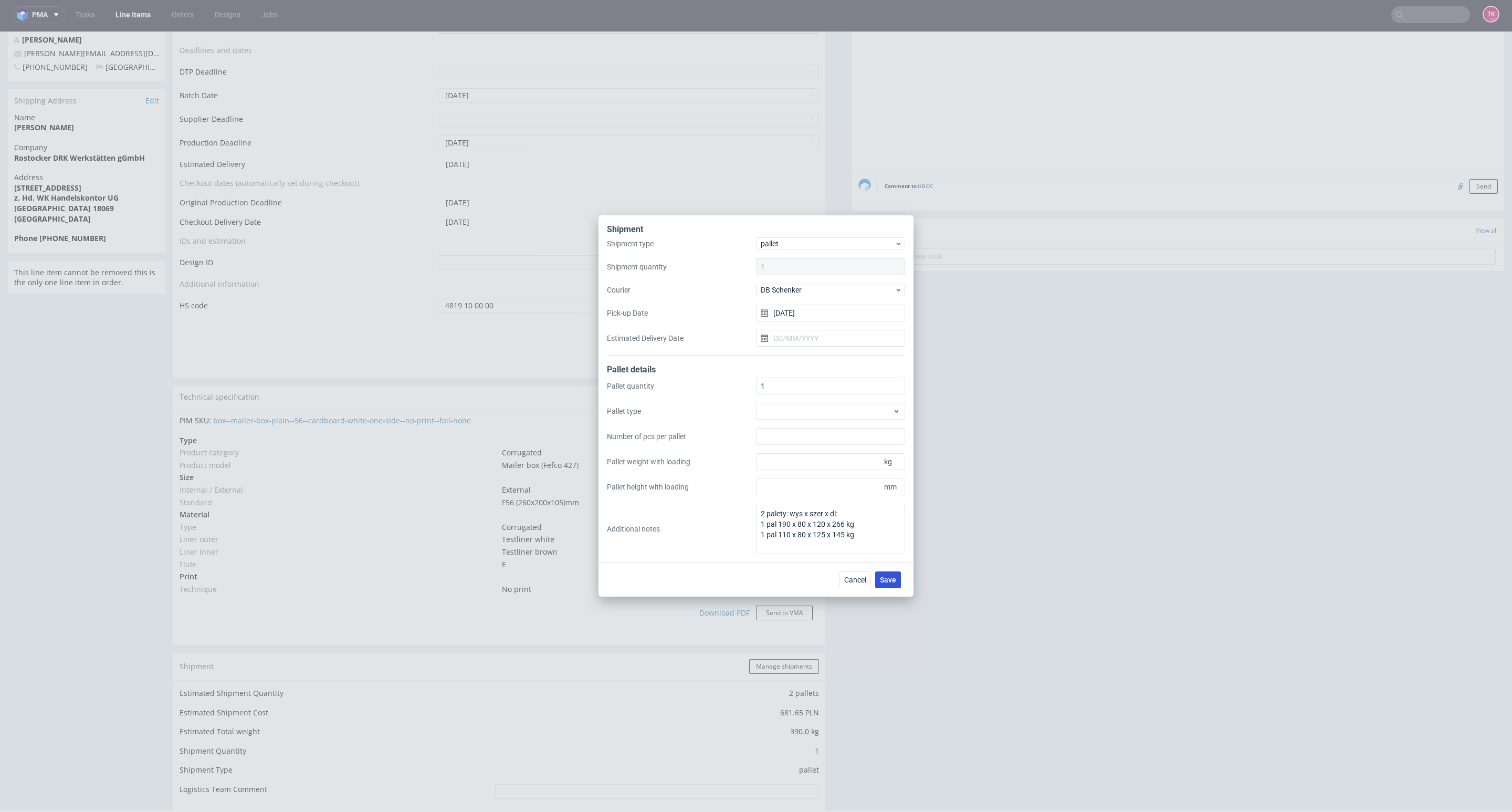
click at [884, 582] on span "Save" at bounding box center [888, 580] width 16 height 7
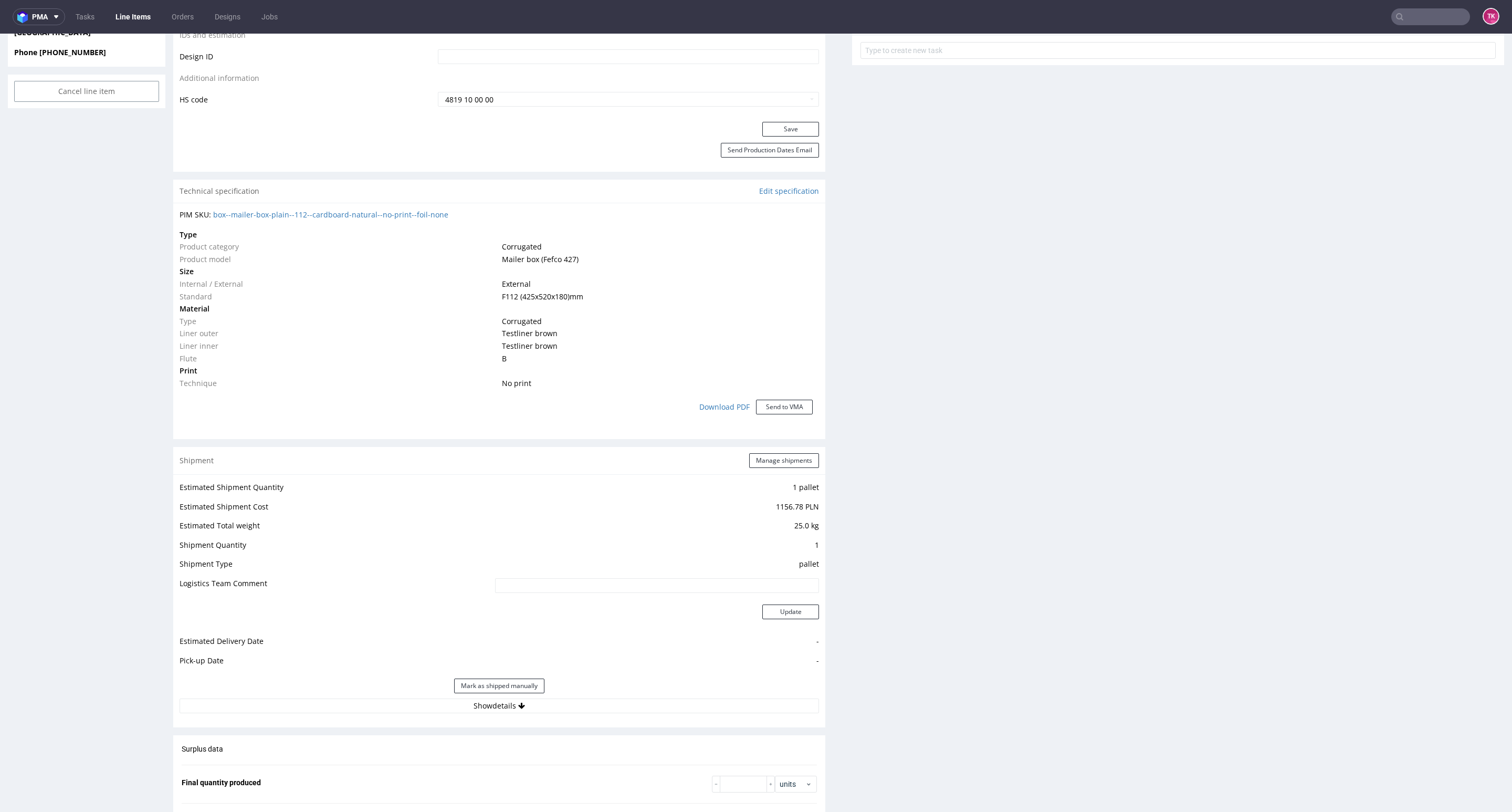
scroll to position [805, 0]
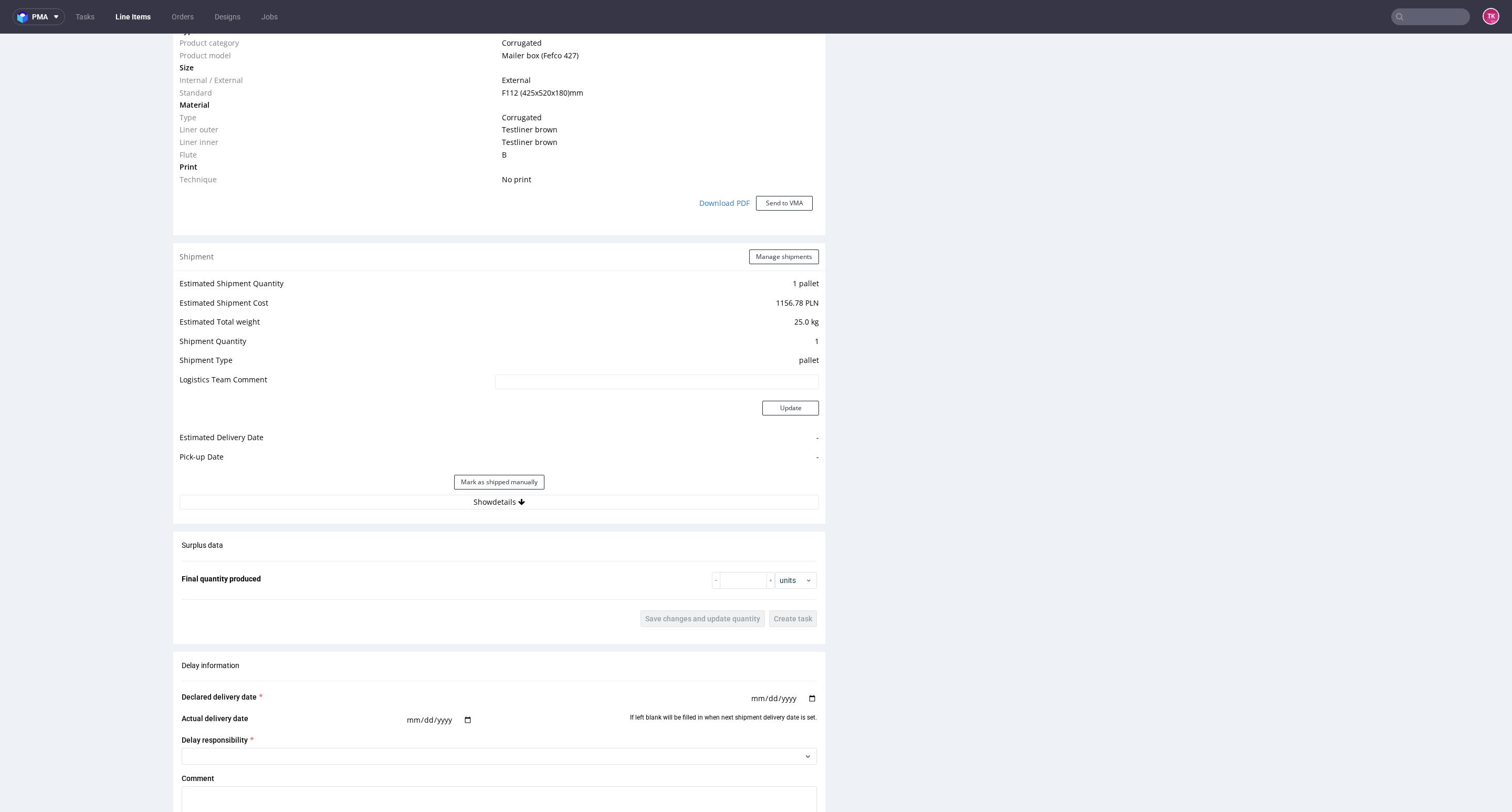
drag, startPoint x: 494, startPoint y: 512, endPoint x: 489, endPoint y: 508, distance: 6.4
click at [493, 511] on div "Estimated Shipment Quantity 1 pallet Estimated Shipment Cost 1156.78 PLN Estima…" at bounding box center [500, 393] width 652 height 245
click at [488, 506] on button "Show details" at bounding box center [499, 502] width 640 height 15
drag, startPoint x: 468, startPoint y: 562, endPoint x: 463, endPoint y: 569, distance: 8.6
click at [468, 562] on td at bounding box center [590, 572] width 457 height 24
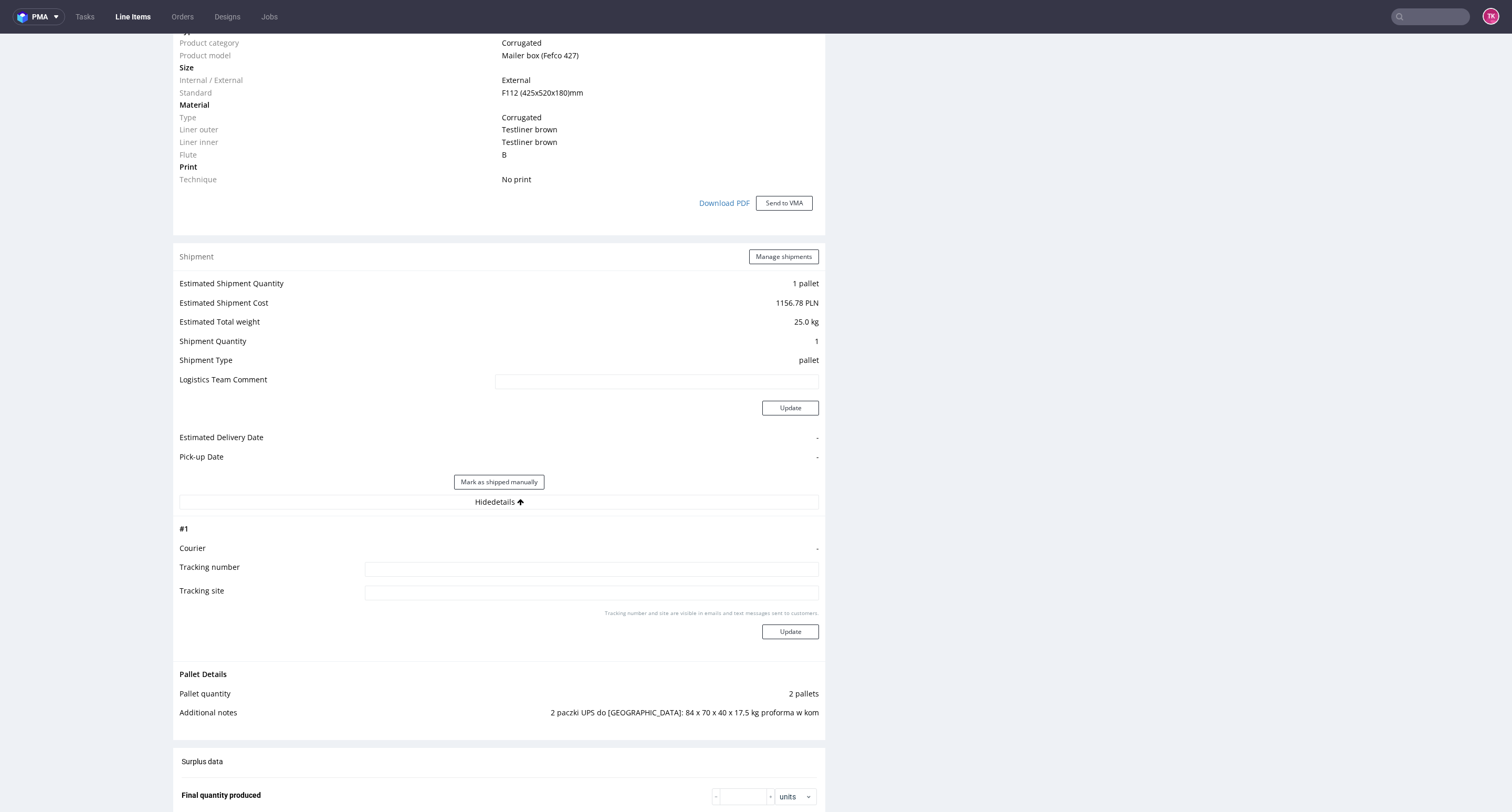
click at [468, 568] on input at bounding box center [591, 569] width 454 height 15
type input "czekam na info"
paste input "czekam na info"
type input "czekam na info"
drag, startPoint x: 775, startPoint y: 625, endPoint x: 779, endPoint y: 621, distance: 5.7
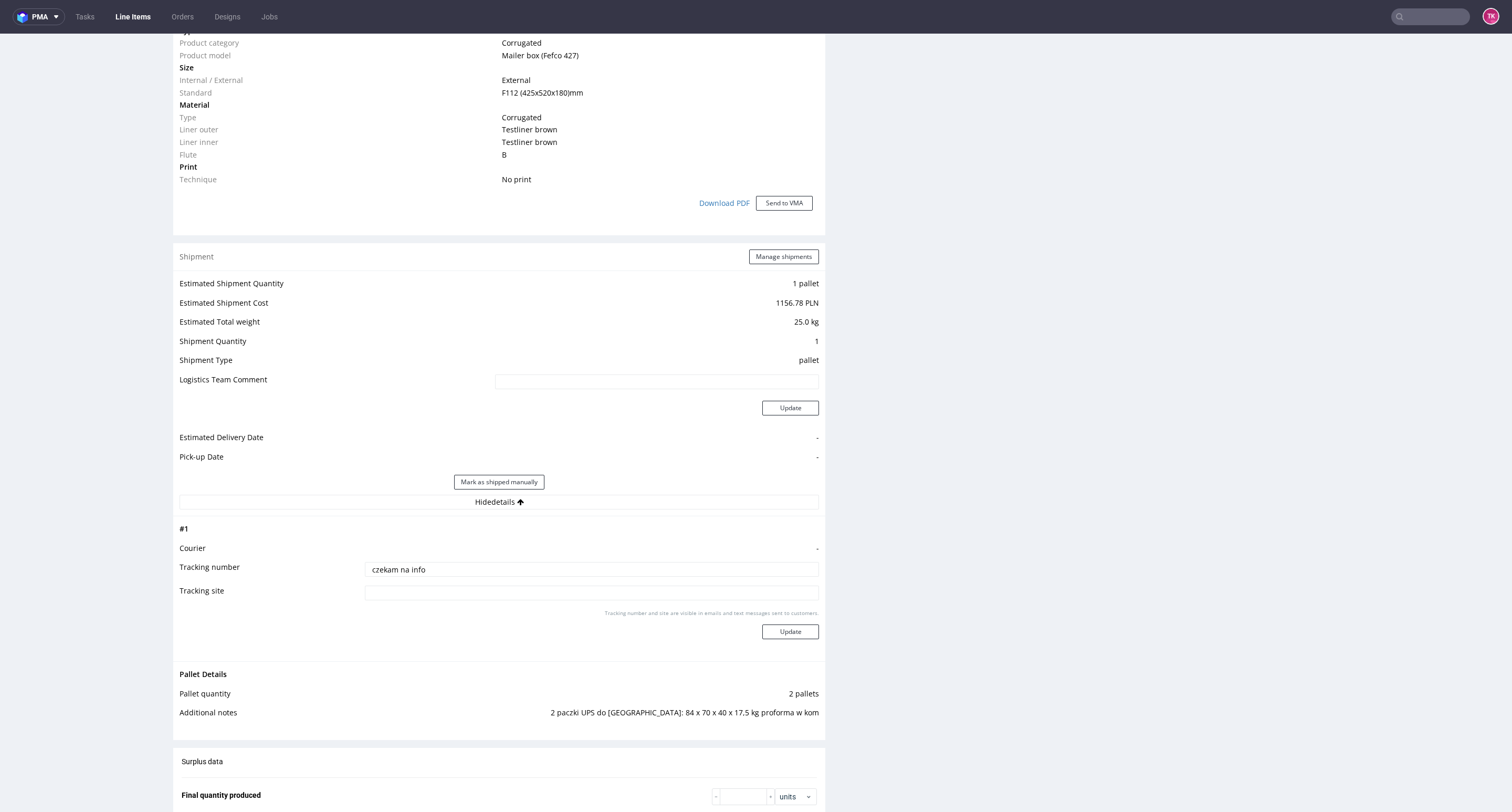
click at [780, 621] on div "Tracking number and site are visible in emails and text messages sent to custom…" at bounding box center [591, 628] width 454 height 38
click at [779, 624] on div "Tracking number and site are visible in emails and text messages sent to custom…" at bounding box center [591, 628] width 454 height 38
click at [782, 625] on button "Update" at bounding box center [791, 632] width 57 height 15
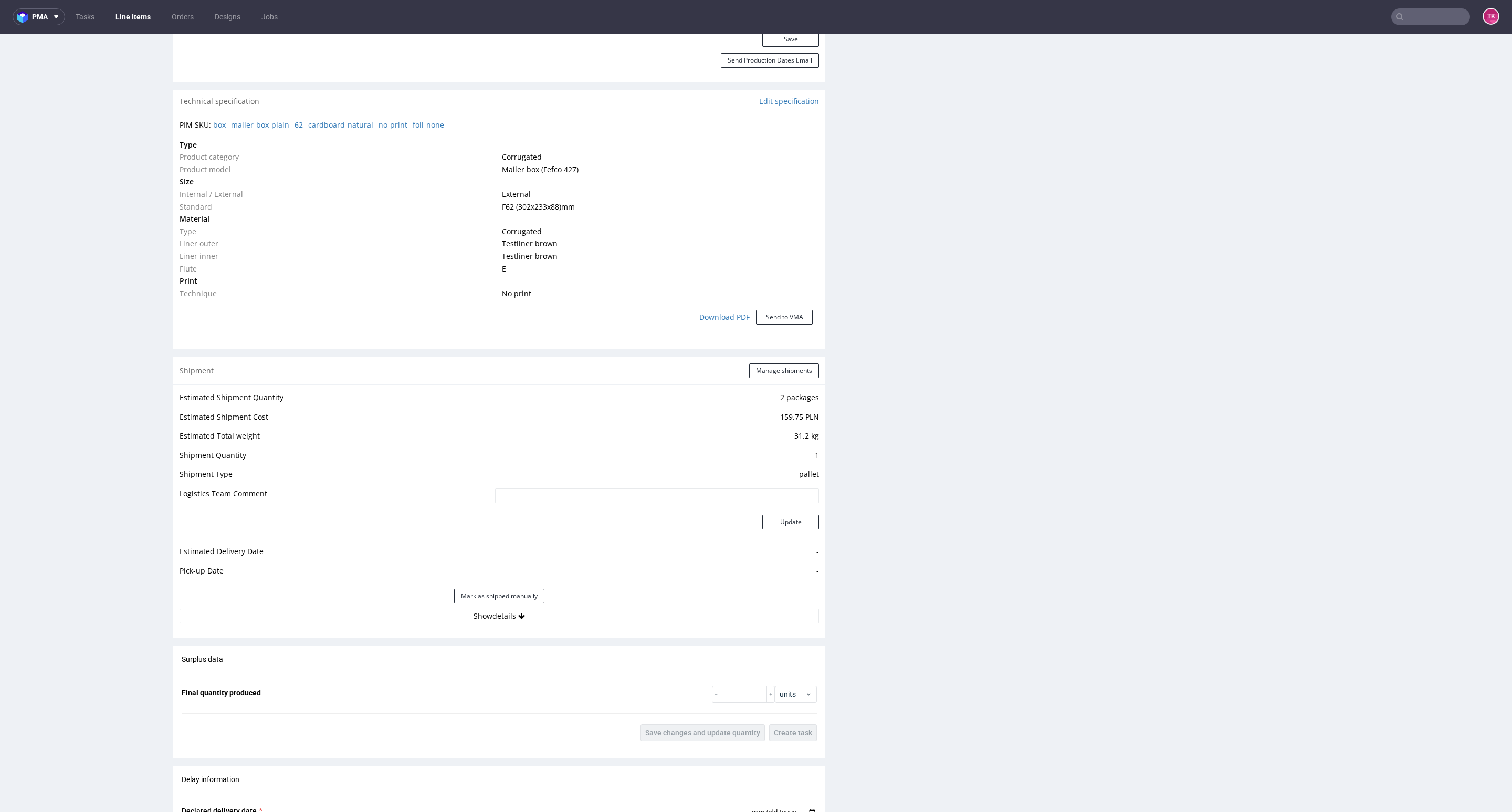
scroll to position [787, 0]
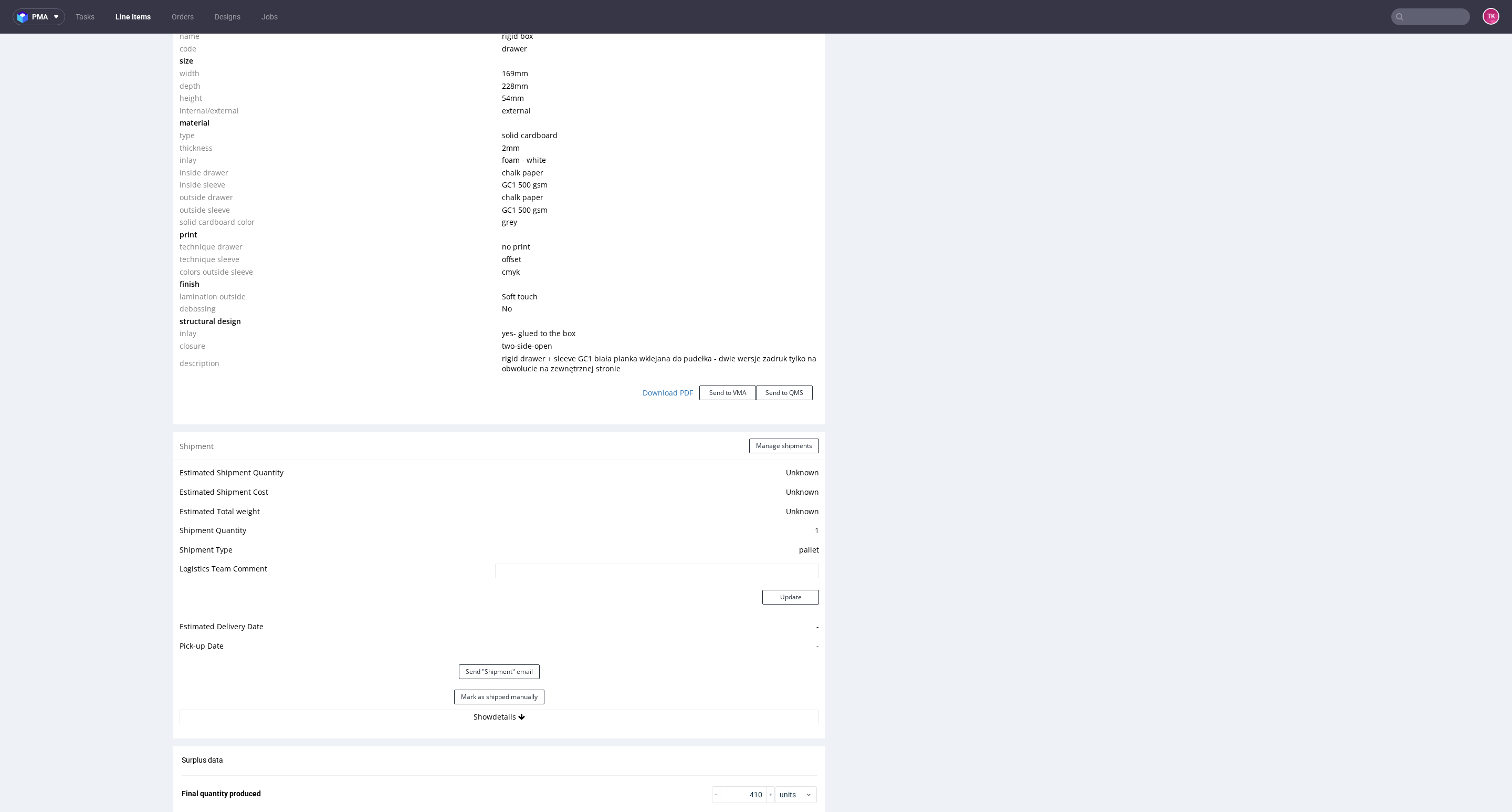
scroll to position [1339, 0]
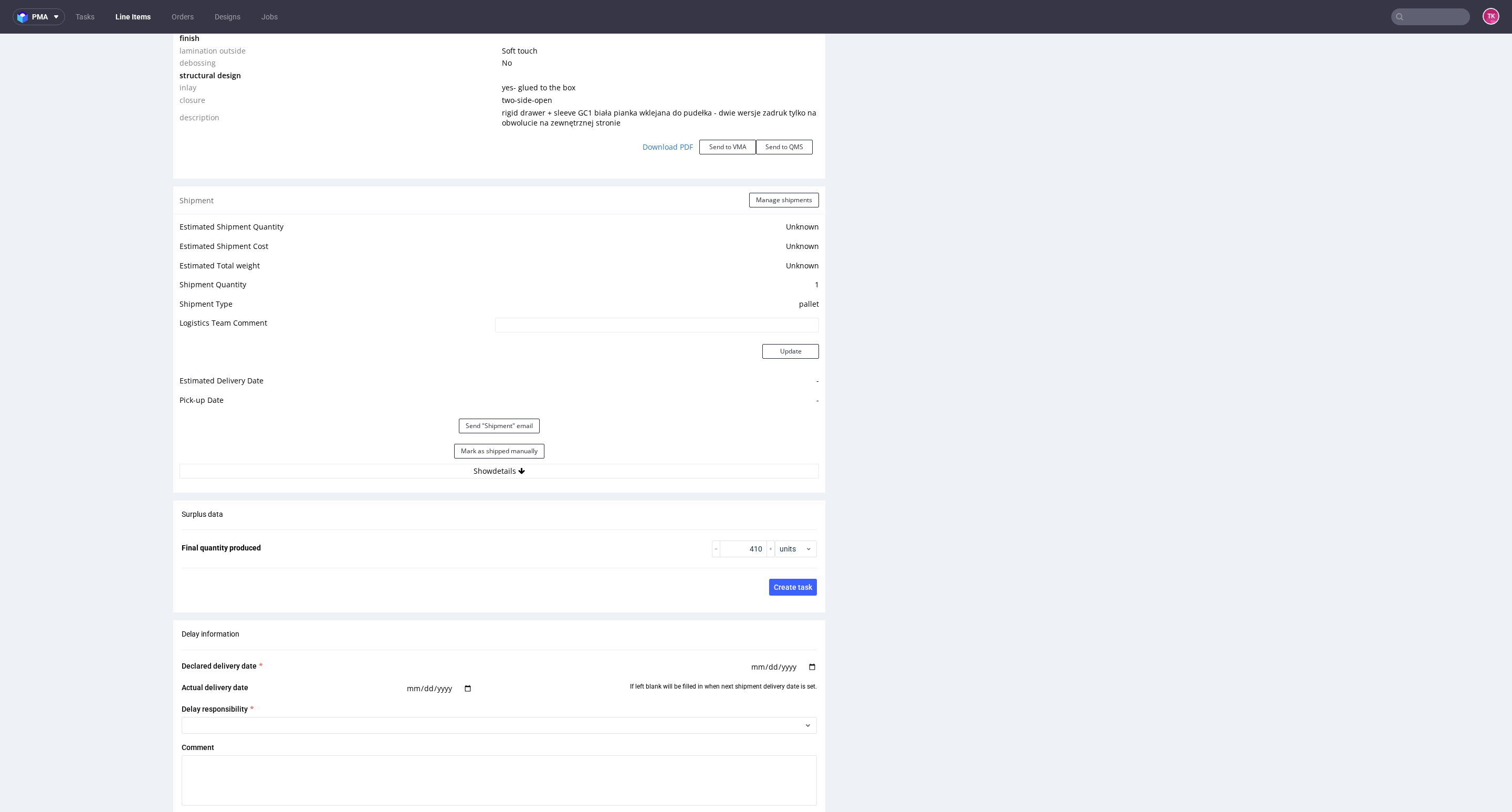
click at [580, 481] on div "Estimated Shipment Quantity Unknown Estimated Shipment Cost Unknown Estimated T…" at bounding box center [500, 349] width 652 height 270
click at [577, 471] on button "Show details" at bounding box center [499, 471] width 640 height 15
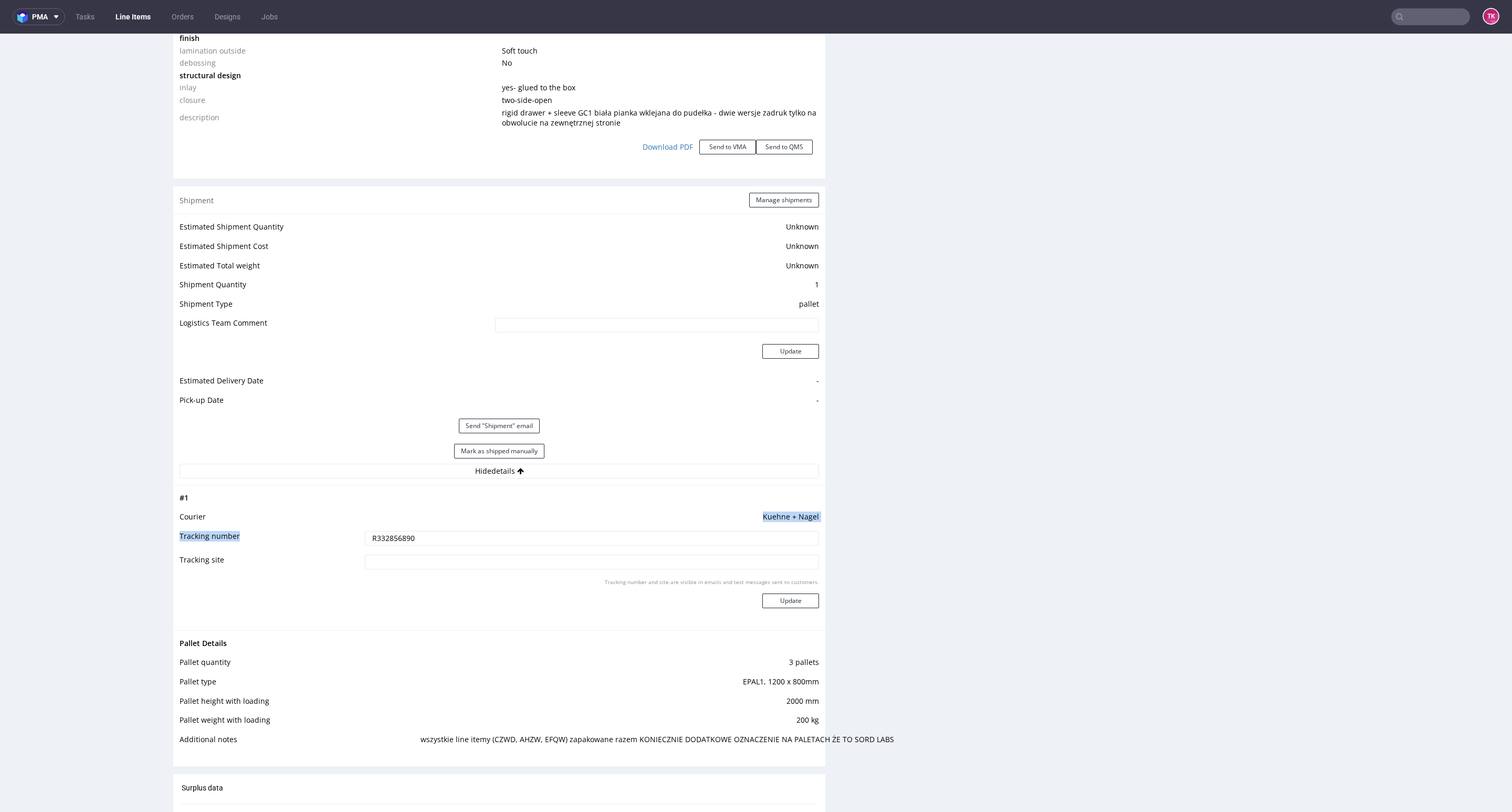
drag, startPoint x: 435, startPoint y: 550, endPoint x: 428, endPoint y: 528, distance: 23.1
click at [428, 528] on tbody "# 1 Courier Kuehne + Nagel Tracking number R332856890 Tracking site Tracking nu…" at bounding box center [499, 558] width 640 height 132
click at [421, 533] on input "R332856890" at bounding box center [591, 538] width 454 height 15
click at [426, 536] on input "R332856890" at bounding box center [591, 538] width 454 height 15
drag, startPoint x: 431, startPoint y: 539, endPoint x: 268, endPoint y: 548, distance: 163.2
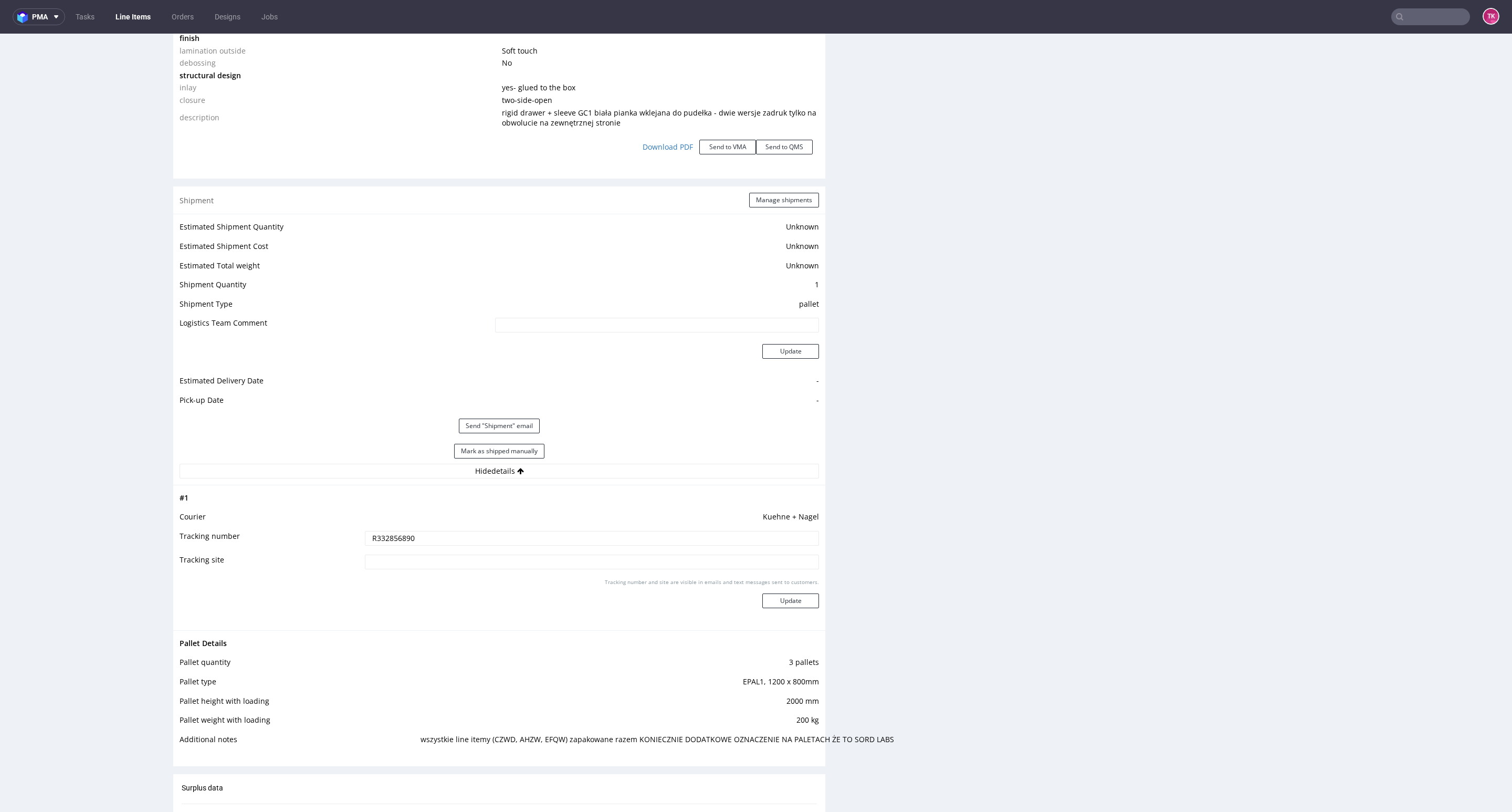
click at [268, 549] on tr "Tracking number R332856890" at bounding box center [499, 541] width 640 height 24
paste input "[PERSON_NAME] Nr rej : PP5353T"
type input "[PERSON_NAME] Nr rej : PP5353T"
click at [792, 601] on button "Update" at bounding box center [791, 601] width 57 height 15
click at [783, 203] on button "Manage shipments" at bounding box center [784, 200] width 70 height 15
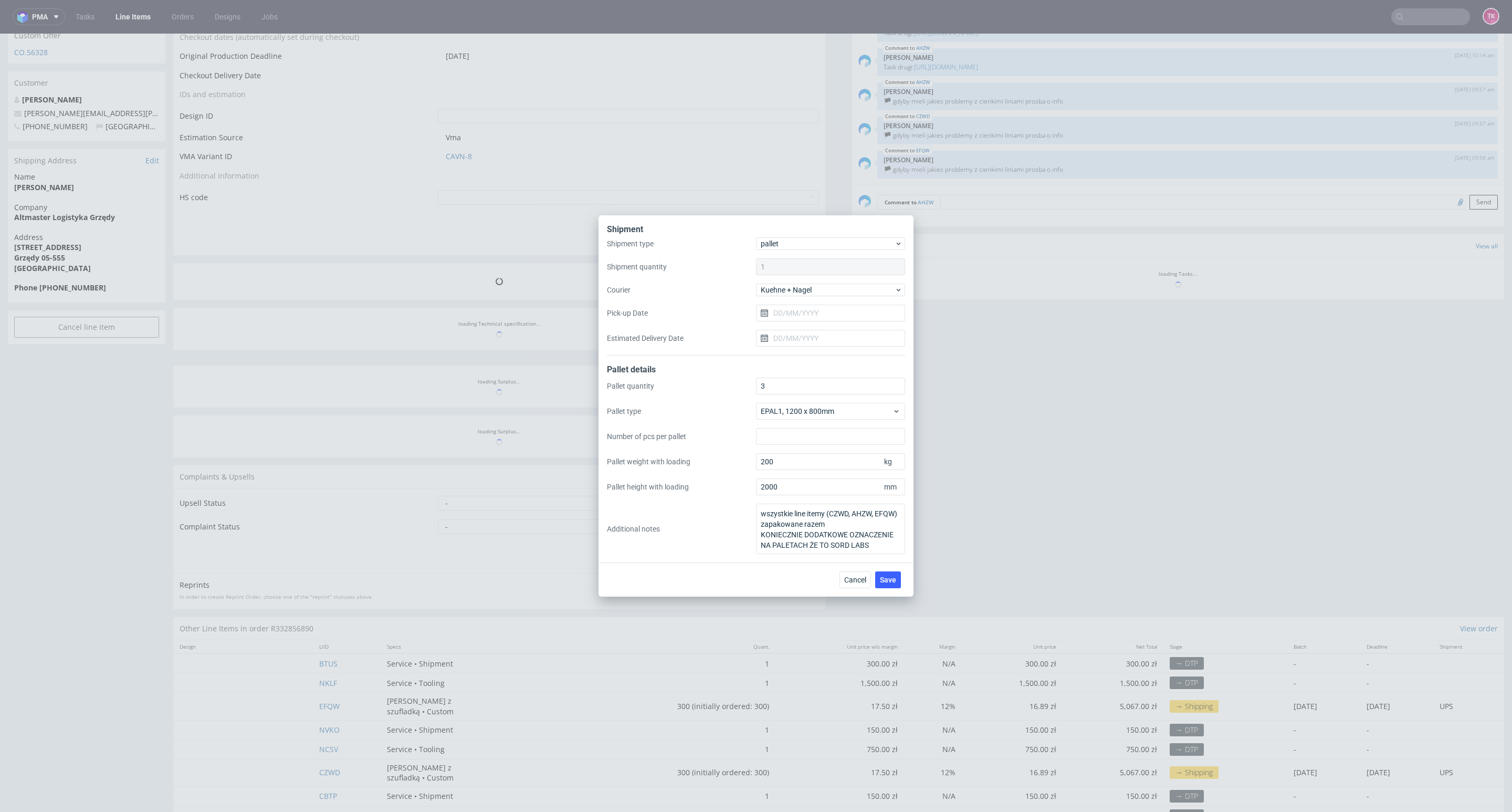
scroll to position [641, 0]
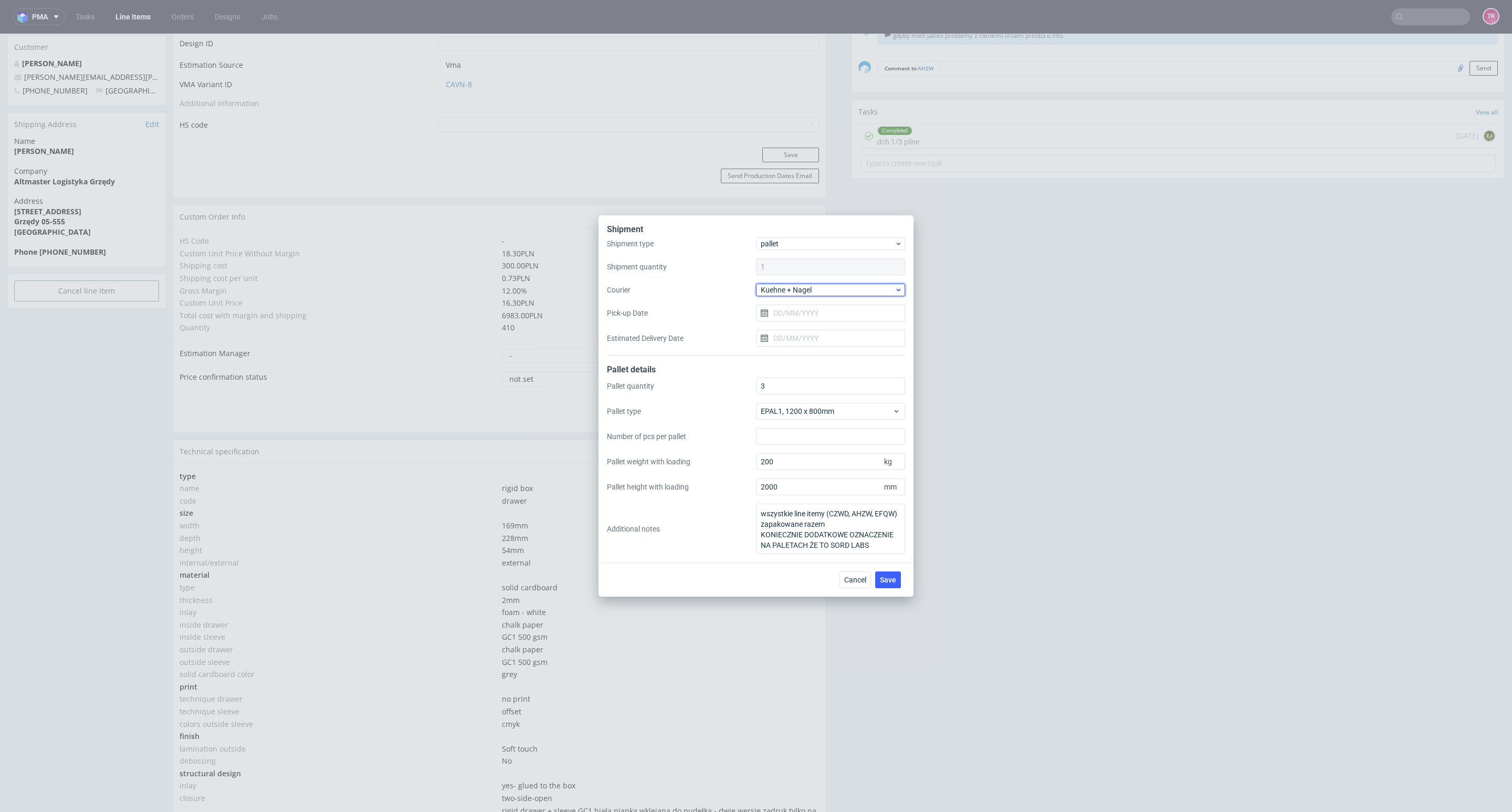
click at [802, 295] on span "Kuehne + Nagel" at bounding box center [828, 290] width 134 height 10
click at [784, 360] on div "Other" at bounding box center [831, 368] width 141 height 19
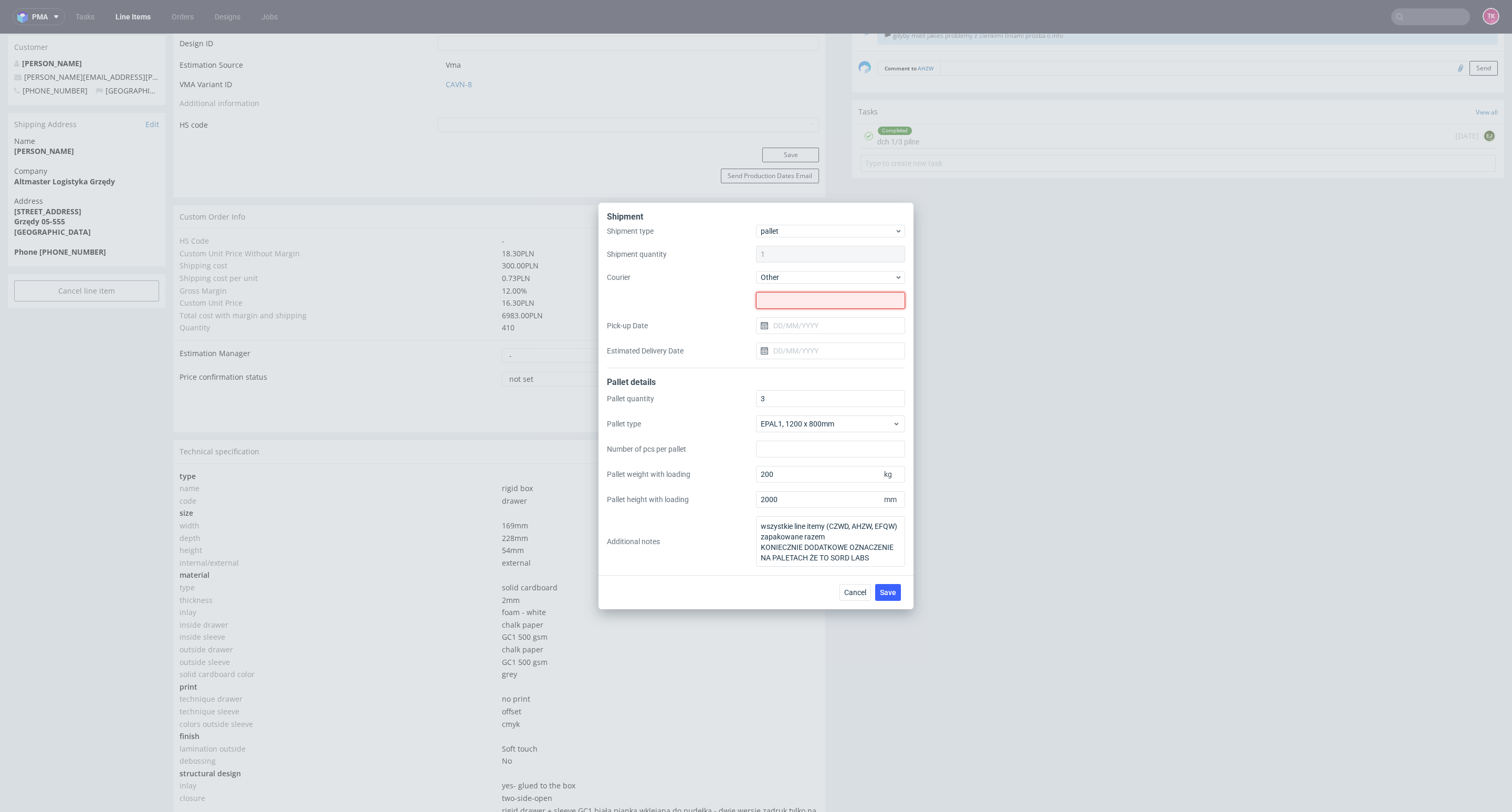
click at [789, 296] on input "text" at bounding box center [830, 300] width 149 height 17
paste input "DELL-MAT-TRANS Mateusz Wawrzyniuk"
type input "DELL-MAT-TRANS Mateusz Wawrzyniuk"
click at [811, 322] on input "Pick-up Date" at bounding box center [830, 325] width 149 height 17
drag, startPoint x: 832, startPoint y: 413, endPoint x: 826, endPoint y: 384, distance: 29.6
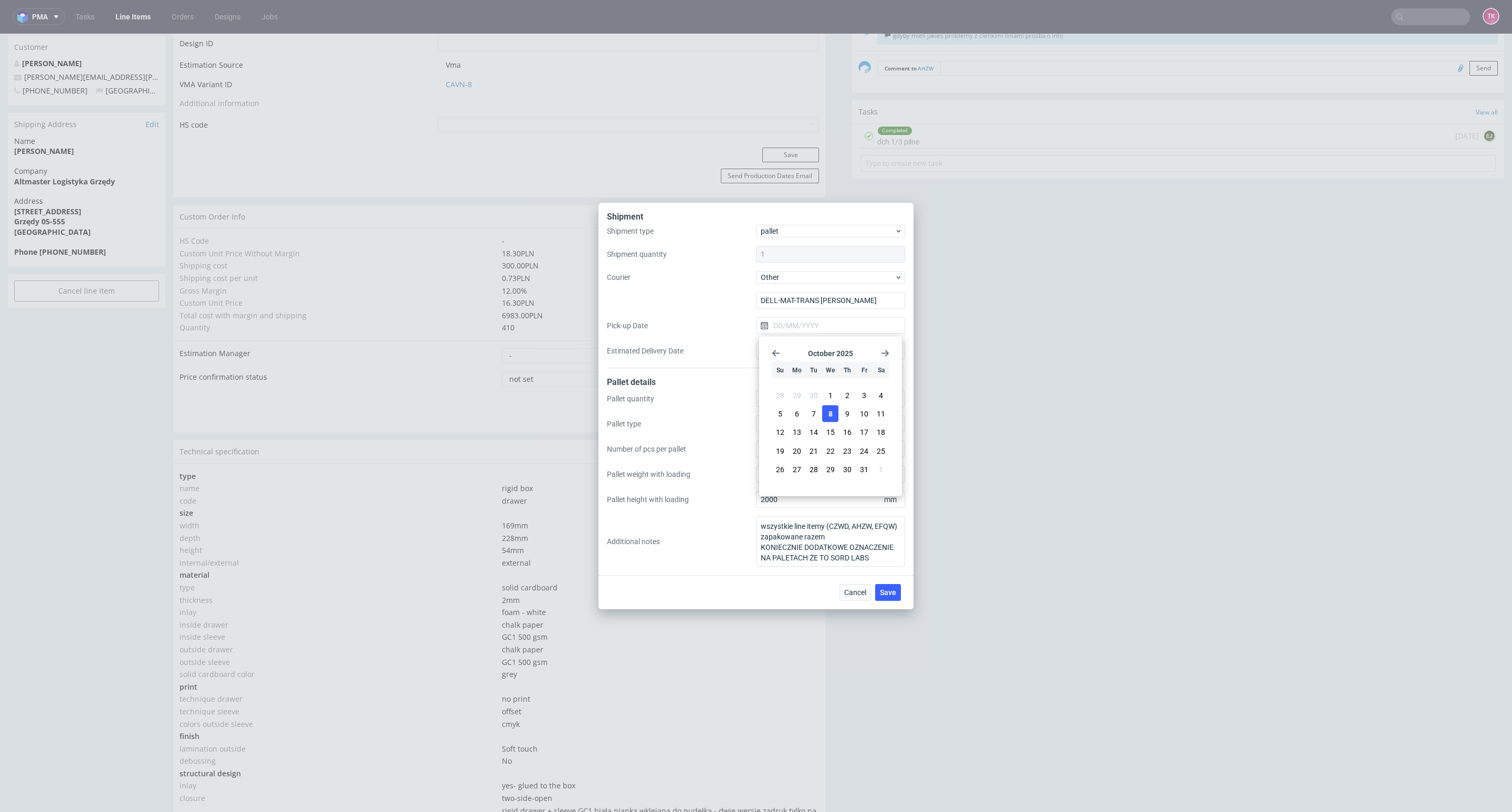
click at [829, 408] on span "8" at bounding box center [831, 413] width 4 height 10
type input "[DATE]"
drag, startPoint x: 819, startPoint y: 342, endPoint x: 821, endPoint y: 352, distance: 10.2
click at [821, 352] on div "Shipment type pallet Shipment quantity 1 Courier Other DELL-MAT-TRANS Mateusz W…" at bounding box center [756, 296] width 298 height 143
click at [821, 352] on input "Estimated Delivery Date" at bounding box center [830, 350] width 149 height 17
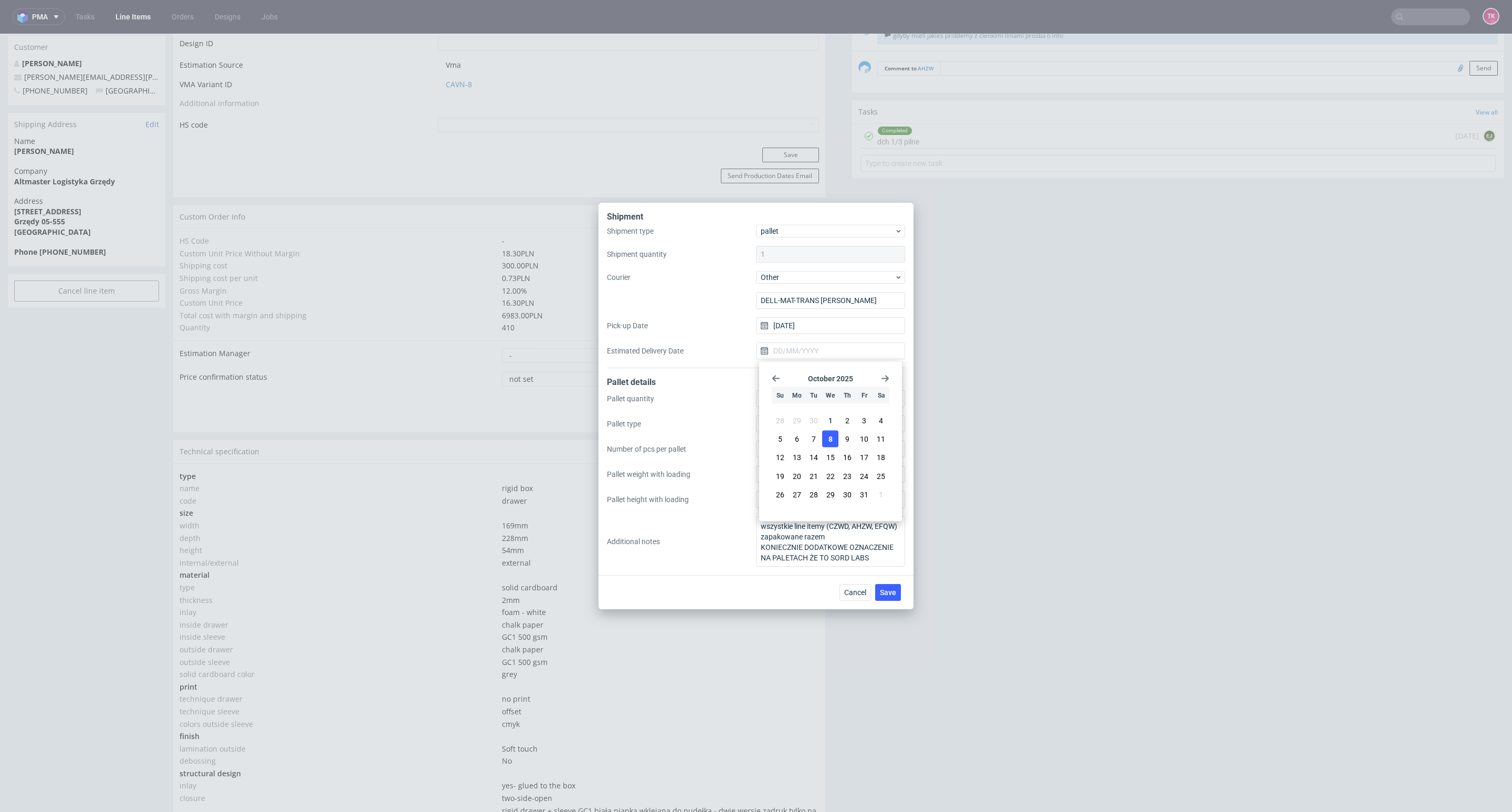
click at [834, 435] on button "8" at bounding box center [830, 439] width 16 height 17
type input "[DATE]"
click at [888, 593] on span "Save" at bounding box center [888, 592] width 16 height 7
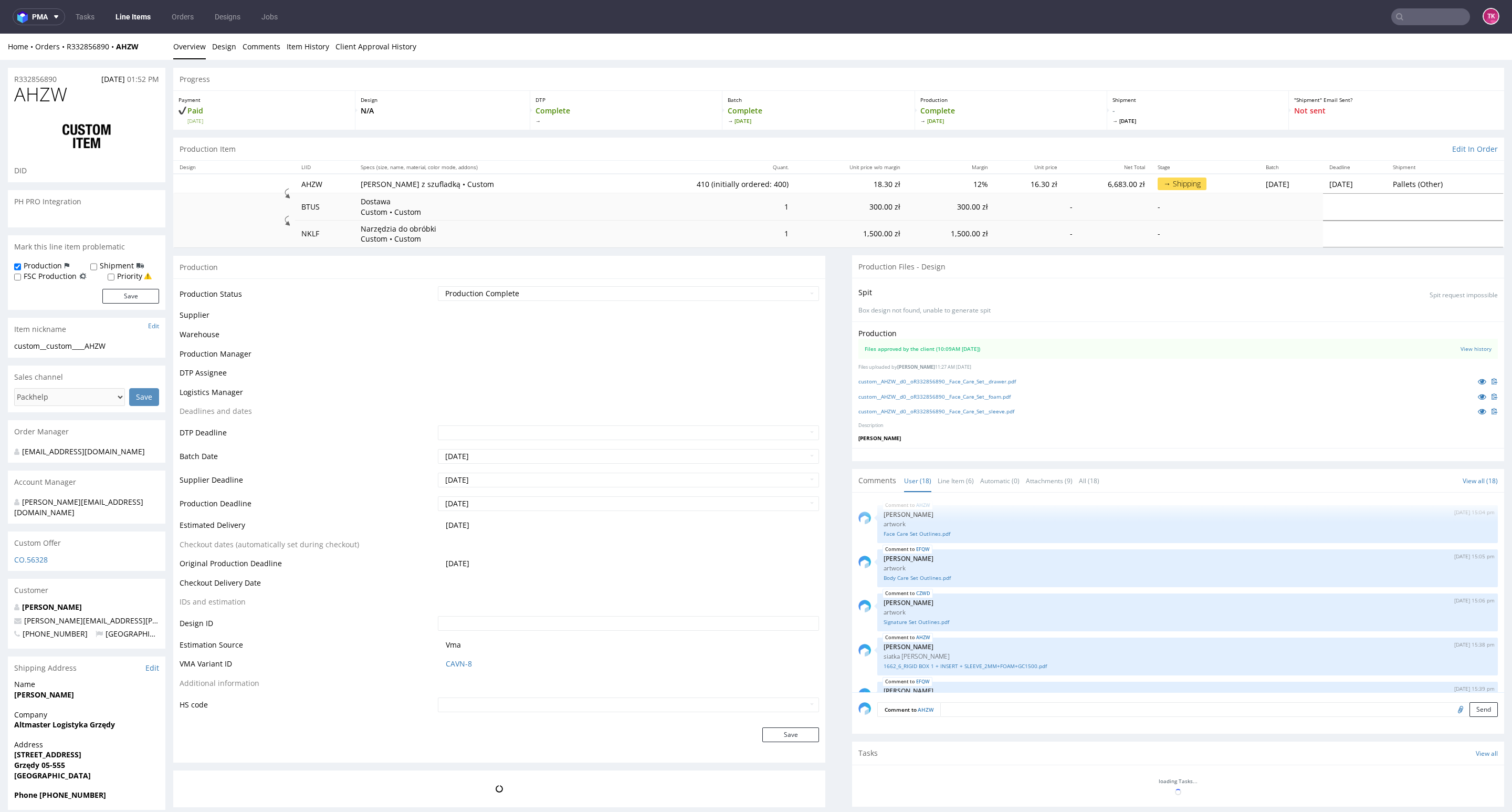
scroll to position [517, 0]
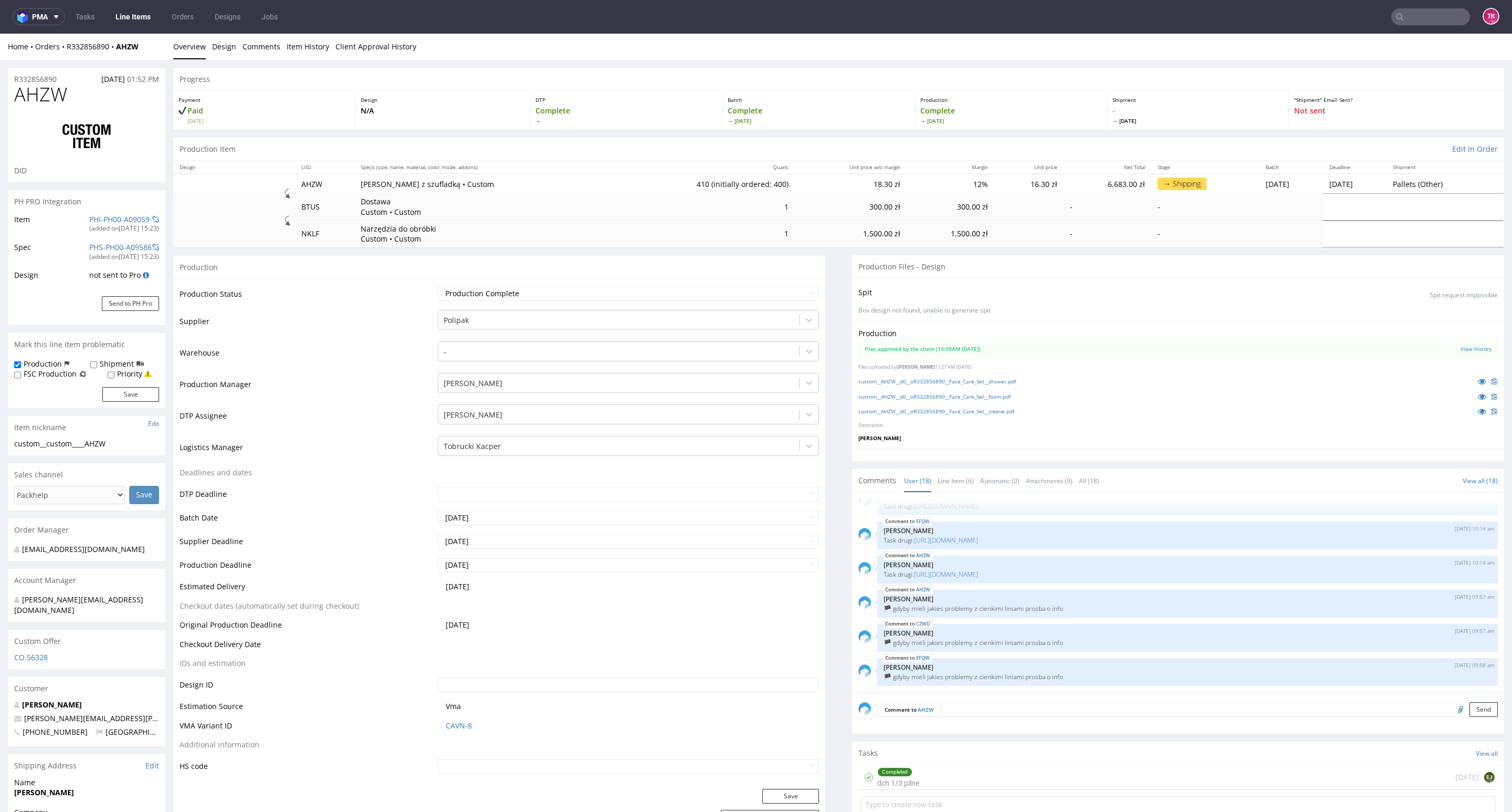
click at [137, 3] on nav "pma Tasks Line Items Orders Designs Jobs TK" at bounding box center [756, 17] width 1512 height 33
click at [137, 15] on link "Line Items" at bounding box center [133, 17] width 48 height 17
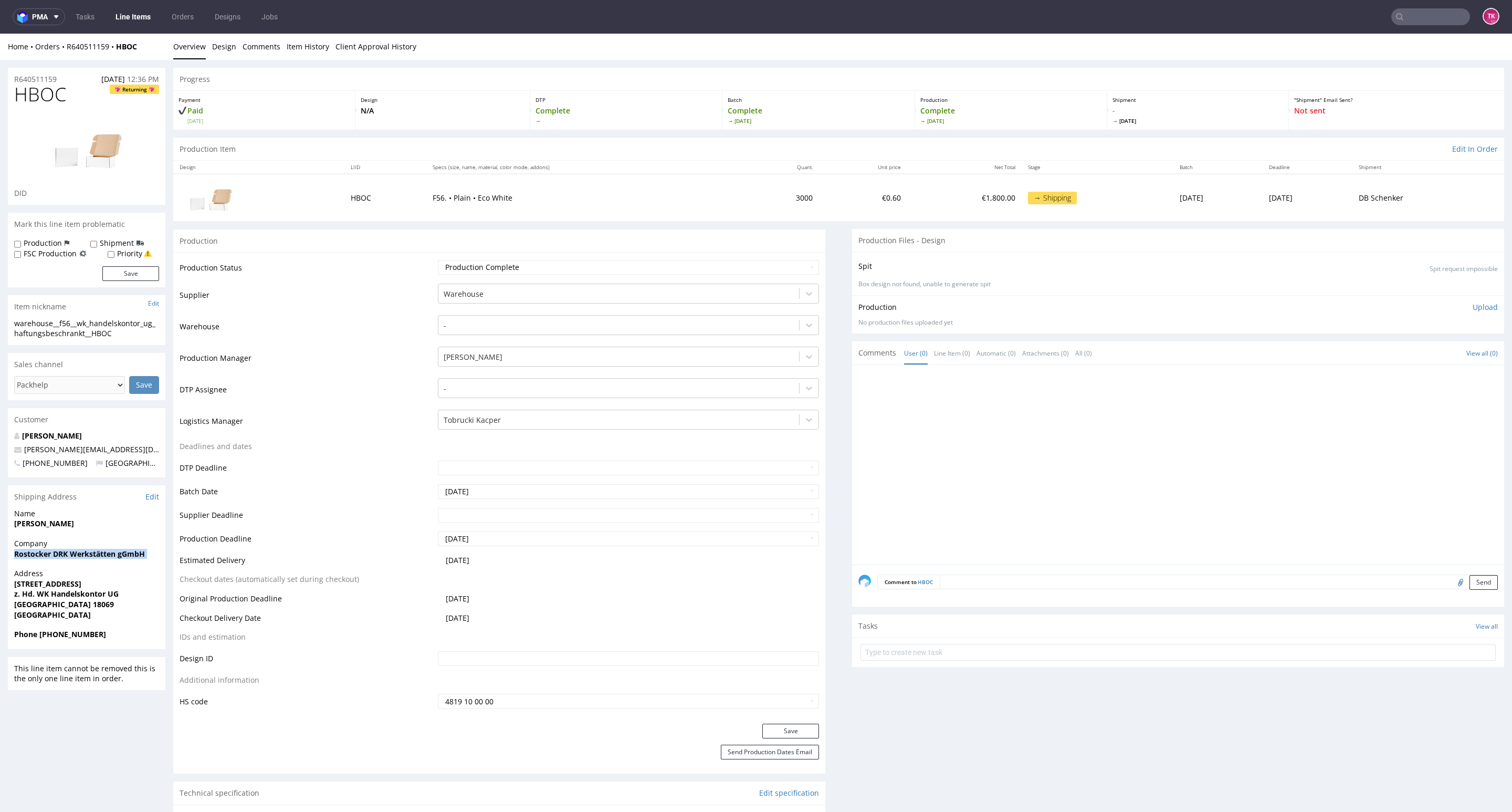
drag, startPoint x: 9, startPoint y: 553, endPoint x: 0, endPoint y: 569, distance: 18.4
copy strong "Rostocker DRK Werkstätten gGmbH"
drag, startPoint x: 2, startPoint y: 532, endPoint x: 0, endPoint y: 545, distance: 13.2
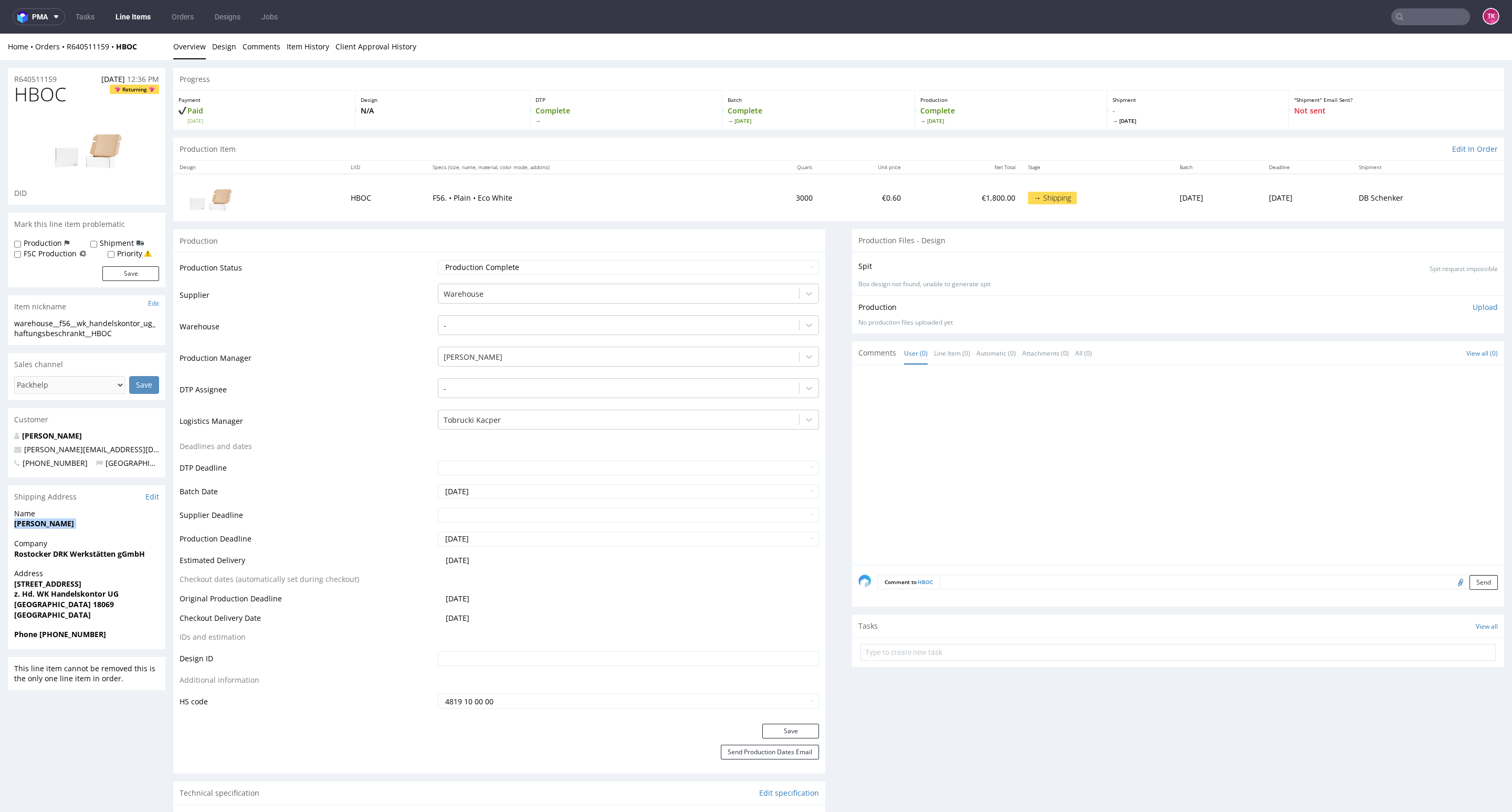
copy strong "Daniel Kaschube"
drag, startPoint x: 7, startPoint y: 583, endPoint x: 5, endPoint y: 612, distance: 29.1
copy p "Hundsburgallee 11a z. Hd. WK Handelskontor UG Rostock 18069"
drag, startPoint x: 41, startPoint y: 635, endPoint x: 188, endPoint y: 619, distance: 147.9
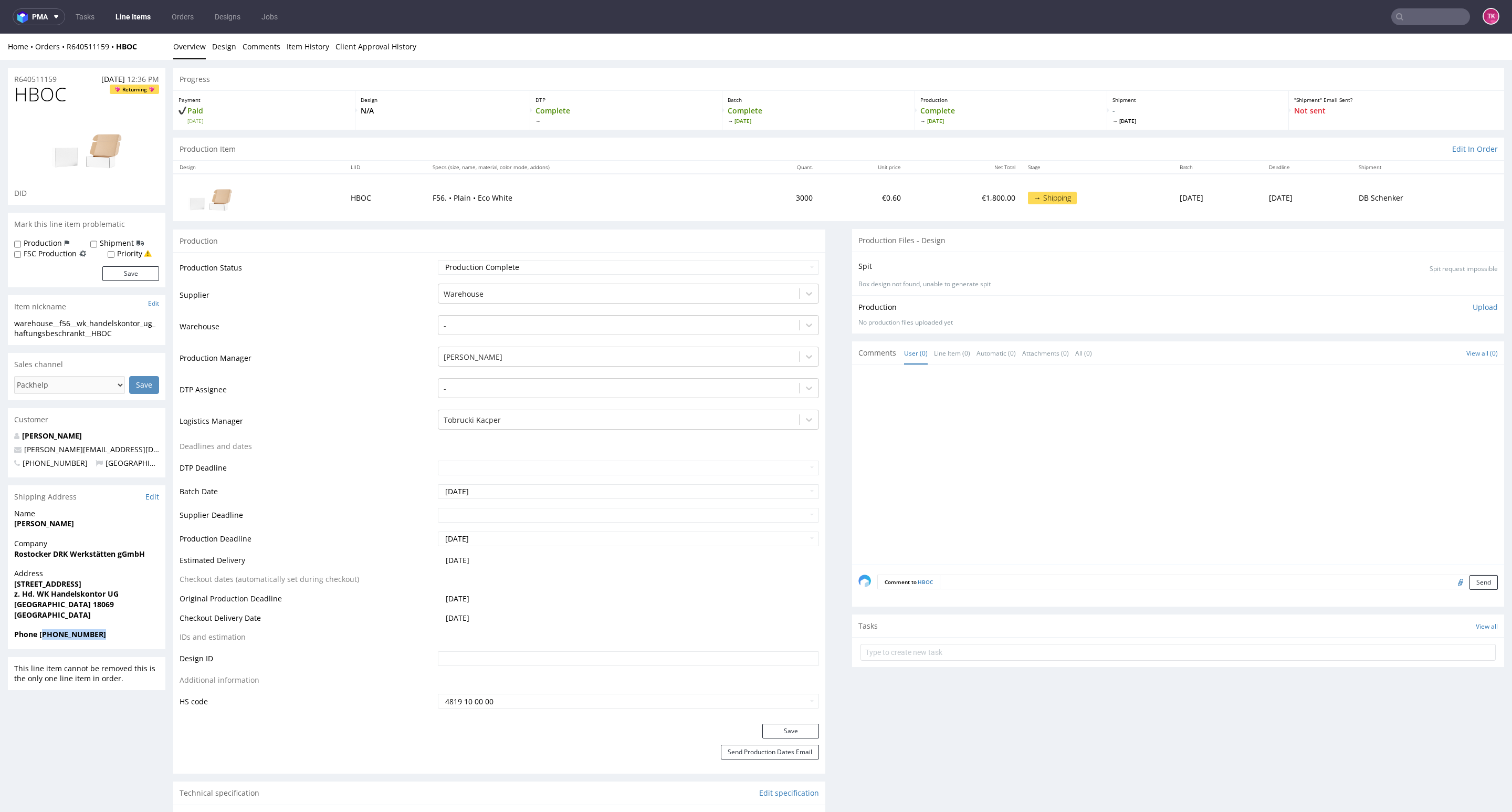
click at [128, 633] on span "Phone +4916093078040" at bounding box center [87, 634] width 145 height 10
copy strong "4916093078040"
drag, startPoint x: 118, startPoint y: 452, endPoint x: 0, endPoint y: 443, distance: 118.3
copy span "d.kaschube@shijou.de"
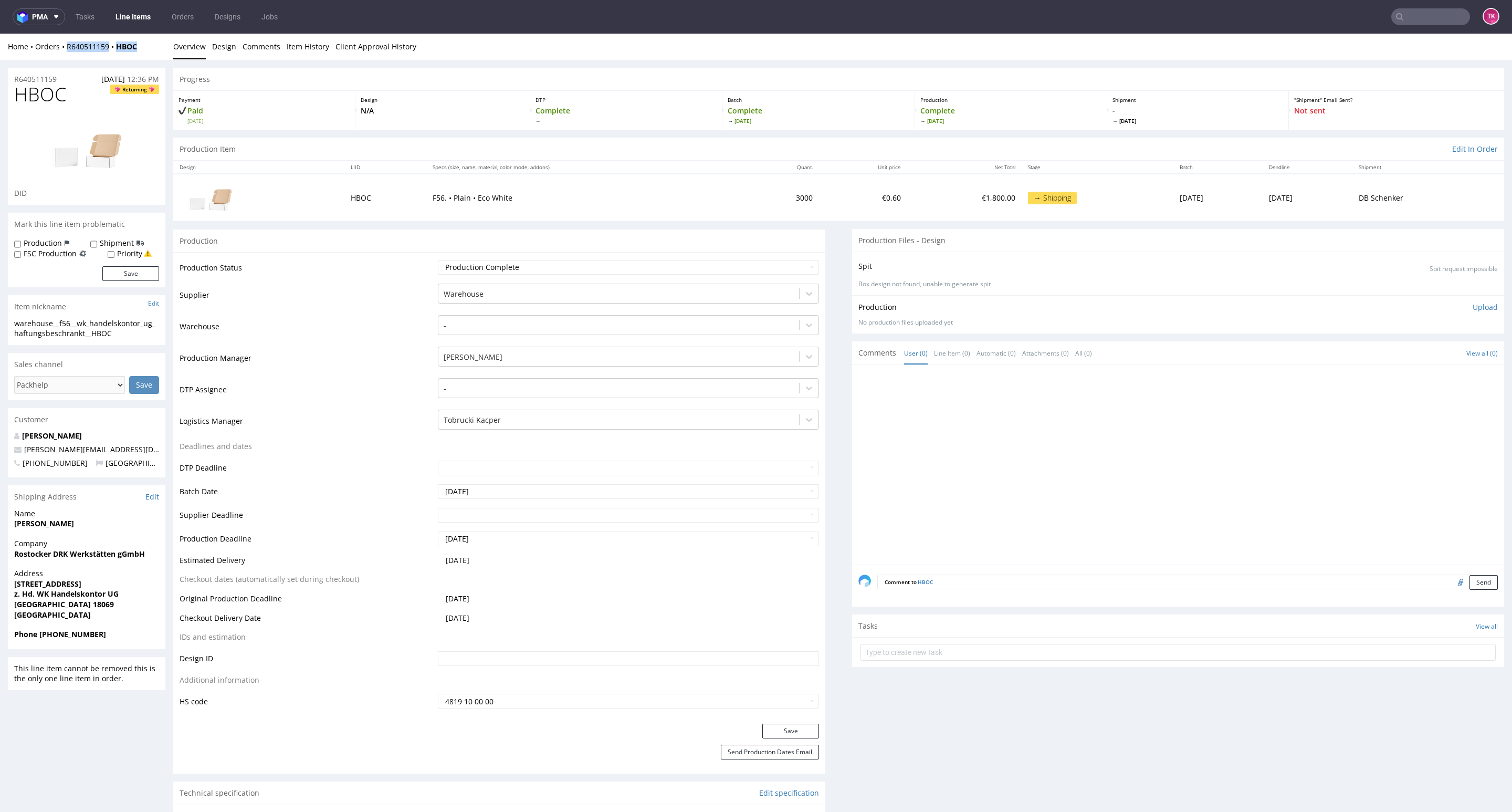
drag, startPoint x: 109, startPoint y: 59, endPoint x: 96, endPoint y: 82, distance: 26.4
click at [63, 51] on div "Home Orders R640511159 HBOC" at bounding box center [86, 46] width 158 height 10
copy div "R640511159 HBOC"
drag, startPoint x: 1037, startPoint y: 692, endPoint x: 1031, endPoint y: 640, distance: 52.3
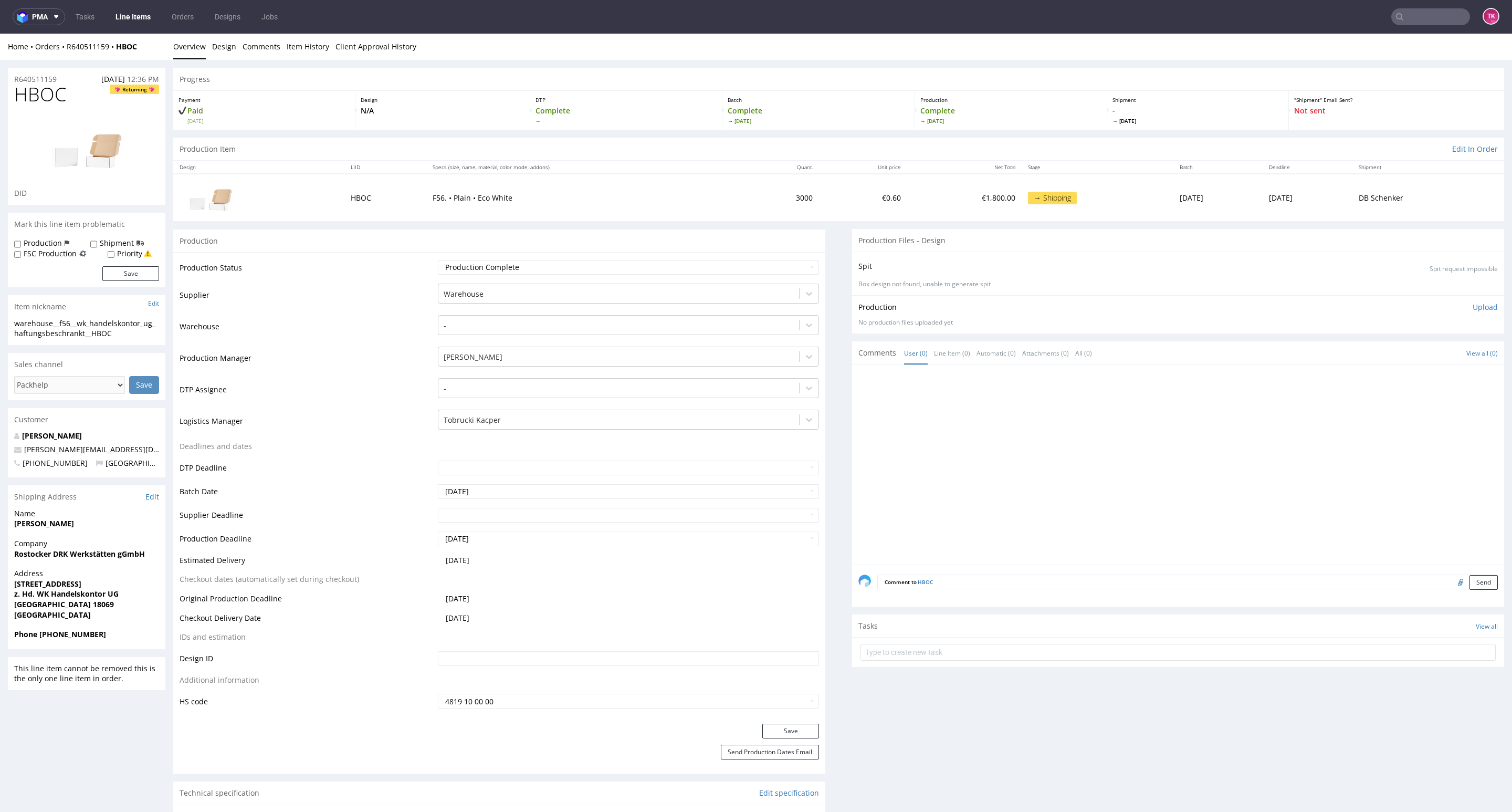
drag, startPoint x: 1028, startPoint y: 636, endPoint x: 1024, endPoint y: 641, distance: 6.4
click at [1028, 636] on div "Tasks View all" at bounding box center [1178, 626] width 652 height 23
click at [1015, 649] on input "text" at bounding box center [1178, 651] width 635 height 17
type input "etykiety"
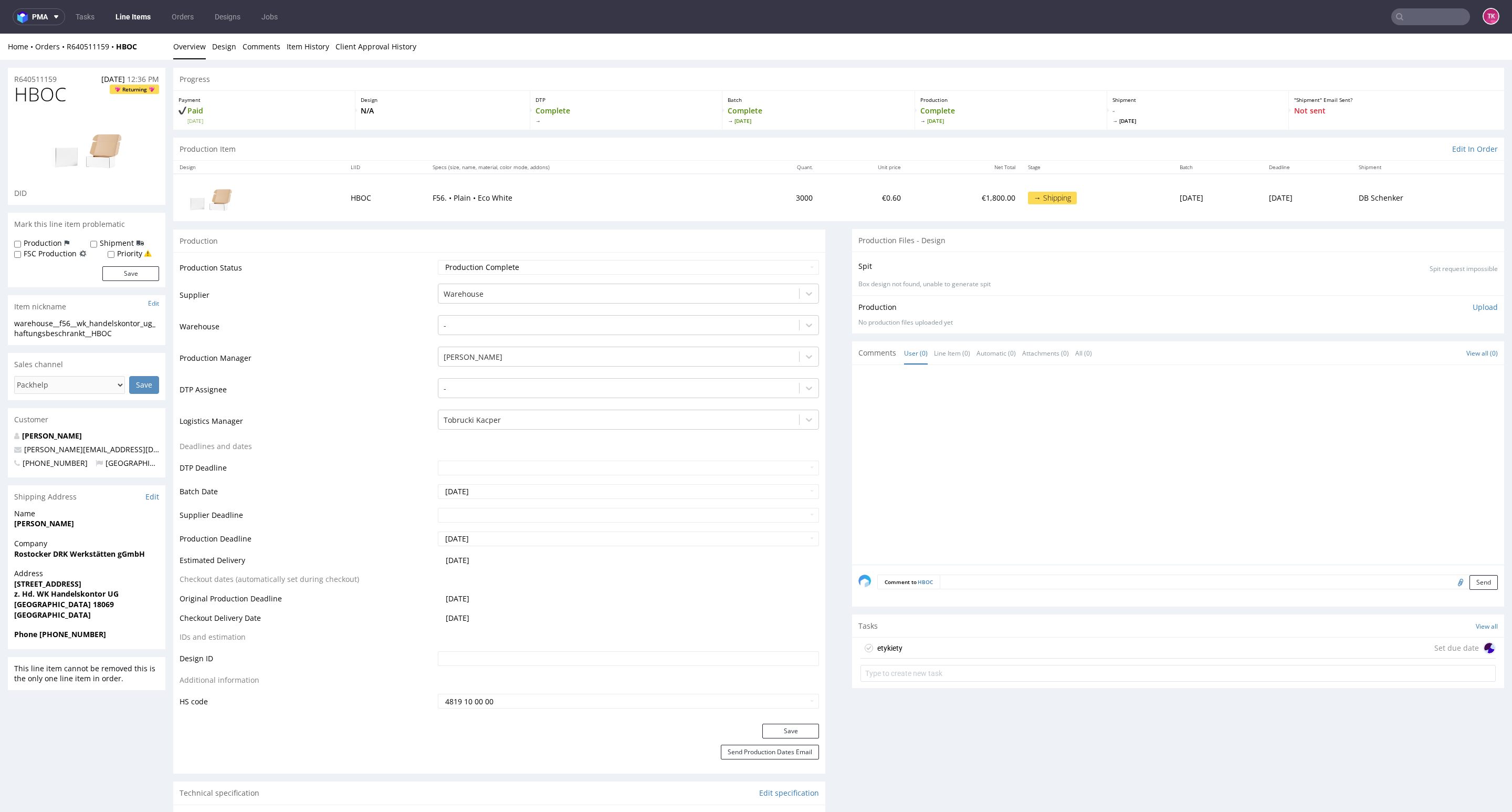
click at [1001, 636] on div "Tasks View all" at bounding box center [1178, 626] width 652 height 23
click at [1001, 641] on div "etykiety Set due date" at bounding box center [1178, 648] width 635 height 21
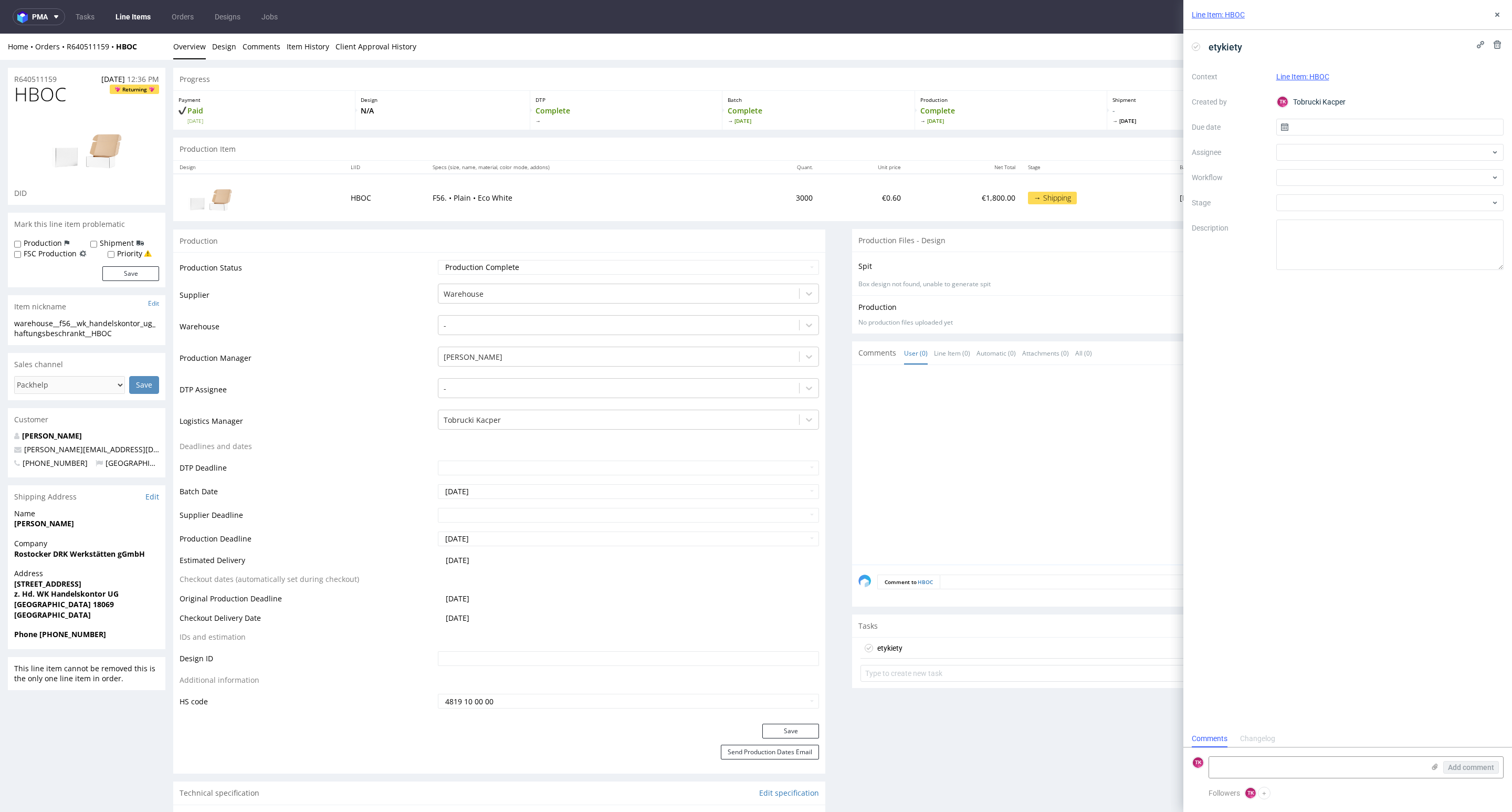
scroll to position [9, 0]
click at [1432, 768] on icon at bounding box center [1435, 767] width 9 height 9
click at [0, 0] on input "file" at bounding box center [0, 0] width 0 height 0
click at [1261, 719] on textarea at bounding box center [1317, 712] width 215 height 21
click at [1295, 147] on div at bounding box center [1391, 152] width 228 height 17
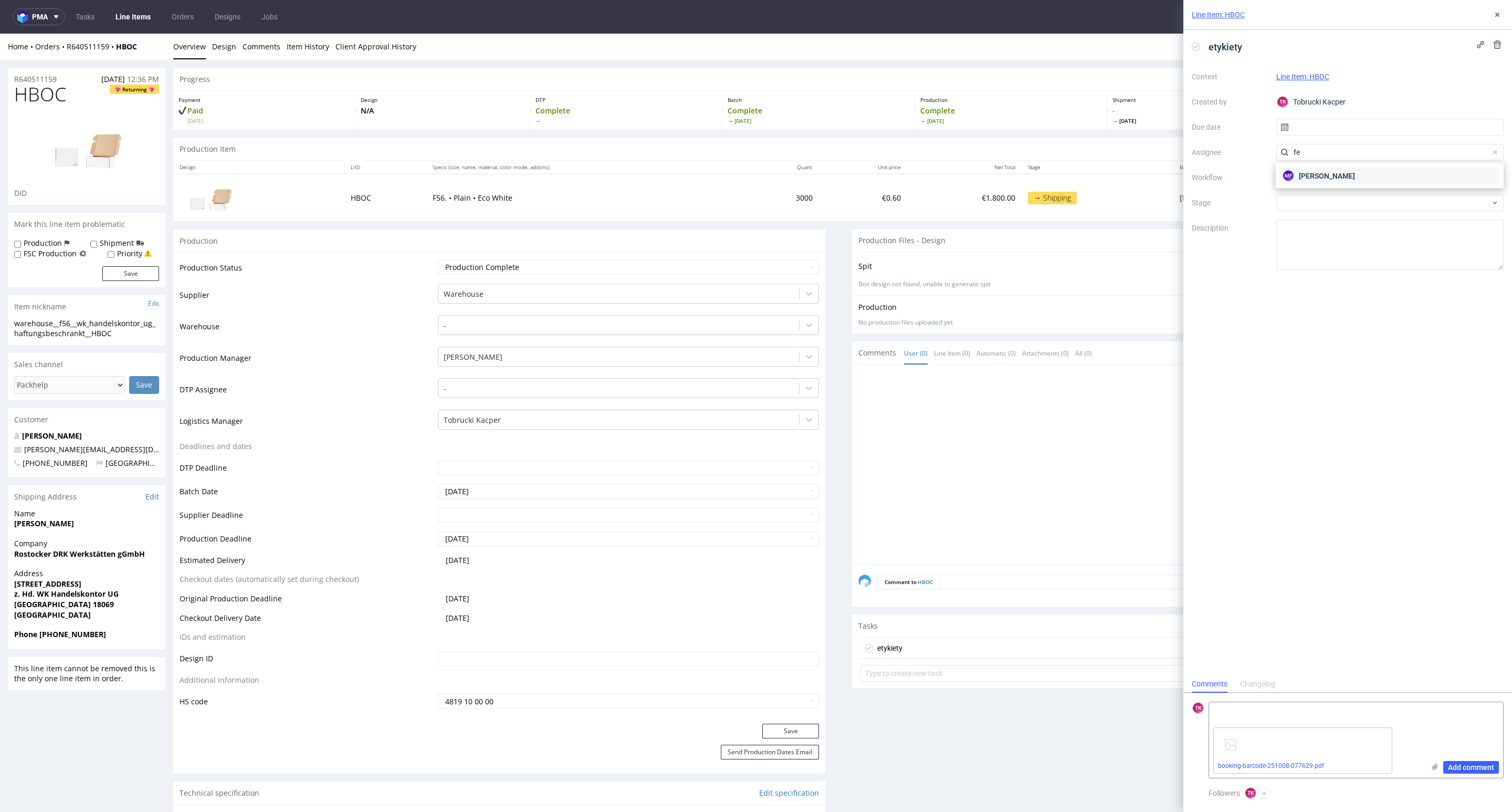
type input "fe"
drag, startPoint x: 1312, startPoint y: 172, endPoint x: 1314, endPoint y: 164, distance: 8.2
click at [1312, 172] on span "Michał Fedorowicz" at bounding box center [1327, 176] width 56 height 10
click at [1315, 124] on input "text" at bounding box center [1391, 126] width 228 height 17
click at [1404, 221] on button "9" at bounding box center [1407, 215] width 16 height 17
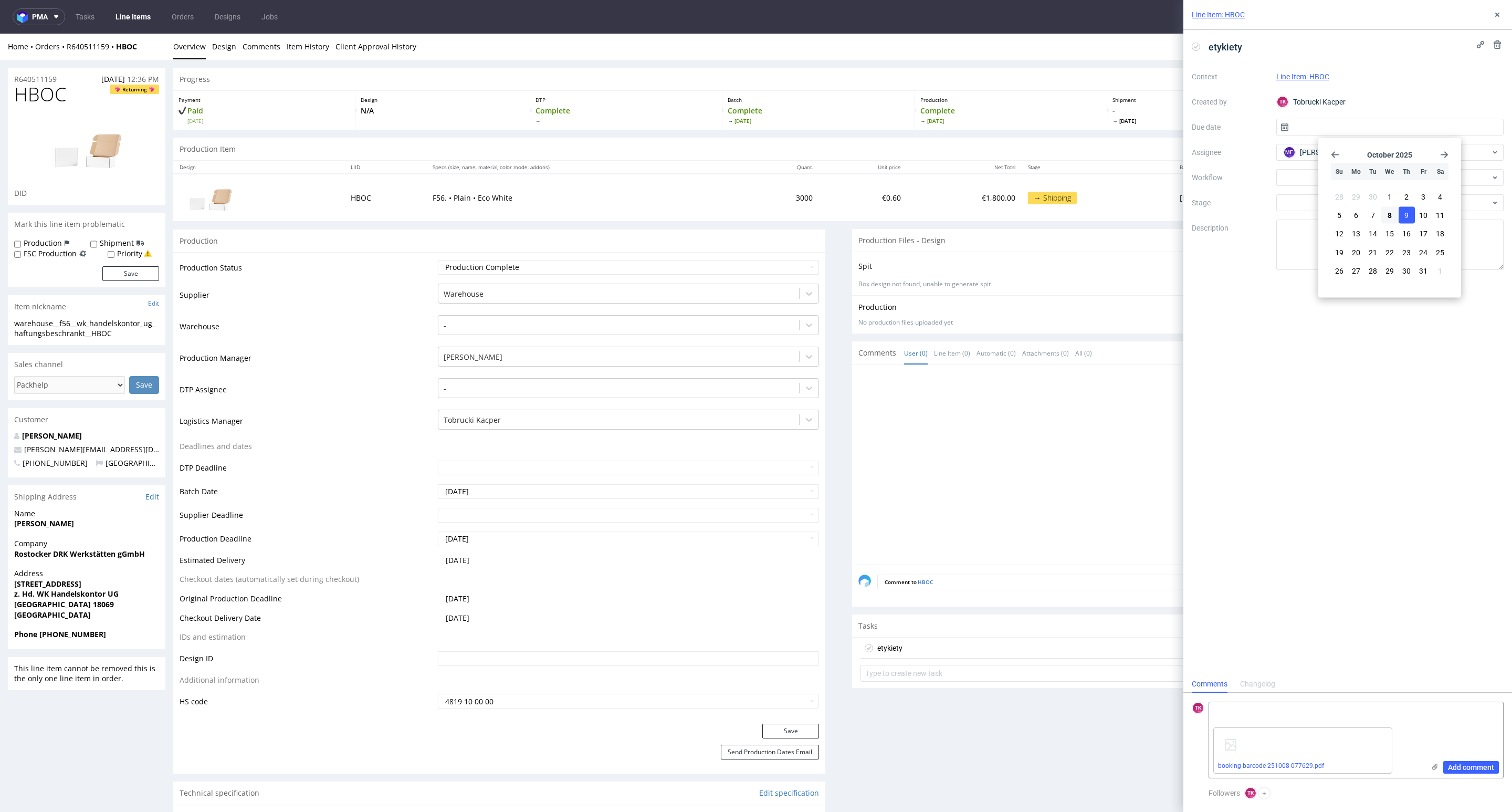
type input "09/10/2025"
click at [1242, 701] on form "TK Add comment booking-barcode-251008-077629.pdf" at bounding box center [1348, 739] width 329 height 94
click at [1248, 711] on textarea at bounding box center [1317, 712] width 215 height 21
paste textarea "PLWAW510014172"
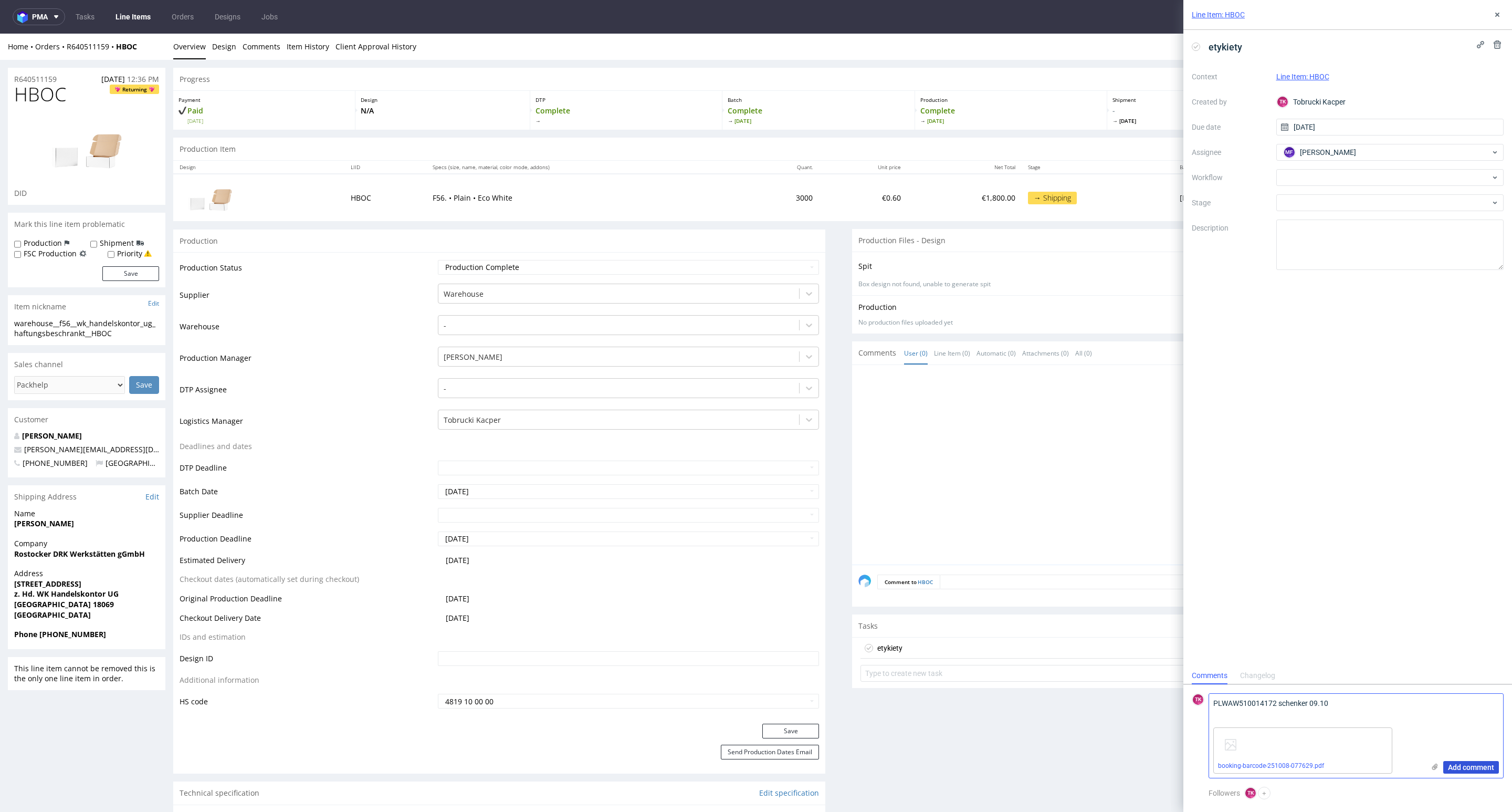
type textarea "PLWAW510014172 schenker 09.10"
click at [1451, 771] on button "Add comment" at bounding box center [1471, 767] width 56 height 12
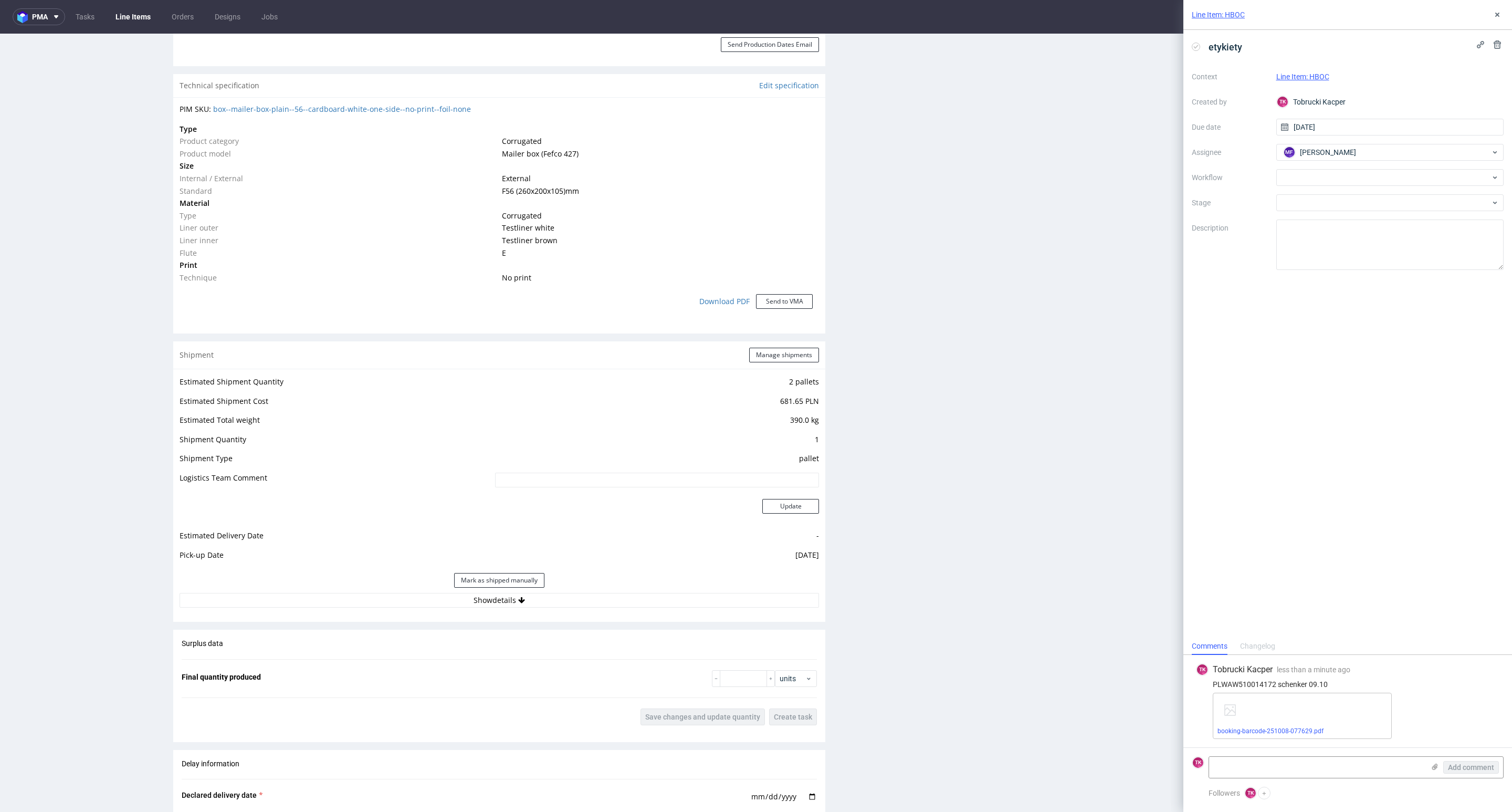
scroll to position [866, 0]
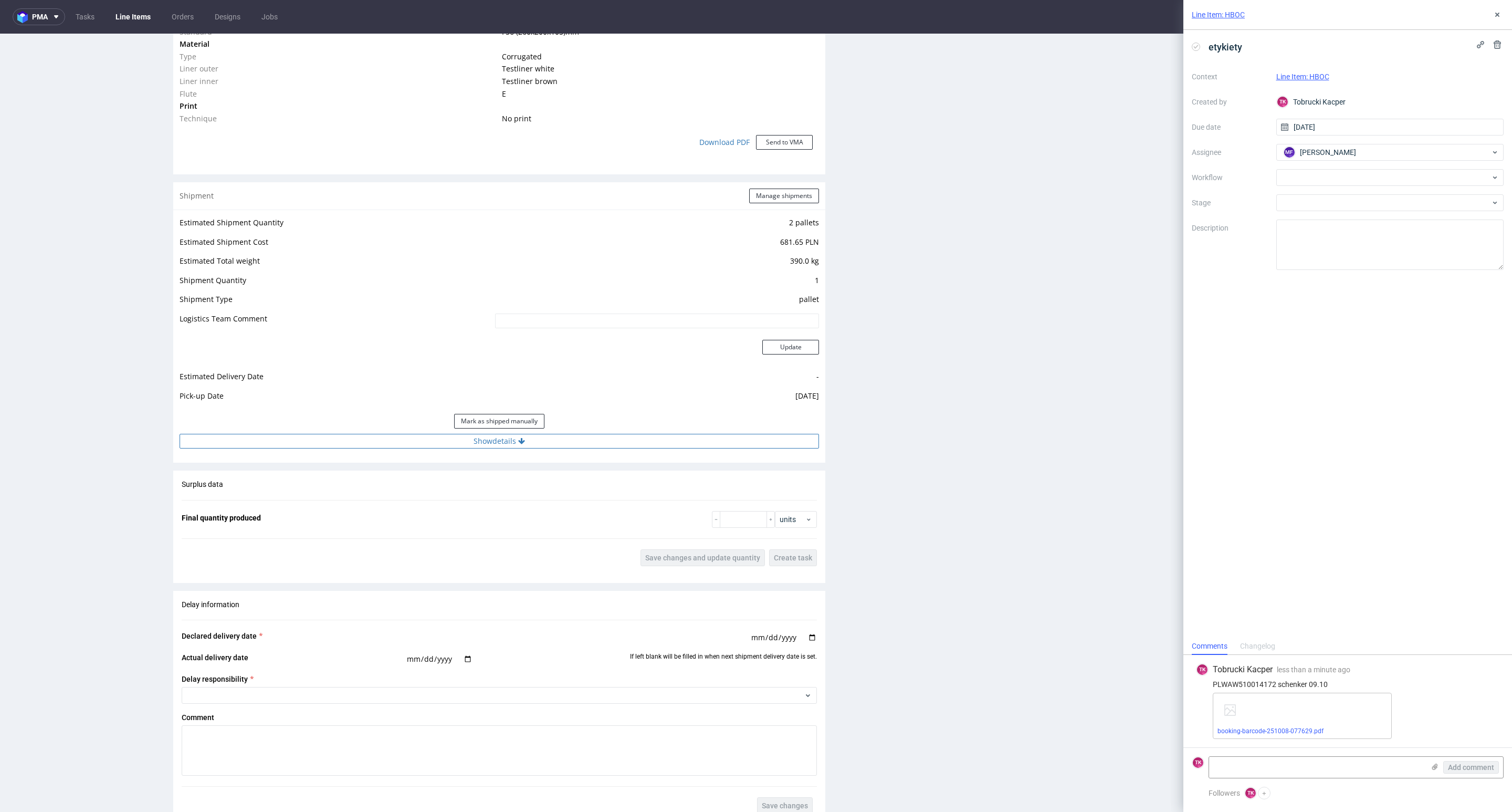
drag, startPoint x: 523, startPoint y: 439, endPoint x: 517, endPoint y: 452, distance: 14.3
click at [523, 440] on button "Show details" at bounding box center [499, 441] width 640 height 15
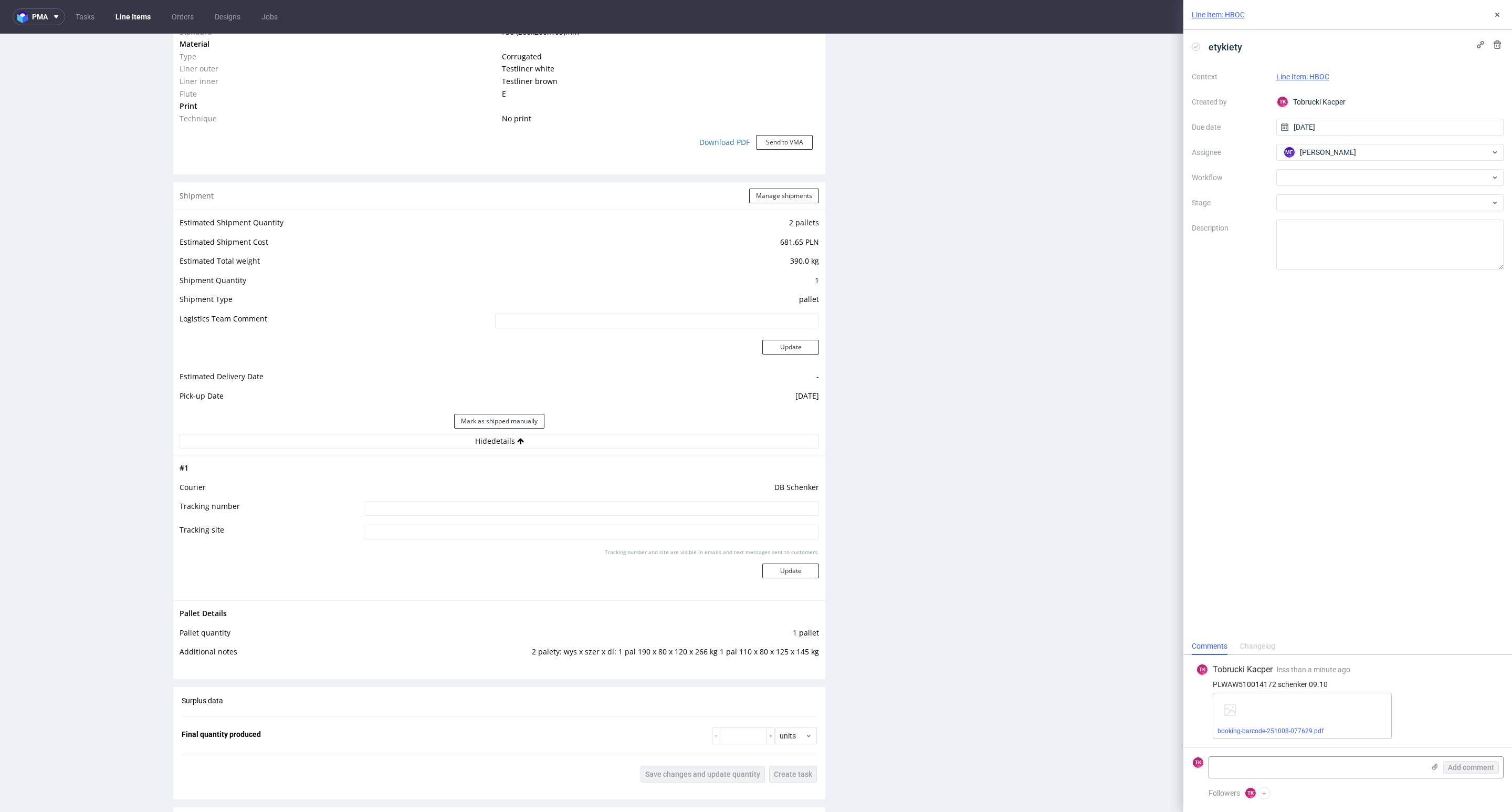
click at [449, 514] on input at bounding box center [591, 508] width 454 height 15
paste input "PLWAW510014172"
type input "PLWAW510014172"
click at [776, 577] on div "Tracking number and site are visible in emails and text messages sent to custom…" at bounding box center [591, 567] width 454 height 38
click at [777, 564] on button "Update" at bounding box center [791, 571] width 57 height 15
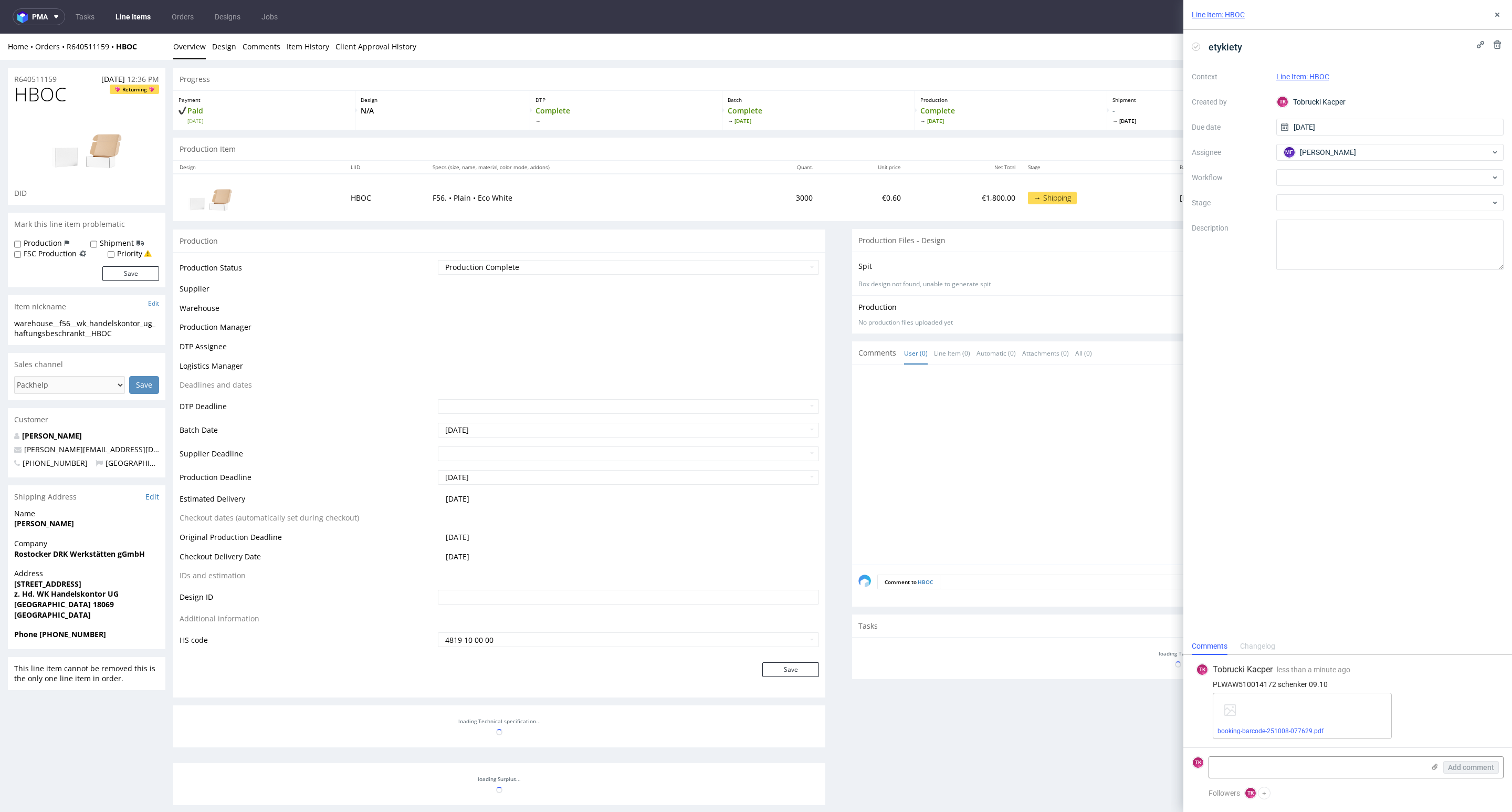
scroll to position [304, 0]
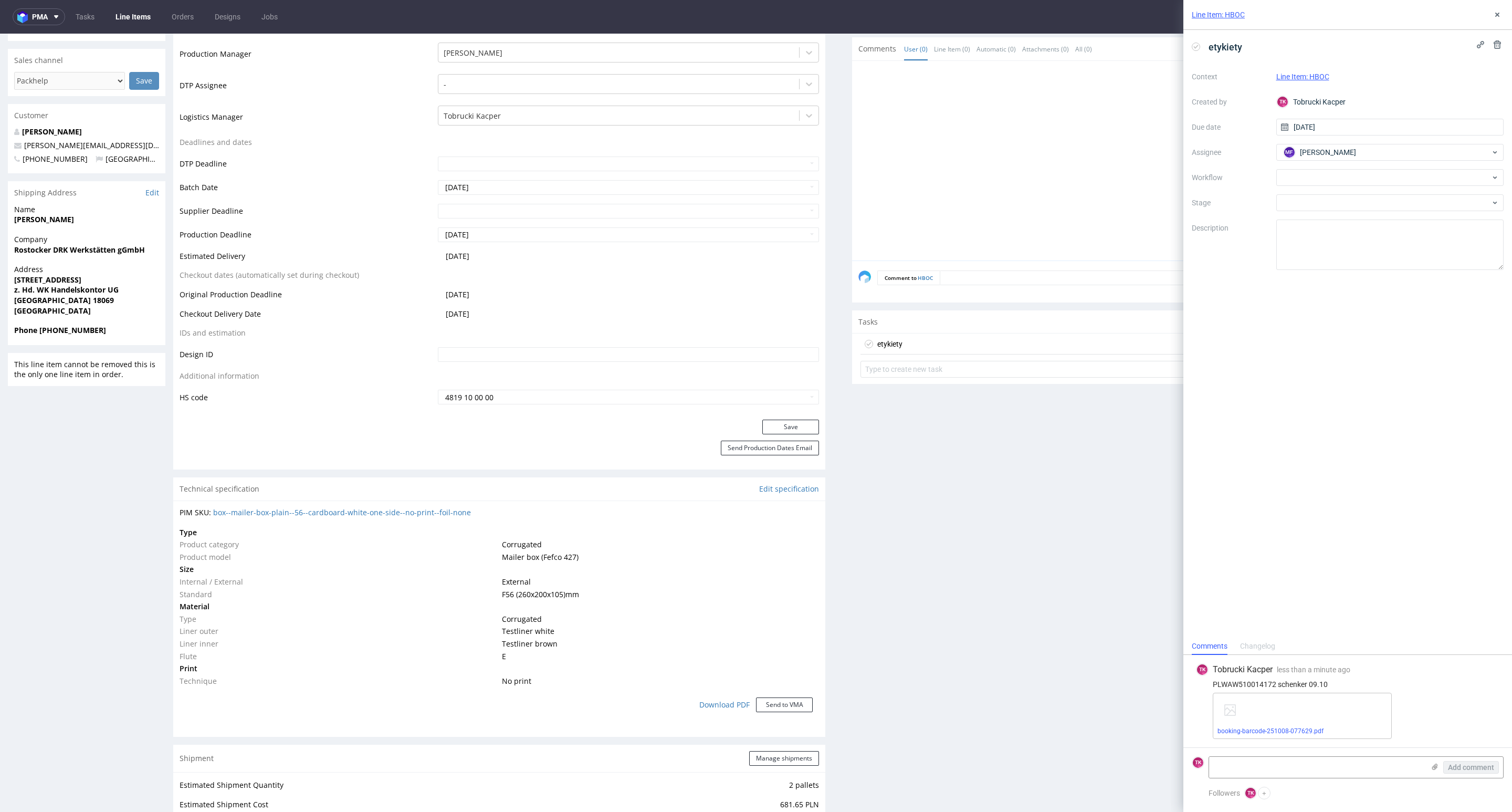
click at [122, 21] on link "Line Items" at bounding box center [133, 17] width 48 height 17
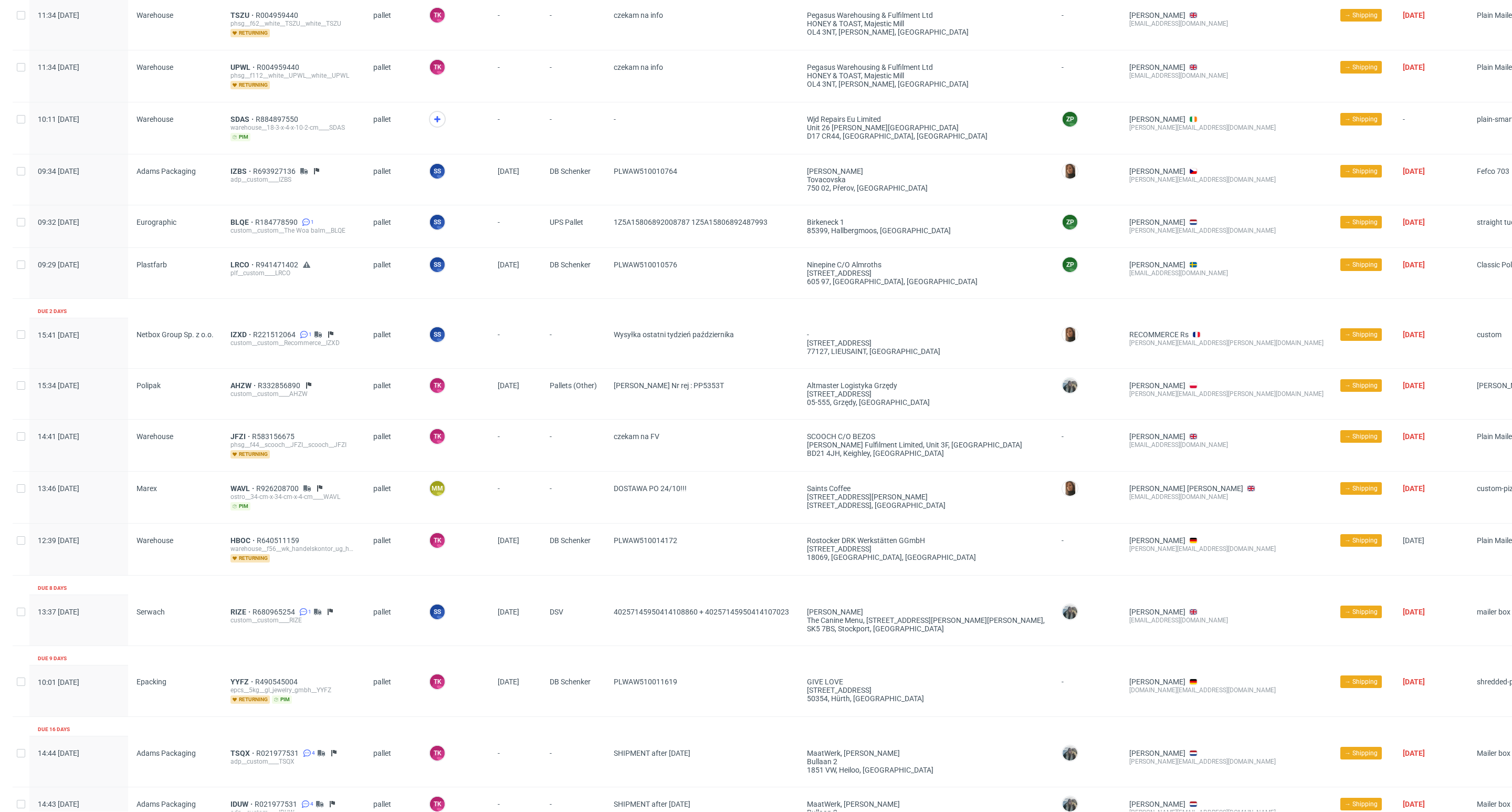
scroll to position [698, 0]
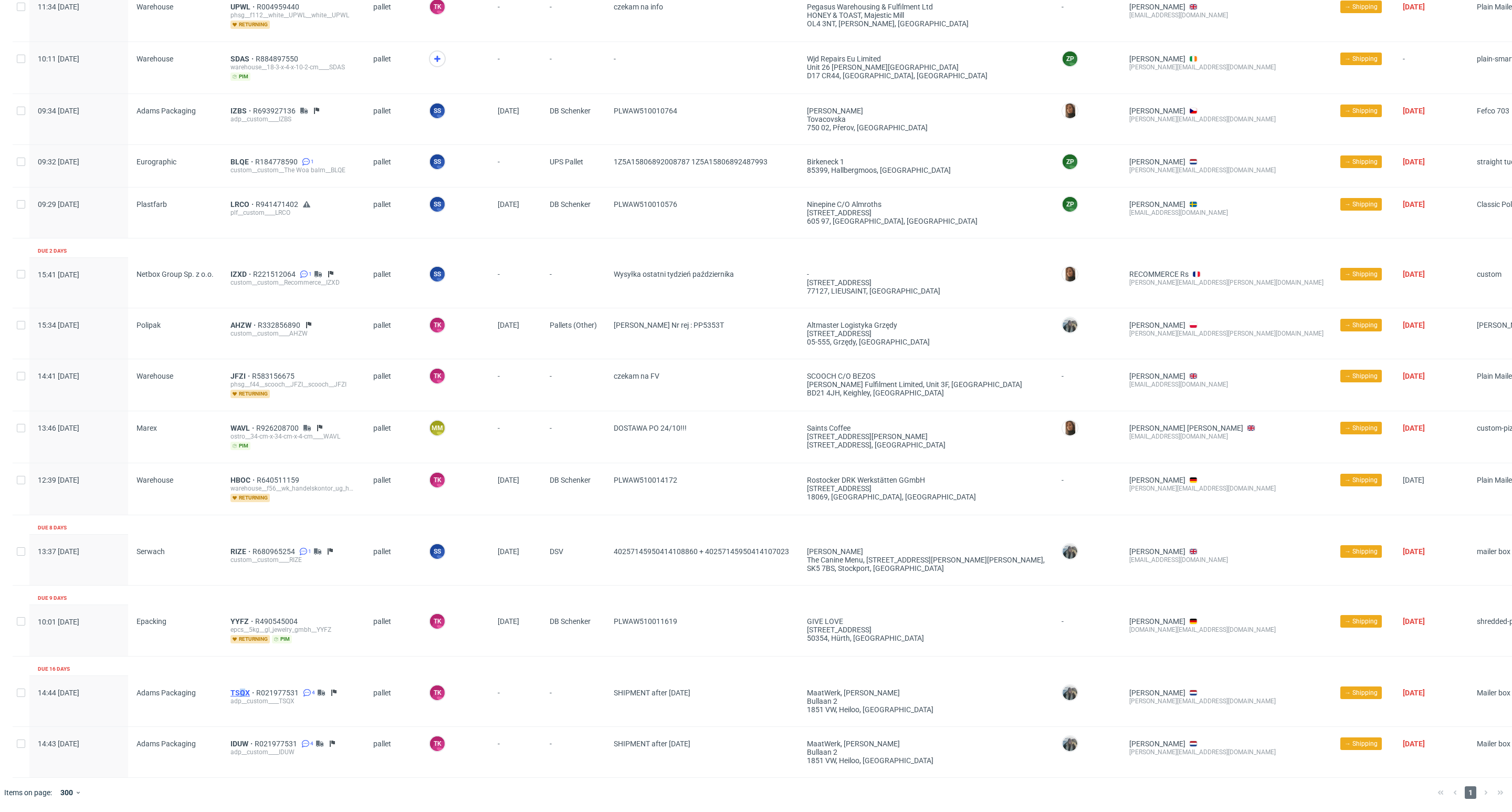
drag, startPoint x: 242, startPoint y: 684, endPoint x: 235, endPoint y: 693, distance: 11.4
click at [235, 693] on div "TSQX R021977531 4 adp__custom____TSQX" at bounding box center [293, 700] width 143 height 50
click at [235, 693] on span "TSQX" at bounding box center [243, 693] width 25 height 9
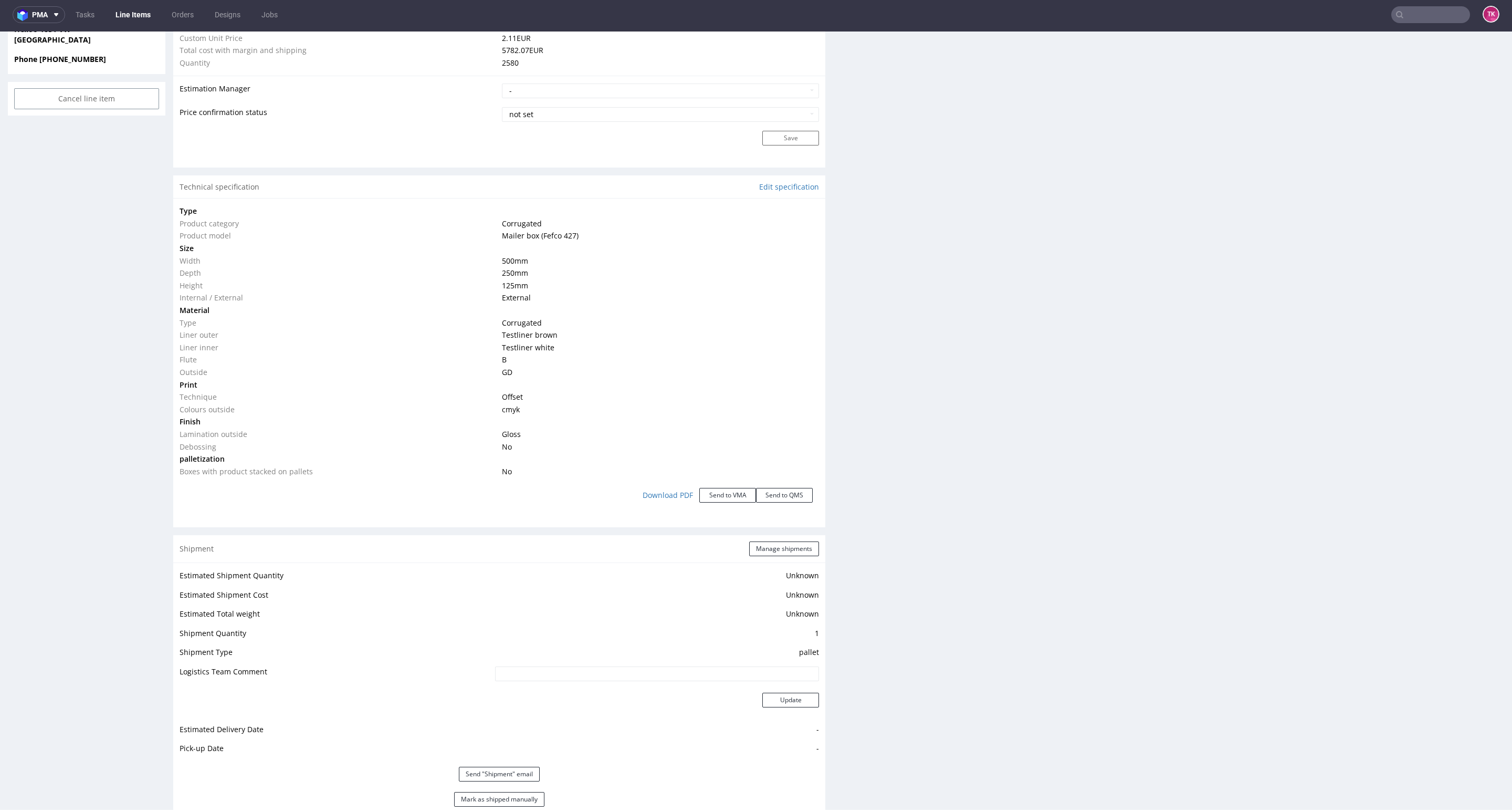
scroll to position [1024, 0]
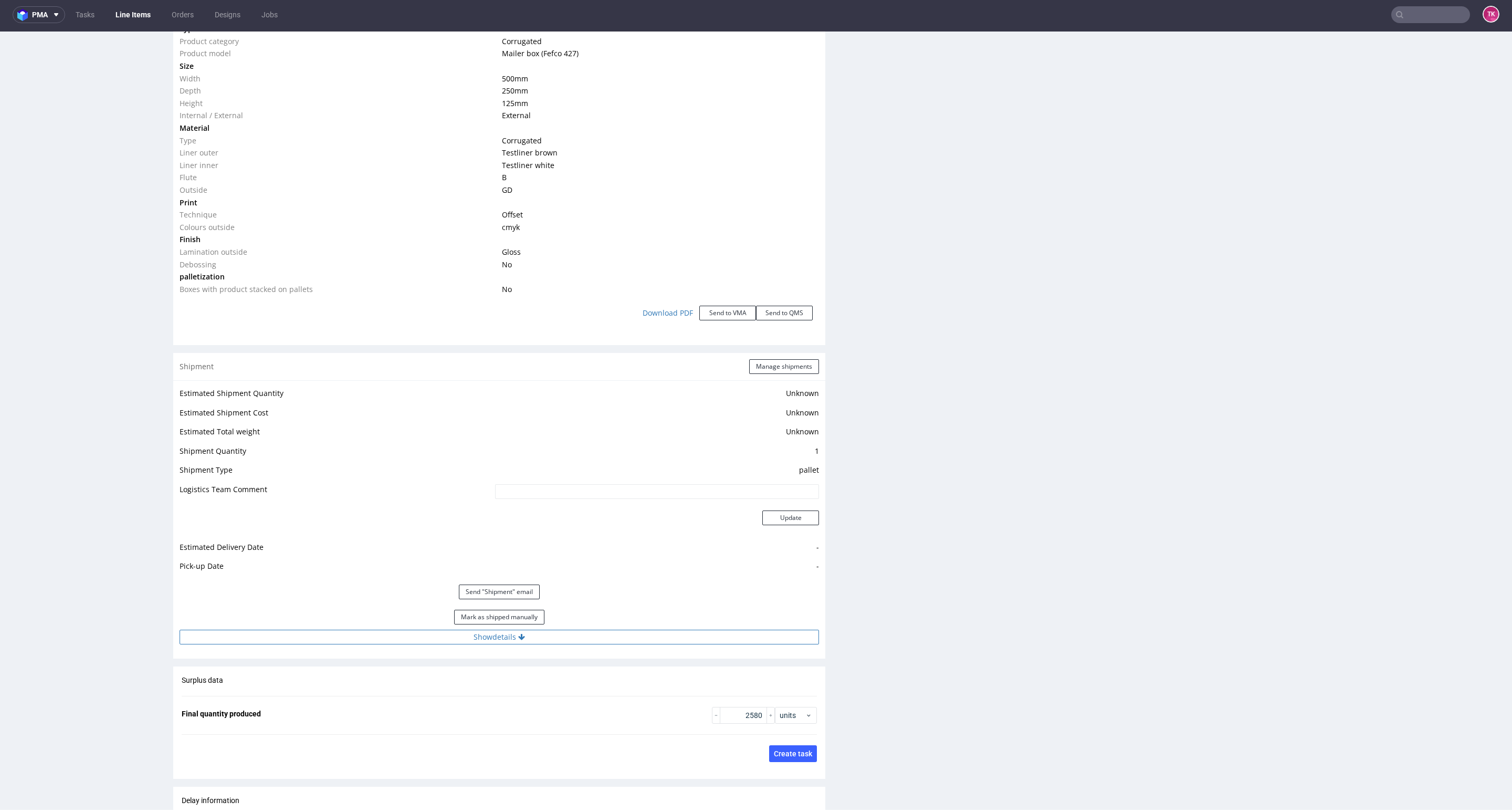
click at [573, 638] on button "Show details" at bounding box center [499, 637] width 640 height 15
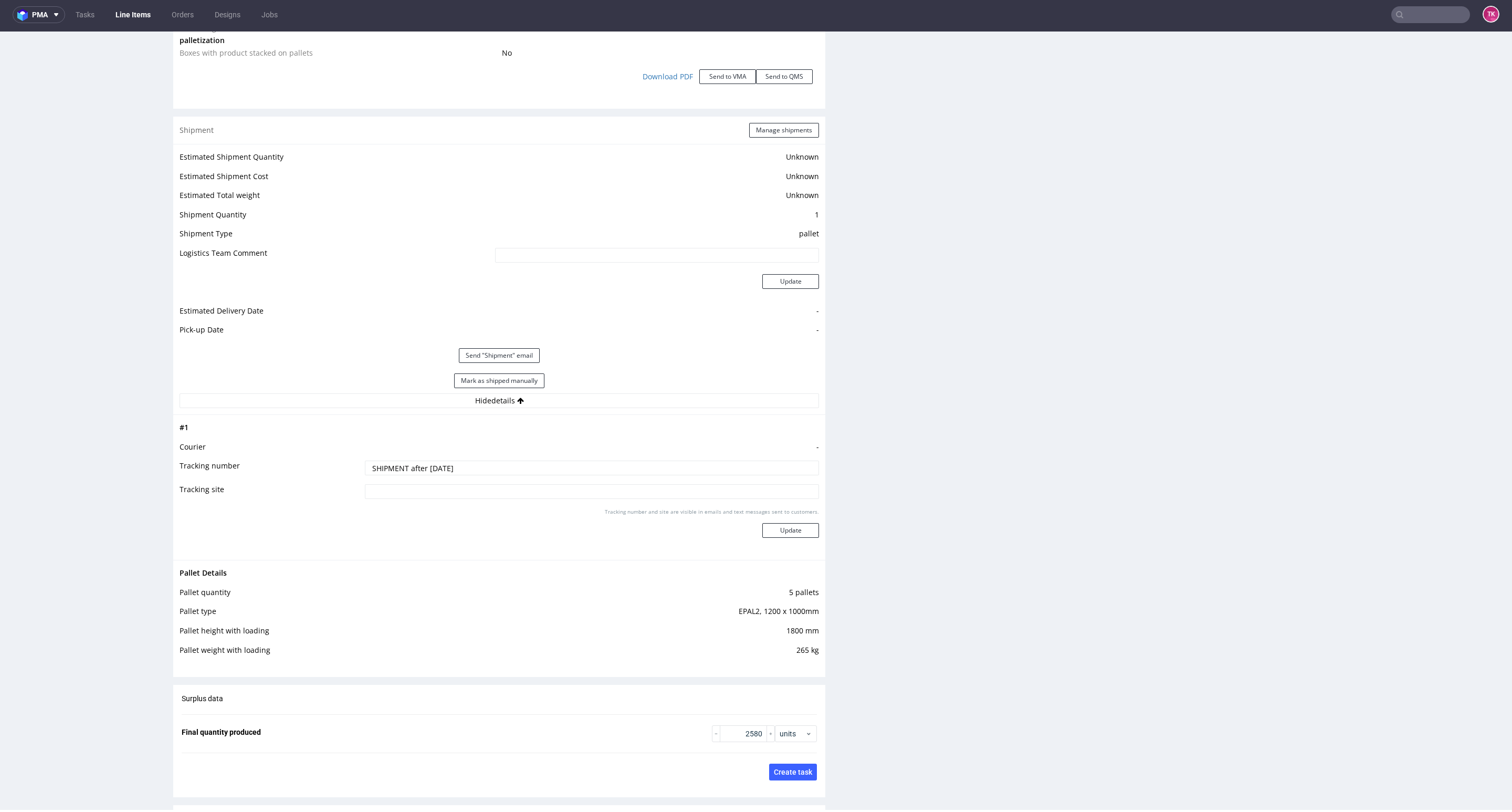
click at [142, 11] on link "Line Items" at bounding box center [133, 15] width 48 height 17
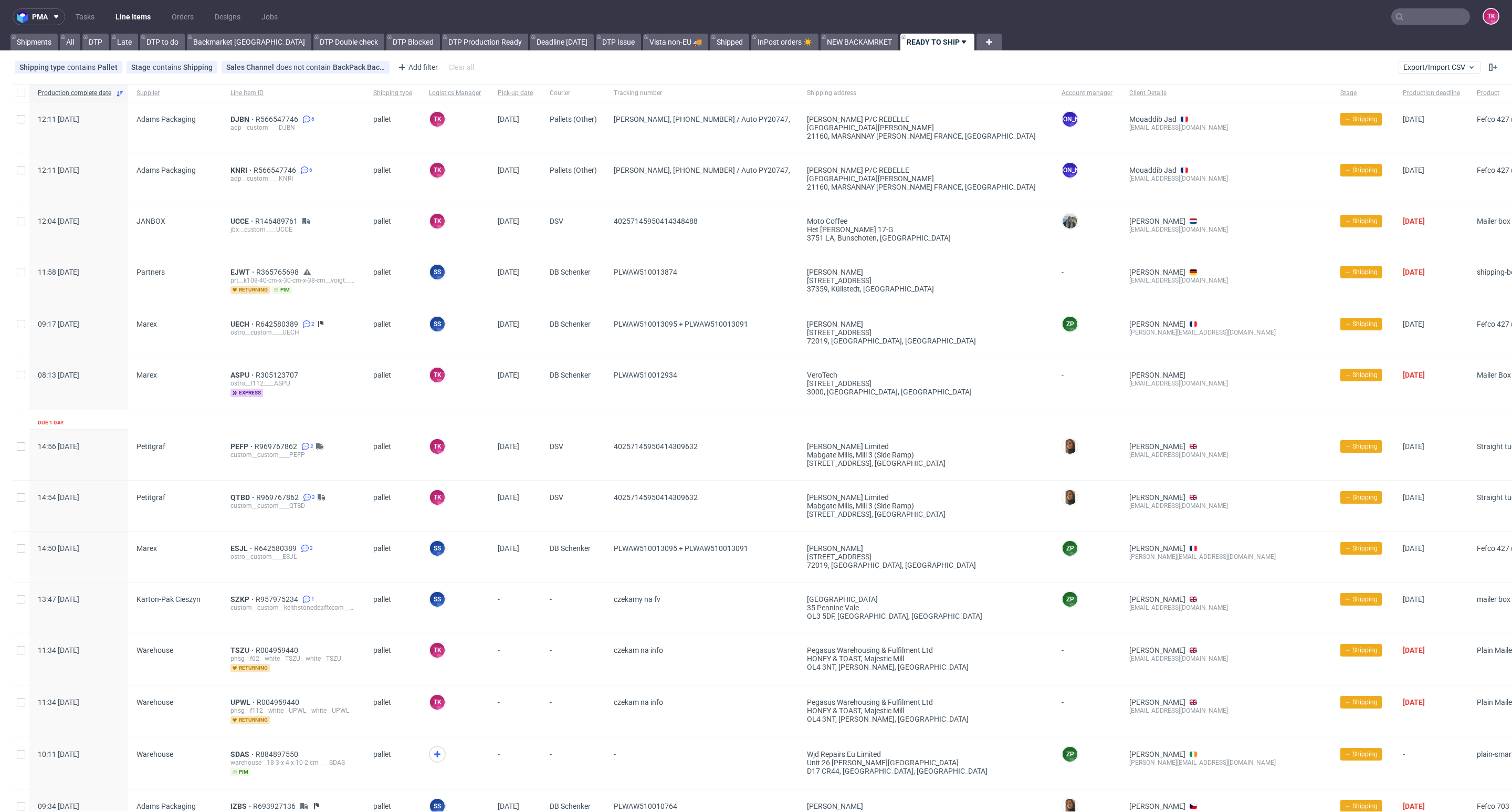
click at [153, 32] on div "pma Tasks Line Items Orders Designs Jobs TK Shipments All DTP Late DTP to do Ba…" at bounding box center [756, 406] width 1512 height 812
click at [147, 19] on link "Line Items" at bounding box center [133, 17] width 48 height 17
click at [147, 18] on link "Line Items" at bounding box center [133, 17] width 48 height 17
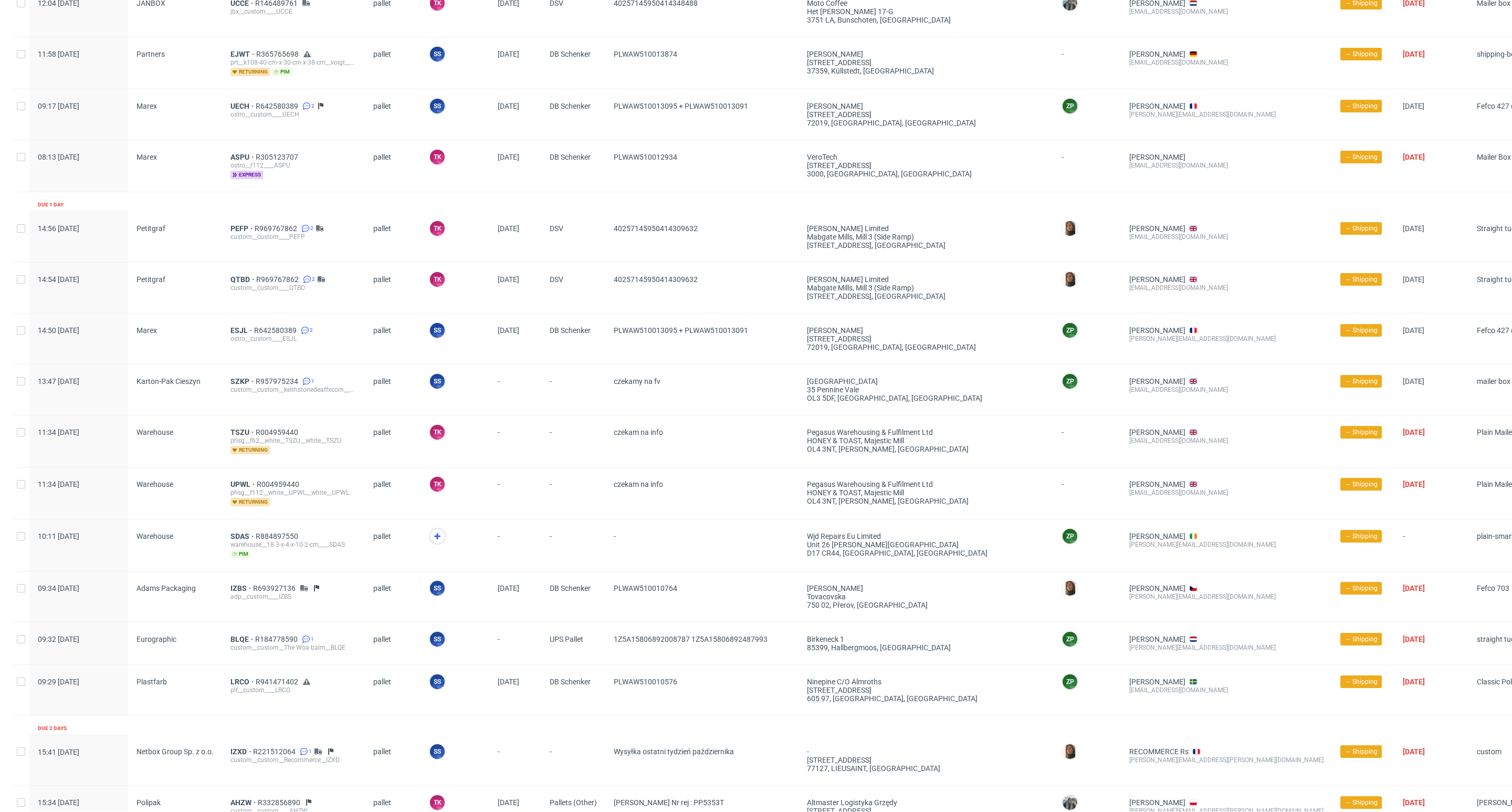
scroll to position [473, 0]
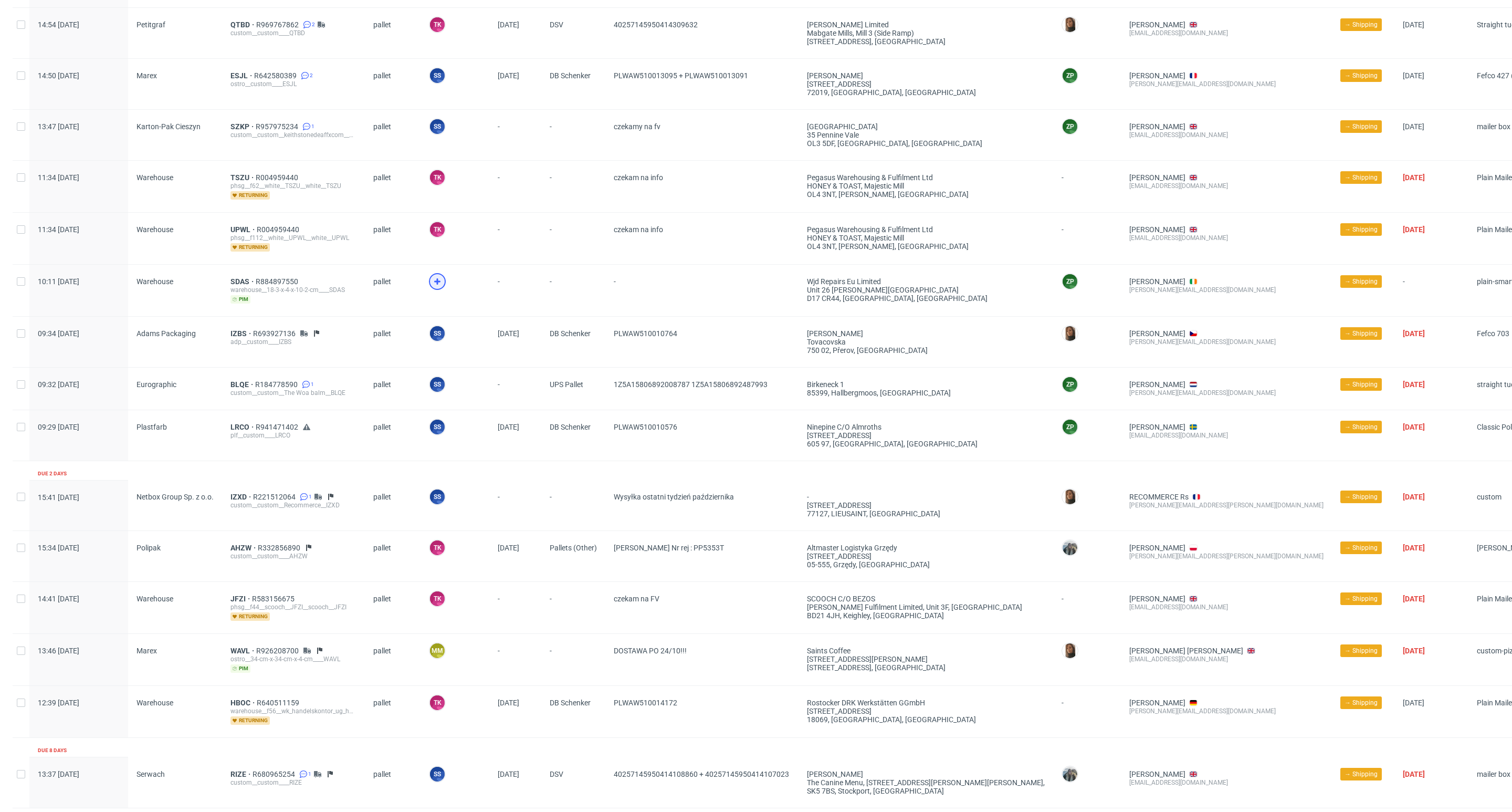
click at [440, 287] on icon at bounding box center [437, 281] width 12 height 12
click at [242, 280] on span "SDAS" at bounding box center [243, 282] width 25 height 9
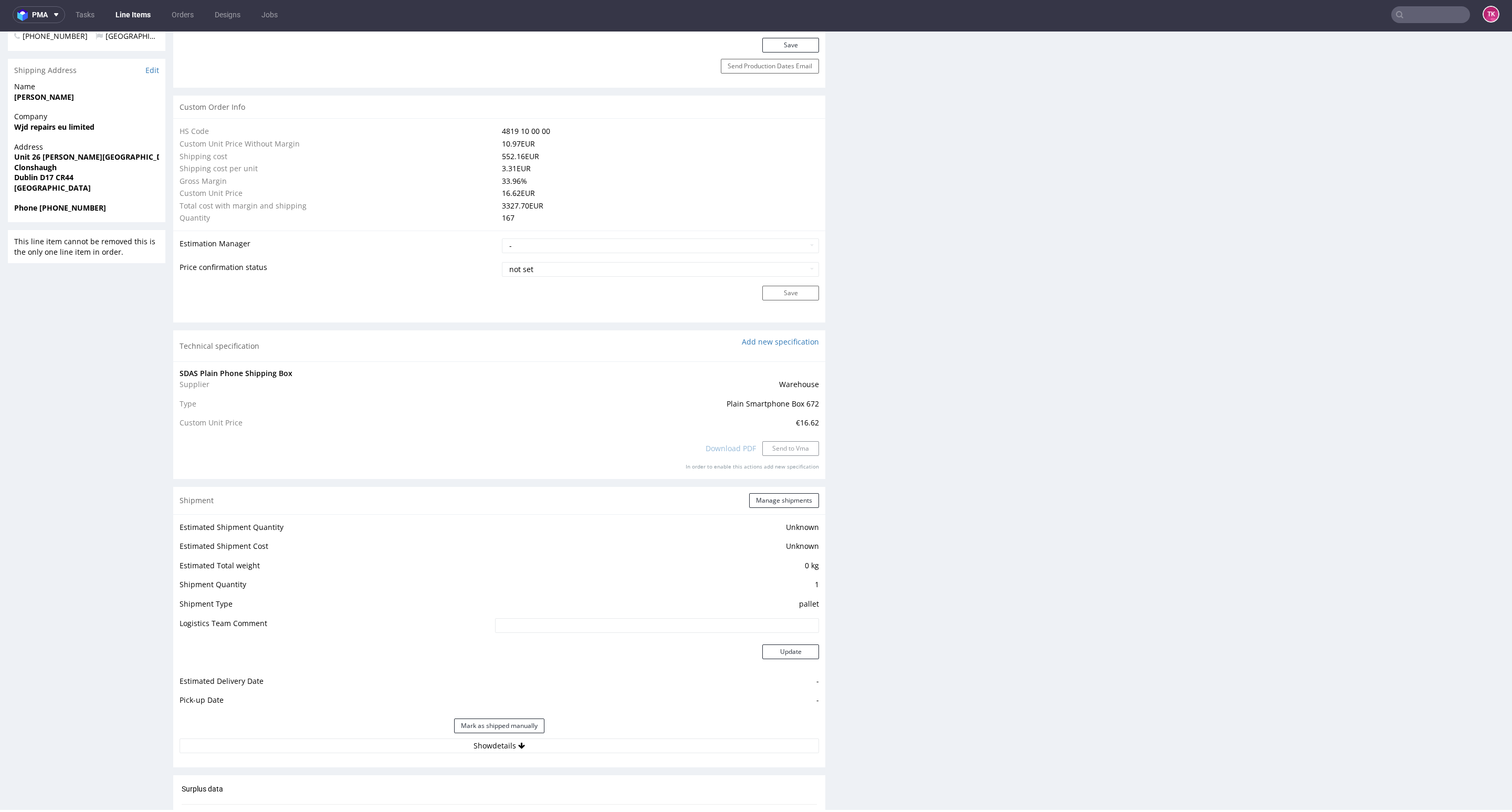
scroll to position [945, 0]
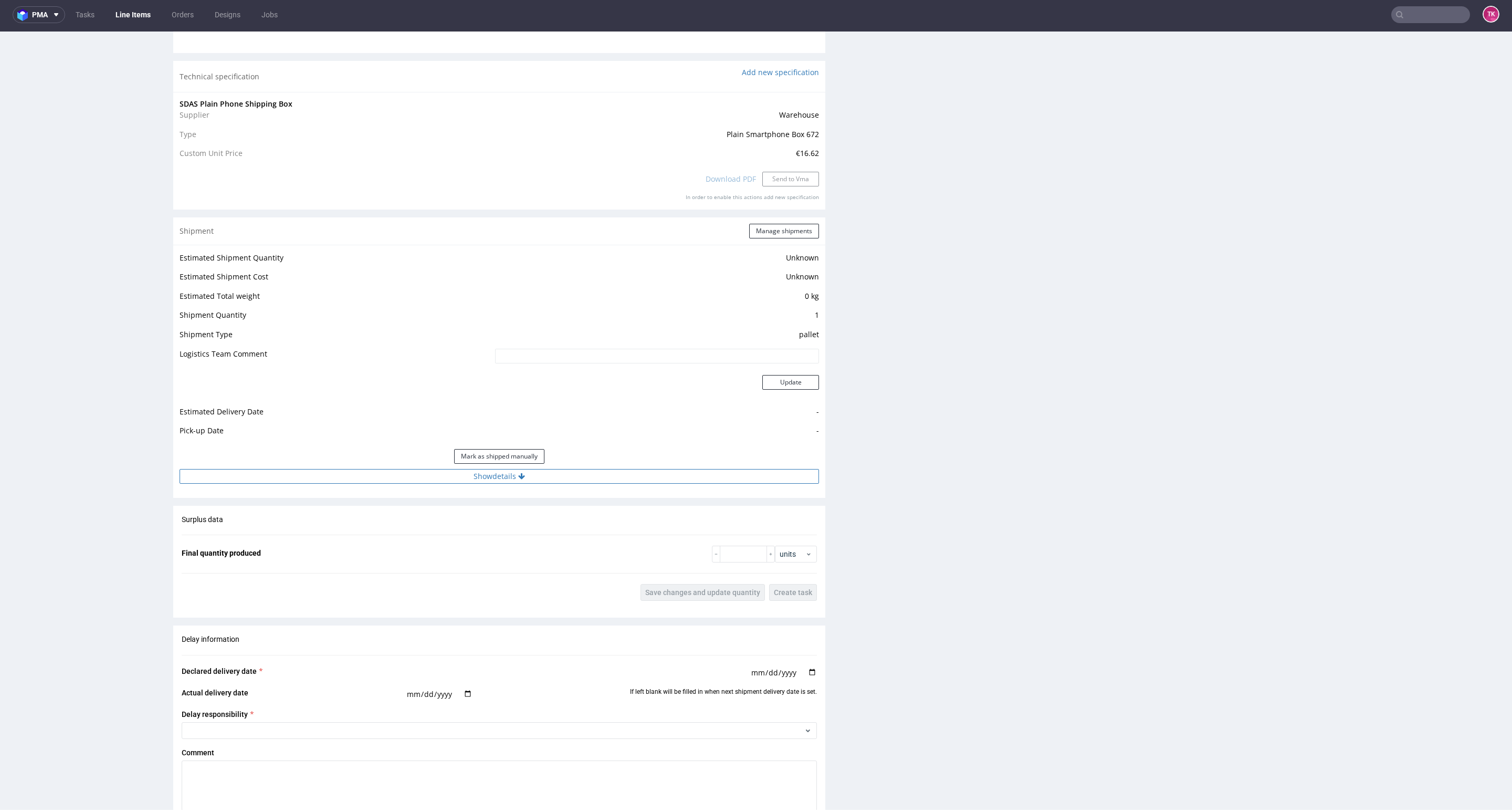
click at [434, 474] on button "Show details" at bounding box center [499, 476] width 640 height 15
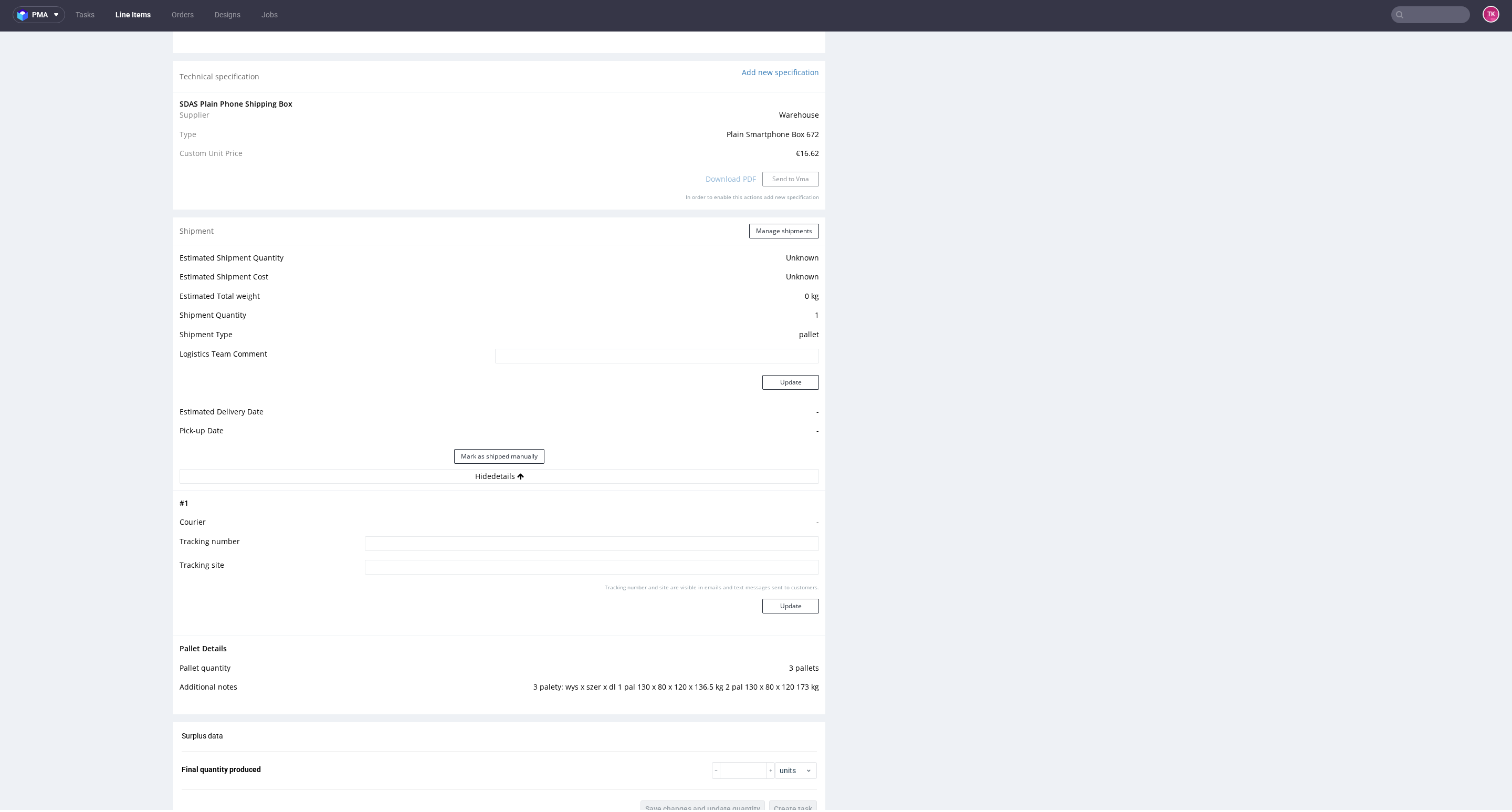
scroll to position [473, 0]
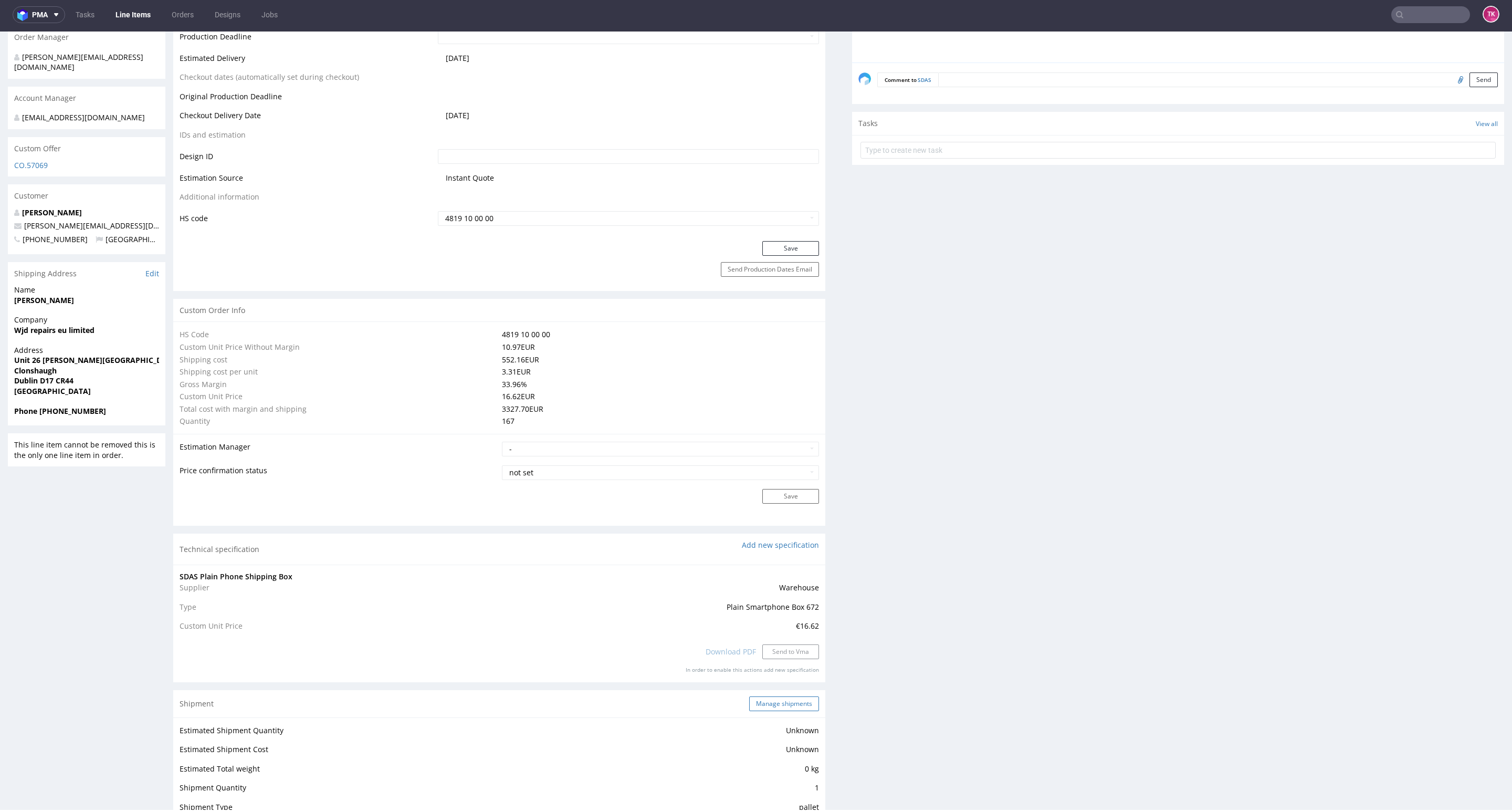
click at [774, 699] on button "Manage shipments" at bounding box center [784, 704] width 70 height 15
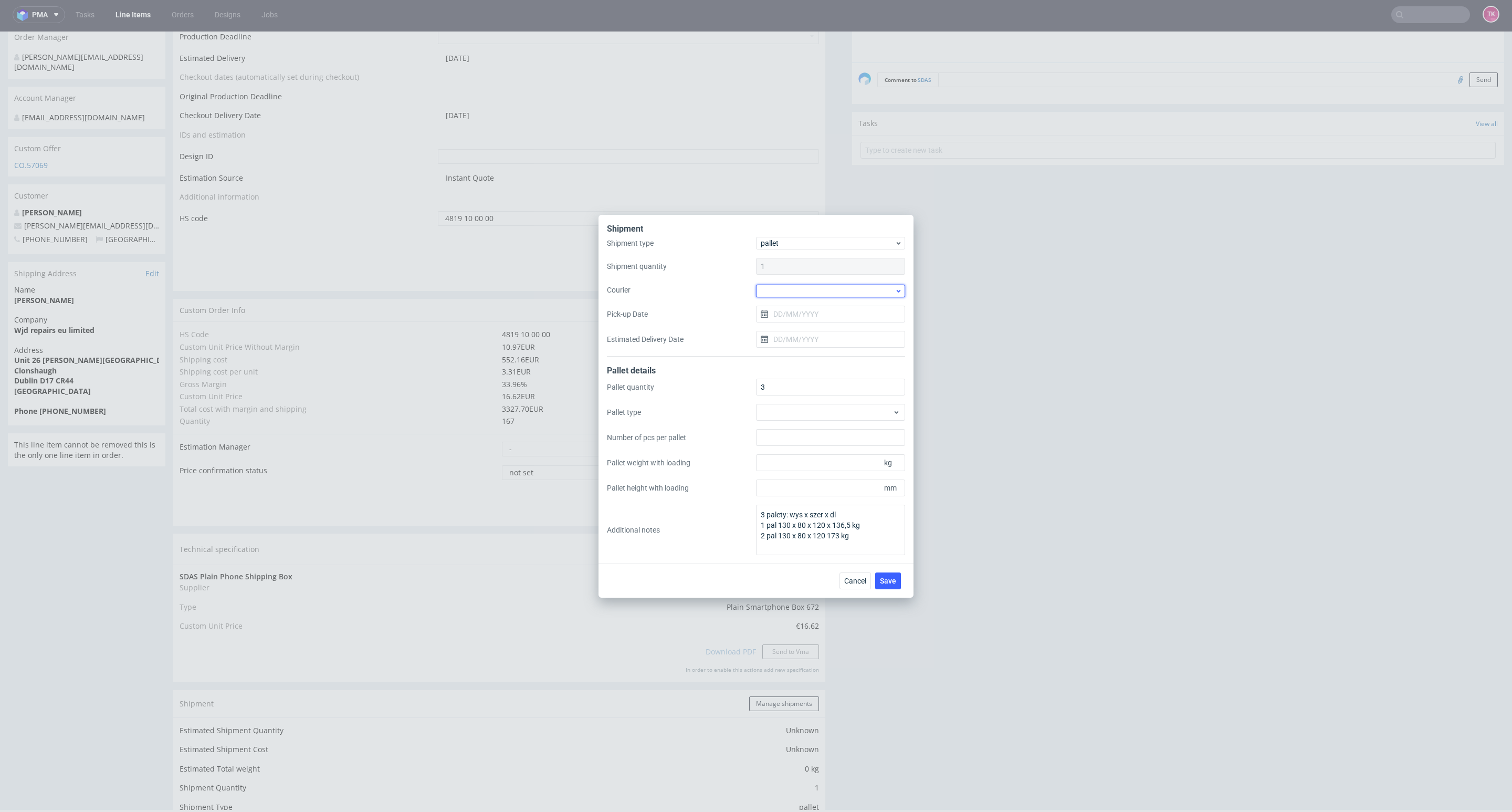
click at [797, 295] on div at bounding box center [830, 291] width 149 height 12
click at [812, 350] on div "DB Schenker" at bounding box center [831, 351] width 141 height 19
drag, startPoint x: 808, startPoint y: 309, endPoint x: 811, endPoint y: 322, distance: 13.3
click at [808, 310] on input "Pick-up Date" at bounding box center [830, 312] width 149 height 17
click at [846, 400] on span "9" at bounding box center [848, 401] width 4 height 10
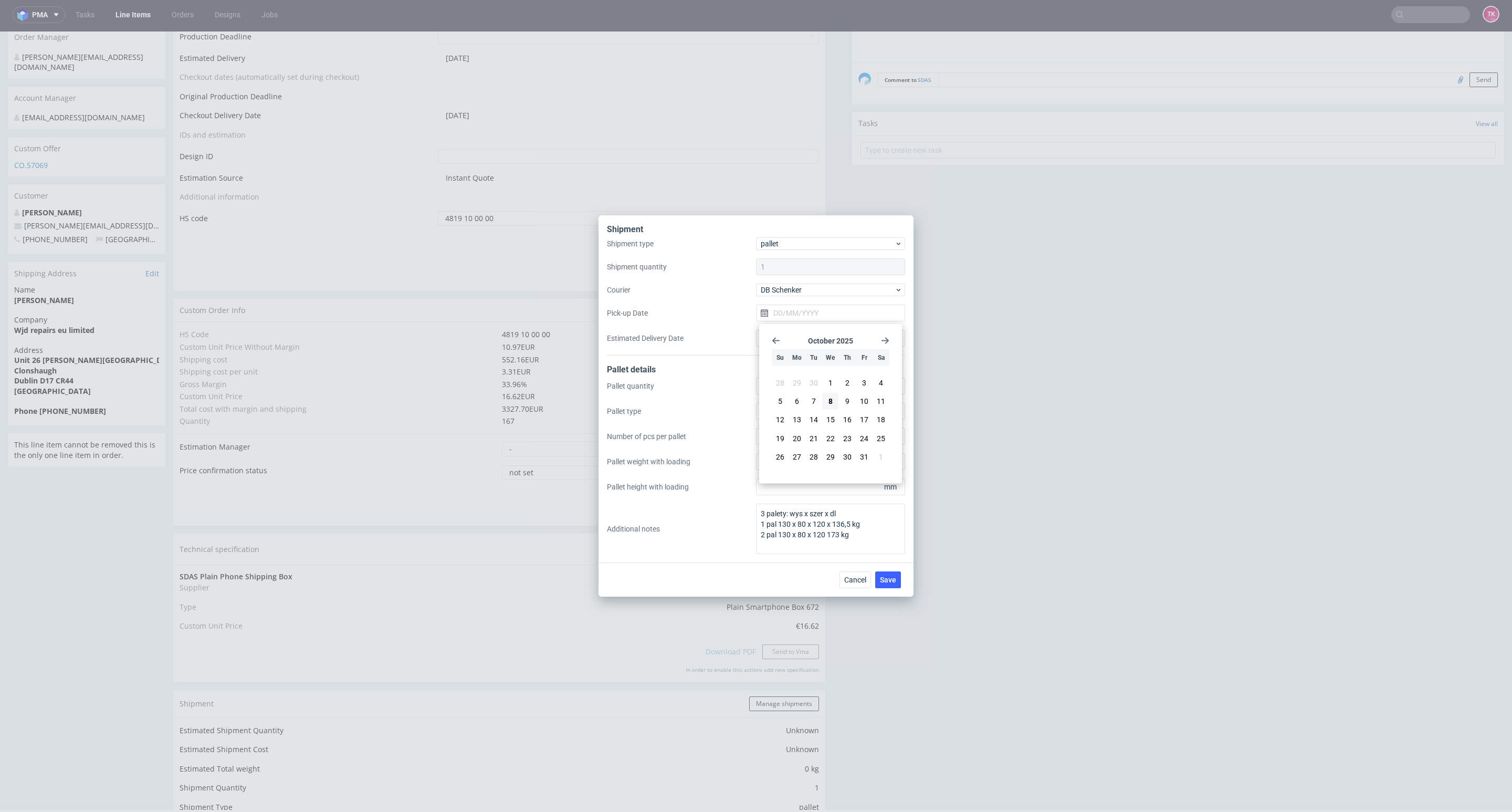
type input "09/10/2025"
click at [892, 581] on span "Save" at bounding box center [888, 580] width 16 height 7
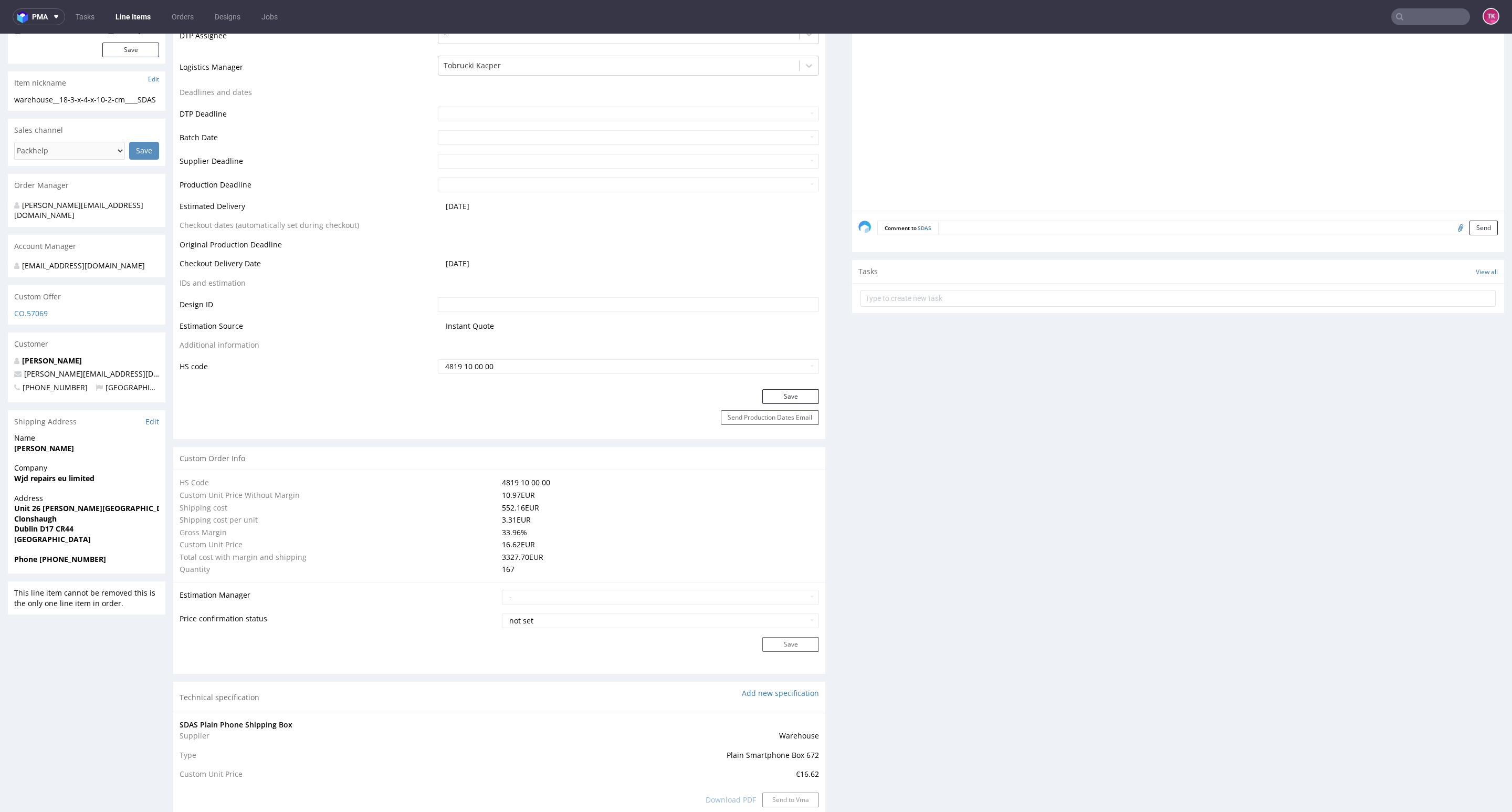
scroll to position [236, 0]
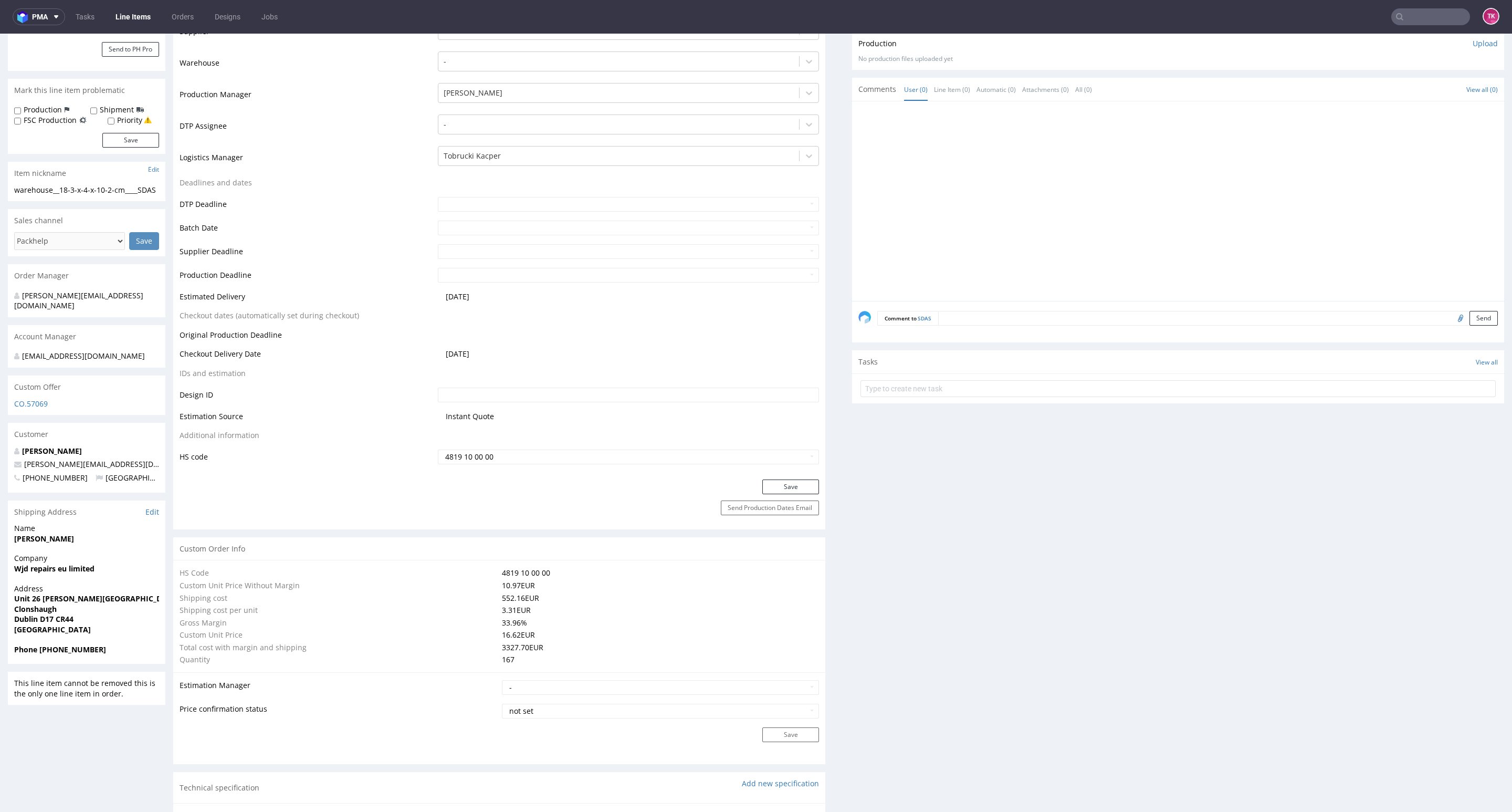
click at [766, 563] on div "HS Code 4819 10 00 00 Custom Unit Price Without Margin 10.97 EUR Shipping cost …" at bounding box center [500, 616] width 652 height 113
drag, startPoint x: 0, startPoint y: 570, endPoint x: 142, endPoint y: 577, distance: 142.2
click at [142, 577] on div "R884897550 [DATE] 10:08 AM SDAS DID PH PRO Integration Item not sent to Pro Spe…" at bounding box center [756, 827] width 1512 height 2008
copy strong "Wjd repairs eu limited"
drag, startPoint x: 86, startPoint y: 537, endPoint x: 137, endPoint y: 544, distance: 51.5
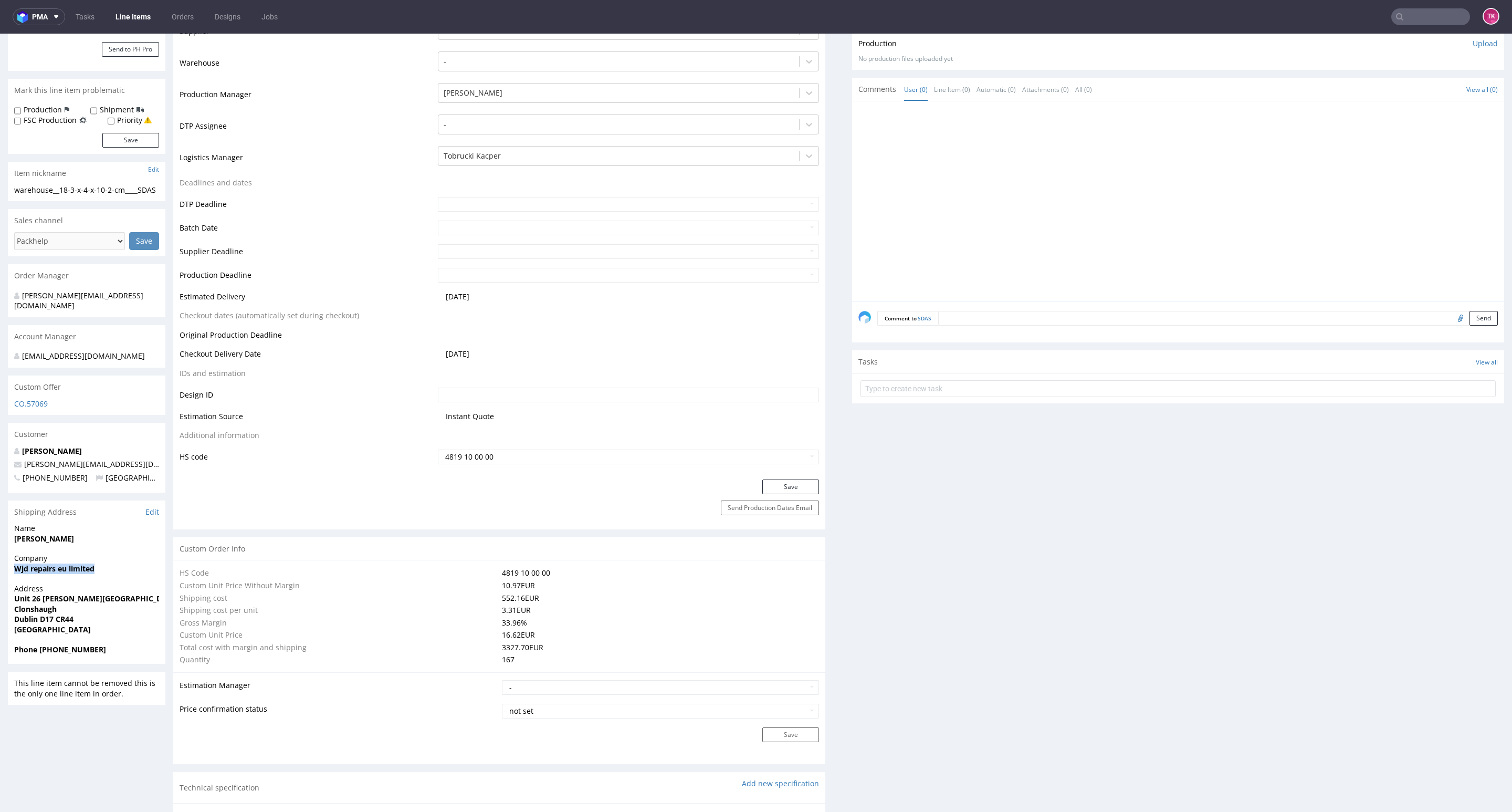
click at [137, 543] on div "R884897550 [DATE] 10:08 AM SDAS DID PH PRO Integration Item not sent to Pro Spe…" at bounding box center [756, 827] width 1512 height 2008
copy strong "[PERSON_NAME]"
drag, startPoint x: 1, startPoint y: 602, endPoint x: 81, endPoint y: 608, distance: 80.2
click at [81, 608] on div "R884897550 [DATE] 10:08 AM SDAS DID PH PRO Integration Item not sent to Pro Spe…" at bounding box center [756, 827] width 1512 height 2008
copy p "Unit 26 [PERSON_NAME][GEOGRAPHIC_DATA] [GEOGRAPHIC_DATA]"
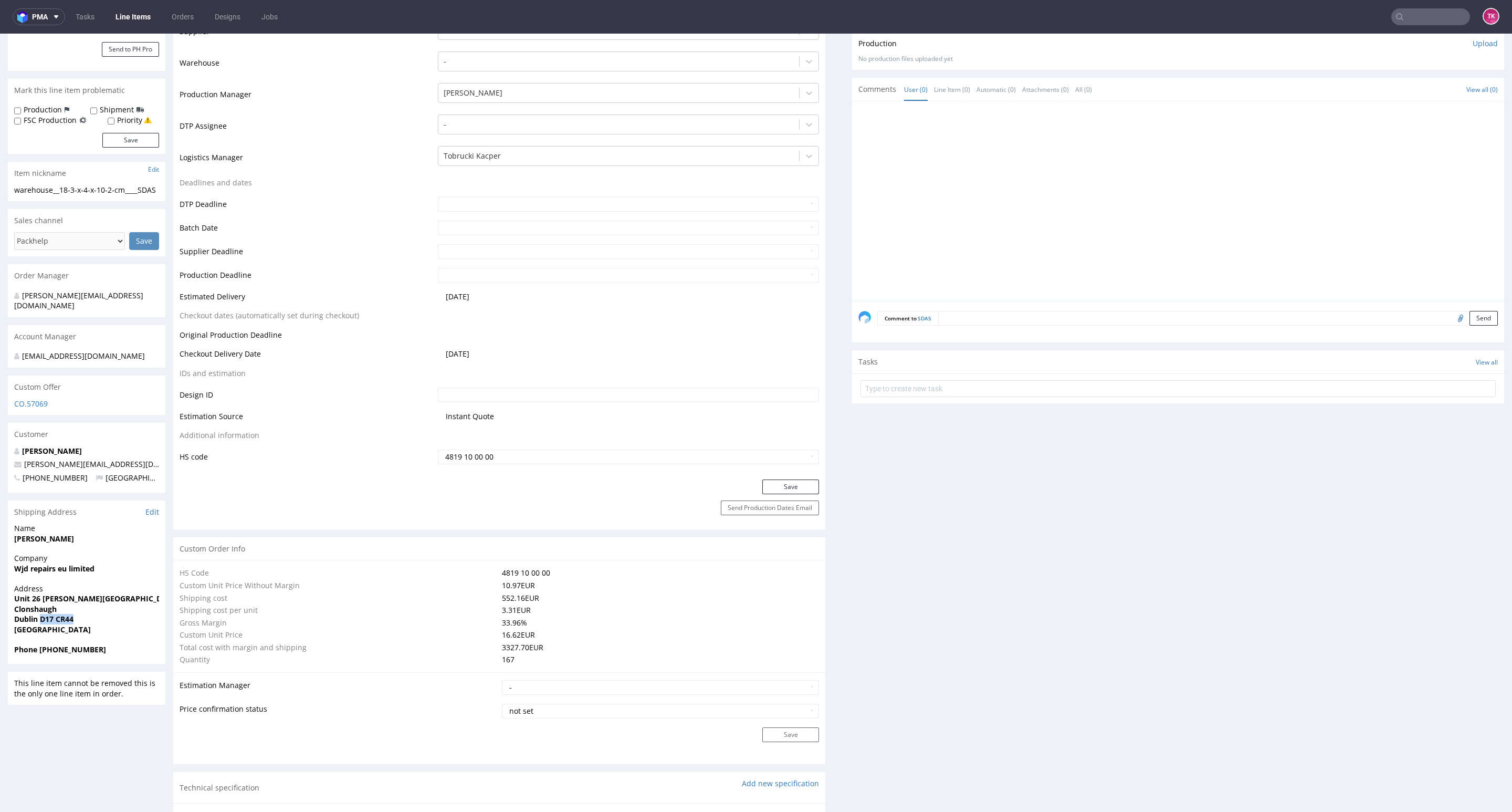
copy strong "D17 CR44"
drag, startPoint x: 39, startPoint y: 621, endPoint x: 120, endPoint y: 622, distance: 81.0
click at [117, 622] on span "Dublin D17 CR44" at bounding box center [87, 619] width 145 height 10
drag, startPoint x: 113, startPoint y: 469, endPoint x: 3, endPoint y: 463, distance: 110.2
click at [3, 463] on div "R884897550 [DATE] 10:08 AM SDAS DID PH PRO Integration Item not sent to Pro Spe…" at bounding box center [756, 827] width 1512 height 2008
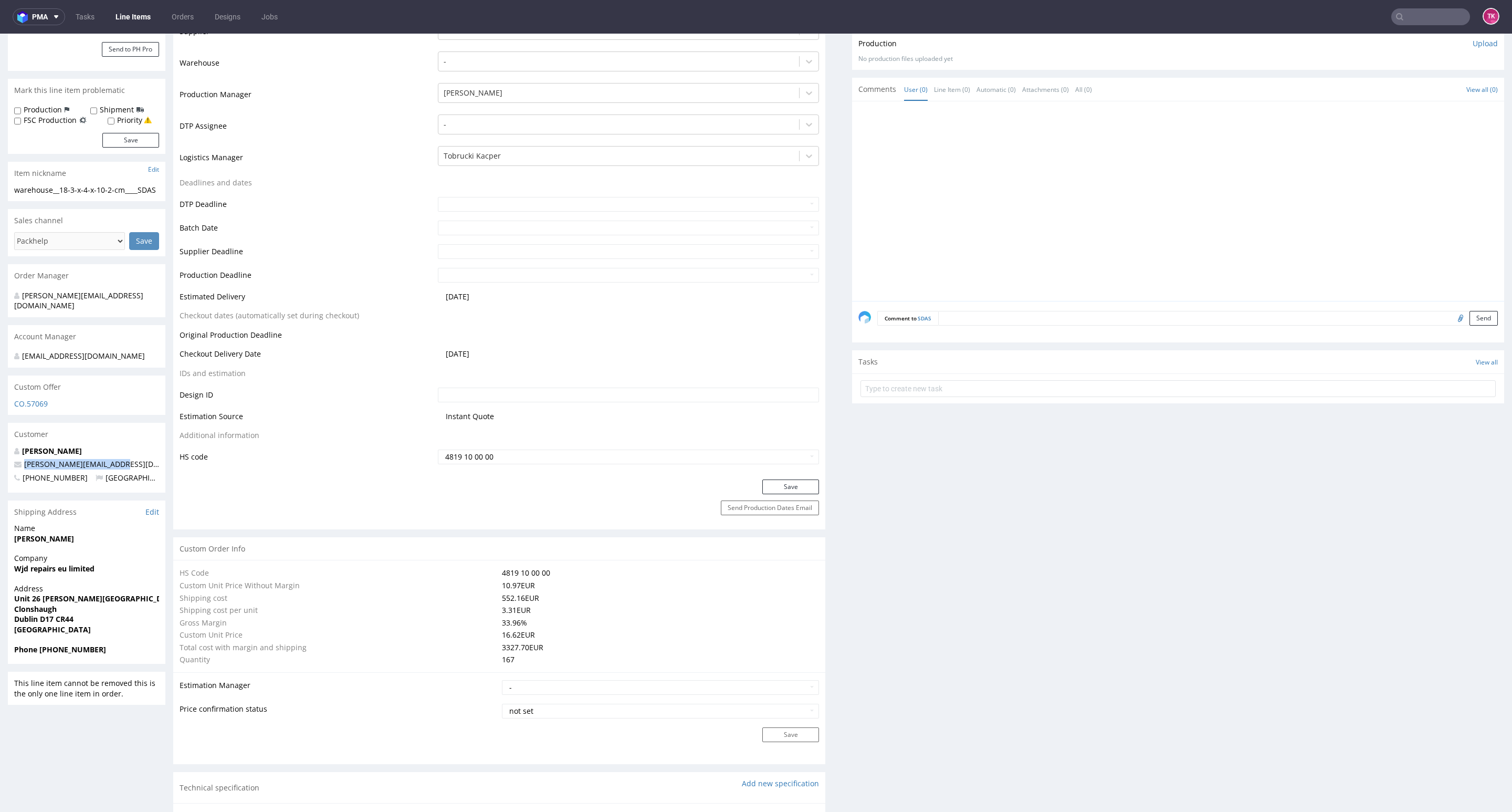
copy span "[PERSON_NAME][EMAIL_ADDRESS][DOMAIN_NAME]"
click at [38, 651] on strong "Phone [PHONE_NUMBER]" at bounding box center [60, 649] width 92 height 10
click at [92, 651] on strong "Phone [PHONE_NUMBER]" at bounding box center [60, 649] width 92 height 10
drag, startPoint x: 43, startPoint y: 651, endPoint x: 131, endPoint y: 652, distance: 88.0
click at [131, 652] on span "Phone [PHONE_NUMBER]" at bounding box center [87, 649] width 145 height 10
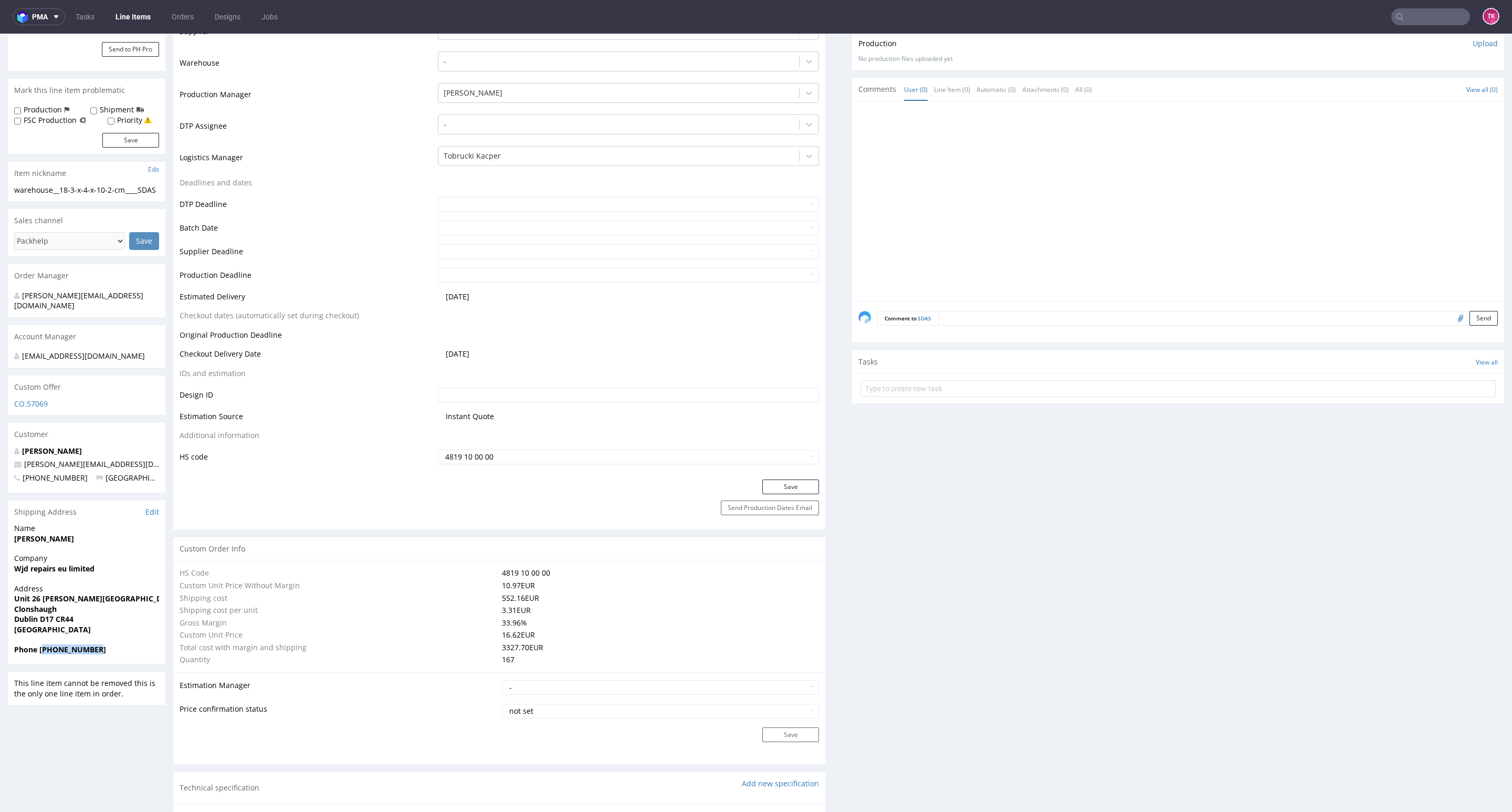
copy strong "447525119201"
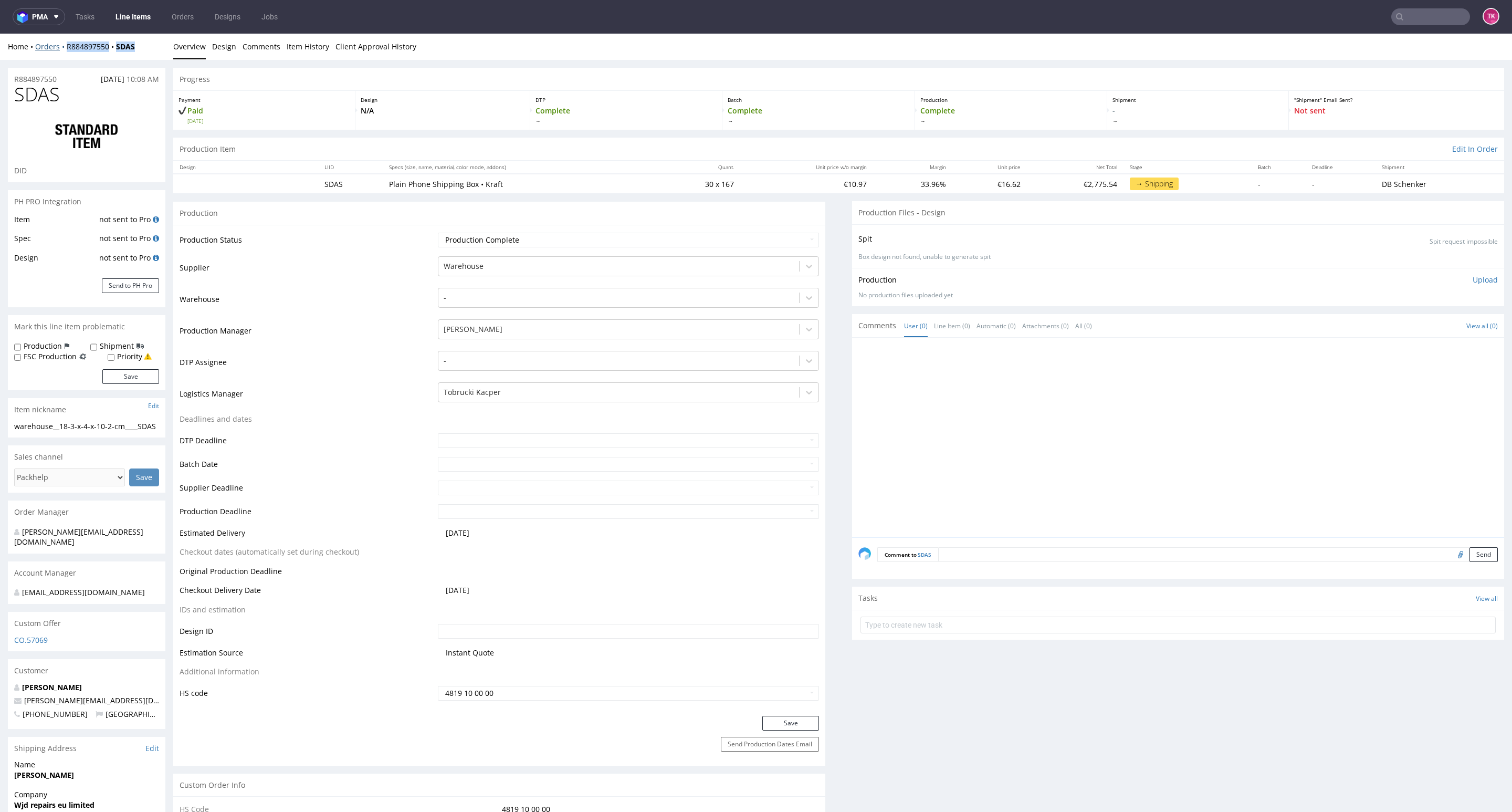
drag, startPoint x: 142, startPoint y: 46, endPoint x: 63, endPoint y: 49, distance: 79.1
click at [63, 49] on div "Home Orders R884897550 SDAS" at bounding box center [86, 46] width 158 height 10
copy div "R884897550 SDAS"
click at [1049, 617] on form at bounding box center [1178, 625] width 635 height 25
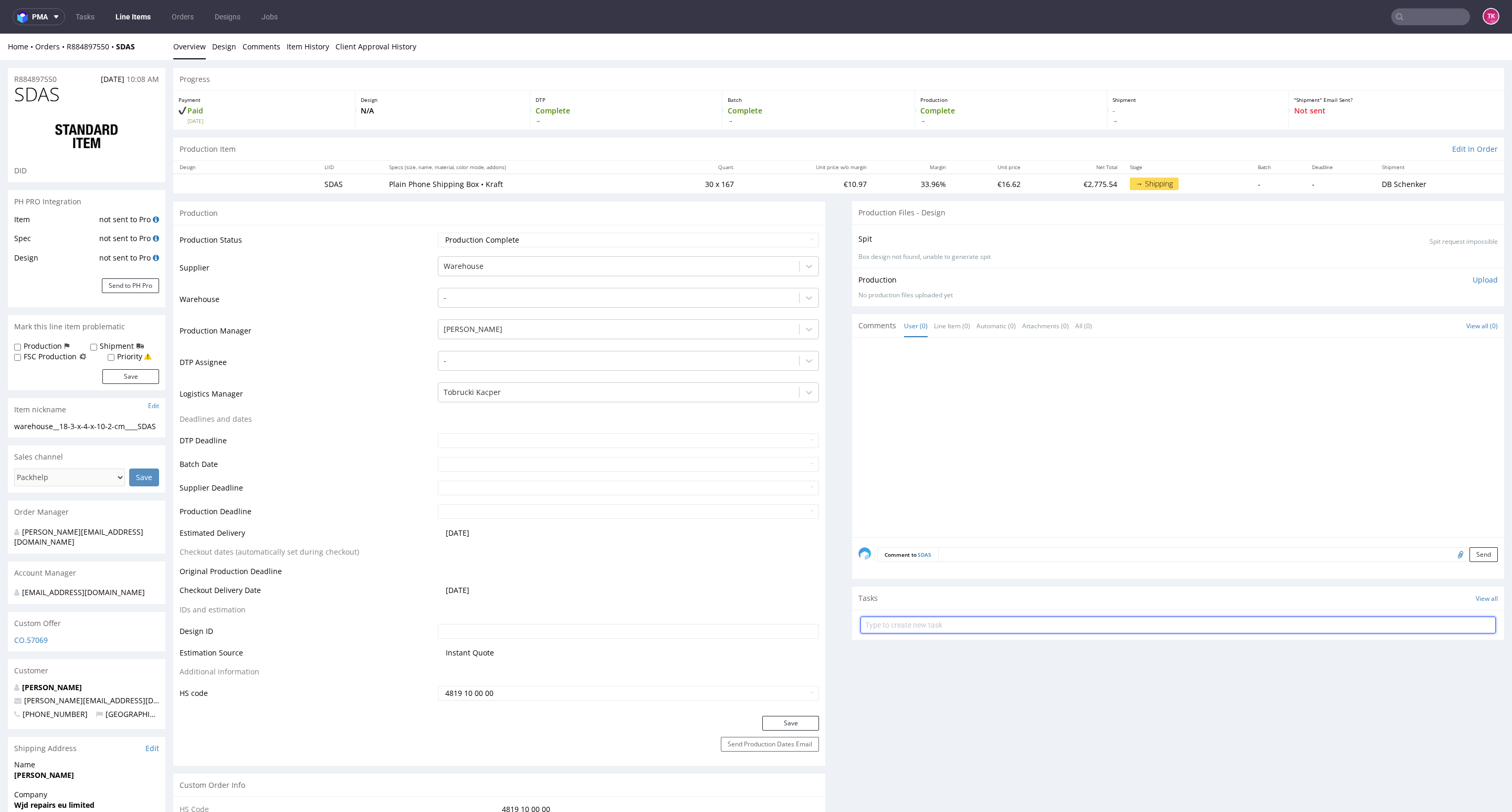
click at [1041, 619] on input "text" at bounding box center [1178, 625] width 635 height 17
type input "etykiety"
click at [1041, 619] on div "etykiety Set due date" at bounding box center [1178, 620] width 635 height 21
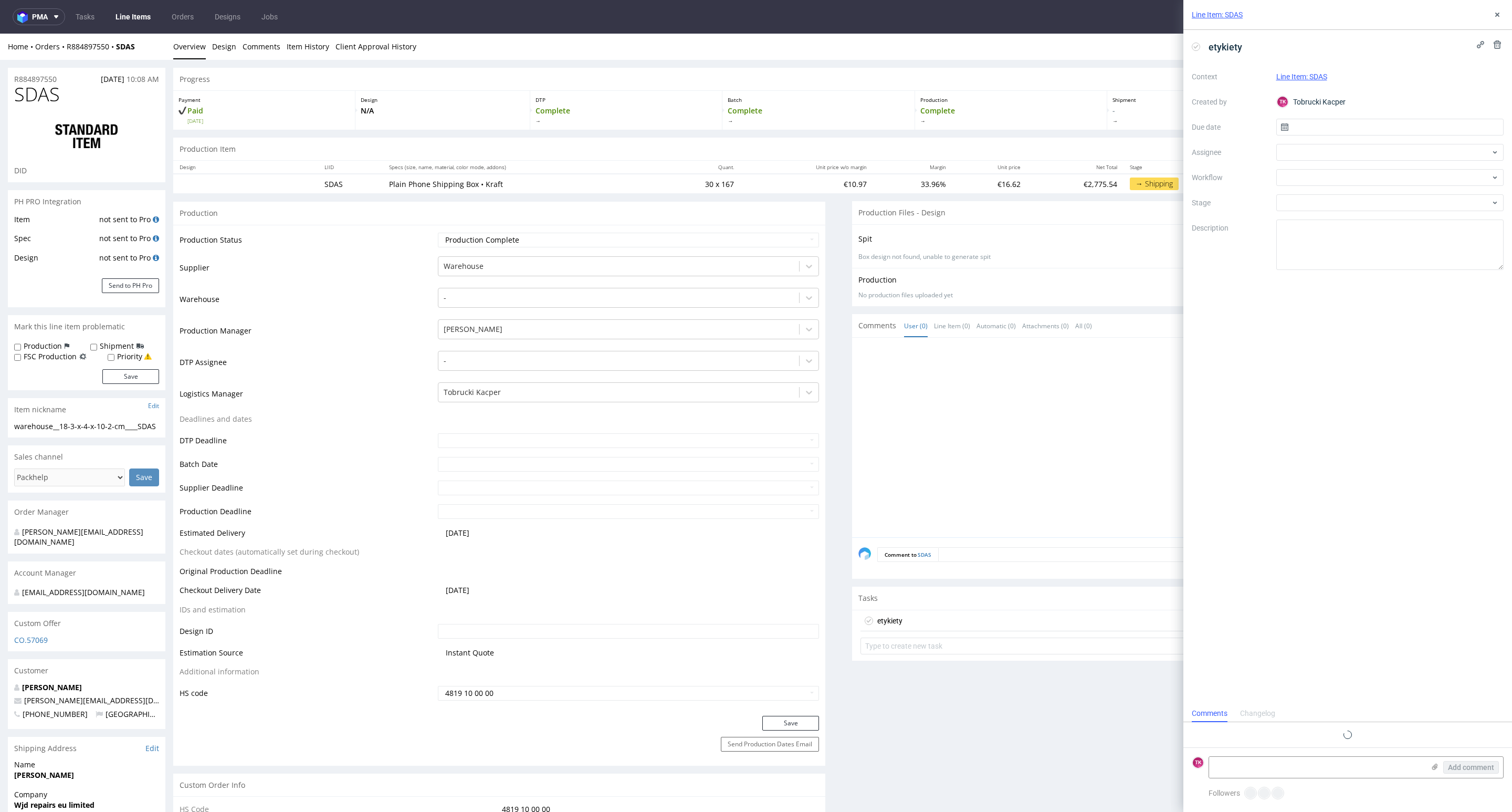
scroll to position [9, 0]
click at [1304, 153] on div at bounding box center [1391, 152] width 228 height 17
type input "fe"
click at [1319, 174] on span "[PERSON_NAME]" at bounding box center [1327, 176] width 56 height 10
click at [1316, 134] on input "text" at bounding box center [1391, 126] width 228 height 17
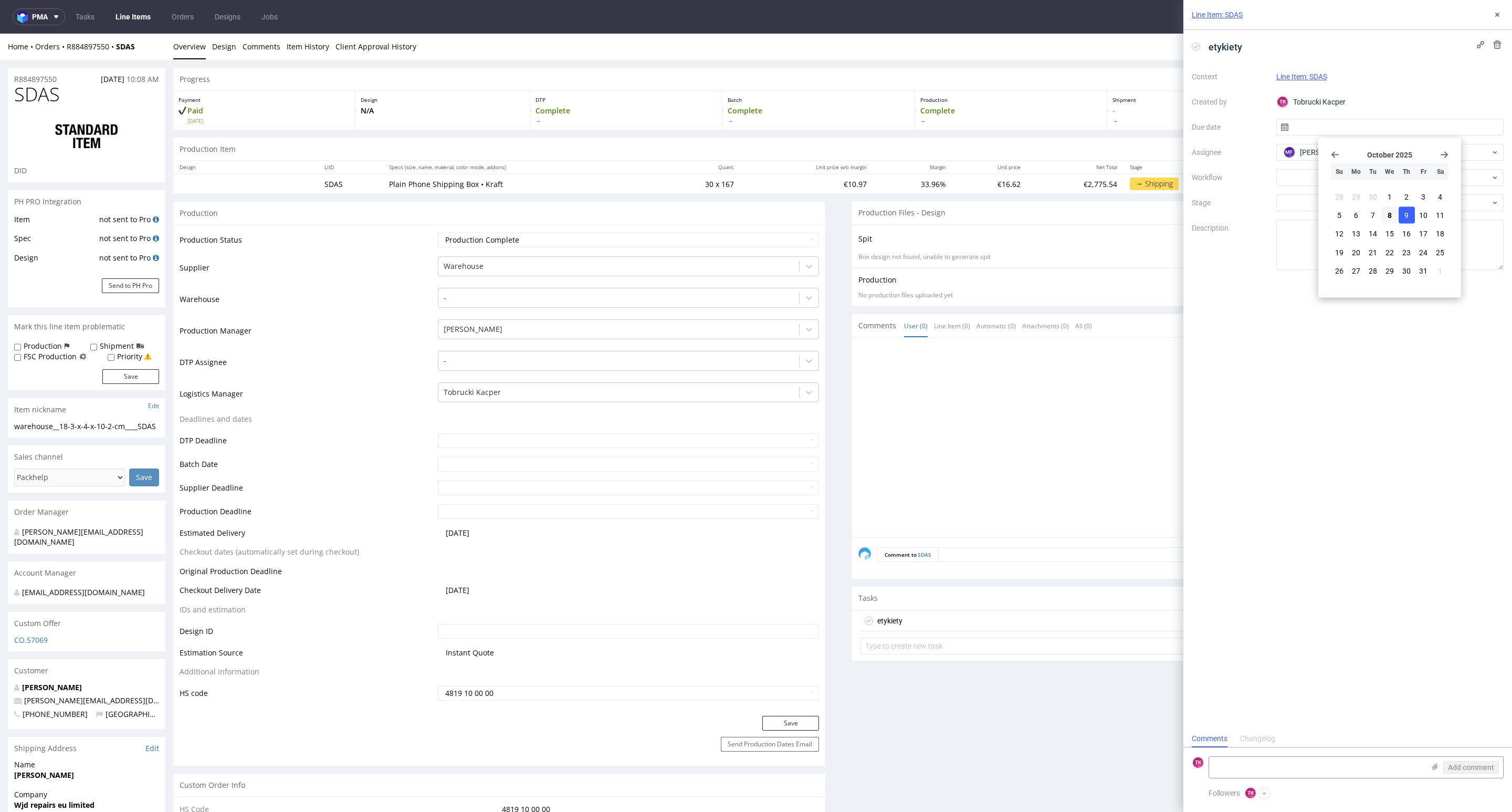
click at [1407, 217] on span "9" at bounding box center [1407, 215] width 4 height 10
type input "[DATE]"
click at [1259, 774] on textarea at bounding box center [1317, 767] width 215 height 21
paste textarea "PLWAW510014188"
drag, startPoint x: 1432, startPoint y: 775, endPoint x: 1424, endPoint y: 761, distance: 16.1
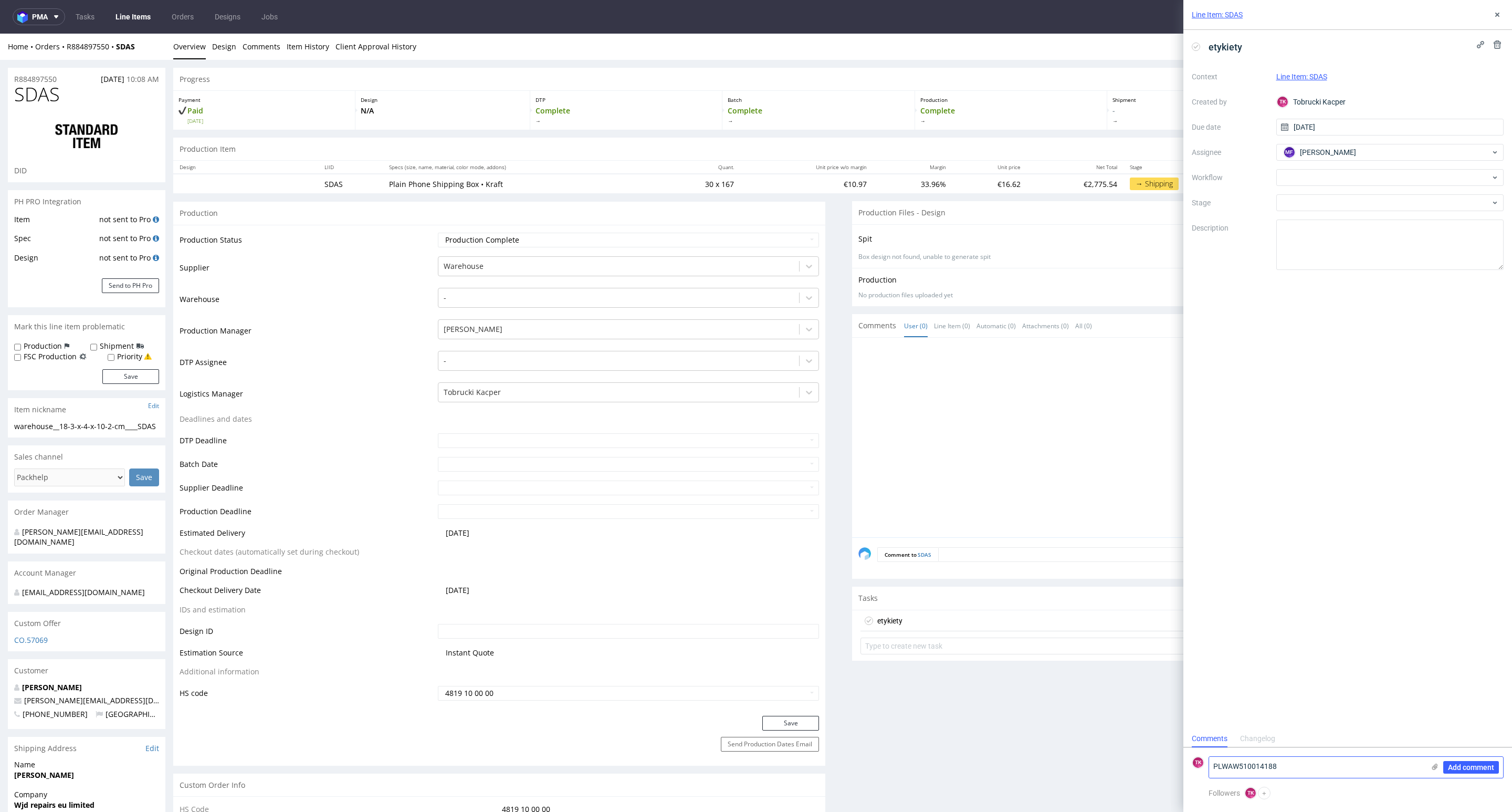
click at [1428, 771] on div "Add comment" at bounding box center [1463, 767] width 78 height 21
drag, startPoint x: 1424, startPoint y: 761, endPoint x: 1431, endPoint y: 765, distance: 8.1
click at [1424, 761] on div "Add comment" at bounding box center [1463, 767] width 78 height 21
click at [1431, 765] on icon at bounding box center [1435, 767] width 9 height 9
click at [0, 0] on input "file" at bounding box center [0, 0] width 0 height 0
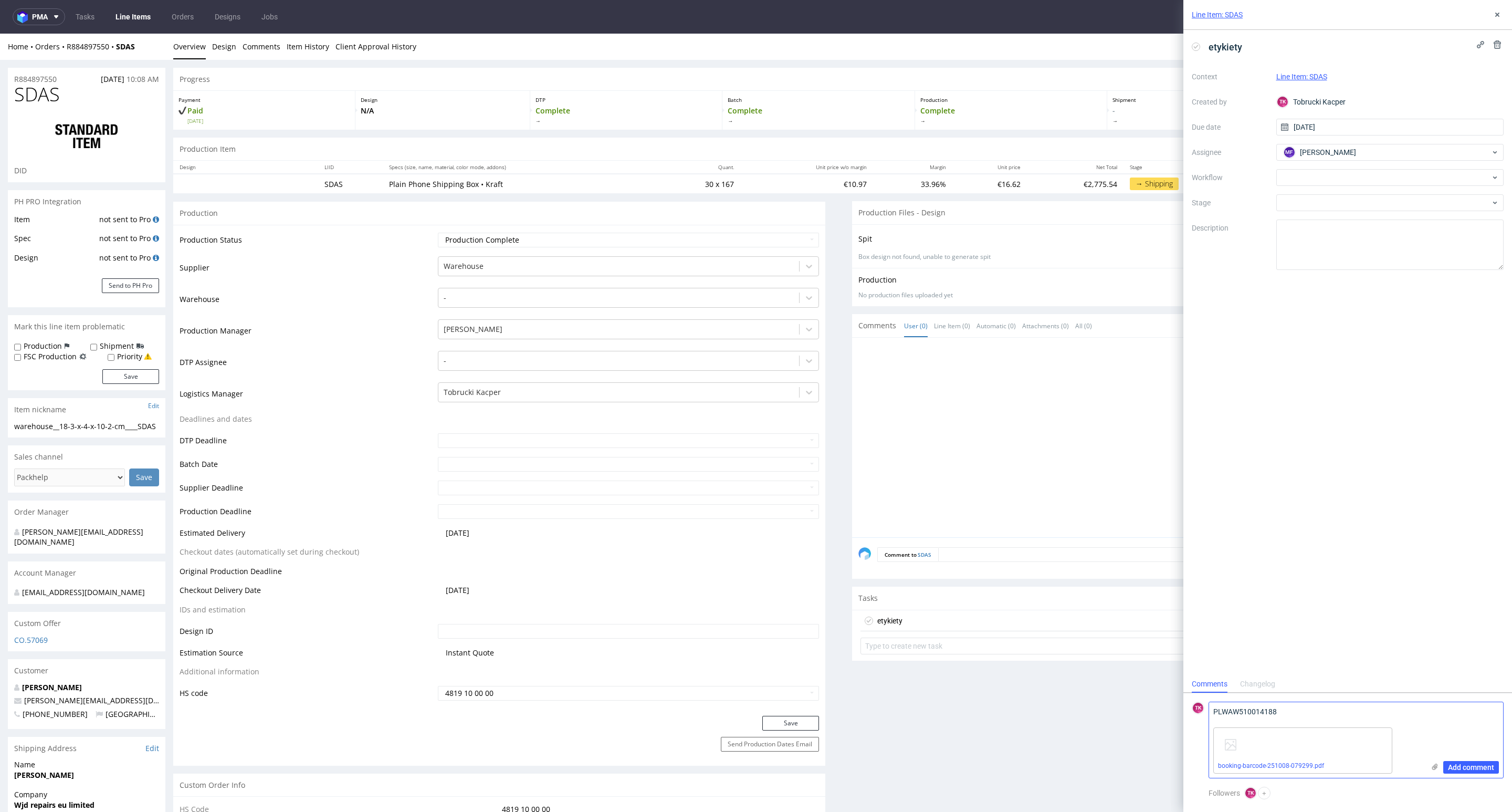
click at [1297, 720] on textarea "PLWAW510014188" at bounding box center [1317, 712] width 215 height 21
type textarea "PLWAW510014188 schenker 09.10"
click at [1470, 764] on span "Add comment" at bounding box center [1471, 767] width 46 height 7
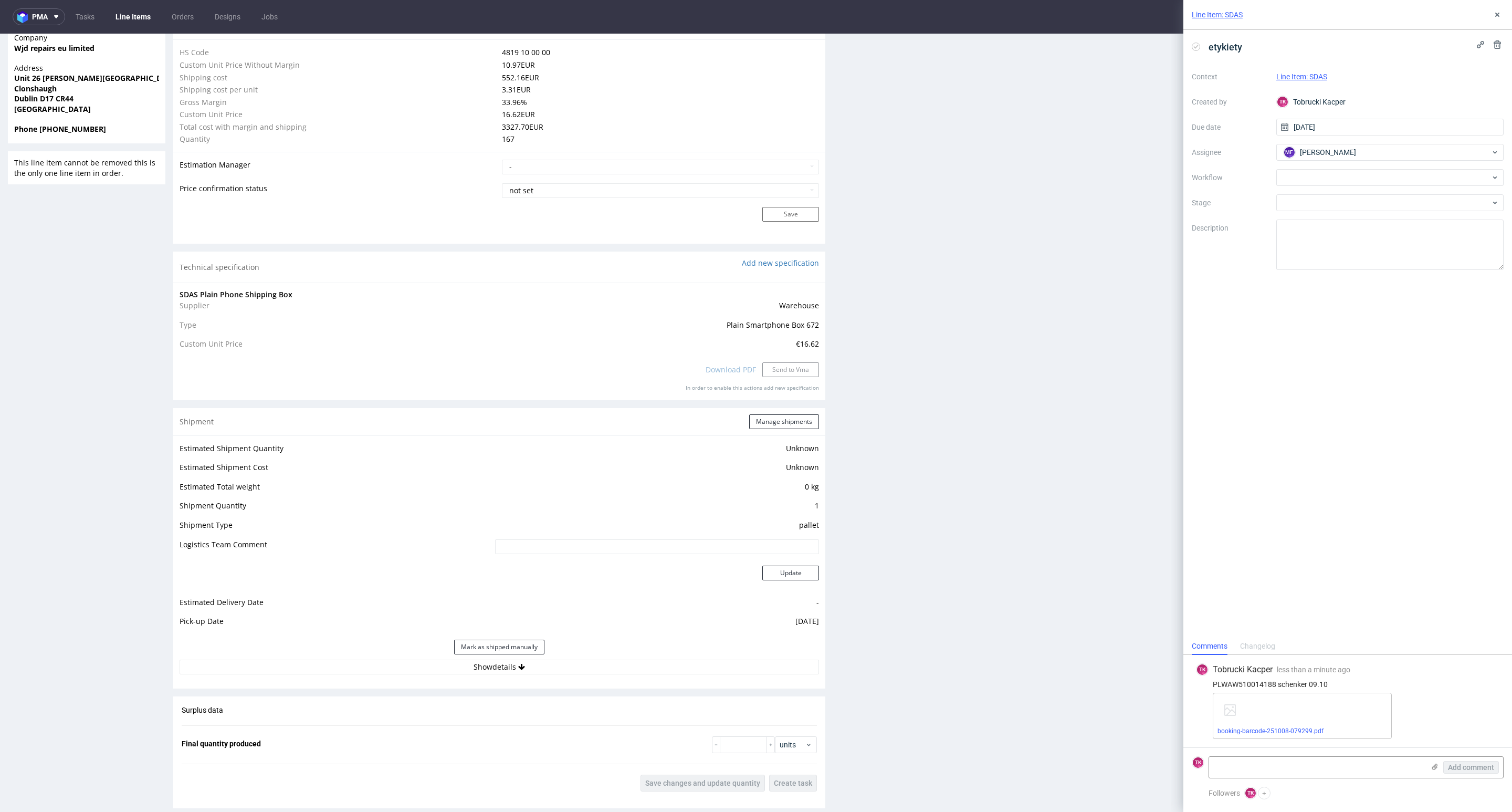
scroll to position [866, 0]
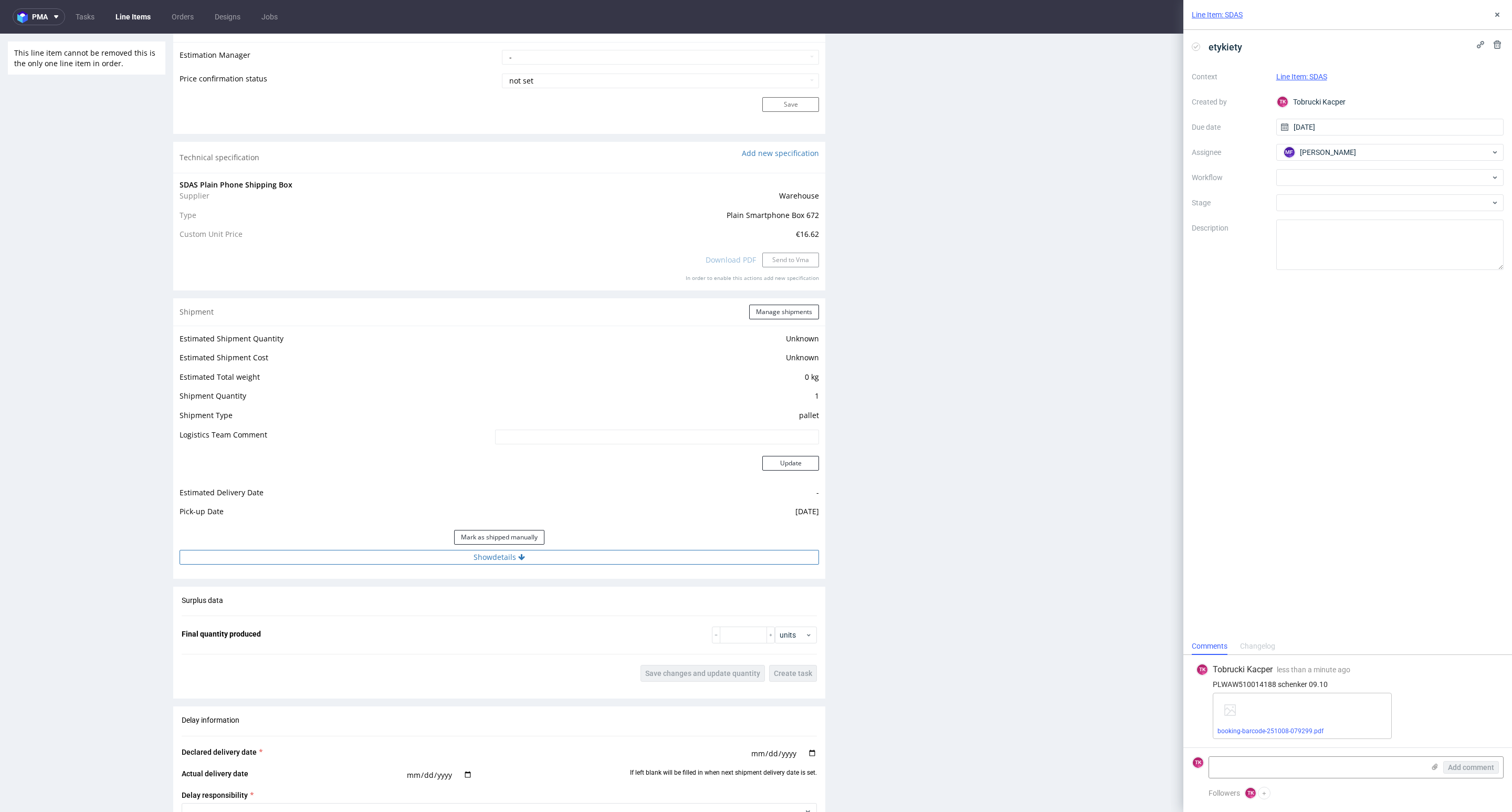
click at [539, 564] on button "Show details" at bounding box center [499, 557] width 640 height 15
click at [470, 620] on input at bounding box center [591, 624] width 454 height 15
drag, startPoint x: 470, startPoint y: 620, endPoint x: 625, endPoint y: 660, distance: 160.1
click at [473, 625] on input at bounding box center [591, 624] width 454 height 15
paste input "PLWAW510014188"
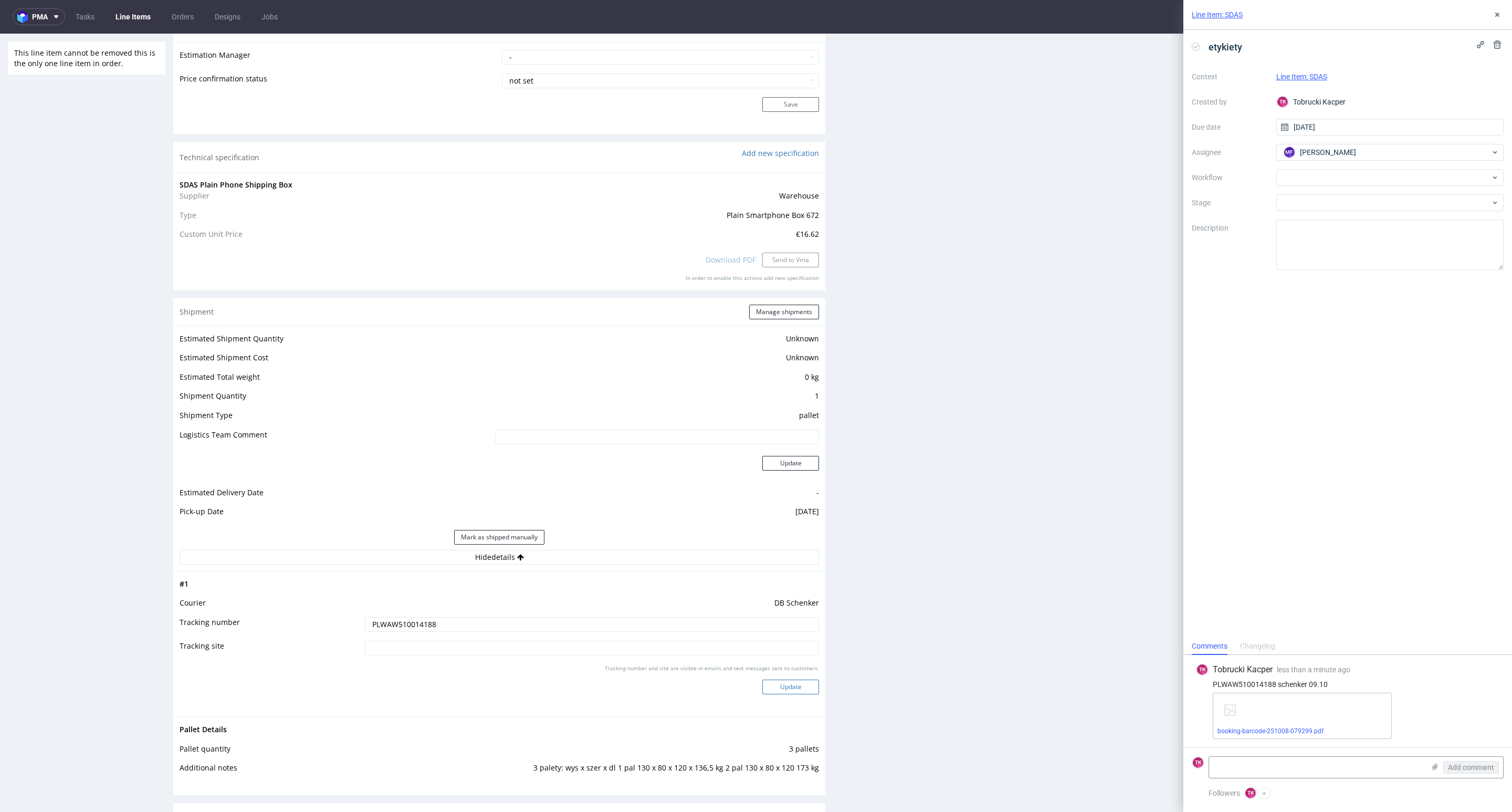
type input "PLWAW510014188"
click at [776, 686] on button "Update" at bounding box center [791, 687] width 57 height 15
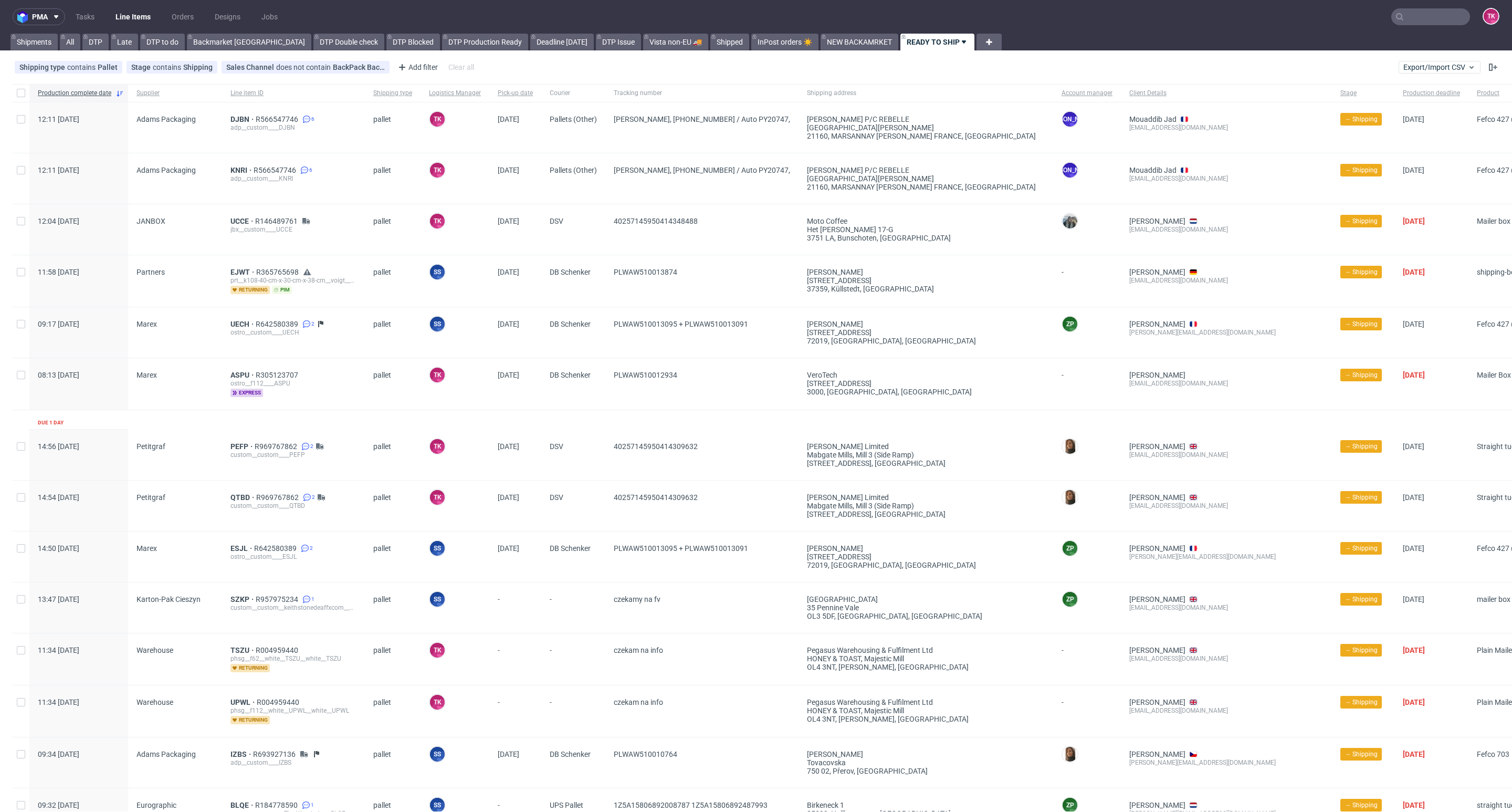
click at [126, 21] on link "Line Items" at bounding box center [133, 17] width 48 height 17
click at [117, 13] on link "Line Items" at bounding box center [133, 17] width 48 height 17
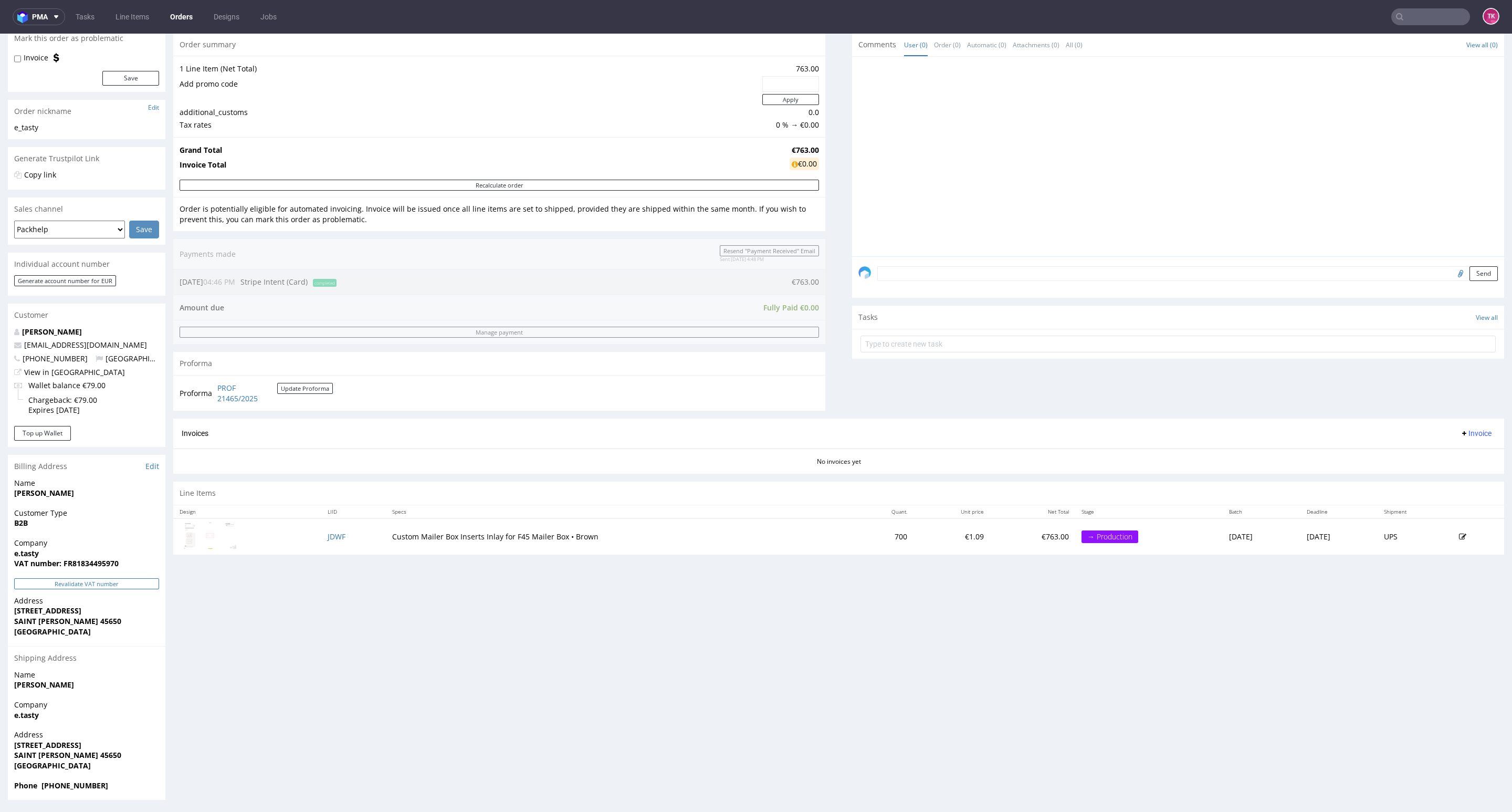
scroll to position [105, 0]
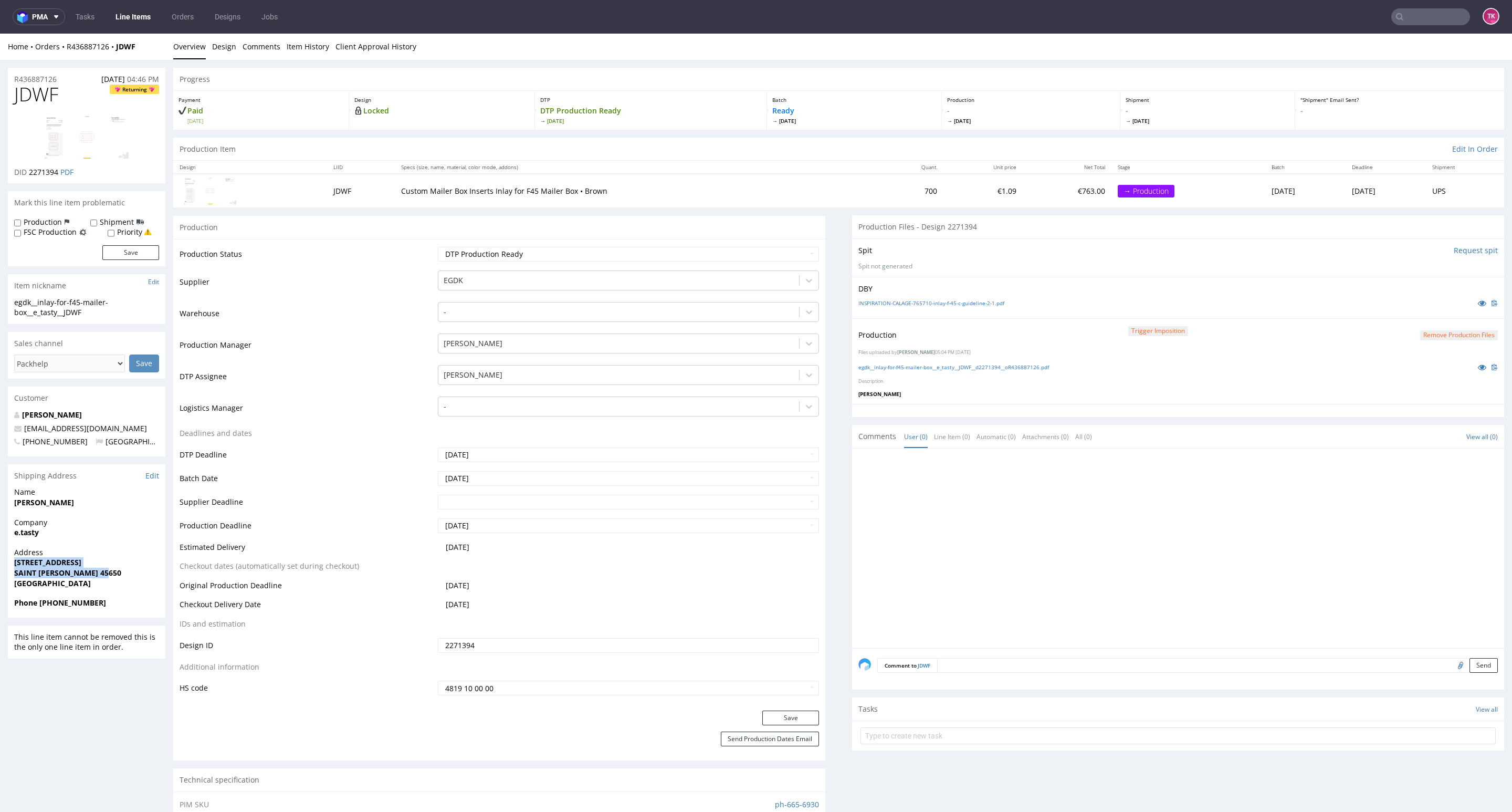
drag, startPoint x: 8, startPoint y: 566, endPoint x: 117, endPoint y: 572, distance: 109.2
click at [109, 572] on div "Address [STREET_ADDRESS][PERSON_NAME]" at bounding box center [86, 572] width 158 height 50
click at [125, 572] on span "SAINT [PERSON_NAME] 45650" at bounding box center [87, 573] width 145 height 10
drag, startPoint x: 125, startPoint y: 572, endPoint x: 4, endPoint y: 566, distance: 121.1
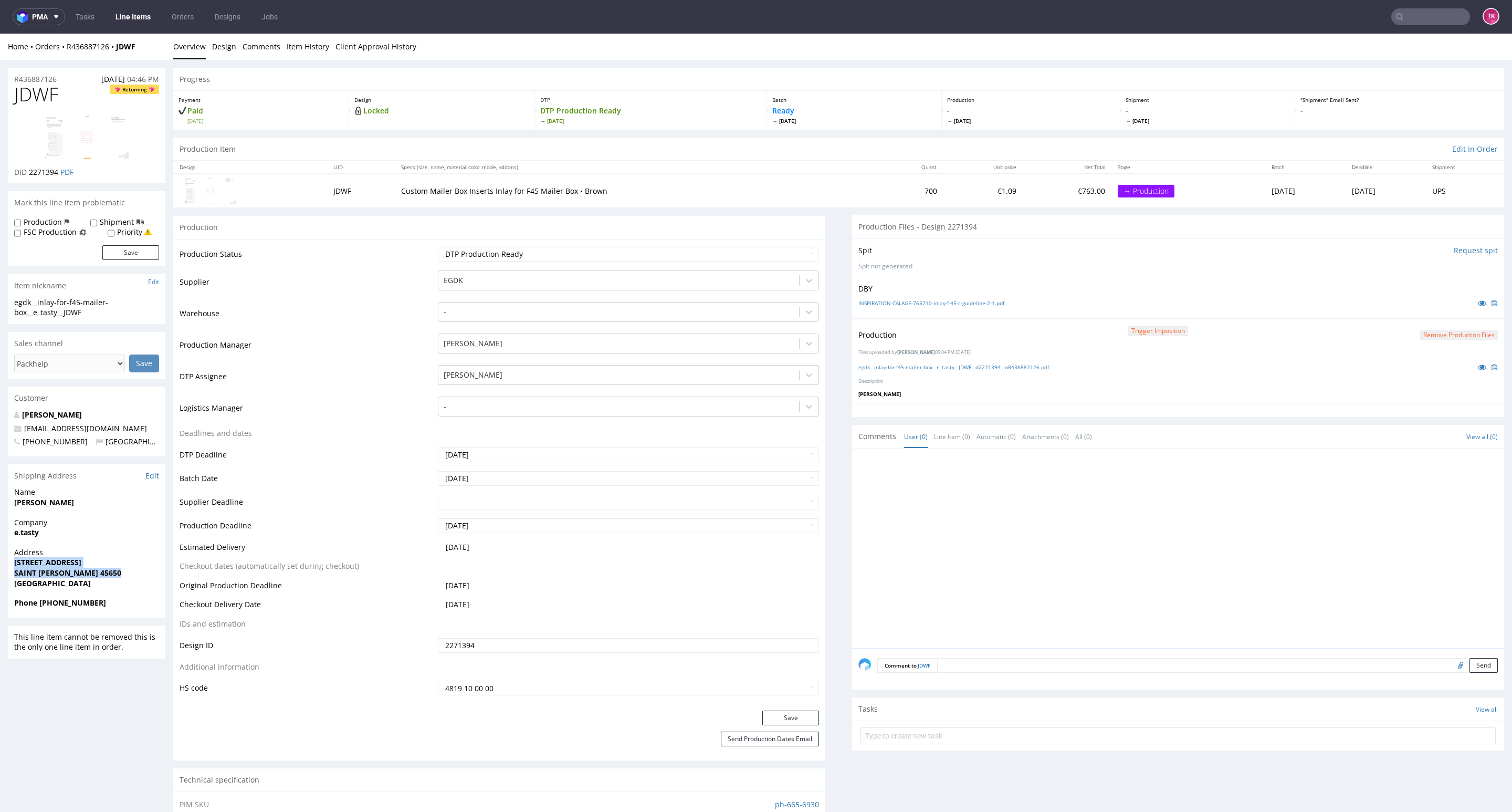
drag, startPoint x: 7, startPoint y: 572, endPoint x: 120, endPoint y: 569, distance: 113.0
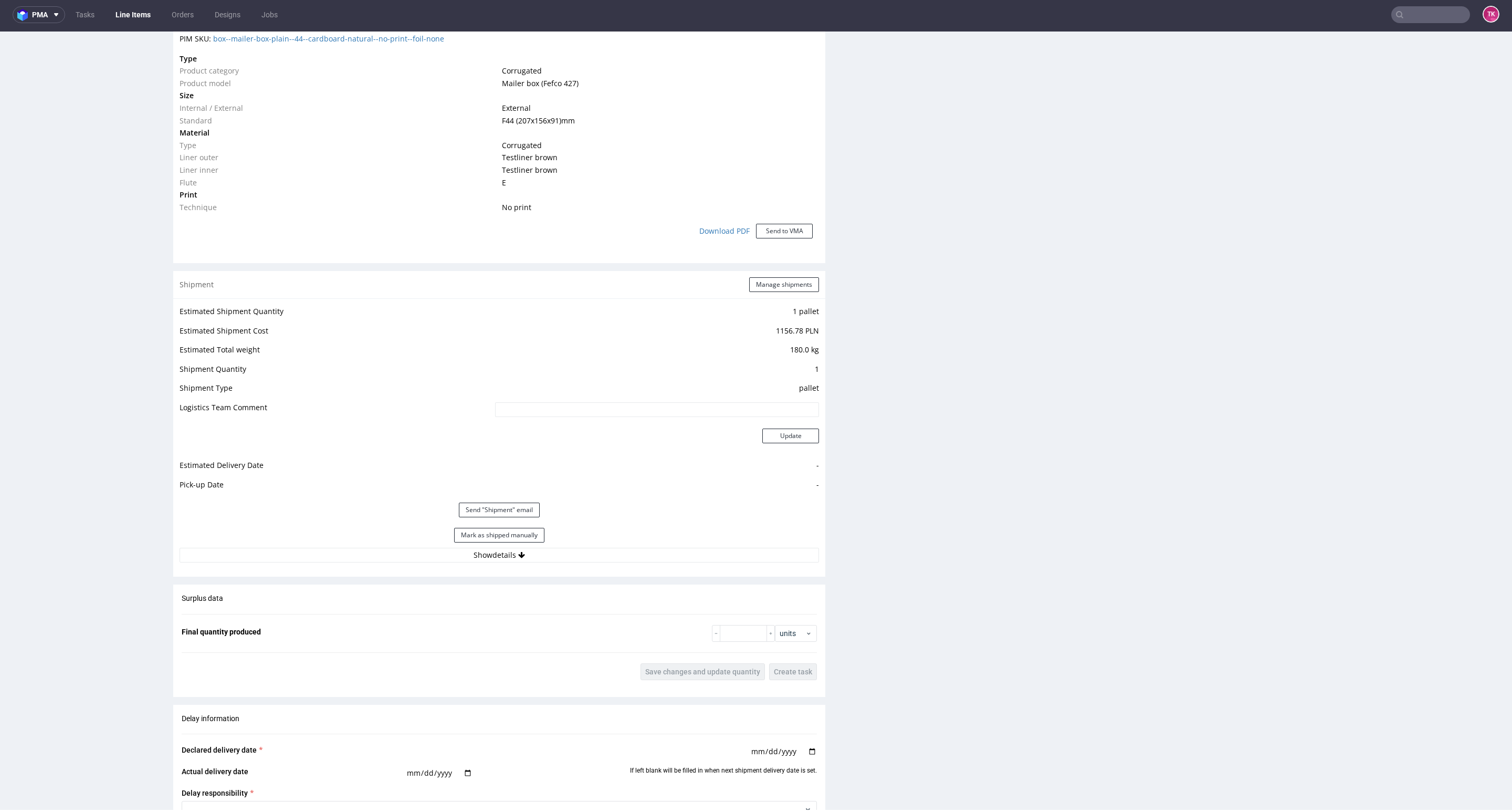
scroll to position [945, 0]
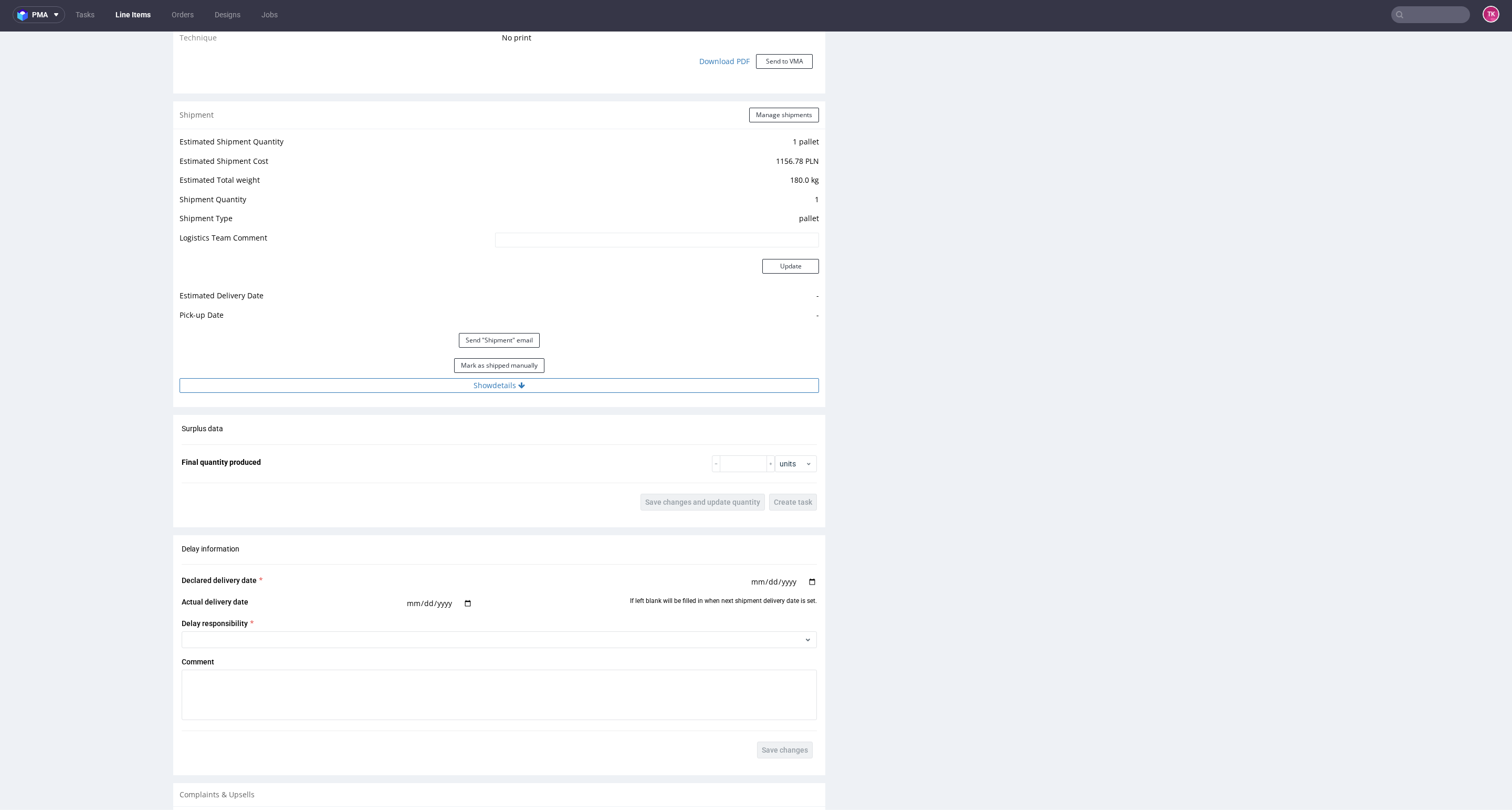
click at [638, 378] on button "Show details" at bounding box center [499, 386] width 640 height 15
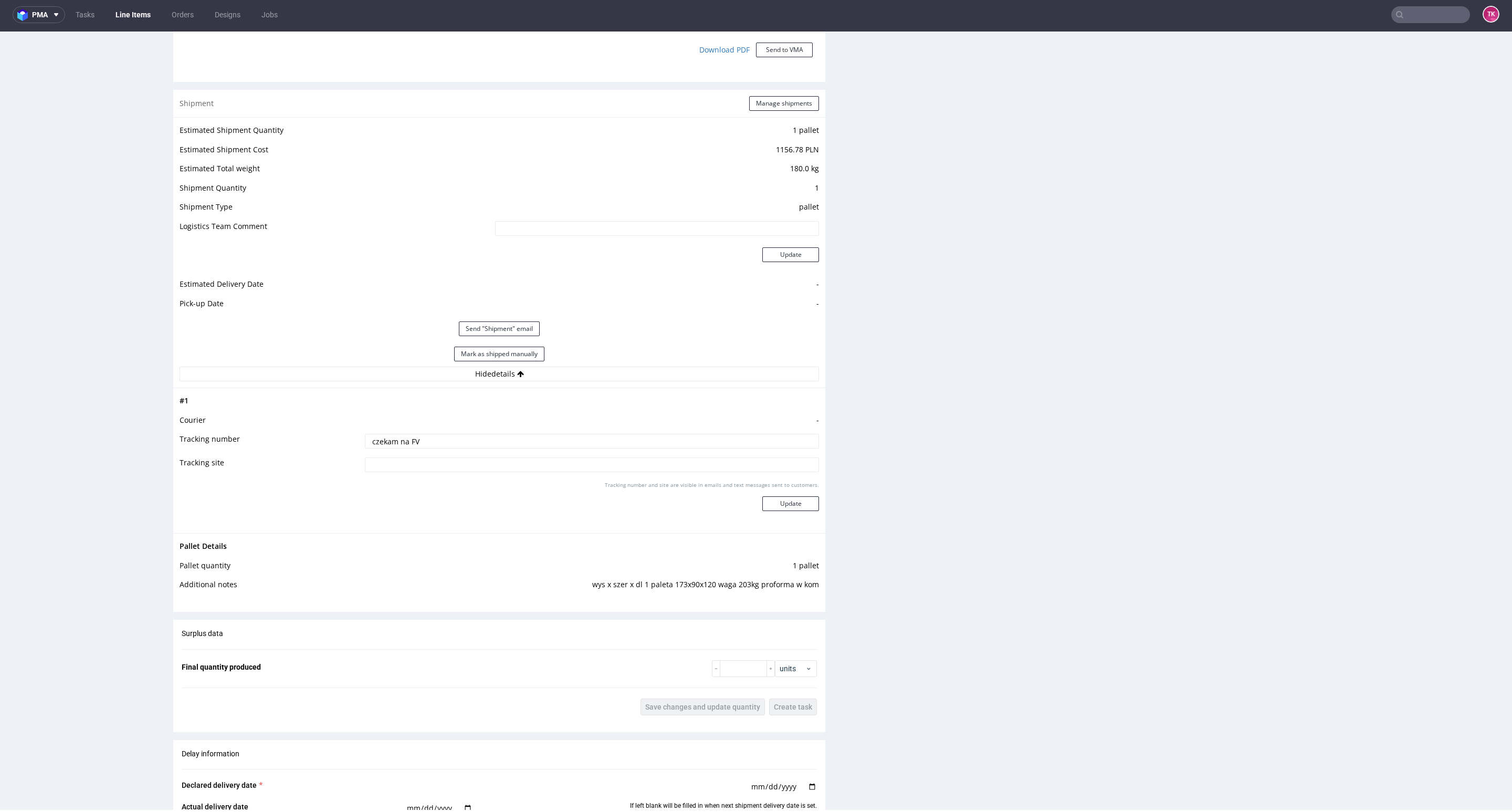
scroll to position [866, 0]
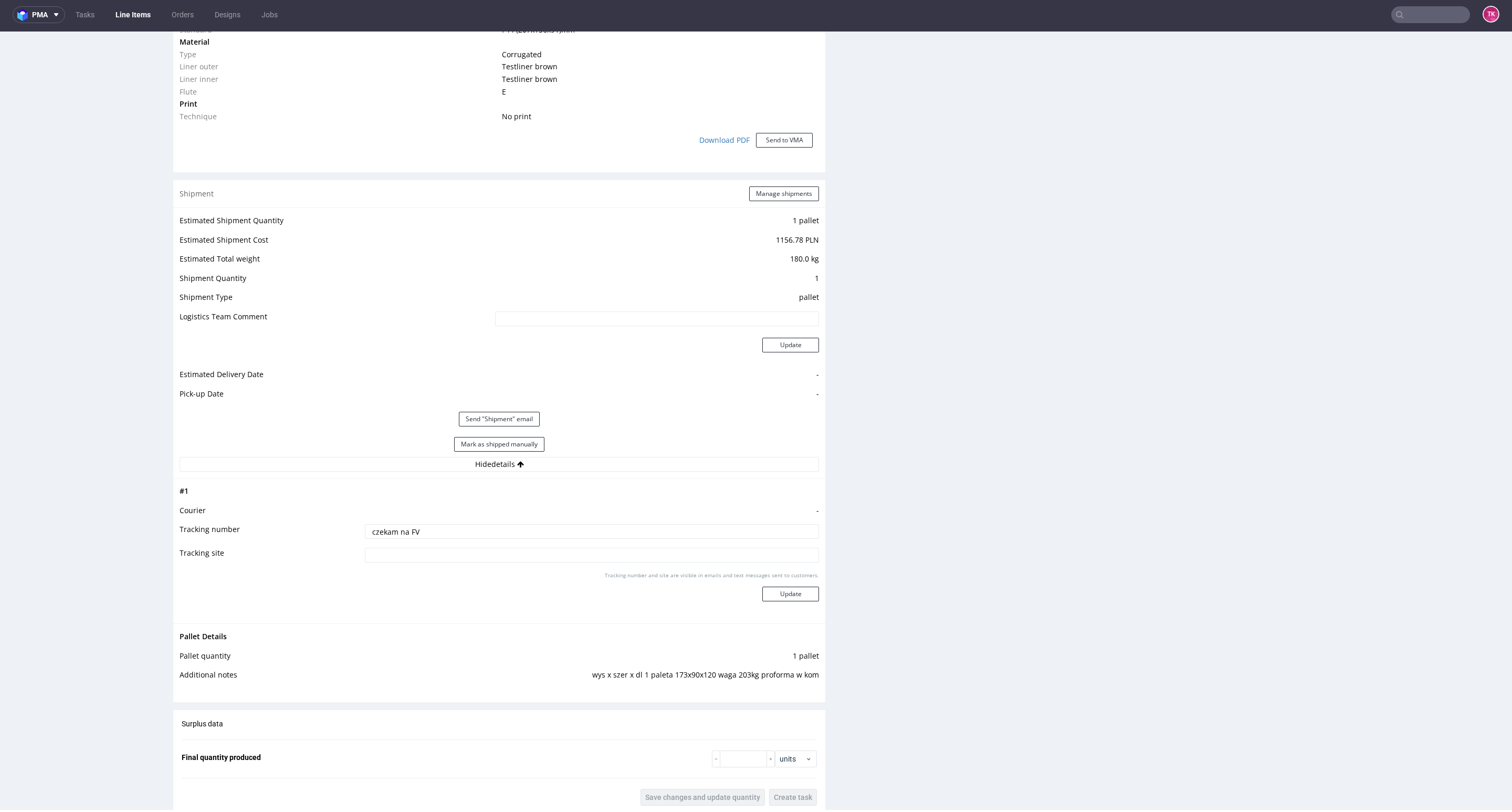
click at [888, 598] on div "Production Files - Design Spit Spit request impossible Box design not found, un…" at bounding box center [1178, 295] width 652 height 1870
click at [894, 604] on div "Production Files - Design Spit Spit request impossible Box design not found, un…" at bounding box center [1178, 295] width 652 height 1870
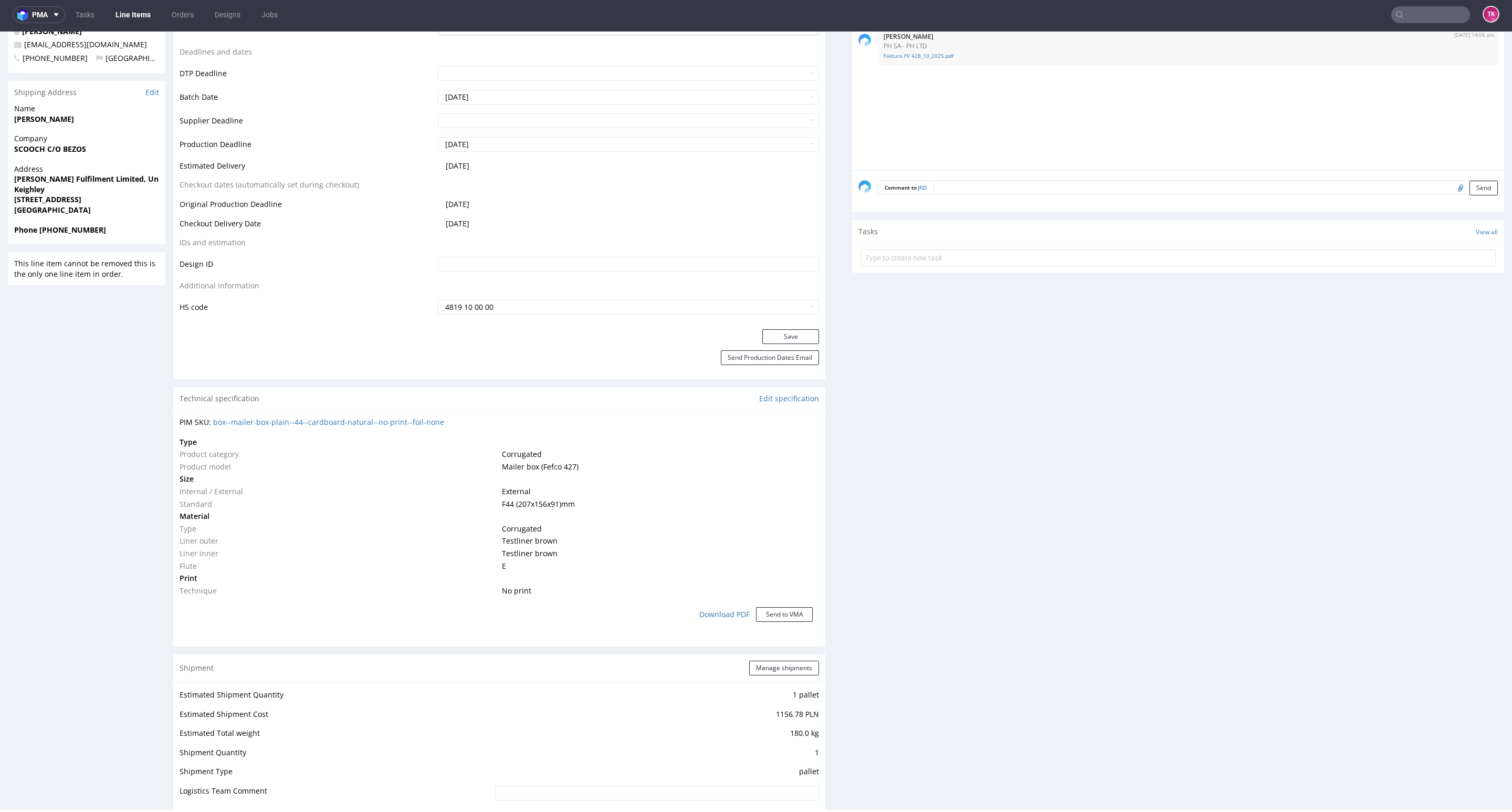
scroll to position [443, 0]
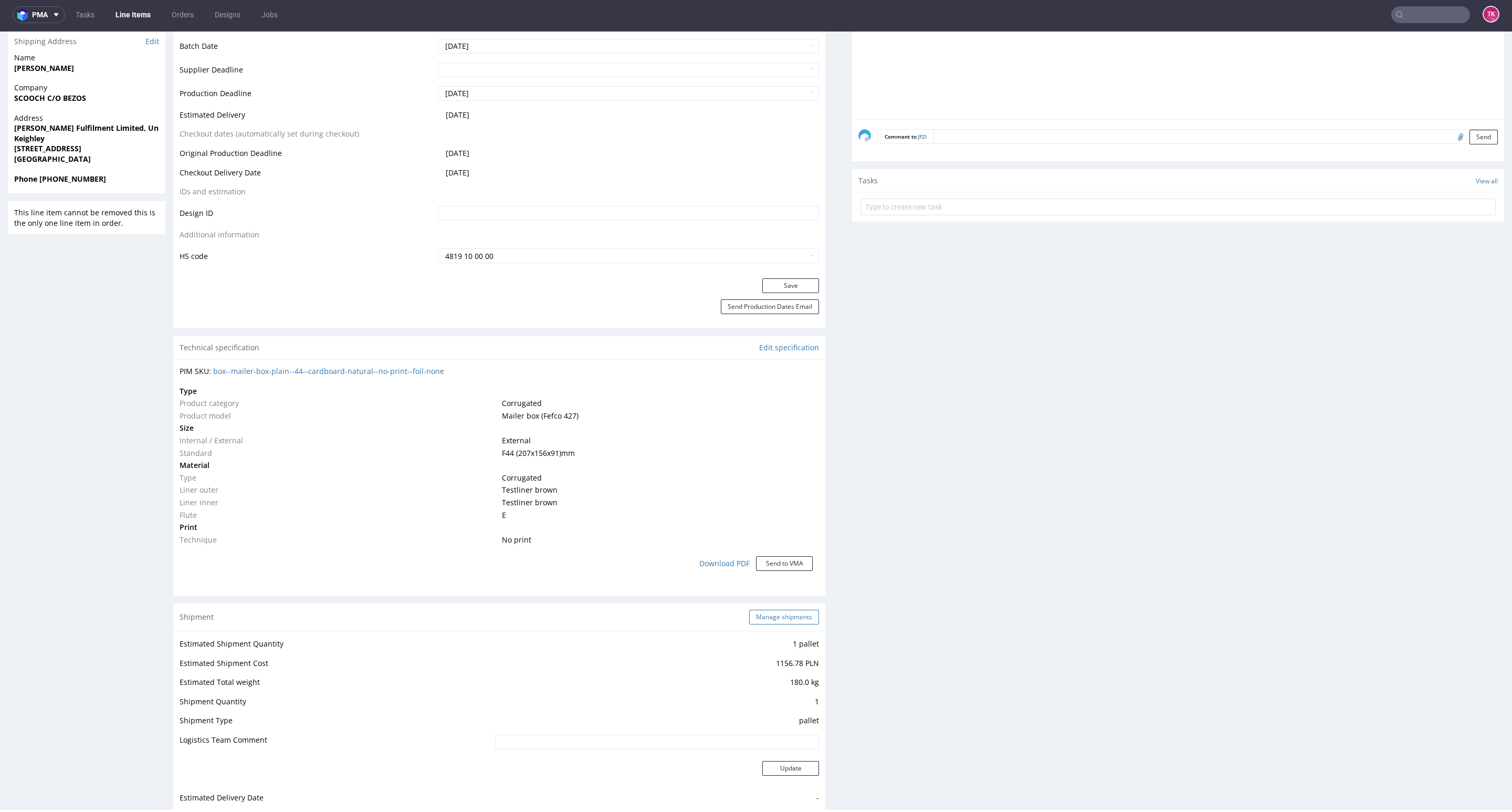
click at [753, 623] on button "Manage shipments" at bounding box center [784, 617] width 70 height 15
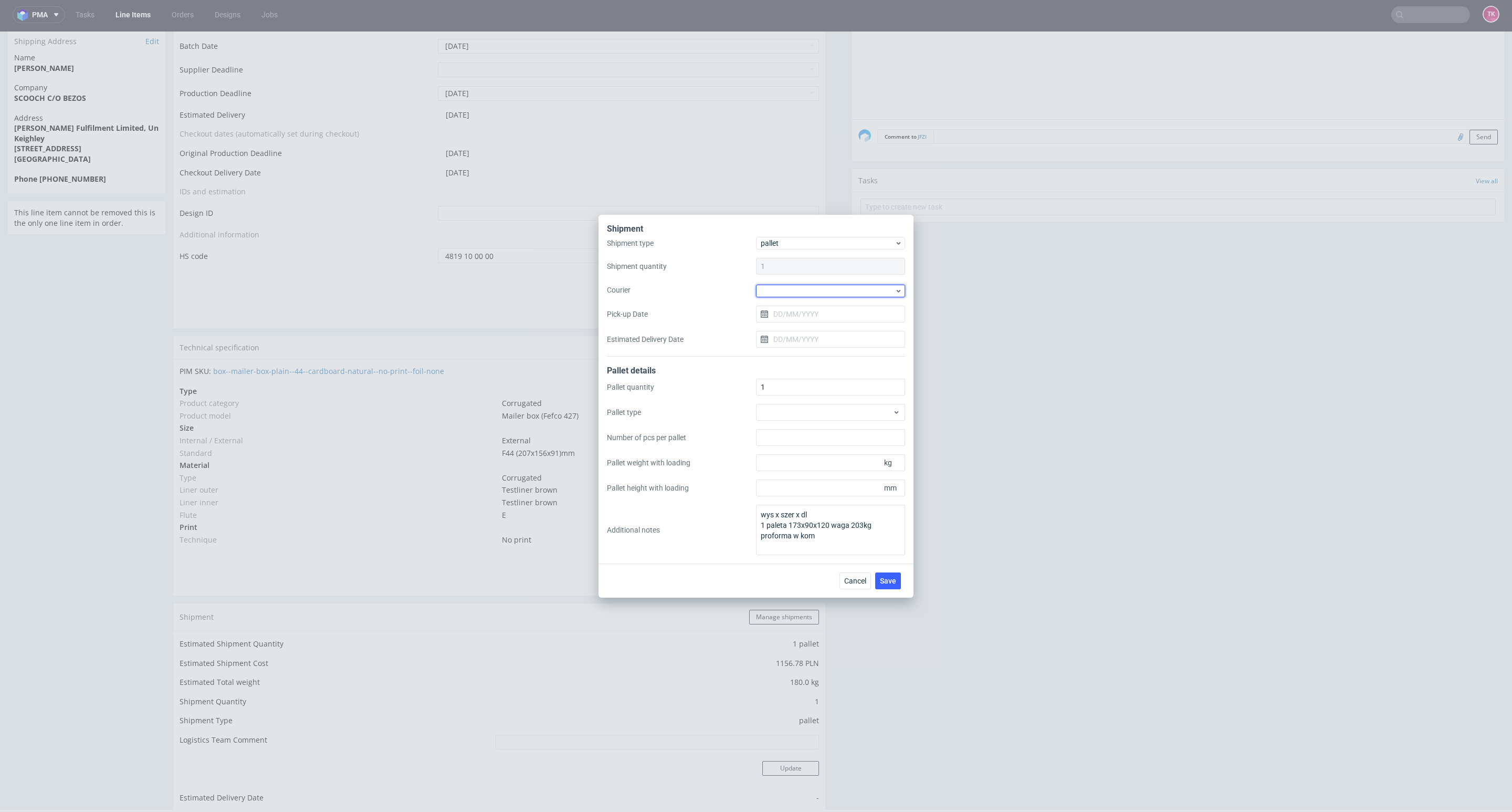
drag, startPoint x: 827, startPoint y: 285, endPoint x: 827, endPoint y: 298, distance: 13.0
click at [827, 287] on div at bounding box center [830, 291] width 149 height 12
click at [788, 306] on div "DSV" at bounding box center [831, 310] width 141 height 19
drag, startPoint x: 797, startPoint y: 304, endPoint x: 803, endPoint y: 312, distance: 10.0
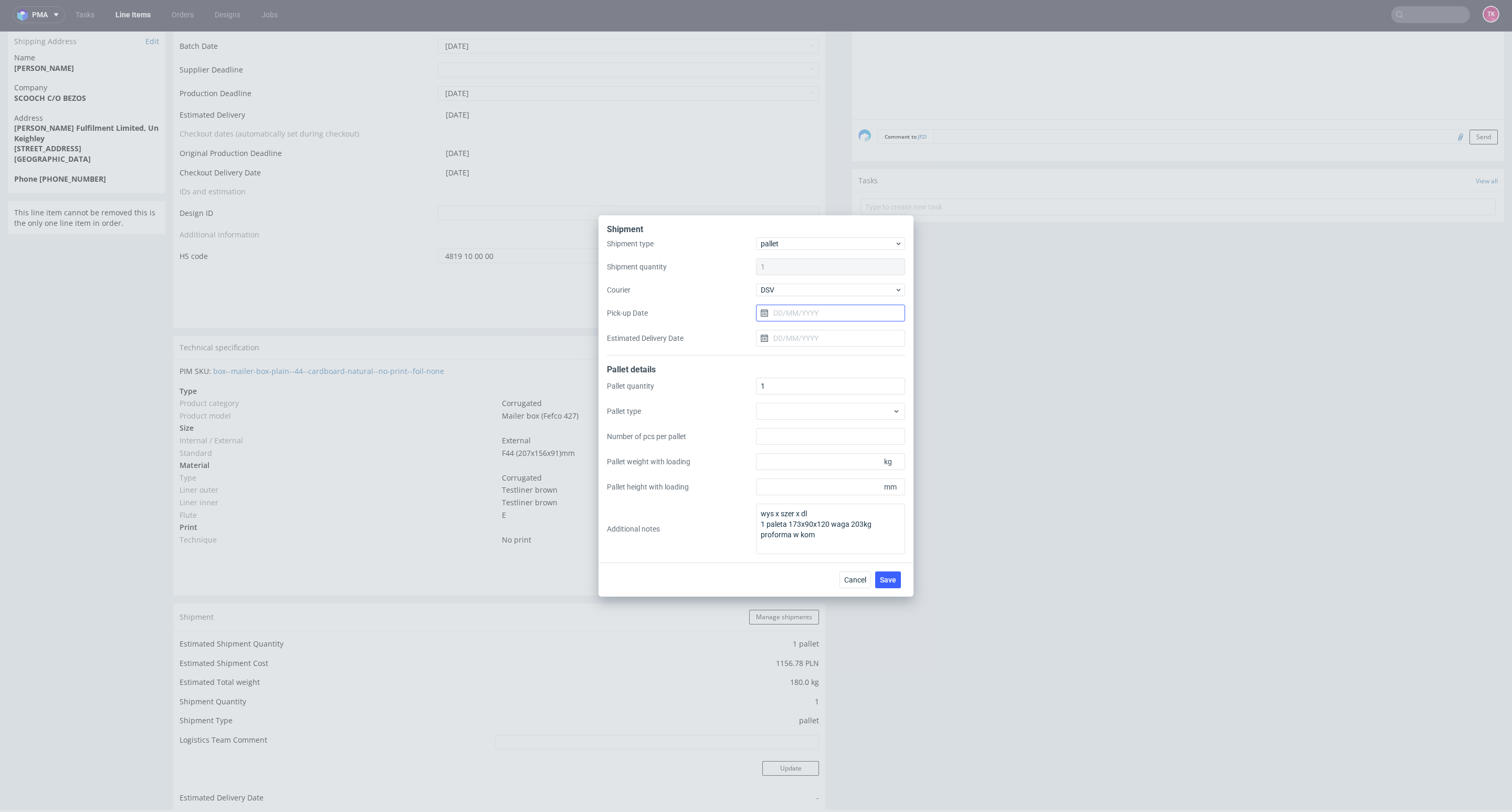
click at [800, 308] on input "Pick-up Date" at bounding box center [830, 312] width 149 height 17
click at [839, 403] on section "28 29 30 1 2 3 4 5 6 7 8 9 10 11 12 13 14 15 16 17 18 19 20 21 22 23 24 25 26 2…" at bounding box center [831, 420] width 118 height 92
click at [842, 403] on button "9" at bounding box center [848, 401] width 16 height 17
type input "[DATE]"
click at [890, 580] on span "Save" at bounding box center [888, 580] width 16 height 7
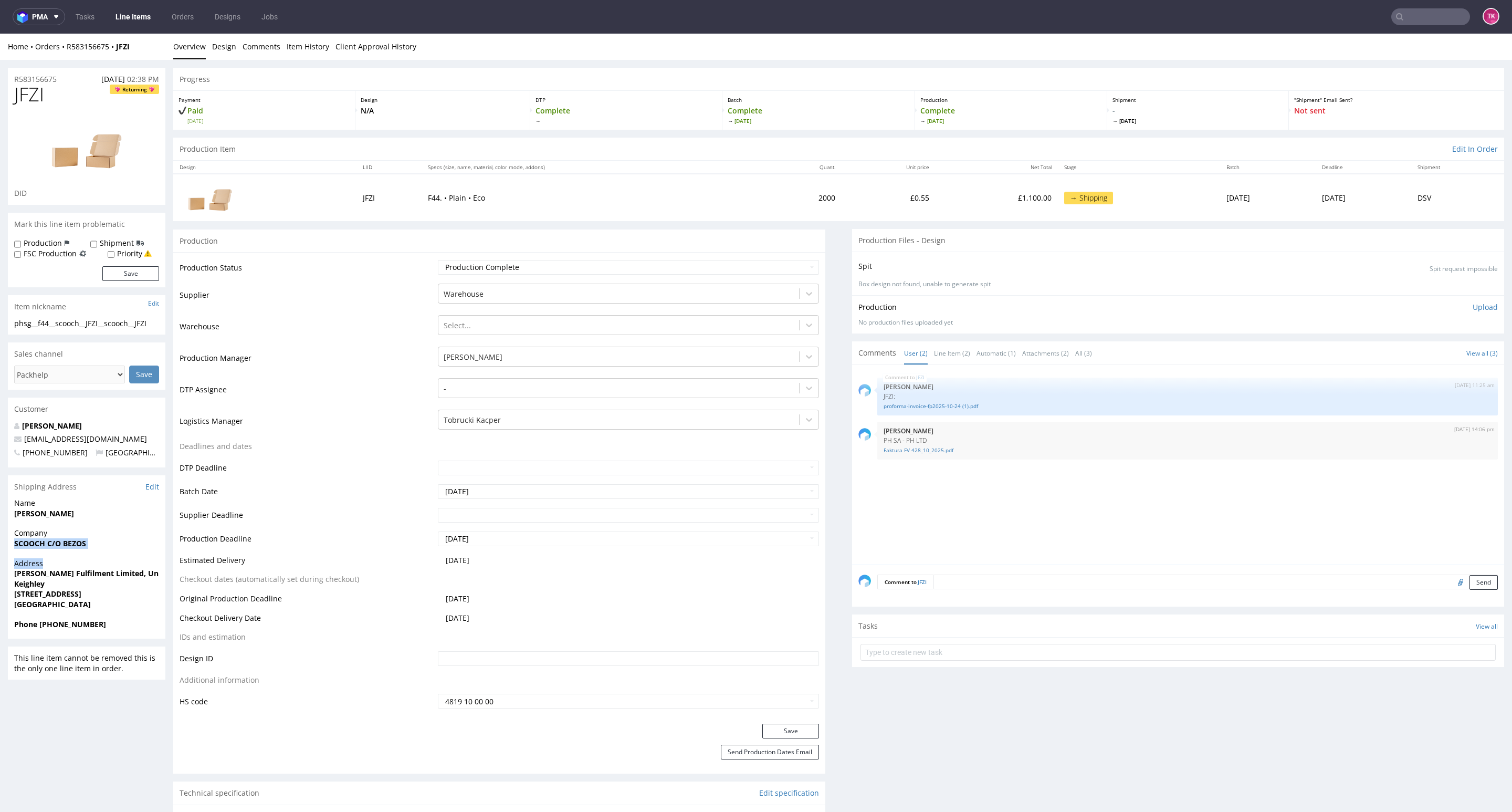
drag, startPoint x: 2, startPoint y: 577, endPoint x: 15, endPoint y: 539, distance: 40.2
drag, startPoint x: 3, startPoint y: 513, endPoint x: 62, endPoint y: 515, distance: 59.0
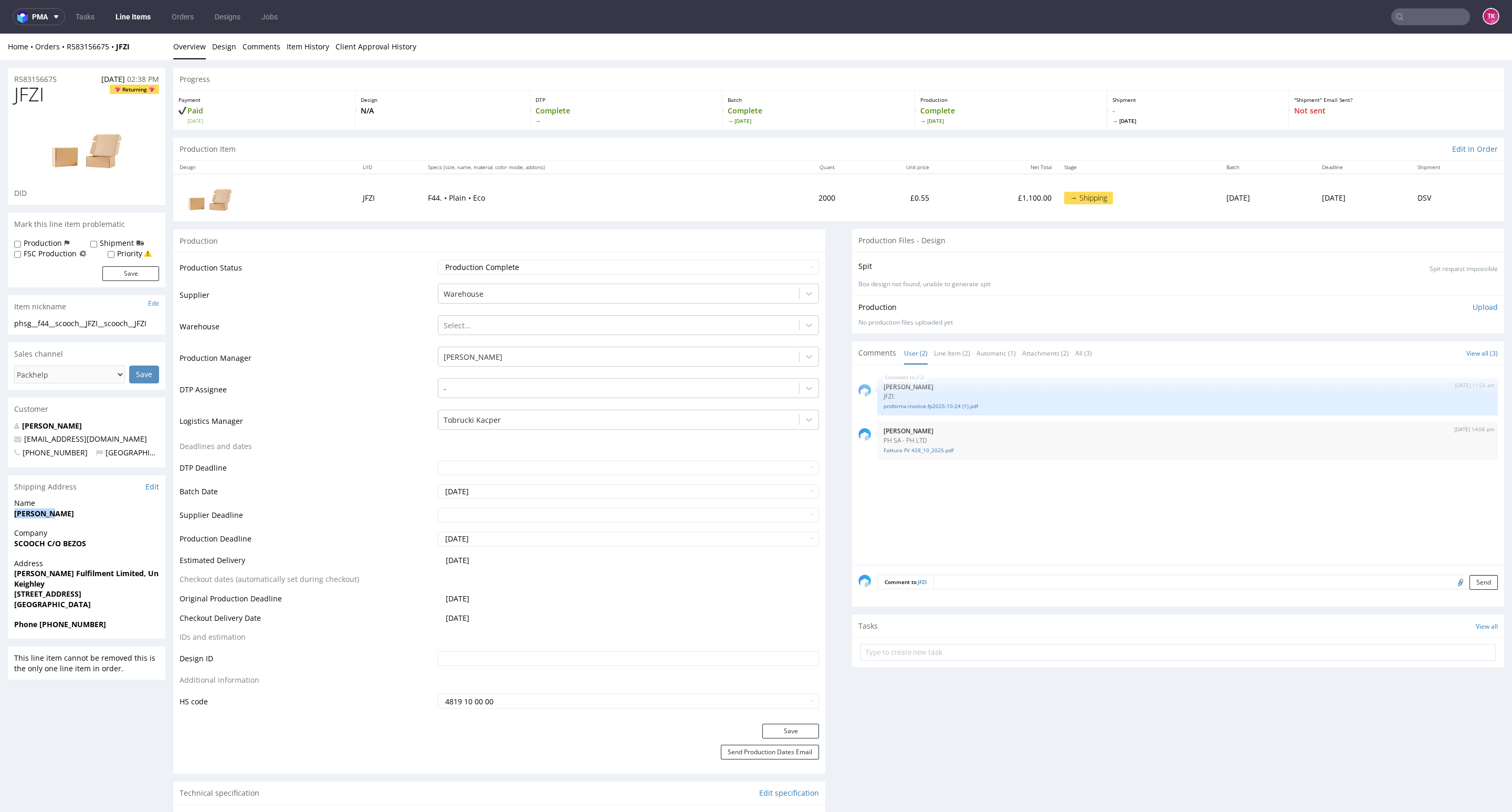
copy strong "Lewin Mia"
drag, startPoint x: 44, startPoint y: 548, endPoint x: 123, endPoint y: 548, distance: 79.0
click at [123, 548] on div "Company SCOOCH C/O BEZOS" at bounding box center [86, 543] width 158 height 30
copy strong "SCOOCH C/O BEZOS"
drag, startPoint x: 0, startPoint y: 580, endPoint x: 7, endPoint y: 602, distance: 23.1
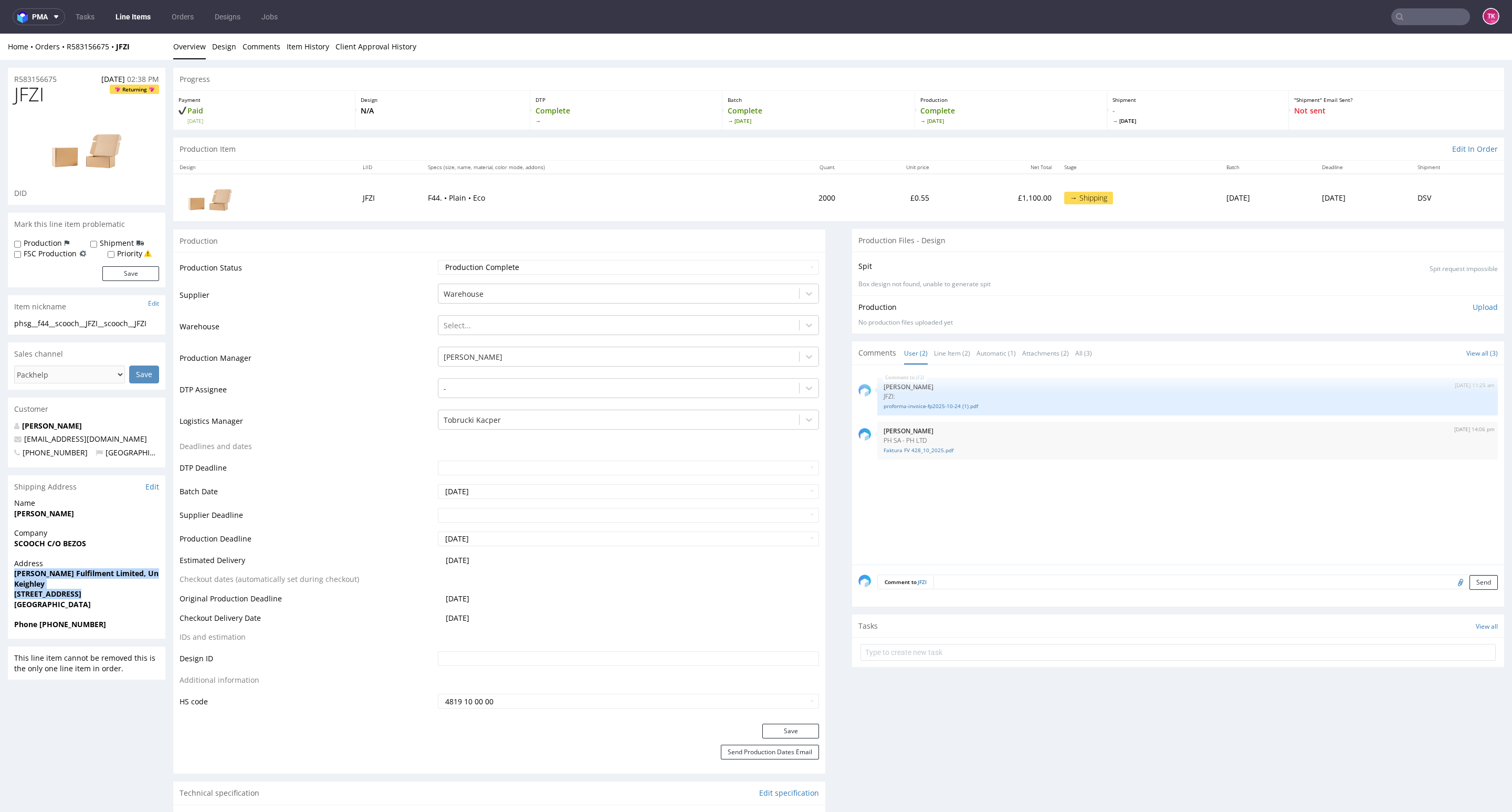
copy p "Ogden Fulfilment Limited, Unit 3F, Acre Park Keighley Keighley BD21 4JH"
drag, startPoint x: 38, startPoint y: 625, endPoint x: 114, endPoint y: 626, distance: 76.0
click at [114, 626] on span "Phone +447770452453" at bounding box center [87, 624] width 145 height 10
copy strong "+447770452453"
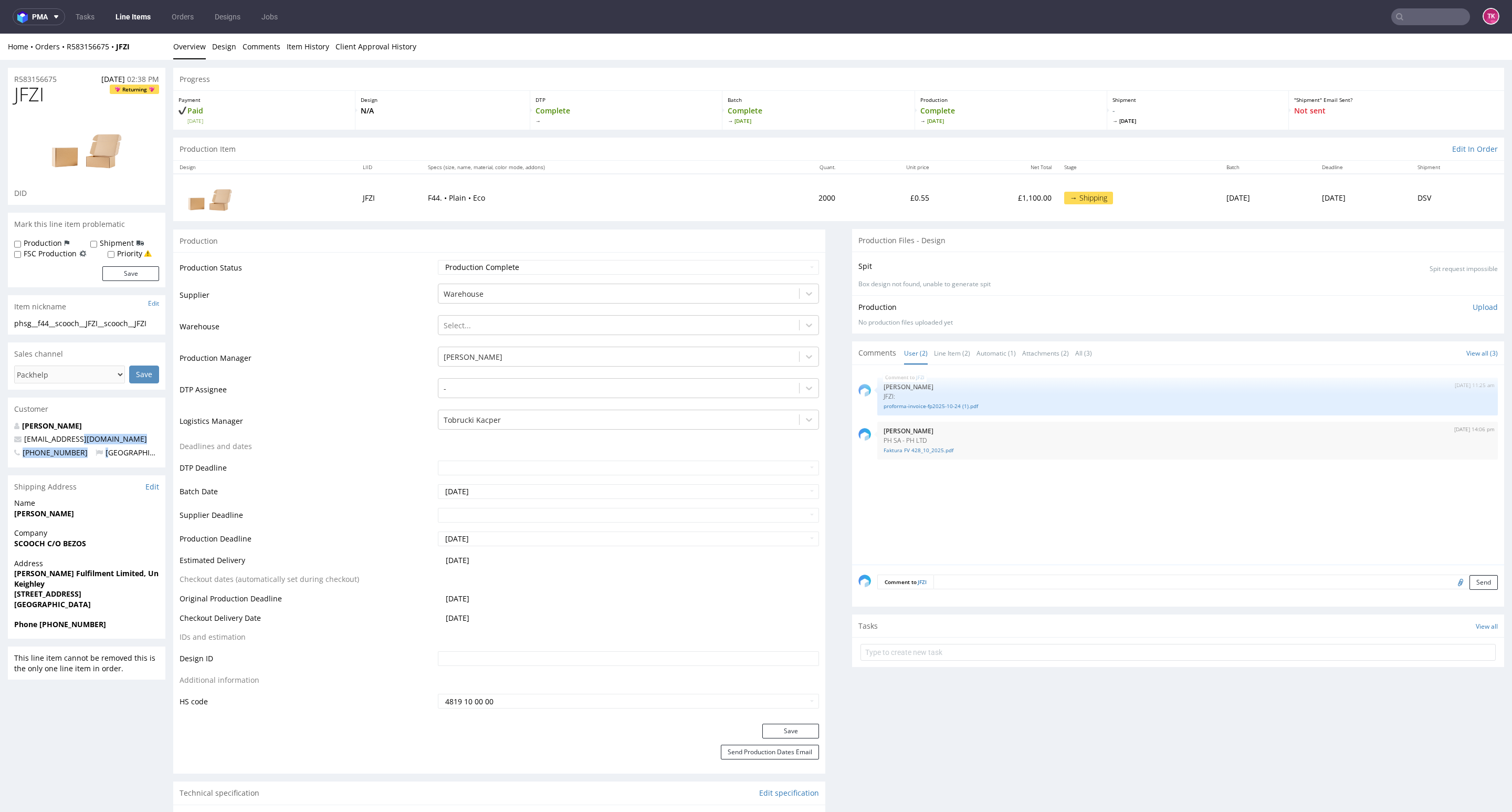
drag, startPoint x: 99, startPoint y: 444, endPoint x: 85, endPoint y: 442, distance: 14.1
click at [85, 442] on div "Lewin Mia mia@scooch.pet +447770452453 United Kingdom" at bounding box center [86, 444] width 158 height 46
click at [97, 438] on p "mia@scooch.pet" at bounding box center [87, 439] width 145 height 10
drag, startPoint x: 101, startPoint y: 435, endPoint x: 0, endPoint y: 438, distance: 101.0
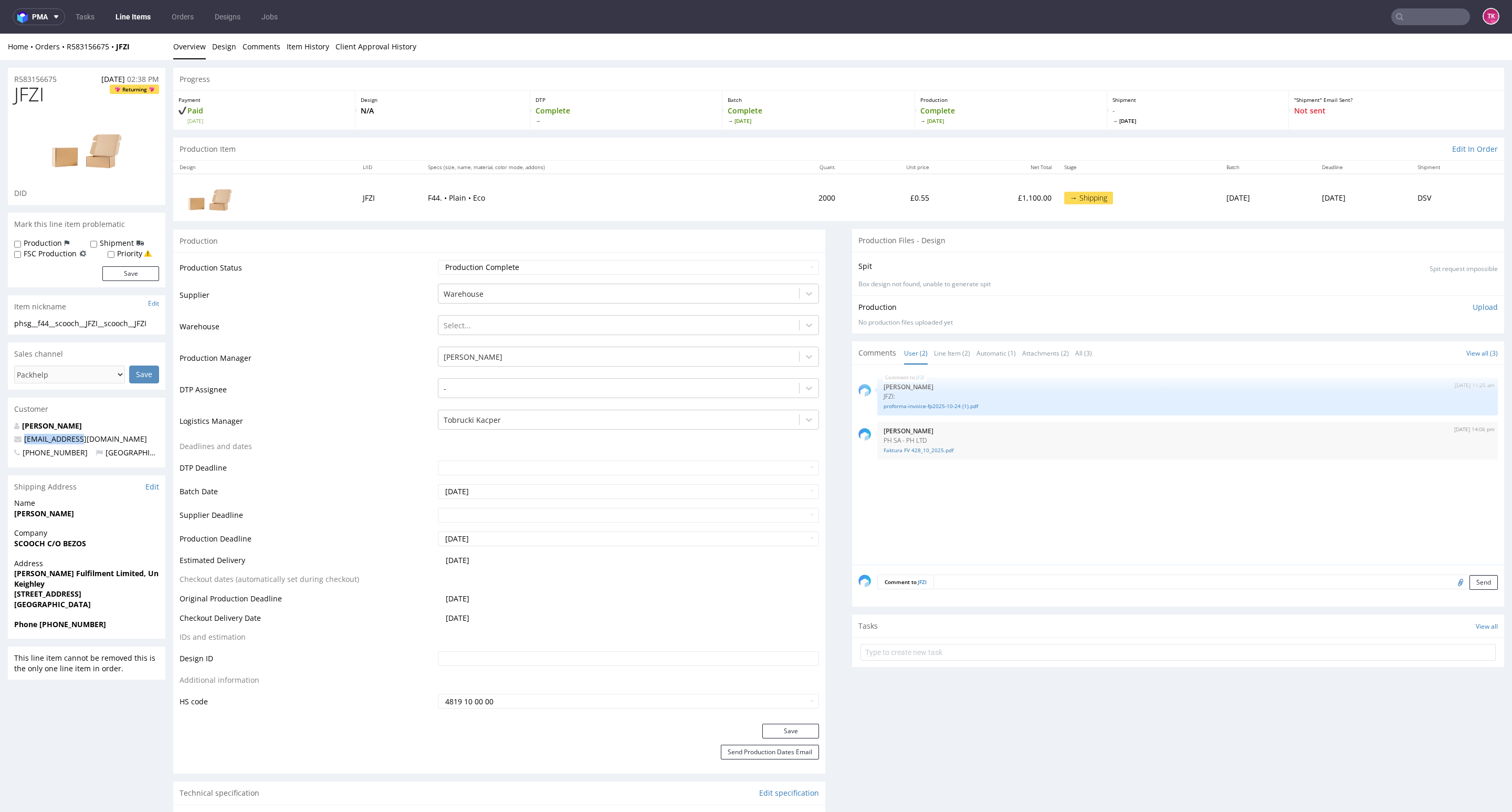
copy span "mia@scooch.pet"
drag, startPoint x: 60, startPoint y: 513, endPoint x: 3, endPoint y: 524, distance: 58.1
copy strong "Lewin Mia"
click at [930, 652] on input "text" at bounding box center [1178, 651] width 635 height 17
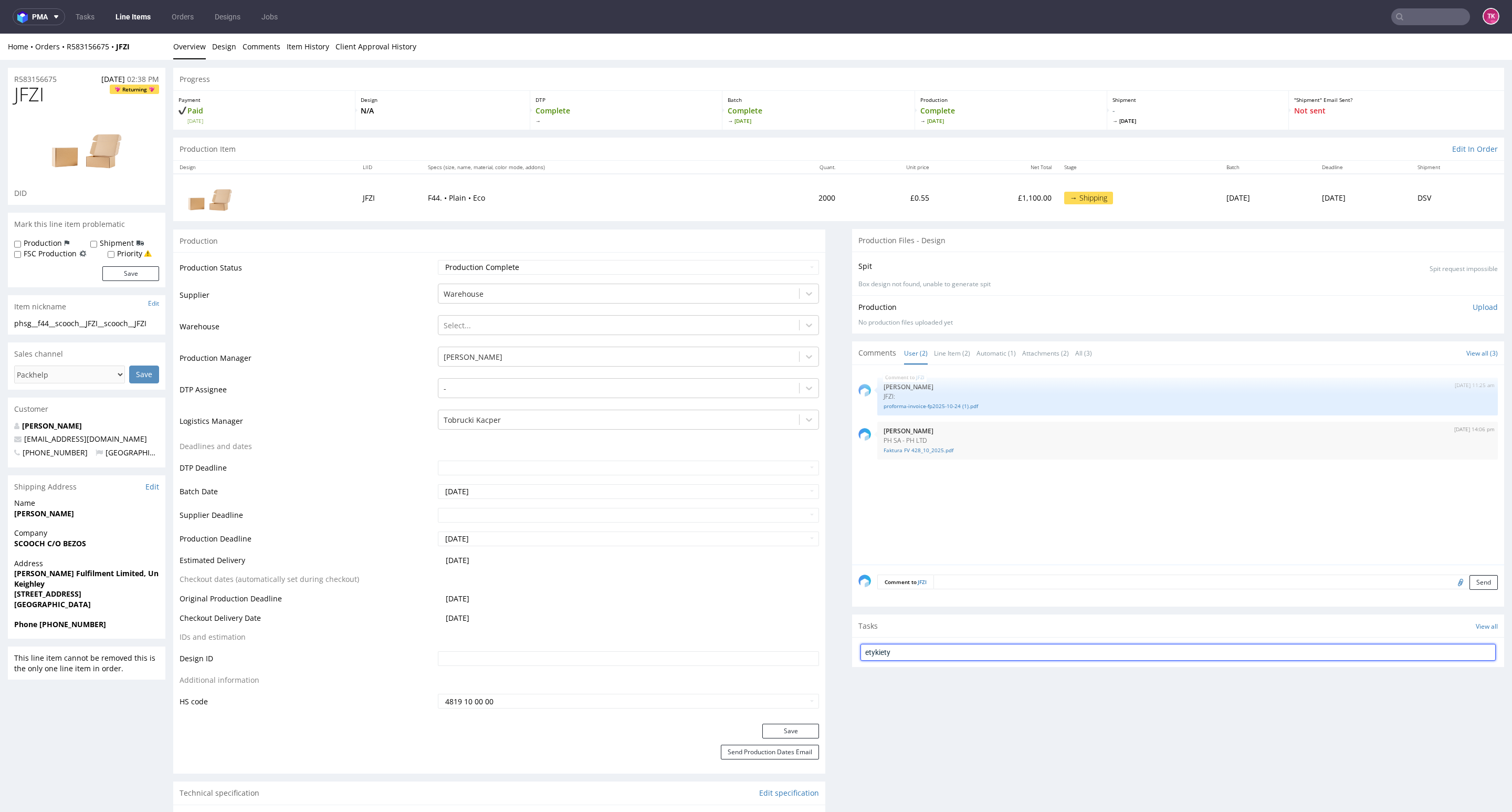
type input "etykiety"
click at [930, 651] on div "etykiety Set due date" at bounding box center [1178, 648] width 635 height 21
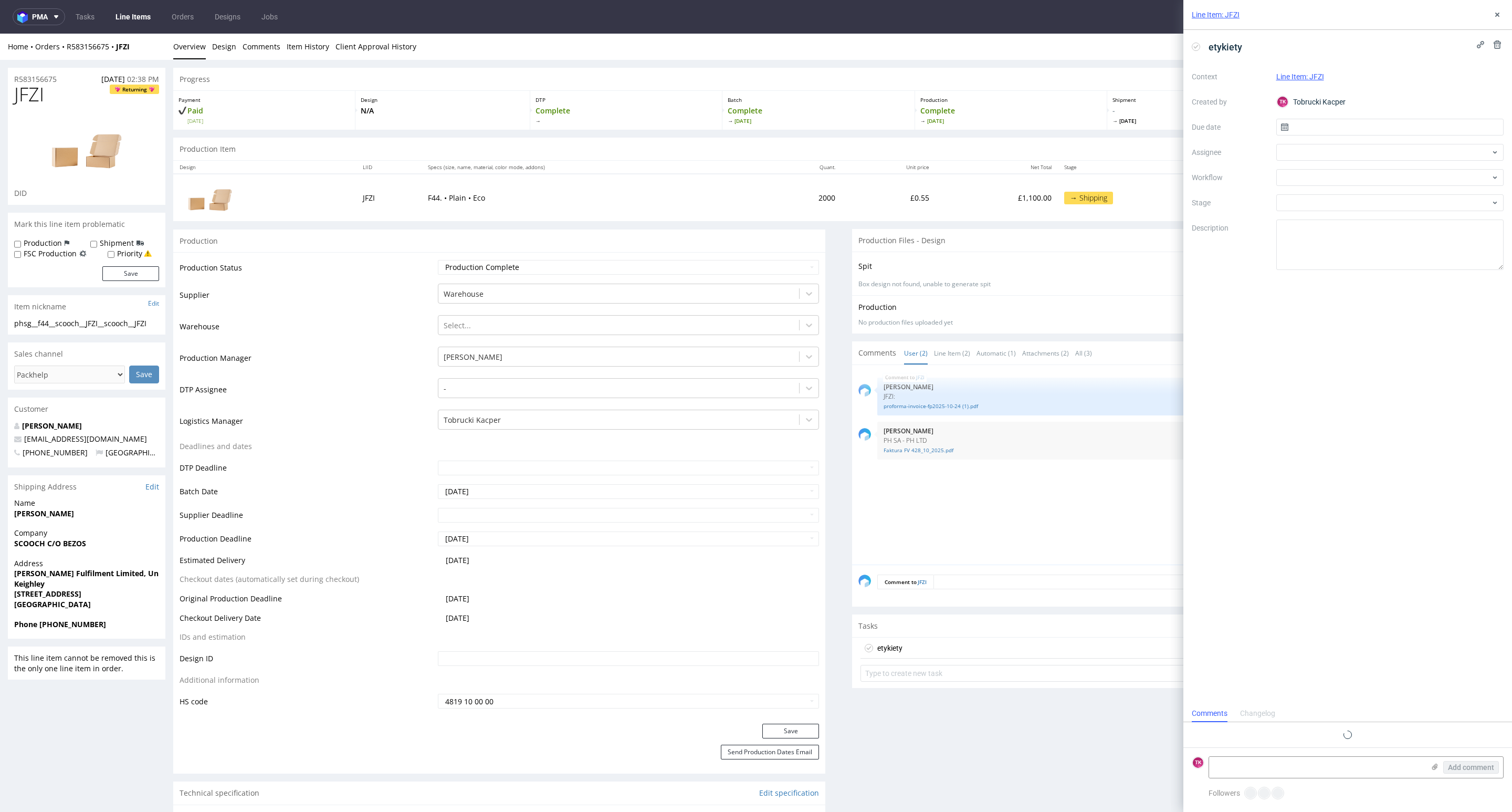
scroll to position [9, 0]
drag, startPoint x: 1296, startPoint y: 753, endPoint x: 1292, endPoint y: 759, distance: 7.2
click at [1292, 758] on form "TK Add comment" at bounding box center [1348, 767] width 329 height 39
click at [1301, 769] on textarea at bounding box center [1317, 767] width 215 height 21
paste textarea "R583156675_JFZI"
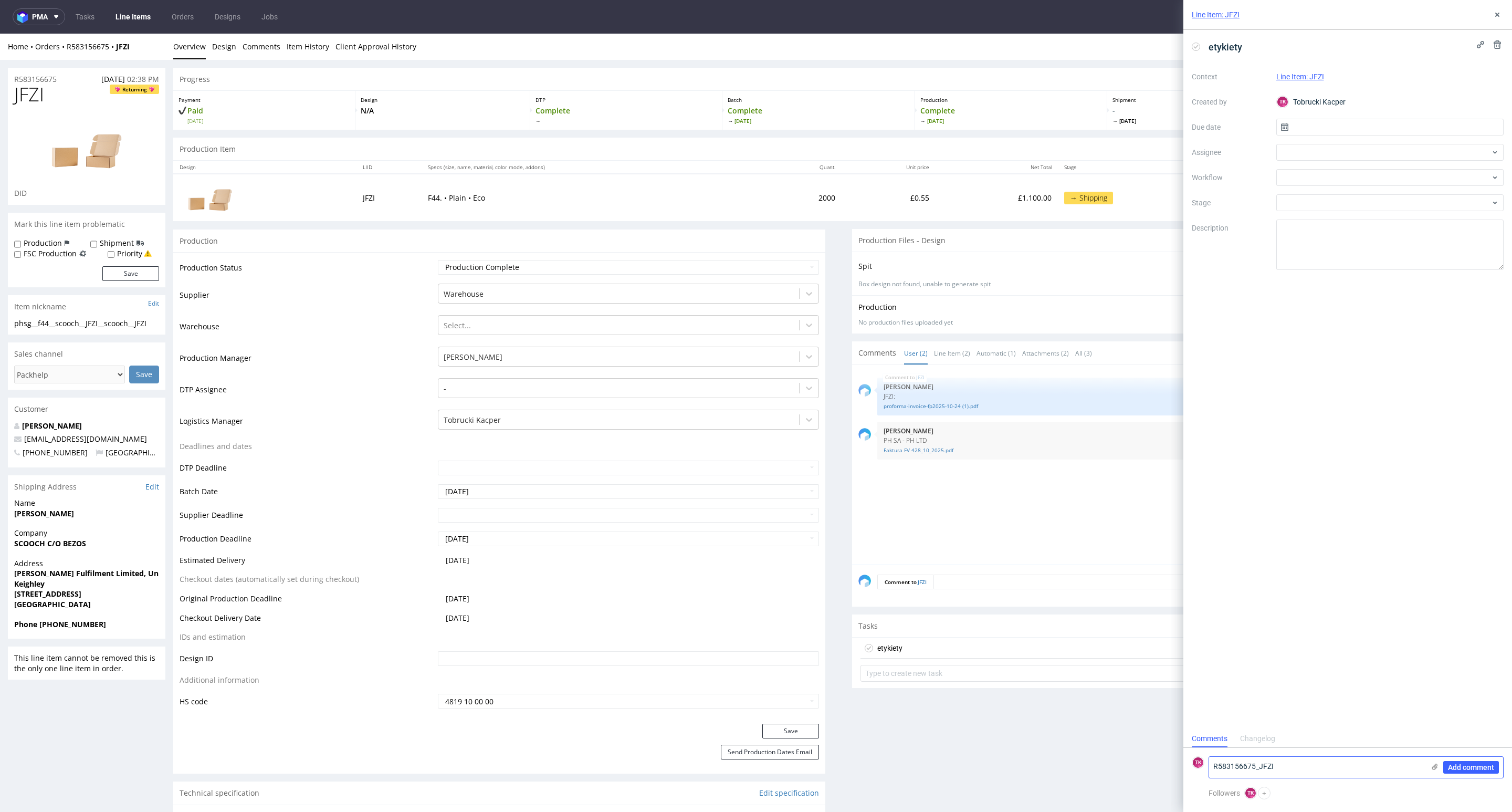
click at [1303, 771] on textarea "R583156675_JFZI" at bounding box center [1317, 767] width 215 height 21
paste textarea "40257145950414396618"
click at [1434, 764] on icon at bounding box center [1435, 767] width 9 height 9
click at [0, 0] on input "file" at bounding box center [0, 0] width 0 height 0
click at [1416, 709] on textarea "R583156675_JFZI 40257145950414396618" at bounding box center [1317, 712] width 215 height 21
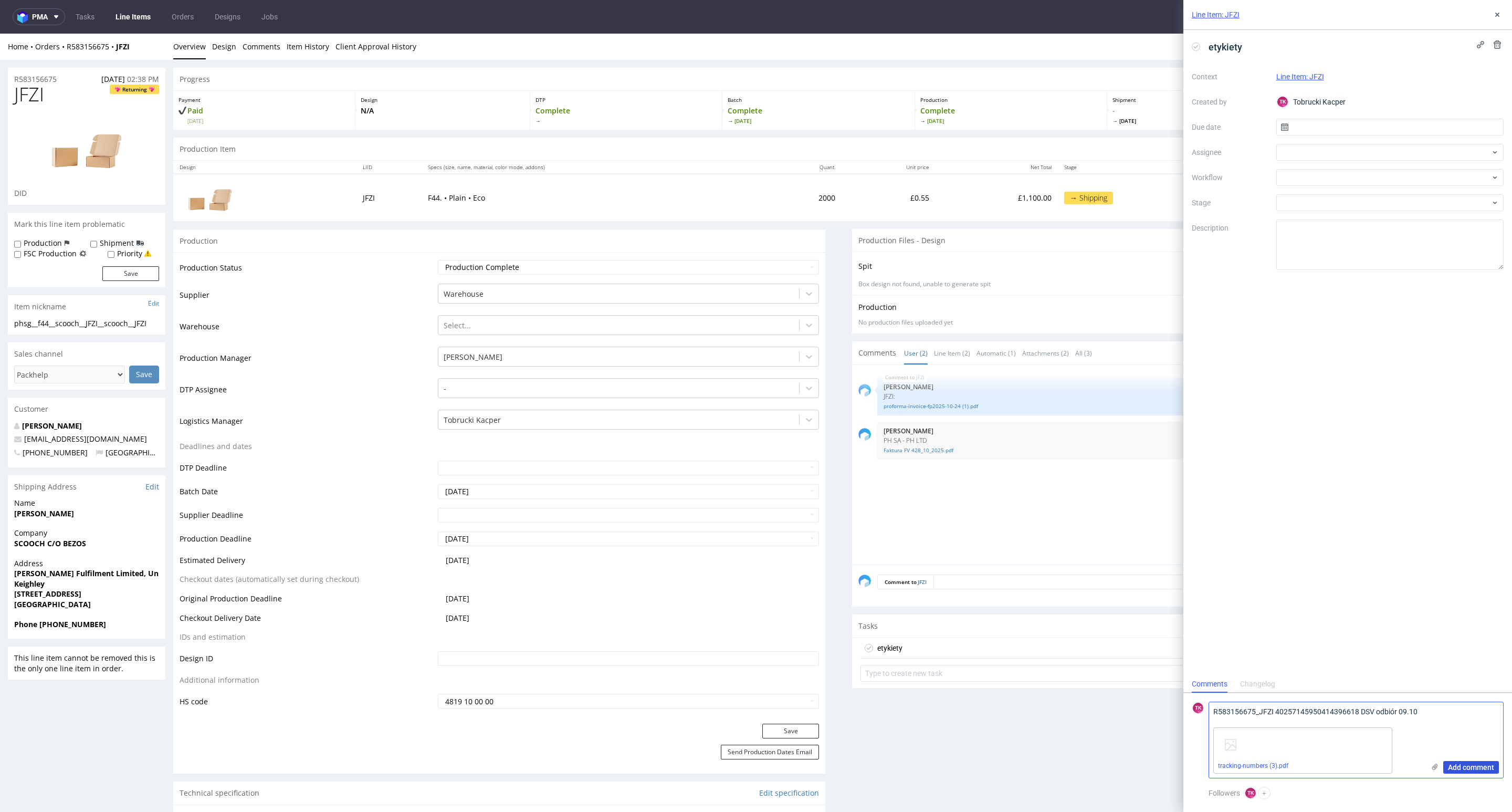
type textarea "R583156675_JFZI 40257145950414396618 DSV odbiór 09.10"
click at [1479, 767] on span "Add comment" at bounding box center [1471, 767] width 46 height 7
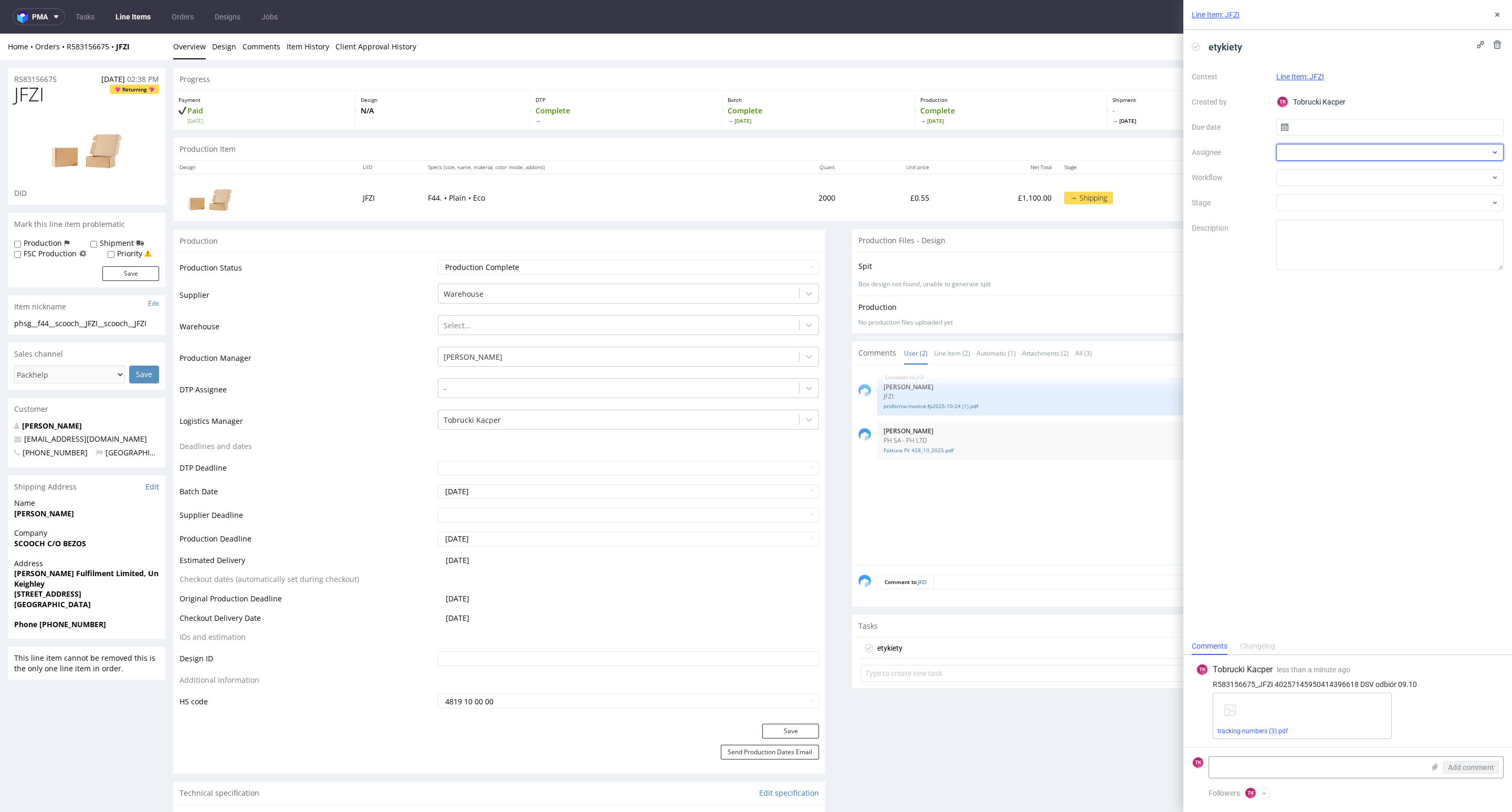
click at [1287, 156] on div at bounding box center [1391, 152] width 228 height 17
type input "fe"
click at [1311, 179] on span "Michał Fedorowicz" at bounding box center [1327, 176] width 56 height 10
click at [1298, 128] on input "text" at bounding box center [1391, 126] width 228 height 17
click at [1405, 214] on span "9" at bounding box center [1407, 215] width 4 height 10
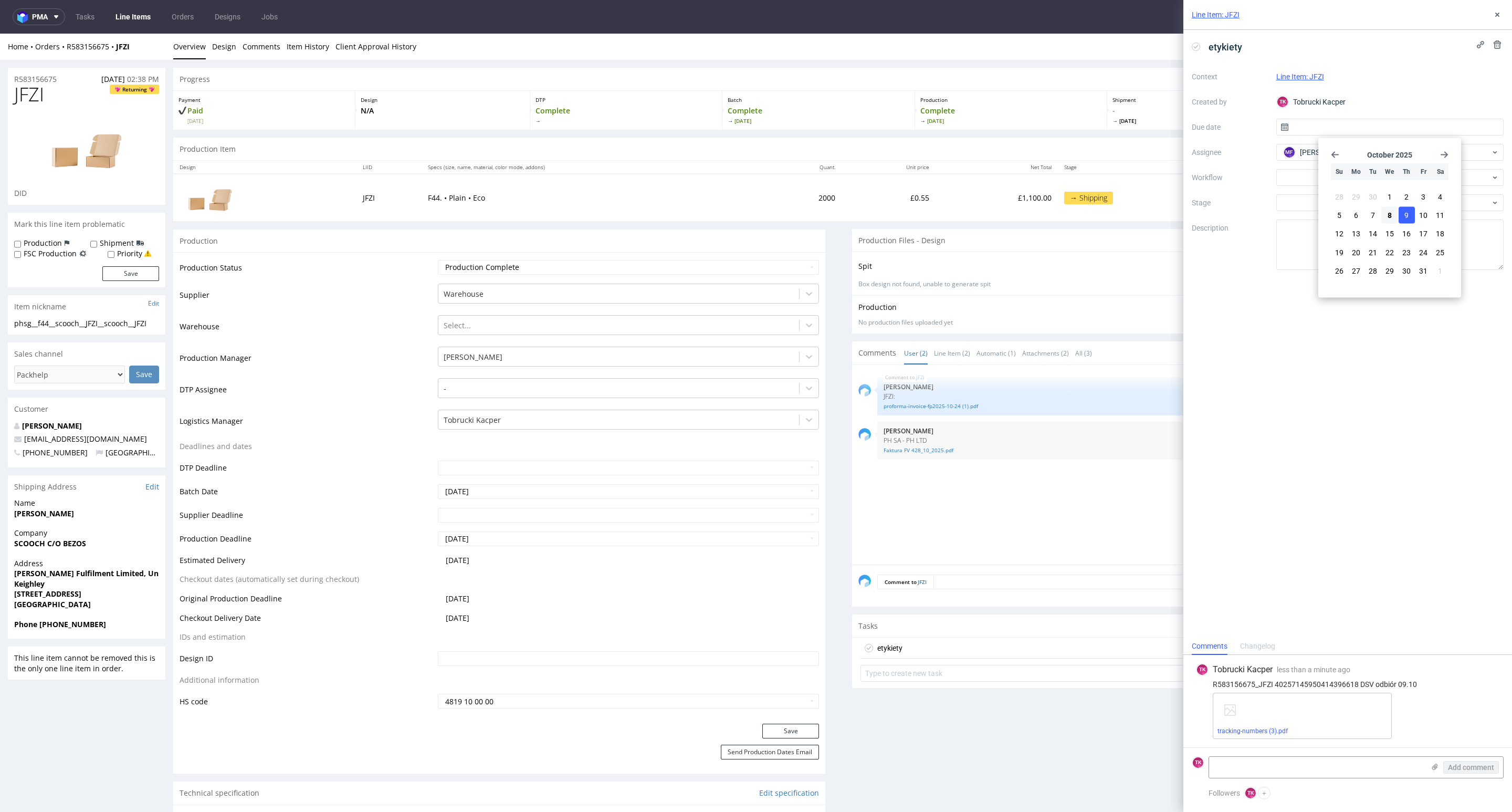
type input "09/10/2025"
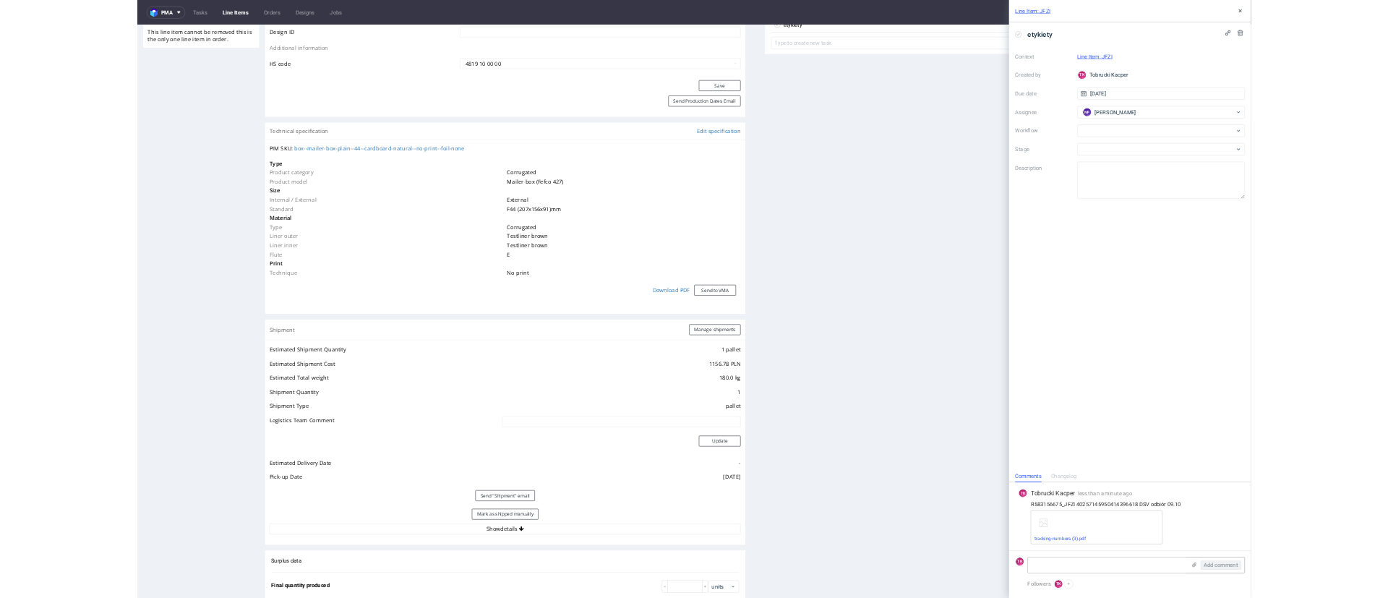
scroll to position [976, 0]
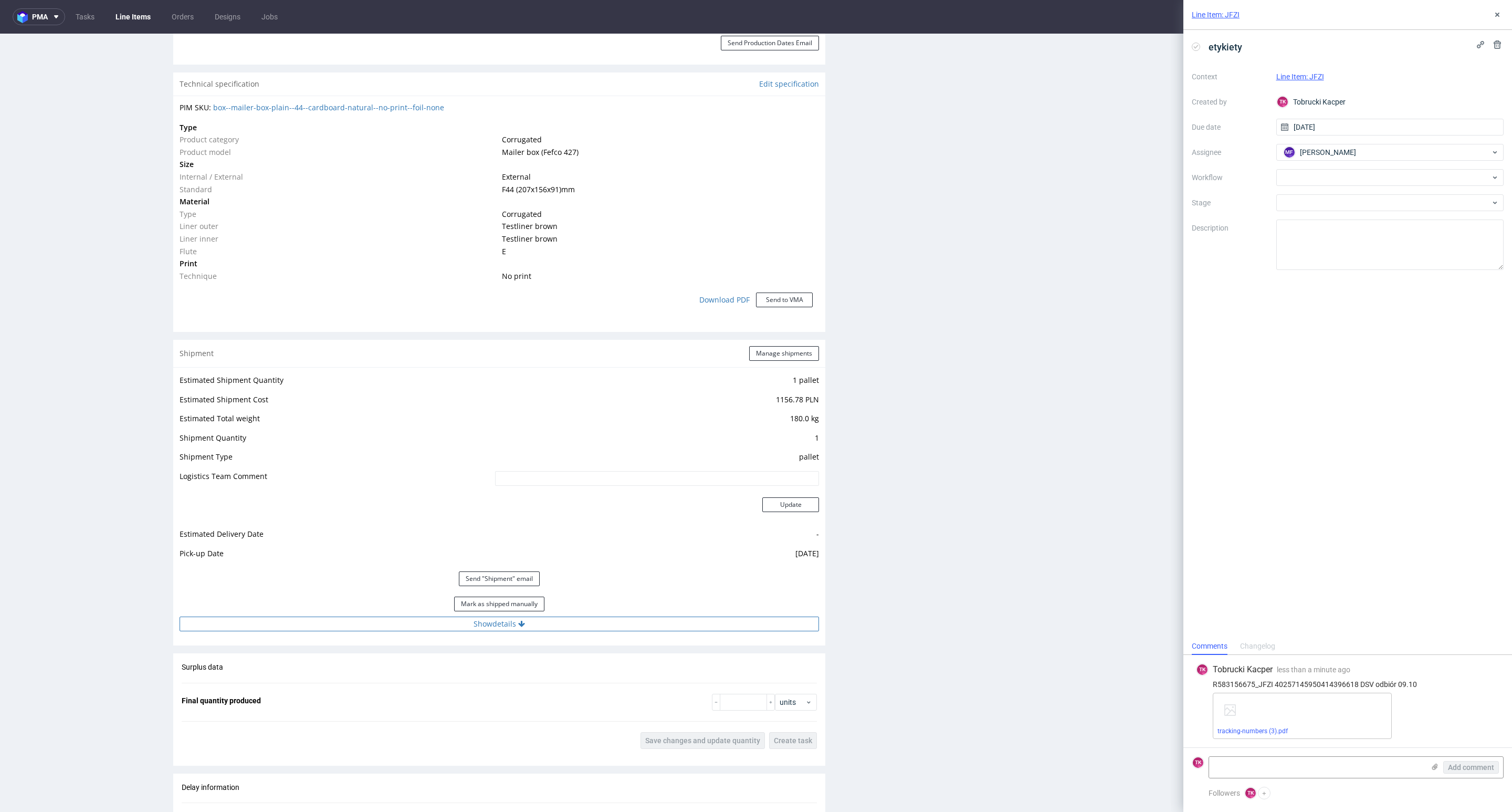
click at [569, 627] on button "Show details" at bounding box center [499, 624] width 640 height 15
drag, startPoint x: 504, startPoint y: 691, endPoint x: 76, endPoint y: 720, distance: 429.0
click at [76, 720] on div "R583156675 06.10.2025 02:38 PM JFZI Returning DID Mark this line item problemat…" at bounding box center [756, 417] width 1512 height 2133
paste input "40257145950414396618"
type input "40257145950414396618"
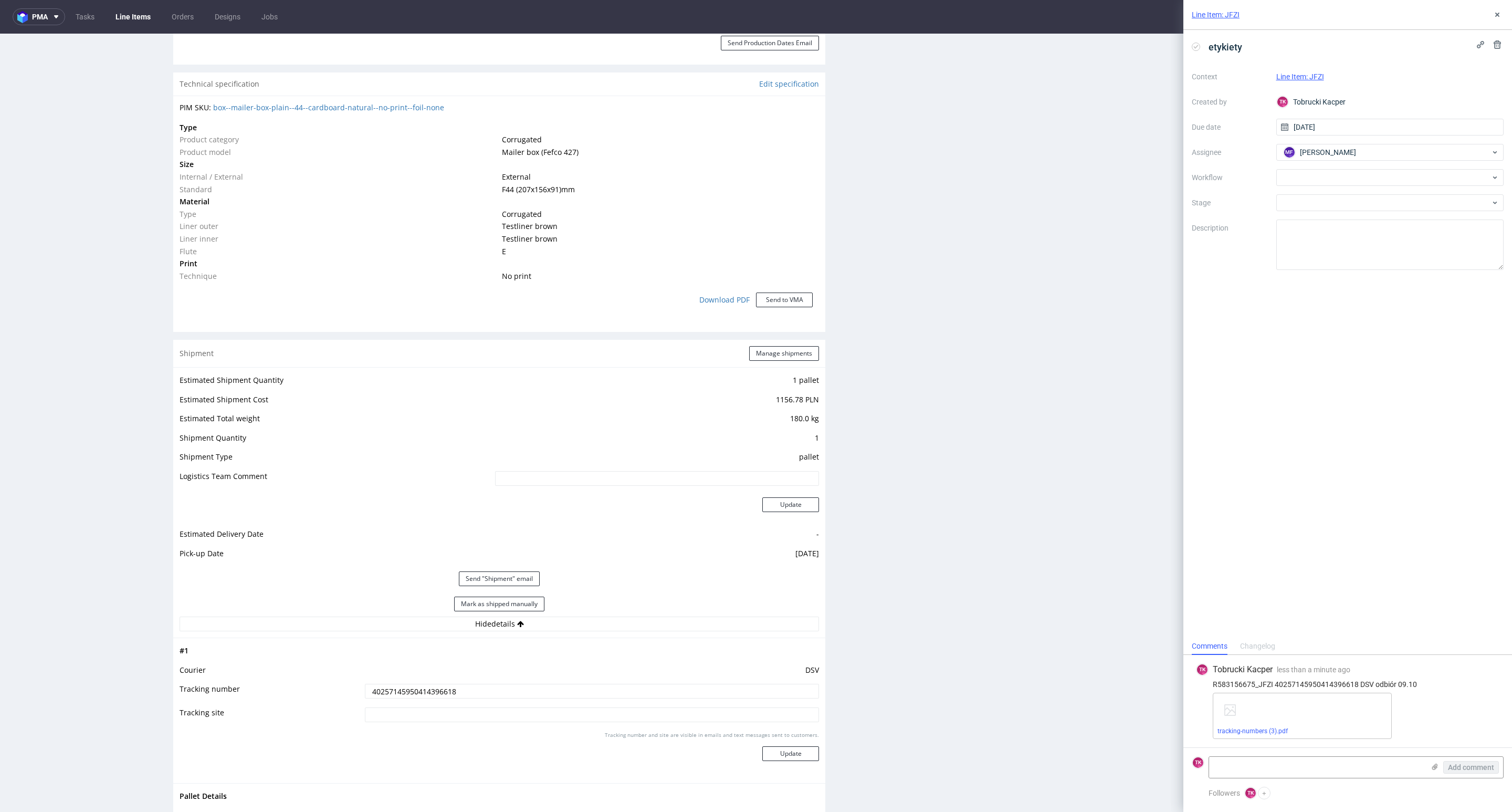
click at [745, 773] on td "Tracking number and site are visible in emails and text messages sent to custom…" at bounding box center [590, 753] width 457 height 46
click at [761, 764] on div "Tracking number and site are visible in emails and text messages sent to custom…" at bounding box center [591, 750] width 454 height 38
click at [768, 755] on button "Update" at bounding box center [791, 753] width 57 height 15
click at [125, 24] on link "Line Items" at bounding box center [133, 17] width 48 height 17
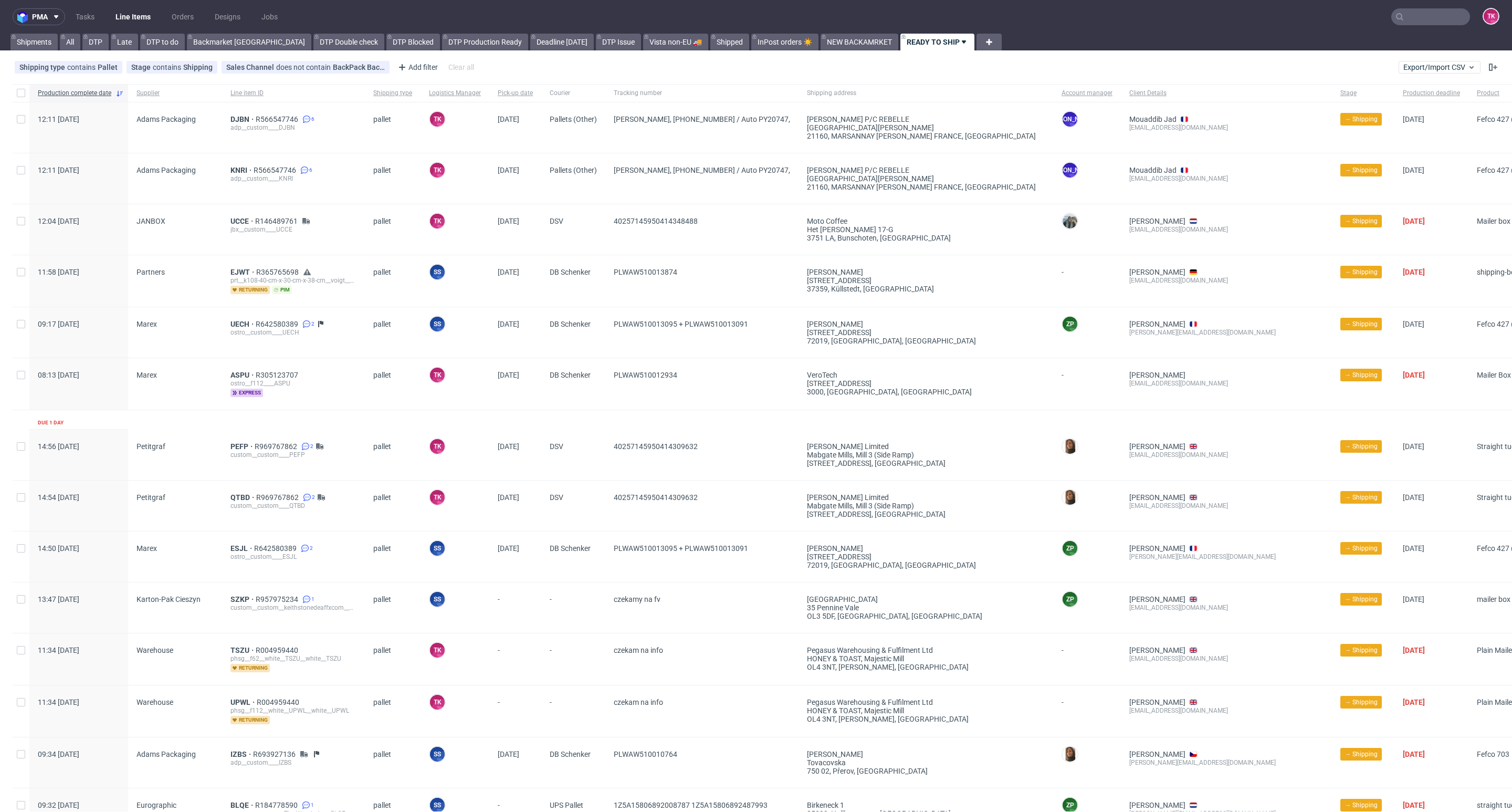
click at [130, 12] on link "Line Items" at bounding box center [133, 17] width 48 height 17
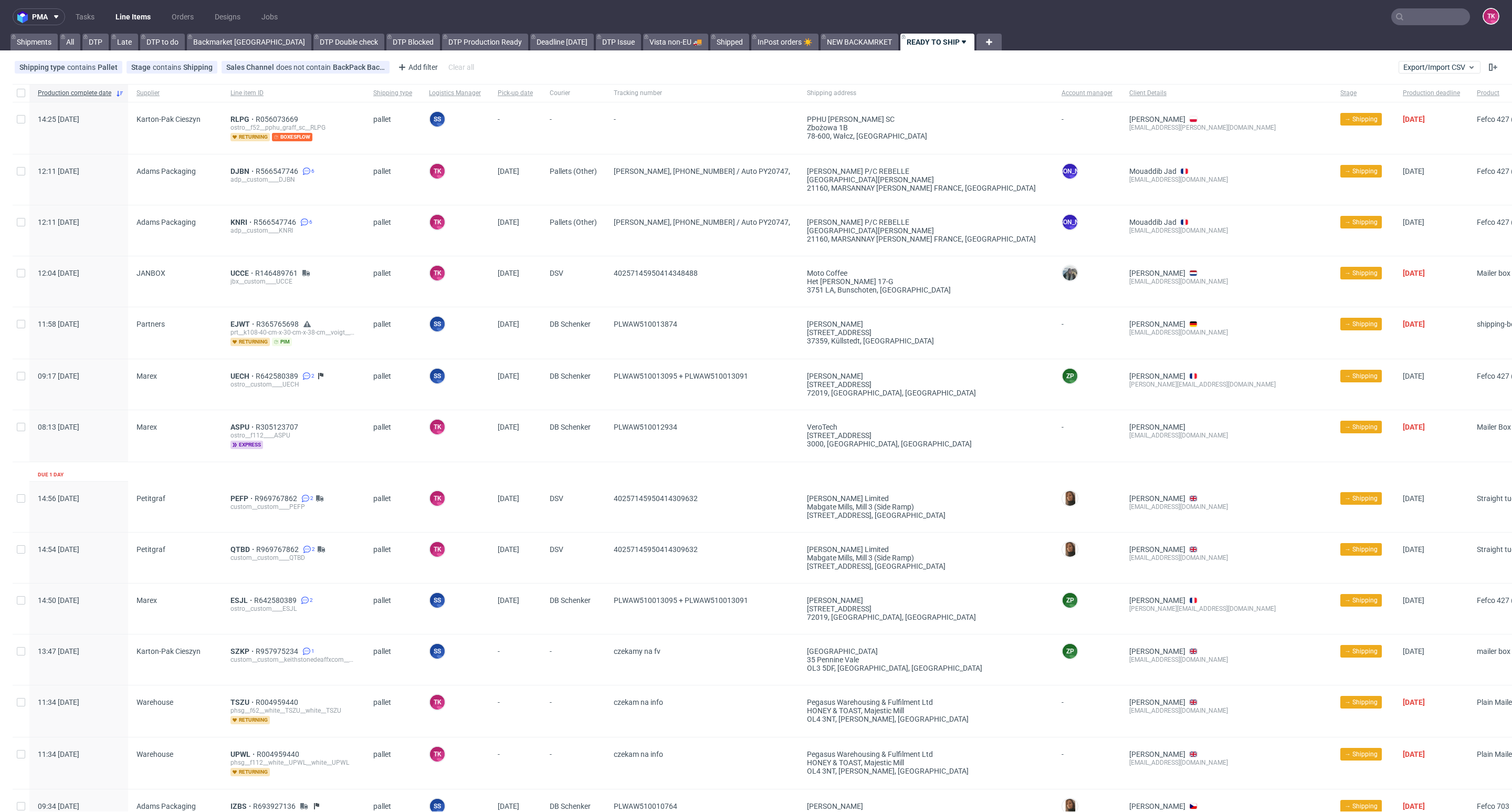
click at [136, 7] on nav "pma Tasks Line Items Orders Designs Jobs TK" at bounding box center [756, 17] width 1512 height 33
click at [139, 15] on link "Line Items" at bounding box center [133, 17] width 48 height 17
click at [124, 12] on link "Line Items" at bounding box center [133, 17] width 48 height 17
click at [121, 24] on nav "pma Tasks Line Items Orders Designs Jobs TK" at bounding box center [756, 17] width 1512 height 33
click at [122, 19] on link "Line Items" at bounding box center [133, 17] width 48 height 17
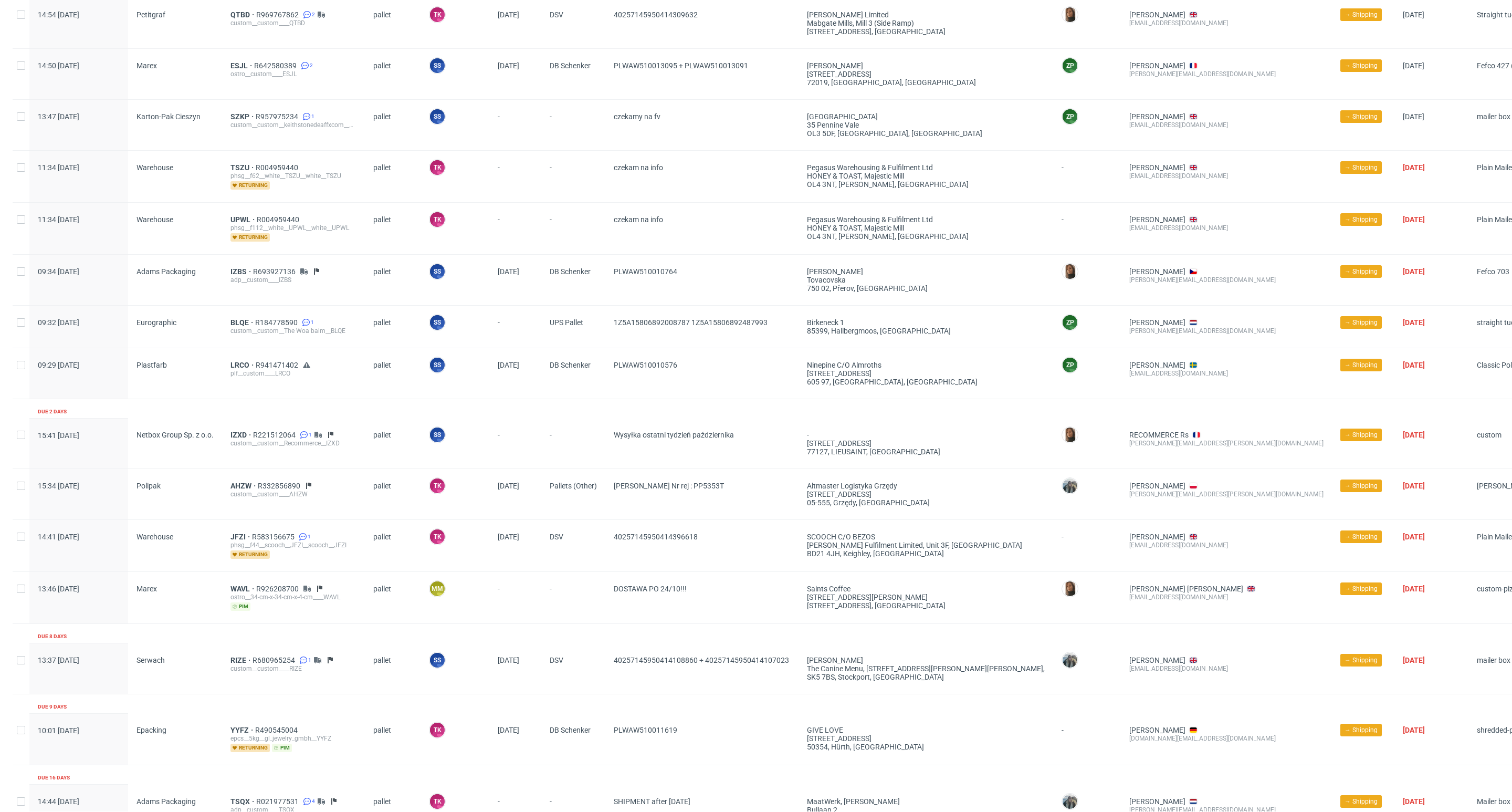
scroll to position [551, 0]
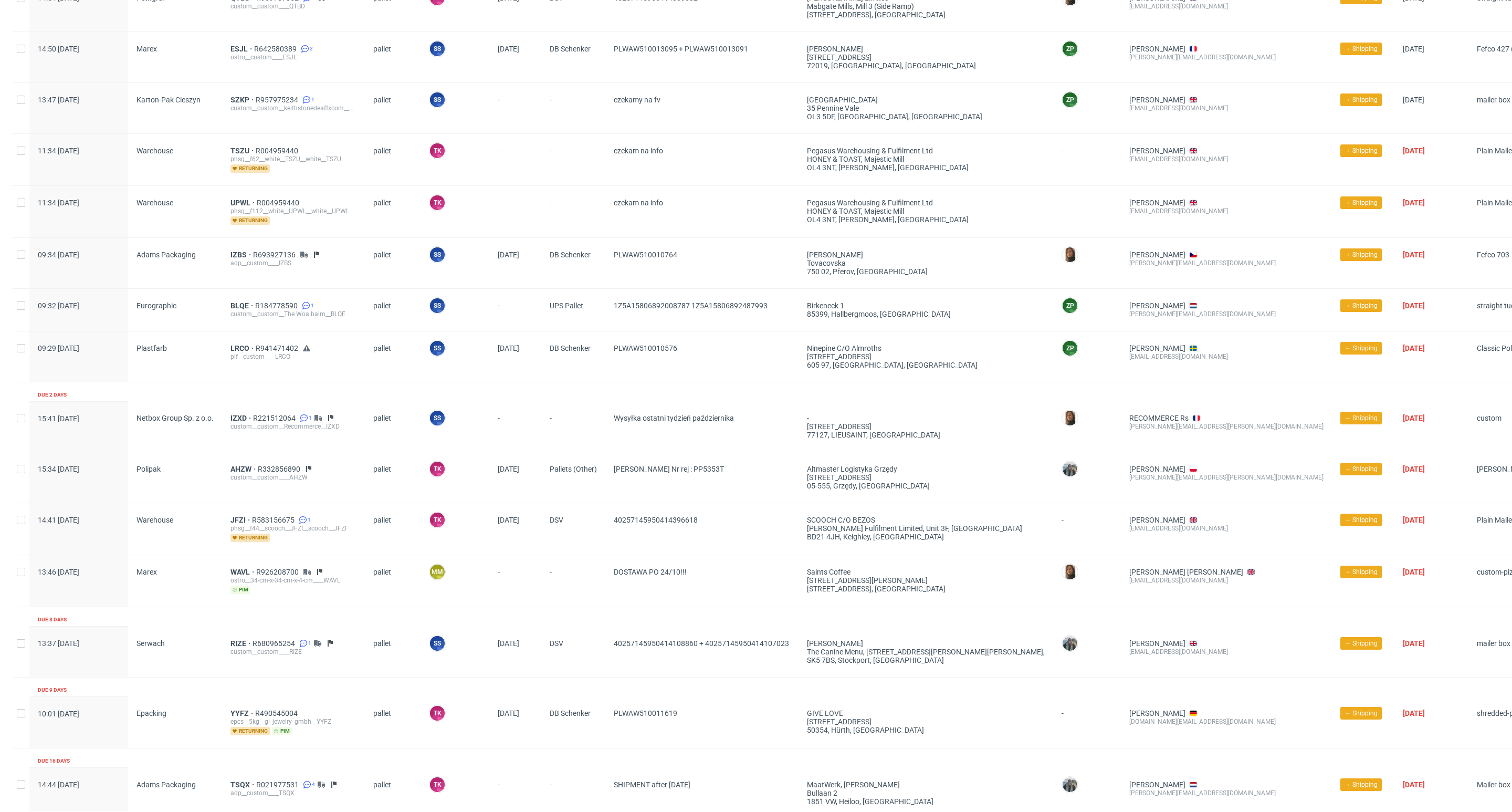
click at [251, 106] on div "custom__custom__keithstonedeaffxcom__SZKP" at bounding box center [293, 108] width 126 height 9
click at [243, 97] on span "SZKP" at bounding box center [243, 100] width 25 height 9
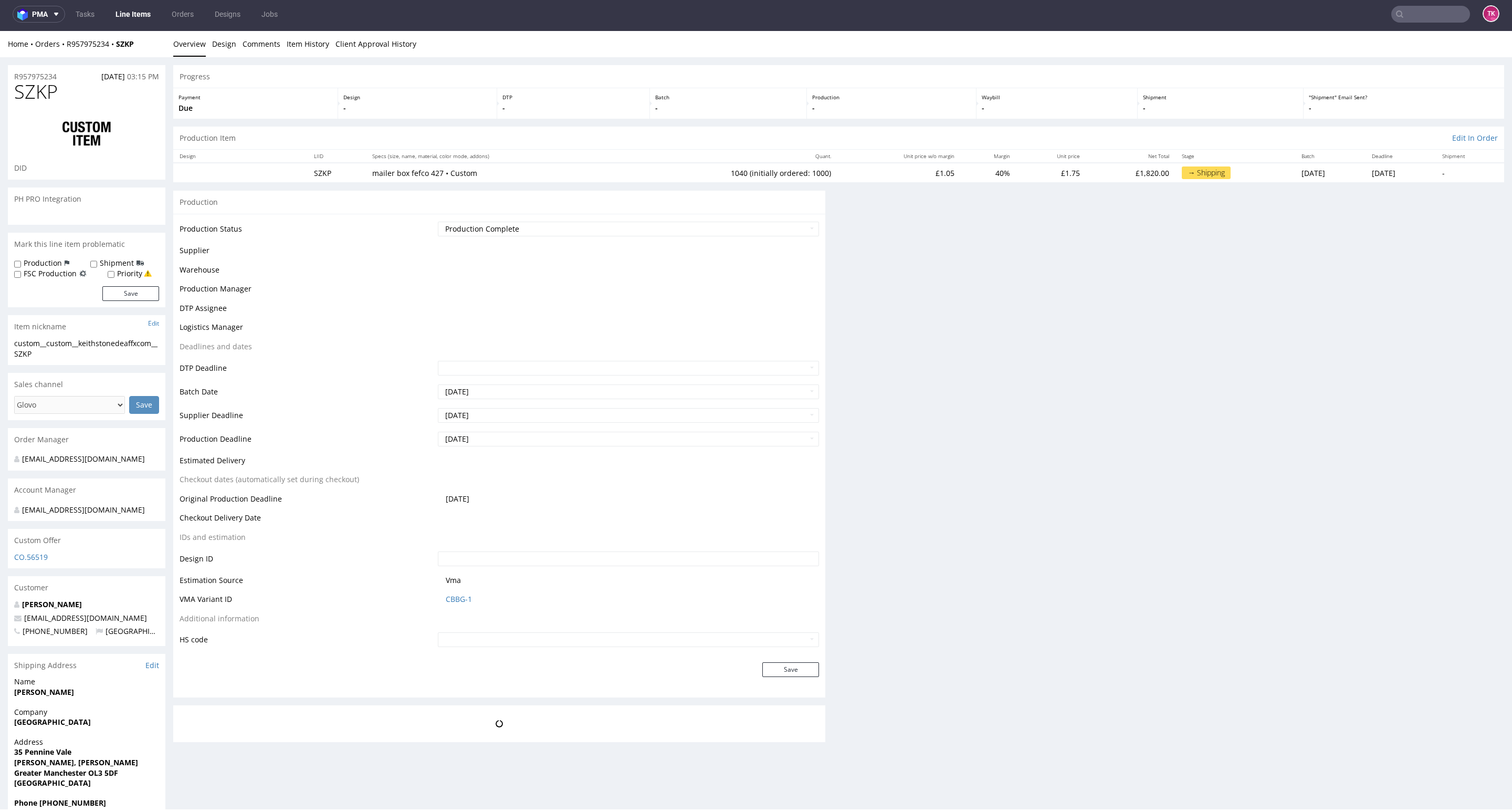
scroll to position [2, 0]
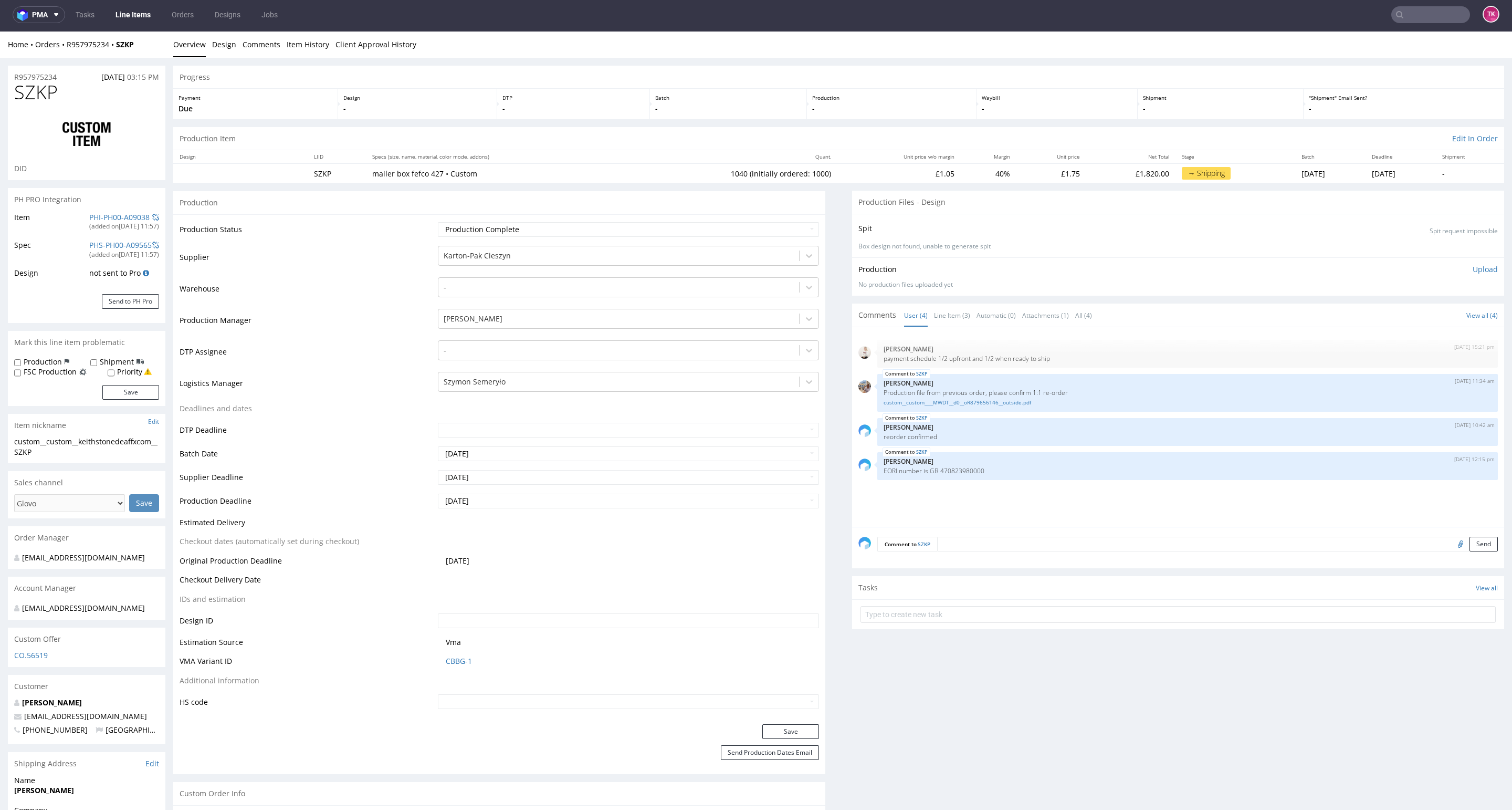
type input "1040"
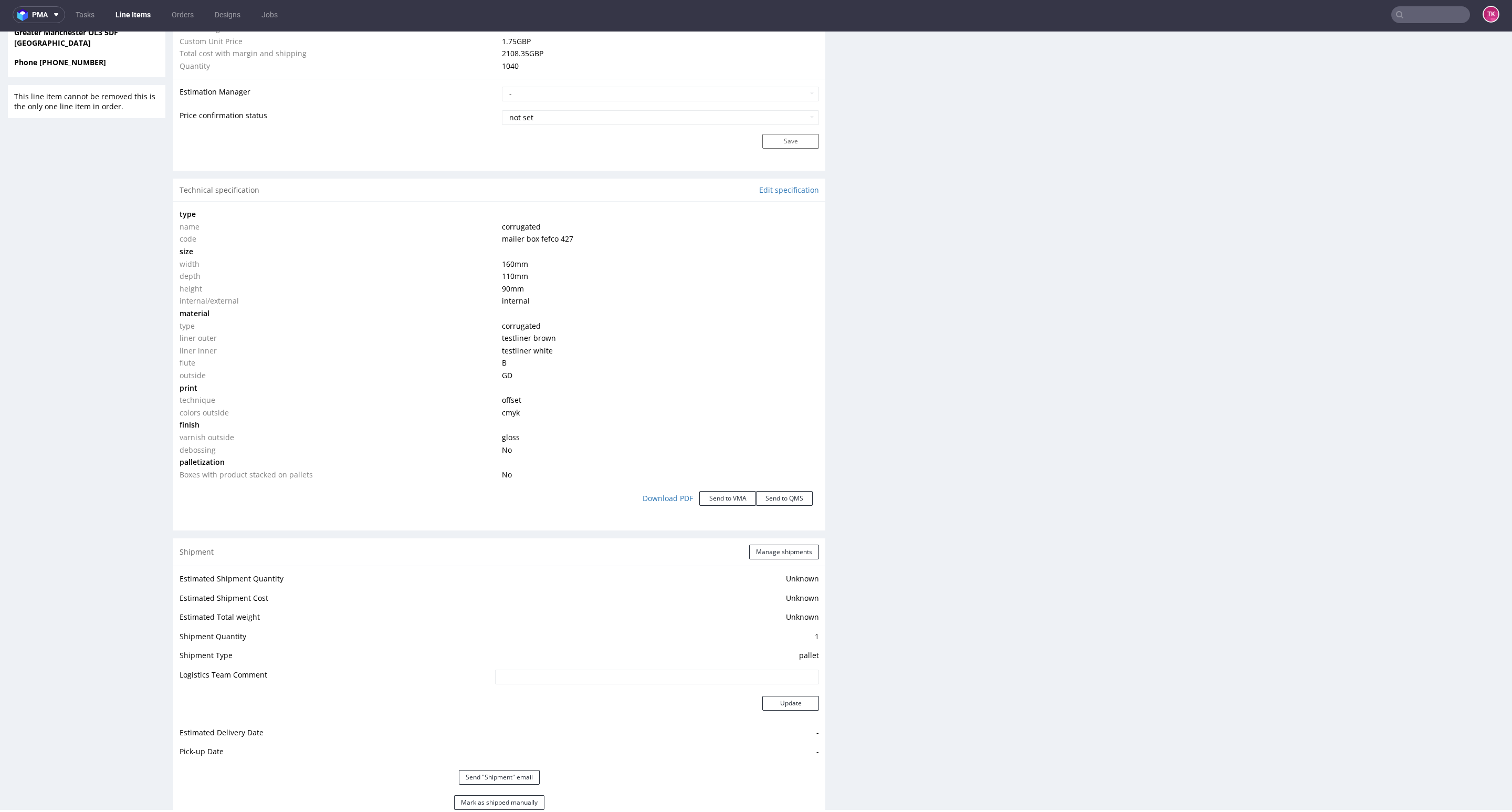
scroll to position [1024, 0]
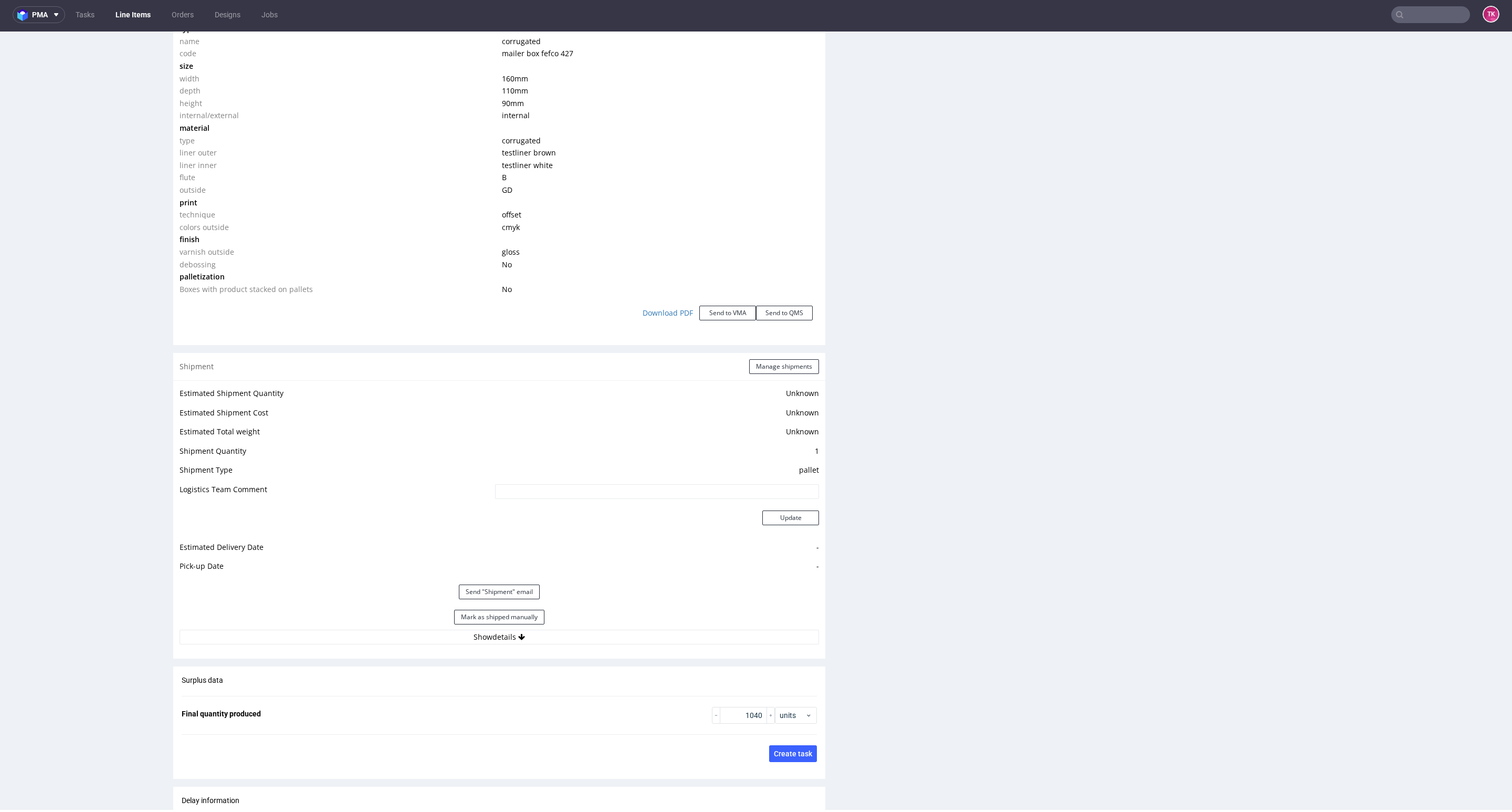
click at [607, 627] on div "Mark as shipped manually" at bounding box center [499, 617] width 640 height 25
click at [611, 634] on button "Show details" at bounding box center [499, 637] width 640 height 15
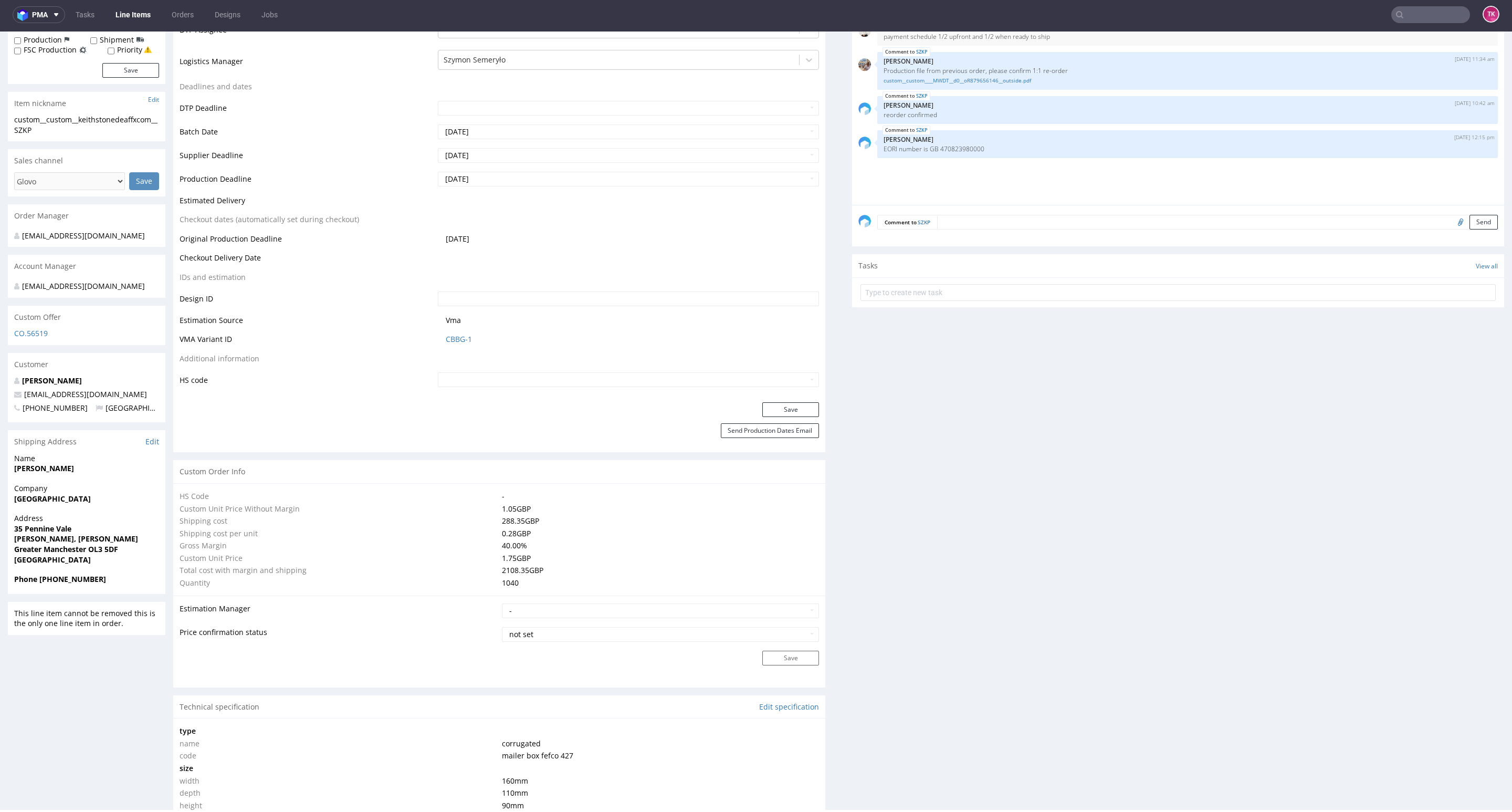
scroll to position [551, 0]
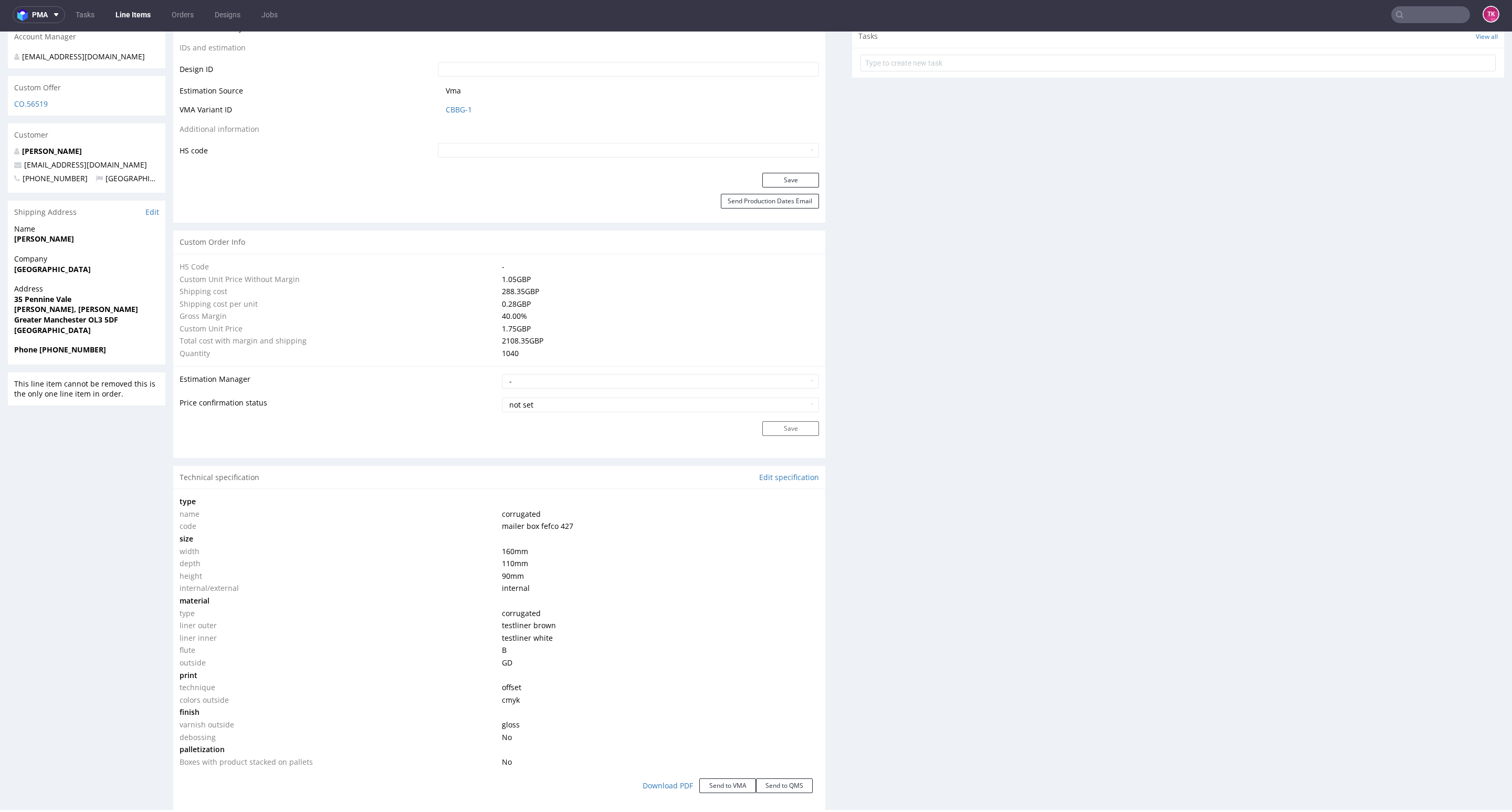
click at [125, 9] on link "Line Items" at bounding box center [133, 15] width 48 height 17
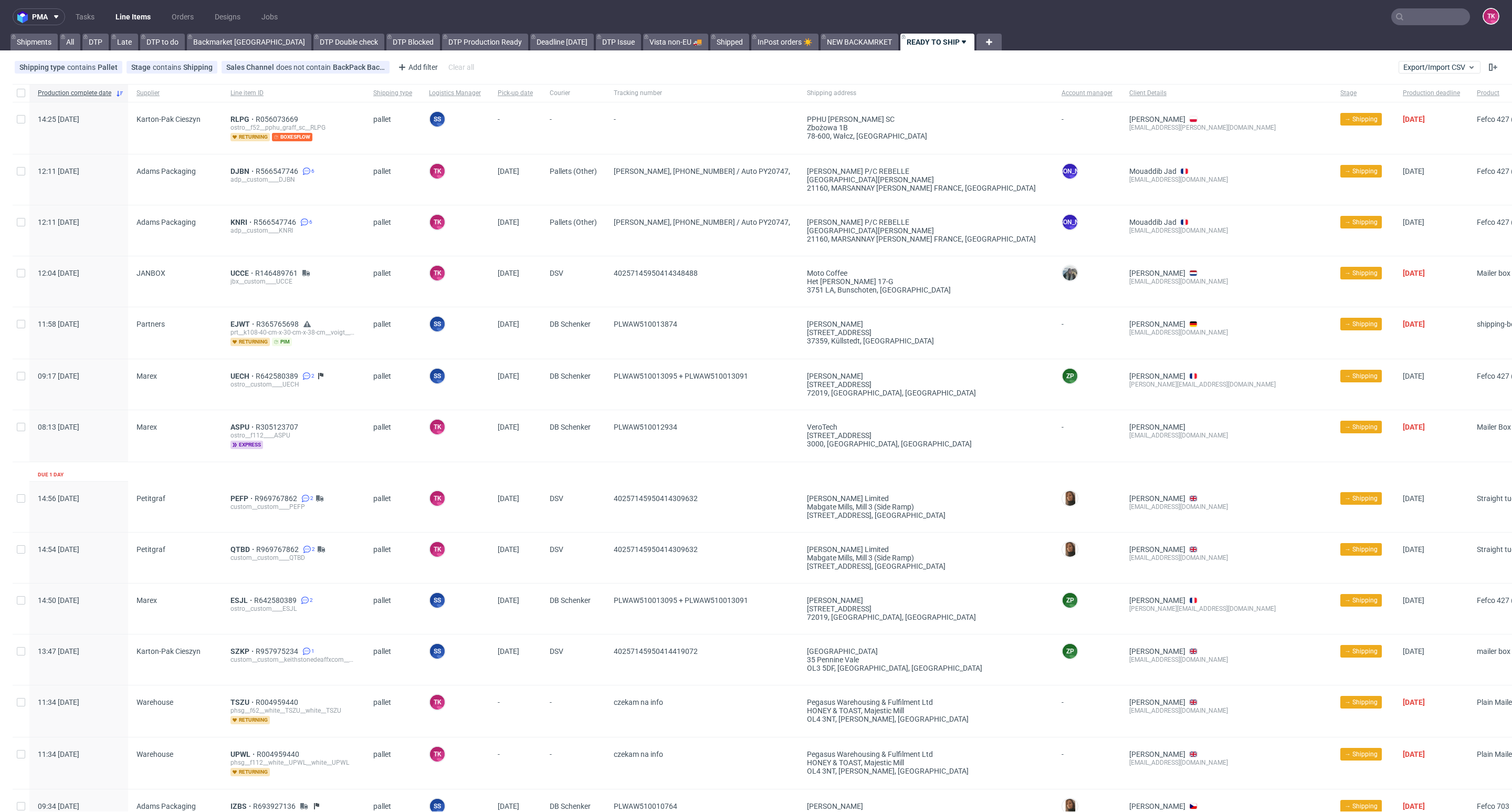
click at [147, 20] on link "Line Items" at bounding box center [133, 17] width 48 height 17
click at [125, 11] on link "Line Items" at bounding box center [133, 17] width 48 height 17
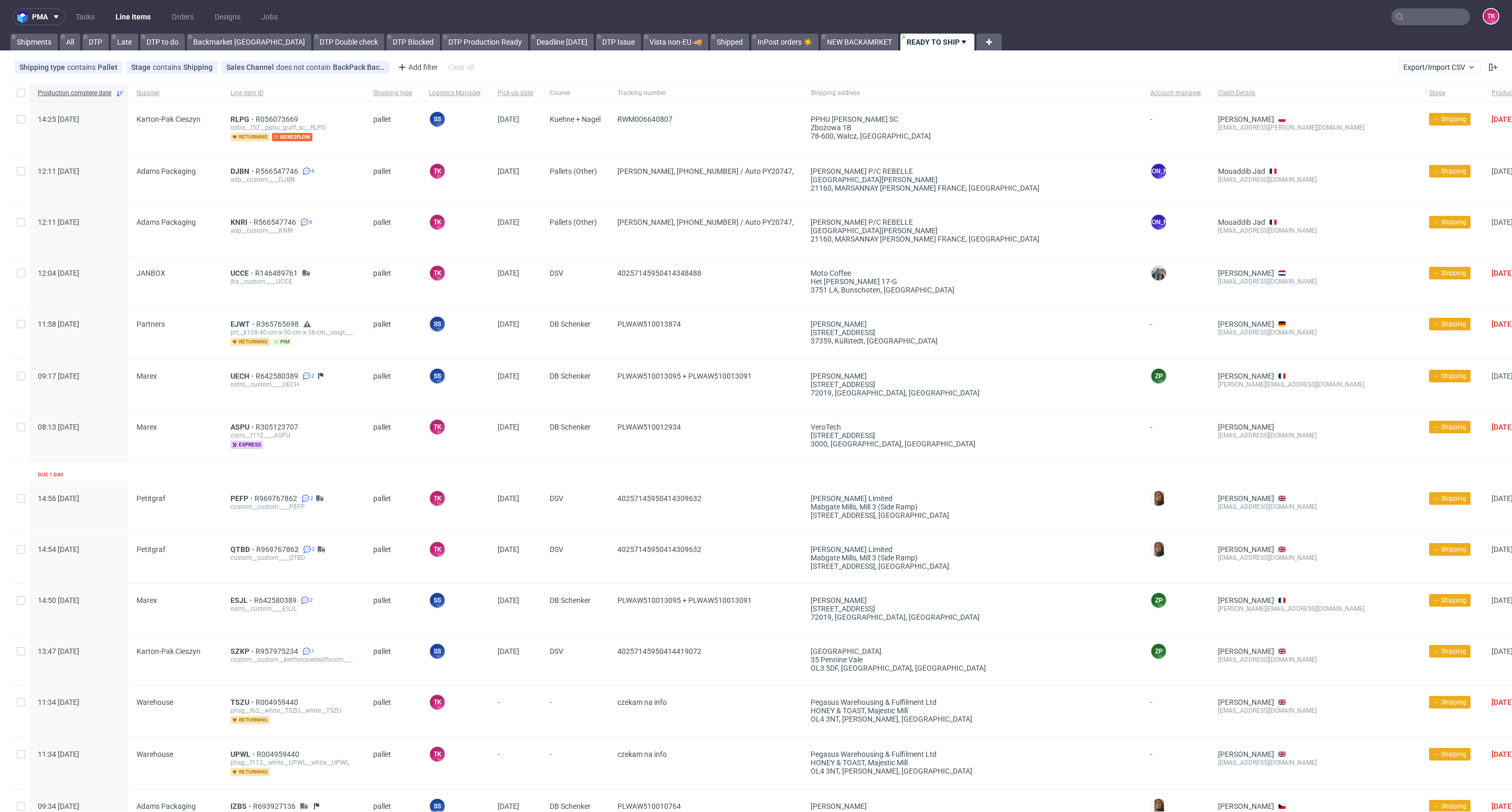
click at [120, 20] on link "Line Items" at bounding box center [133, 17] width 48 height 17
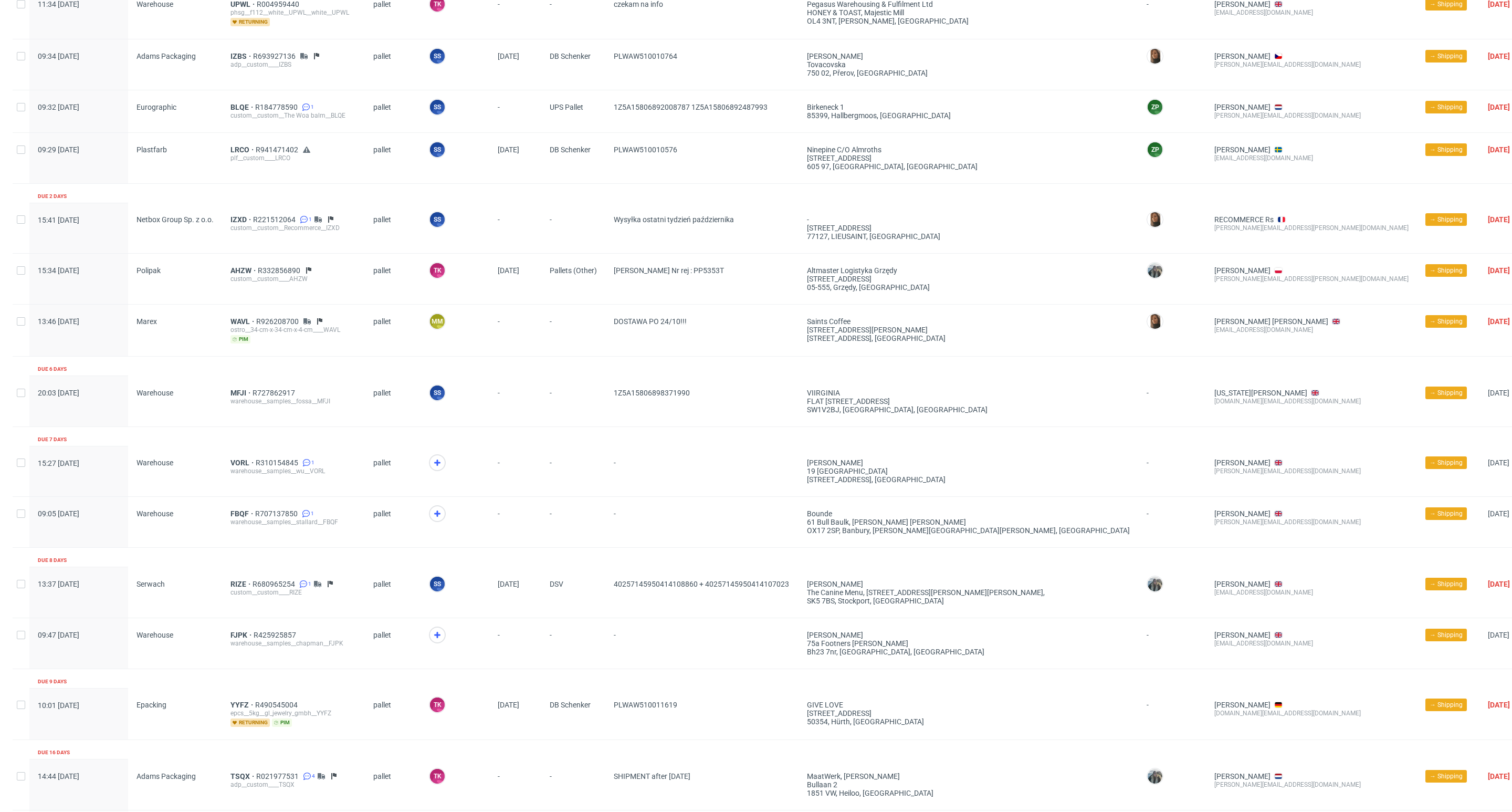
scroll to position [786, 0]
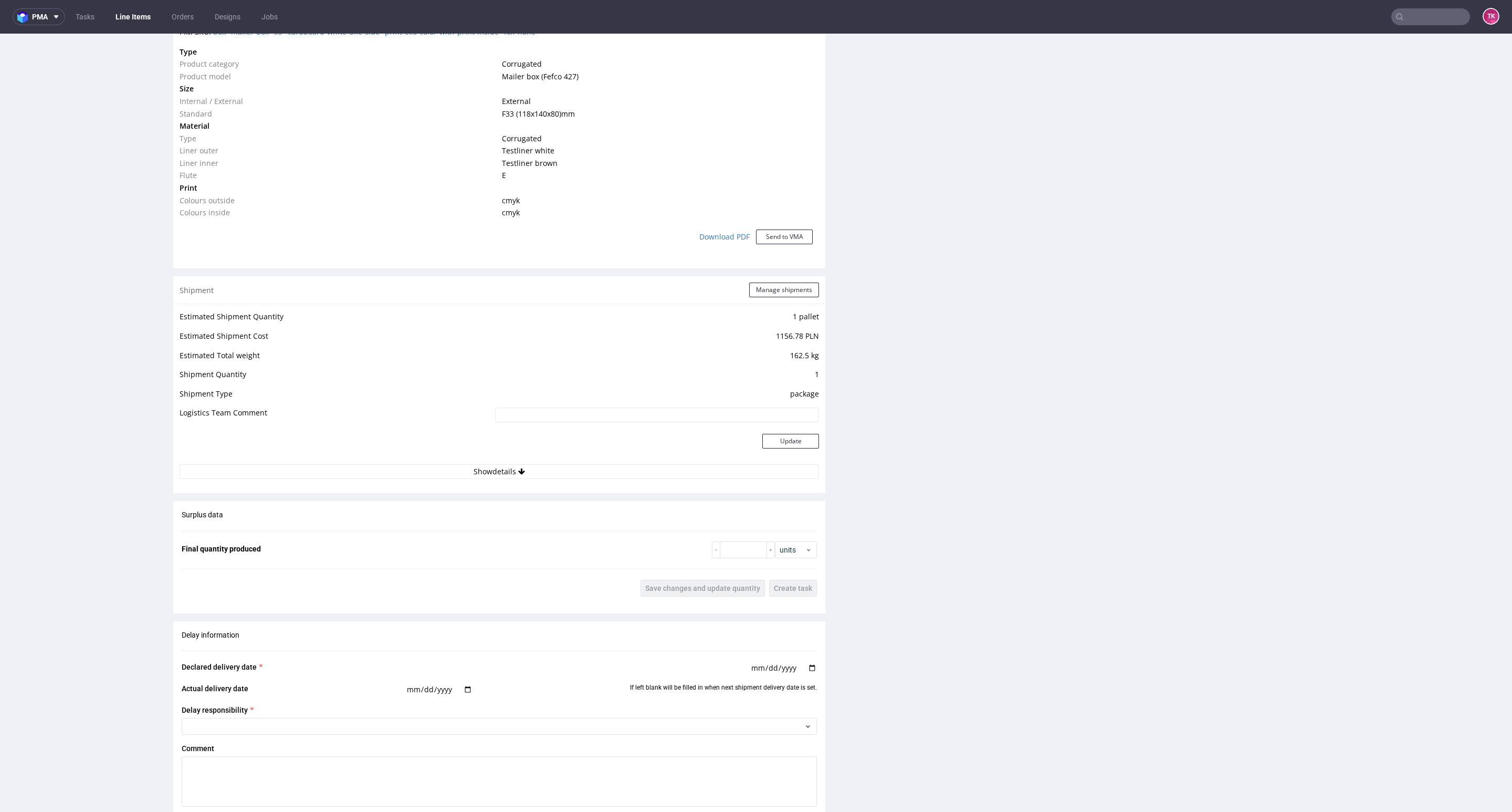
scroll to position [866, 0]
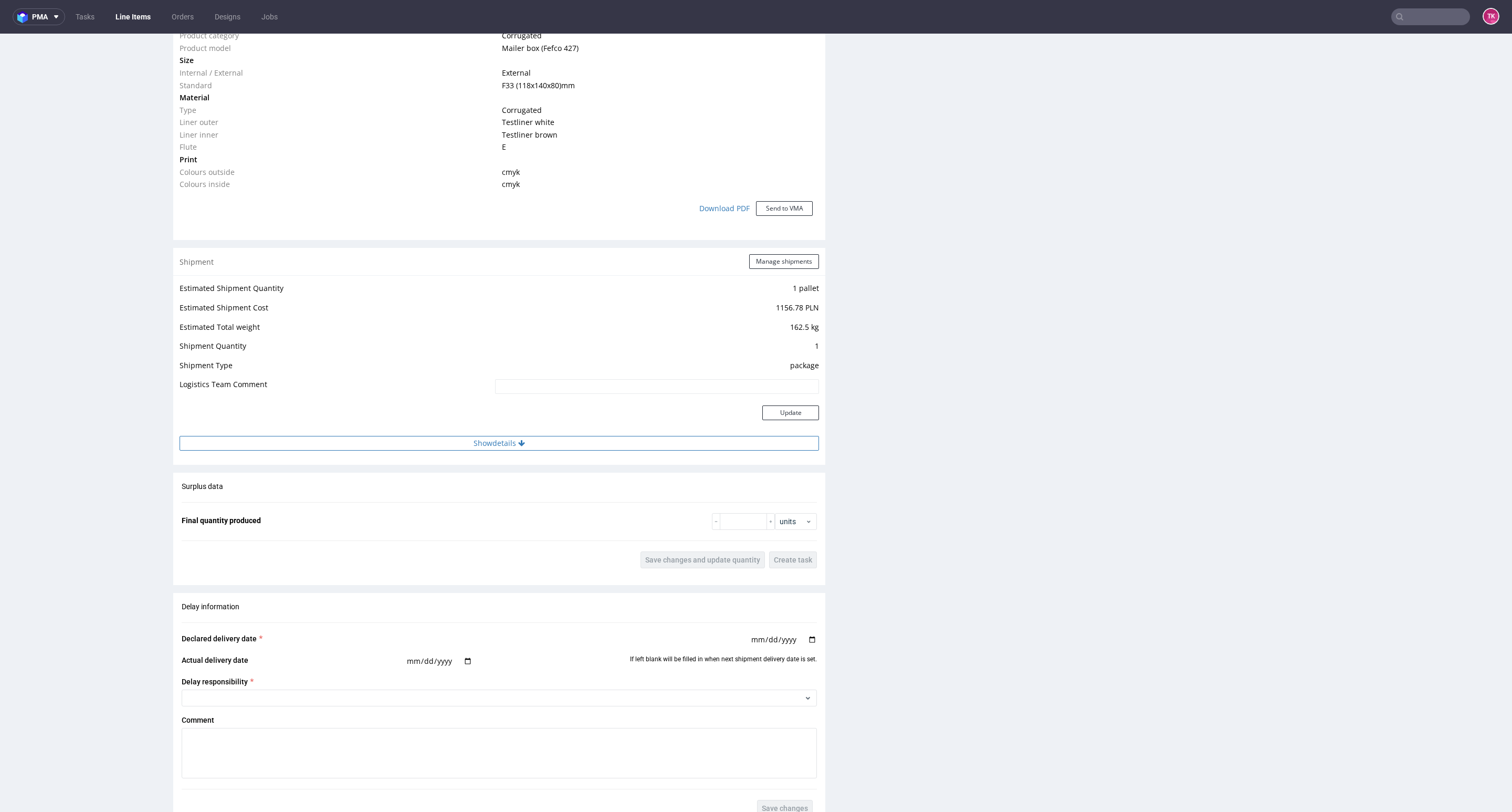
click at [611, 442] on button "Show details" at bounding box center [499, 443] width 640 height 15
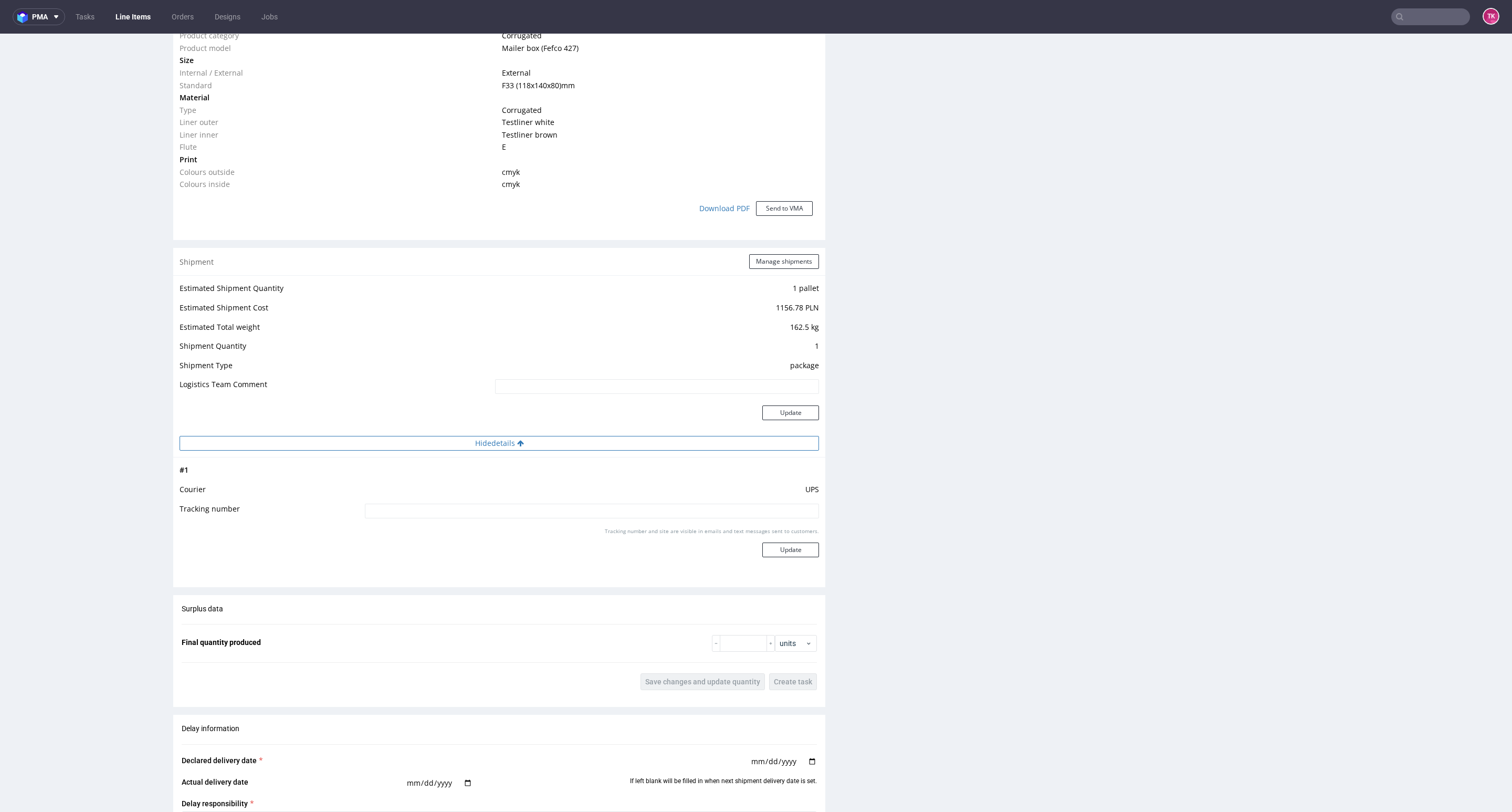
click at [611, 442] on button "Hide details" at bounding box center [499, 443] width 640 height 15
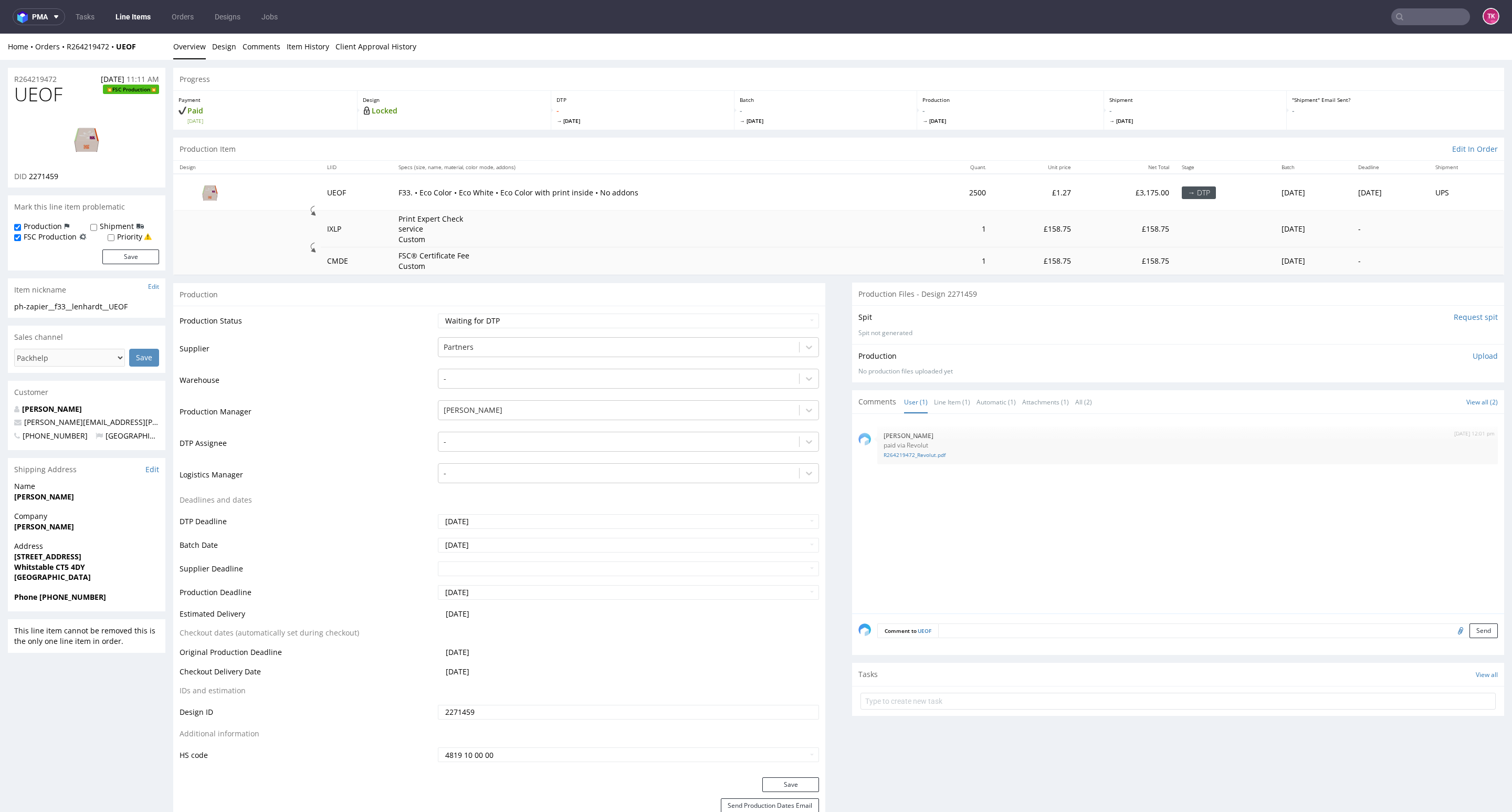
drag, startPoint x: 11, startPoint y: 569, endPoint x: 128, endPoint y: 561, distance: 117.3
click at [128, 561] on div "Address [STREET_ADDRESS]" at bounding box center [86, 566] width 158 height 50
copy strong
drag, startPoint x: 123, startPoint y: 569, endPoint x: 0, endPoint y: 561, distance: 123.3
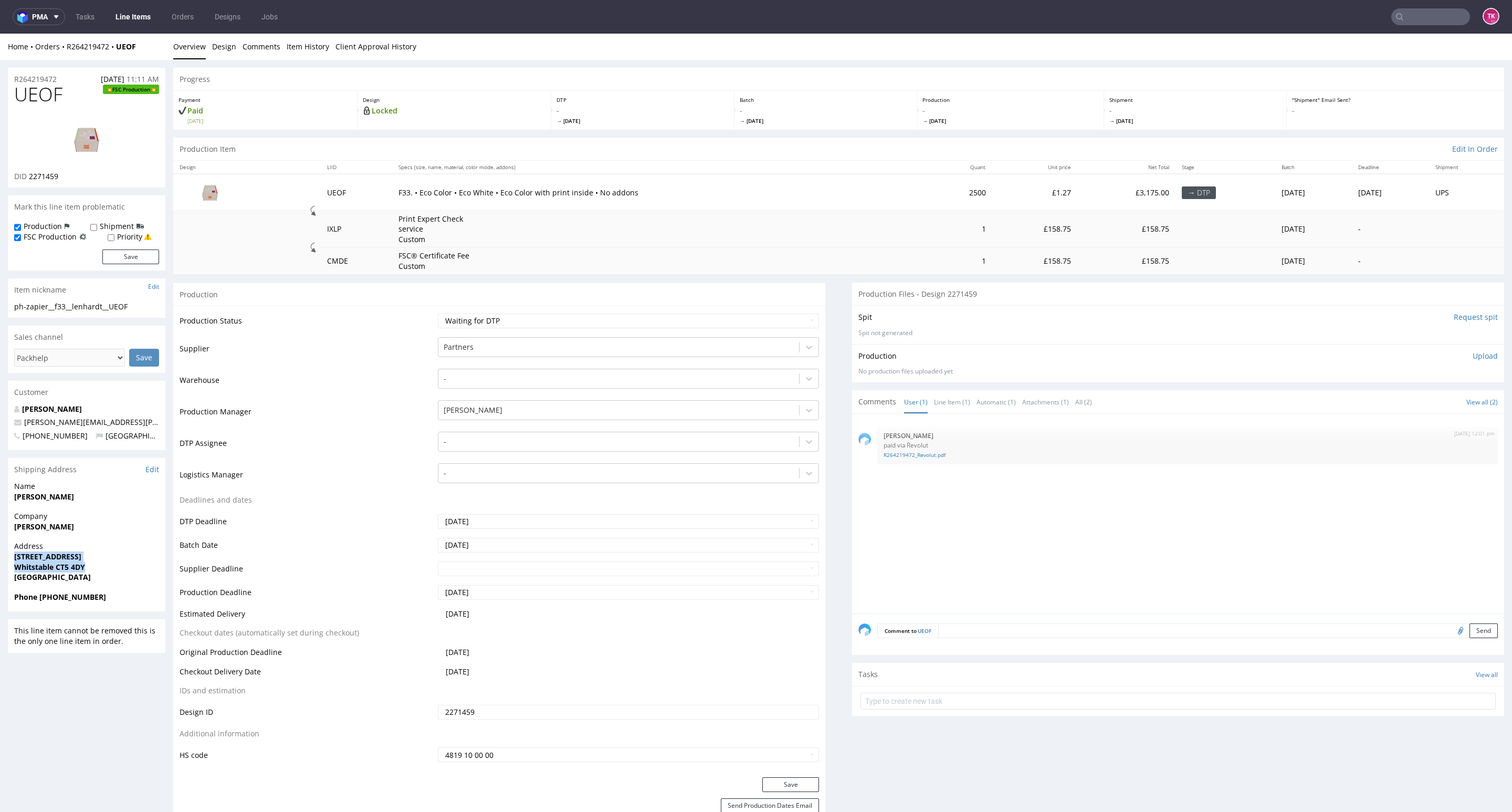
copy p "[STREET_ADDRESS]"
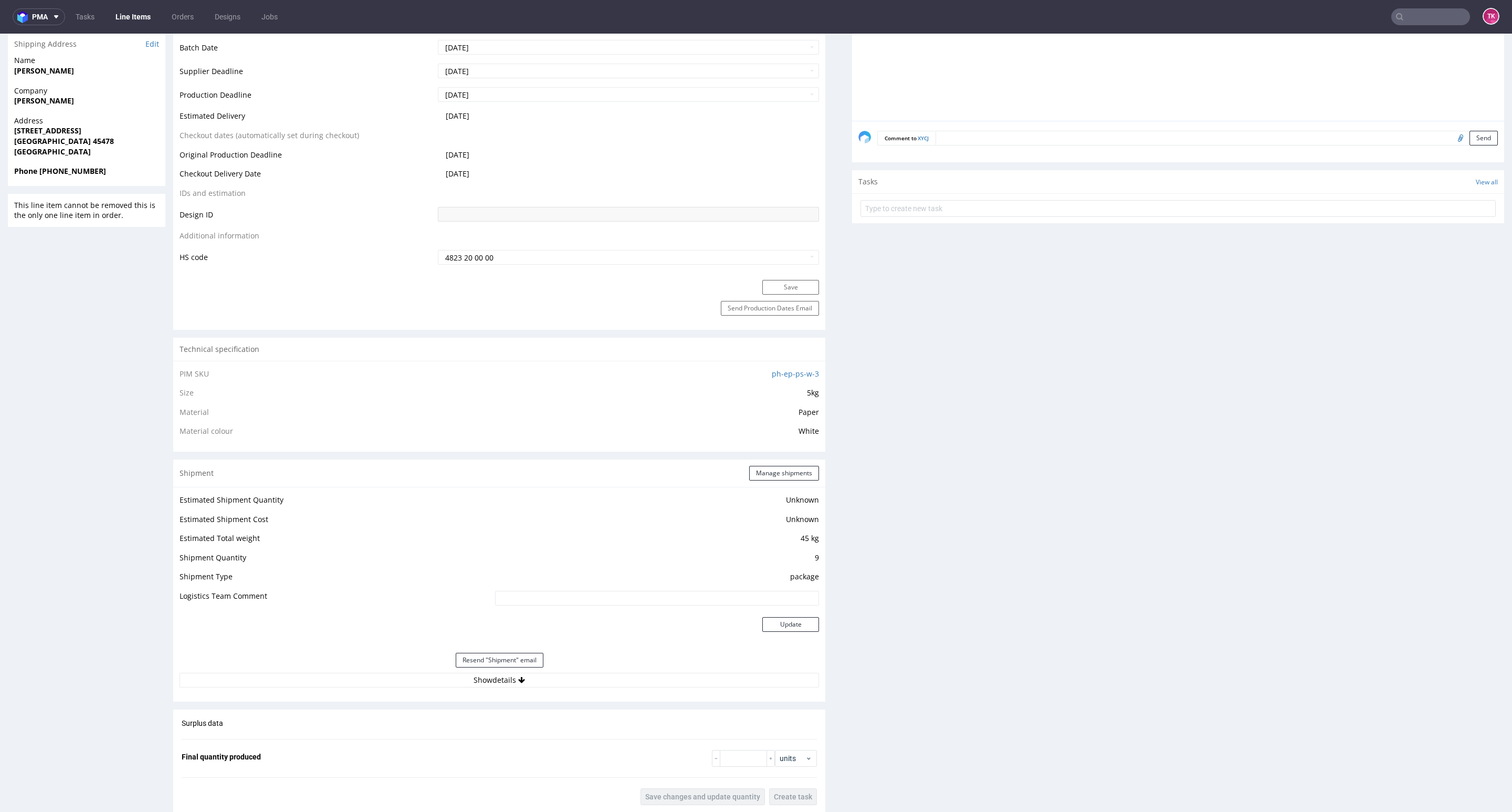
scroll to position [709, 0]
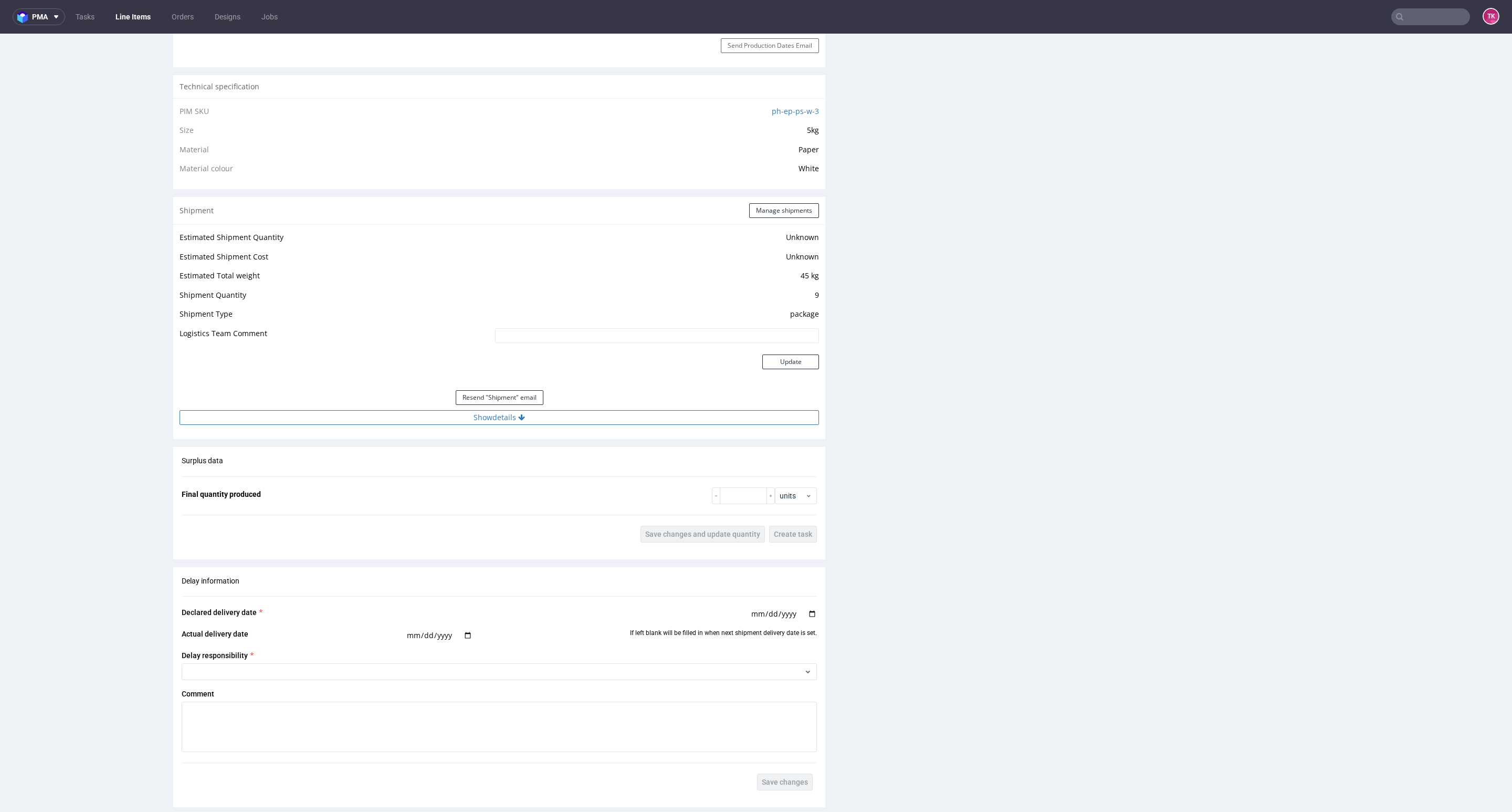
click at [615, 419] on button "Show details" at bounding box center [499, 418] width 640 height 15
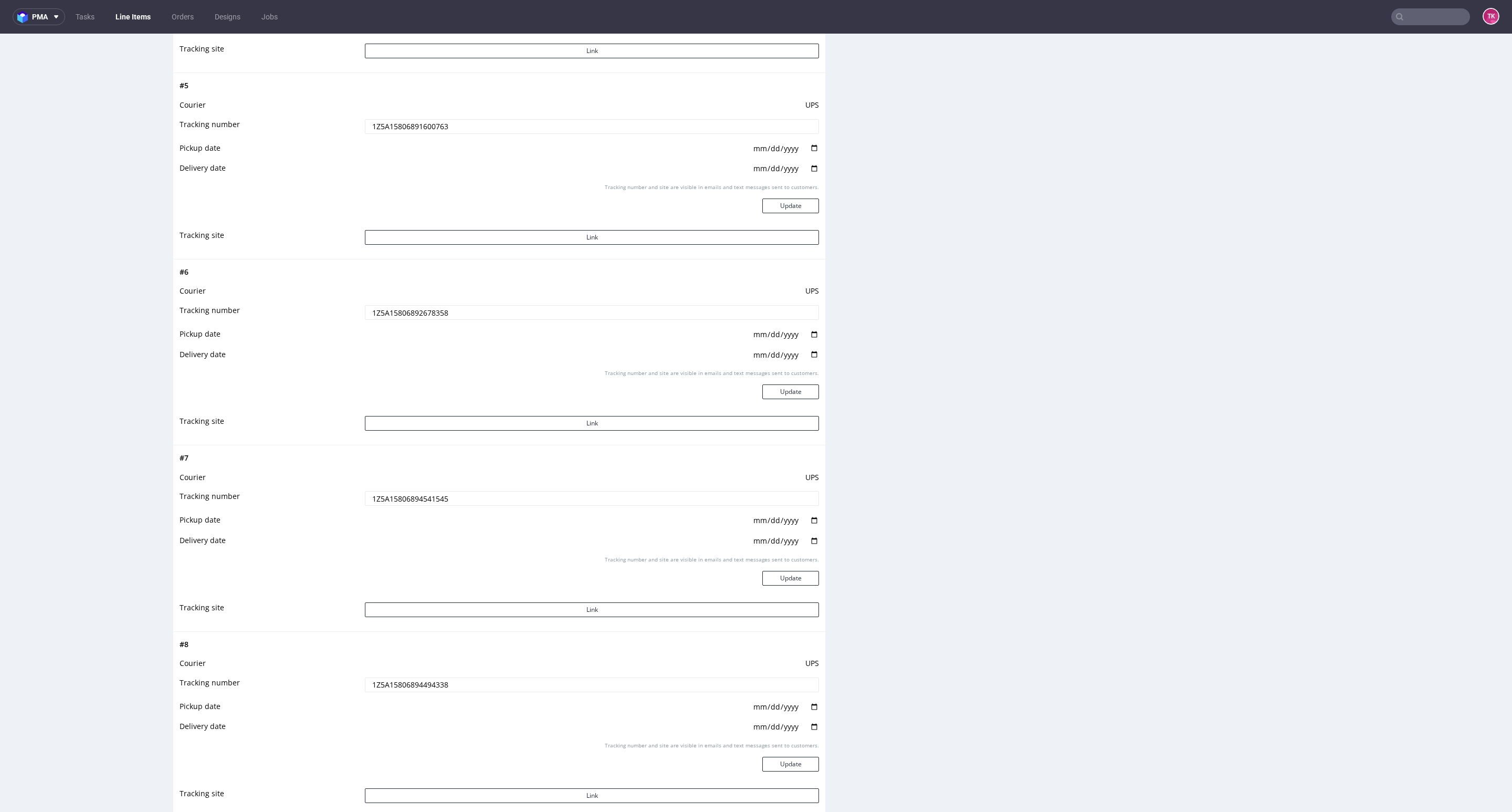
scroll to position [2206, 0]
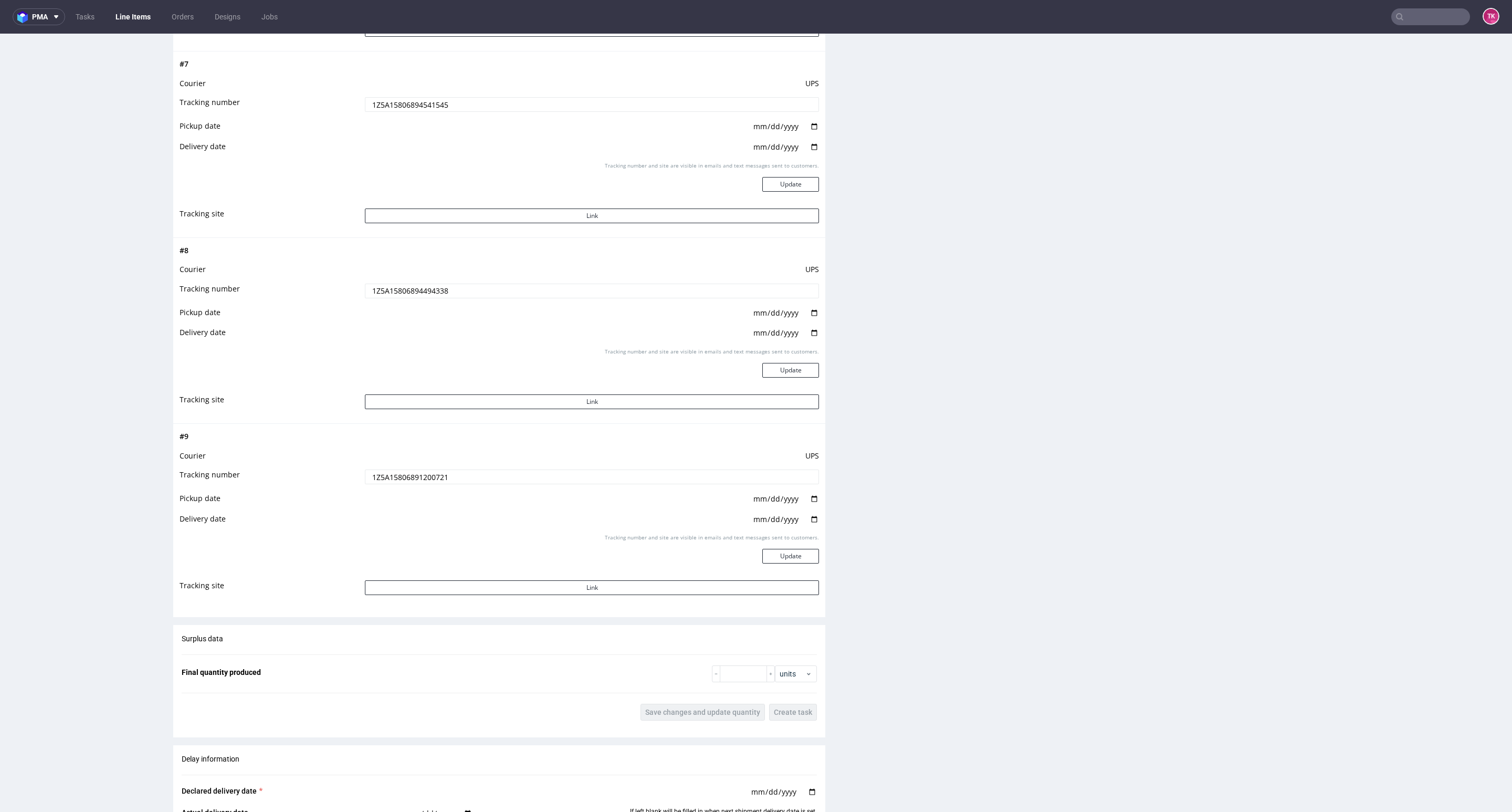
drag, startPoint x: 519, startPoint y: 484, endPoint x: 178, endPoint y: 521, distance: 343.0
click at [178, 522] on div "# 9 Courier UPS Tracking number 1Z5A15806891200721 Pickup date [DATE] Delivery …" at bounding box center [500, 516] width 652 height 186
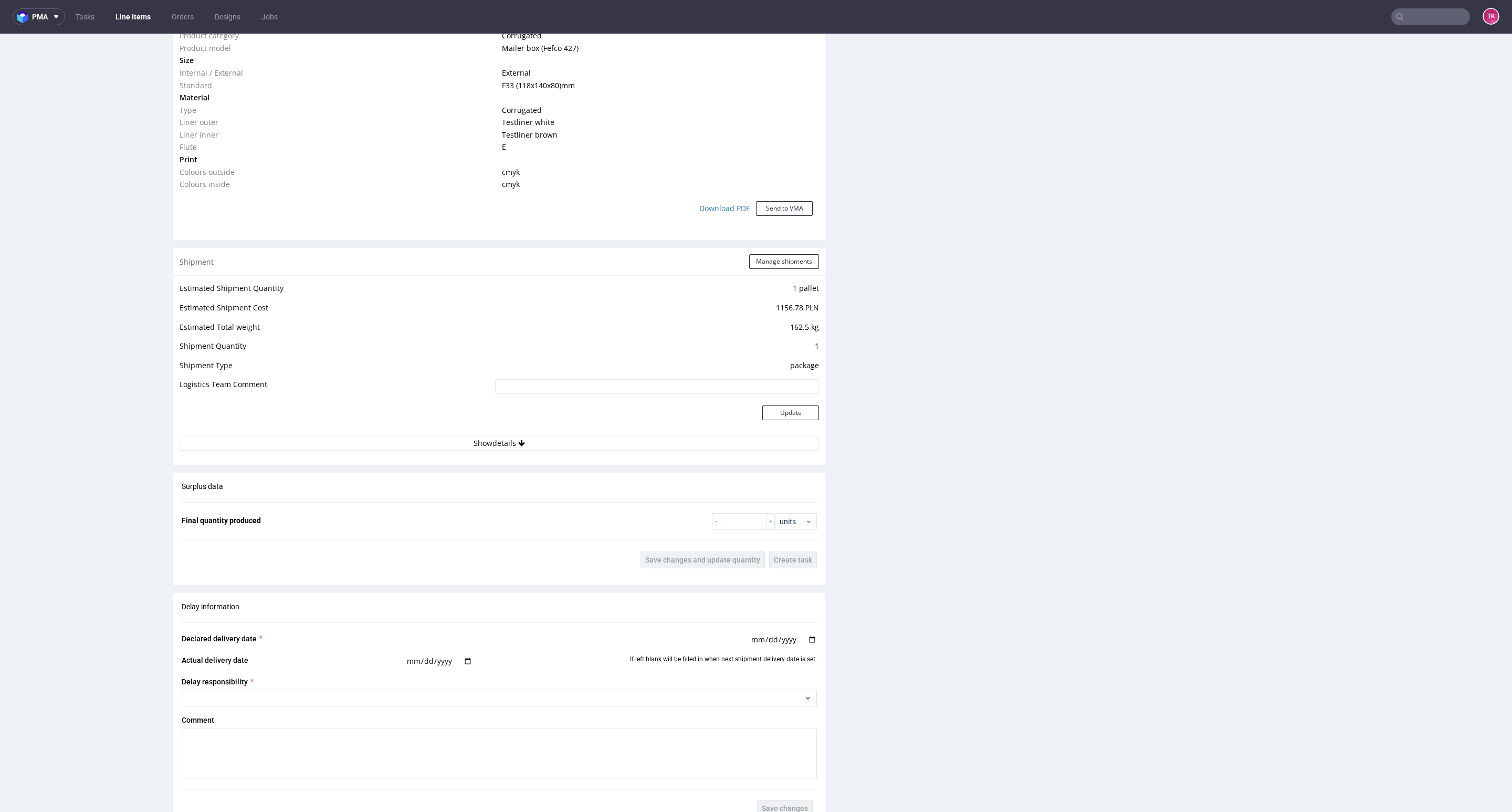
scroll to position [1, 0]
click at [570, 439] on button "Show details" at bounding box center [499, 443] width 640 height 15
